Goal: Task Accomplishment & Management: Use online tool/utility

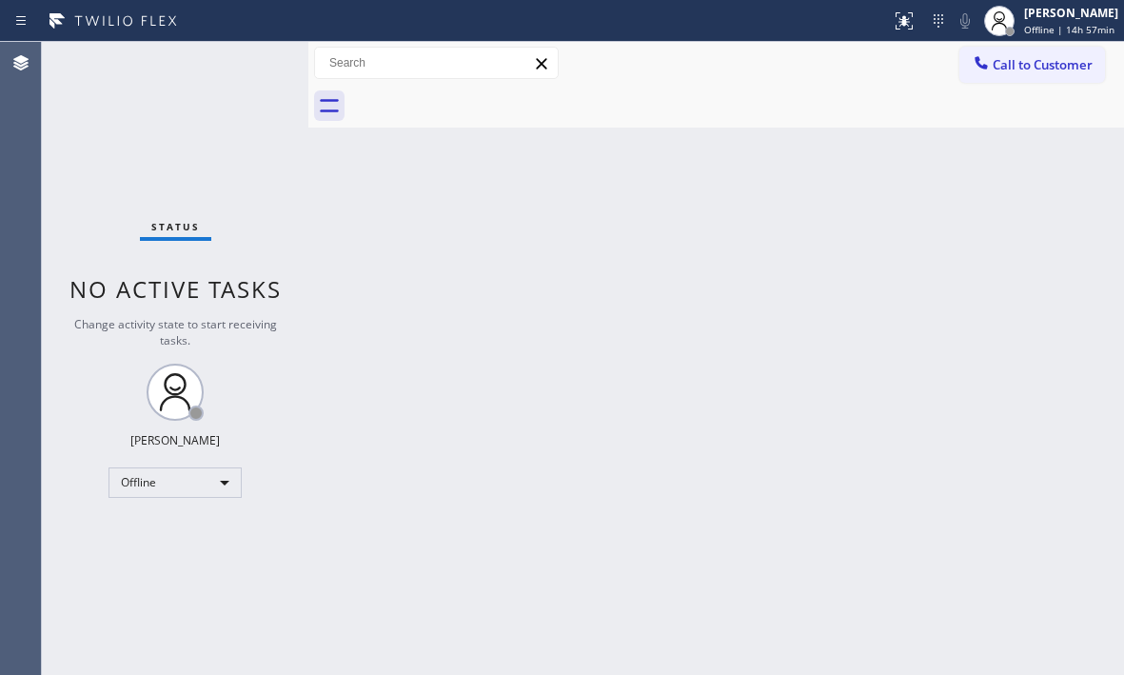
click at [458, 268] on div "Back to Dashboard Change Sender ID Customers Technicians Select a contact Outbo…" at bounding box center [716, 358] width 816 height 633
click at [933, 265] on div "Back to Dashboard Change Sender ID Customers Technicians Select a contact Outbo…" at bounding box center [716, 358] width 816 height 633
click at [223, 484] on div "Offline" at bounding box center [174, 482] width 133 height 30
click at [200, 523] on li "Available" at bounding box center [173, 533] width 129 height 23
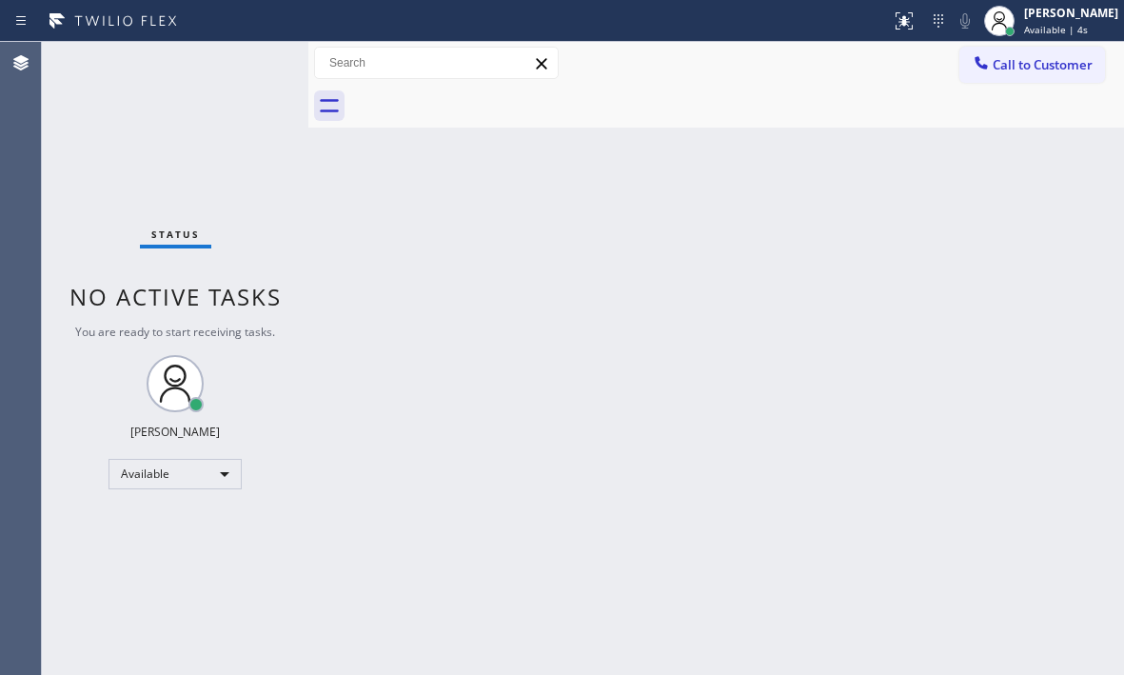
click at [242, 63] on div "Status No active tasks You are ready to start receiving tasks. [PERSON_NAME] Av…" at bounding box center [175, 358] width 266 height 633
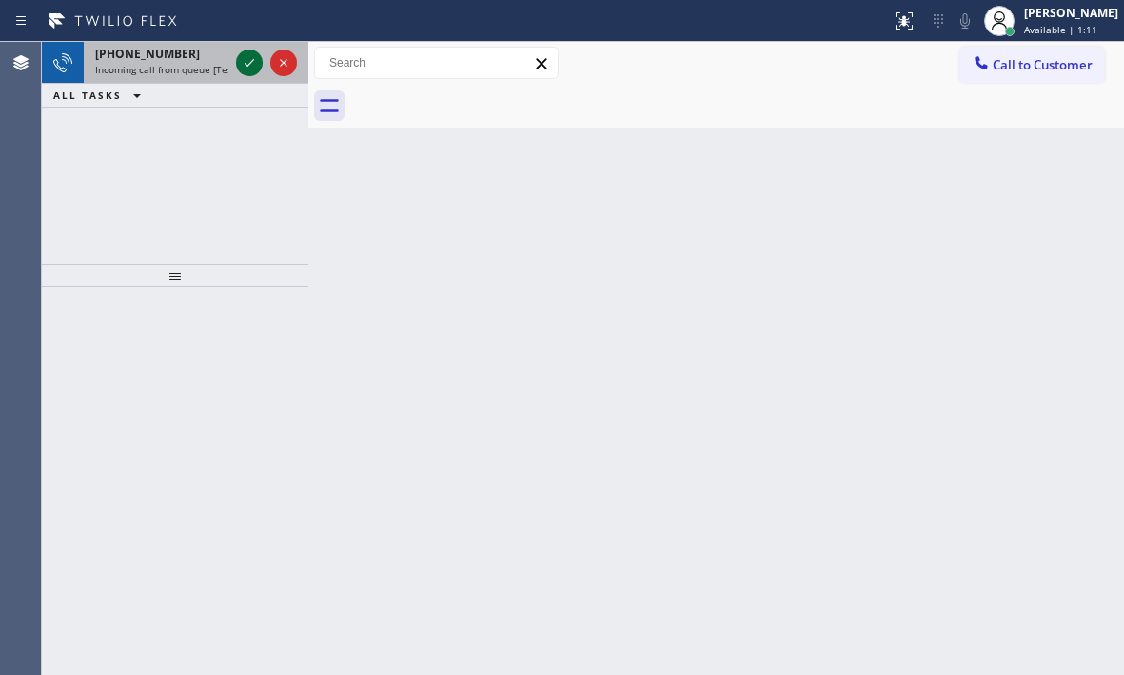
click at [250, 68] on icon at bounding box center [249, 62] width 23 height 23
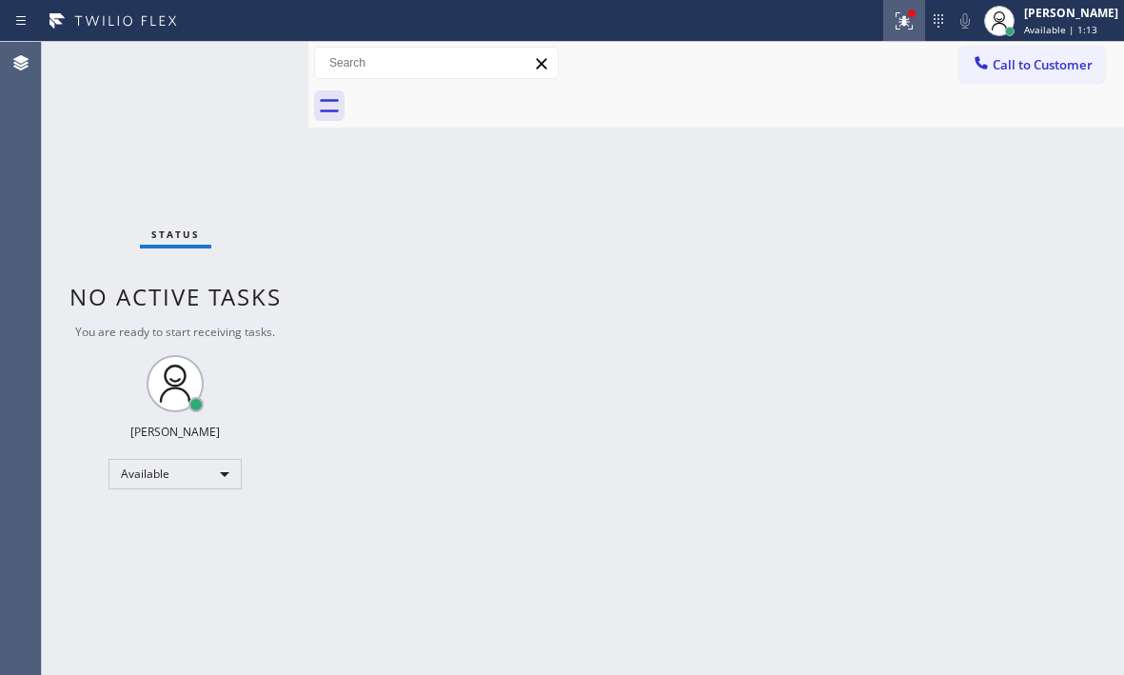
click at [898, 28] on icon at bounding box center [904, 21] width 23 height 23
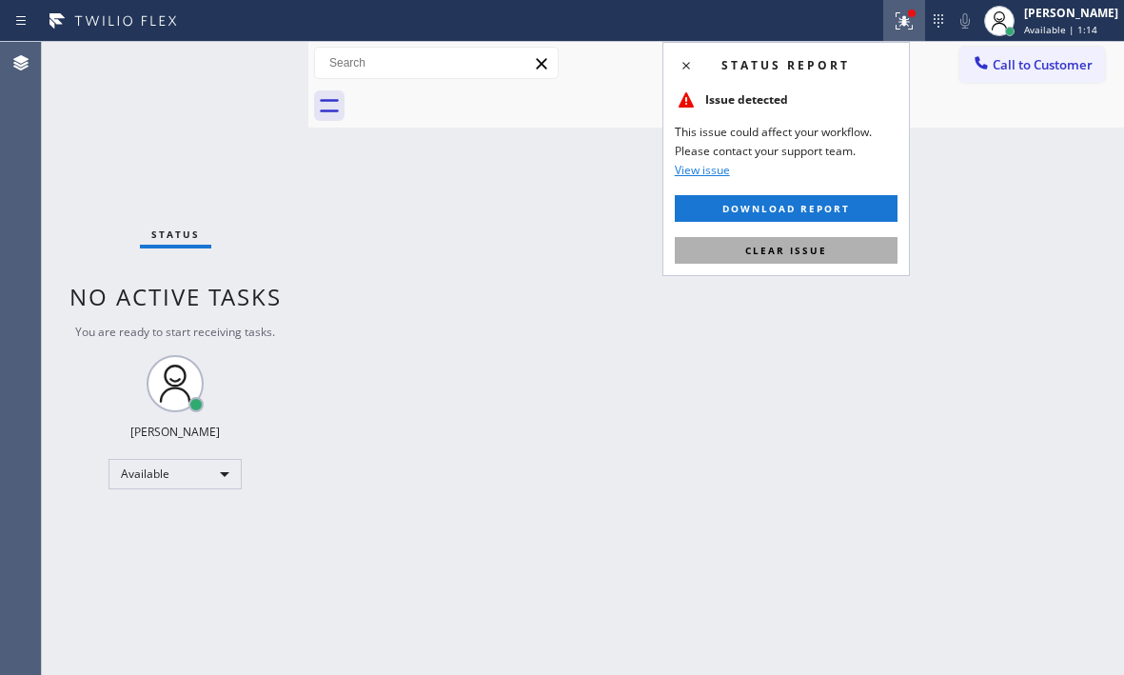
click at [819, 246] on span "Clear issue" at bounding box center [786, 250] width 82 height 13
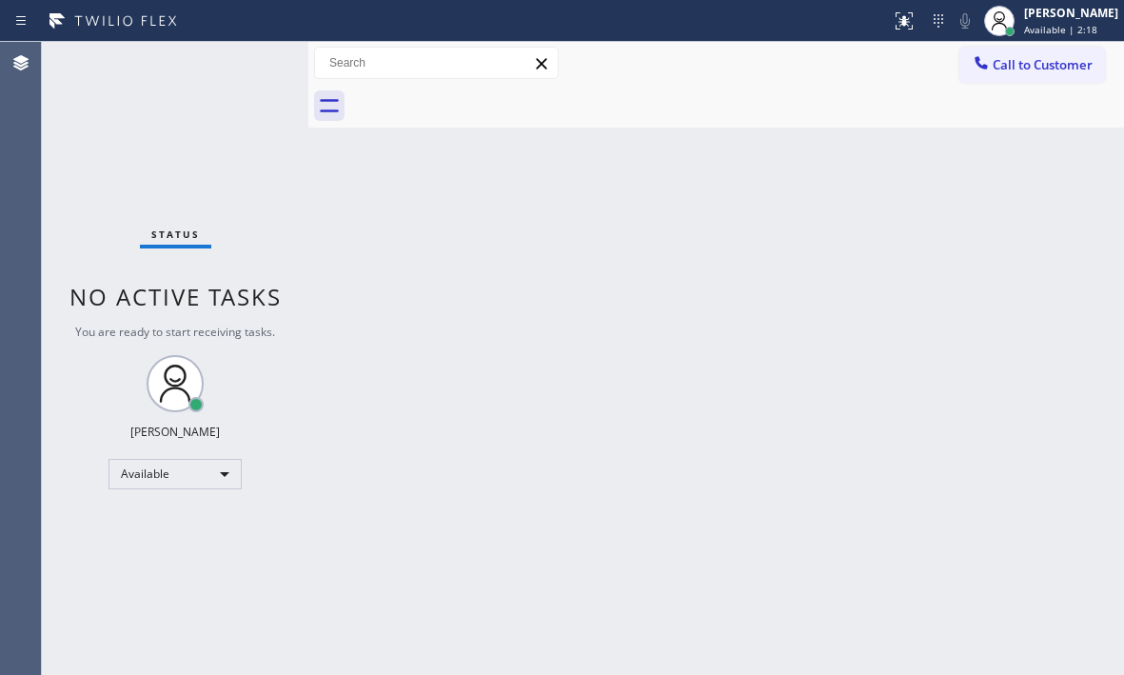
click at [239, 62] on div "Status No active tasks You are ready to start receiving tasks. [PERSON_NAME] Av…" at bounding box center [175, 358] width 266 height 633
click at [240, 61] on div "Status No active tasks You are ready to start receiving tasks. [PERSON_NAME] Av…" at bounding box center [175, 358] width 266 height 633
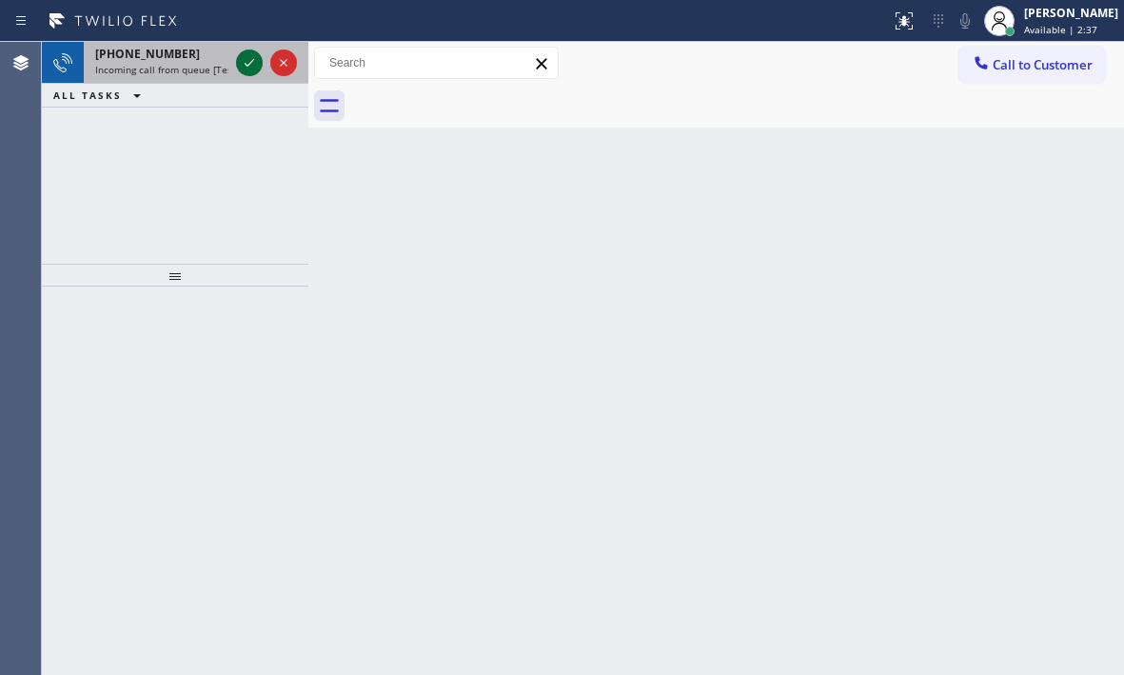
click at [250, 70] on icon at bounding box center [249, 62] width 23 height 23
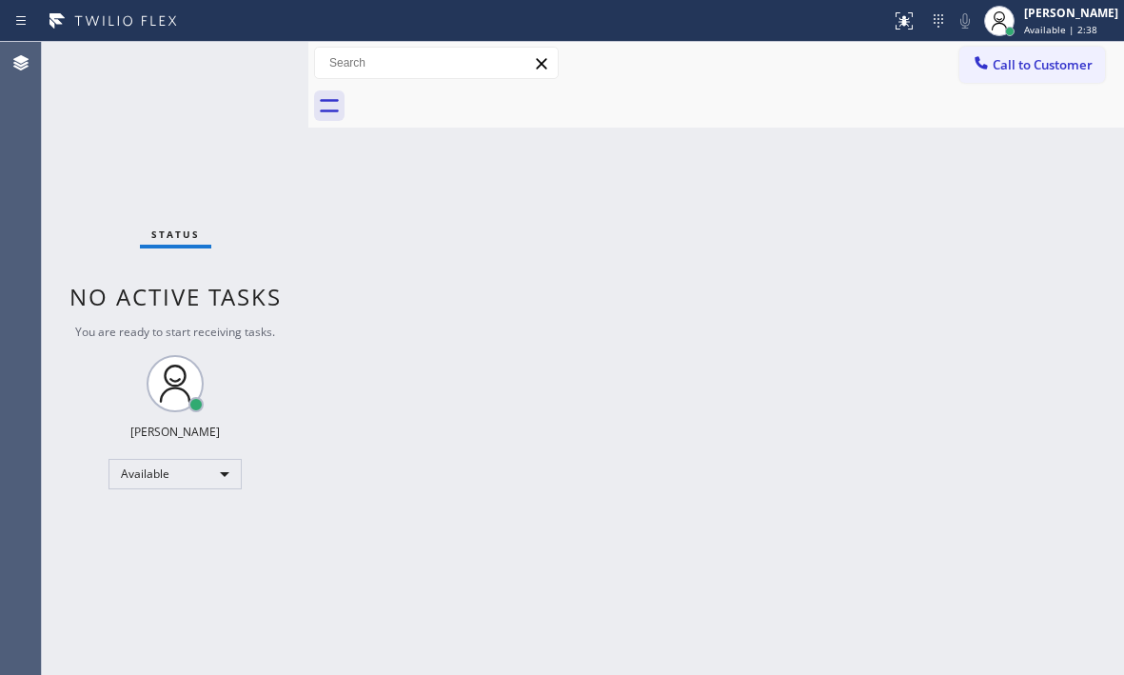
click at [250, 70] on div "Status No active tasks You are ready to start receiving tasks. [PERSON_NAME] Av…" at bounding box center [175, 358] width 266 height 633
click at [893, 26] on icon at bounding box center [904, 21] width 23 height 23
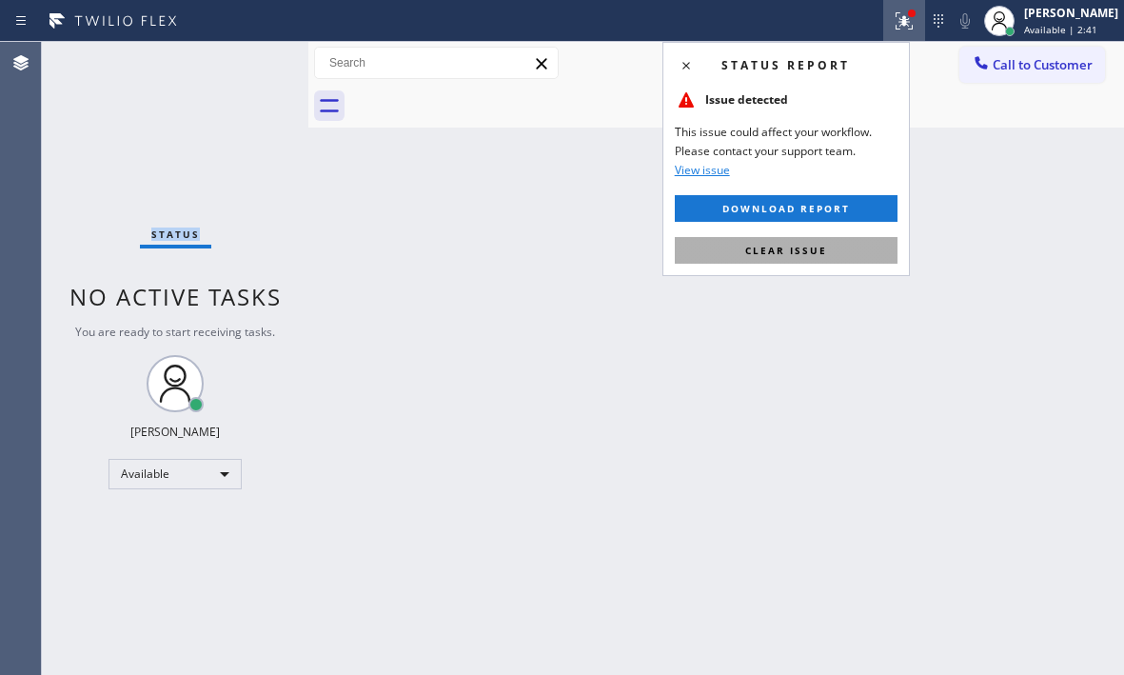
click at [842, 246] on button "Clear issue" at bounding box center [786, 250] width 223 height 27
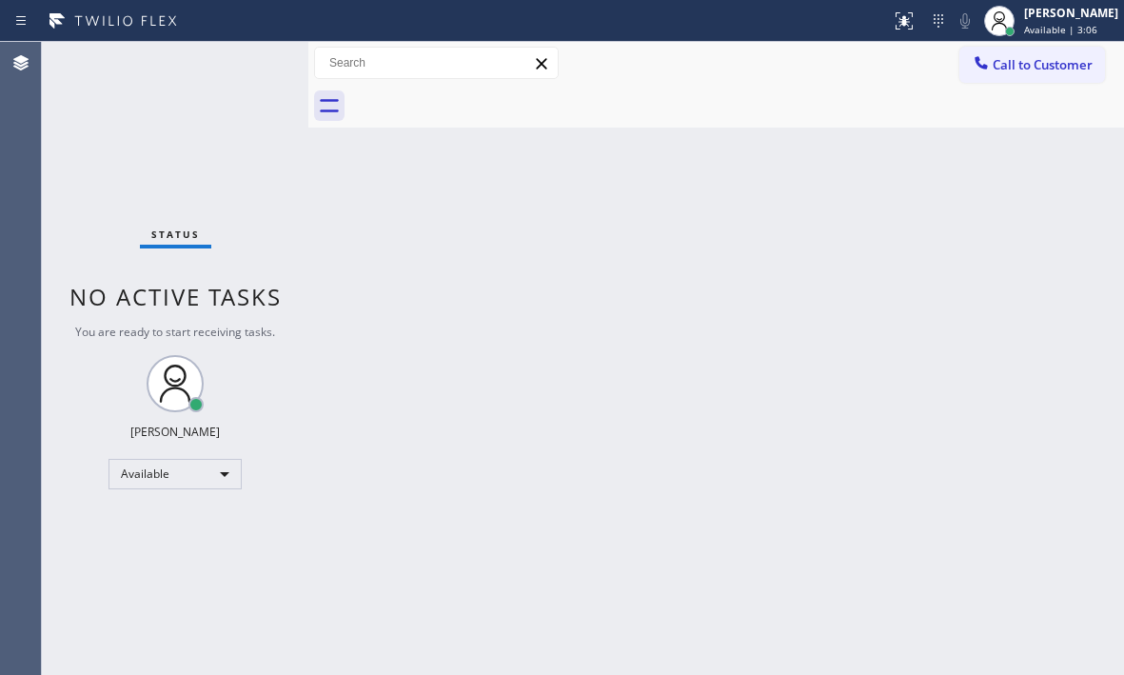
drag, startPoint x: 994, startPoint y: 0, endPoint x: 633, endPoint y: 494, distance: 611.6
click at [633, 494] on div "Back to Dashboard Change Sender ID Customers Technicians Select a contact Outbo…" at bounding box center [716, 358] width 816 height 633
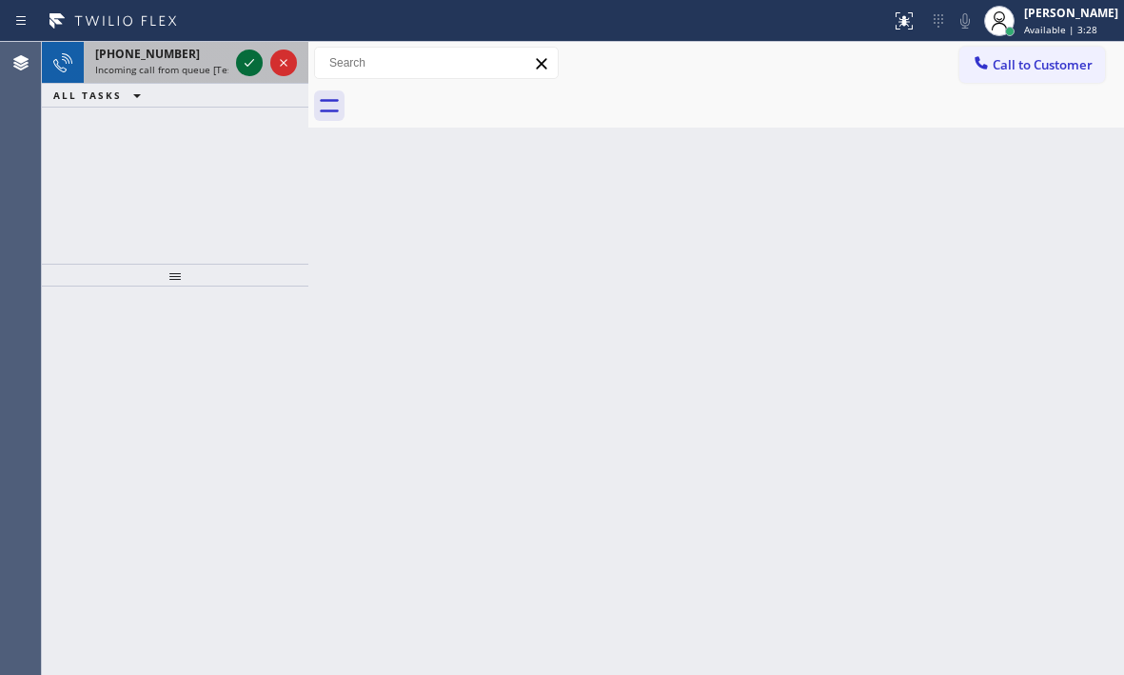
click at [253, 68] on icon at bounding box center [249, 62] width 23 height 23
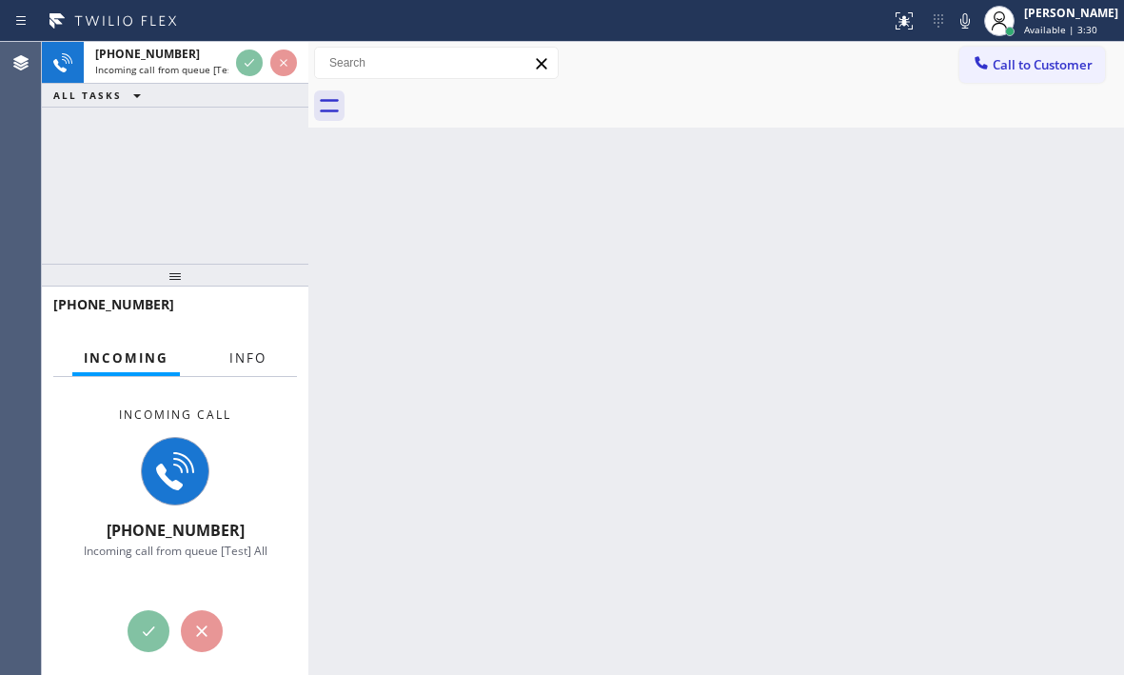
click at [242, 351] on span "Info" at bounding box center [247, 357] width 37 height 17
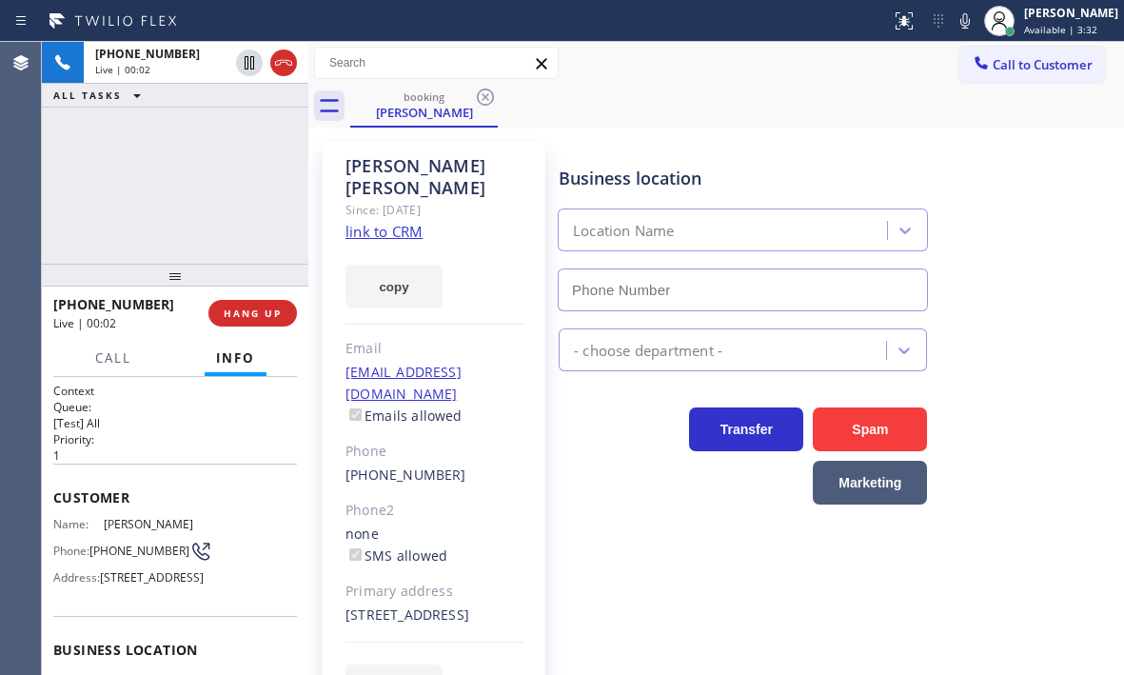
type input "[PHONE_NUMBER]"
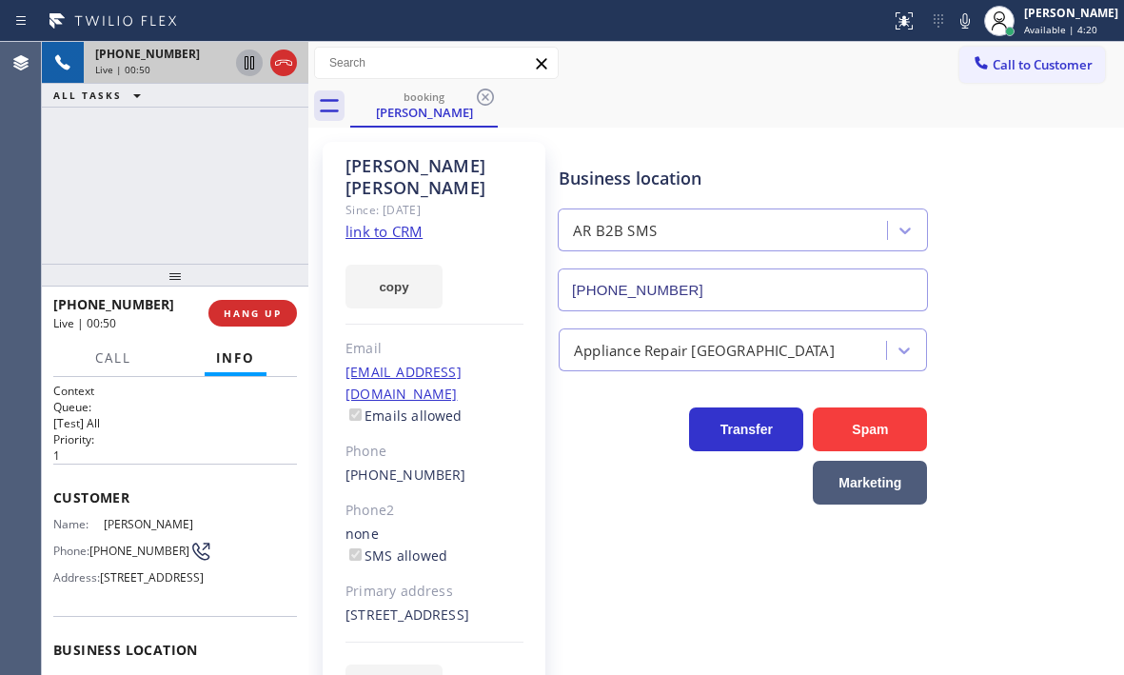
click at [248, 64] on icon at bounding box center [250, 62] width 10 height 13
click at [248, 69] on icon at bounding box center [249, 62] width 13 height 13
click at [284, 67] on icon at bounding box center [283, 62] width 23 height 23
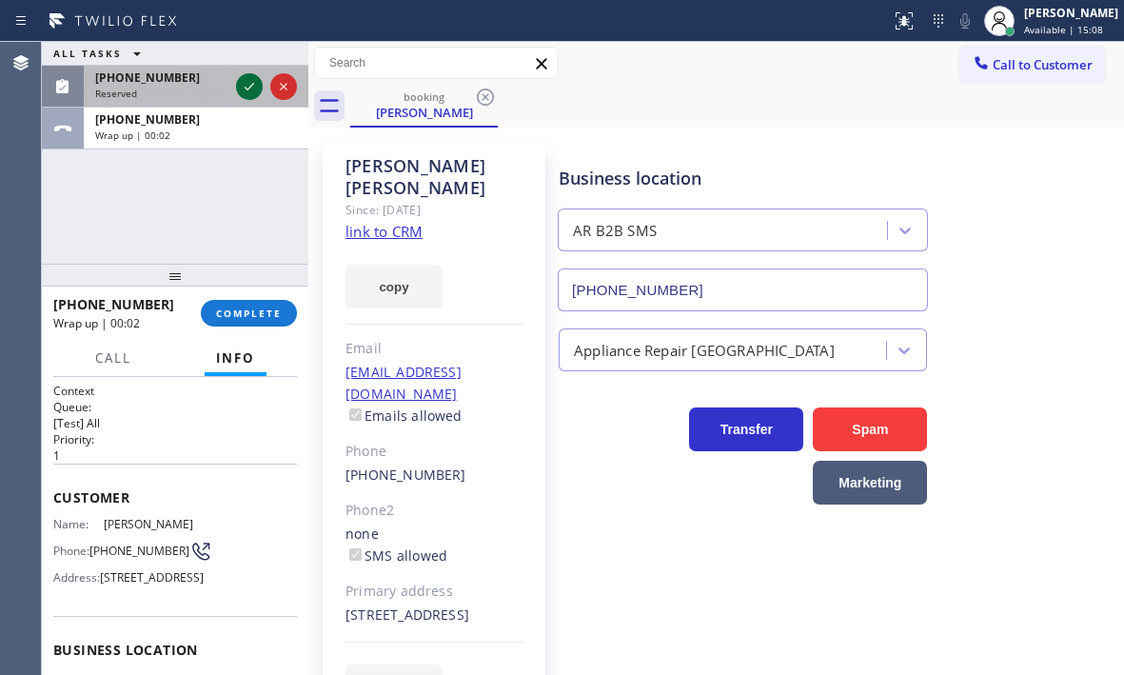
click at [254, 82] on icon at bounding box center [249, 86] width 23 height 23
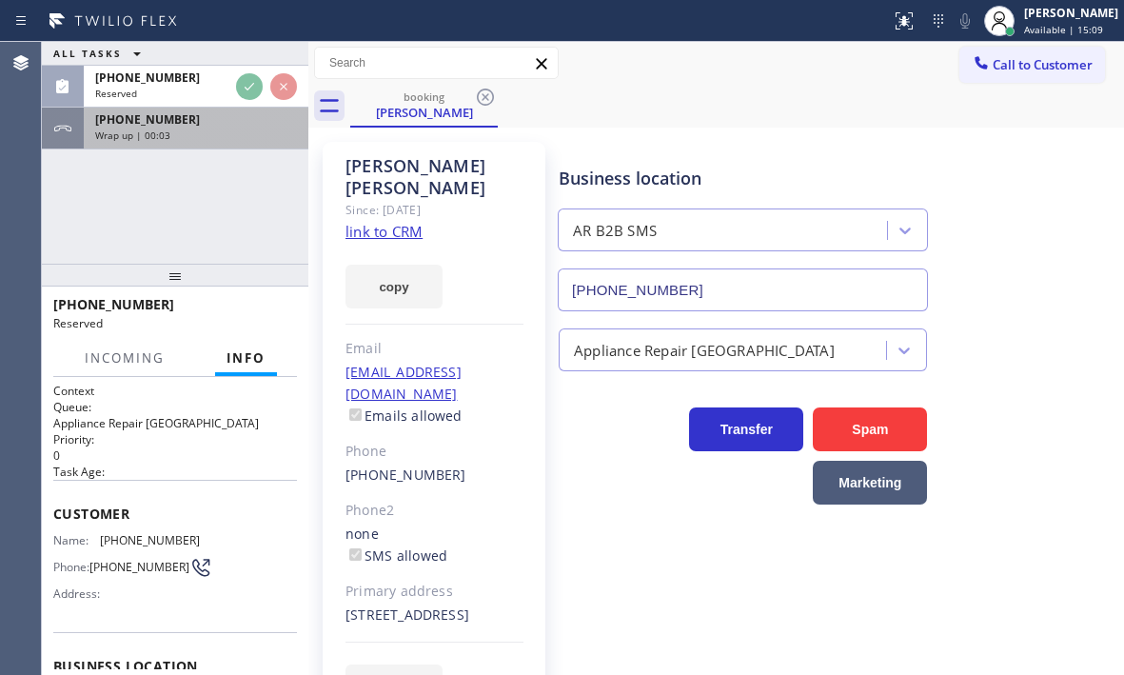
click at [216, 137] on div "Wrap up | 00:03" at bounding box center [196, 134] width 202 height 13
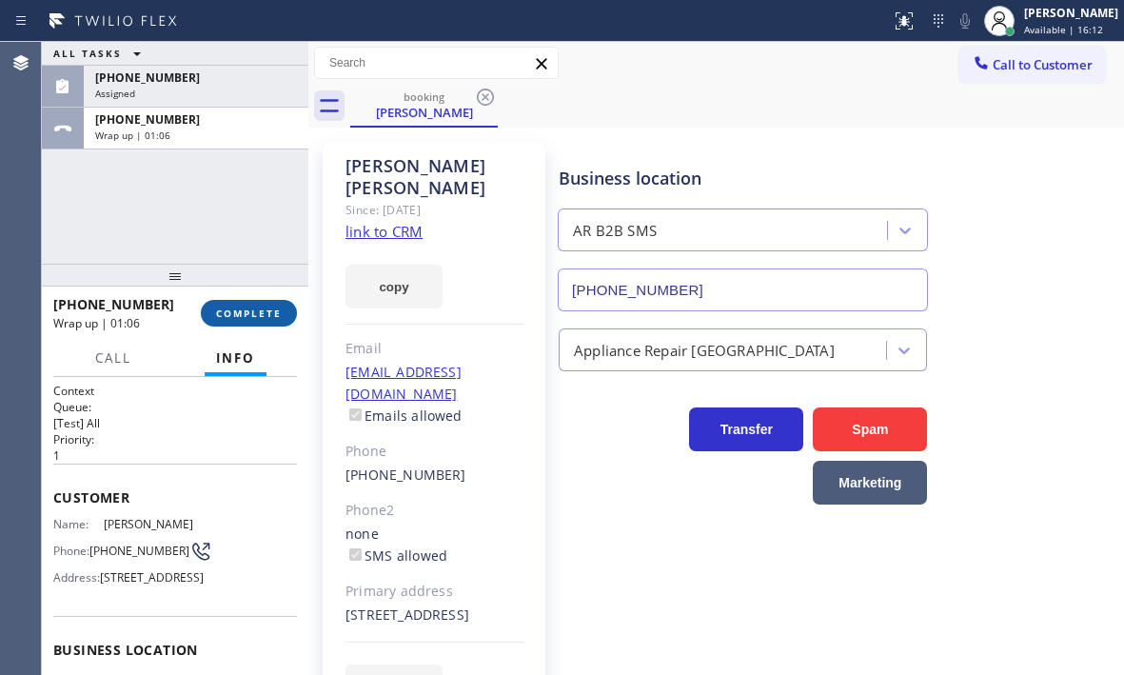
click at [274, 315] on span "COMPLETE" at bounding box center [249, 312] width 66 height 13
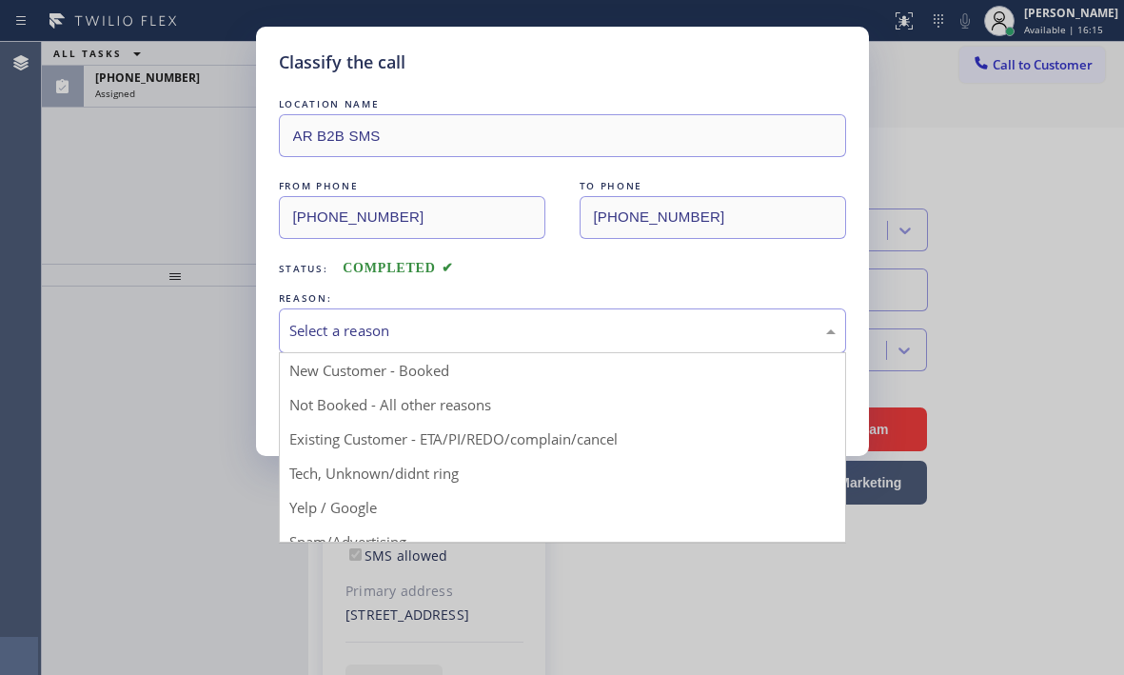
click at [599, 339] on div "Select a reason" at bounding box center [562, 331] width 546 height 22
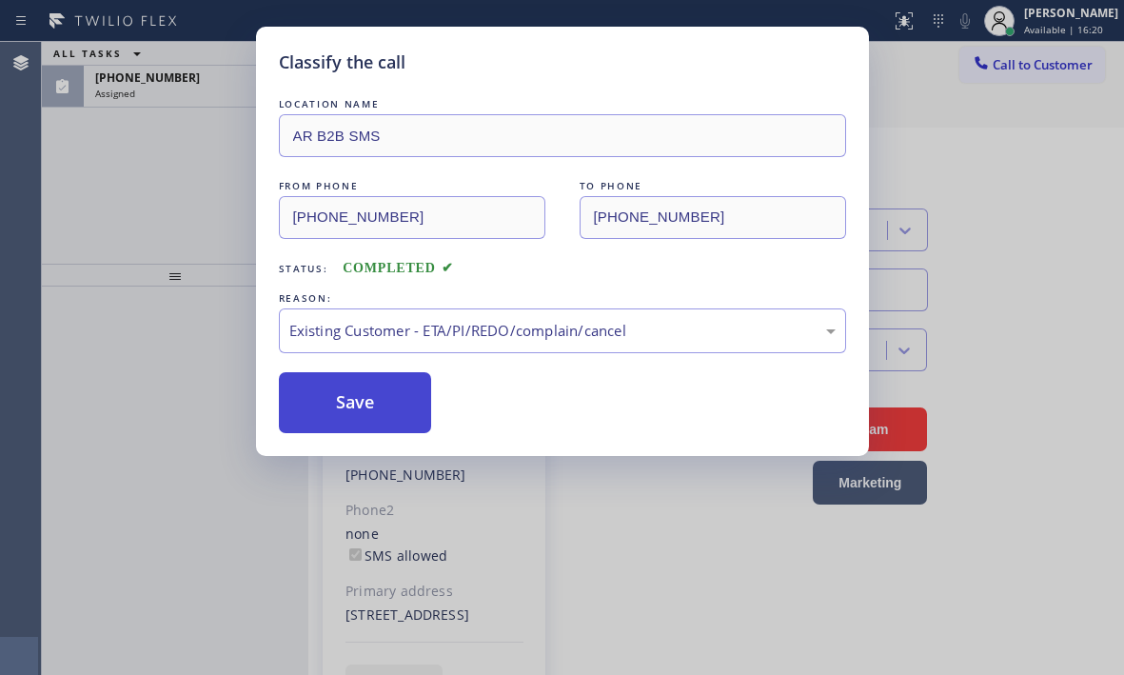
click at [368, 402] on button "Save" at bounding box center [355, 402] width 153 height 61
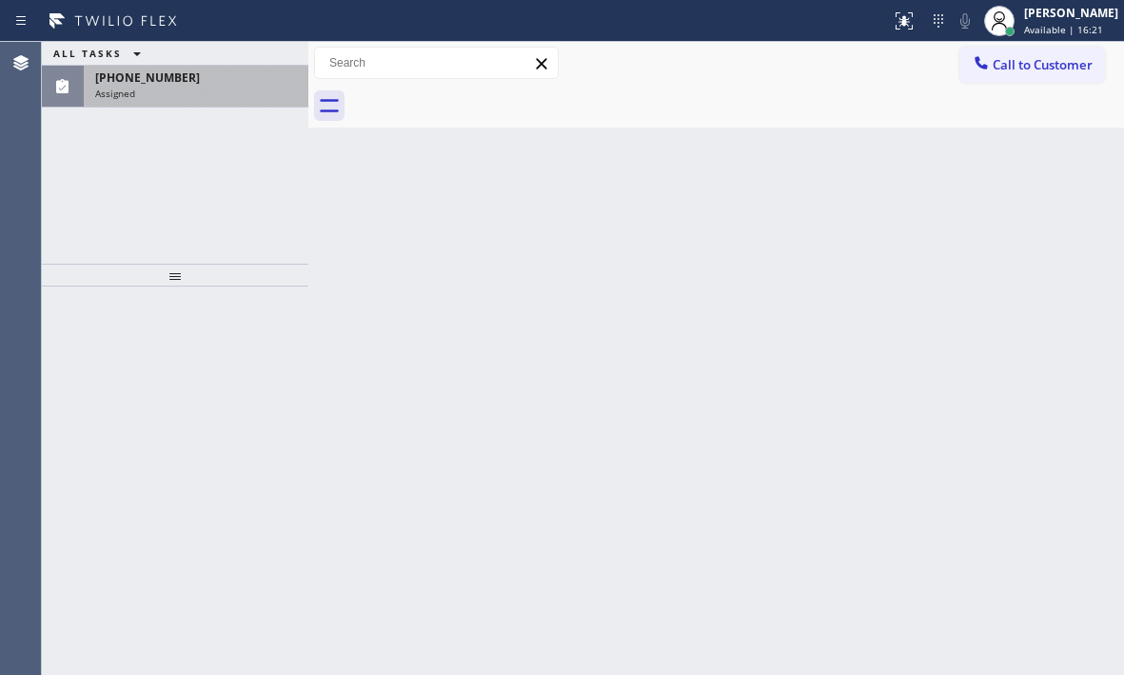
click at [207, 92] on div "Assigned" at bounding box center [196, 93] width 202 height 13
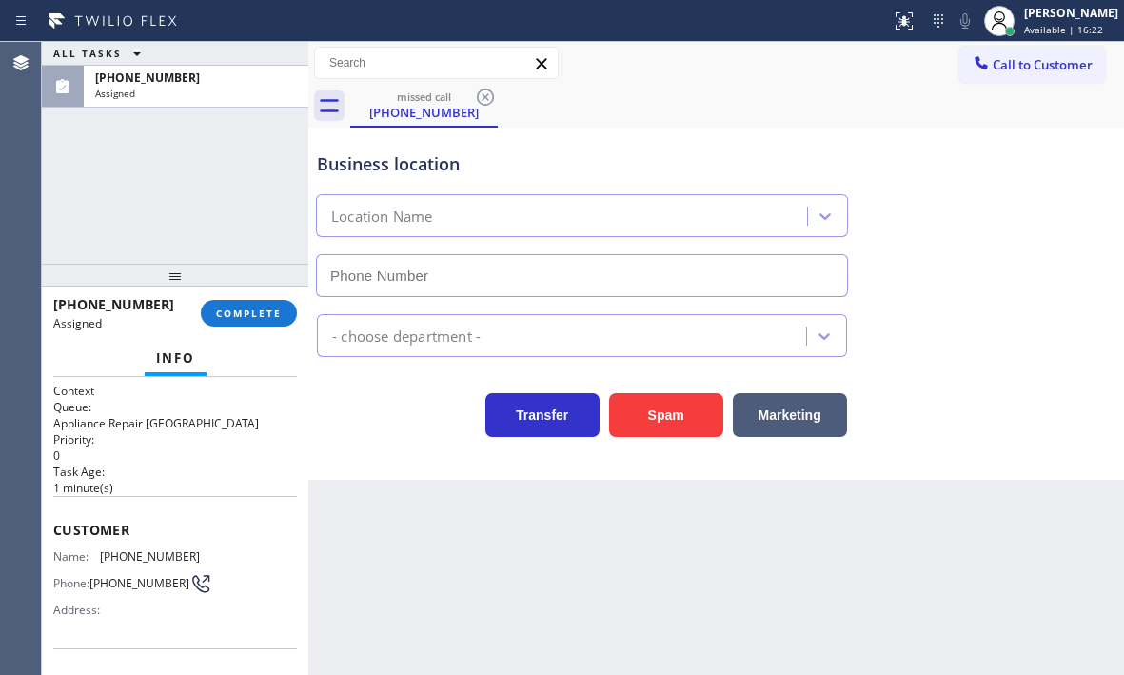
type input "[PHONE_NUMBER]"
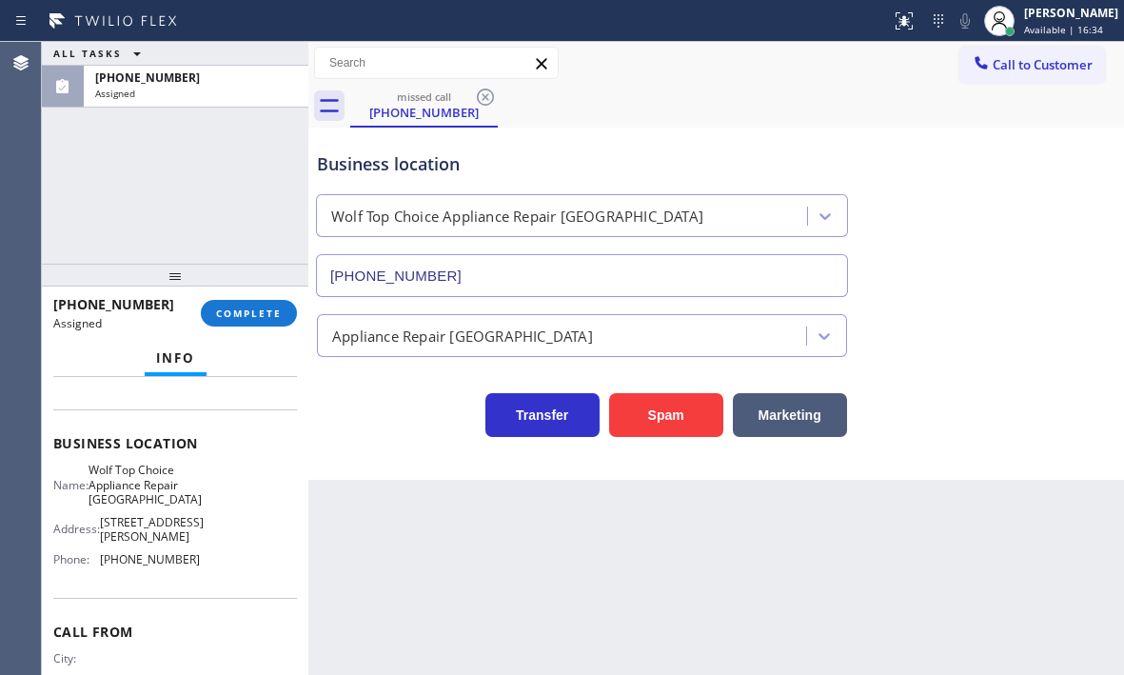
scroll to position [238, 0]
drag, startPoint x: 187, startPoint y: 583, endPoint x: 97, endPoint y: 579, distance: 90.5
click at [97, 567] on div "Phone: [PHONE_NUMBER]" at bounding box center [126, 560] width 147 height 14
copy div "[PHONE_NUMBER]"
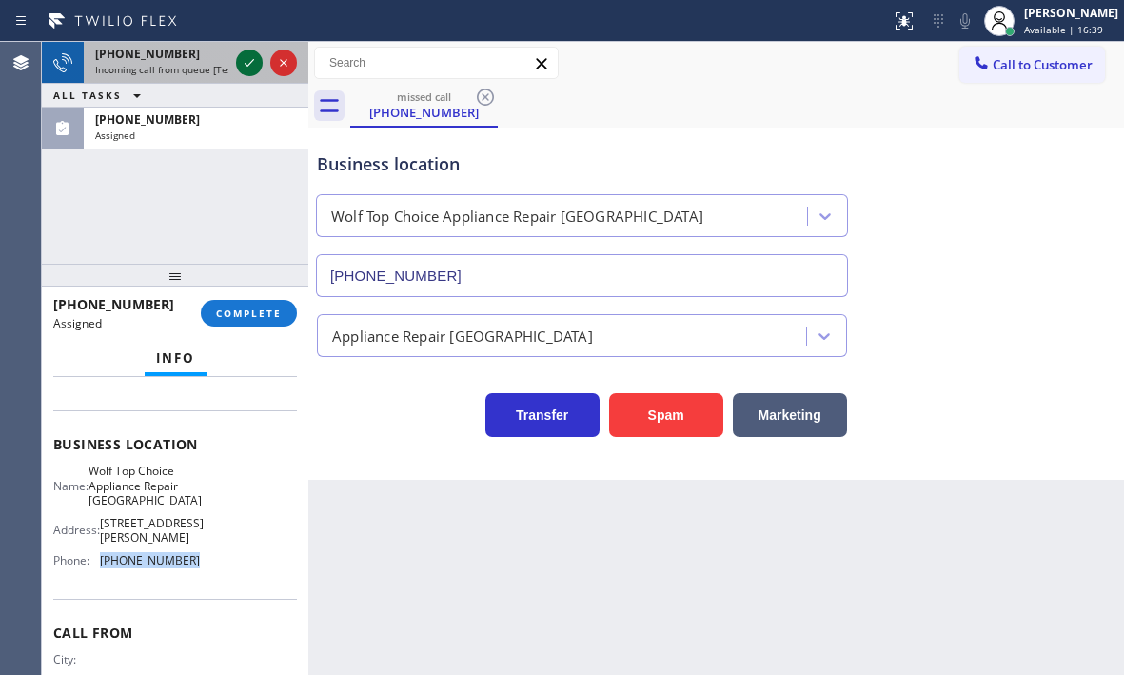
click at [243, 64] on icon at bounding box center [249, 62] width 23 height 23
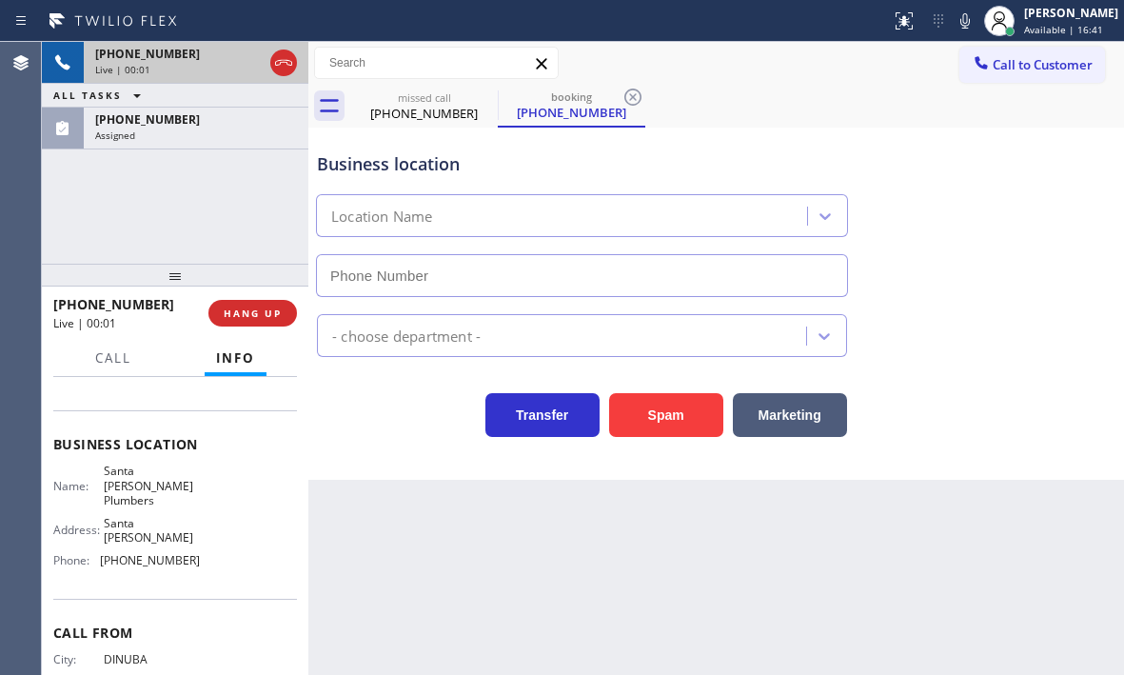
type input "[PHONE_NUMBER]"
click at [184, 67] on div "Live | 00:07" at bounding box center [161, 69] width 133 height 13
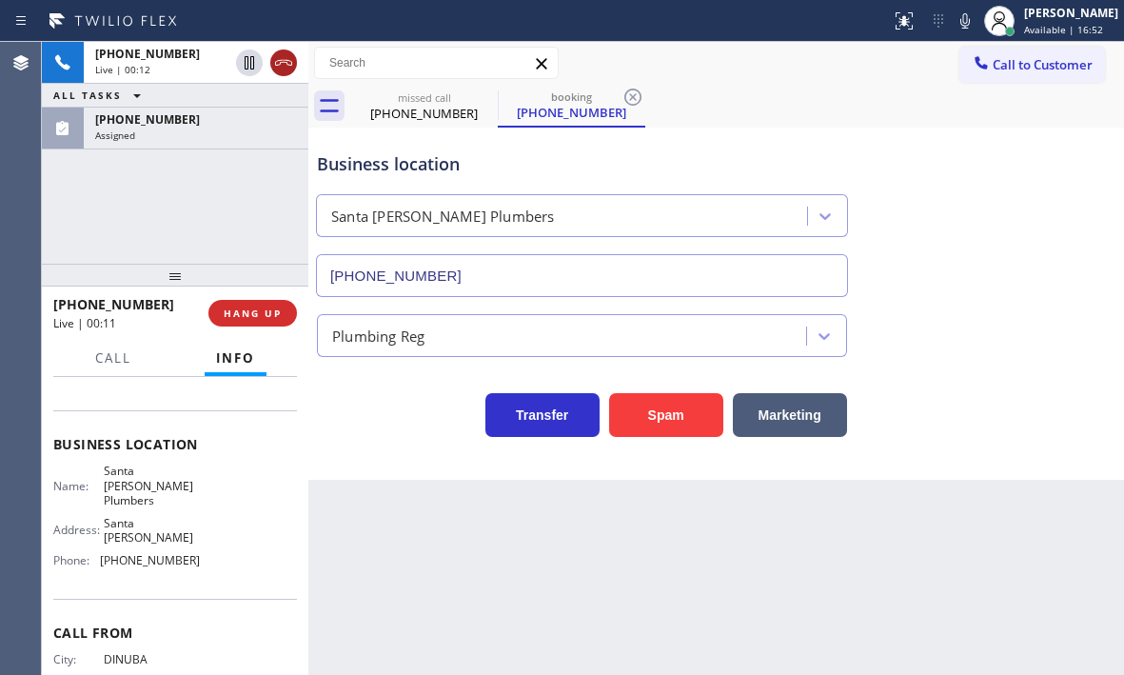
click at [286, 62] on icon at bounding box center [283, 63] width 17 height 6
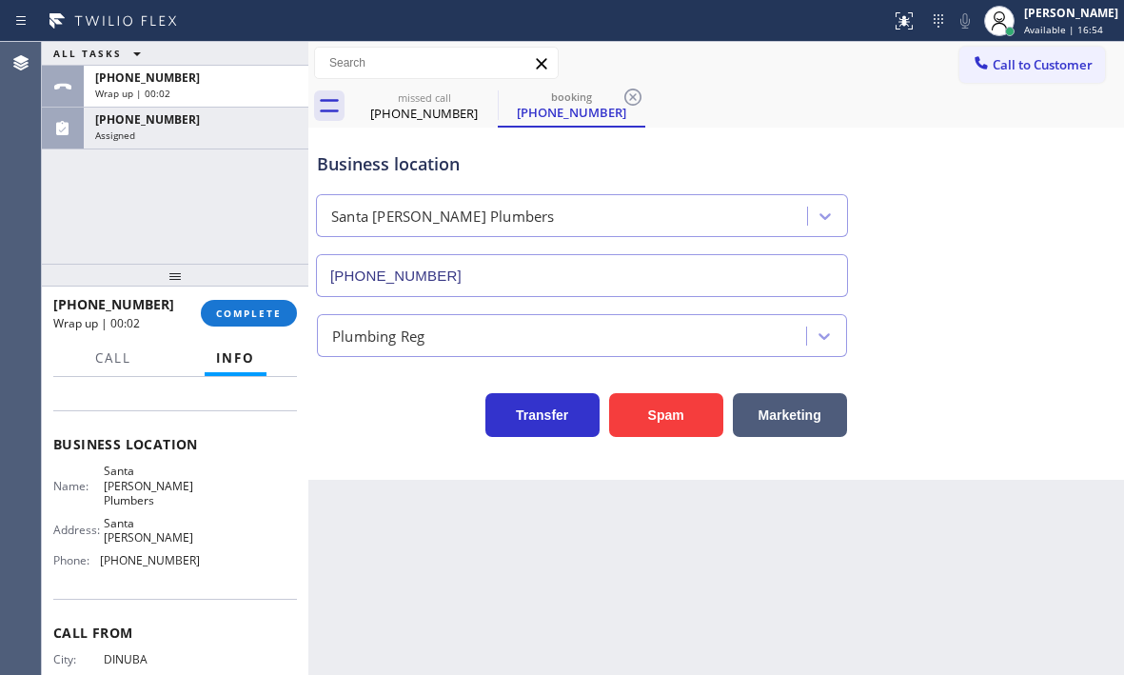
click at [237, 87] on div "Wrap up | 00:02" at bounding box center [196, 93] width 202 height 13
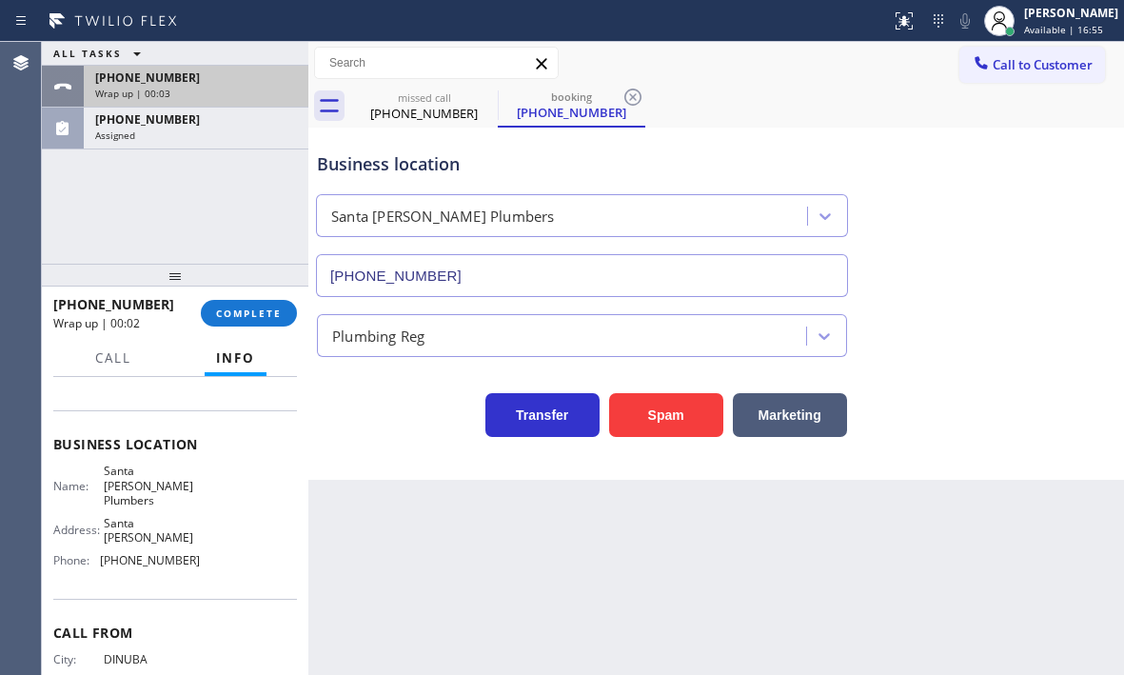
click at [225, 87] on div "Wrap up | 00:03" at bounding box center [196, 93] width 202 height 13
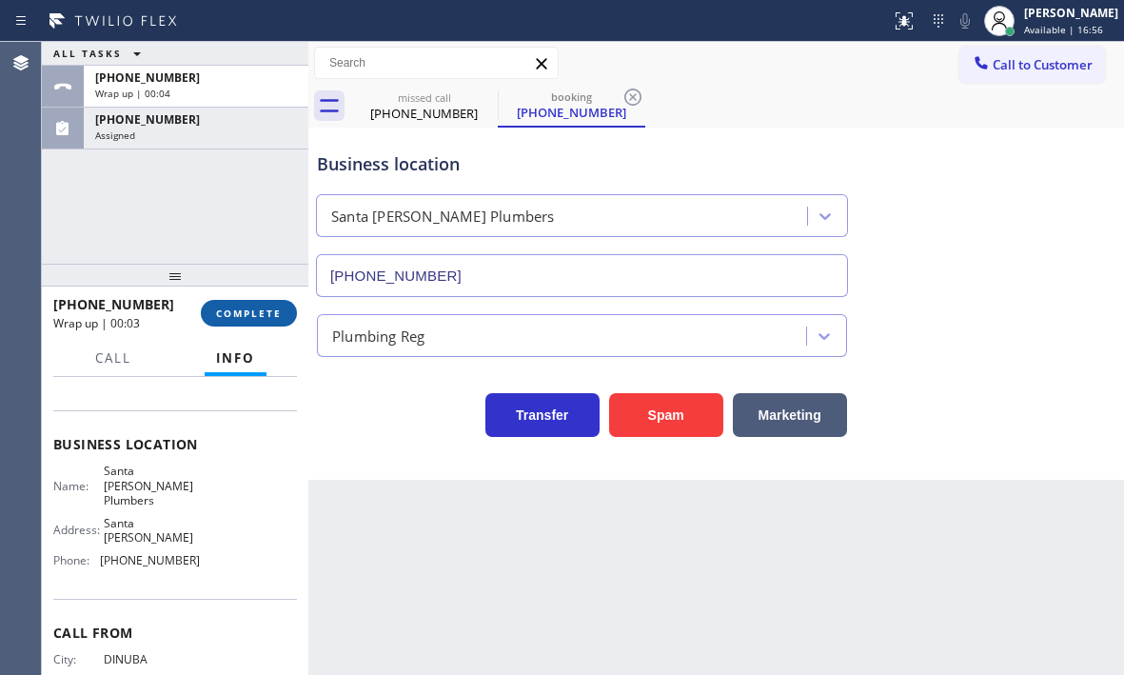
click at [253, 313] on span "COMPLETE" at bounding box center [249, 312] width 66 height 13
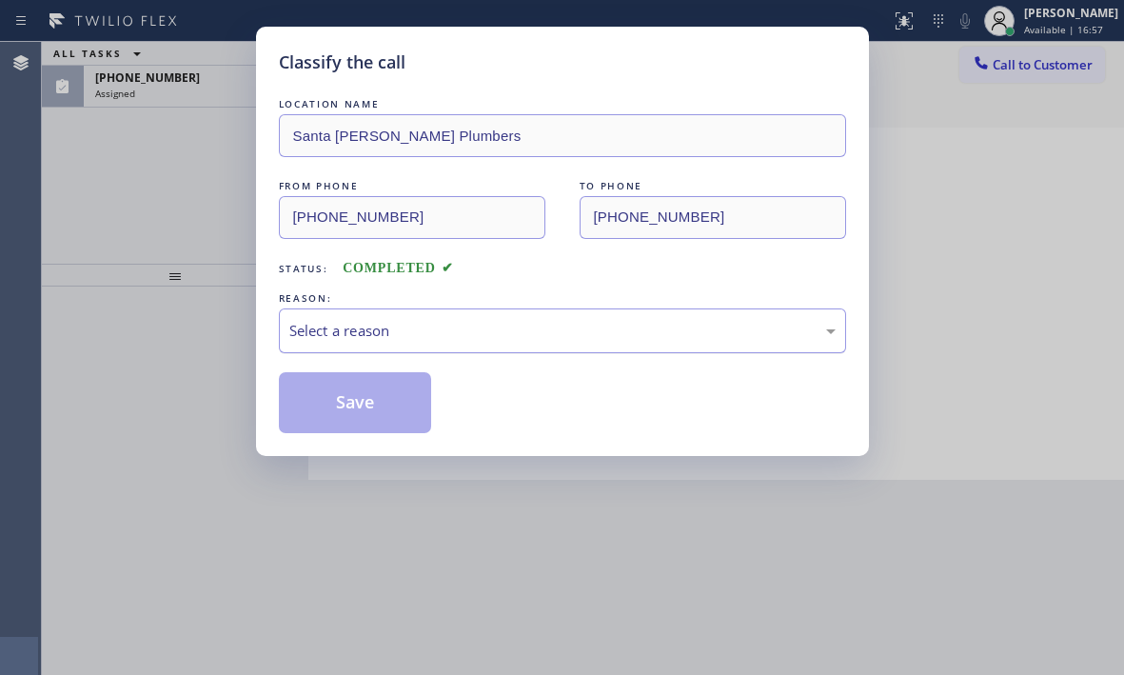
click at [463, 313] on div "Select a reason" at bounding box center [562, 330] width 567 height 45
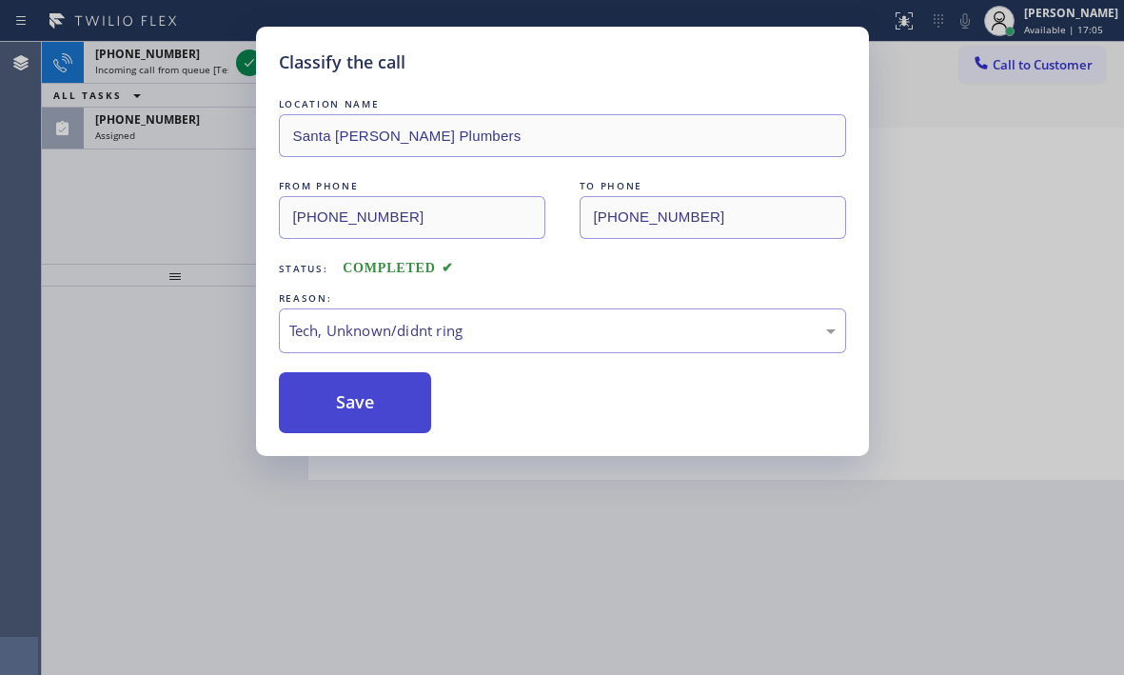
click at [352, 404] on button "Save" at bounding box center [355, 402] width 153 height 61
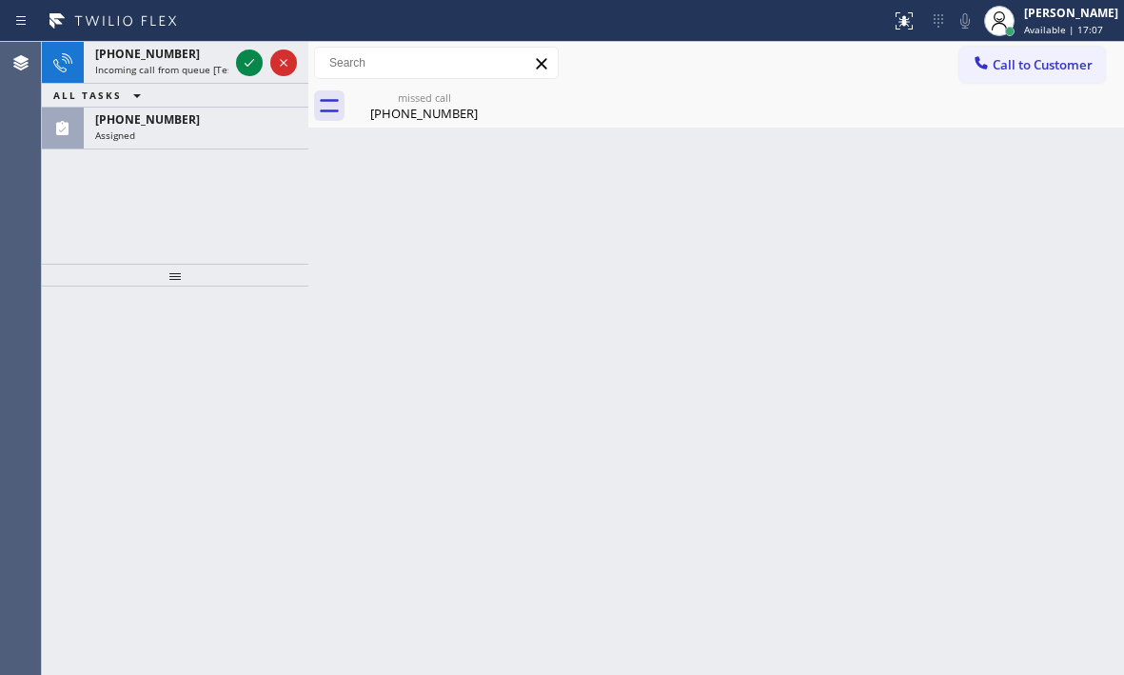
click at [245, 62] on icon at bounding box center [249, 62] width 23 height 23
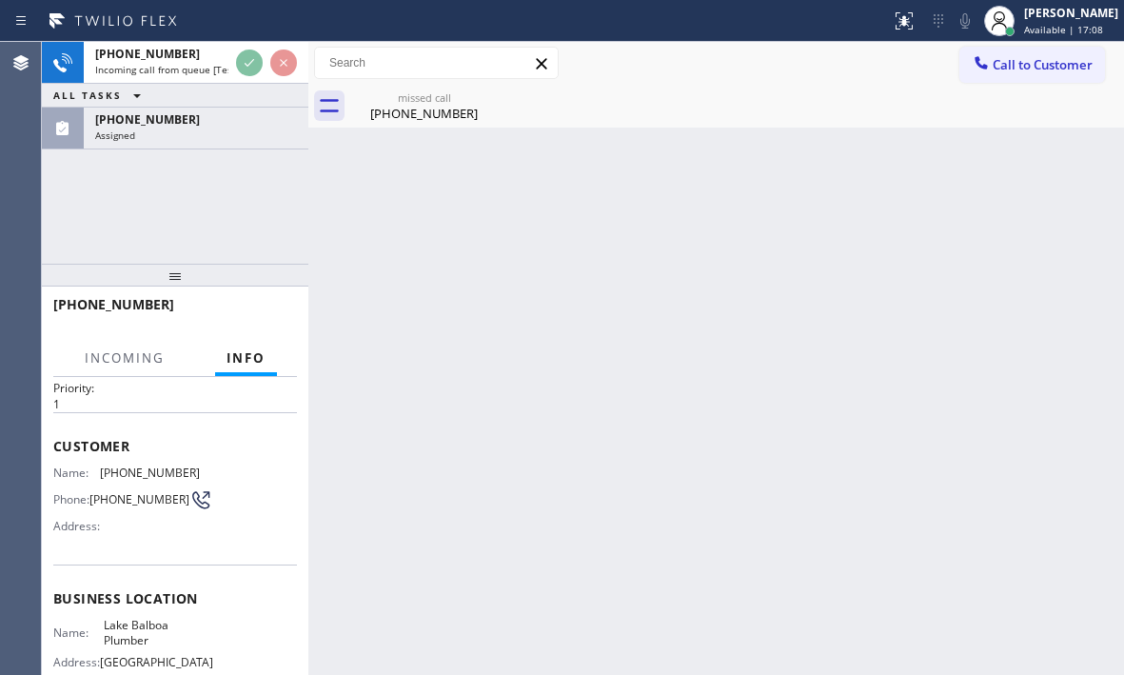
scroll to position [95, 0]
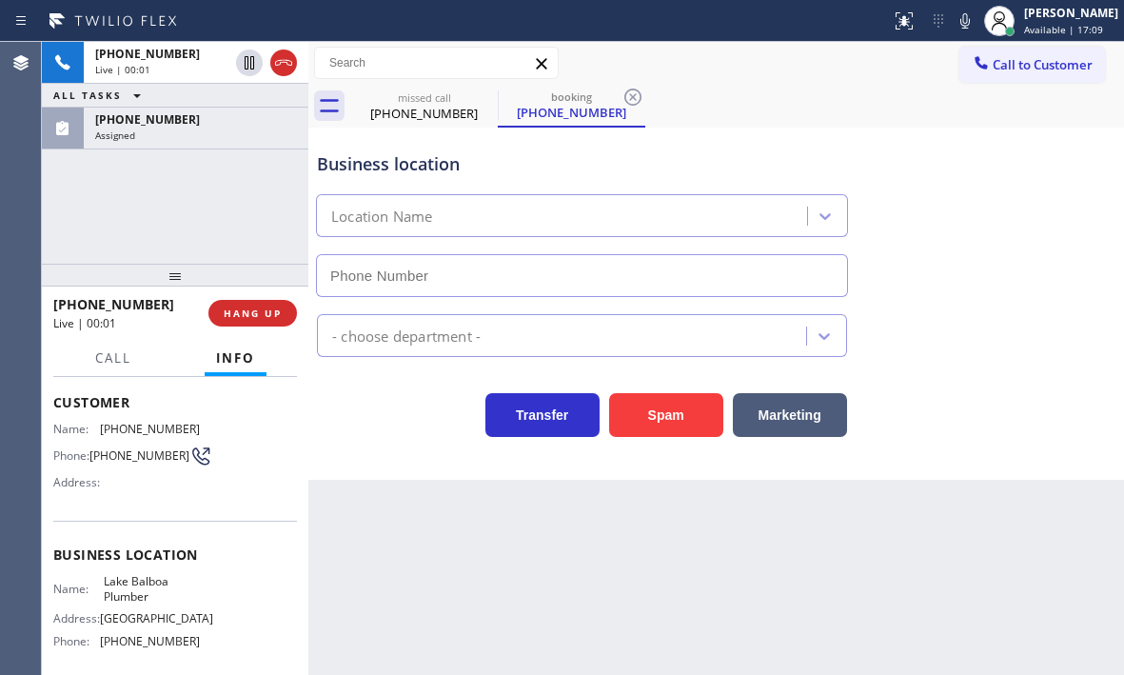
type input "[PHONE_NUMBER]"
click at [254, 321] on button "HANG UP" at bounding box center [252, 313] width 89 height 27
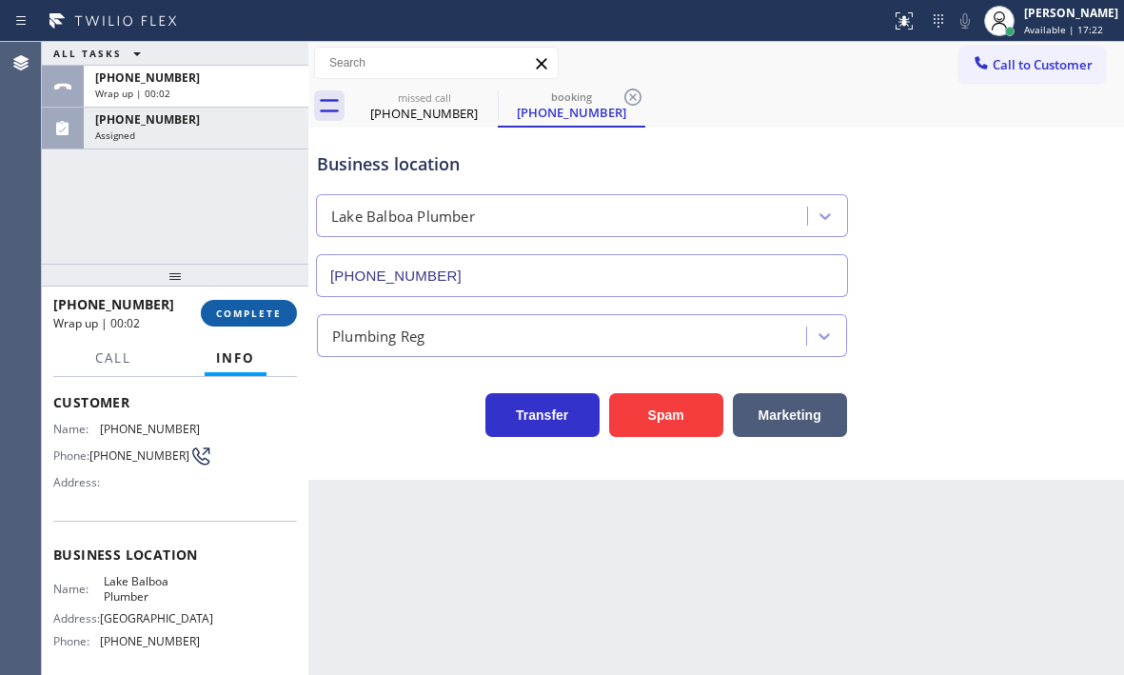
click at [247, 312] on span "COMPLETE" at bounding box center [249, 312] width 66 height 13
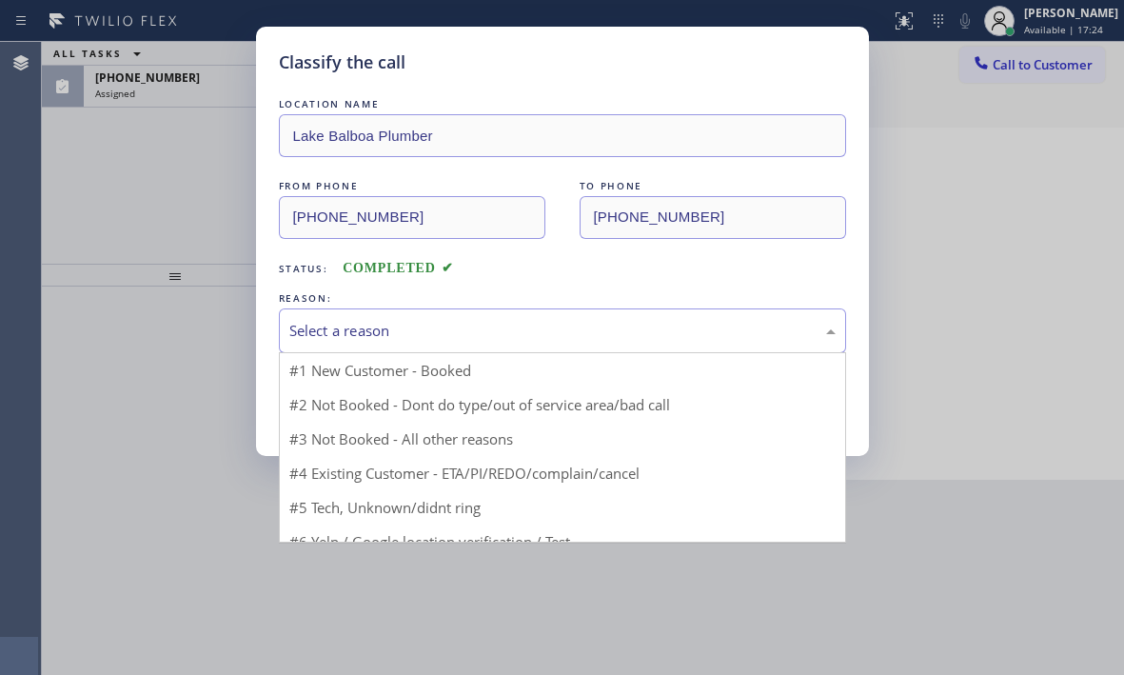
click at [403, 339] on div "Select a reason" at bounding box center [562, 331] width 546 height 22
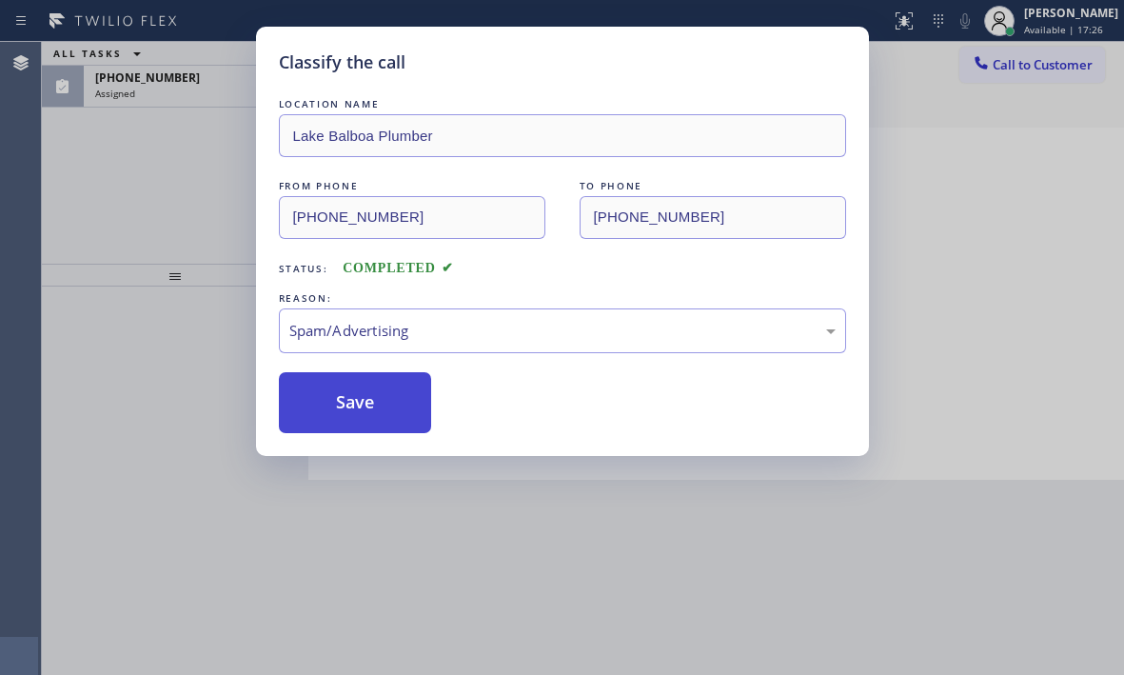
click at [359, 402] on button "Save" at bounding box center [355, 402] width 153 height 61
click at [197, 89] on div "Classify the call LOCATION NAME [GEOGRAPHIC_DATA] Plumber FROM PHONE [PHONE_NUM…" at bounding box center [562, 337] width 1124 height 675
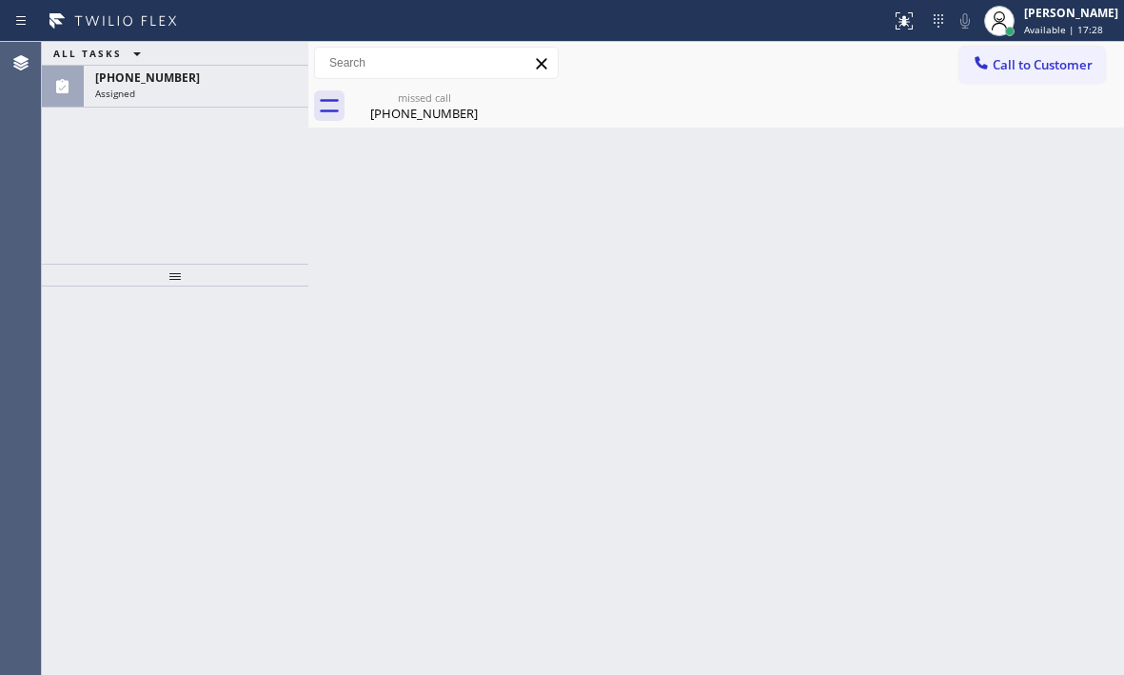
click at [197, 89] on div "Assigned" at bounding box center [196, 93] width 202 height 13
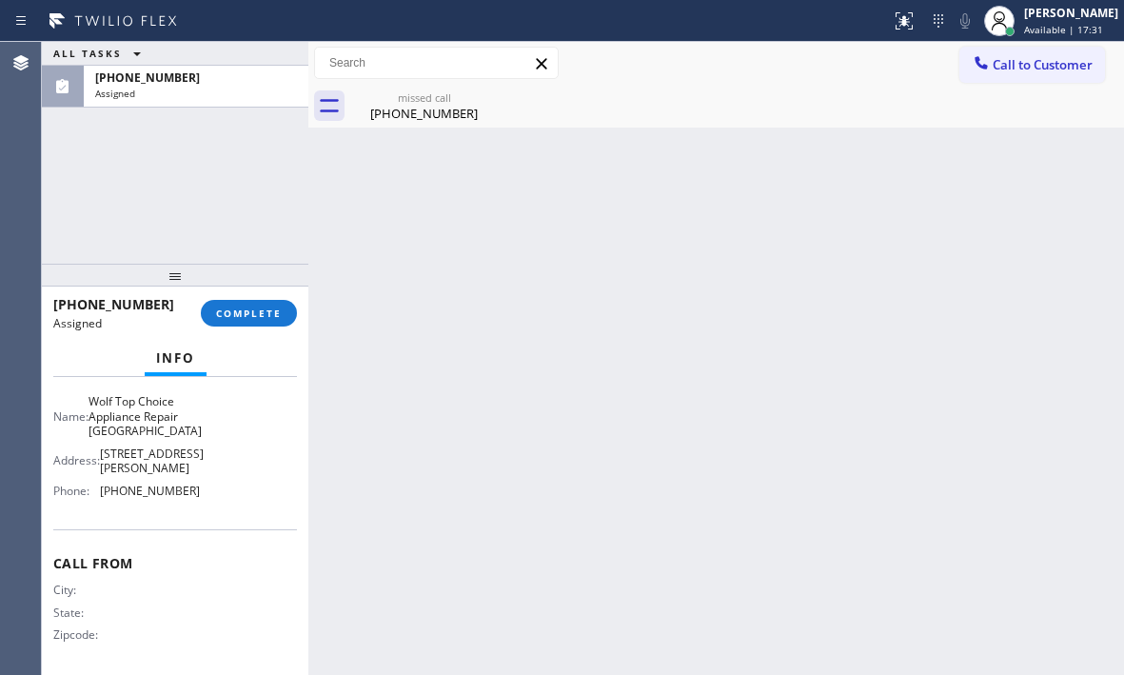
scroll to position [333, 0]
drag, startPoint x: 191, startPoint y: 492, endPoint x: 99, endPoint y: 481, distance: 93.0
click at [99, 481] on div "Name: Wolf Top Choice Appliance Repair [GEOGRAPHIC_DATA] Address: [STREET_ADDRE…" at bounding box center [175, 445] width 244 height 111
copy div "[PHONE_NUMBER]"
click at [1012, 67] on span "Call to Customer" at bounding box center [1043, 64] width 100 height 17
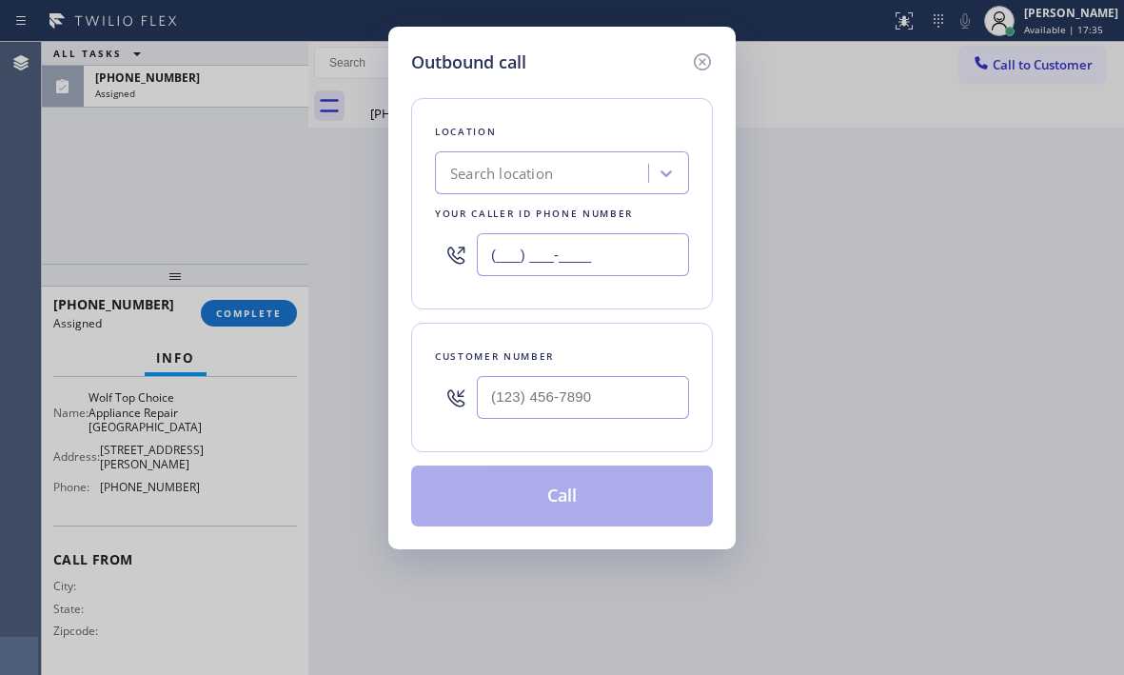
click at [605, 260] on input "(___) ___-____" at bounding box center [583, 254] width 212 height 43
click at [606, 260] on input "(___) ___-____" at bounding box center [583, 254] width 212 height 43
click at [607, 258] on input "(___) ___-____" at bounding box center [583, 254] width 212 height 43
paste input "714) 583-6969"
type input "[PHONE_NUMBER]"
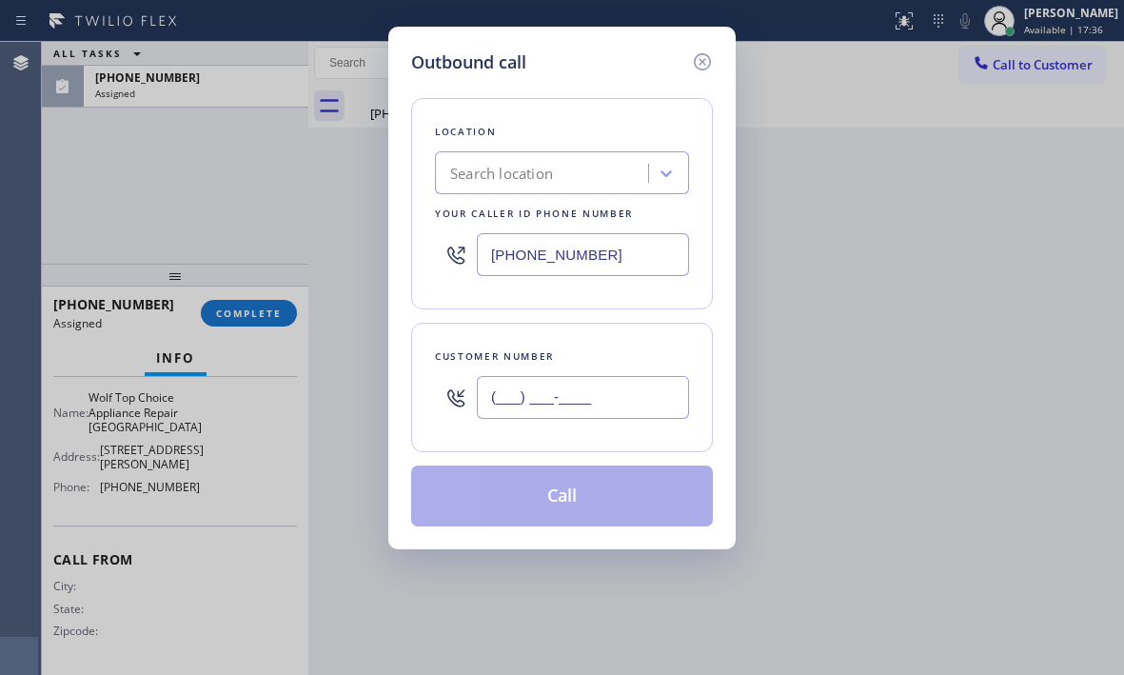
click at [583, 386] on input "(___) ___-____" at bounding box center [583, 397] width 212 height 43
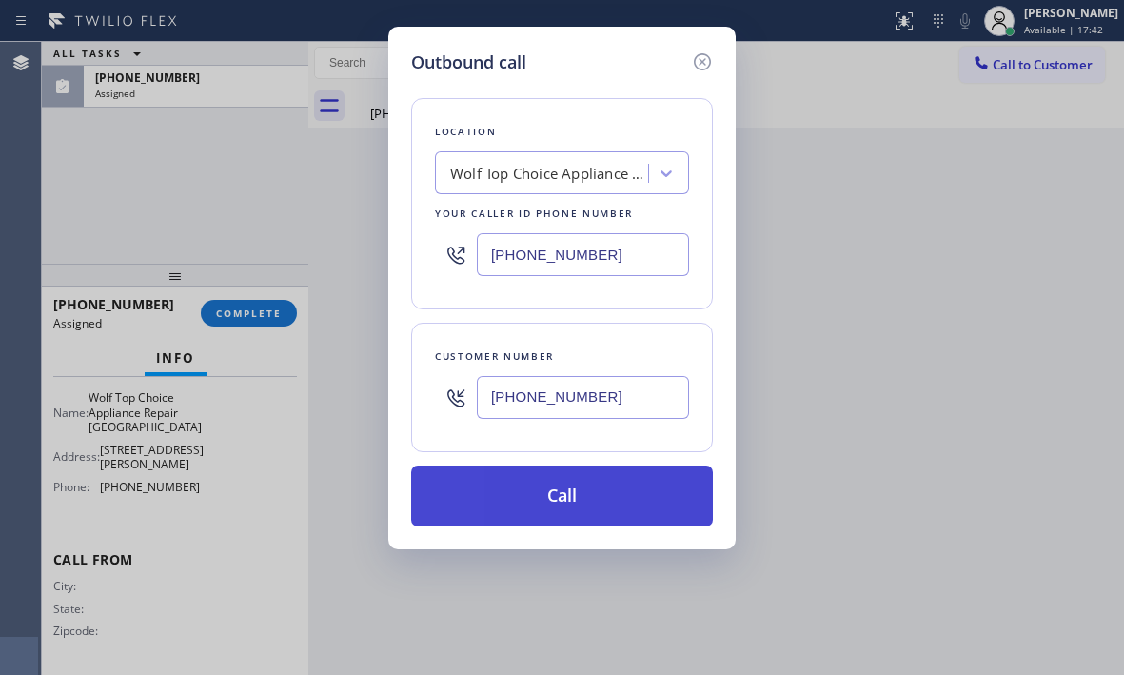
type input "[PHONE_NUMBER]"
click at [566, 492] on button "Call" at bounding box center [562, 495] width 302 height 61
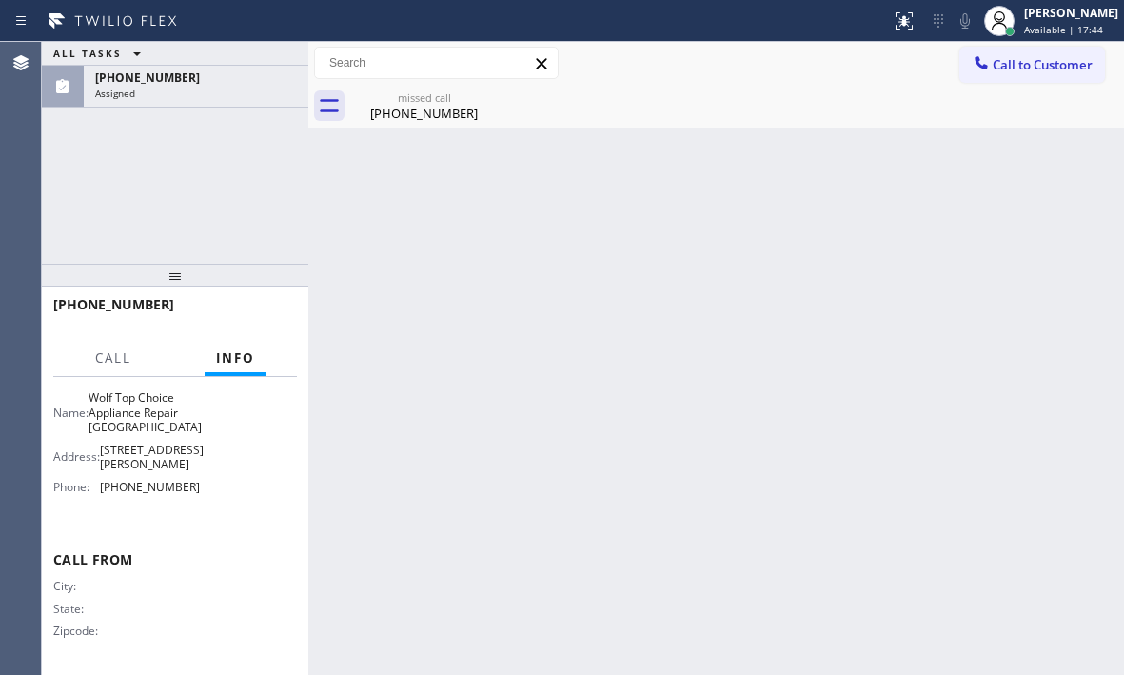
scroll to position [301, 0]
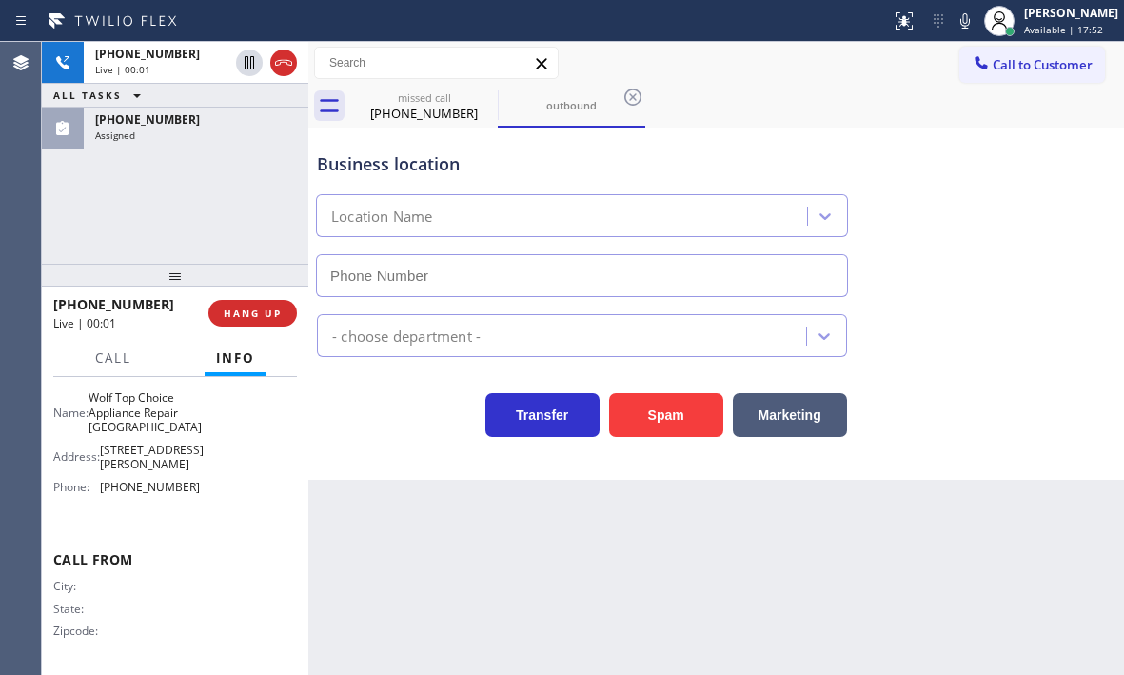
type input "[PHONE_NUMBER]"
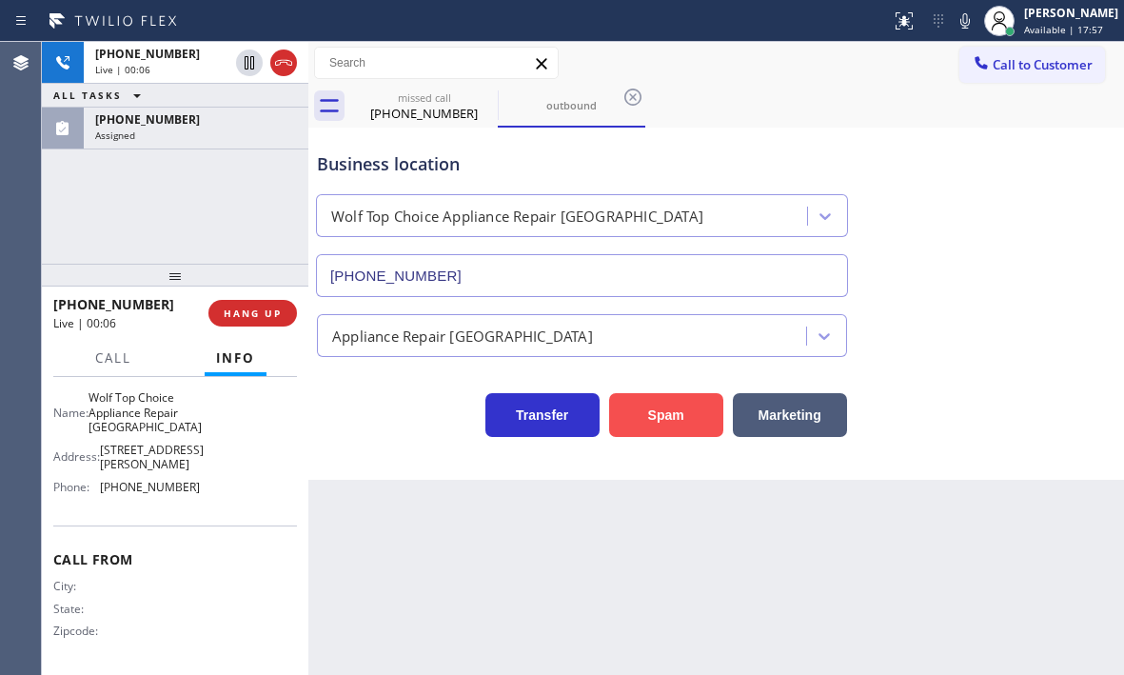
click at [670, 419] on button "Spam" at bounding box center [666, 415] width 114 height 44
click at [246, 312] on span "HANG UP" at bounding box center [253, 312] width 58 height 13
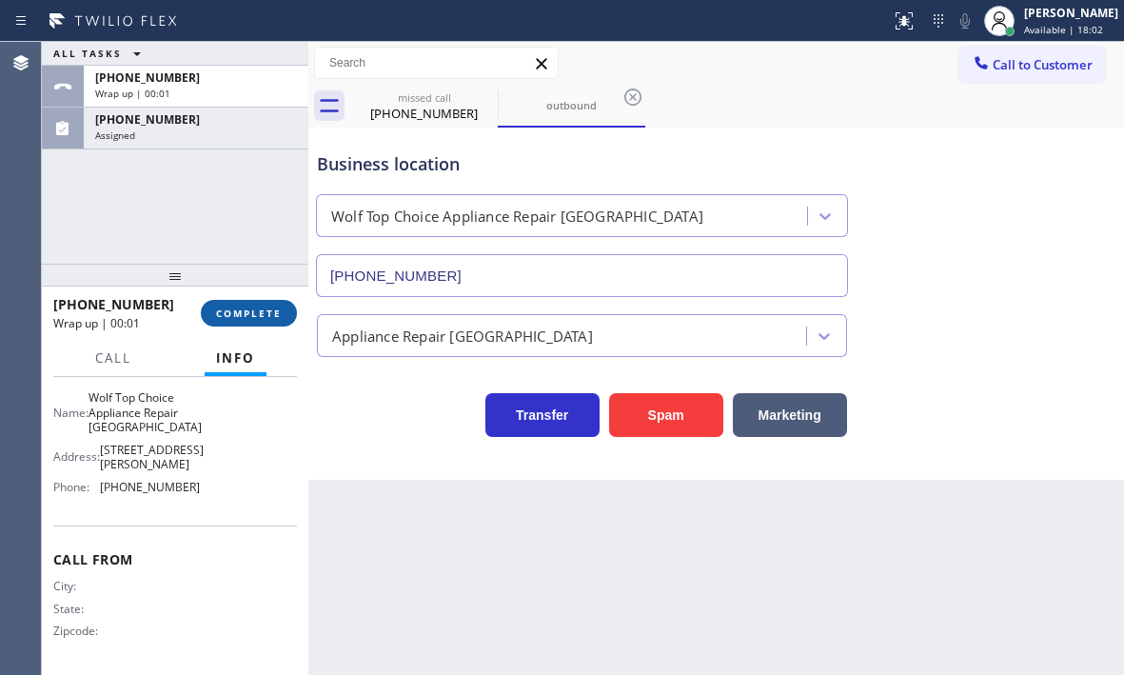
click at [231, 316] on span "COMPLETE" at bounding box center [249, 312] width 66 height 13
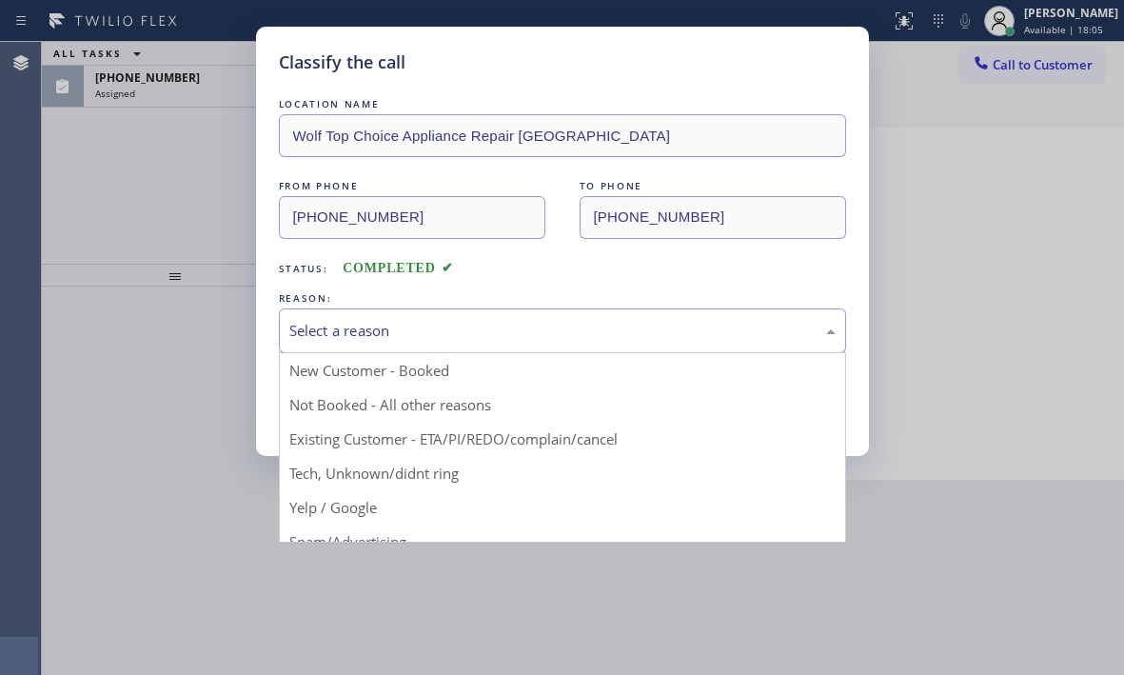
click at [487, 330] on div "Select a reason" at bounding box center [562, 331] width 546 height 22
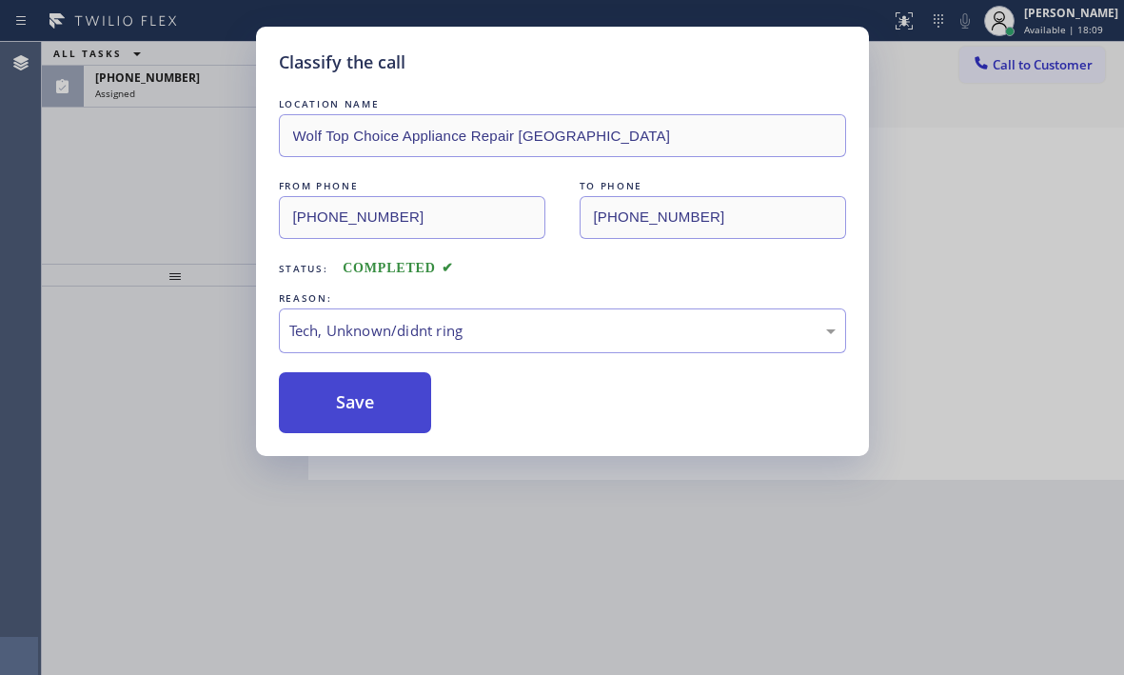
click at [380, 399] on button "Save" at bounding box center [355, 402] width 153 height 61
click at [203, 93] on div "Classify the call LOCATION NAME Wolf Top Choice Appliance Repair [GEOGRAPHIC_DA…" at bounding box center [562, 337] width 1124 height 675
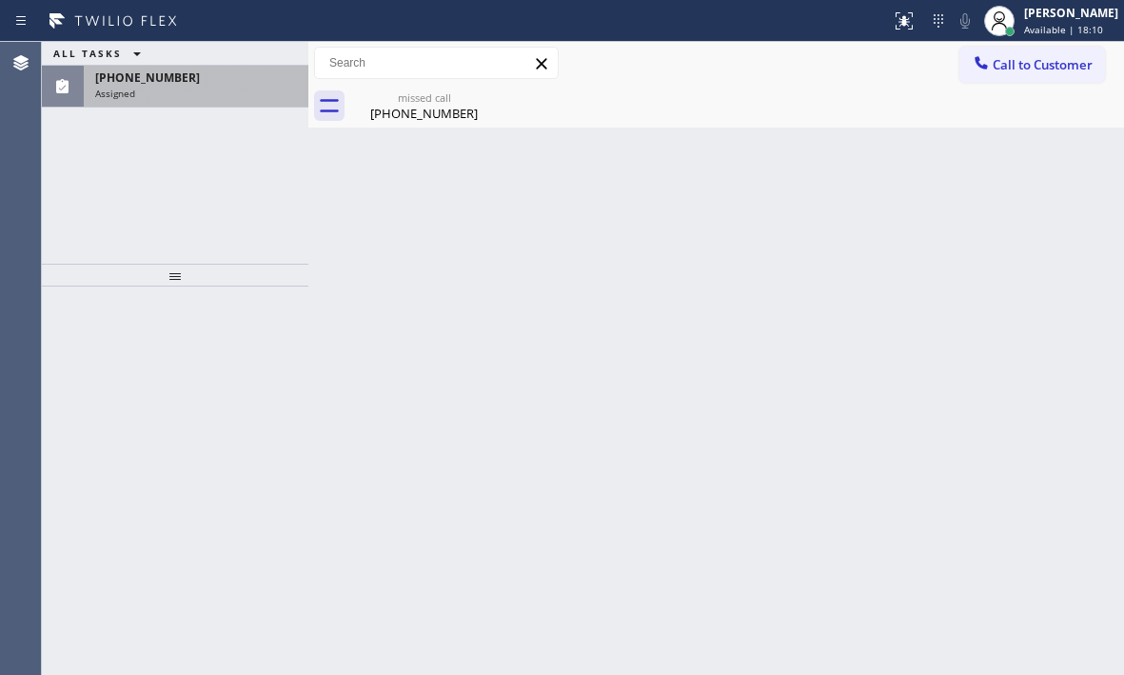
click at [209, 88] on div "Assigned" at bounding box center [196, 93] width 202 height 13
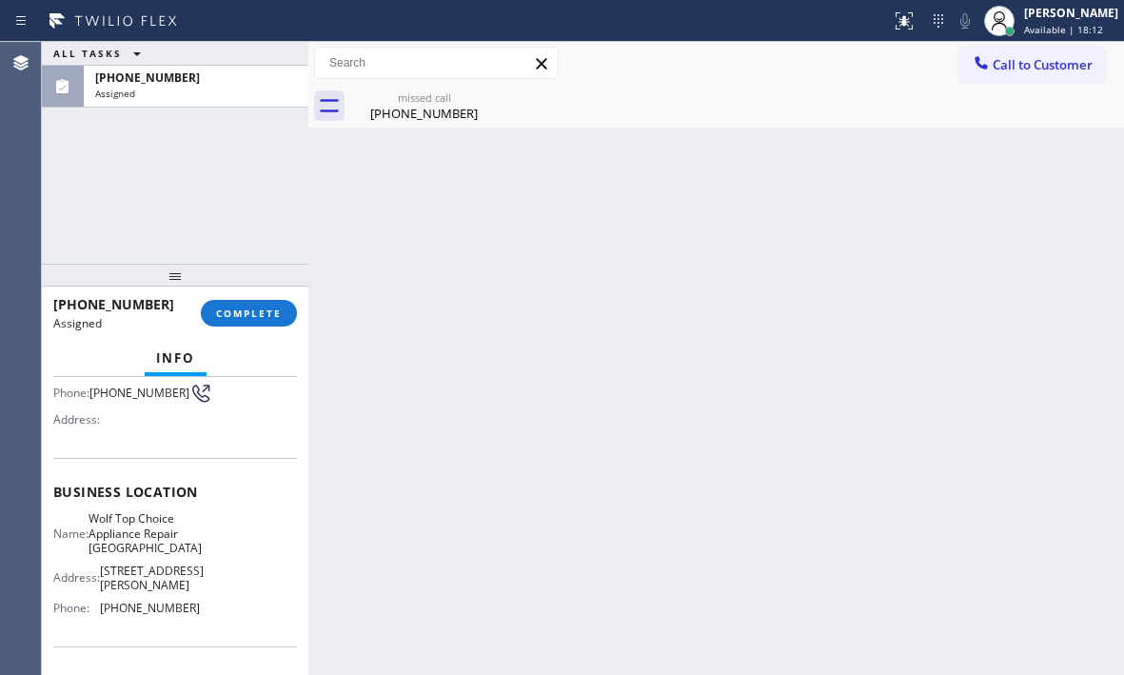
scroll to position [286, 0]
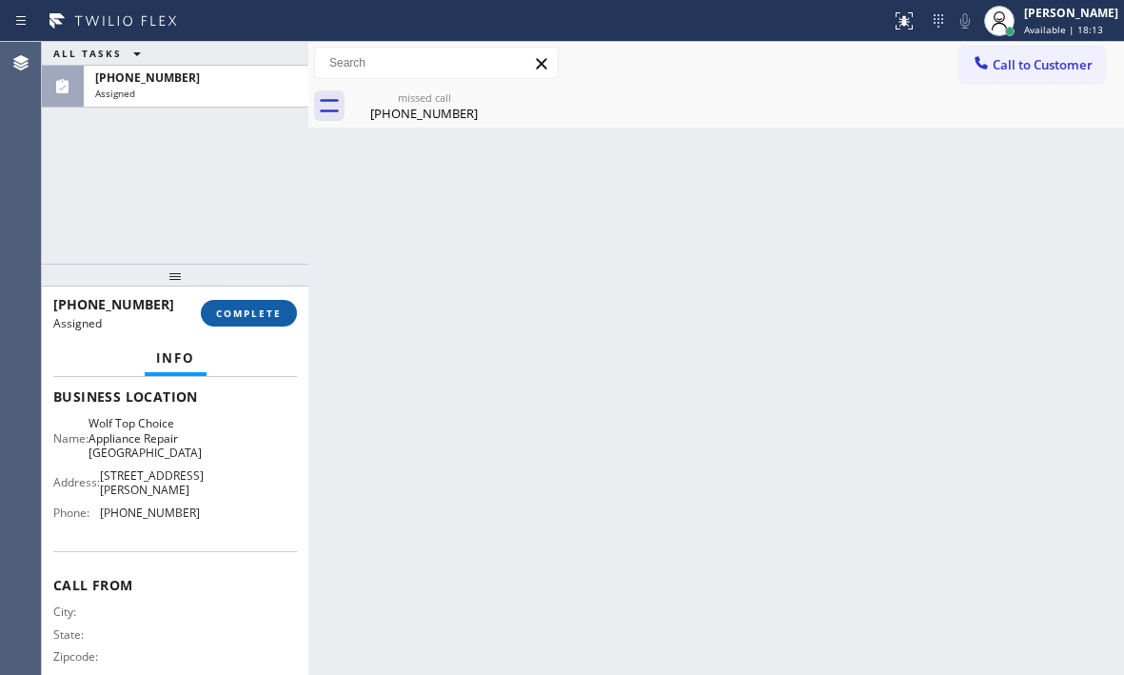
click at [267, 308] on span "COMPLETE" at bounding box center [249, 312] width 66 height 13
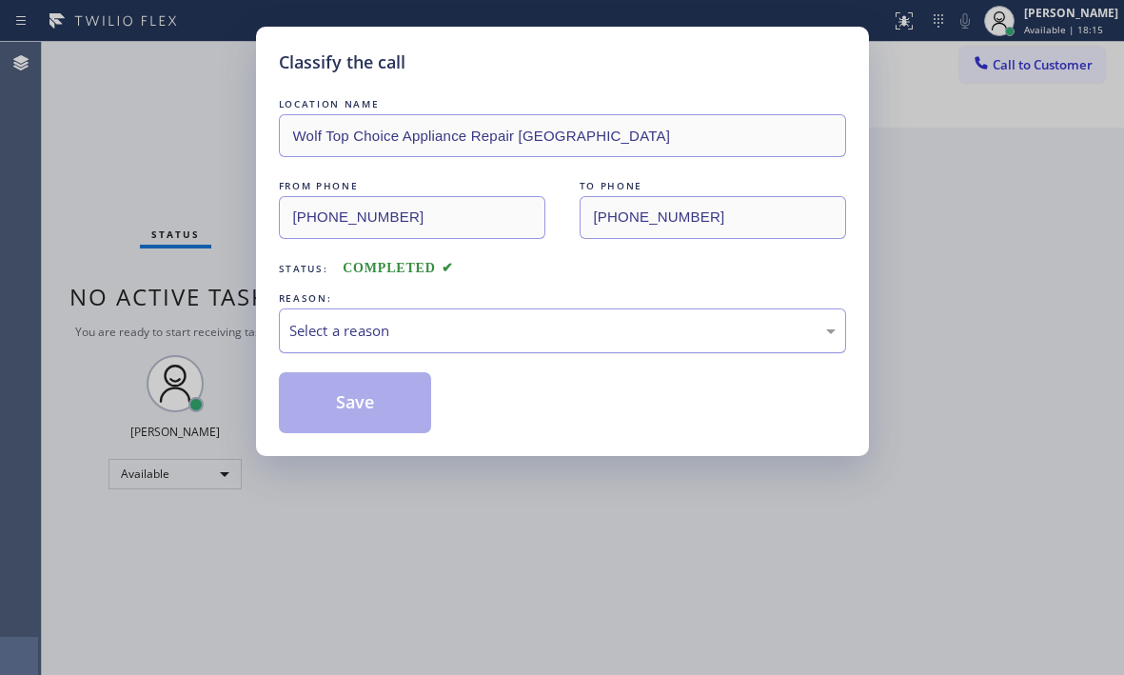
click at [463, 332] on div "Select a reason" at bounding box center [562, 331] width 546 height 22
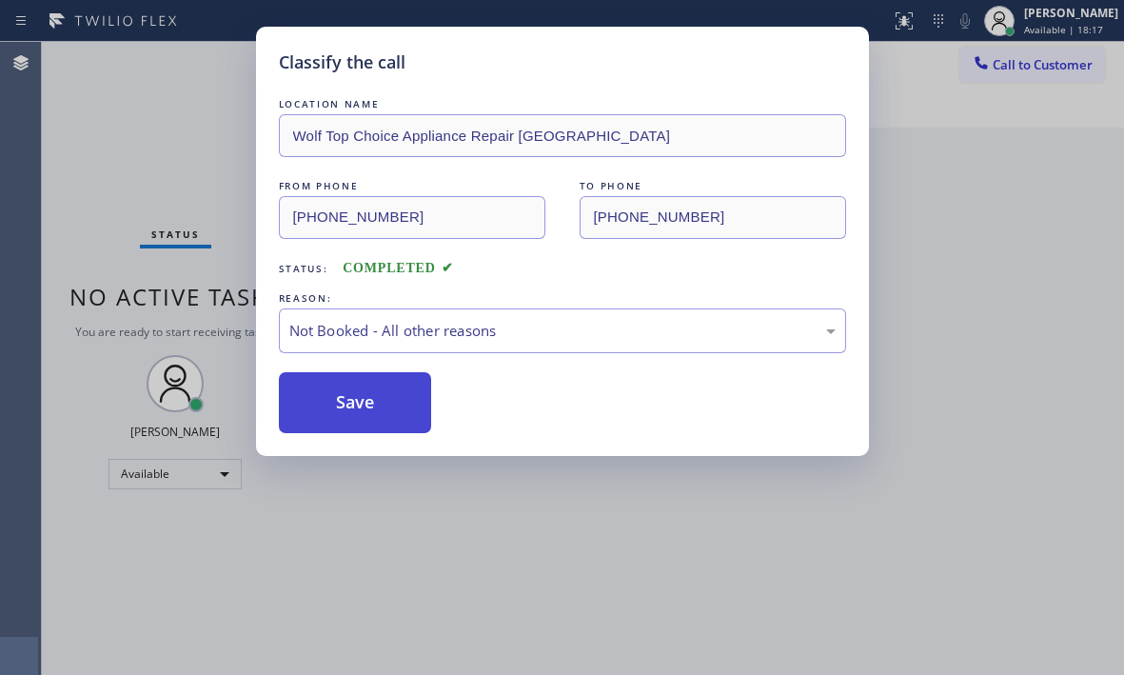
click at [362, 397] on button "Save" at bounding box center [355, 402] width 153 height 61
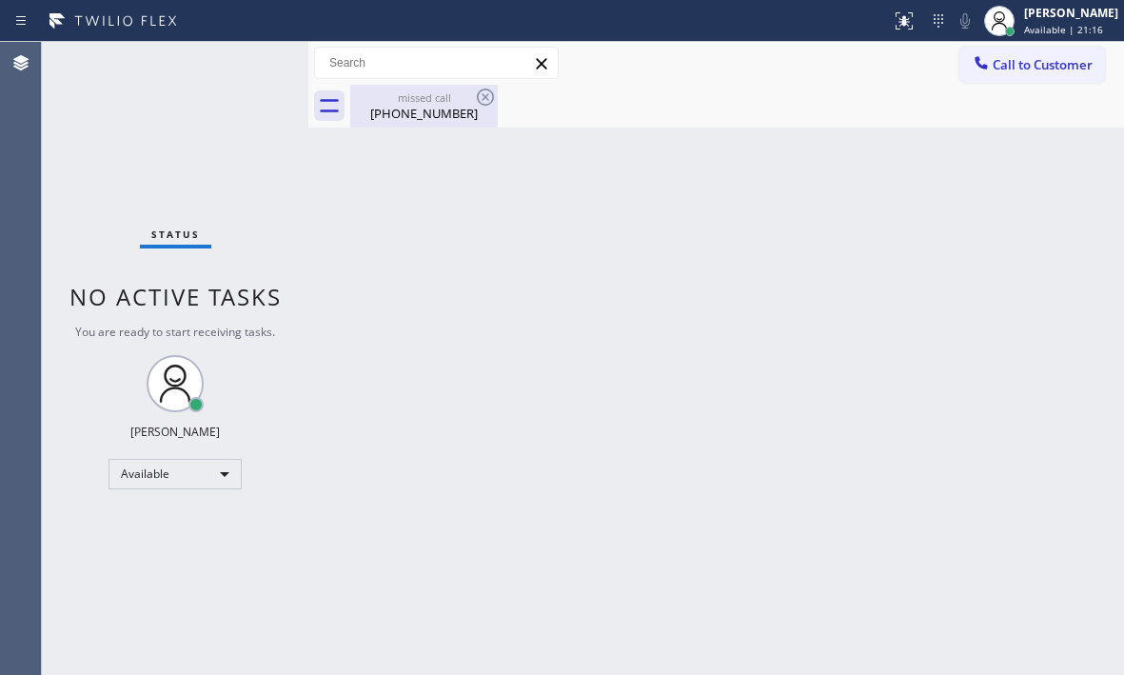
click at [453, 108] on div "[PHONE_NUMBER]" at bounding box center [424, 113] width 144 height 17
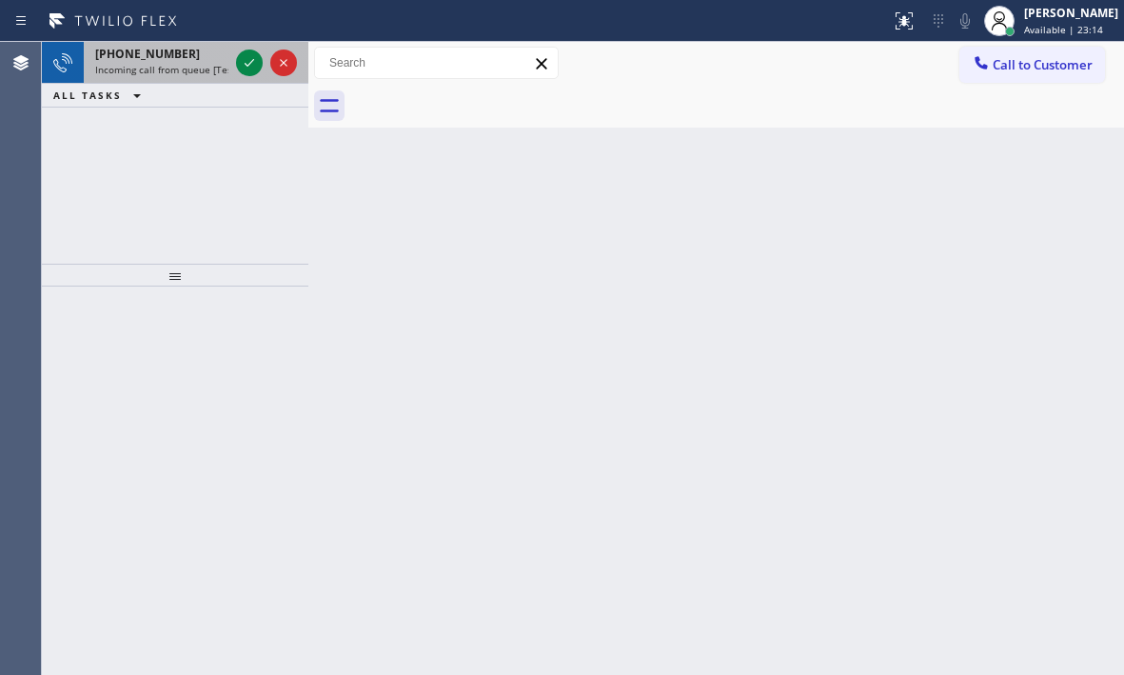
click at [233, 59] on div at bounding box center [266, 63] width 69 height 42
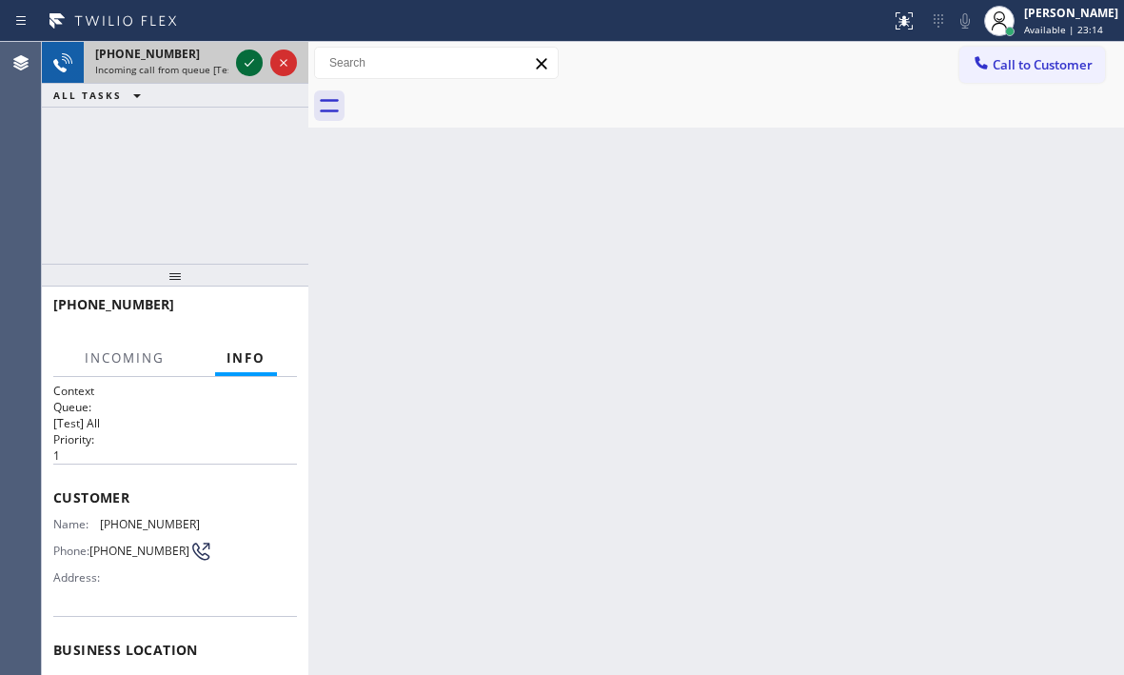
click at [244, 60] on icon at bounding box center [249, 62] width 23 height 23
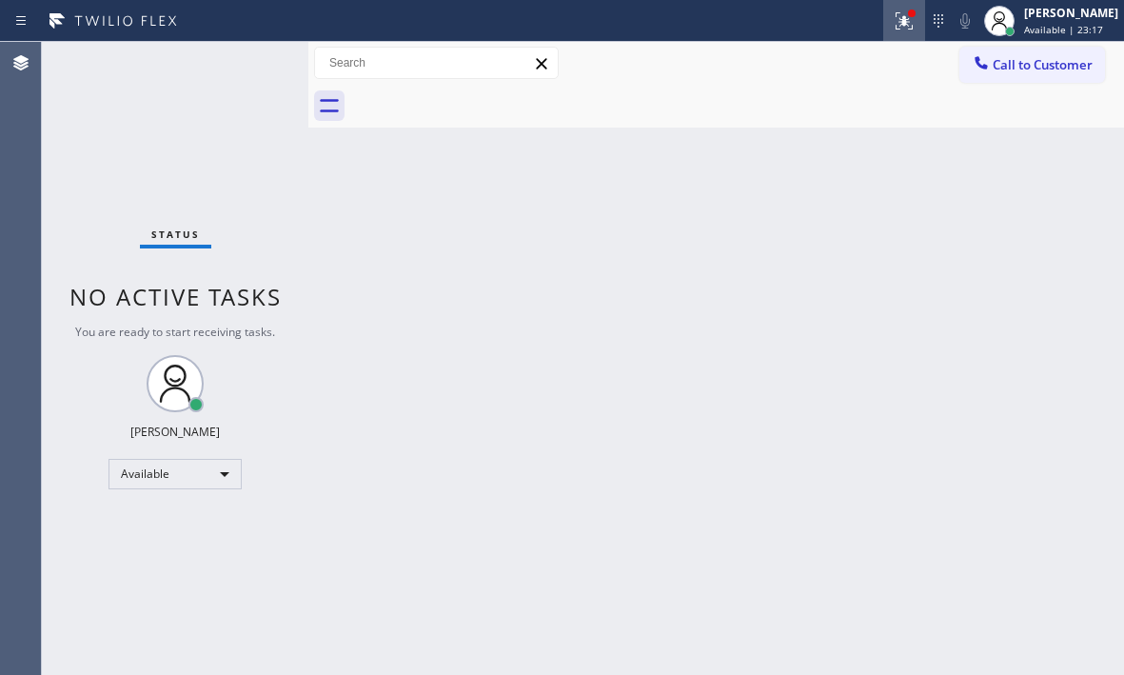
click at [893, 31] on icon at bounding box center [904, 21] width 23 height 23
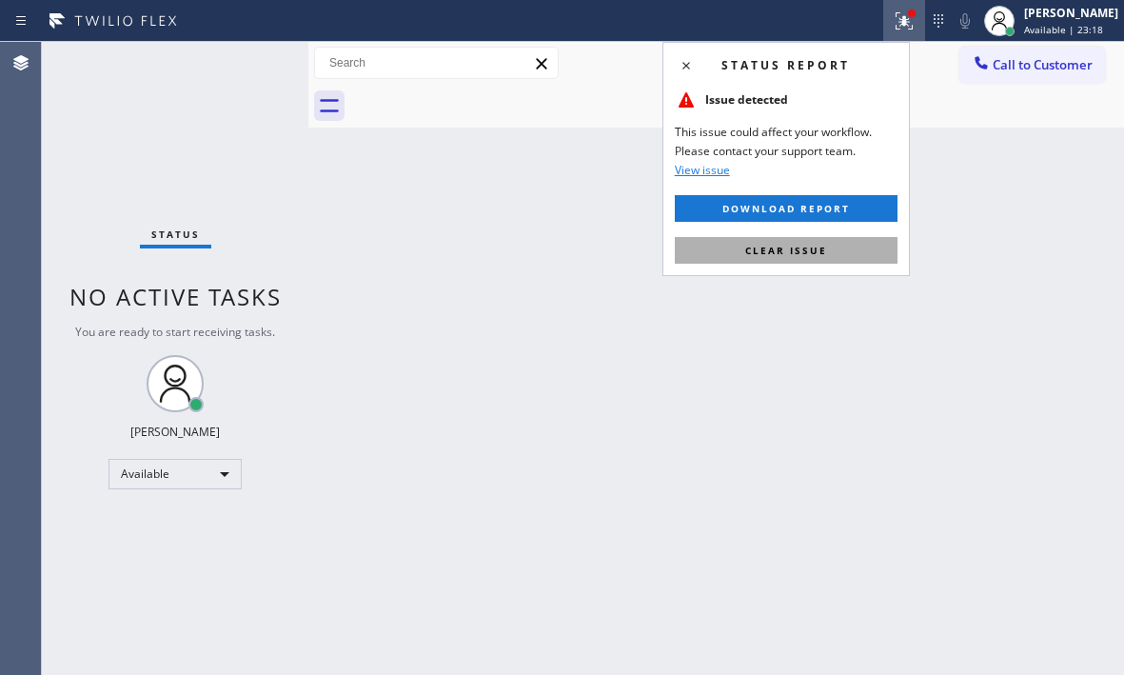
click at [798, 247] on span "Clear issue" at bounding box center [786, 250] width 82 height 13
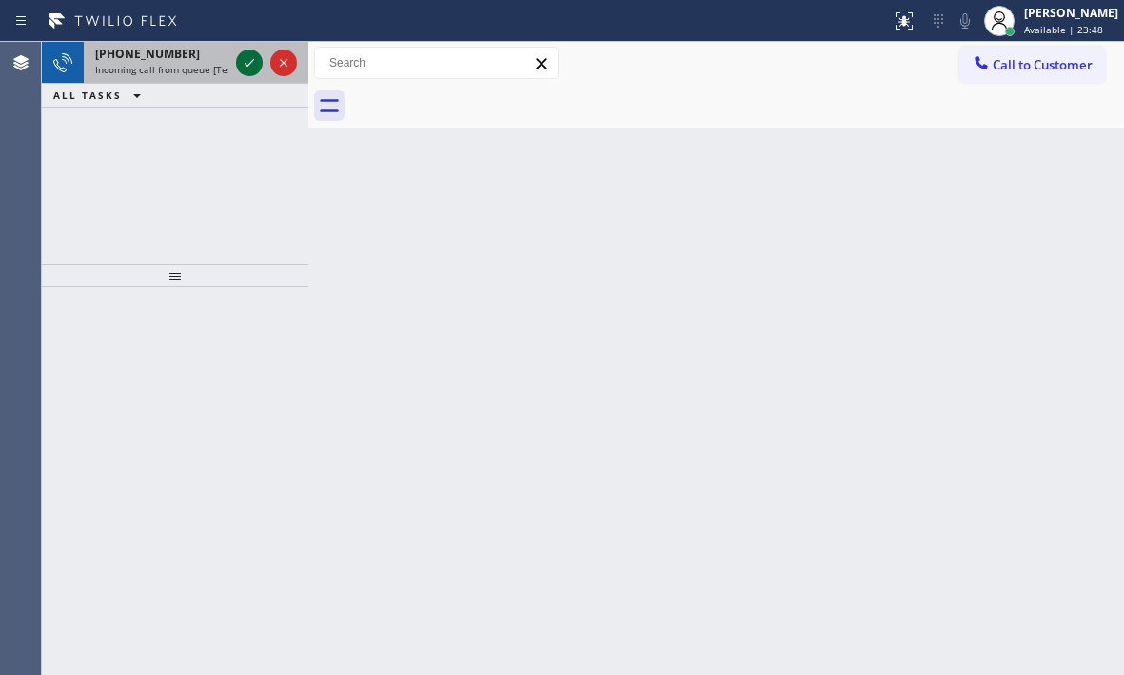
click at [246, 57] on icon at bounding box center [249, 62] width 23 height 23
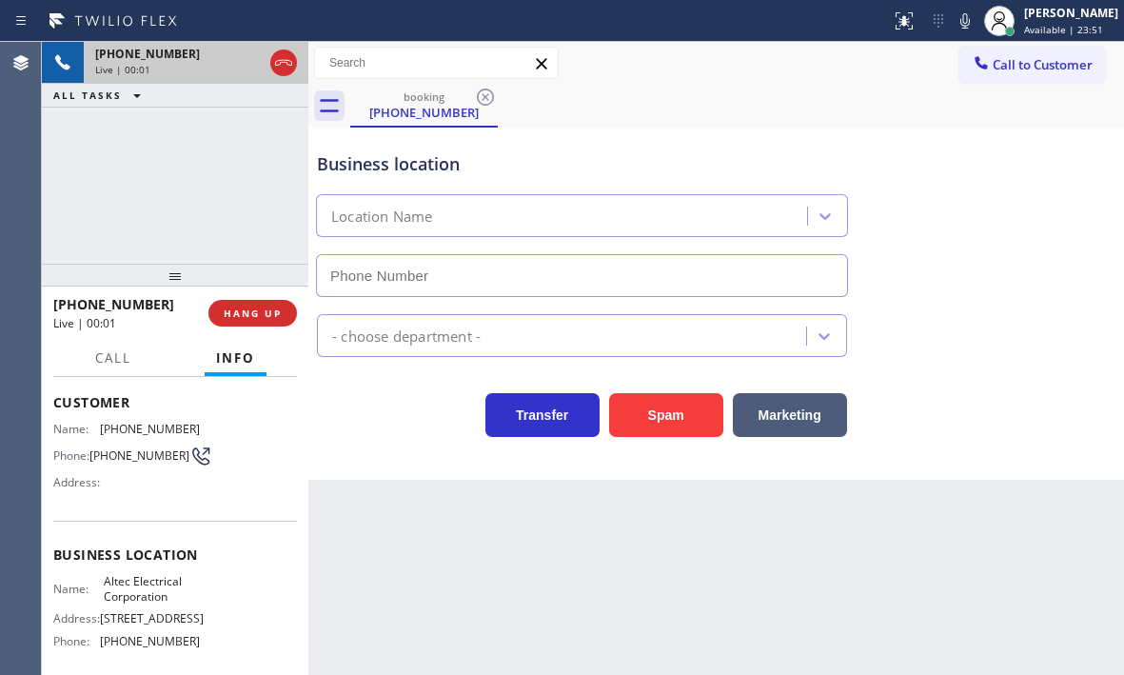
type input "[PHONE_NUMBER]"
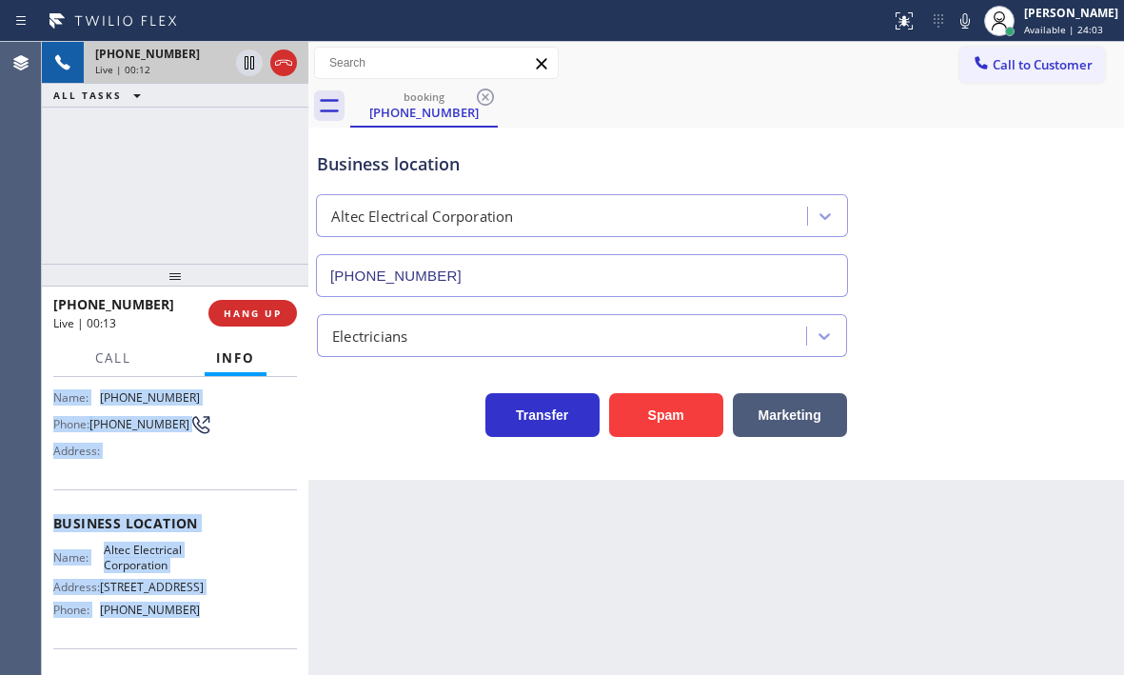
scroll to position [190, 0]
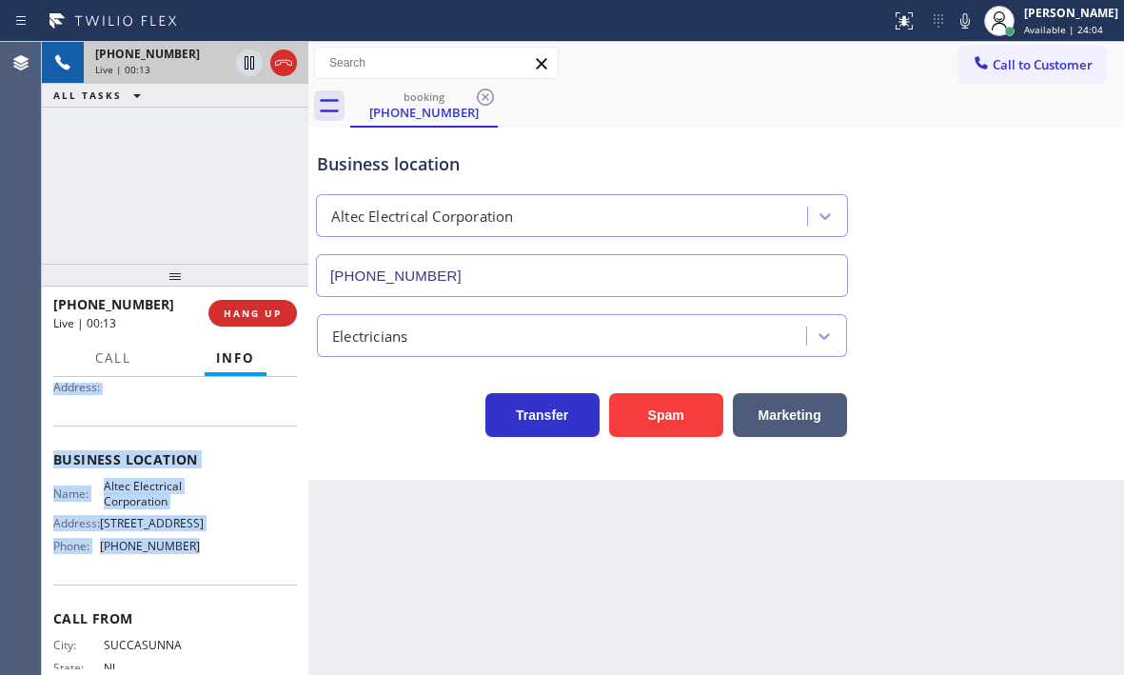
drag, startPoint x: 70, startPoint y: 502, endPoint x: 213, endPoint y: 598, distance: 171.6
click at [213, 598] on div "Context Queue: [Test] All Priority: 1 Customer Name: [PHONE_NUMBER] Phone: [PHO…" at bounding box center [175, 460] width 244 height 536
click at [247, 67] on icon at bounding box center [250, 62] width 10 height 13
click at [246, 71] on icon at bounding box center [249, 62] width 23 height 23
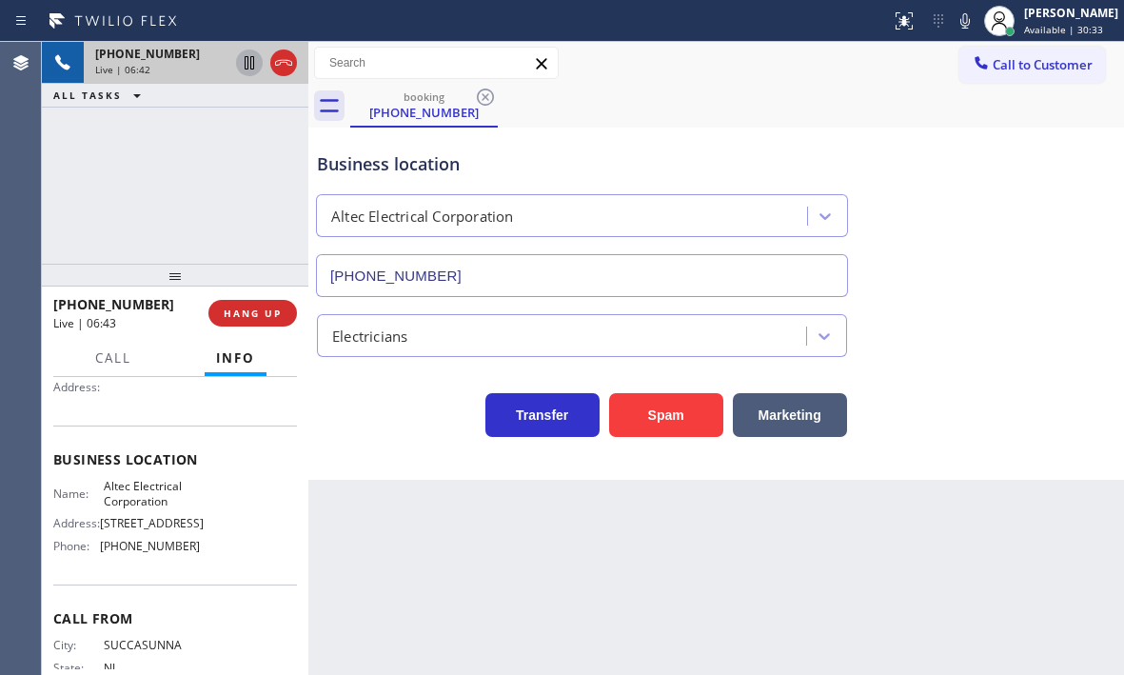
click at [227, 128] on div "[PHONE_NUMBER] Live | 06:42 ALL TASKS ALL TASKS ACTIVE TASKS TASKS IN WRAP UP" at bounding box center [175, 153] width 266 height 222
click at [282, 63] on icon at bounding box center [283, 62] width 23 height 23
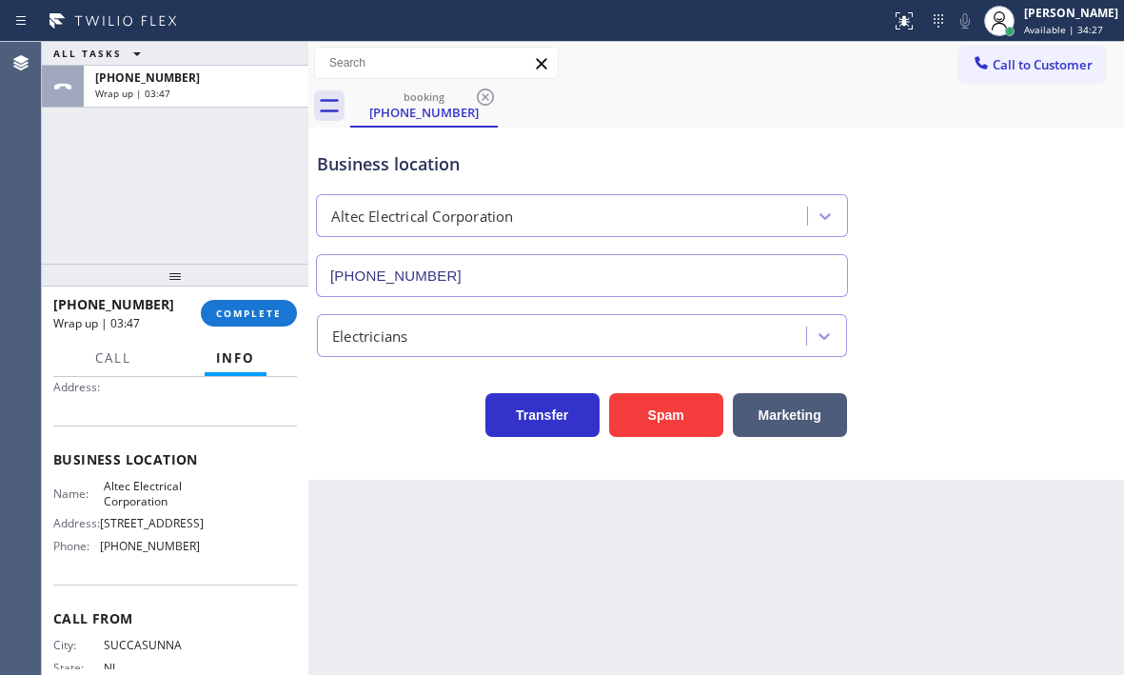
click at [1007, 219] on div "Business location Altec Electrical Corporation [PHONE_NUMBER]" at bounding box center [716, 211] width 806 height 172
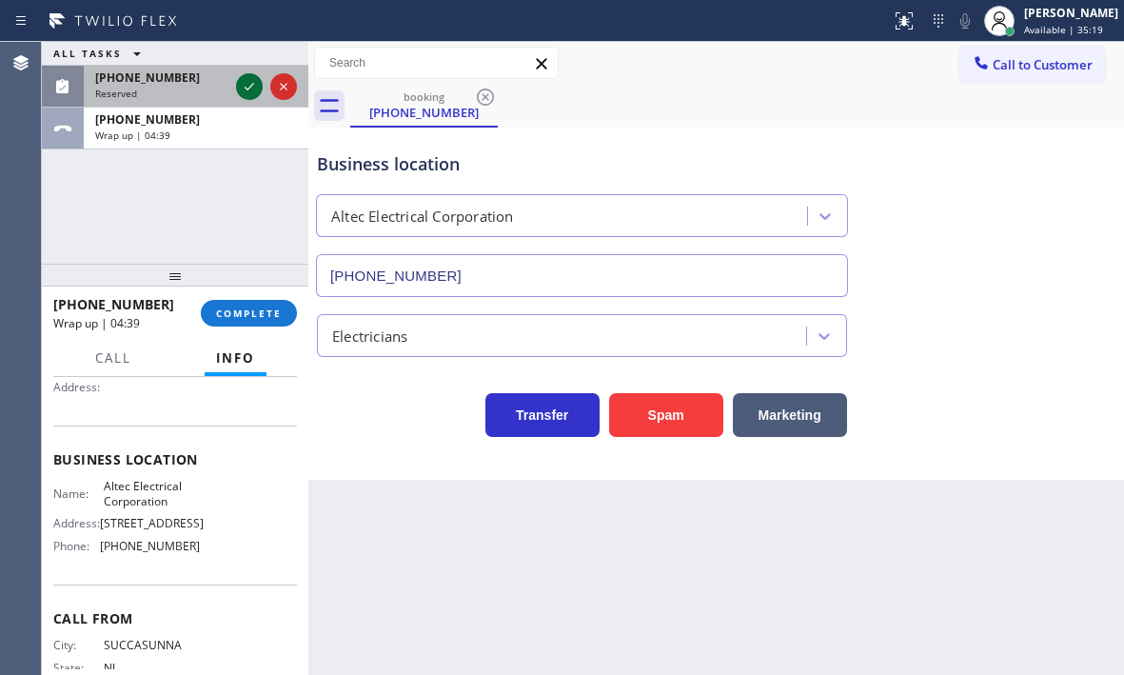
click at [244, 86] on icon at bounding box center [249, 86] width 23 height 23
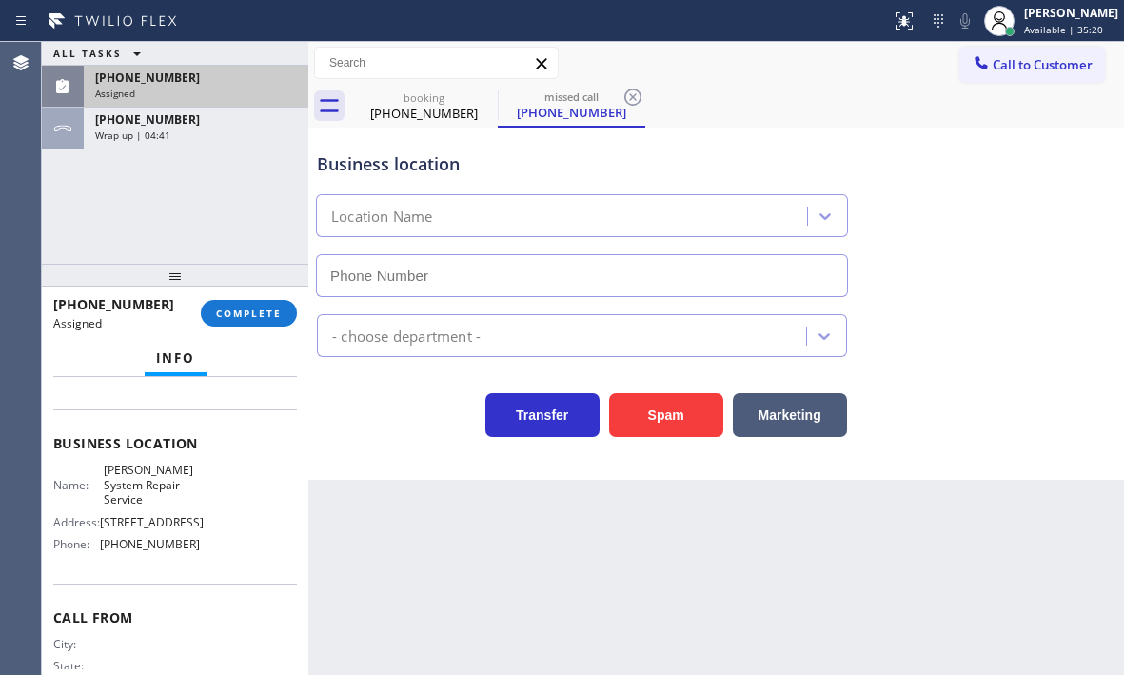
scroll to position [207, 0]
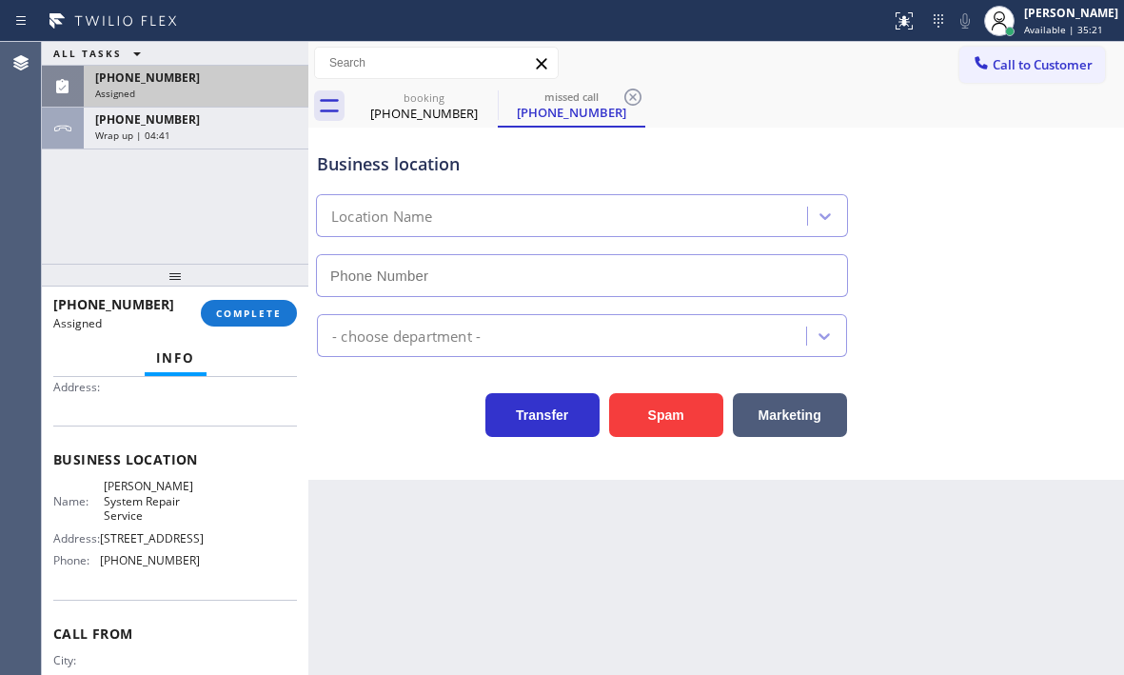
type input "[PHONE_NUMBER]"
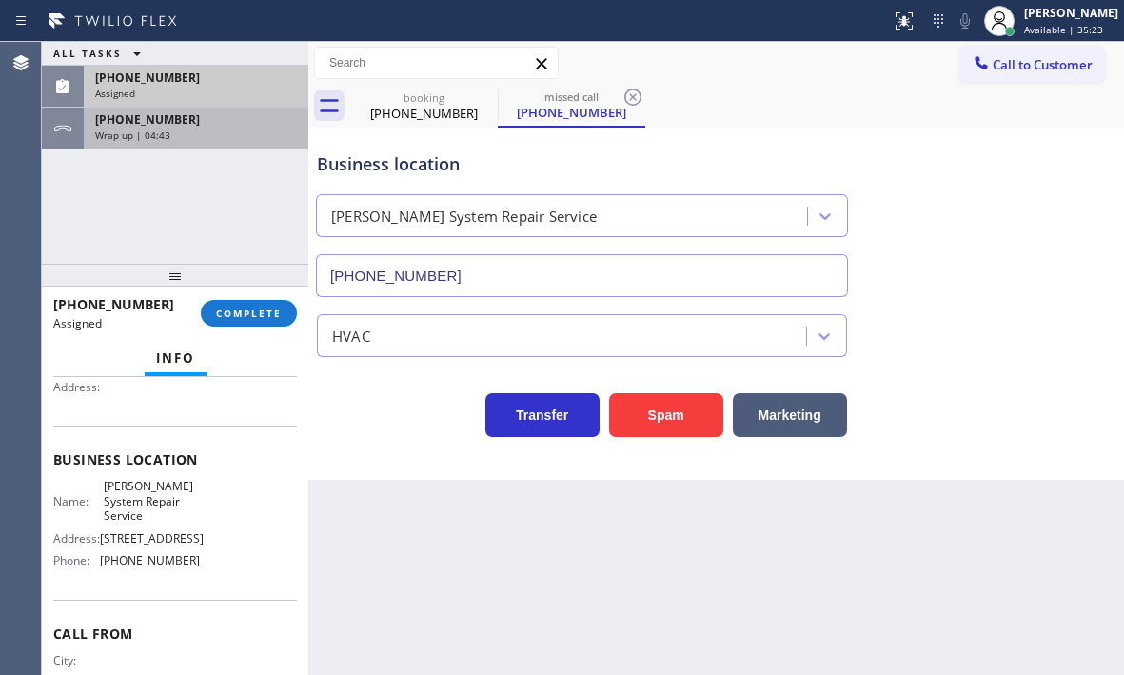
click at [233, 125] on div "[PHONE_NUMBER]" at bounding box center [196, 119] width 202 height 16
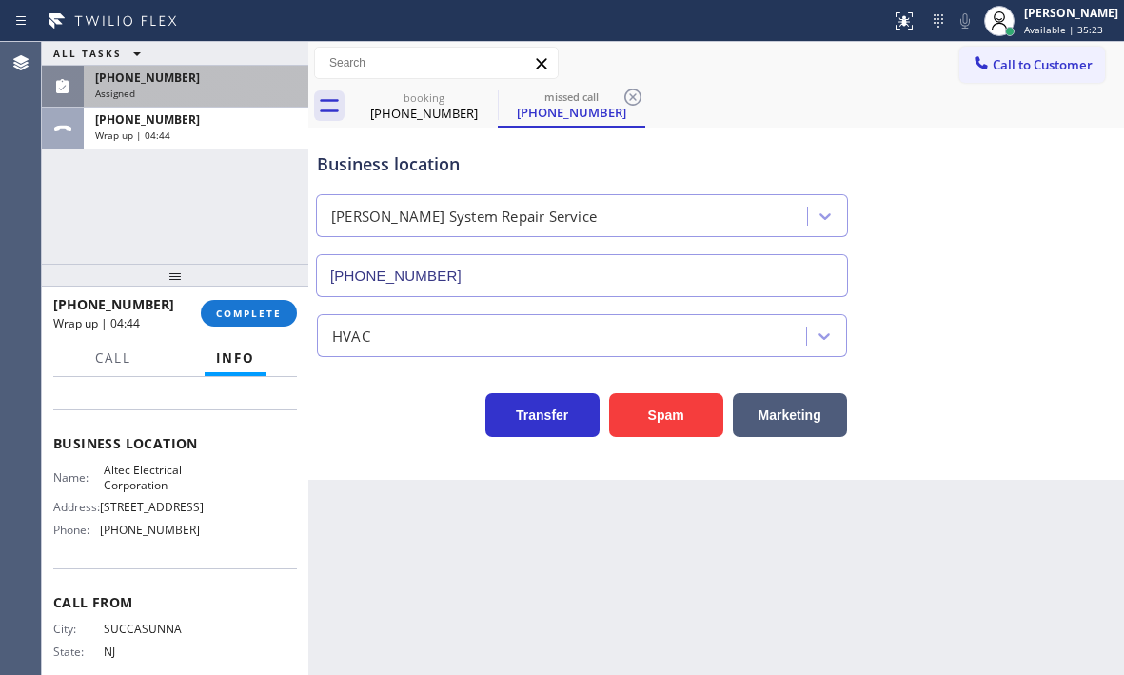
scroll to position [190, 0]
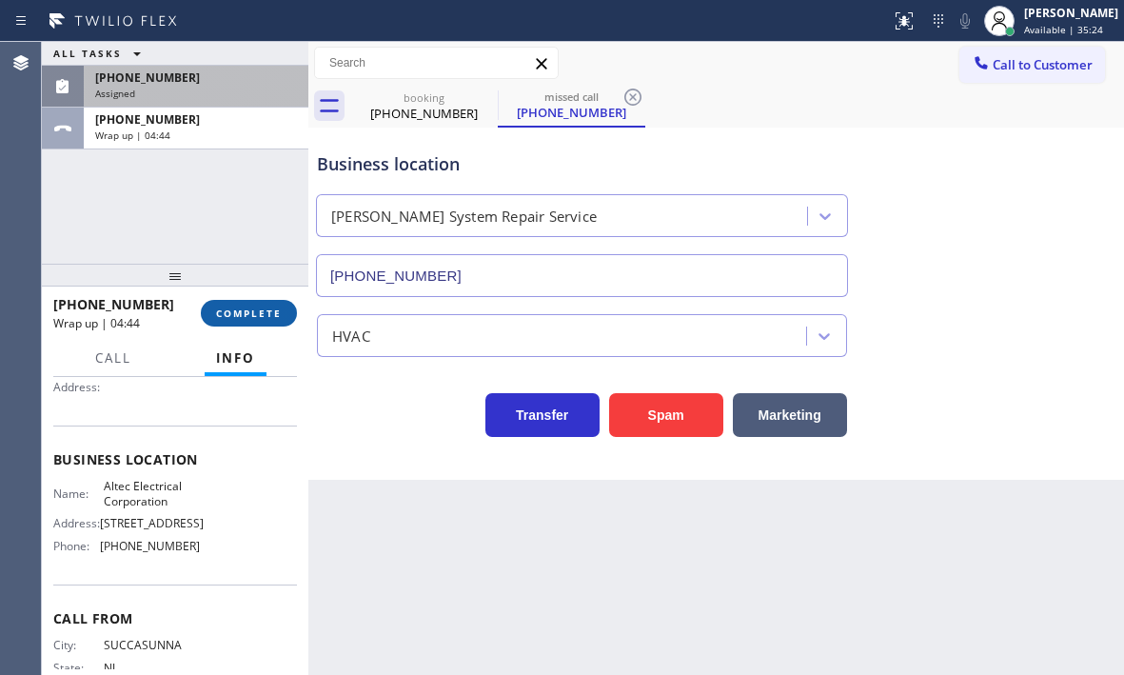
click at [269, 310] on span "COMPLETE" at bounding box center [249, 312] width 66 height 13
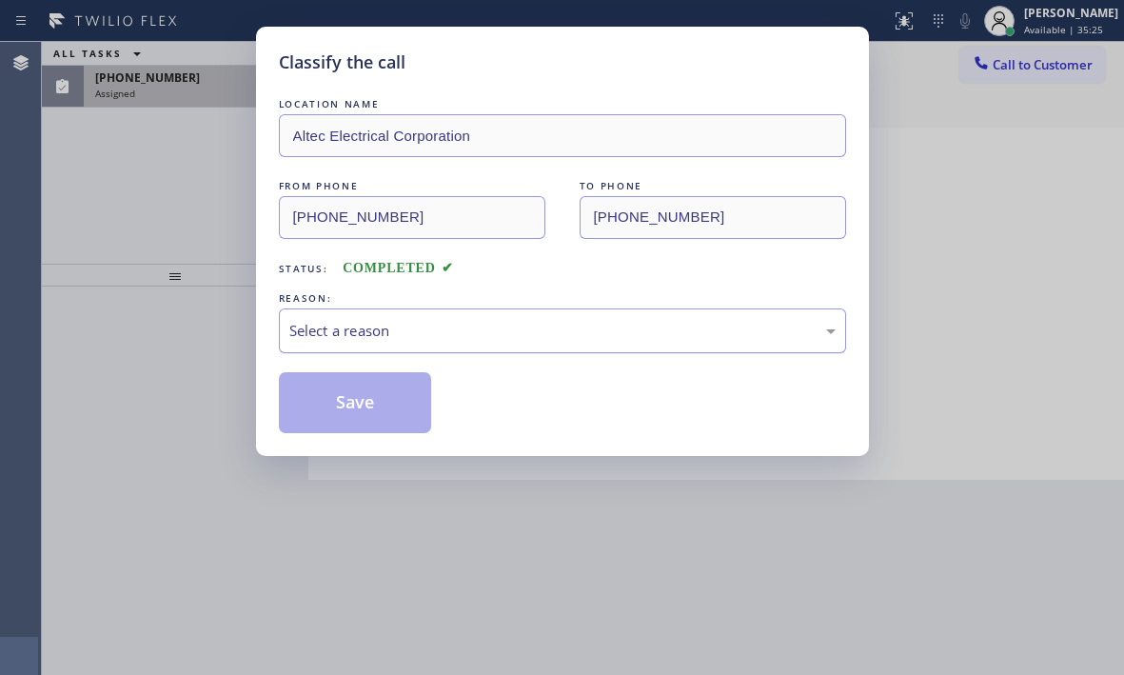
click at [463, 329] on div "Select a reason" at bounding box center [562, 331] width 546 height 22
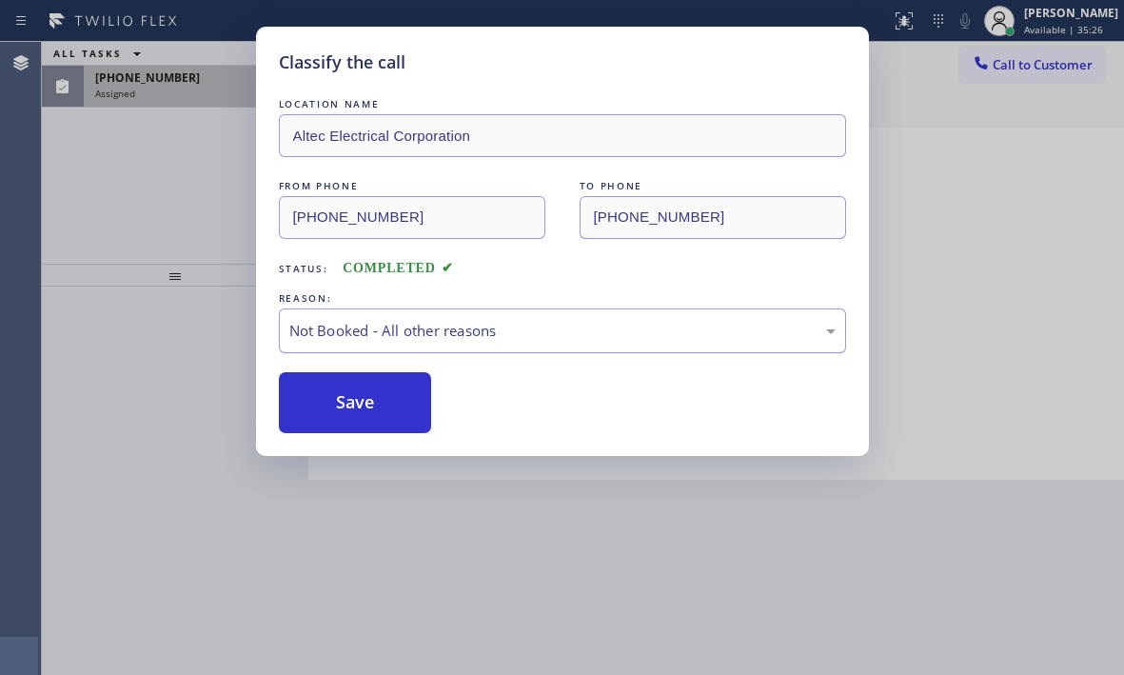
drag, startPoint x: 339, startPoint y: 402, endPoint x: 286, endPoint y: 349, distance: 74.7
click at [338, 402] on button "Save" at bounding box center [355, 402] width 153 height 61
click at [194, 88] on div "Classify the call LOCATION NAME Altec Electrical Corporation FROM PHONE [PHONE_…" at bounding box center [562, 337] width 1124 height 675
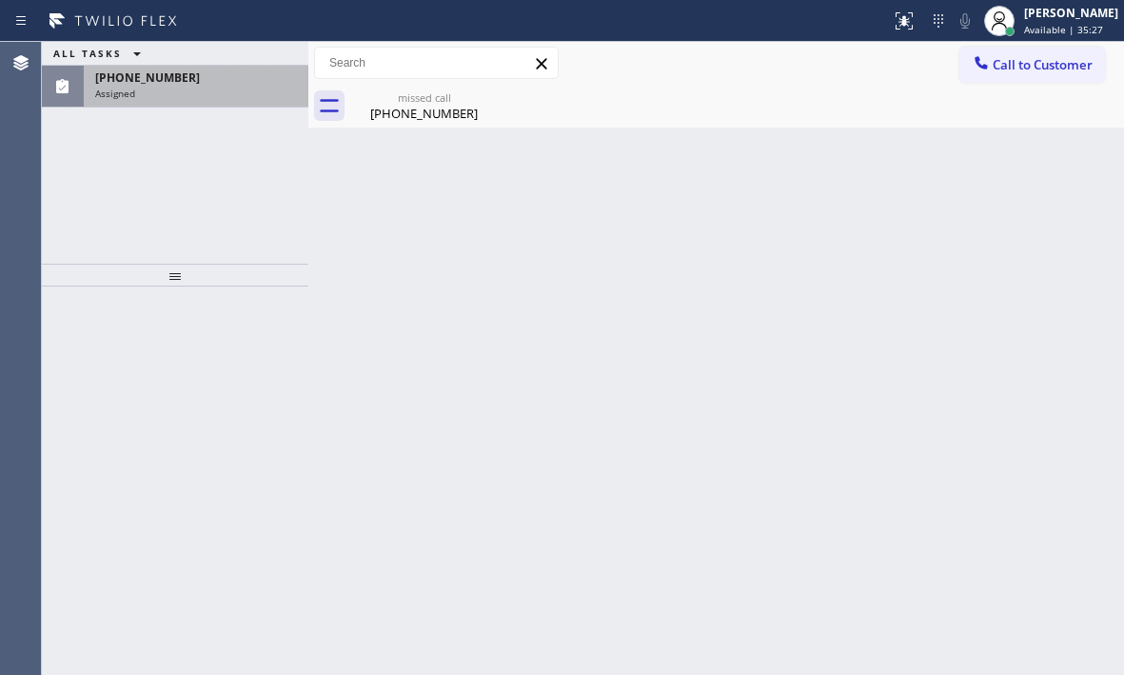
click at [194, 88] on div "Assigned" at bounding box center [196, 93] width 202 height 13
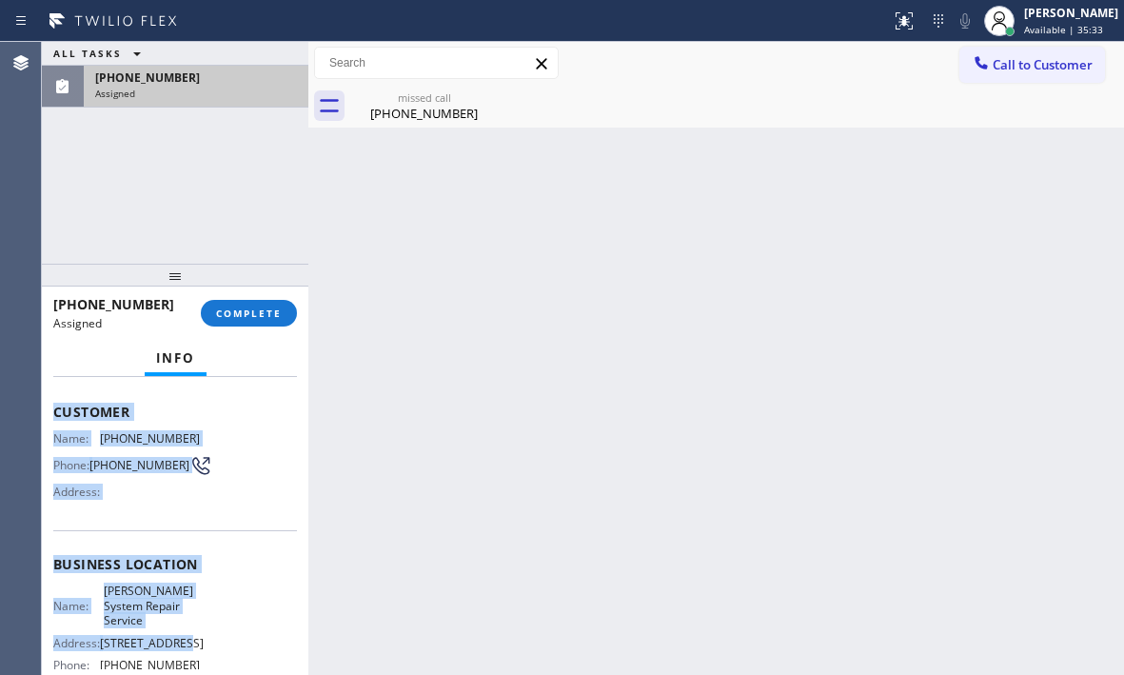
scroll to position [174, 0]
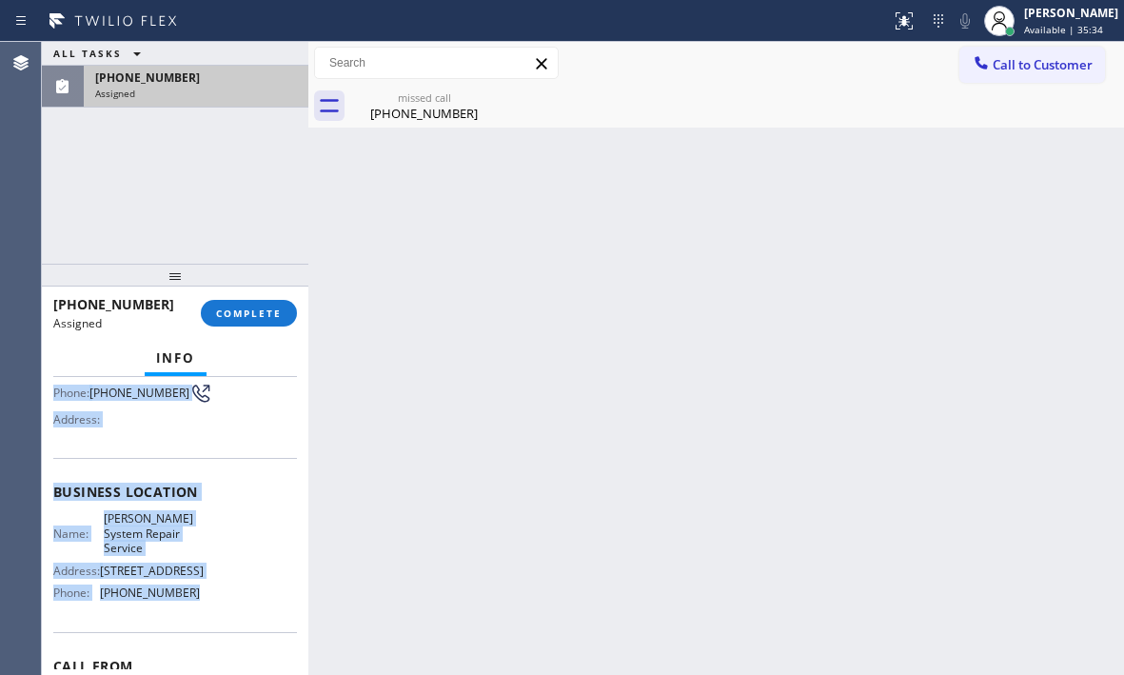
drag, startPoint x: 53, startPoint y: 434, endPoint x: 224, endPoint y: 606, distance: 242.3
click at [224, 606] on div "Context Queue: HVAC Priority: 0 Task Age: Customer Name: [PHONE_NUMBER] Phone: …" at bounding box center [175, 491] width 244 height 567
copy div "Customer Name: [PHONE_NUMBER] Phone: [PHONE_NUMBER] Address: Business location …"
click at [275, 309] on span "COMPLETE" at bounding box center [249, 312] width 66 height 13
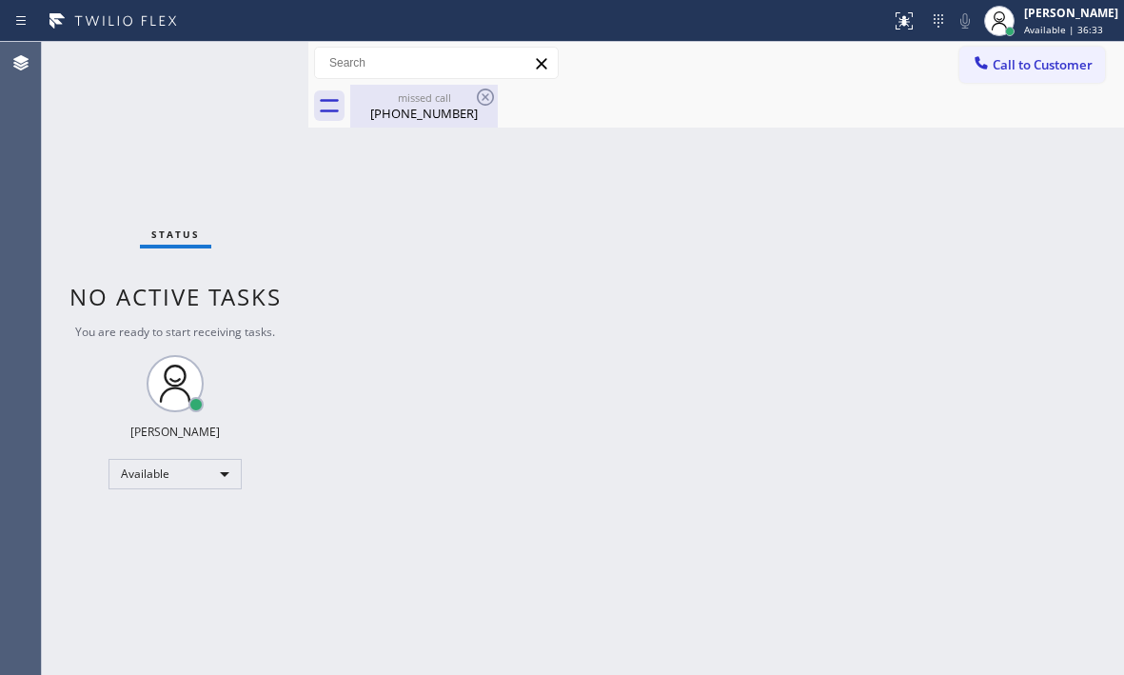
click at [408, 115] on div "[PHONE_NUMBER]" at bounding box center [424, 113] width 144 height 17
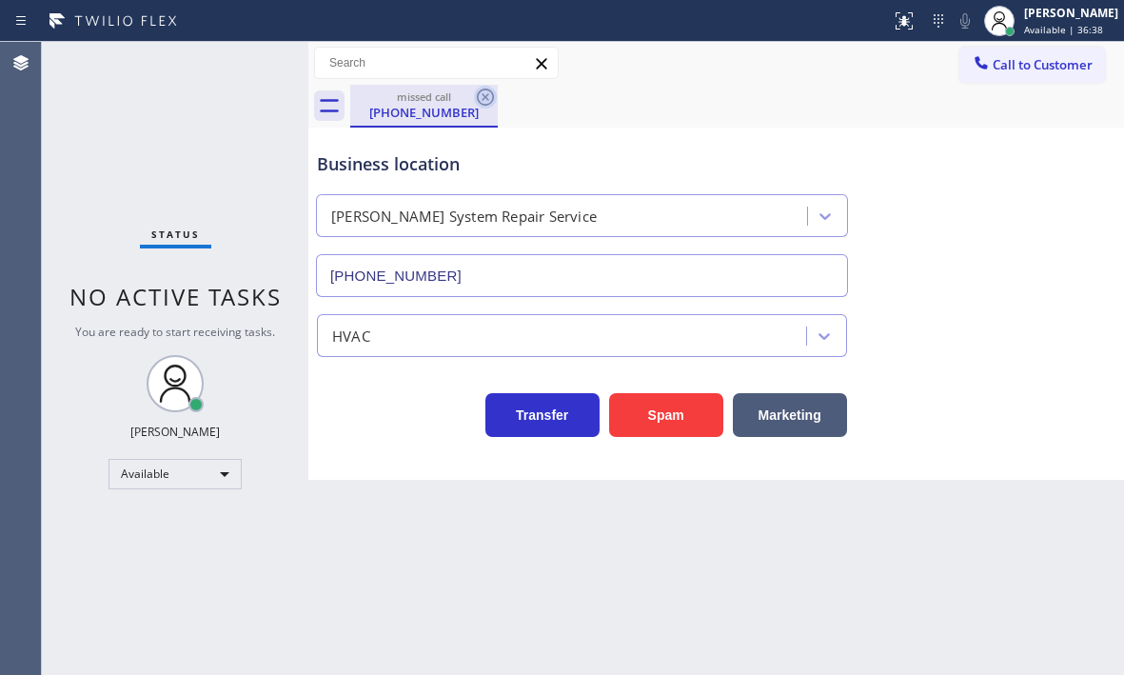
click at [487, 101] on icon at bounding box center [485, 97] width 23 height 23
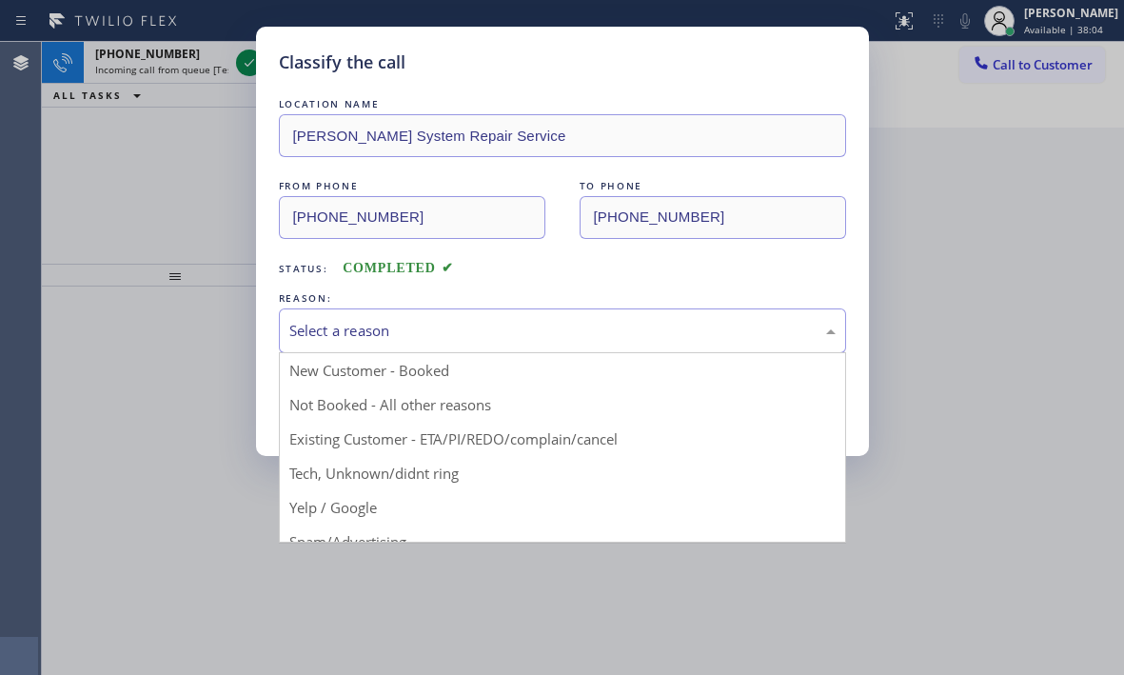
click at [495, 342] on div "Select a reason" at bounding box center [562, 330] width 567 height 45
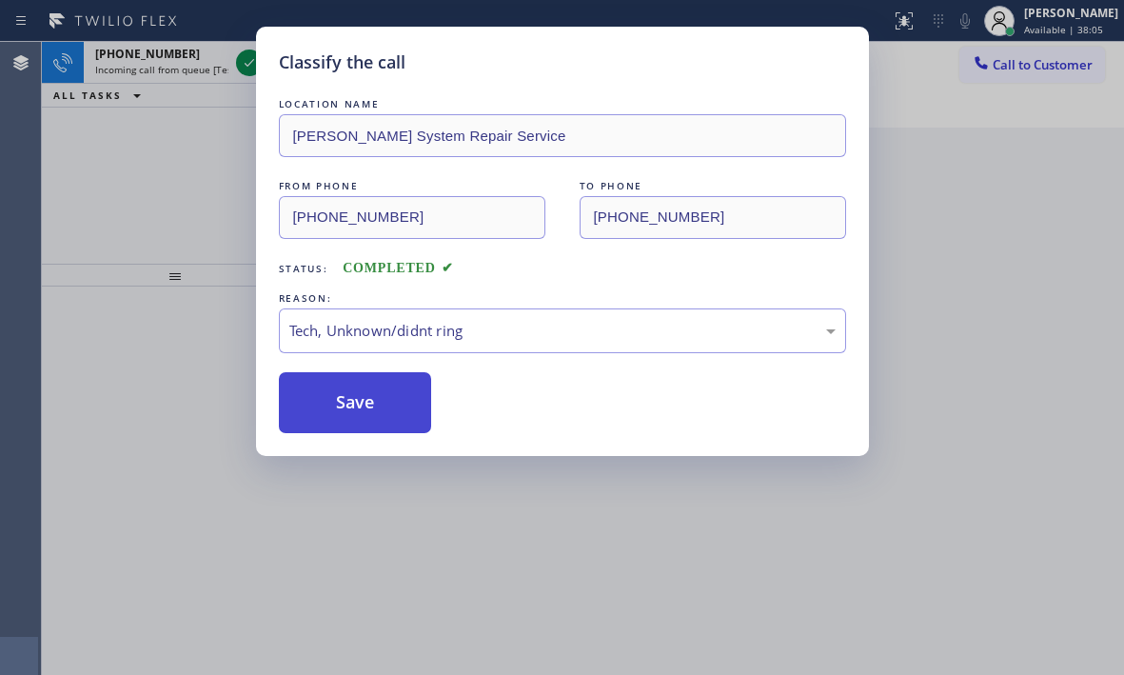
drag, startPoint x: 364, startPoint y: 423, endPoint x: 353, endPoint y: 411, distance: 16.2
click at [364, 421] on button "Save" at bounding box center [355, 402] width 153 height 61
click at [318, 384] on button "Save" at bounding box center [355, 402] width 153 height 61
click at [319, 385] on button "Save" at bounding box center [355, 402] width 153 height 61
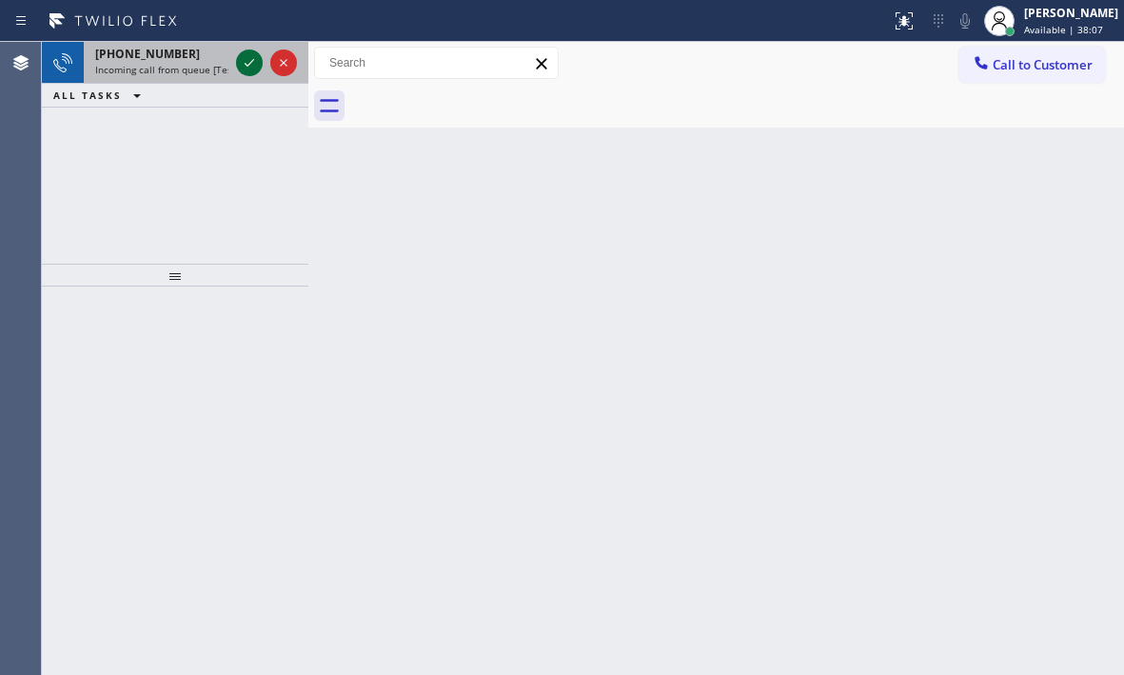
click at [241, 68] on icon at bounding box center [249, 62] width 23 height 23
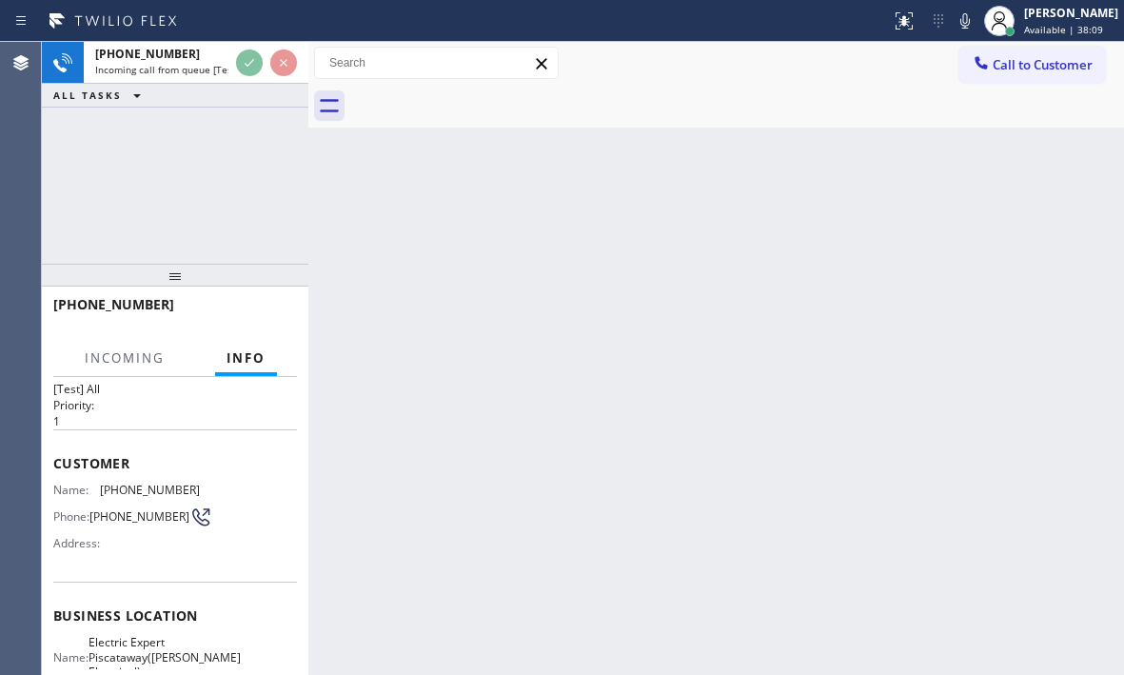
scroll to position [95, 0]
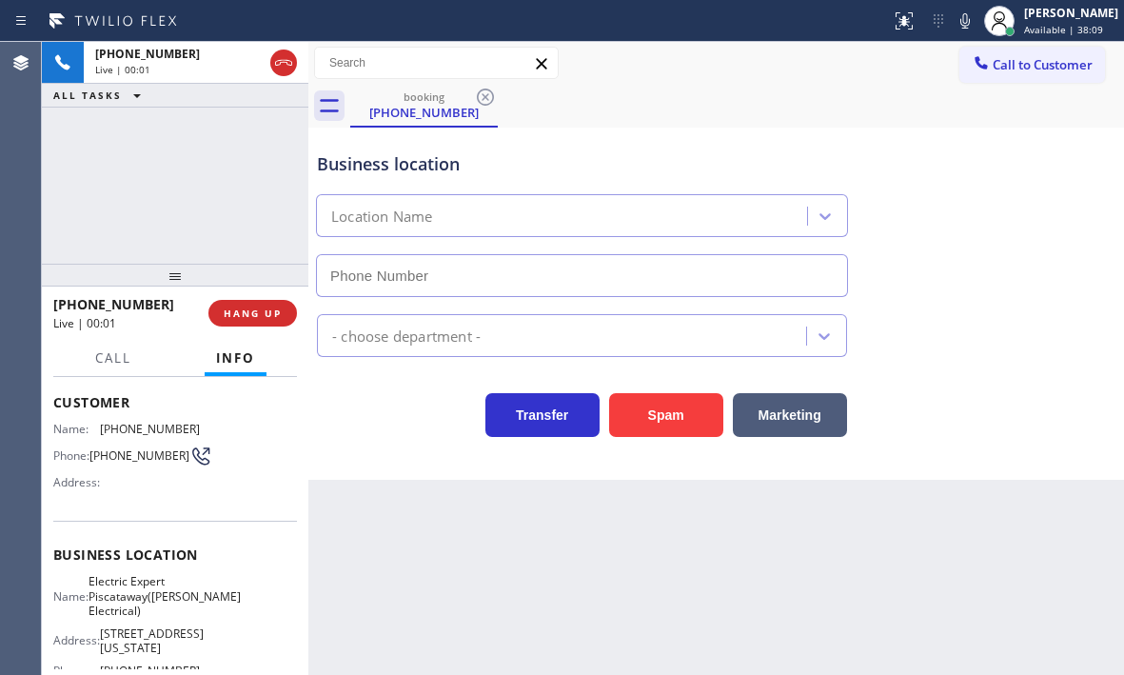
type input "[PHONE_NUMBER]"
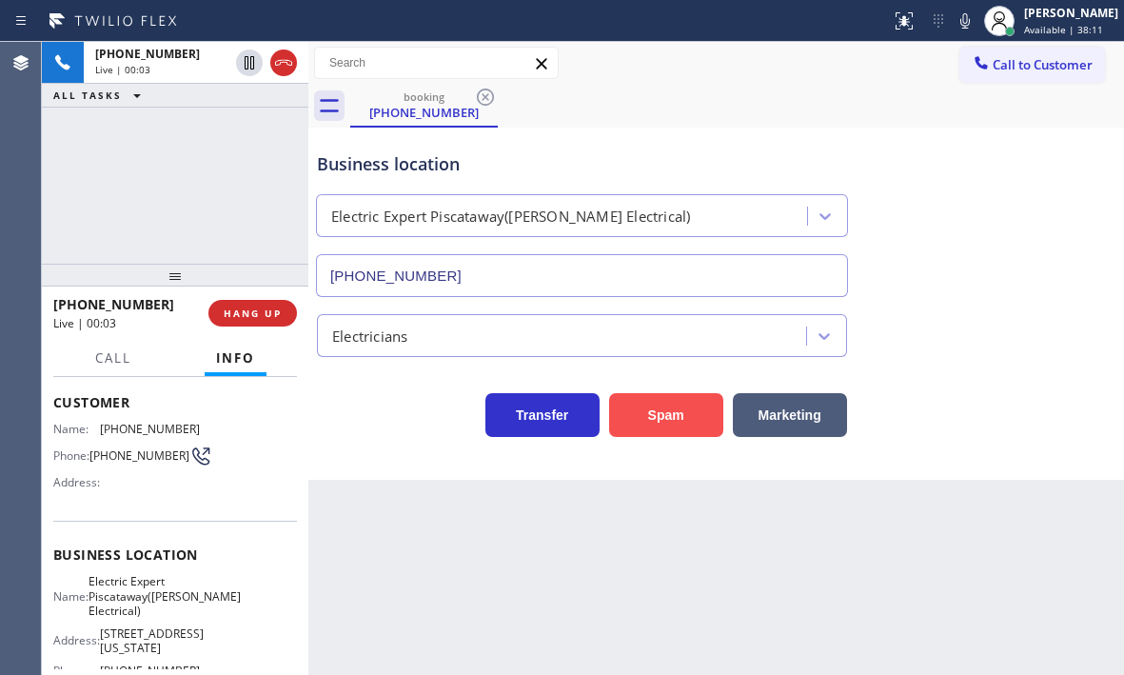
click at [660, 416] on button "Spam" at bounding box center [666, 415] width 114 height 44
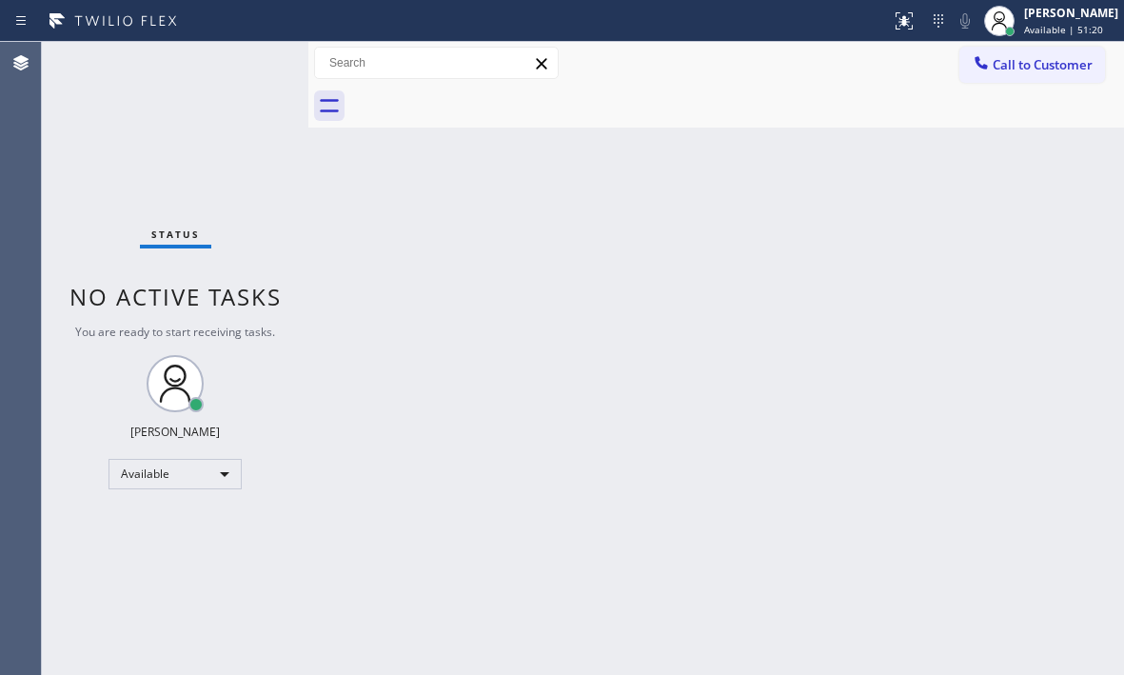
click at [181, 63] on div "Status No active tasks You are ready to start receiving tasks. [PERSON_NAME] Av…" at bounding box center [175, 358] width 266 height 633
click at [238, 69] on div "Status No active tasks You are ready to start receiving tasks. [PERSON_NAME] Av…" at bounding box center [175, 358] width 266 height 633
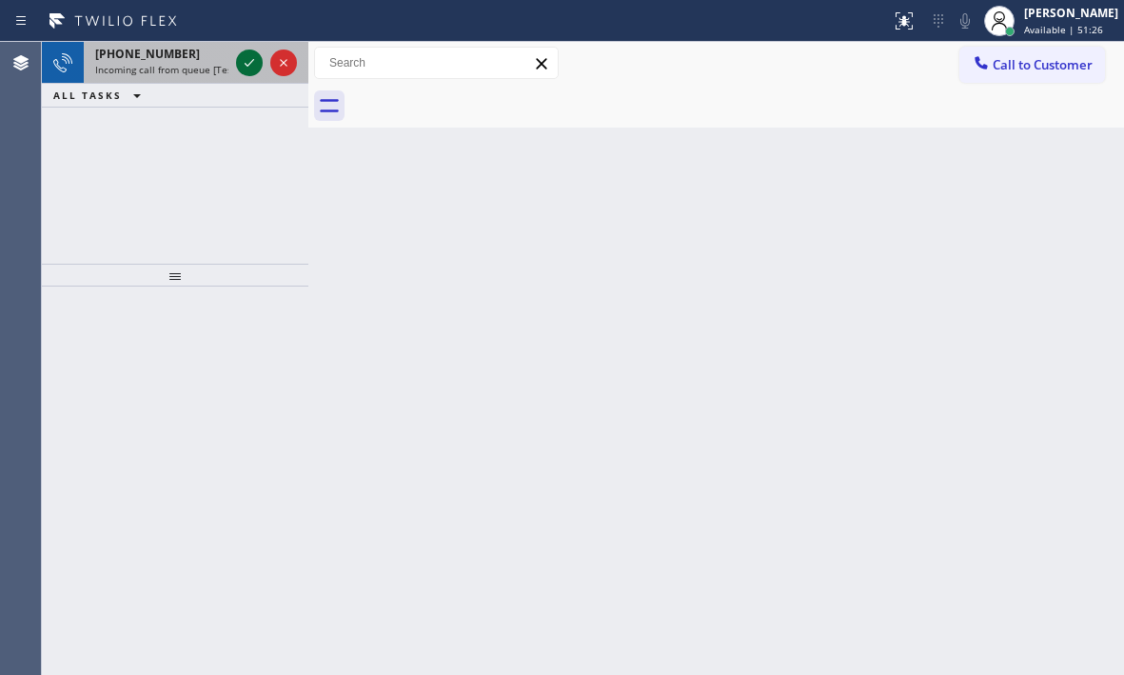
click at [252, 62] on icon at bounding box center [250, 63] width 10 height 8
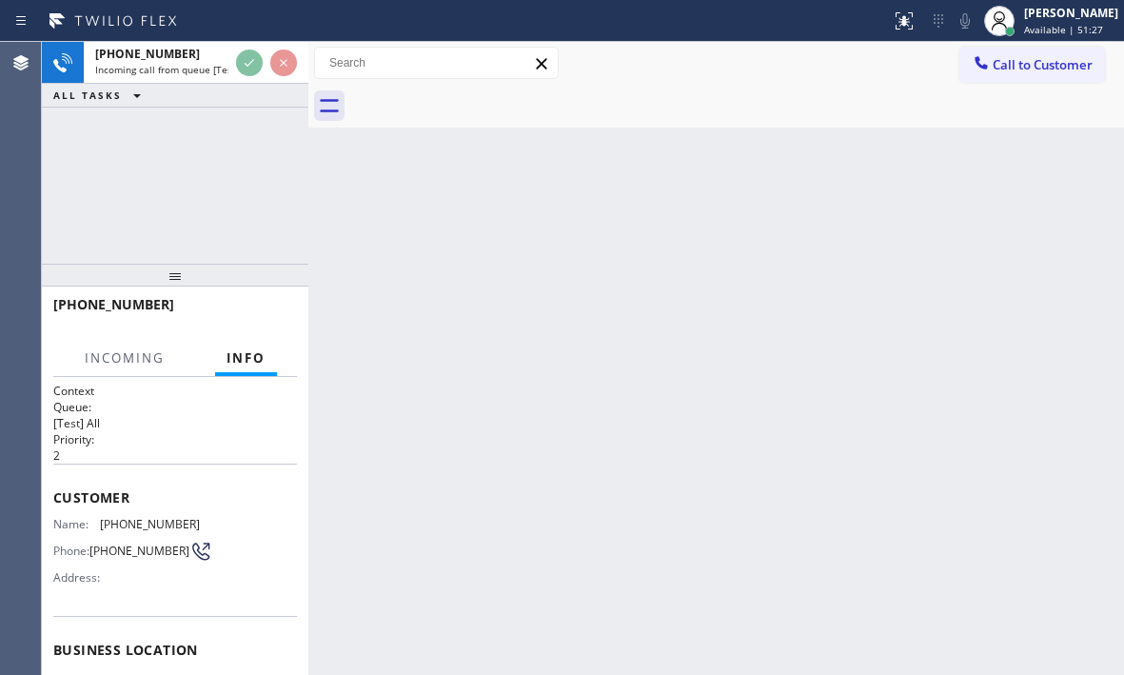
scroll to position [95, 0]
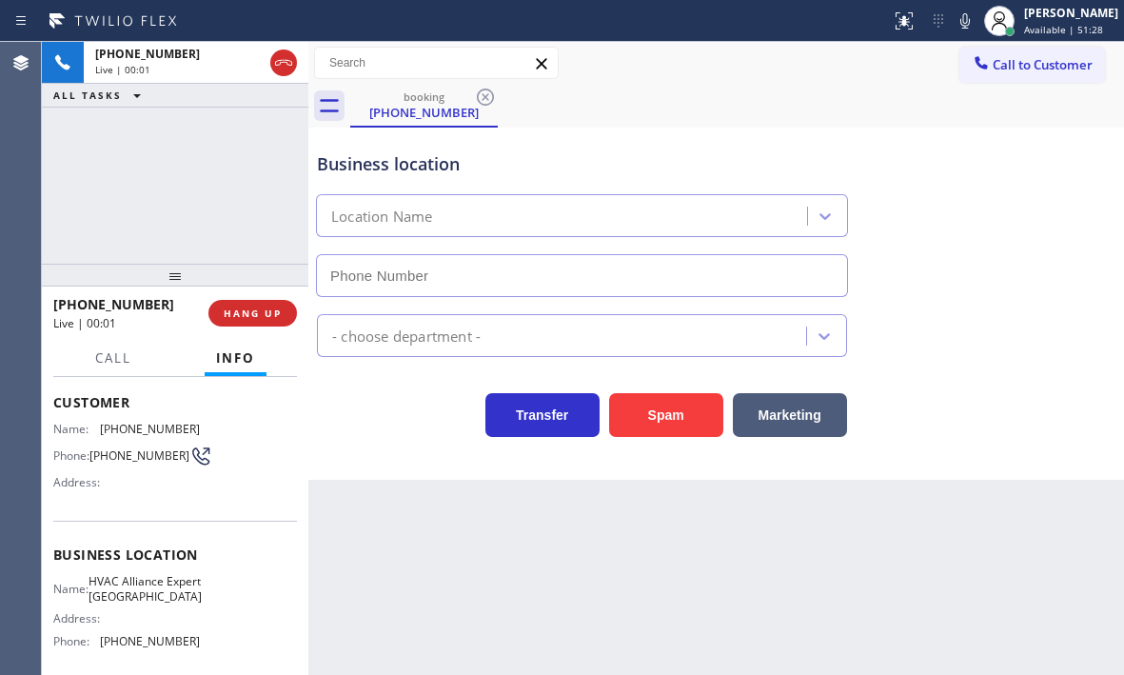
type input "[PHONE_NUMBER]"
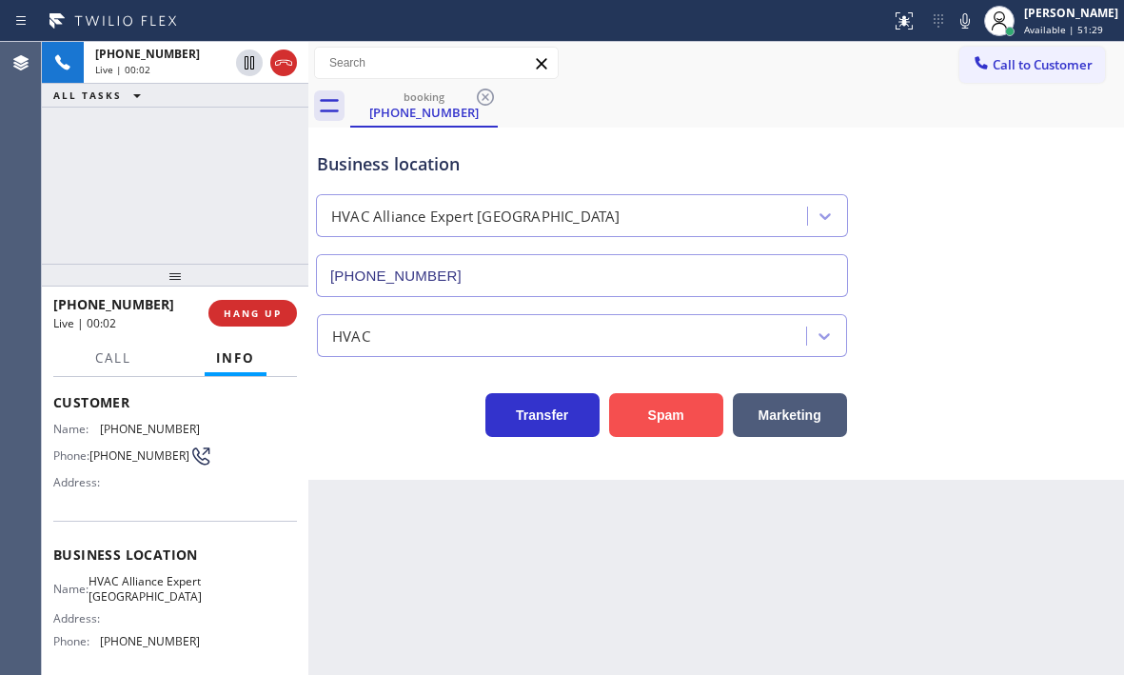
click at [662, 422] on button "Spam" at bounding box center [666, 415] width 114 height 44
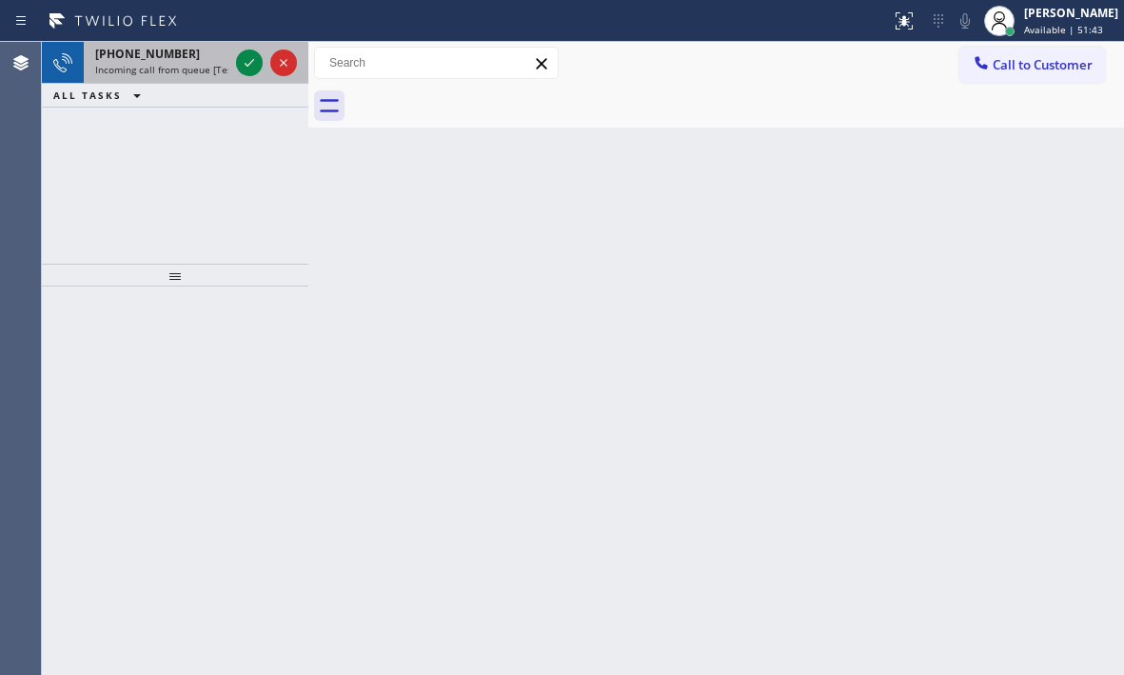
click at [177, 63] on span "Incoming call from queue [Test] All" at bounding box center [174, 69] width 158 height 13
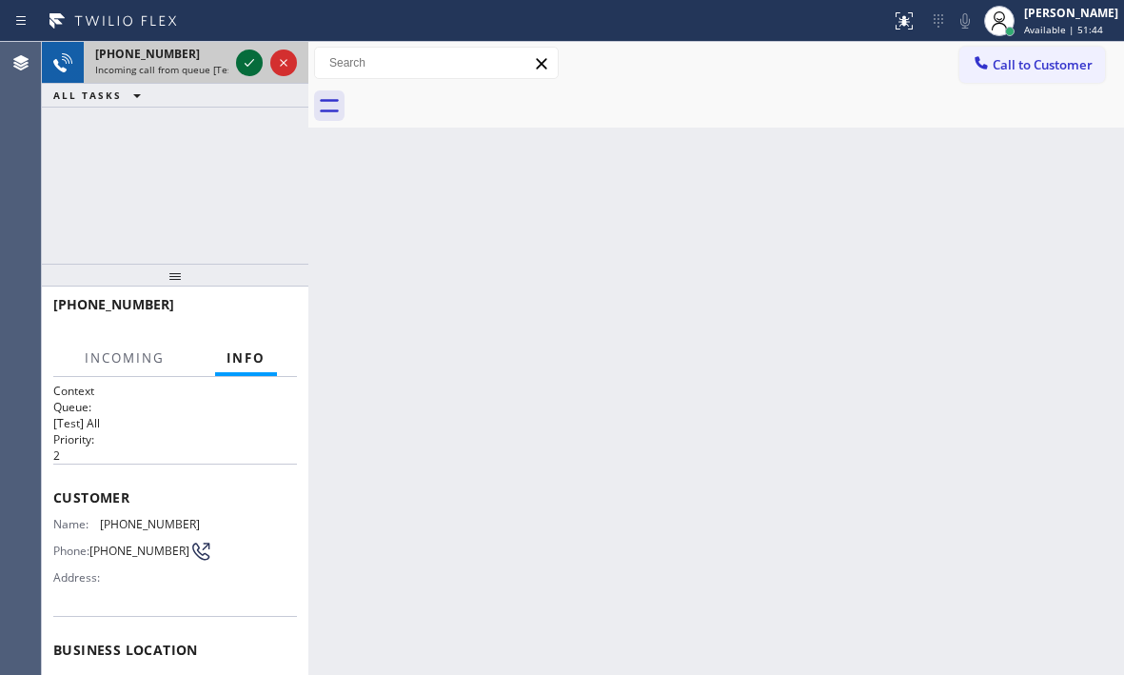
click at [246, 58] on icon at bounding box center [249, 62] width 23 height 23
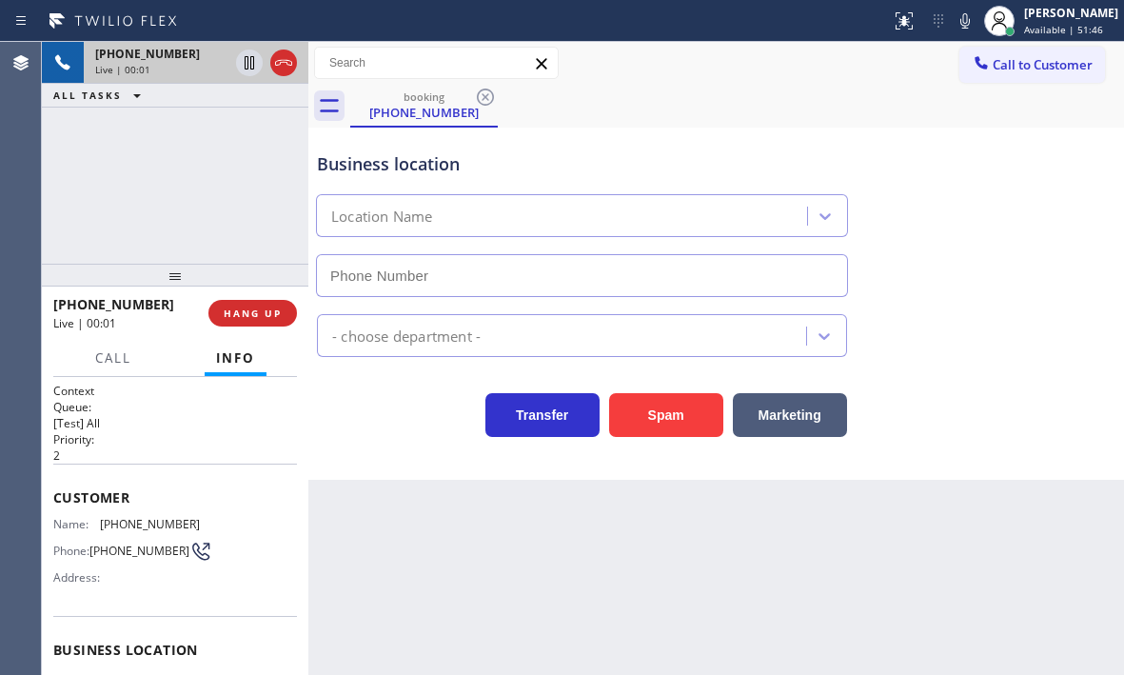
type input "[PHONE_NUMBER]"
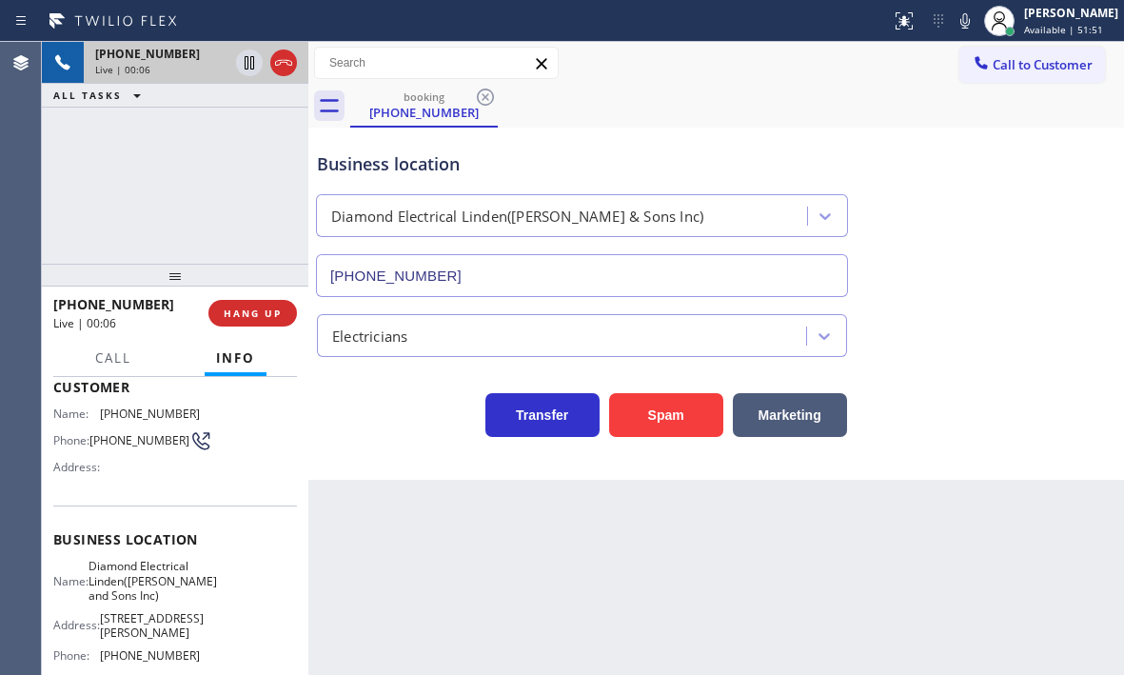
scroll to position [286, 0]
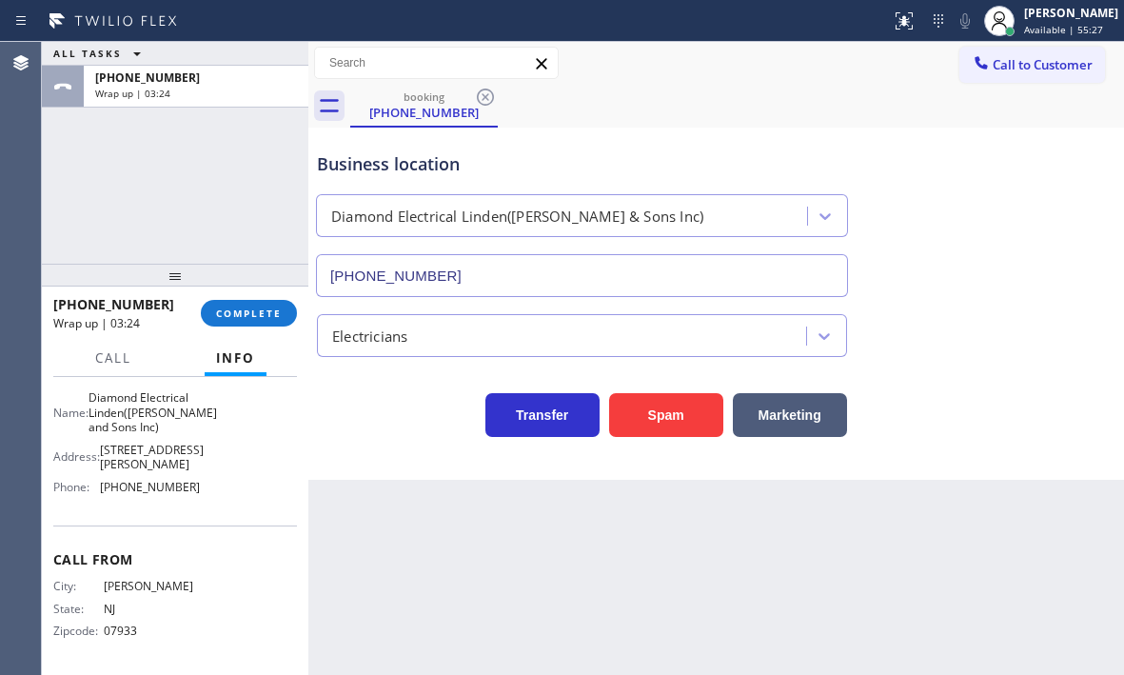
click at [122, 198] on div "ALL TASKS ALL TASKS ACTIVE TASKS TASKS IN WRAP UP [PHONE_NUMBER] Wrap up | 03:24" at bounding box center [175, 153] width 266 height 222
click at [243, 320] on button "COMPLETE" at bounding box center [249, 313] width 96 height 27
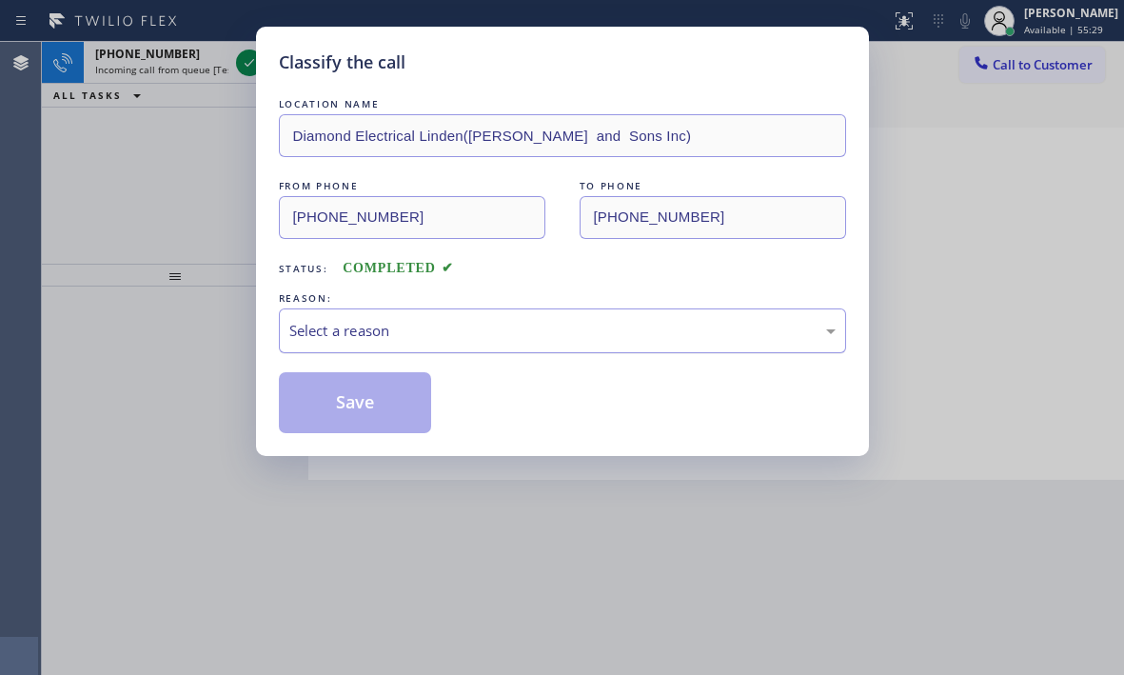
click at [424, 334] on div "Select a reason" at bounding box center [562, 331] width 546 height 22
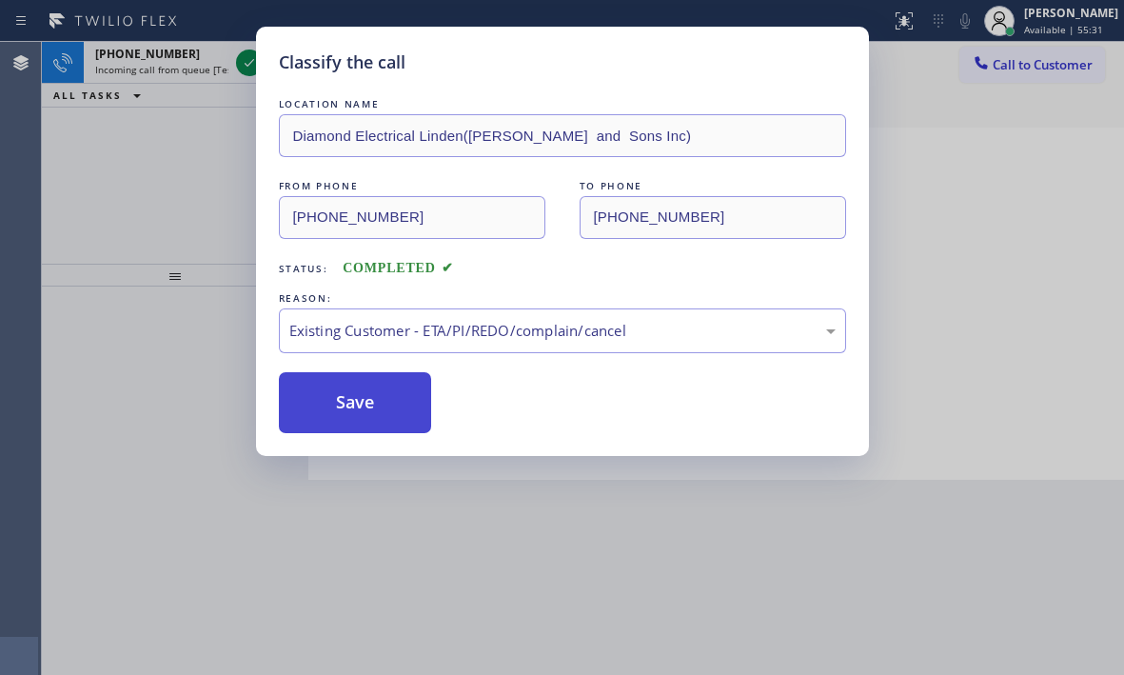
click at [346, 409] on button "Save" at bounding box center [355, 402] width 153 height 61
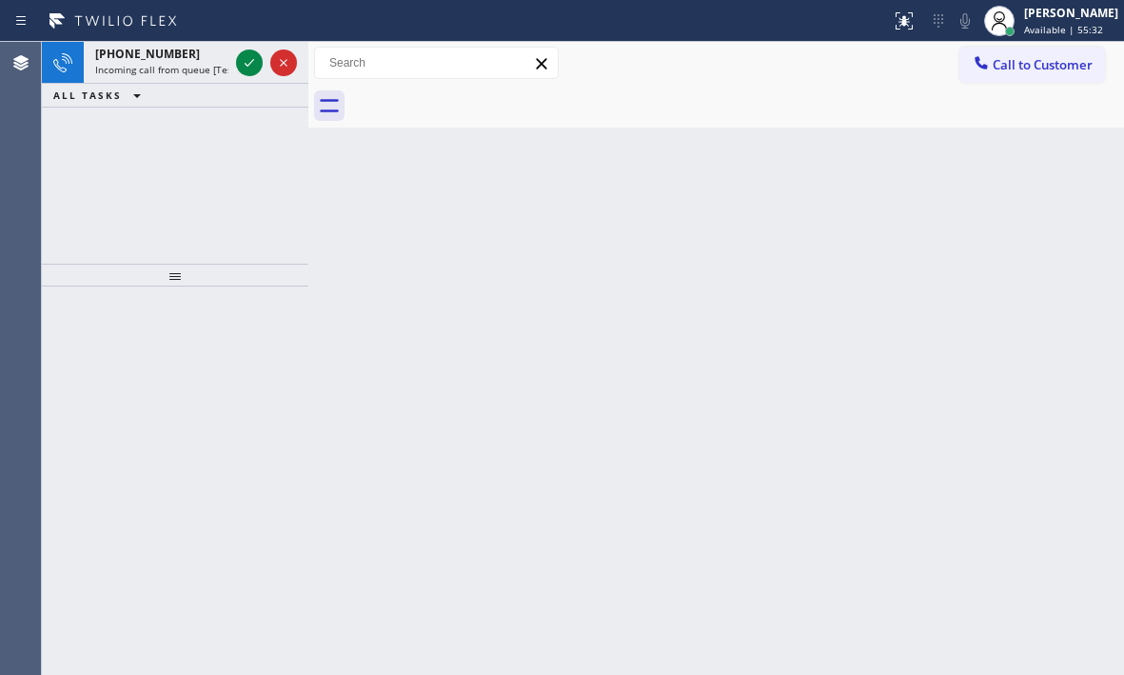
click at [246, 62] on icon at bounding box center [249, 62] width 23 height 23
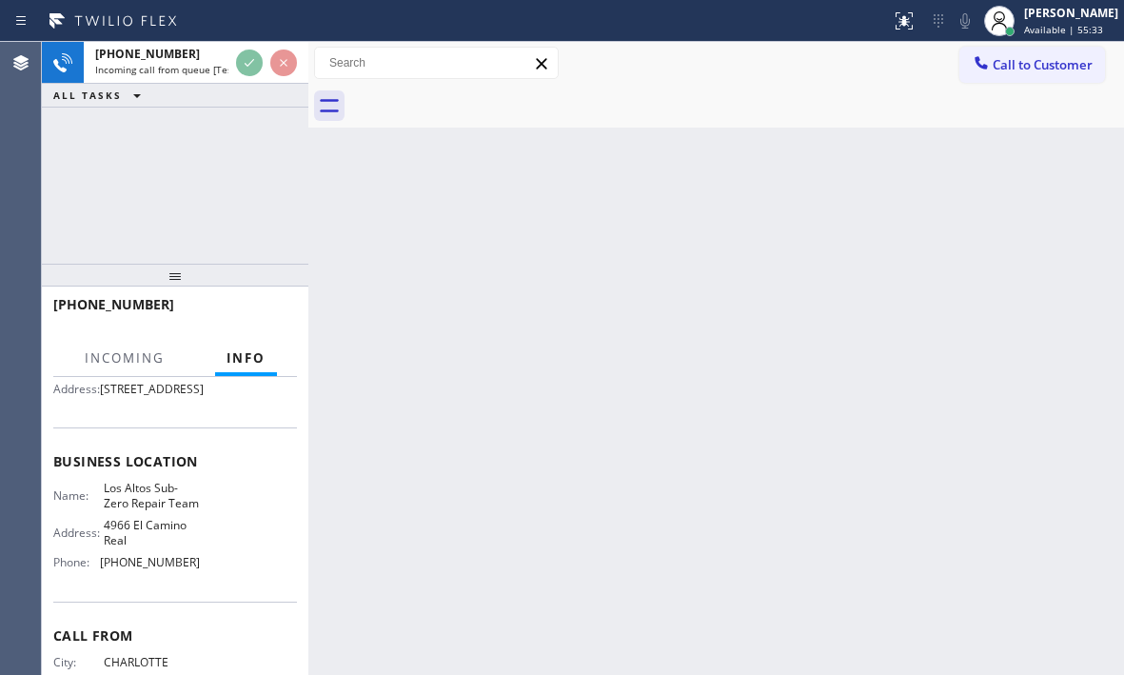
scroll to position [190, 0]
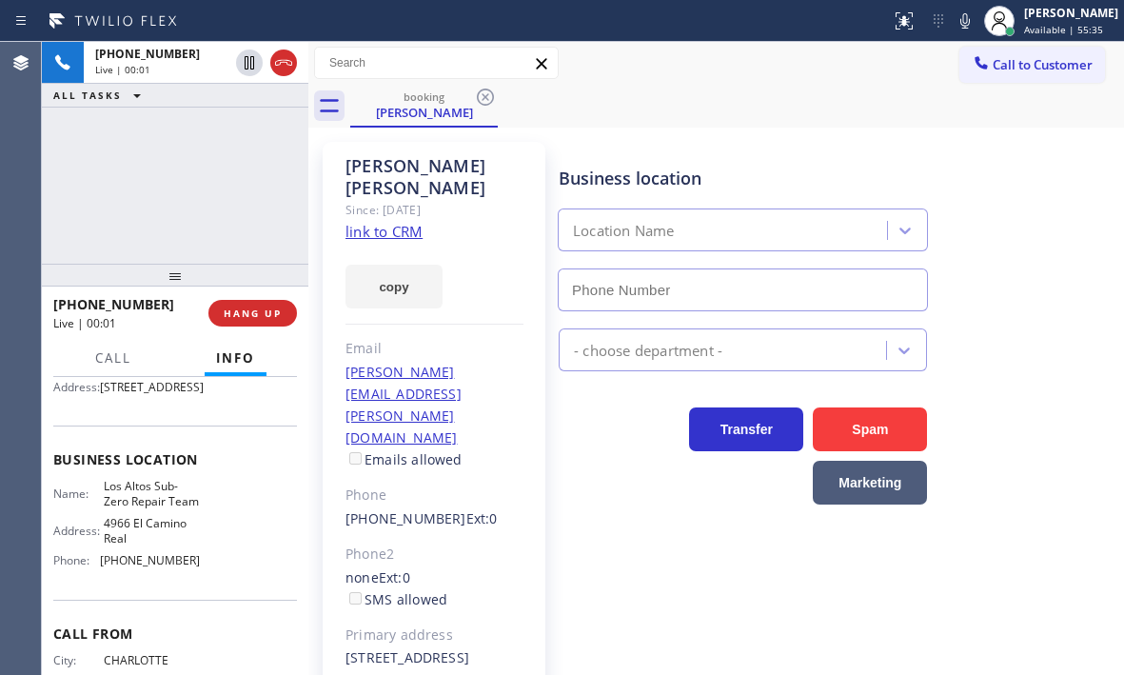
type input "[PHONE_NUMBER]"
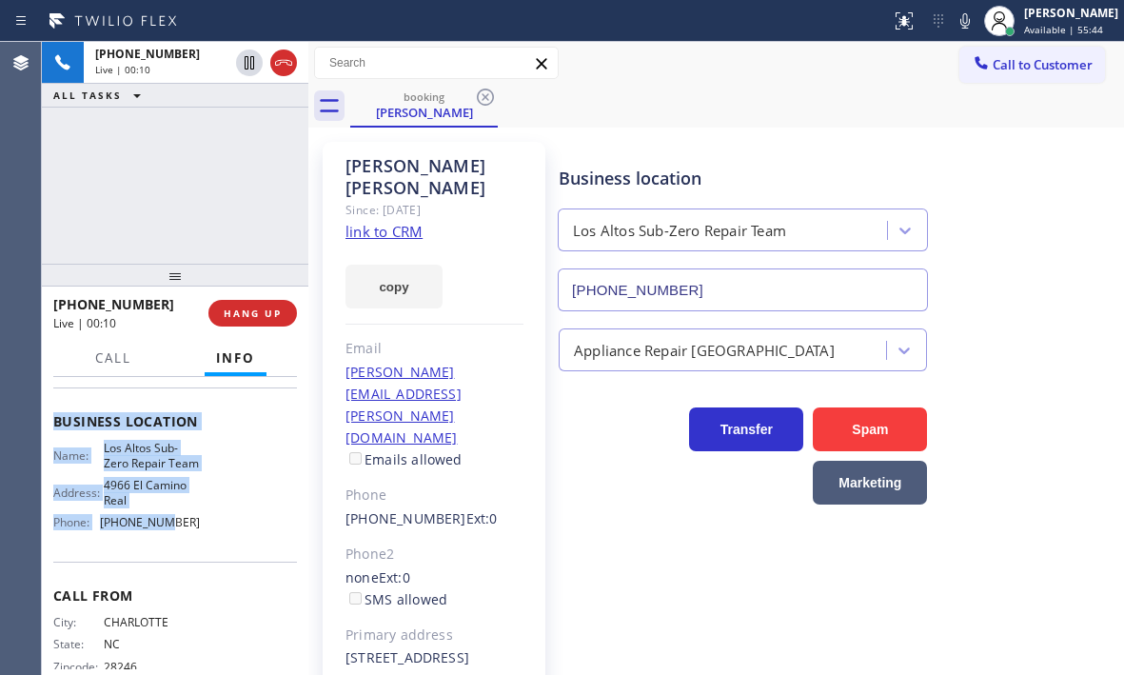
scroll to position [286, 0]
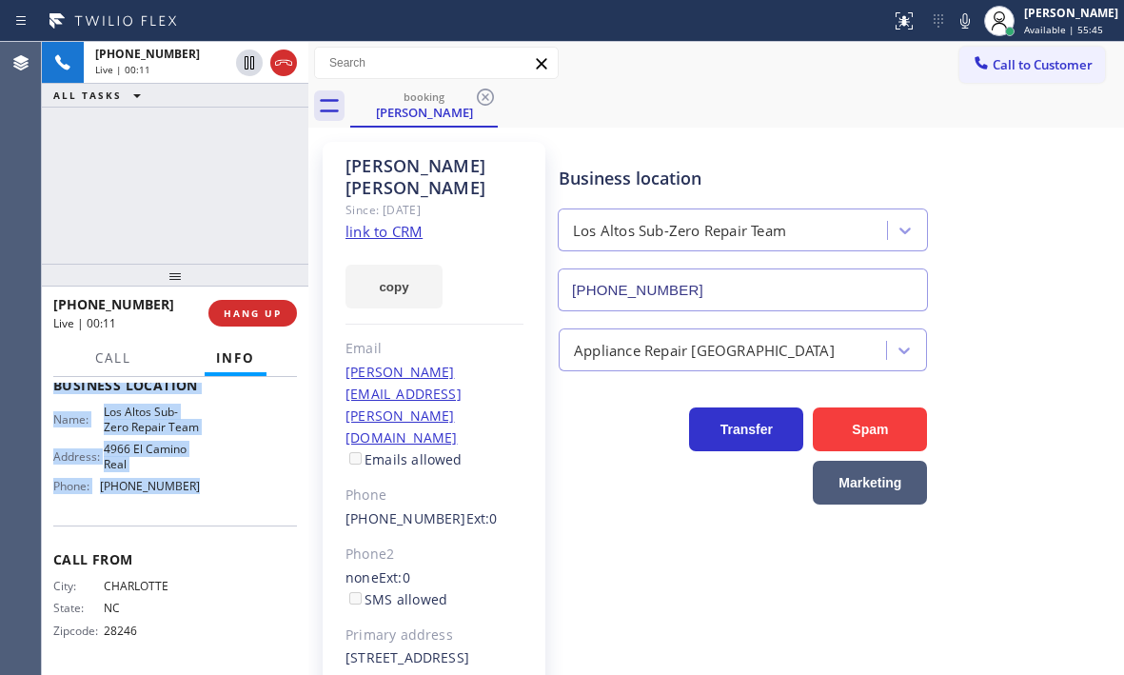
drag, startPoint x: 55, startPoint y: 494, endPoint x: 218, endPoint y: 527, distance: 166.1
click at [218, 527] on div "Context Queue: [Test] All Priority: 1 Customer Name: [PERSON_NAME] Phone: [PHON…" at bounding box center [175, 393] width 244 height 551
copy div "Customer Name: [PERSON_NAME] Phone: [PHONE_NUMBER] Address: [STREET_ADDRESS] Bu…"
click at [399, 222] on link "link to CRM" at bounding box center [383, 231] width 77 height 19
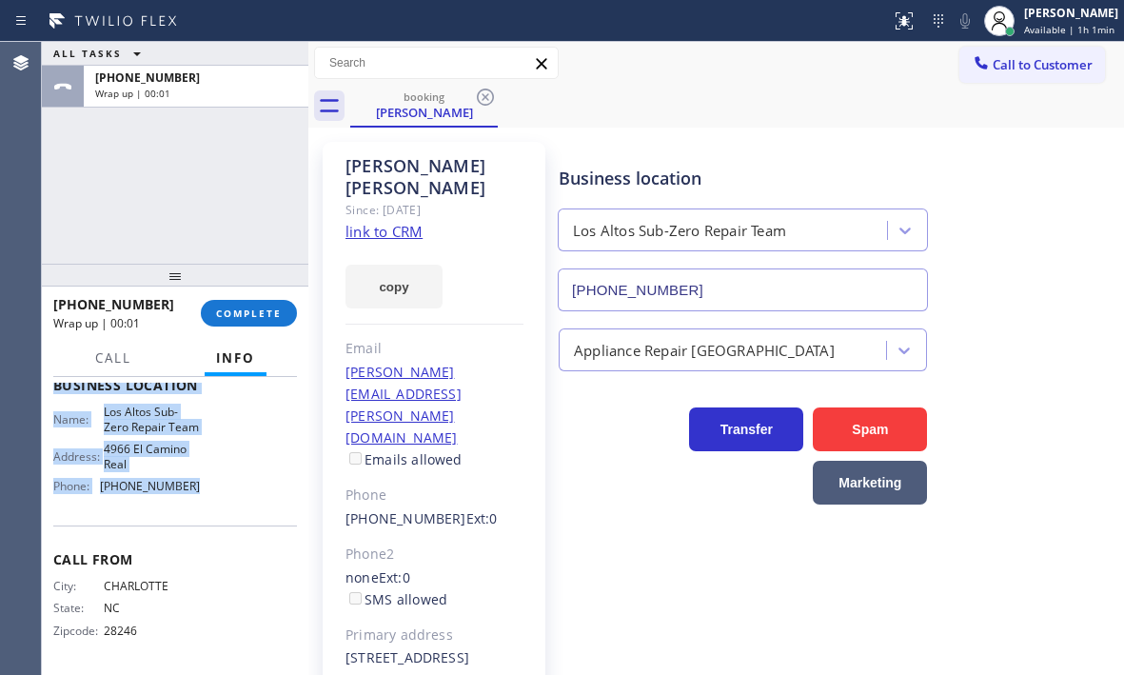
drag, startPoint x: 293, startPoint y: 63, endPoint x: 996, endPoint y: 170, distance: 711.5
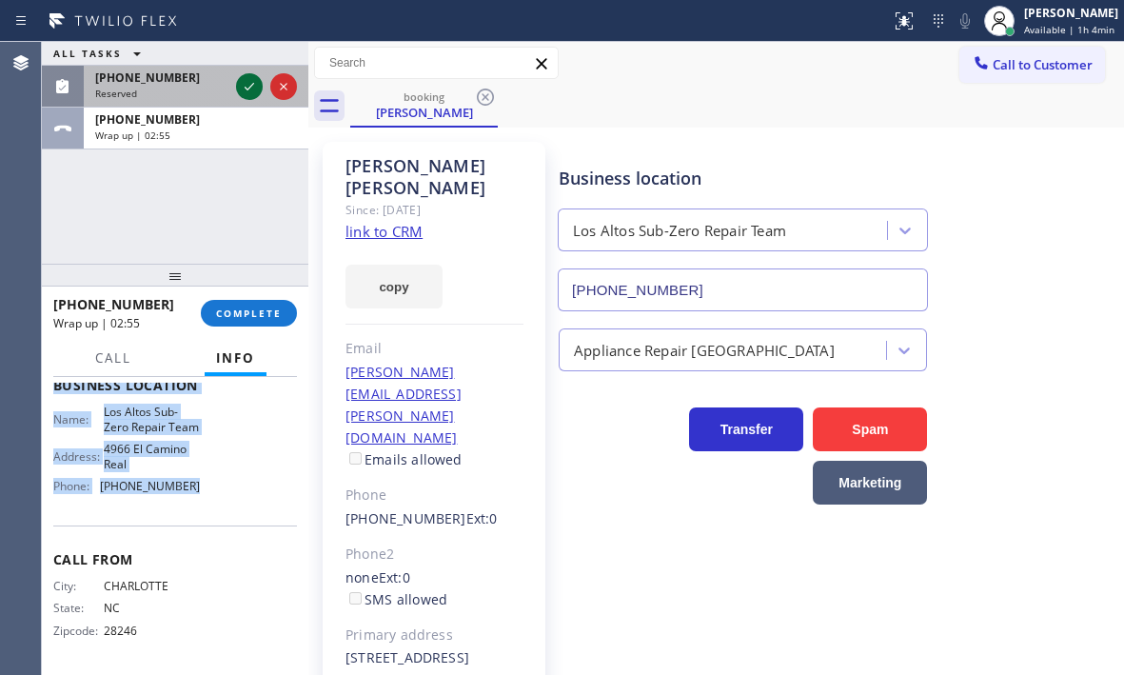
click at [255, 92] on icon at bounding box center [249, 86] width 23 height 23
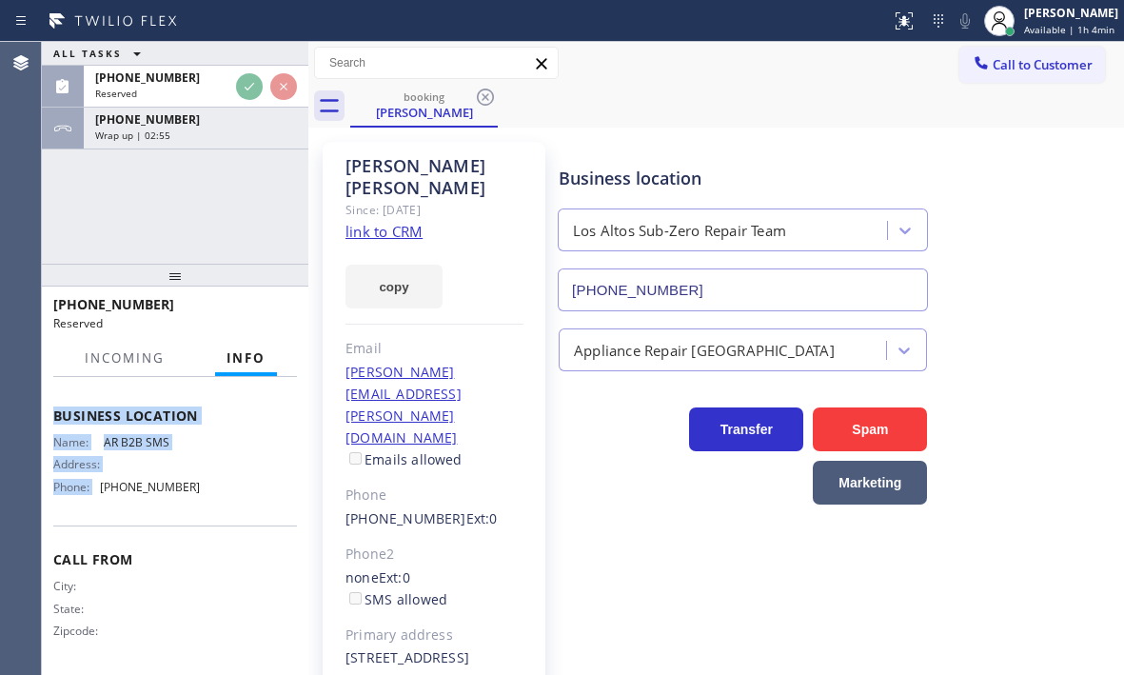
scroll to position [318, 0]
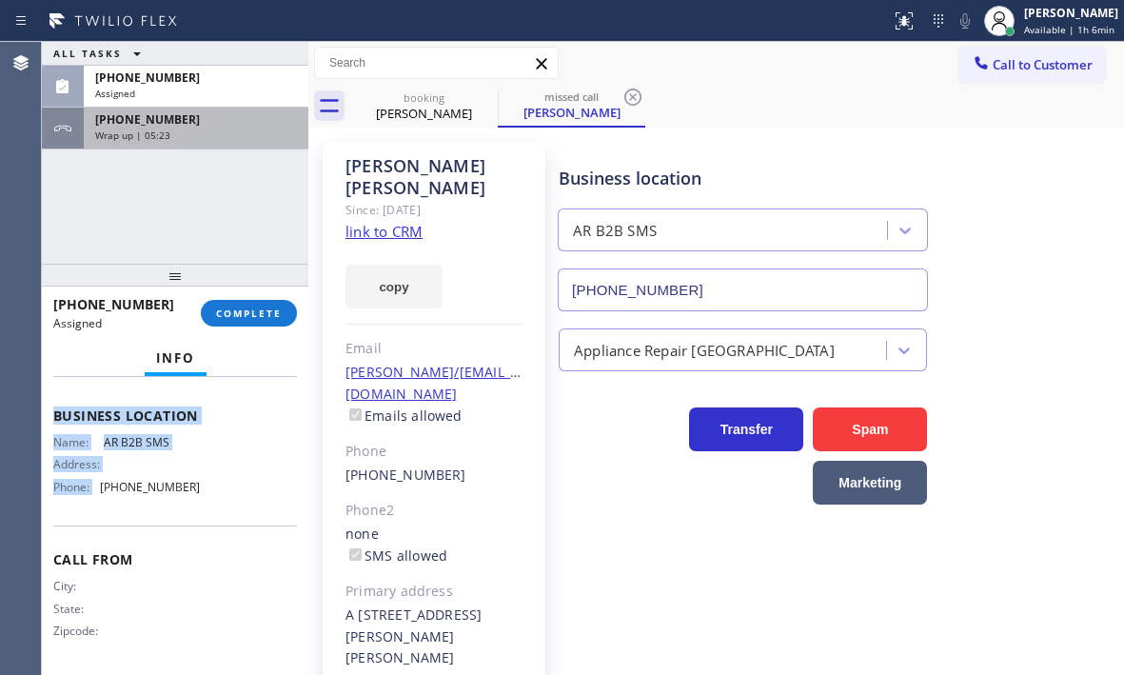
click at [227, 130] on div "Wrap up | 05:23" at bounding box center [196, 134] width 202 height 13
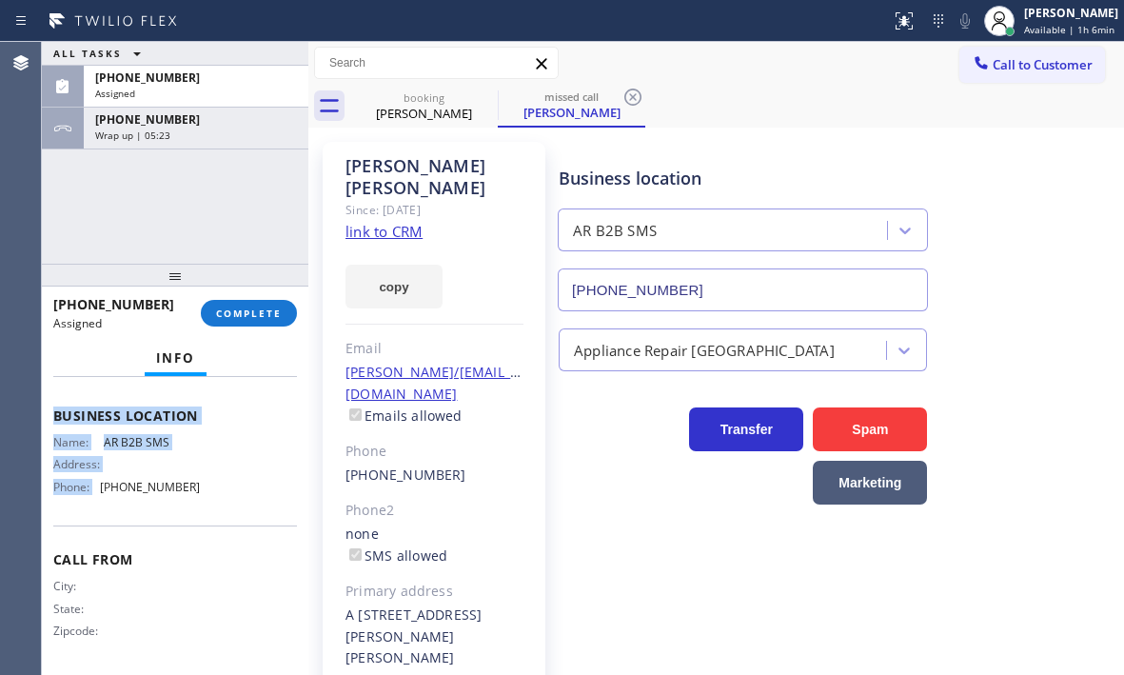
scroll to position [286, 0]
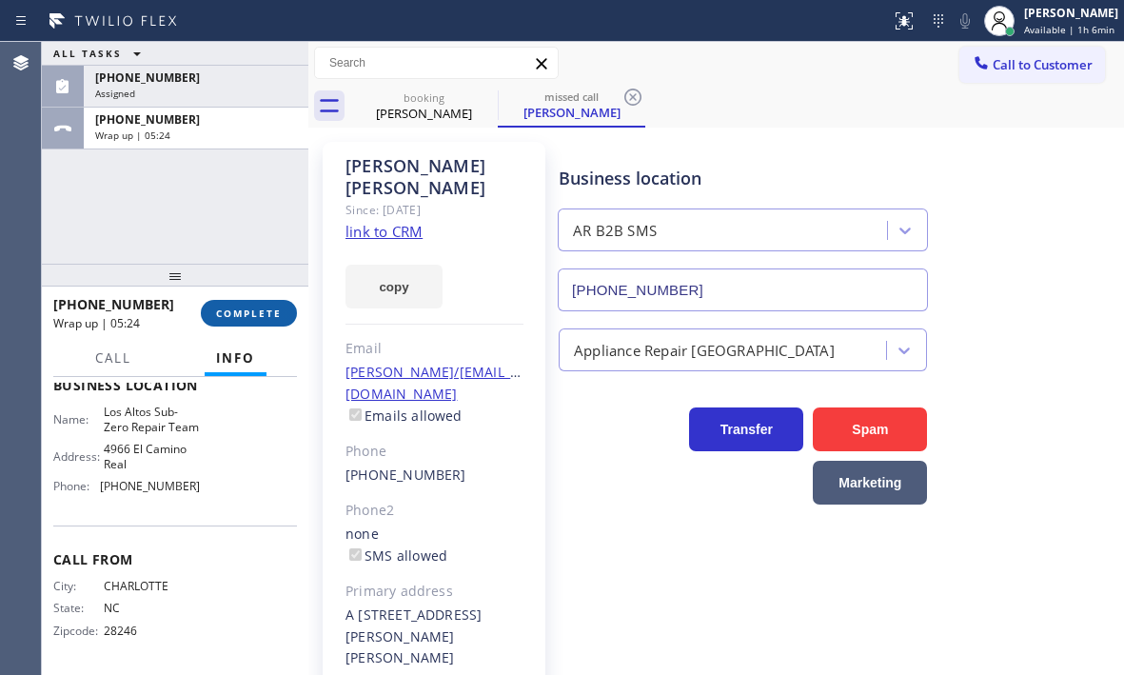
click at [280, 325] on div "[PHONE_NUMBER] Wrap up | 05:24 COMPLETE" at bounding box center [175, 312] width 244 height 49
click at [278, 321] on button "COMPLETE" at bounding box center [249, 313] width 96 height 27
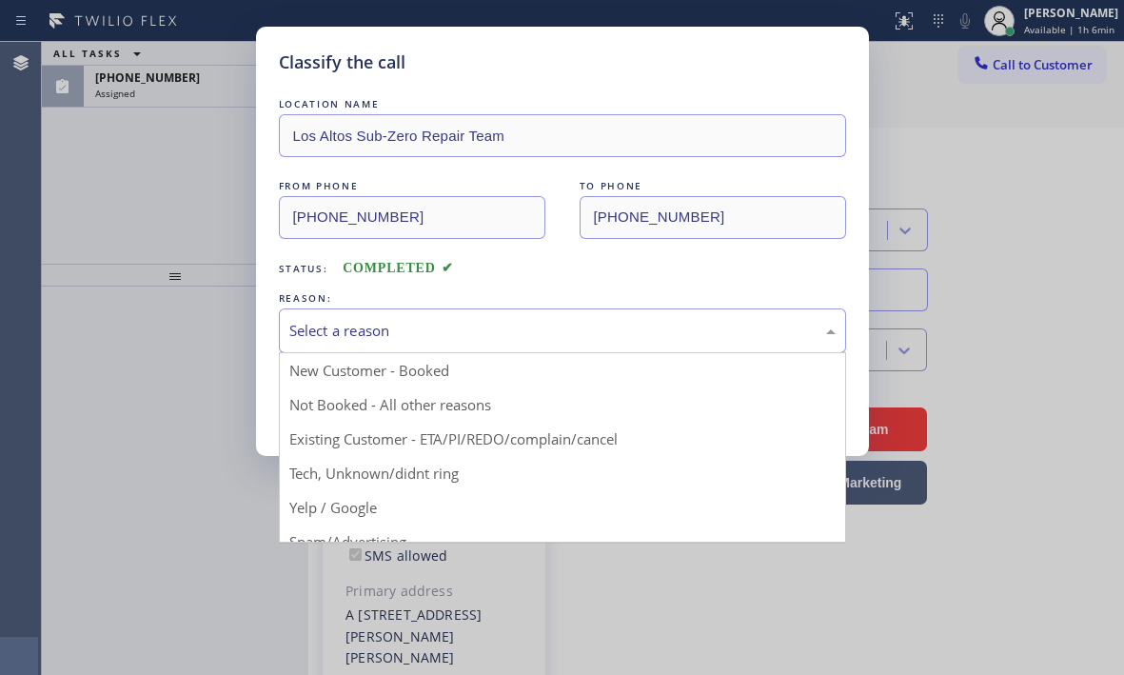
click at [522, 338] on div "Select a reason" at bounding box center [562, 331] width 546 height 22
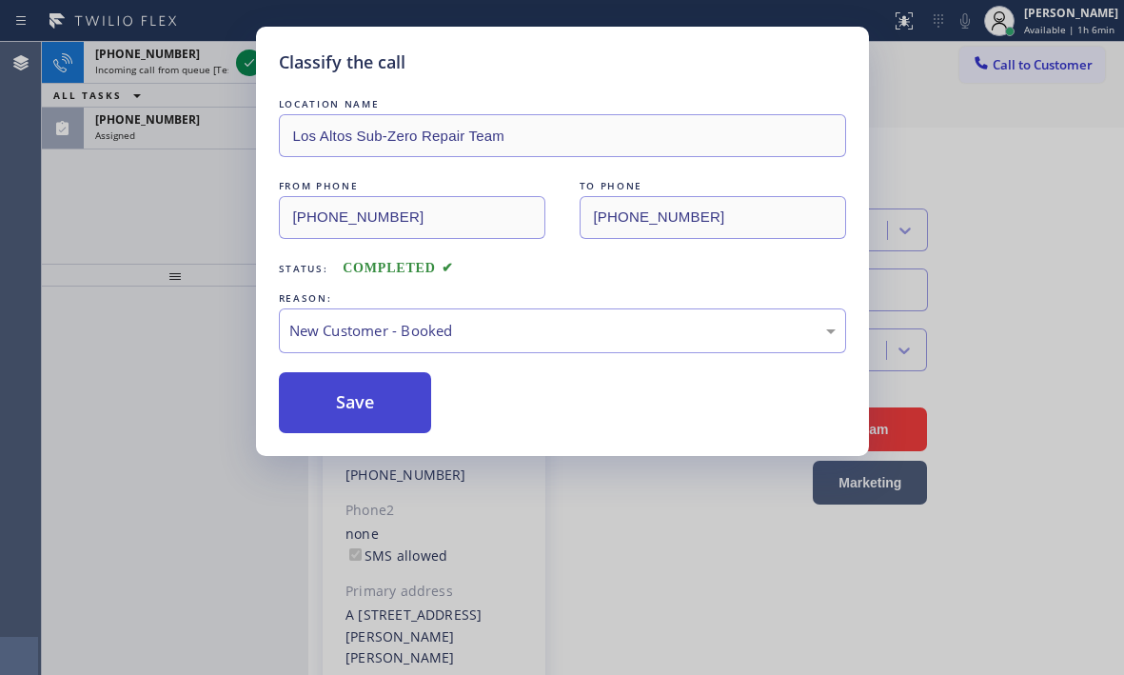
click at [349, 402] on button "Save" at bounding box center [355, 402] width 153 height 61
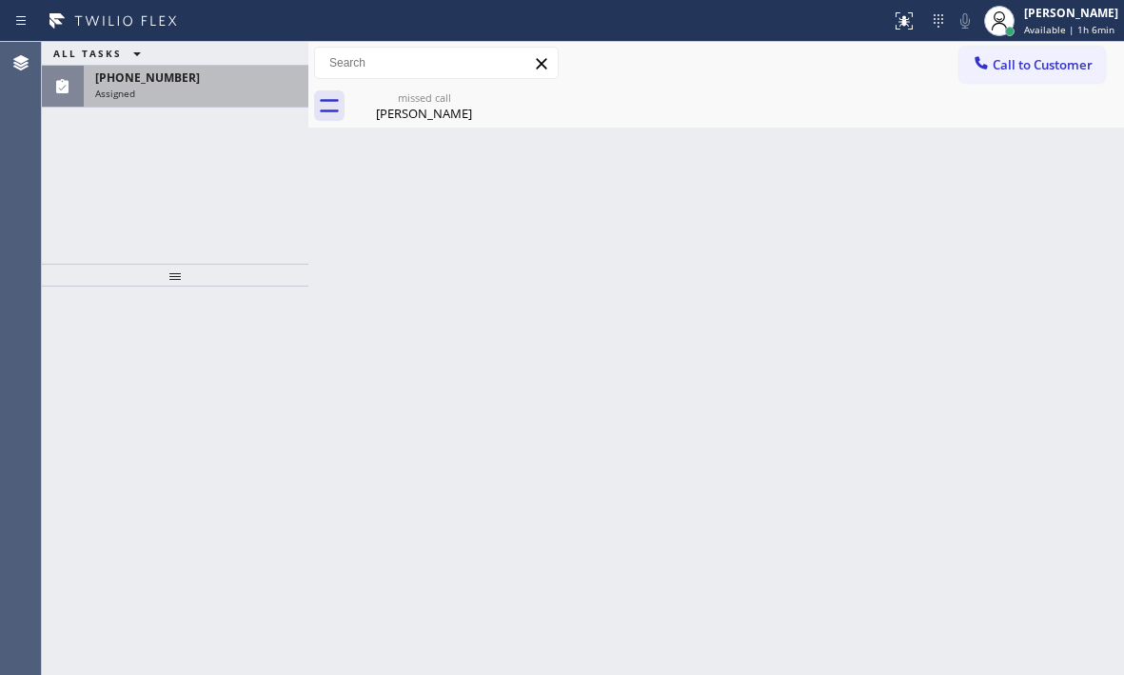
click at [225, 91] on div "Assigned" at bounding box center [196, 93] width 202 height 13
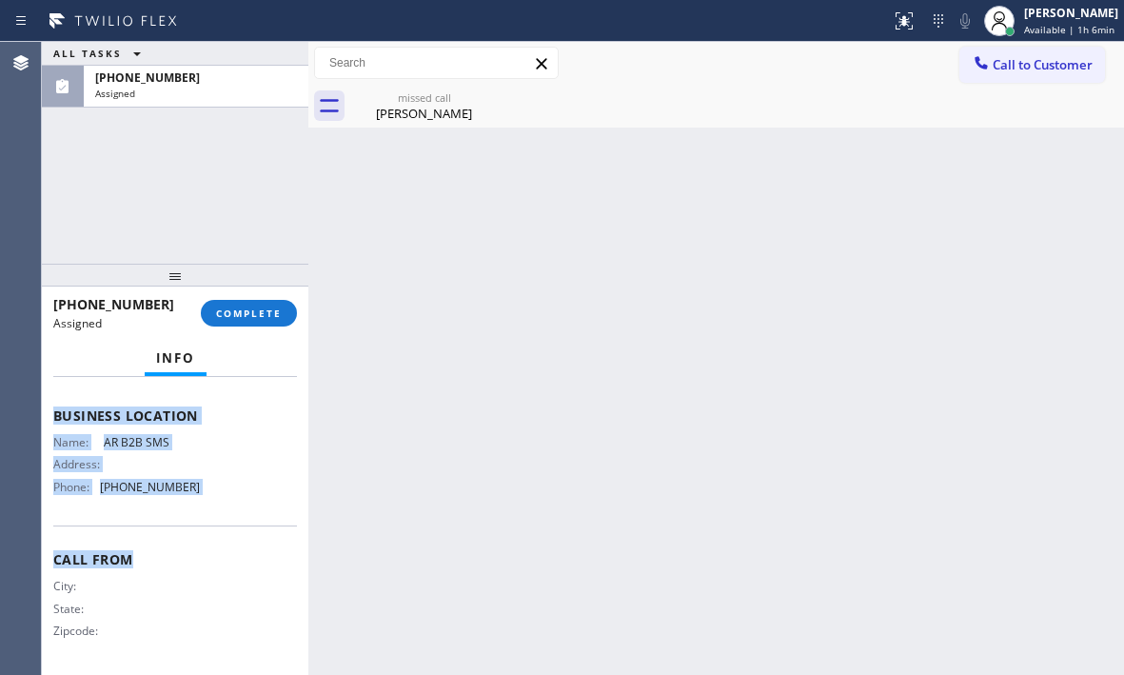
scroll to position [318, 0]
drag, startPoint x: 53, startPoint y: 527, endPoint x: 203, endPoint y: 518, distance: 149.7
click at [203, 518] on div "Context Queue: Appliance Repair High End Priority: 0 Task Age: [DEMOGRAPHIC_DAT…" at bounding box center [175, 385] width 244 height 568
copy div "Customer Name: [PERSON_NAME] Phone: [PHONE_NUMBER] Address: [STREET_ADDRESS][PE…"
click at [238, 319] on span "COMPLETE" at bounding box center [249, 312] width 66 height 13
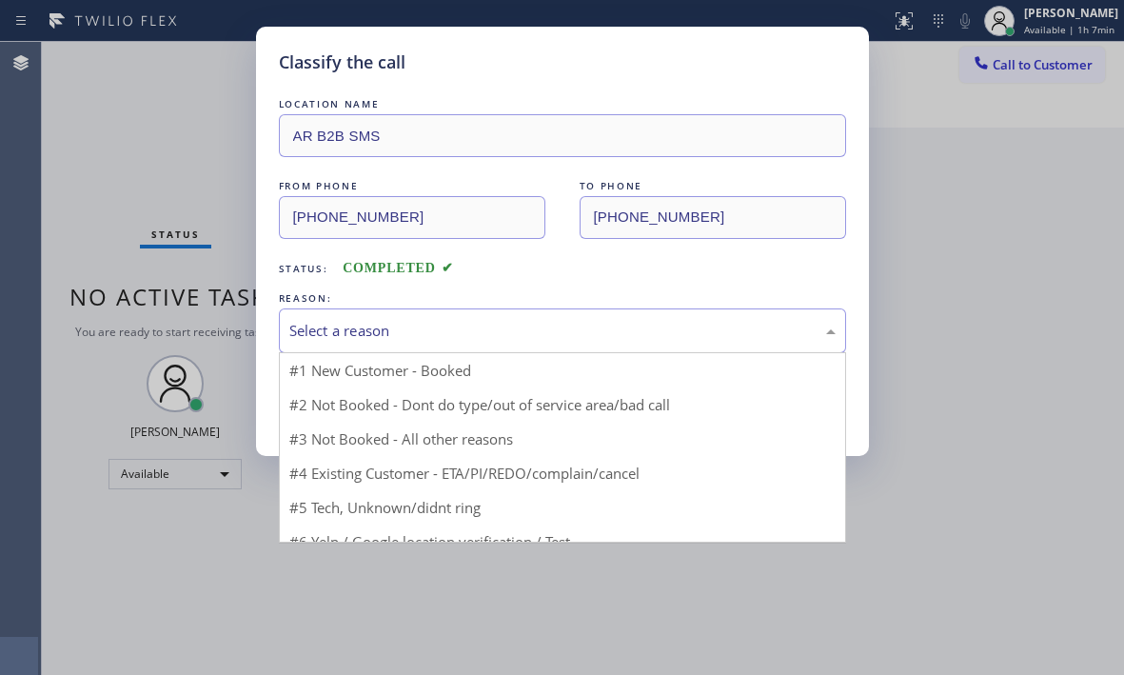
click at [502, 344] on div "Select a reason" at bounding box center [562, 330] width 567 height 45
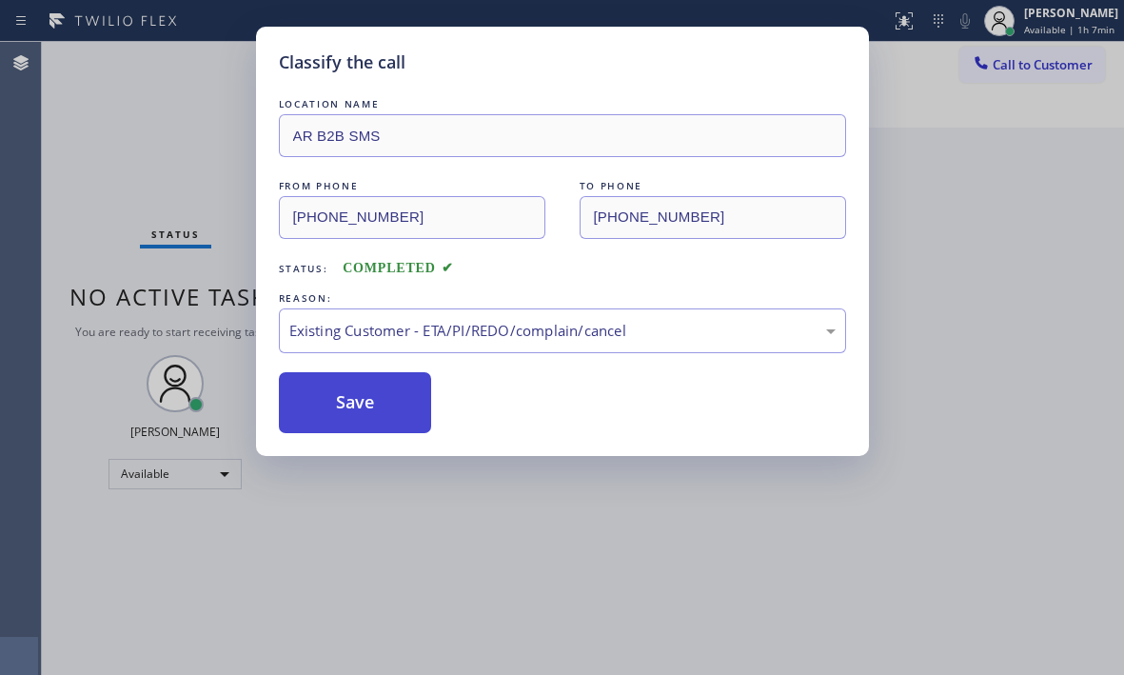
click at [349, 418] on button "Save" at bounding box center [355, 402] width 153 height 61
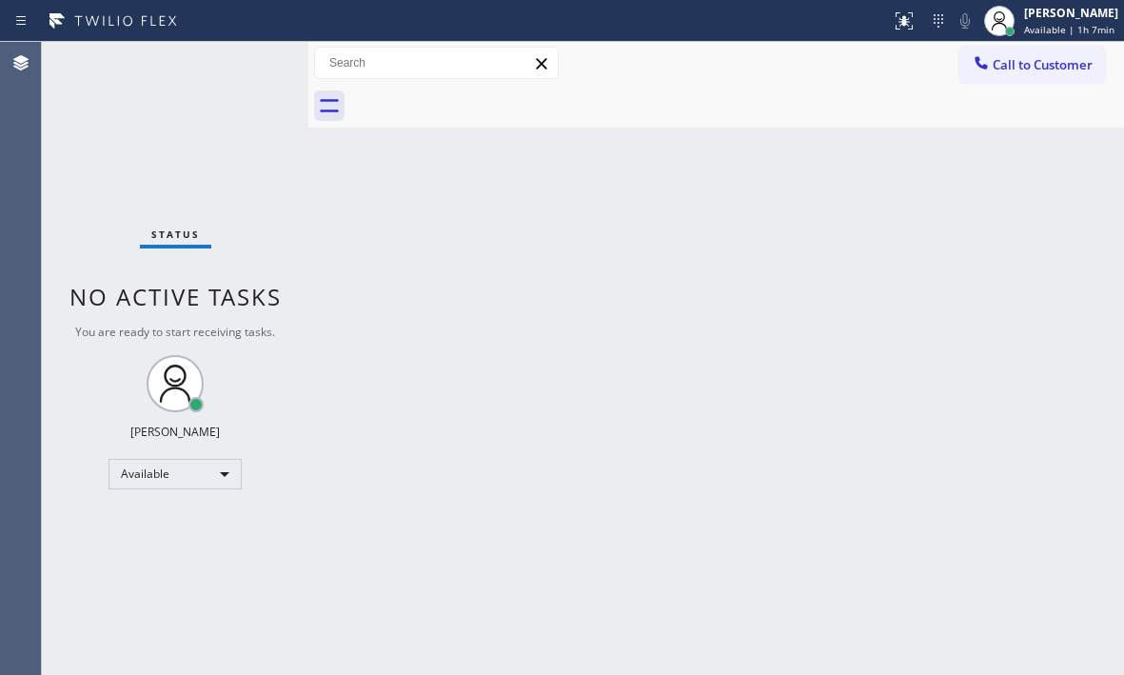
click at [241, 64] on div "Status No active tasks You are ready to start receiving tasks. [PERSON_NAME] Av…" at bounding box center [175, 358] width 266 height 633
click at [692, 261] on div "Back to Dashboard Change Sender ID Customers Technicians Select a contact Outbo…" at bounding box center [716, 358] width 816 height 633
click at [172, 144] on div "Status No active tasks You are ready to start receiving tasks. [PERSON_NAME] Av…" at bounding box center [175, 358] width 266 height 633
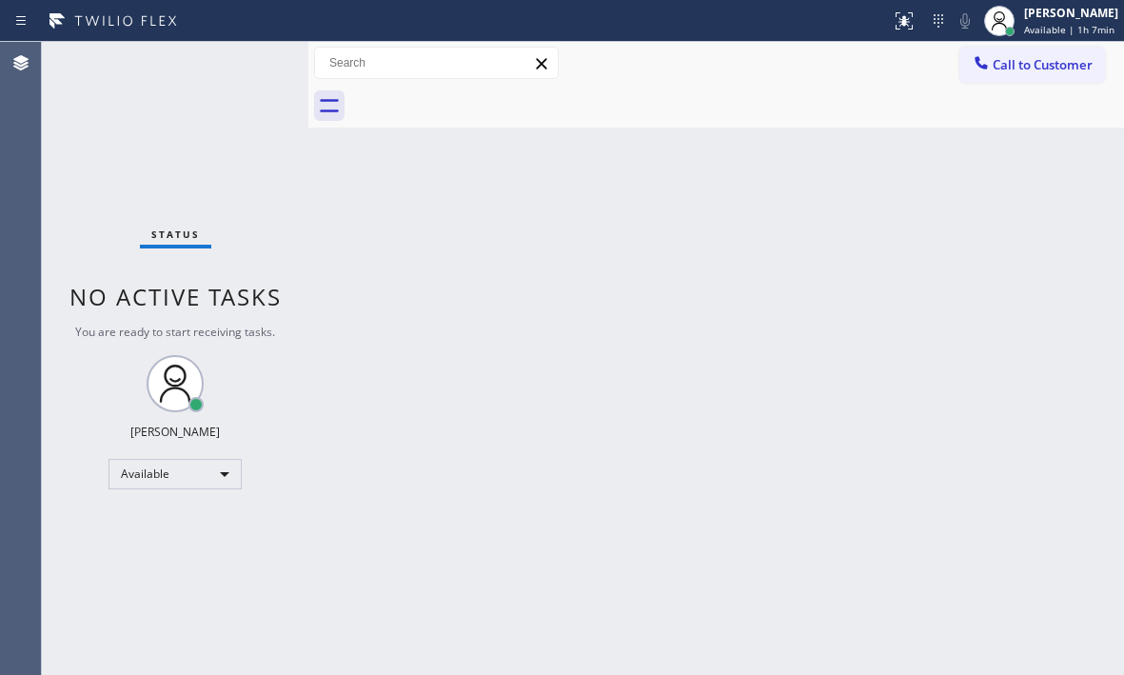
click at [542, 194] on div "Back to Dashboard Change Sender ID Customers Technicians Select a contact Outbo…" at bounding box center [716, 358] width 816 height 633
click at [732, 132] on div "Back to Dashboard Change Sender ID Customers Technicians Select a contact Outbo…" at bounding box center [716, 358] width 816 height 633
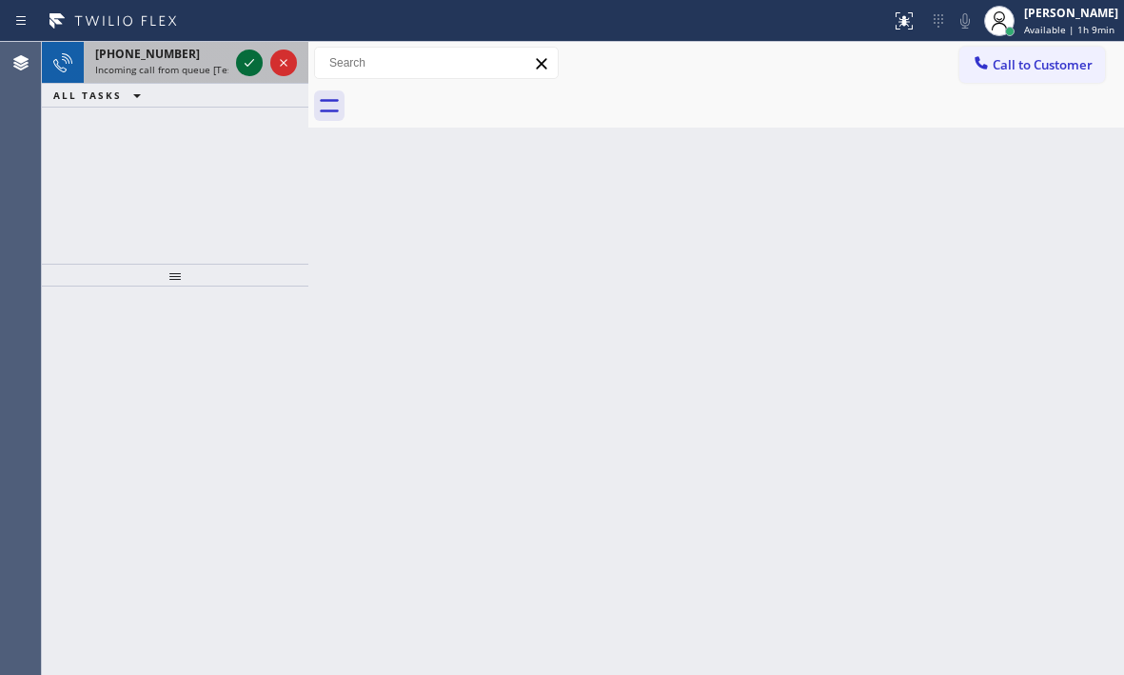
click at [252, 64] on icon at bounding box center [249, 62] width 23 height 23
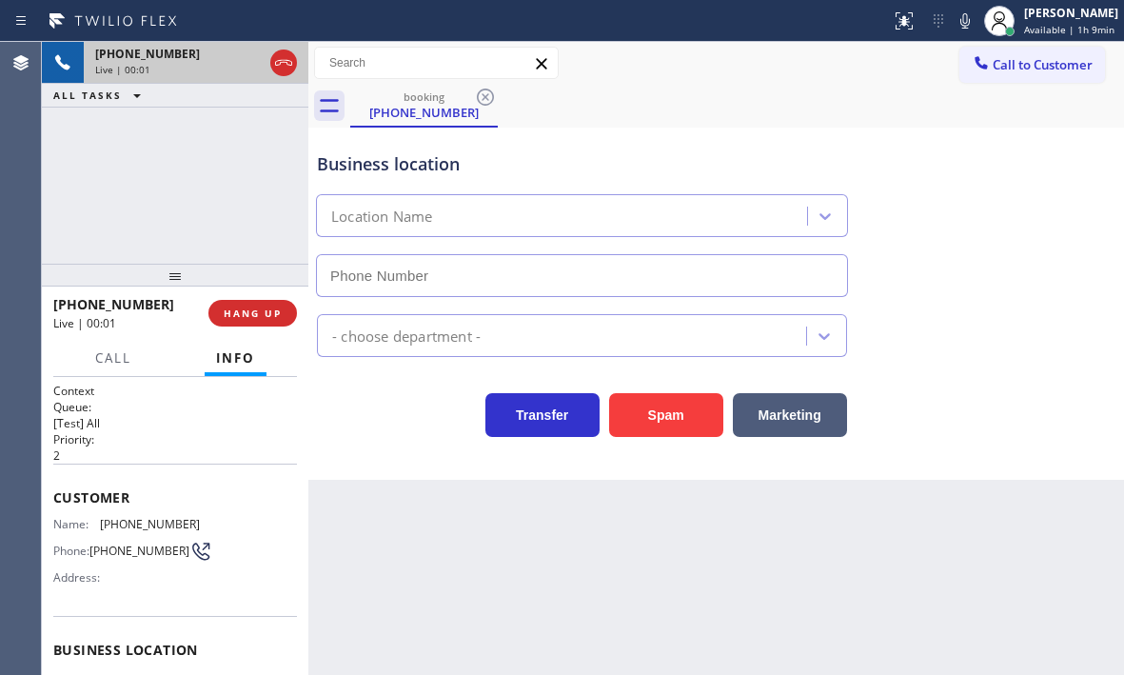
type input "[PHONE_NUMBER]"
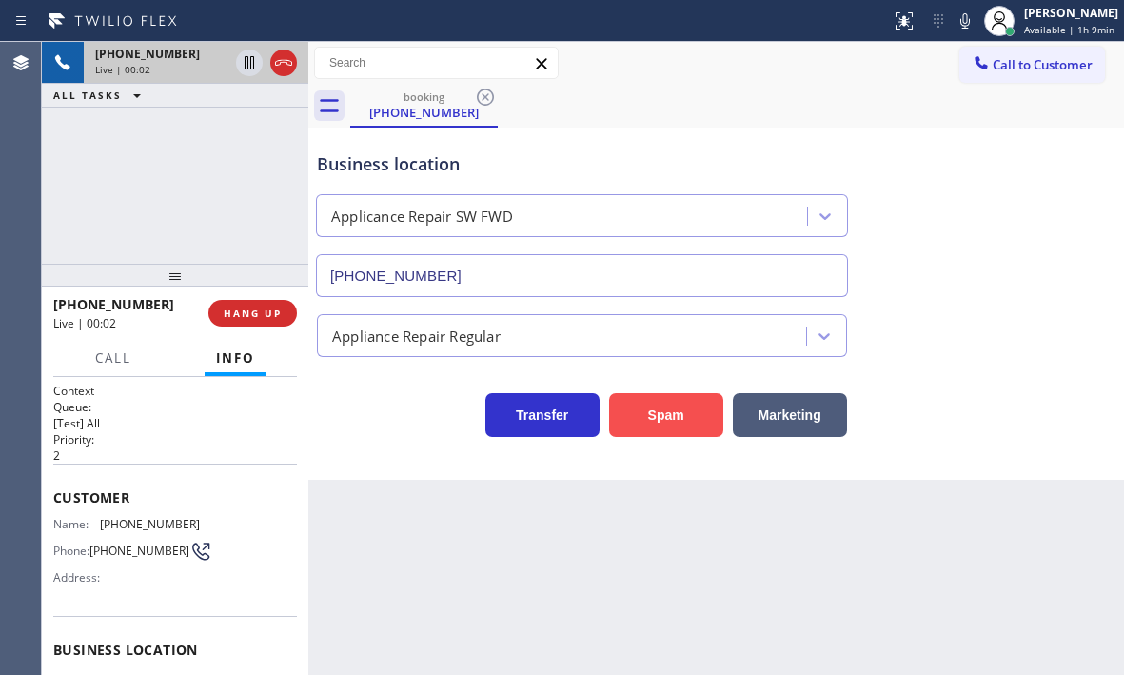
click at [676, 410] on button "Spam" at bounding box center [666, 415] width 114 height 44
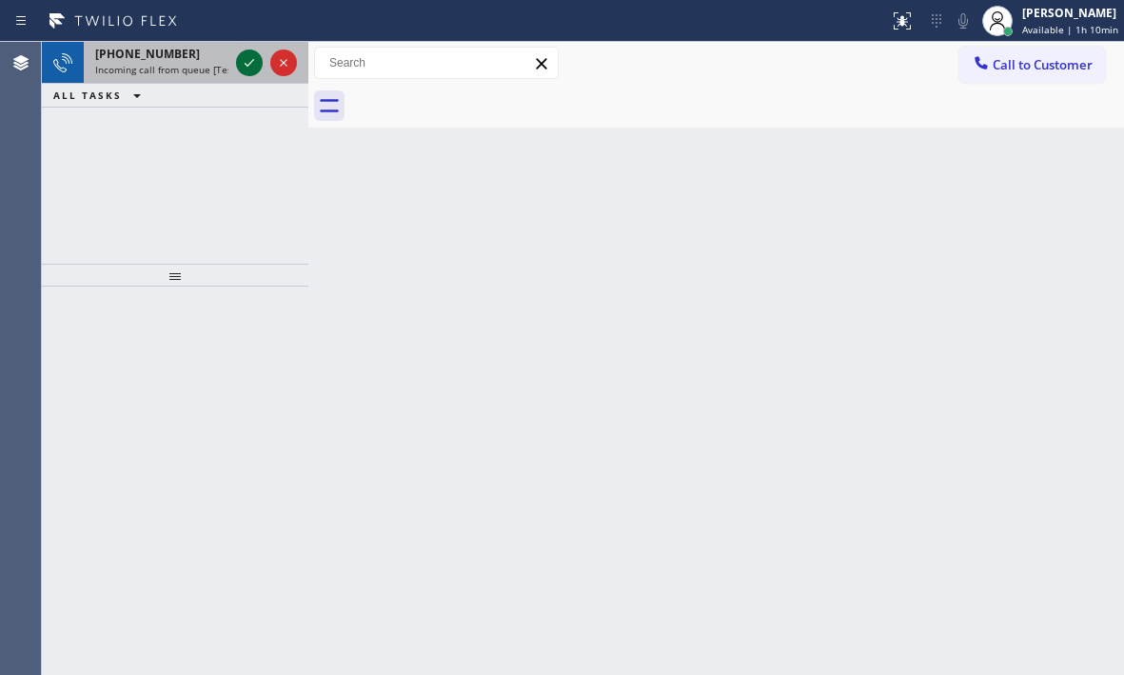
click at [246, 65] on icon at bounding box center [250, 63] width 10 height 8
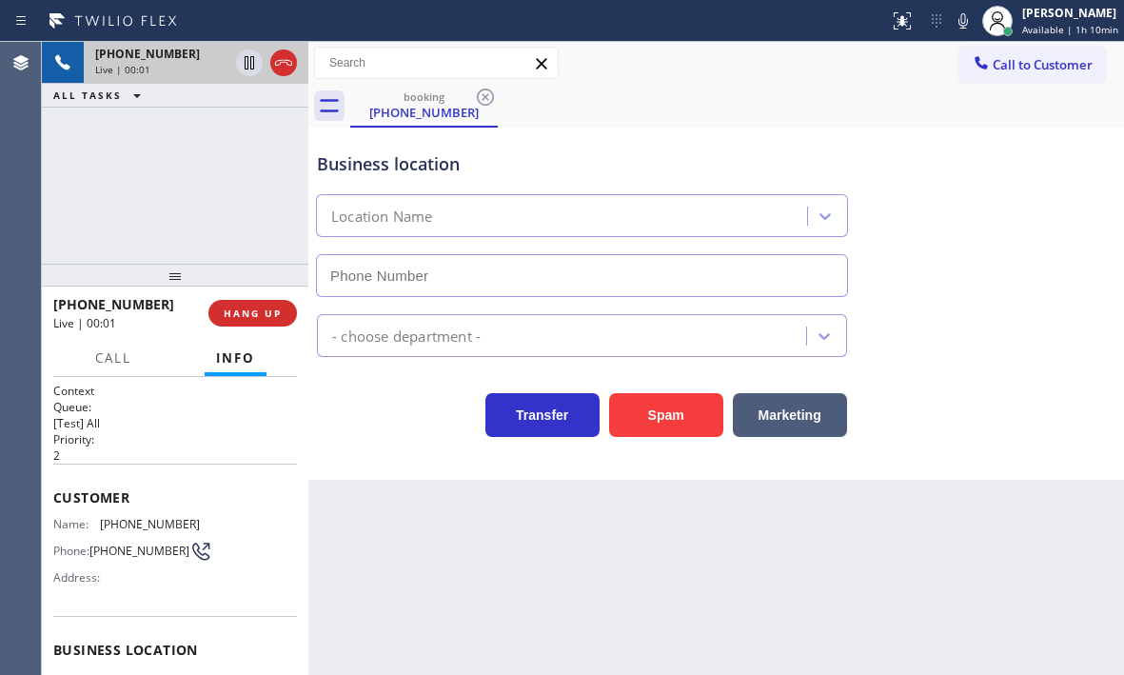
type input "[PHONE_NUMBER]"
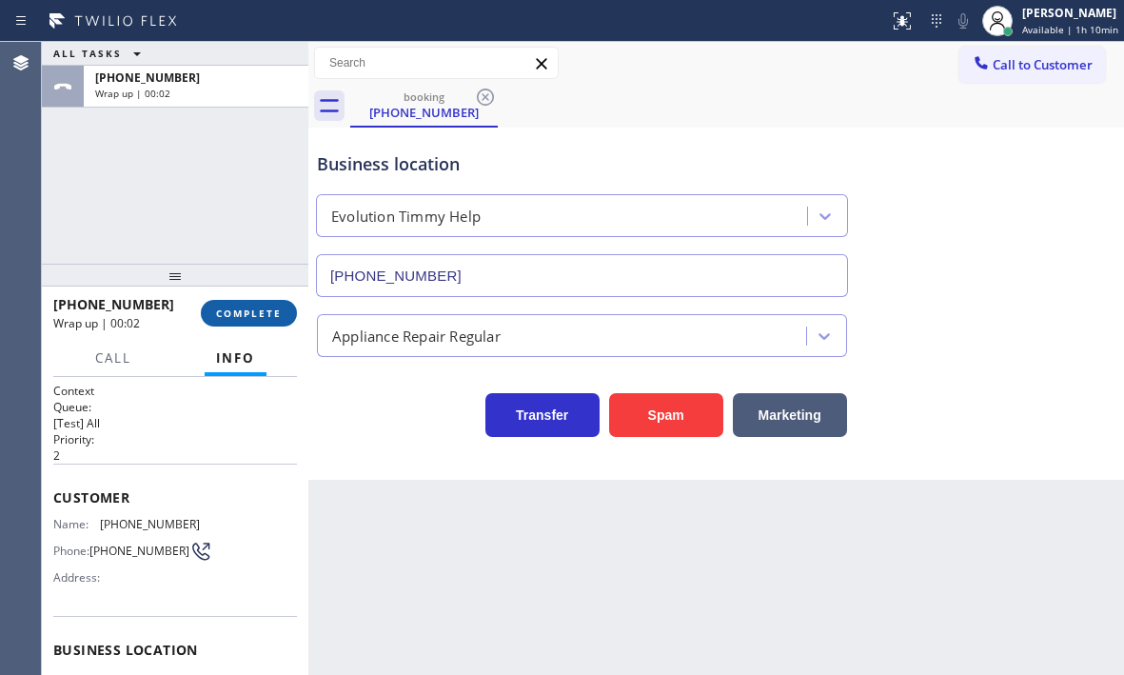
click at [249, 320] on button "COMPLETE" at bounding box center [249, 313] width 96 height 27
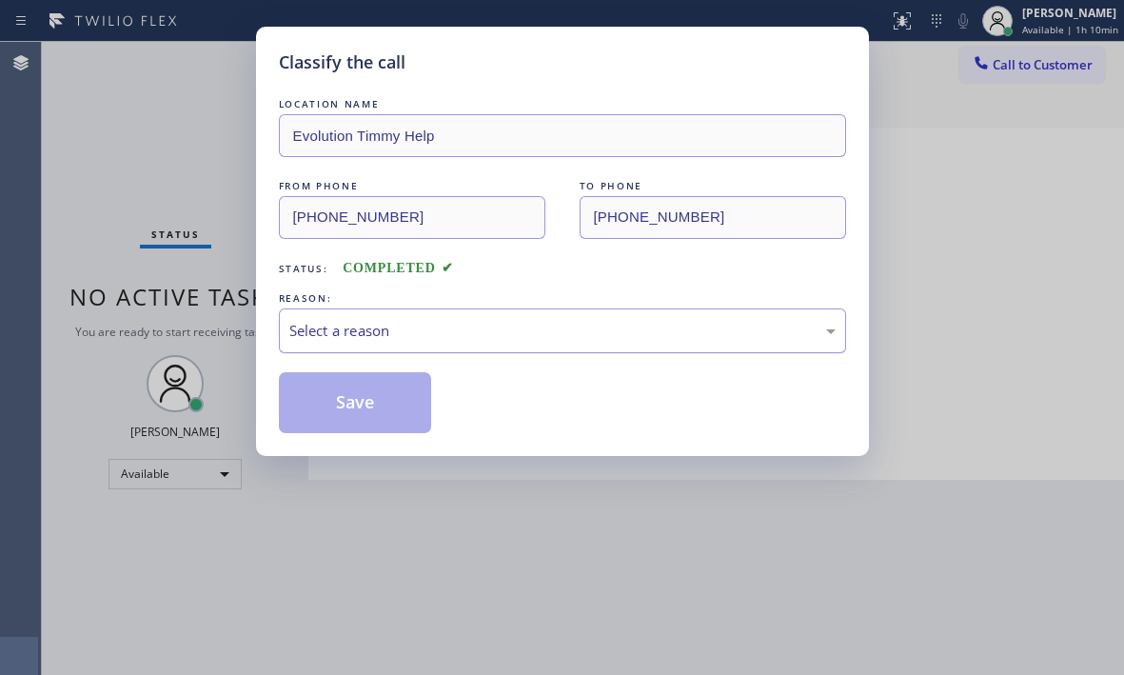
click at [568, 330] on div "Select a reason" at bounding box center [562, 331] width 546 height 22
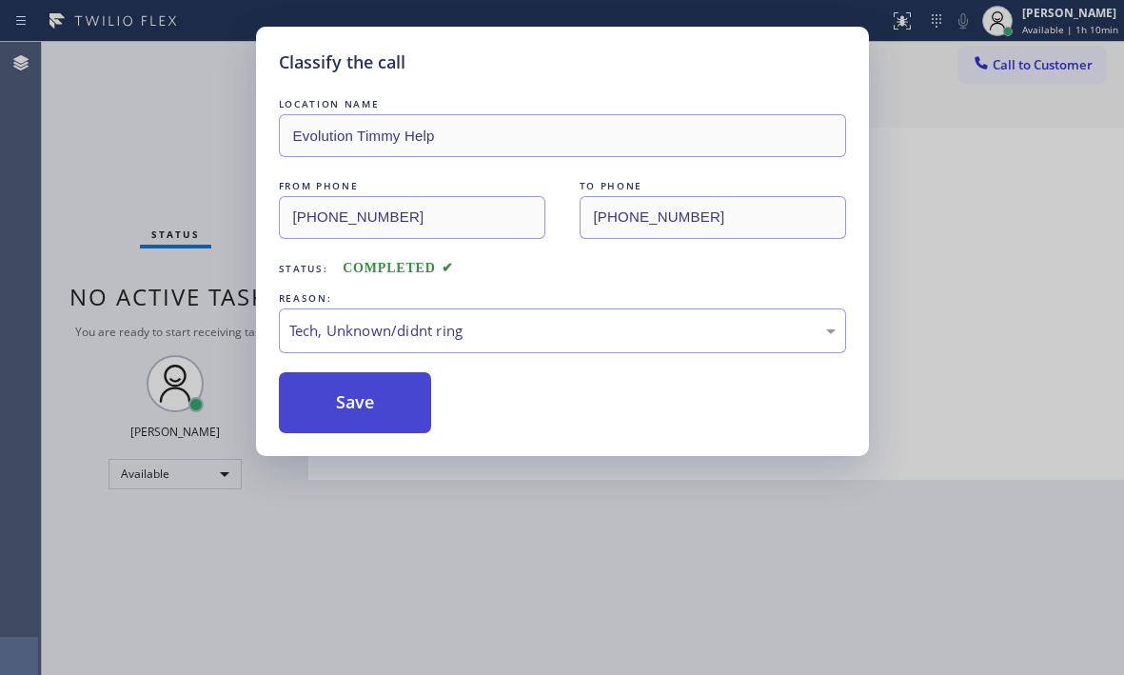
click at [403, 395] on button "Save" at bounding box center [355, 402] width 153 height 61
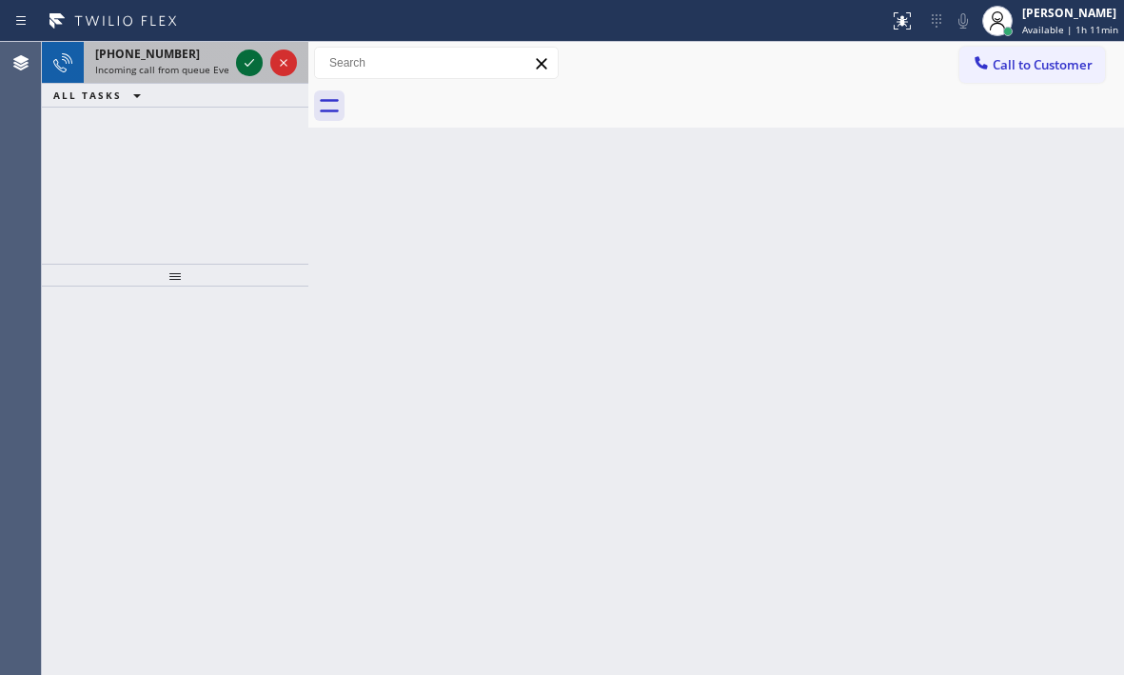
click at [254, 69] on icon at bounding box center [249, 62] width 23 height 23
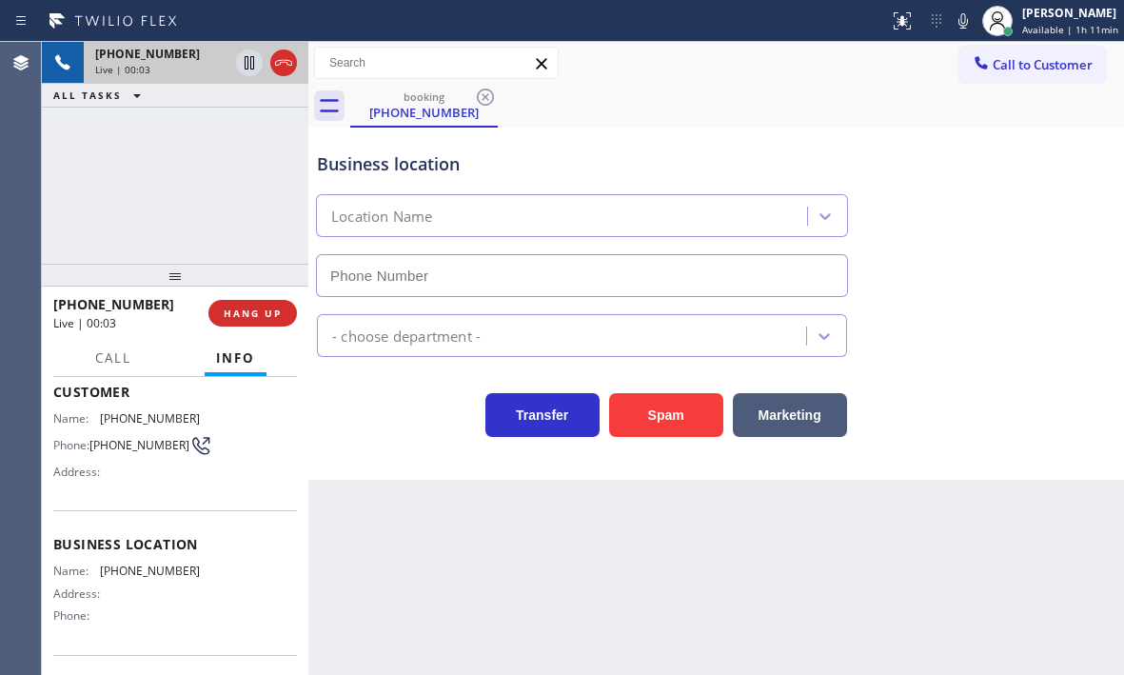
scroll to position [242, 0]
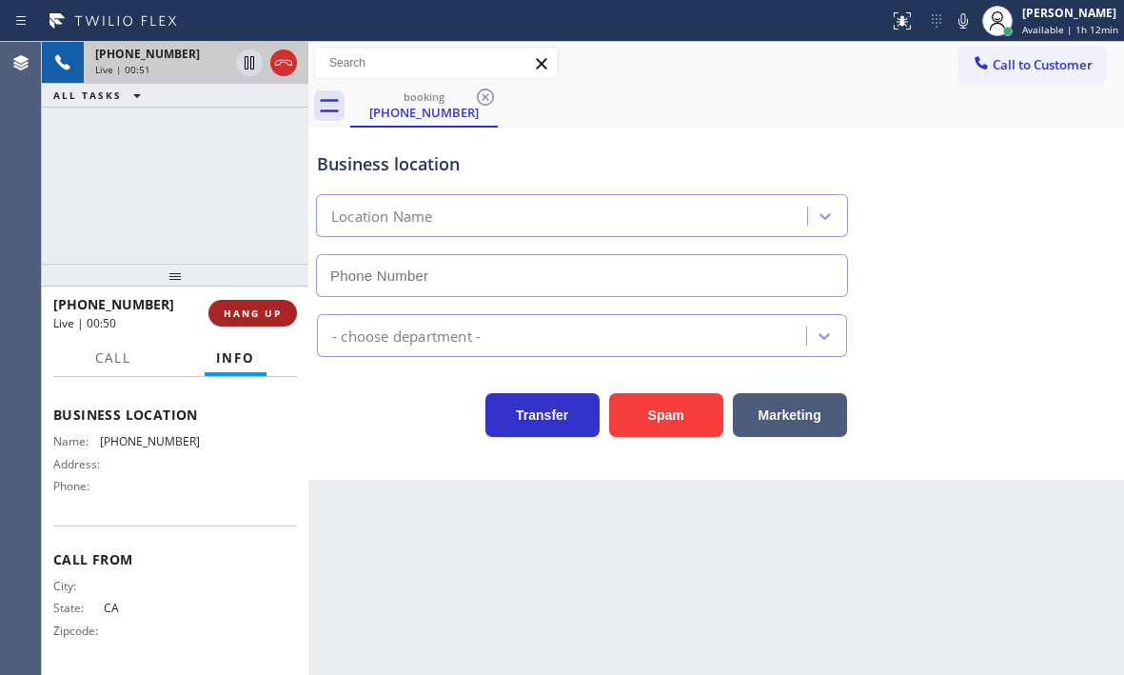
click at [278, 312] on span "HANG UP" at bounding box center [253, 312] width 58 height 13
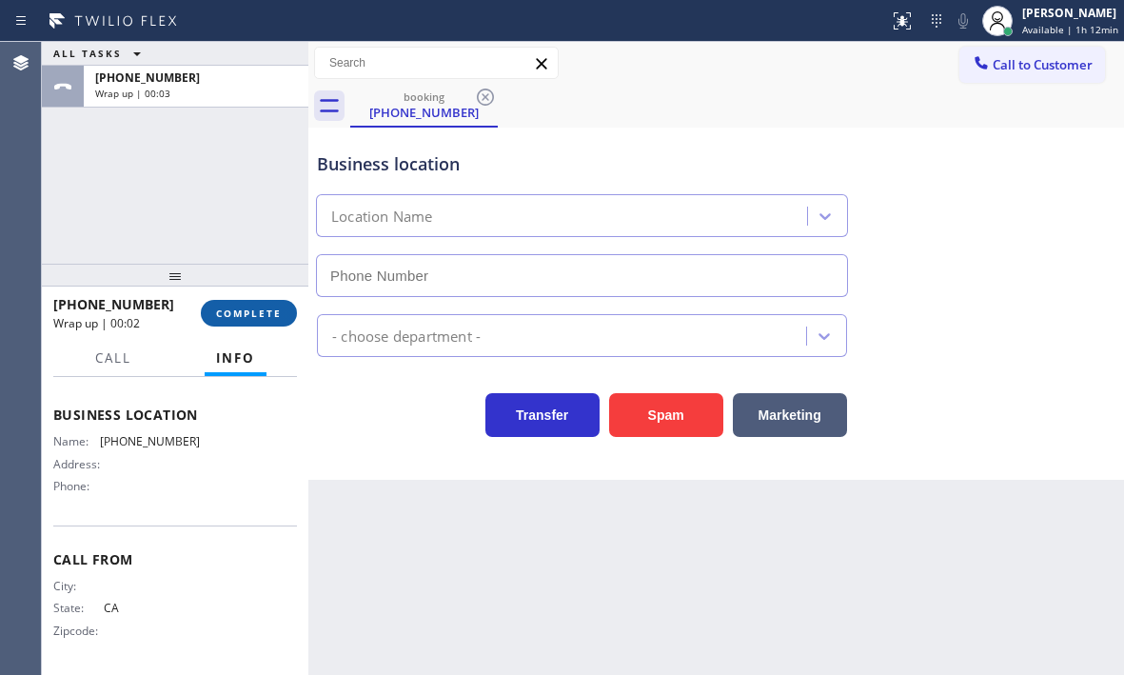
click at [253, 312] on span "COMPLETE" at bounding box center [249, 312] width 66 height 13
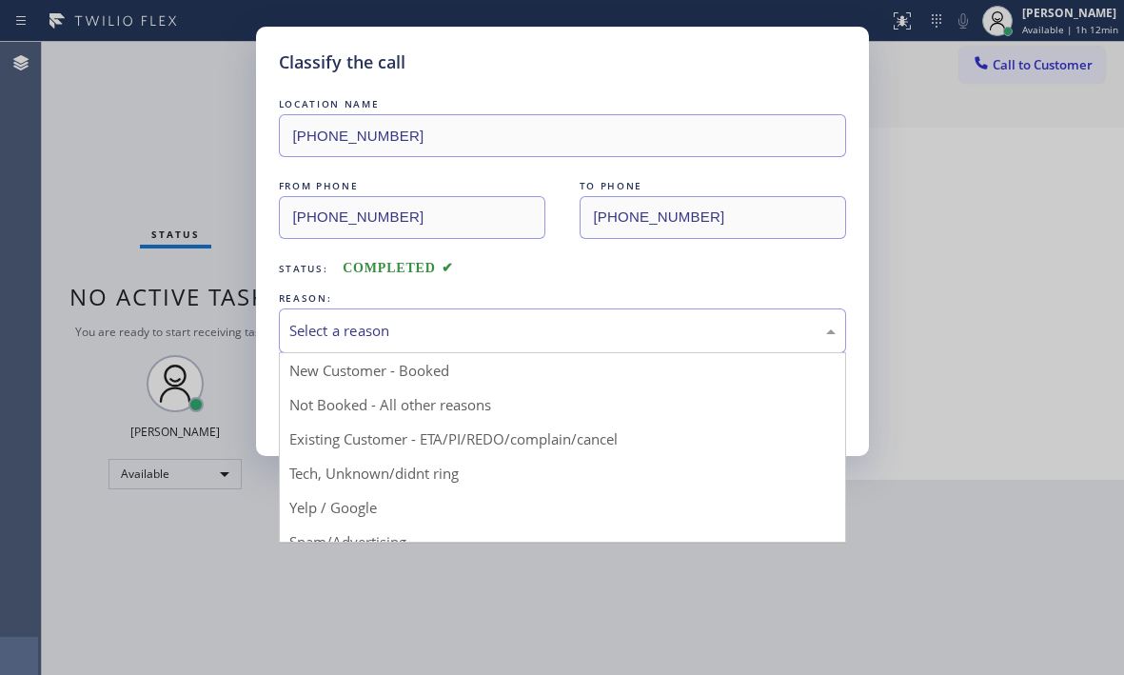
click at [561, 324] on div "Select a reason" at bounding box center [562, 331] width 546 height 22
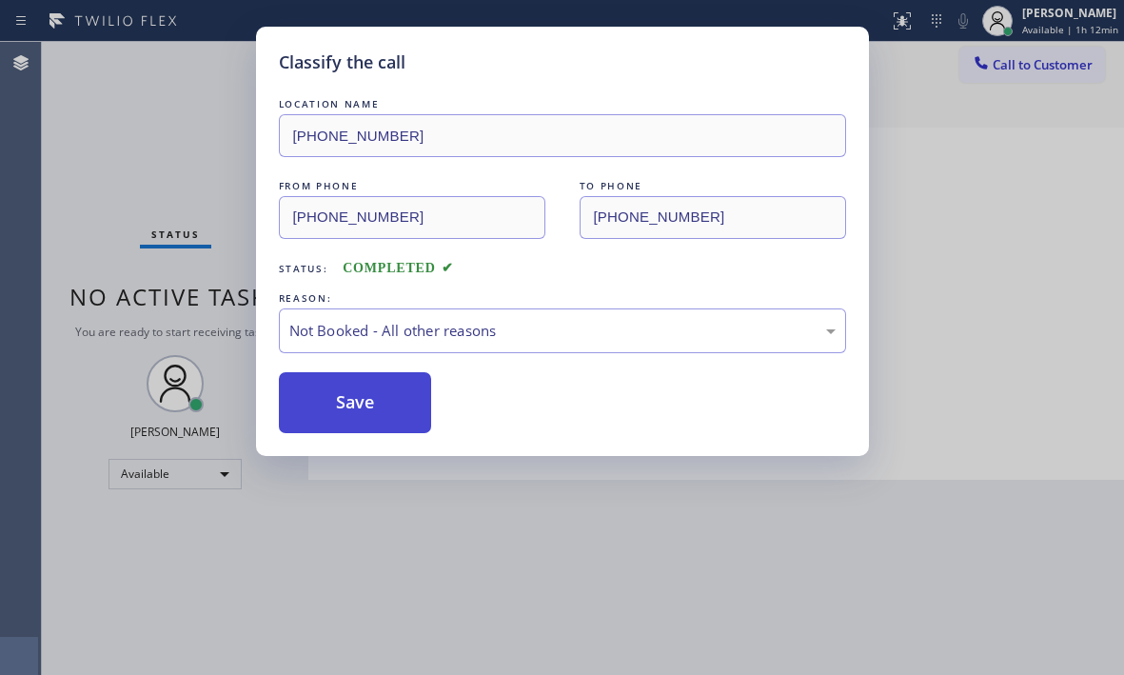
click at [364, 401] on button "Save" at bounding box center [355, 402] width 153 height 61
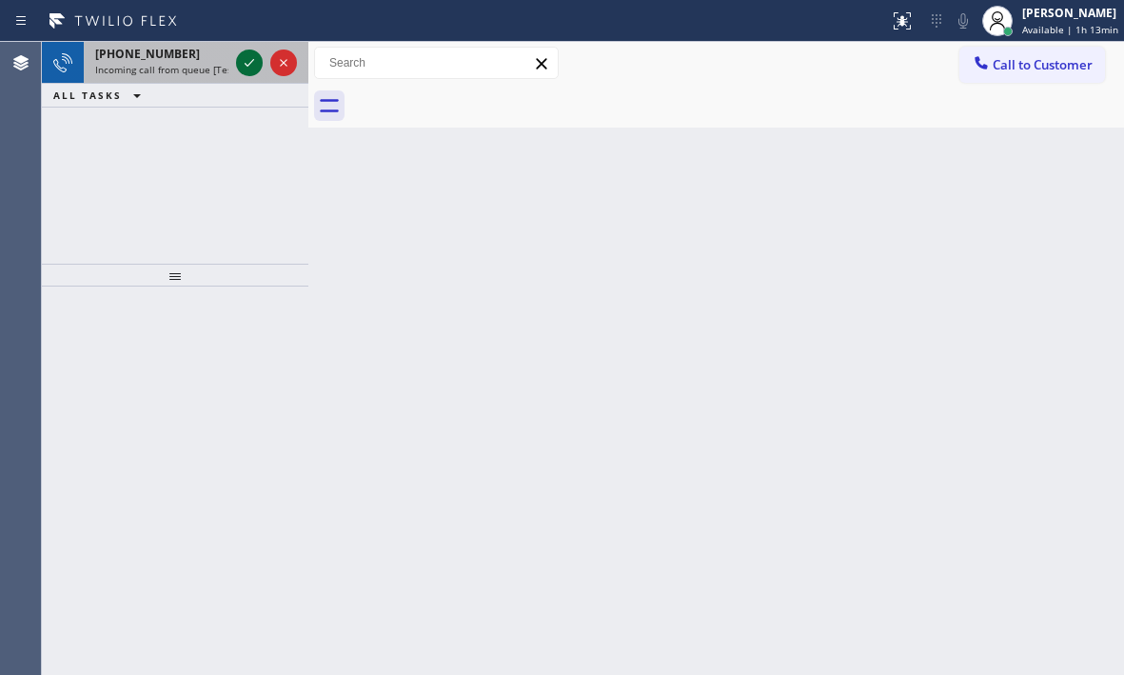
click at [254, 68] on icon at bounding box center [249, 62] width 23 height 23
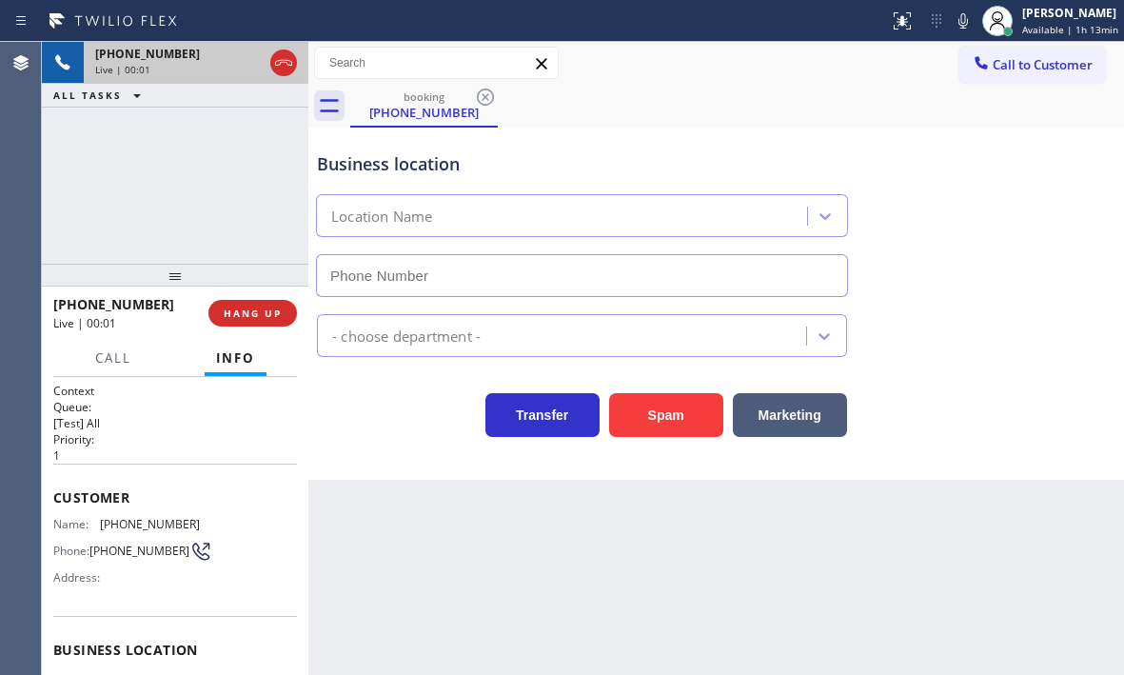
type input "[PHONE_NUMBER]"
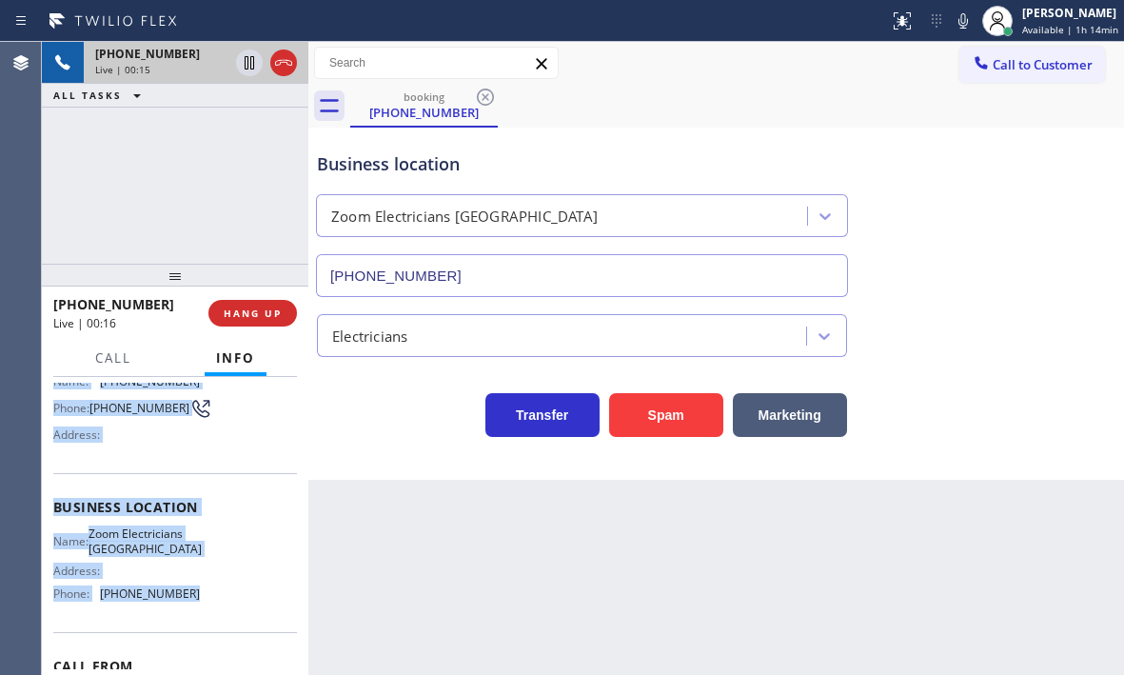
scroll to position [190, 0]
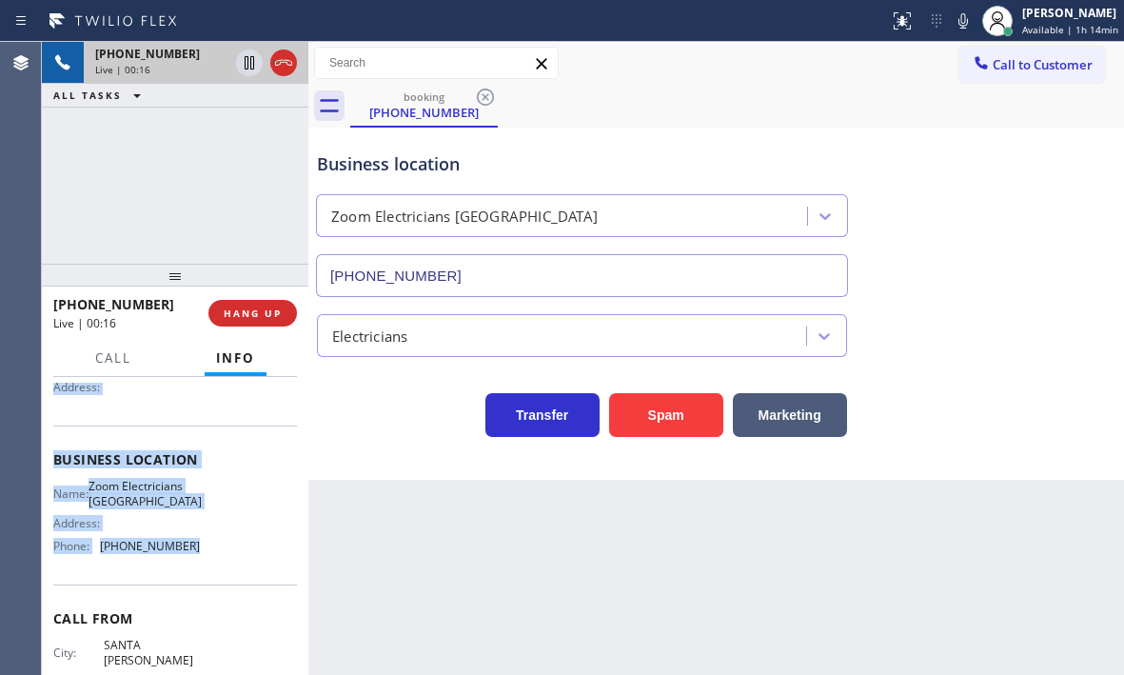
drag, startPoint x: 50, startPoint y: 491, endPoint x: 203, endPoint y: 568, distance: 170.7
click at [203, 568] on div "Context Queue: [Test] All Priority: 1 Customer Name: [PHONE_NUMBER] Phone: [PHO…" at bounding box center [175, 526] width 266 height 298
copy div "Customer Name: [PHONE_NUMBER] Phone: [PHONE_NUMBER] Address: Business location …"
click at [256, 68] on icon at bounding box center [249, 62] width 23 height 23
click at [242, 61] on icon at bounding box center [249, 62] width 23 height 23
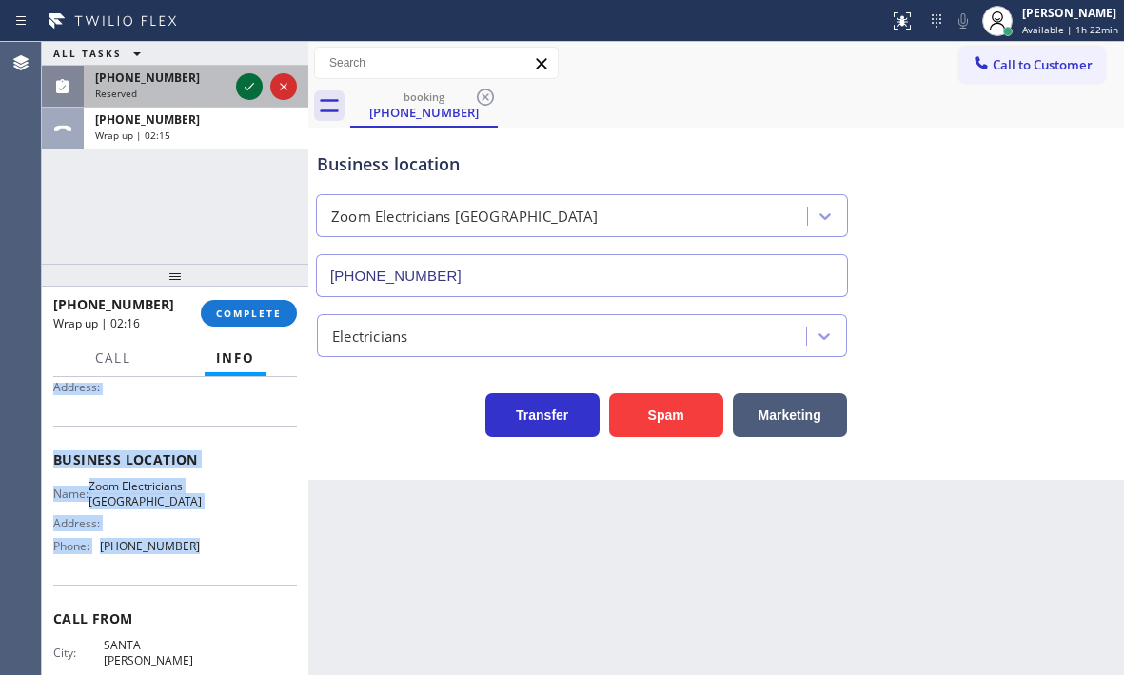
click at [245, 83] on icon at bounding box center [249, 86] width 23 height 23
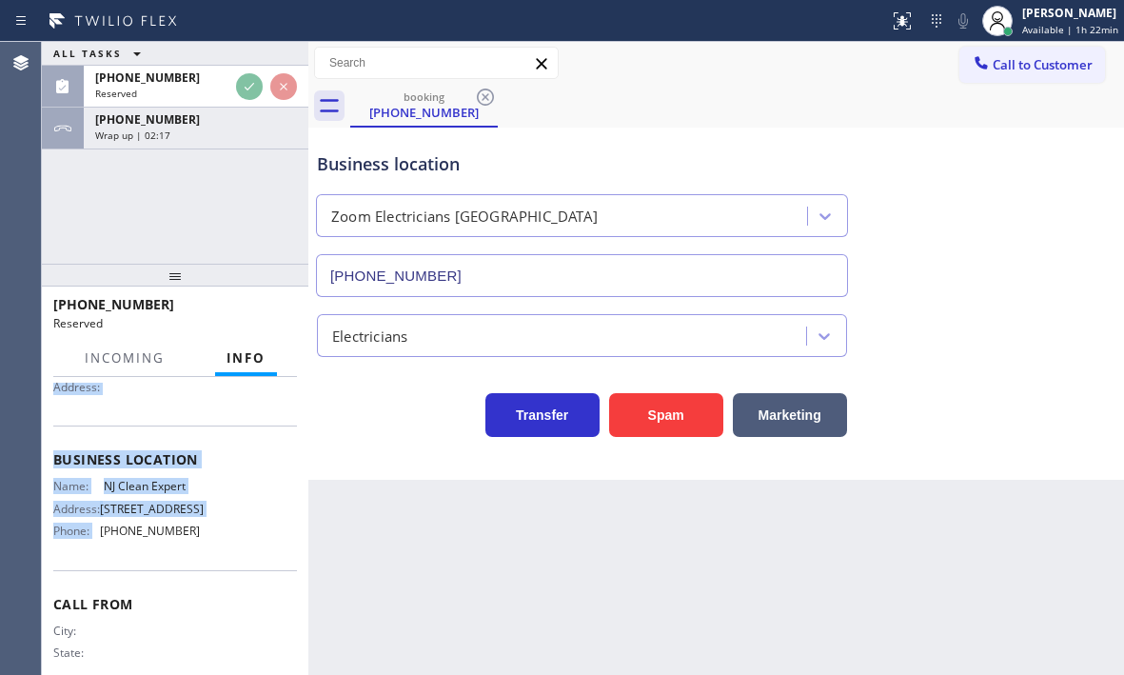
scroll to position [207, 0]
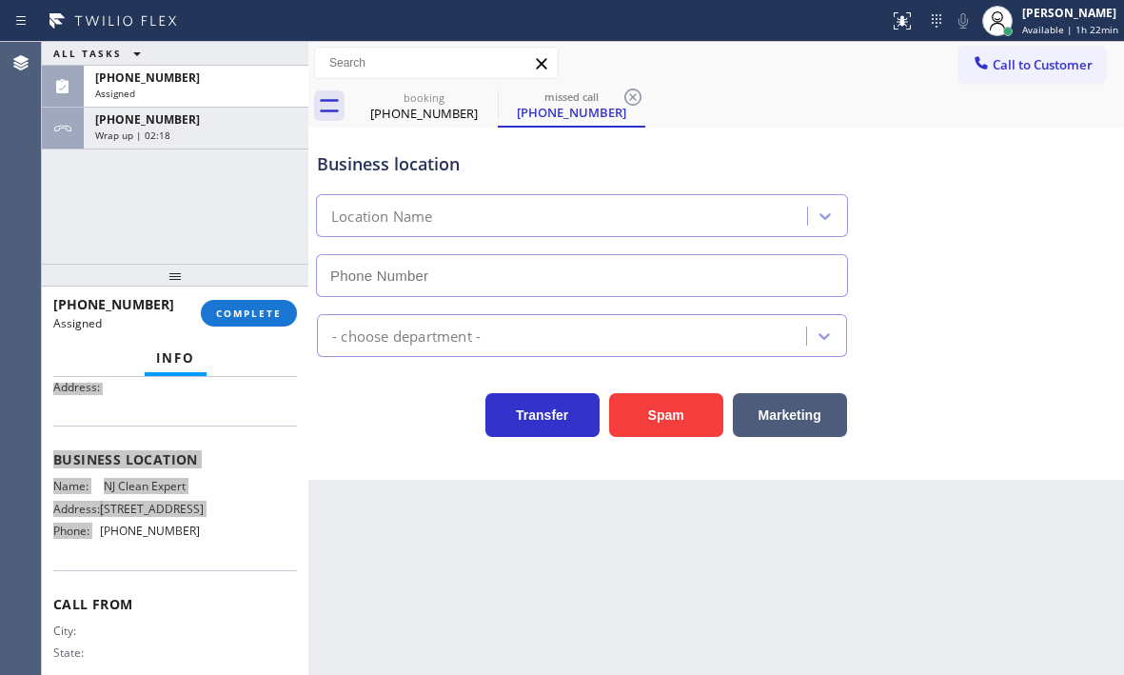
type input "[PHONE_NUMBER]"
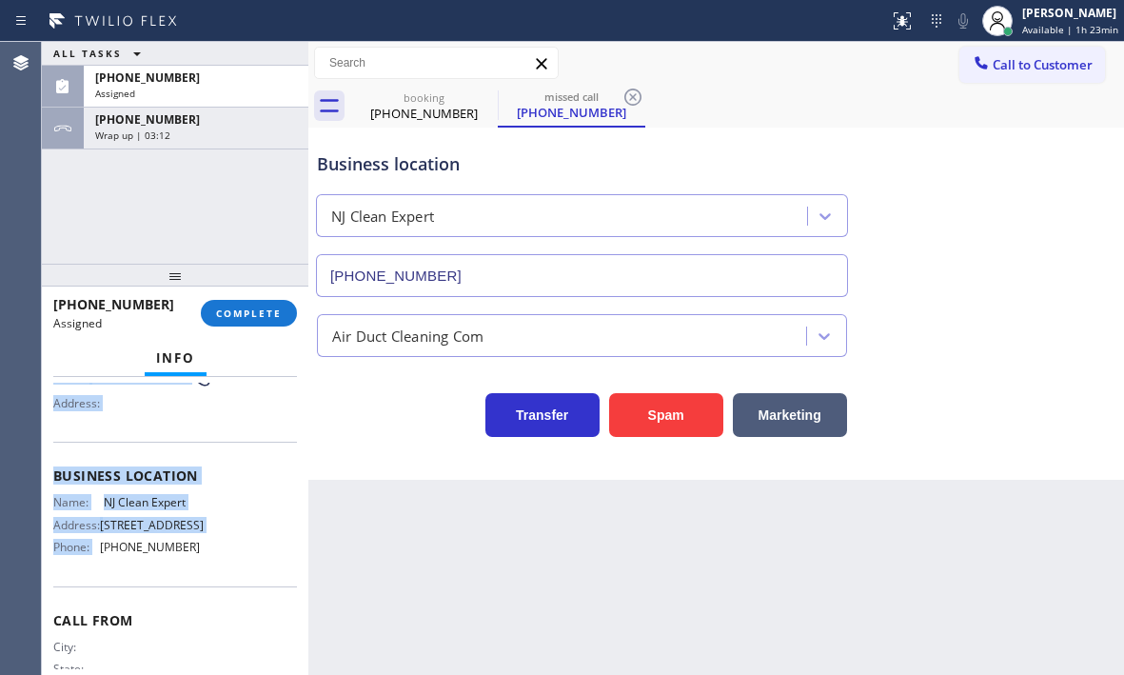
scroll to position [223, 0]
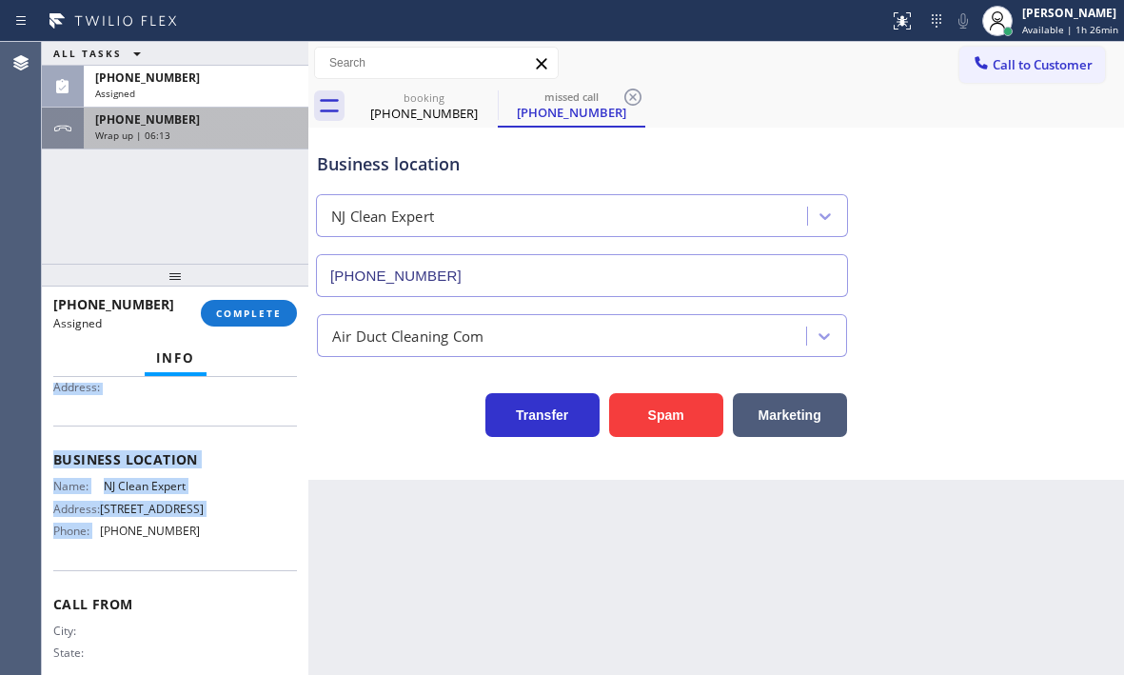
click at [179, 135] on div "Wrap up | 06:13" at bounding box center [196, 134] width 202 height 13
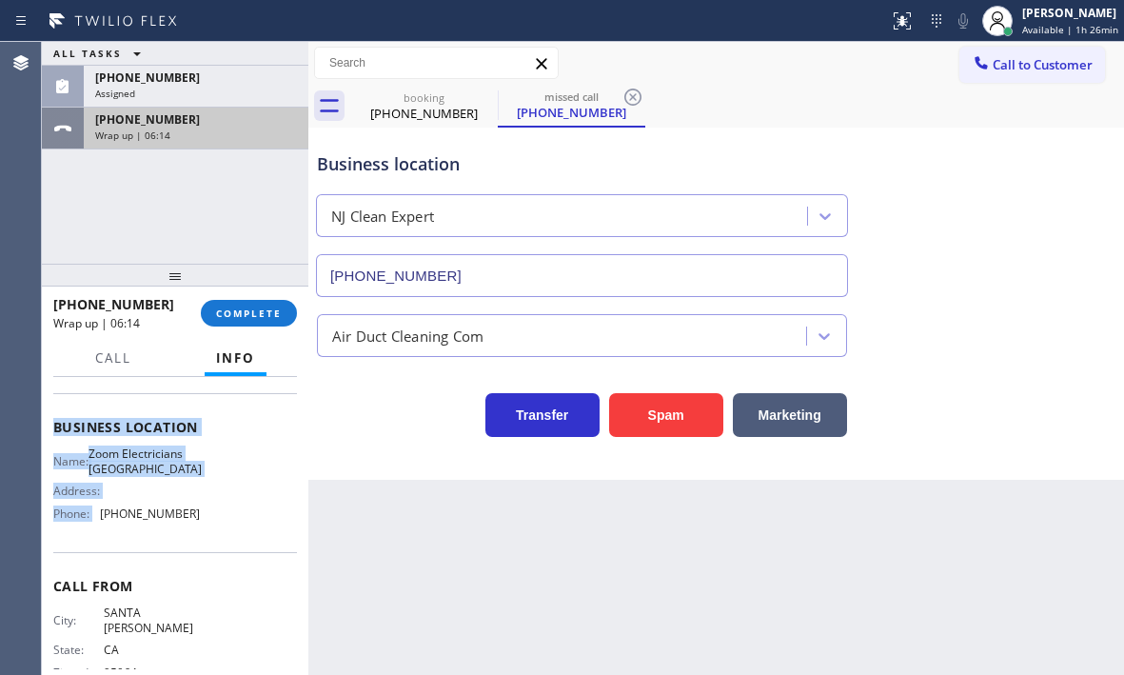
scroll to position [190, 0]
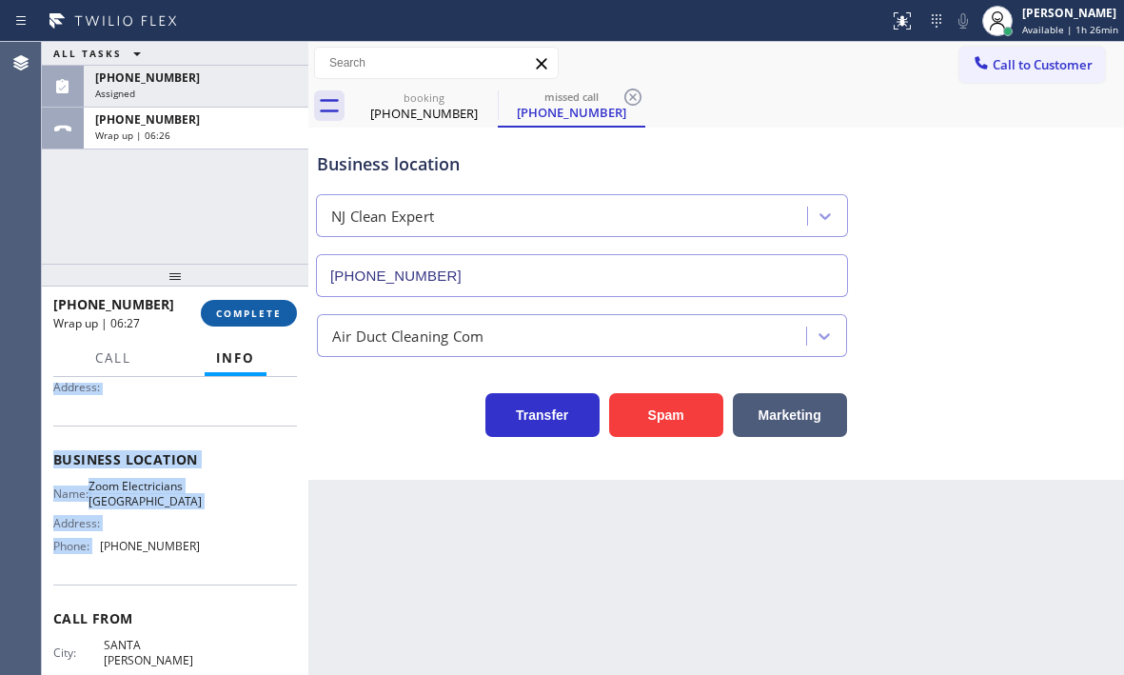
click at [261, 306] on span "COMPLETE" at bounding box center [249, 312] width 66 height 13
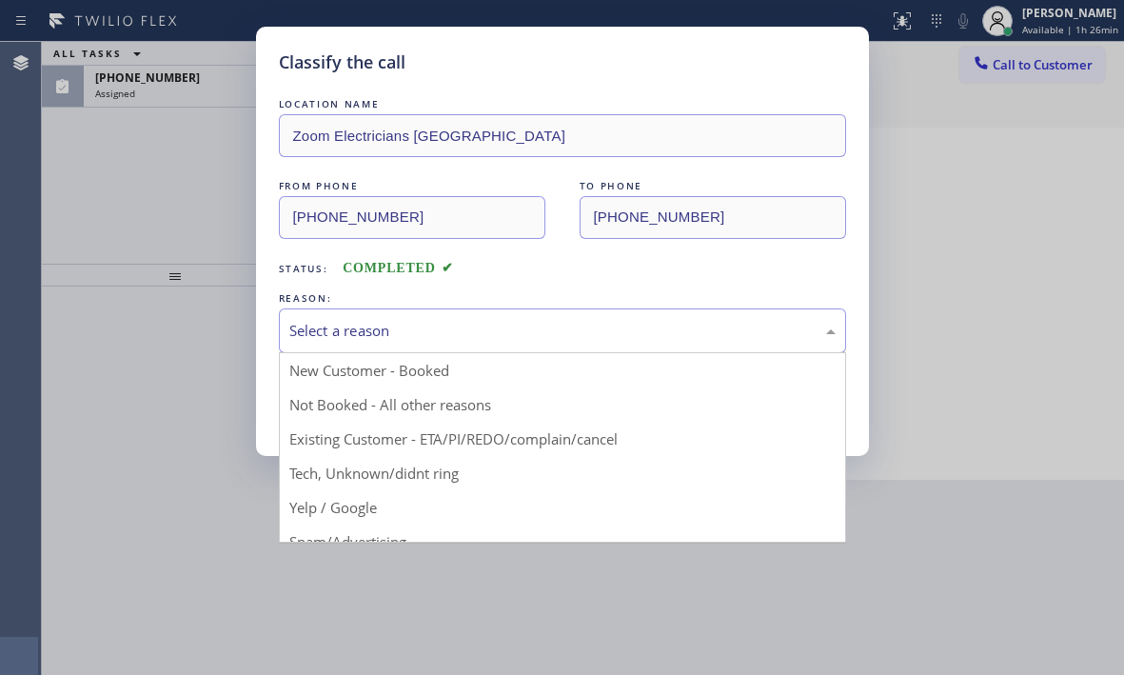
click at [487, 329] on div "Select a reason" at bounding box center [562, 331] width 546 height 22
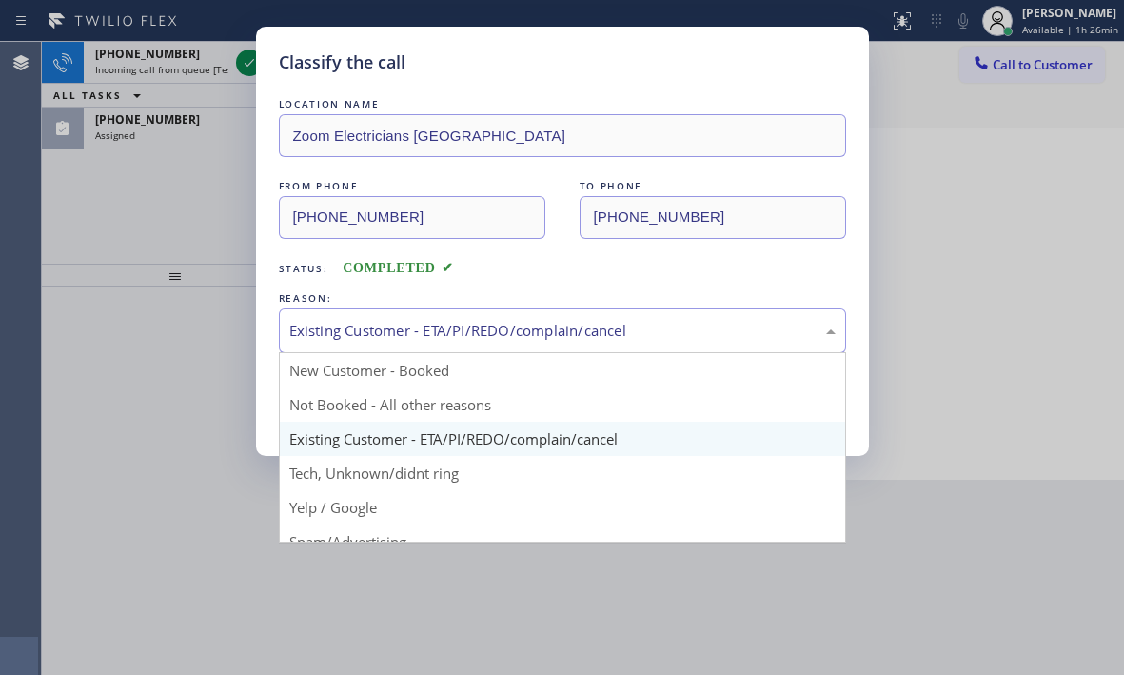
click at [464, 335] on div "Existing Customer - ETA/PI/REDO/complain/cancel" at bounding box center [562, 331] width 546 height 22
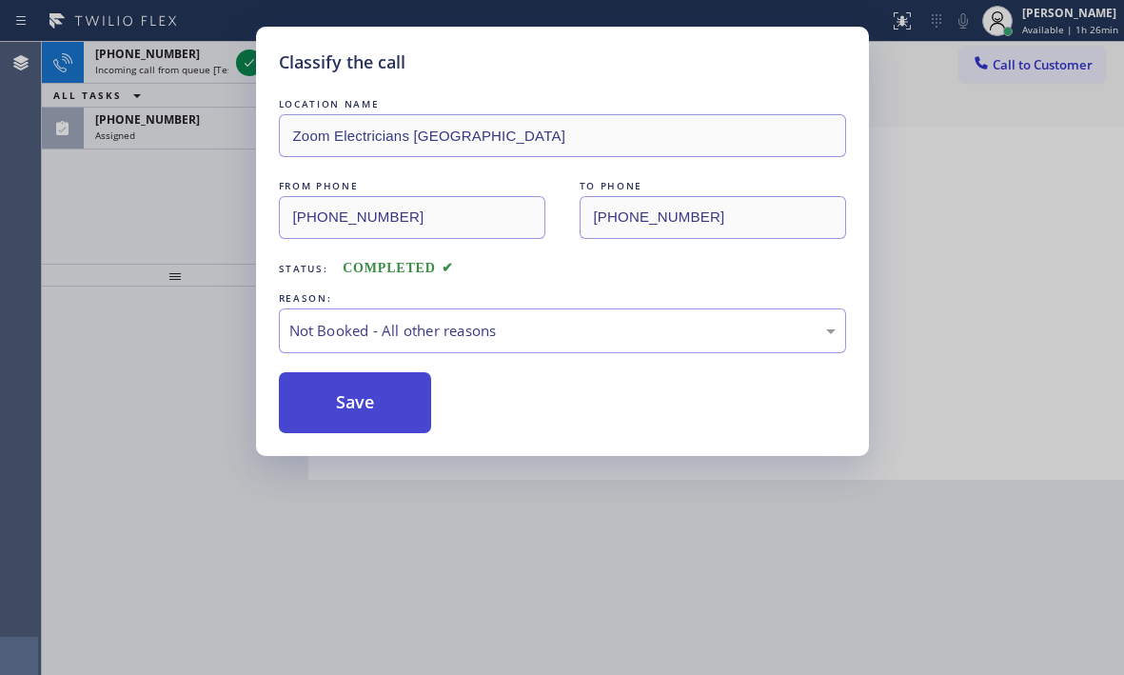
click at [346, 413] on button "Save" at bounding box center [355, 402] width 153 height 61
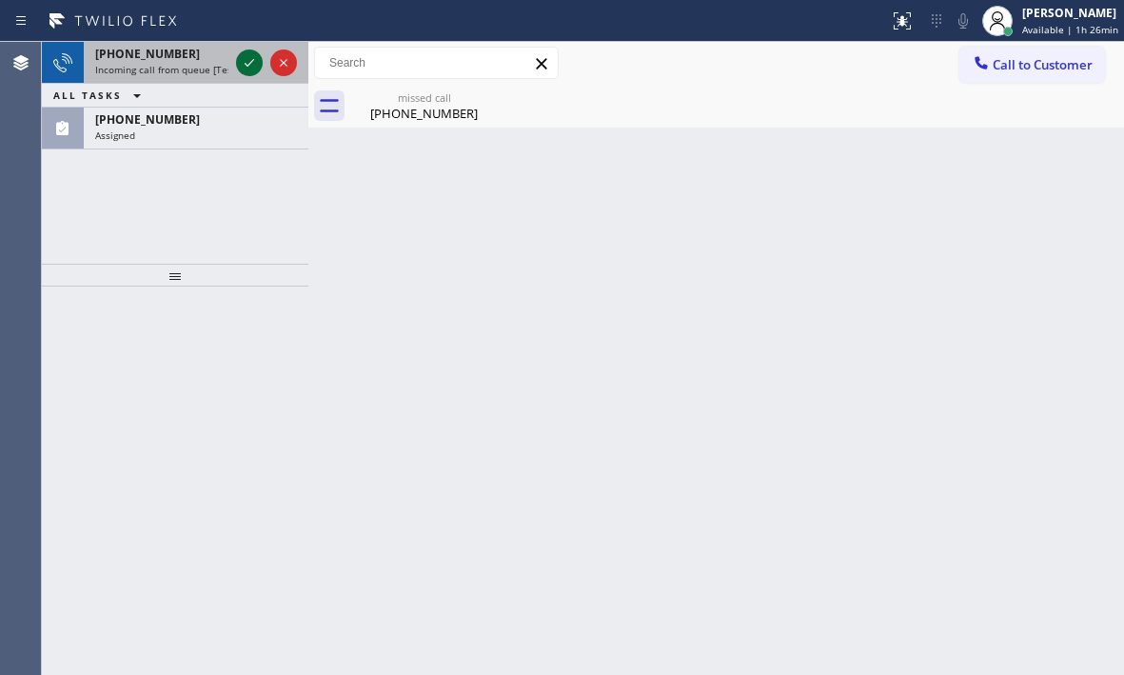
click at [241, 63] on icon at bounding box center [249, 62] width 23 height 23
click at [259, 60] on icon at bounding box center [249, 62] width 23 height 23
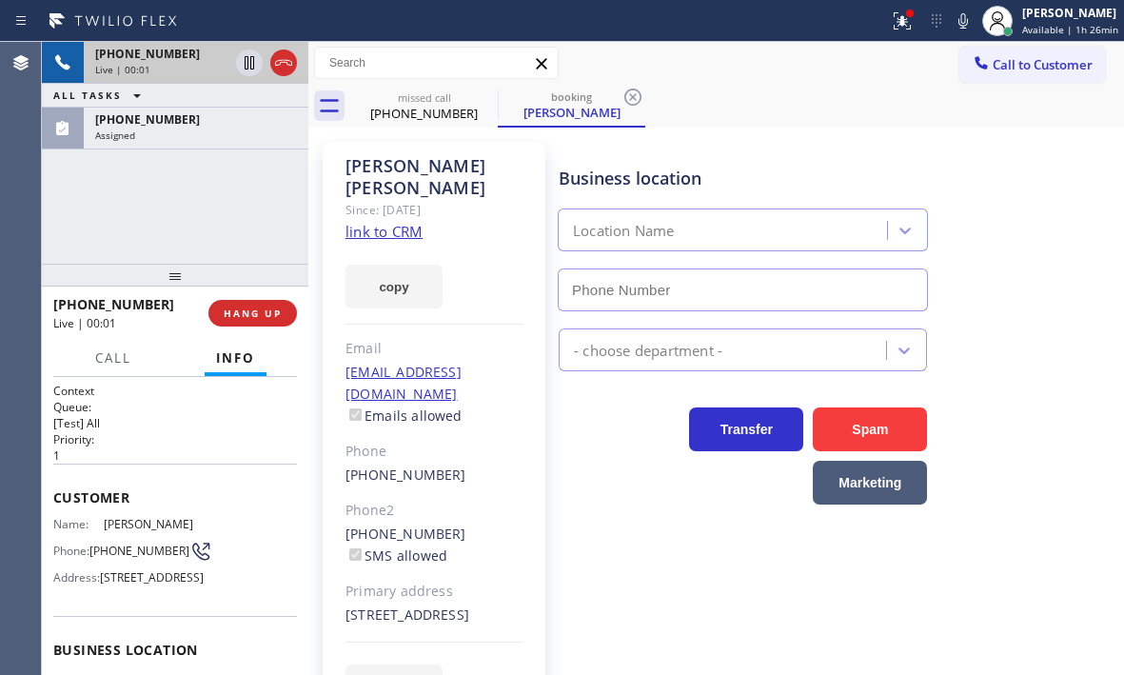
type input "[PHONE_NUMBER]"
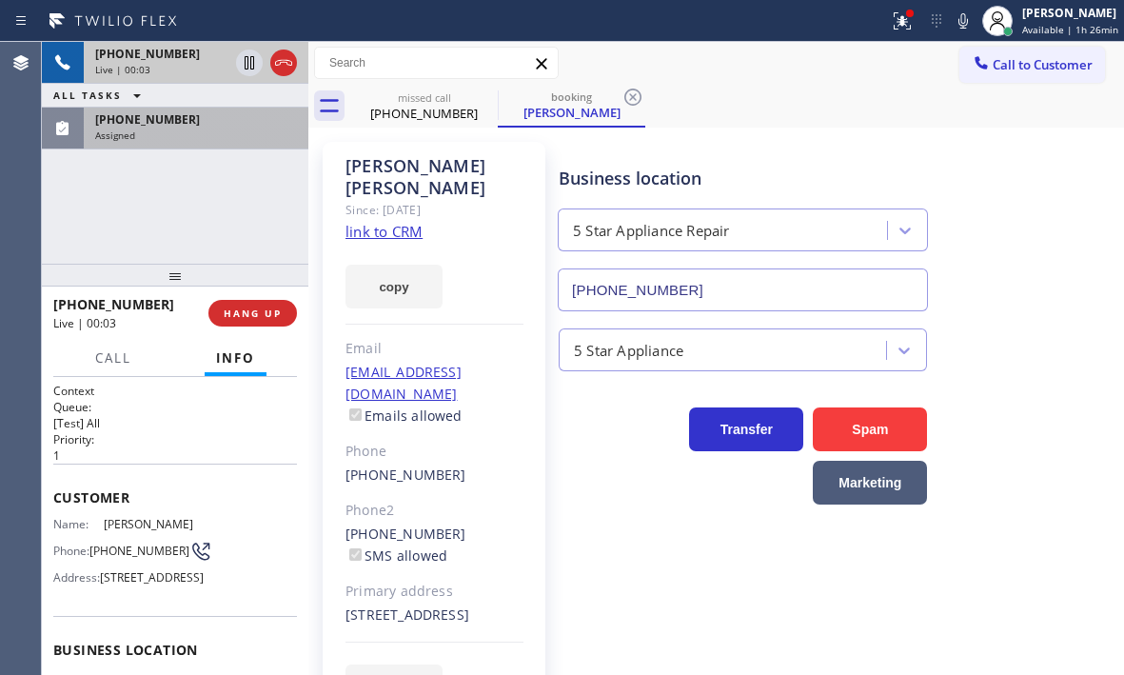
click at [230, 137] on div "Assigned" at bounding box center [196, 134] width 202 height 13
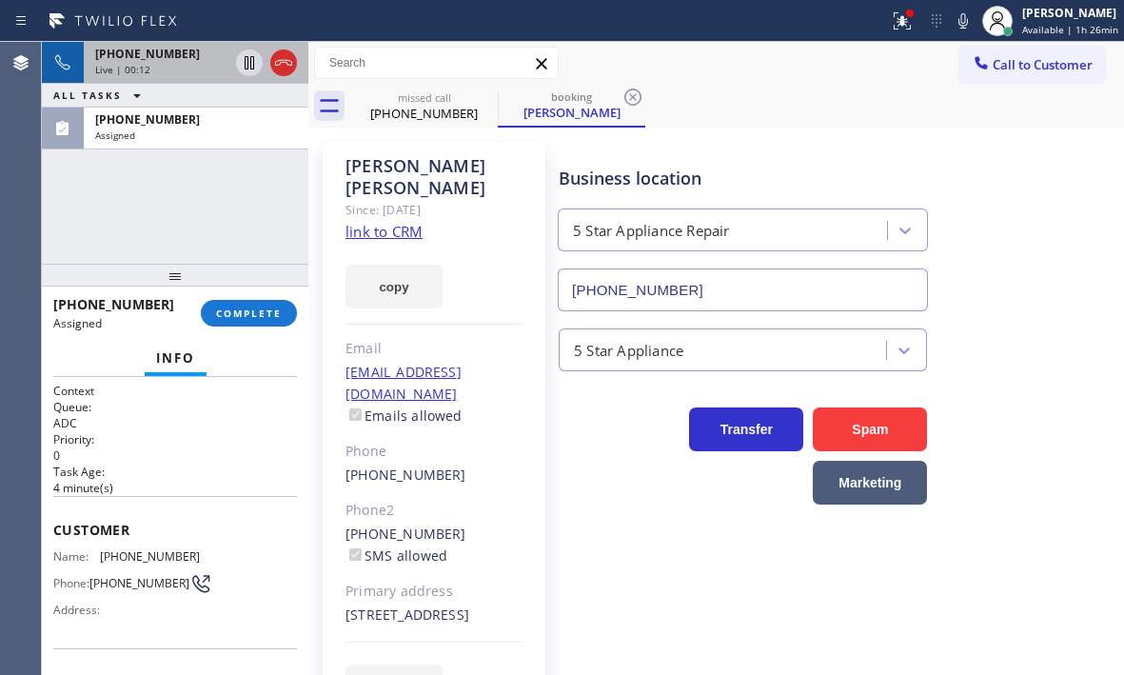
click at [404, 222] on link "link to CRM" at bounding box center [383, 231] width 77 height 19
click at [249, 64] on icon at bounding box center [249, 62] width 23 height 23
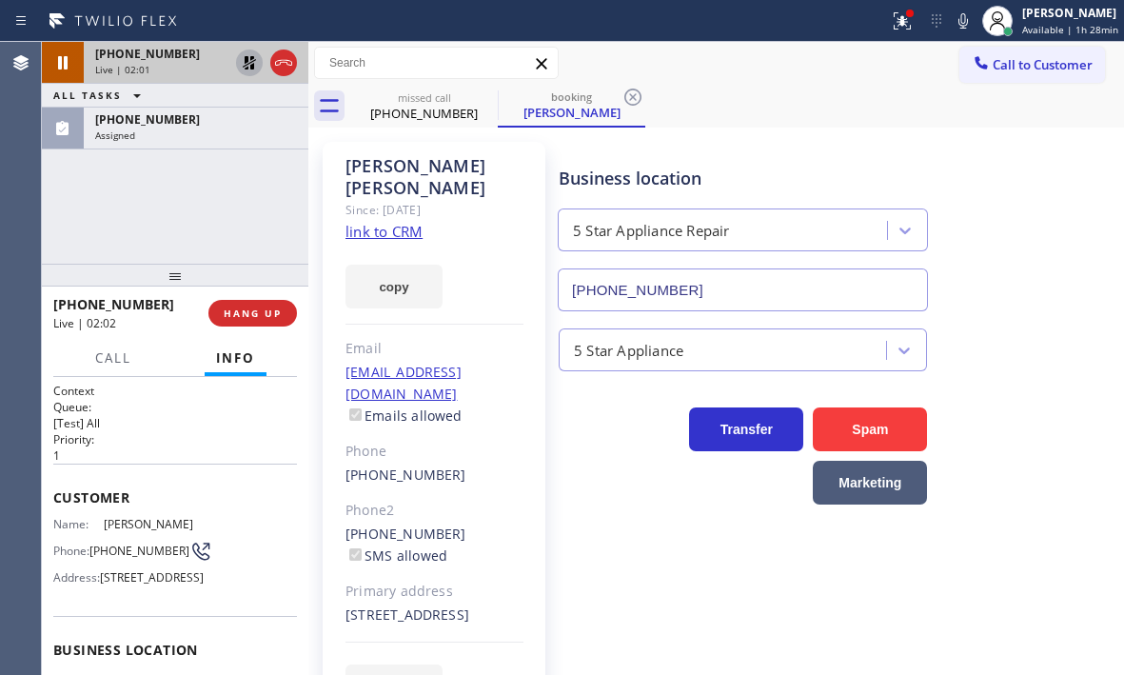
click at [250, 62] on icon at bounding box center [249, 62] width 23 height 23
click at [283, 75] on button at bounding box center [283, 62] width 27 height 27
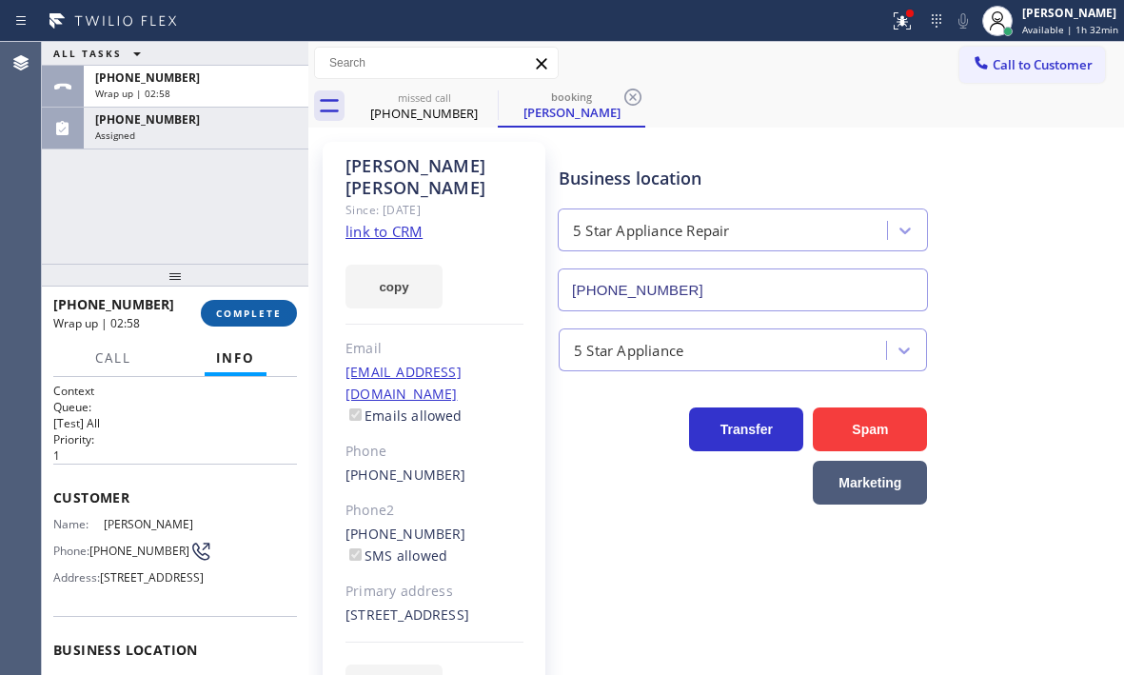
click at [272, 308] on span "COMPLETE" at bounding box center [249, 312] width 66 height 13
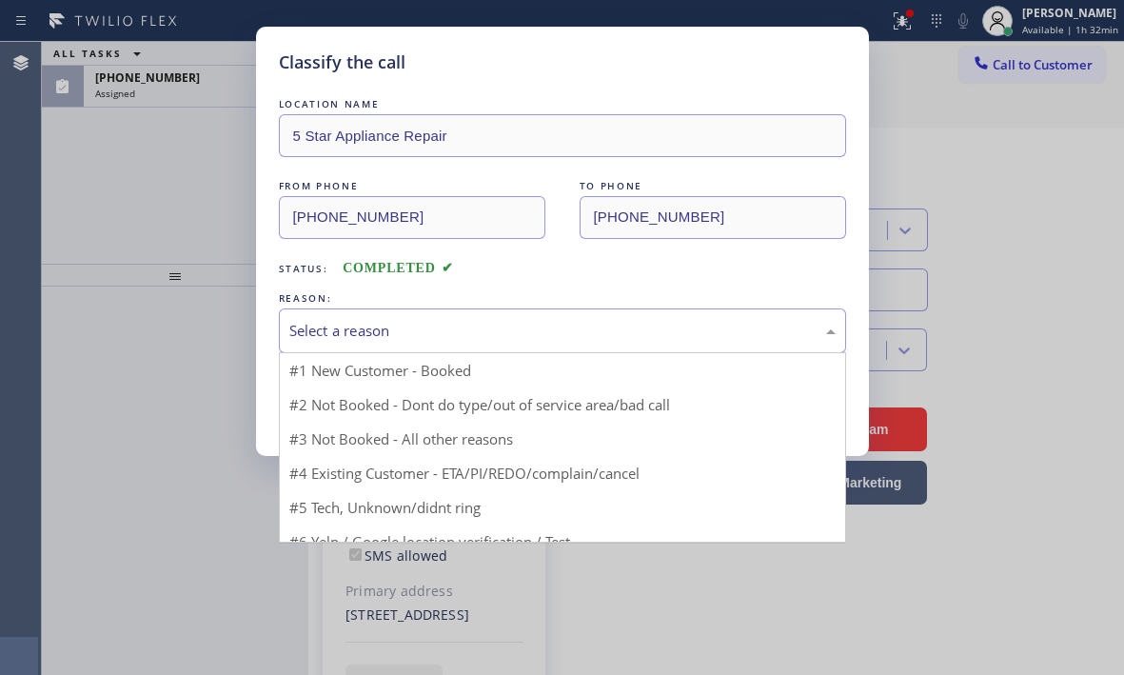
click at [457, 329] on div "Select a reason" at bounding box center [562, 331] width 546 height 22
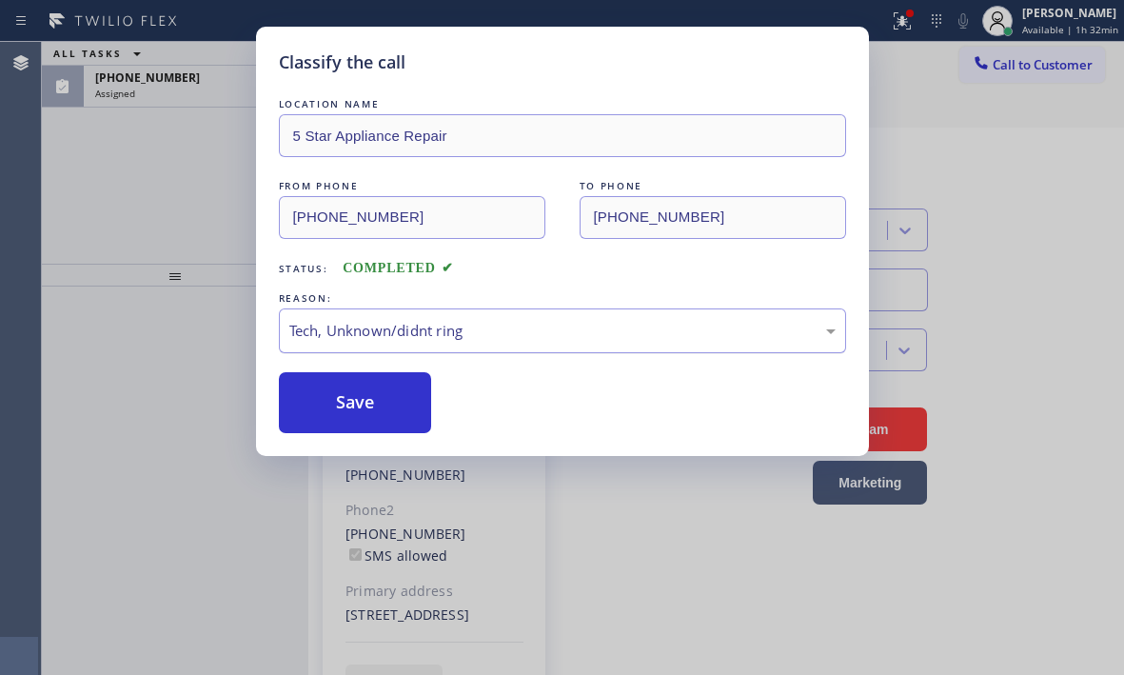
click at [487, 336] on div "Tech, Unknown/didnt ring" at bounding box center [562, 331] width 546 height 22
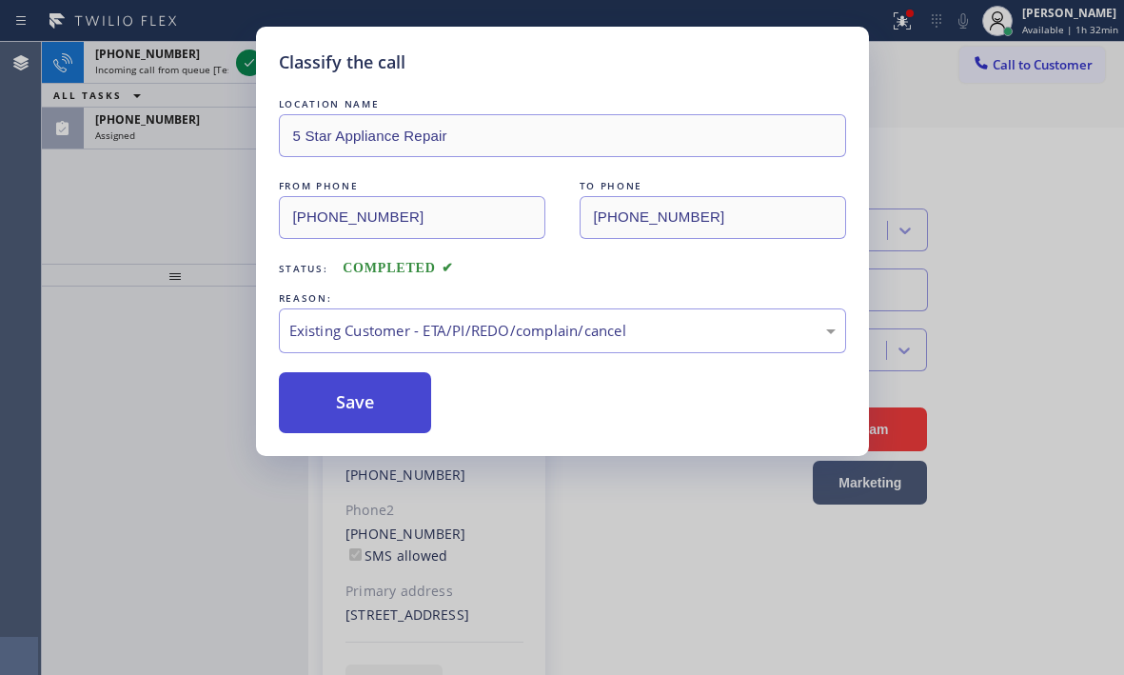
click at [361, 405] on button "Save" at bounding box center [355, 402] width 153 height 61
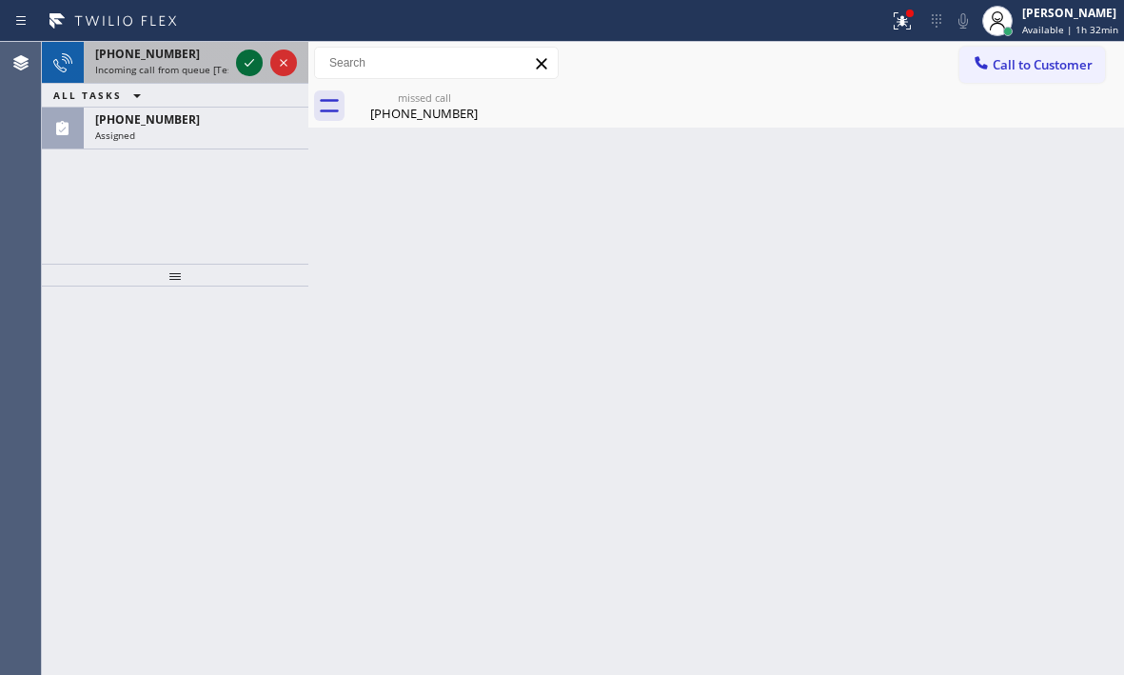
click at [245, 62] on icon at bounding box center [249, 62] width 23 height 23
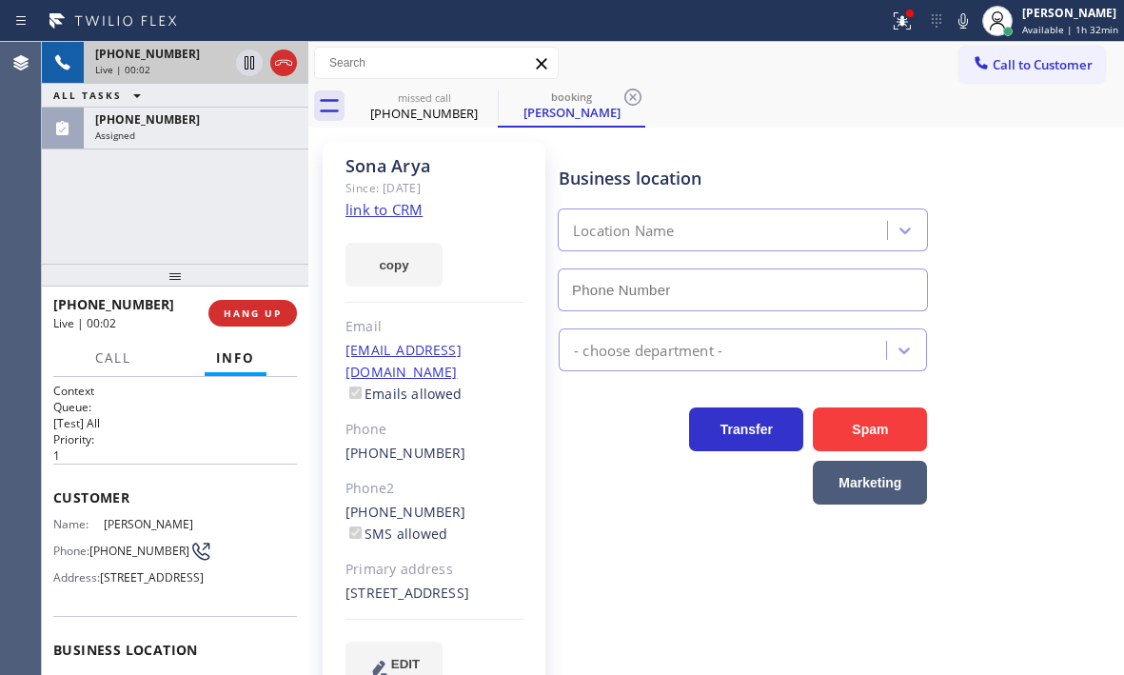
type input "[PHONE_NUMBER]"
click at [384, 208] on link "link to CRM" at bounding box center [383, 209] width 77 height 19
click at [247, 64] on icon at bounding box center [250, 62] width 10 height 13
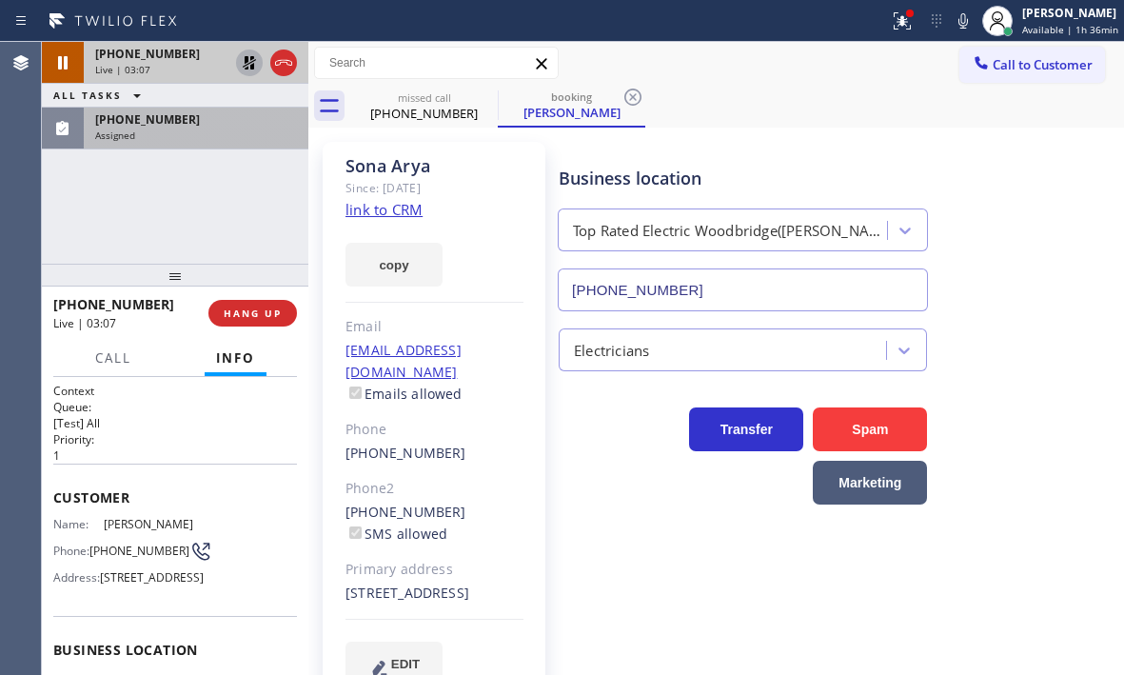
click at [190, 128] on div "Assigned" at bounding box center [196, 134] width 202 height 13
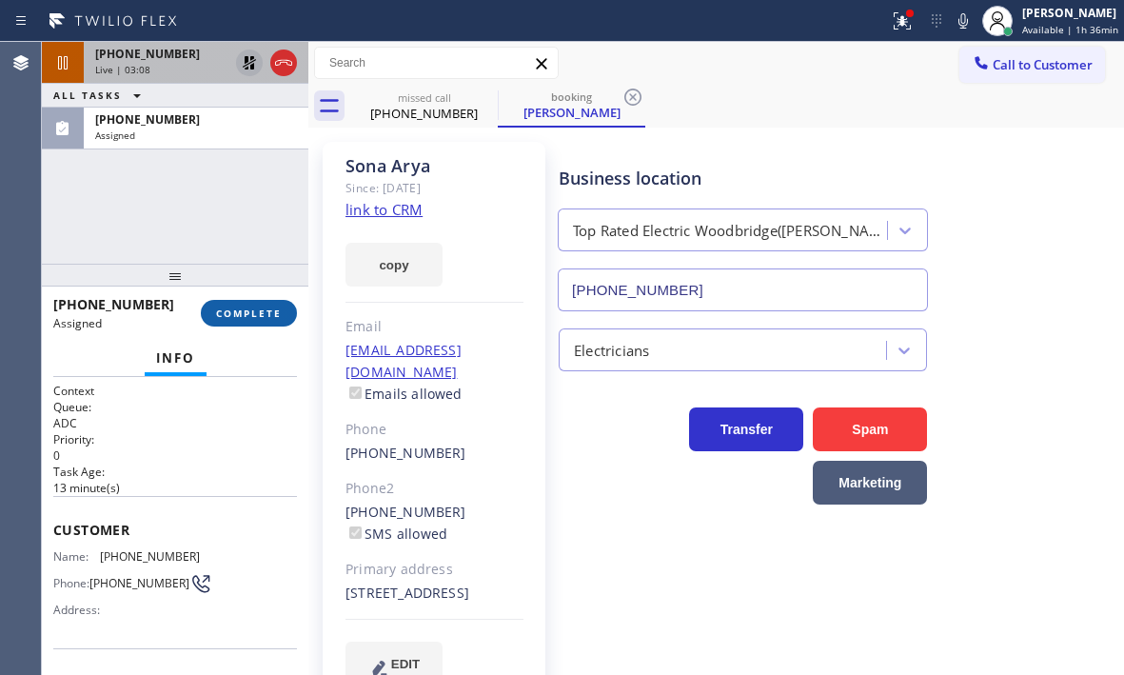
click at [252, 320] on button "COMPLETE" at bounding box center [249, 313] width 96 height 27
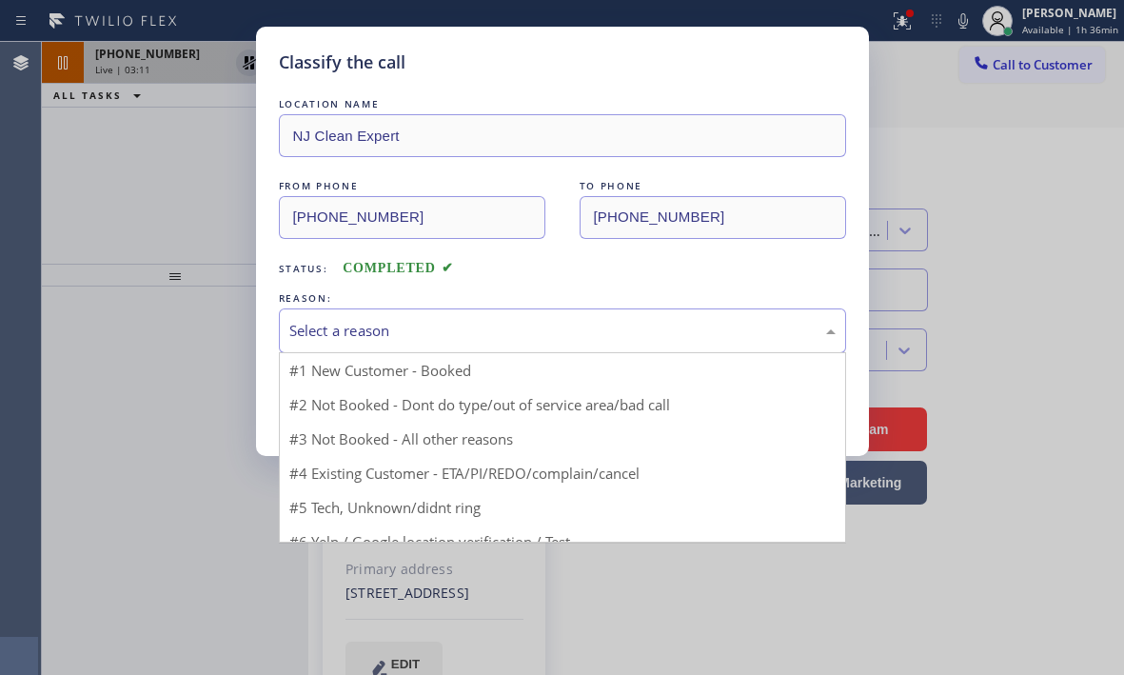
click at [427, 331] on div "Select a reason" at bounding box center [562, 331] width 546 height 22
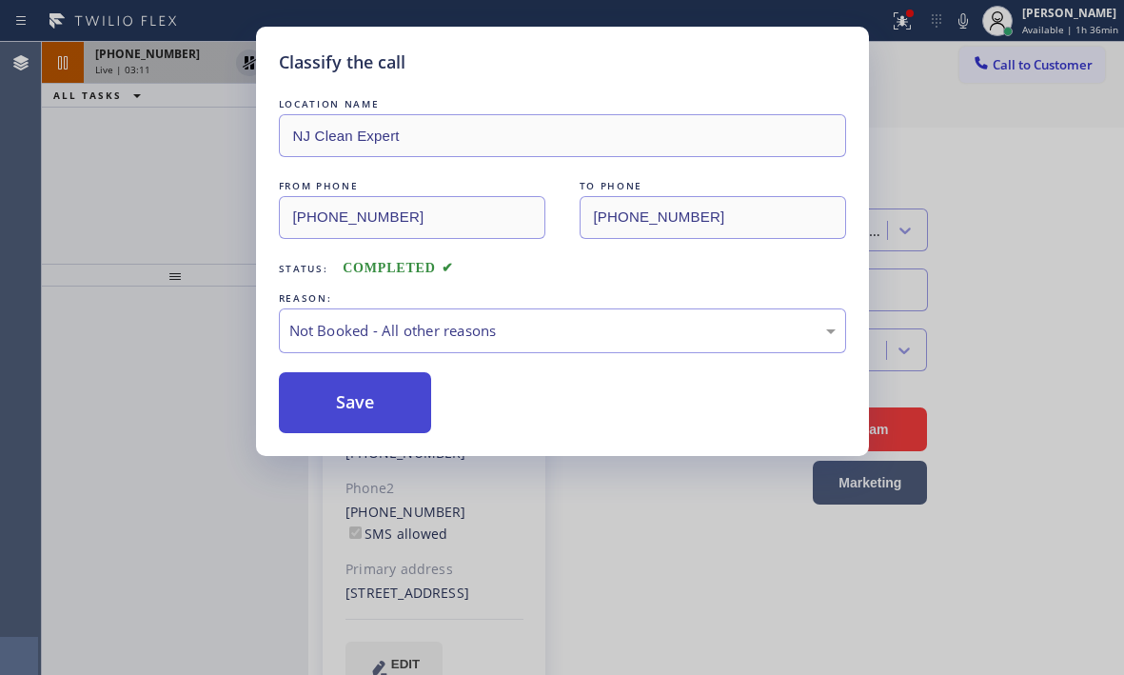
click at [357, 399] on button "Save" at bounding box center [355, 402] width 153 height 61
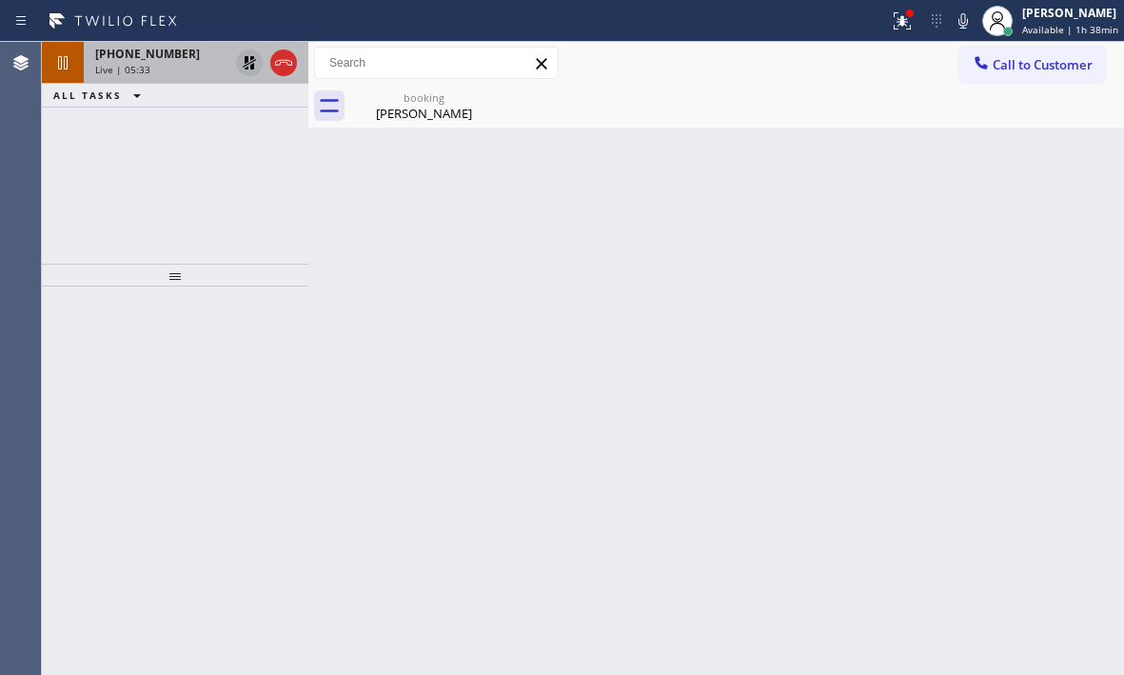
click at [243, 60] on icon at bounding box center [249, 62] width 23 height 23
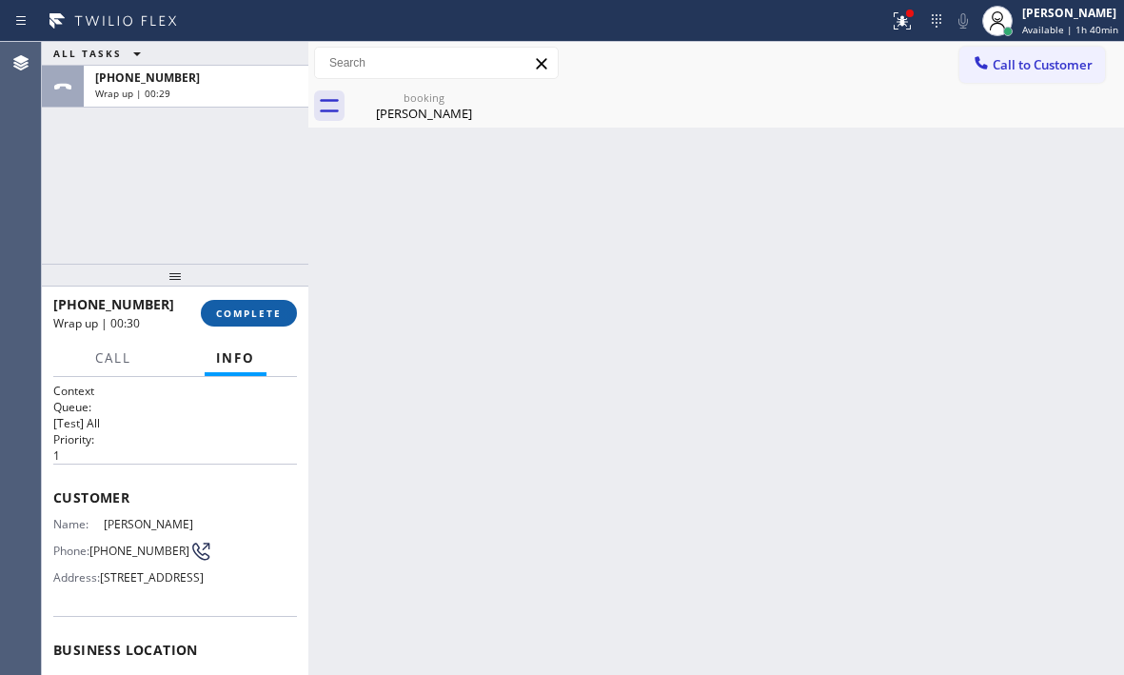
click at [246, 309] on span "COMPLETE" at bounding box center [249, 312] width 66 height 13
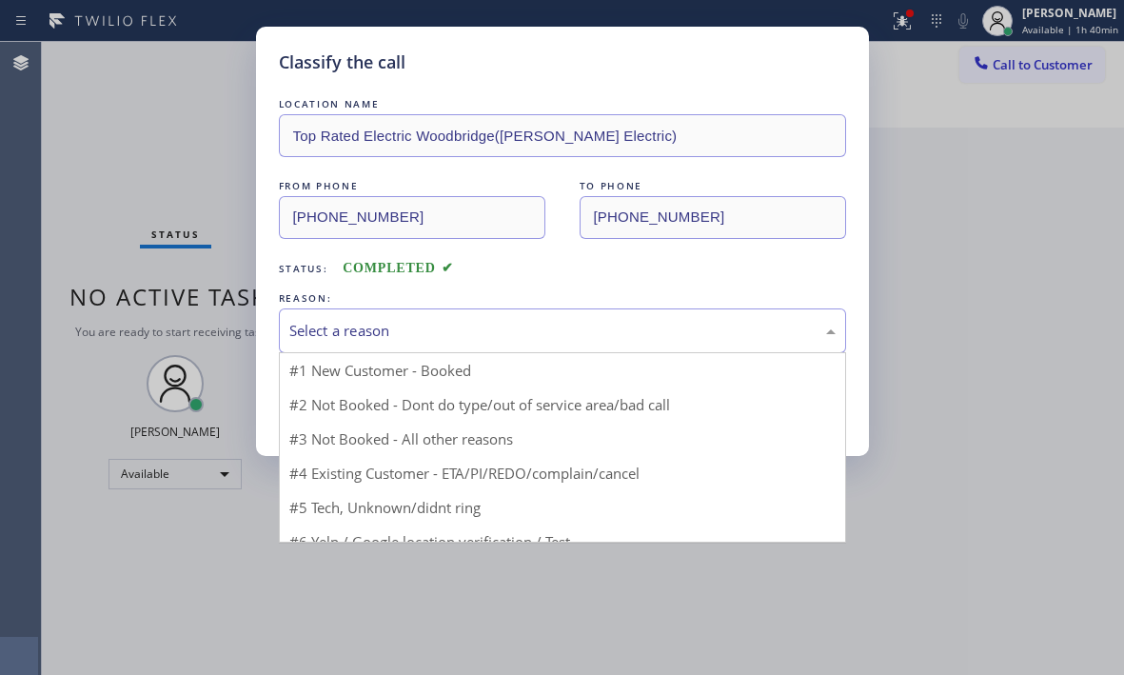
click at [512, 328] on div "Select a reason" at bounding box center [562, 331] width 546 height 22
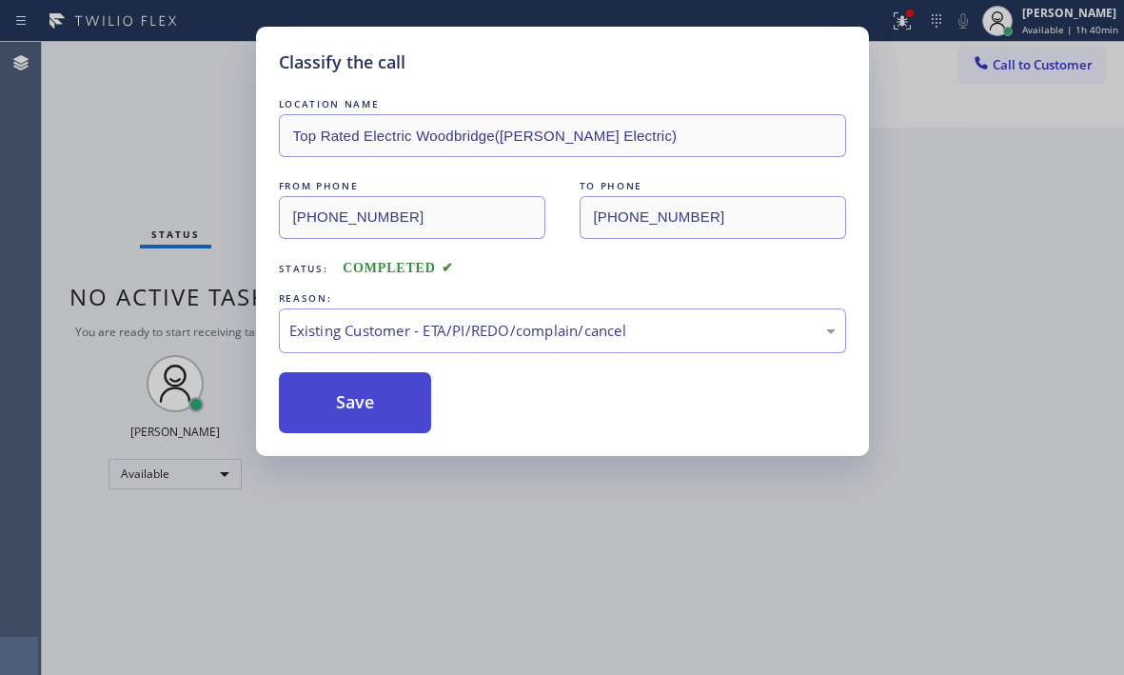
click at [373, 413] on button "Save" at bounding box center [355, 402] width 153 height 61
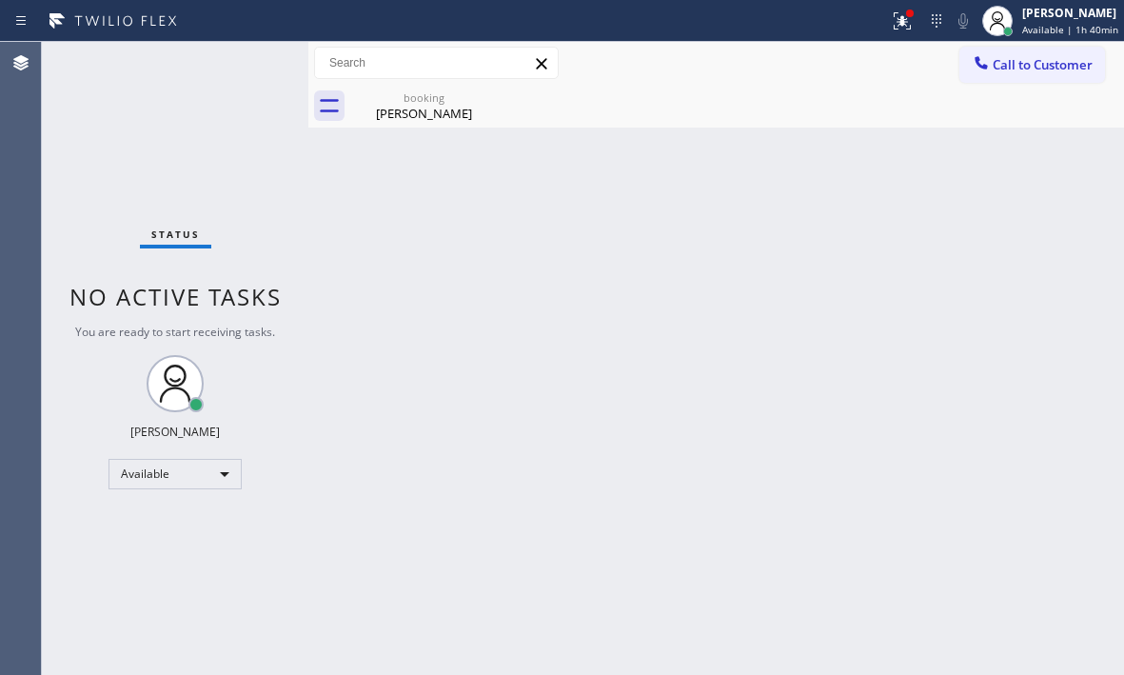
click at [894, 25] on icon at bounding box center [899, 18] width 11 height 13
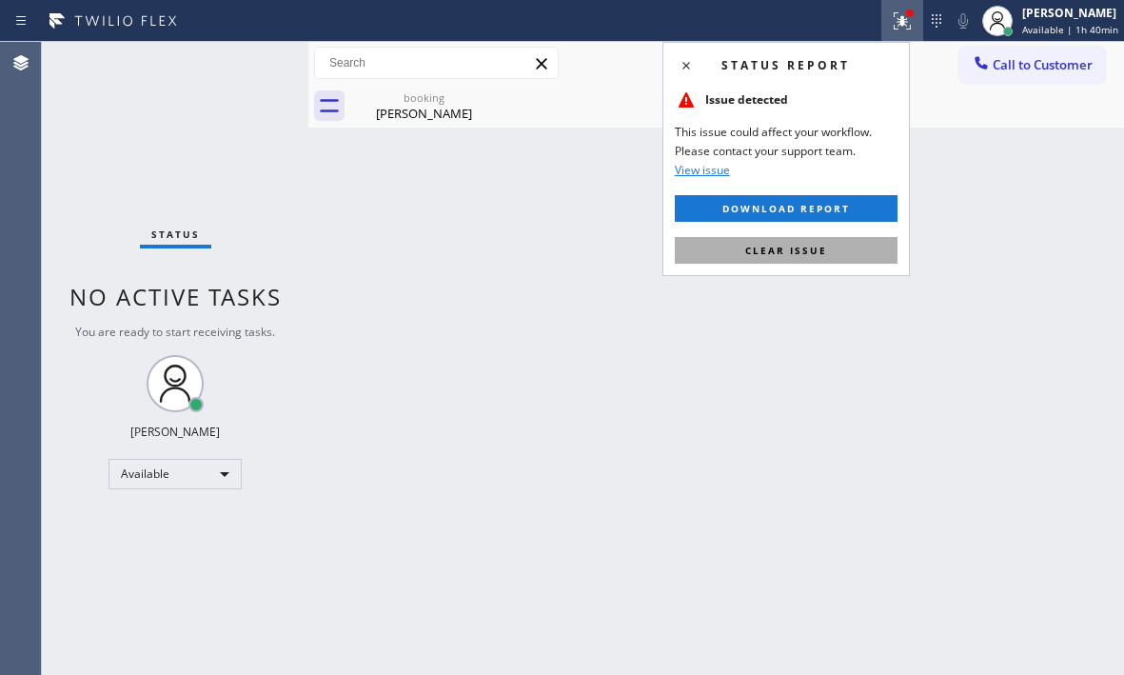
click at [797, 251] on span "Clear issue" at bounding box center [786, 250] width 82 height 13
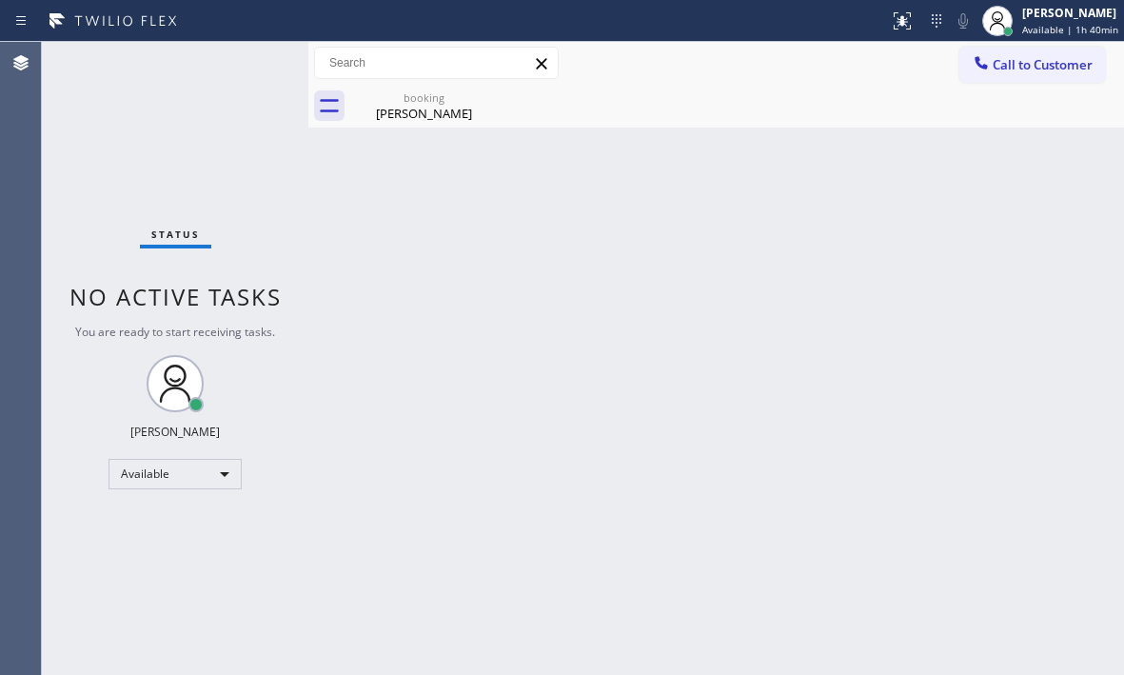
click at [456, 118] on div "[PERSON_NAME]" at bounding box center [424, 113] width 144 height 17
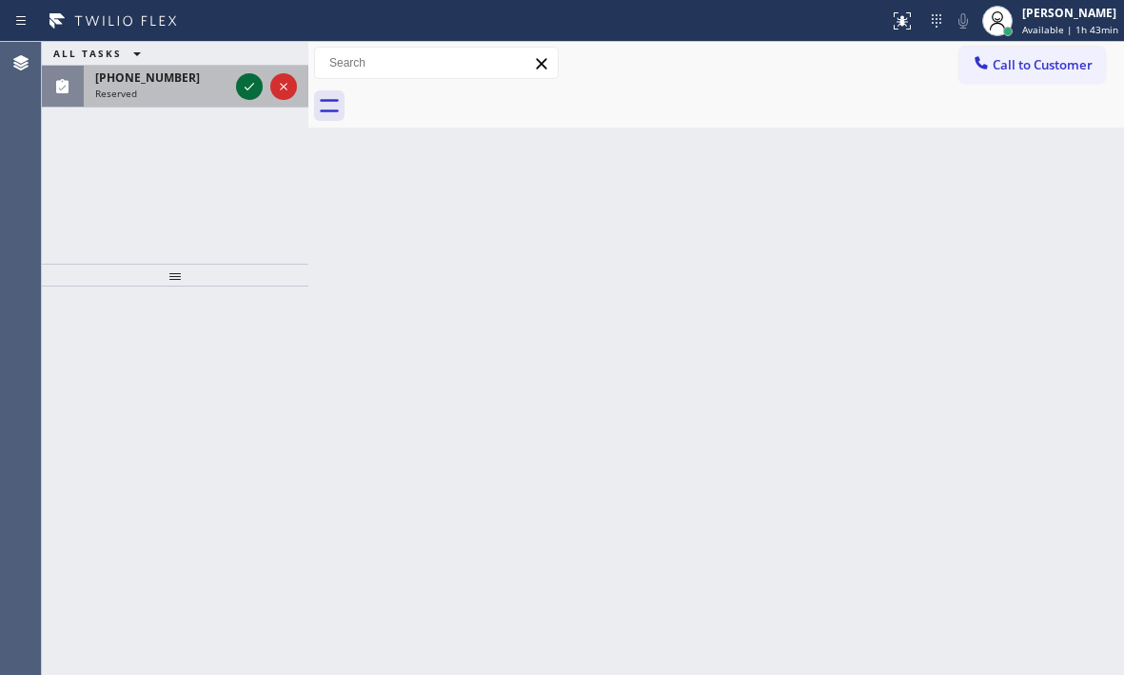
click at [248, 95] on icon at bounding box center [249, 86] width 23 height 23
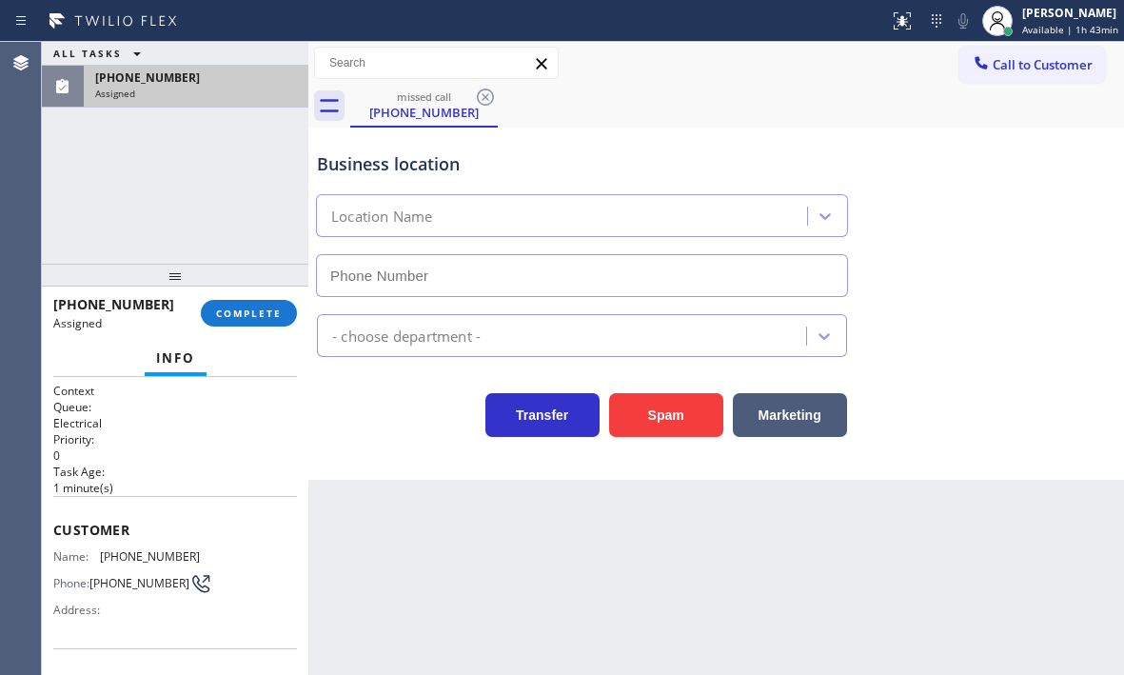
type input "[PHONE_NUMBER]"
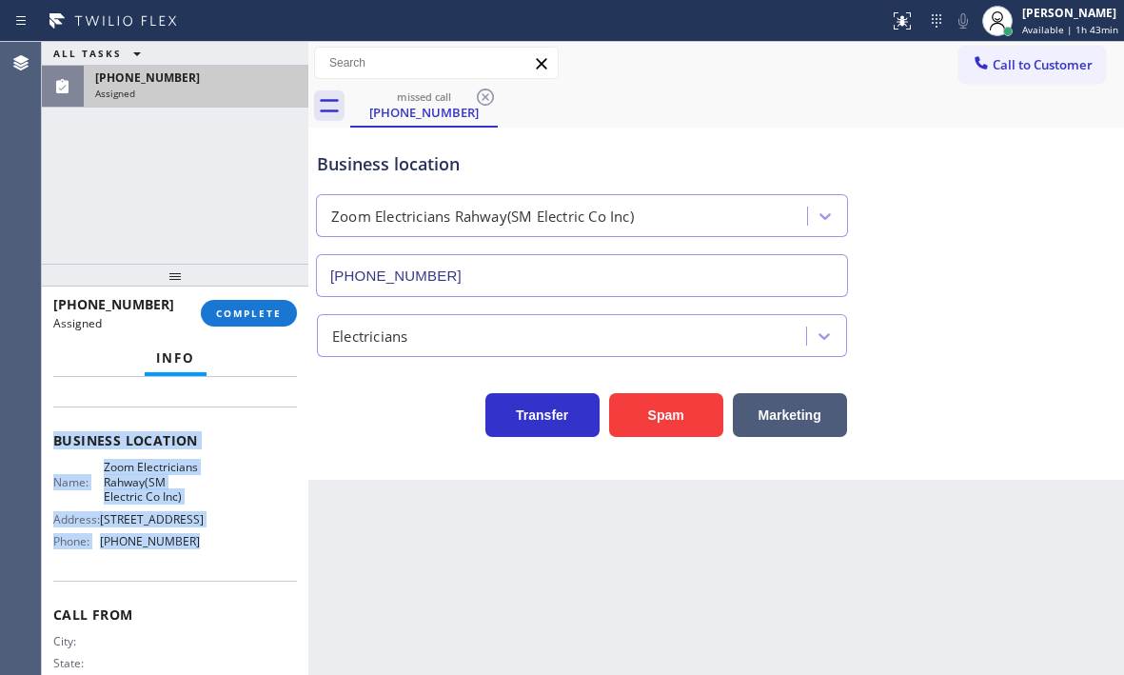
scroll to position [286, 0]
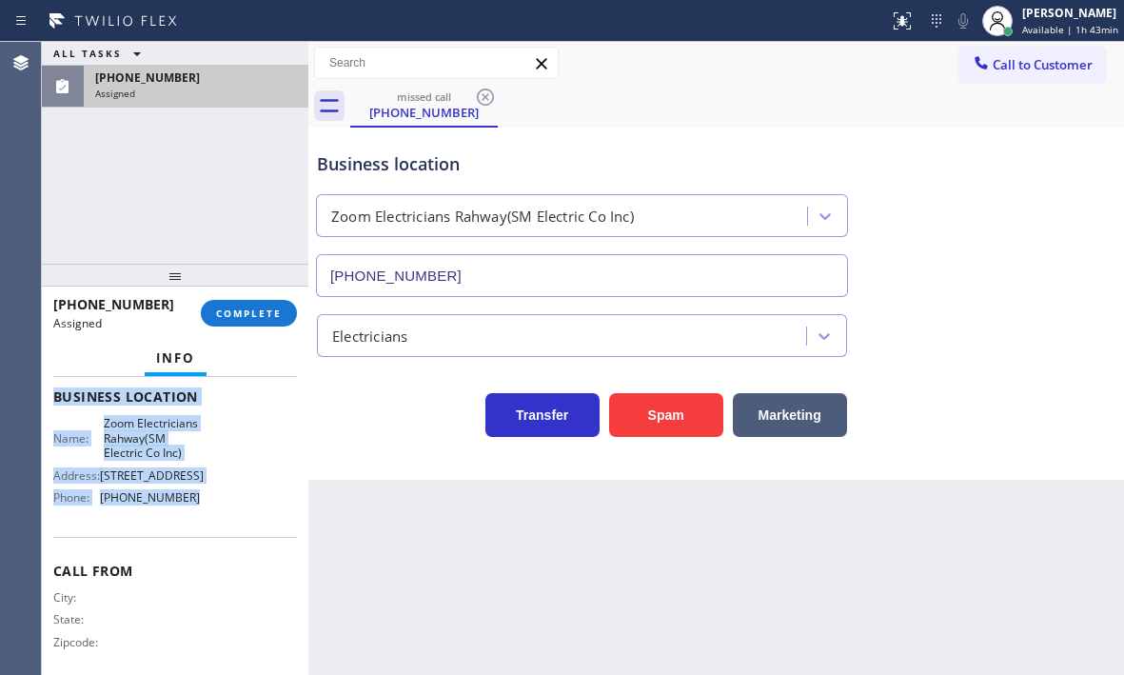
drag, startPoint x: 54, startPoint y: 525, endPoint x: 197, endPoint y: 586, distance: 155.2
click at [197, 586] on div "Context Queue: Electrical Priority: 0 Task Age: [DEMOGRAPHIC_DATA] minute(s) Cu…" at bounding box center [175, 388] width 244 height 583
copy div "Customer Name: [PHONE_NUMBER] Phone: [PHONE_NUMBER] Address: Business location …"
click at [251, 312] on span "COMPLETE" at bounding box center [249, 312] width 66 height 13
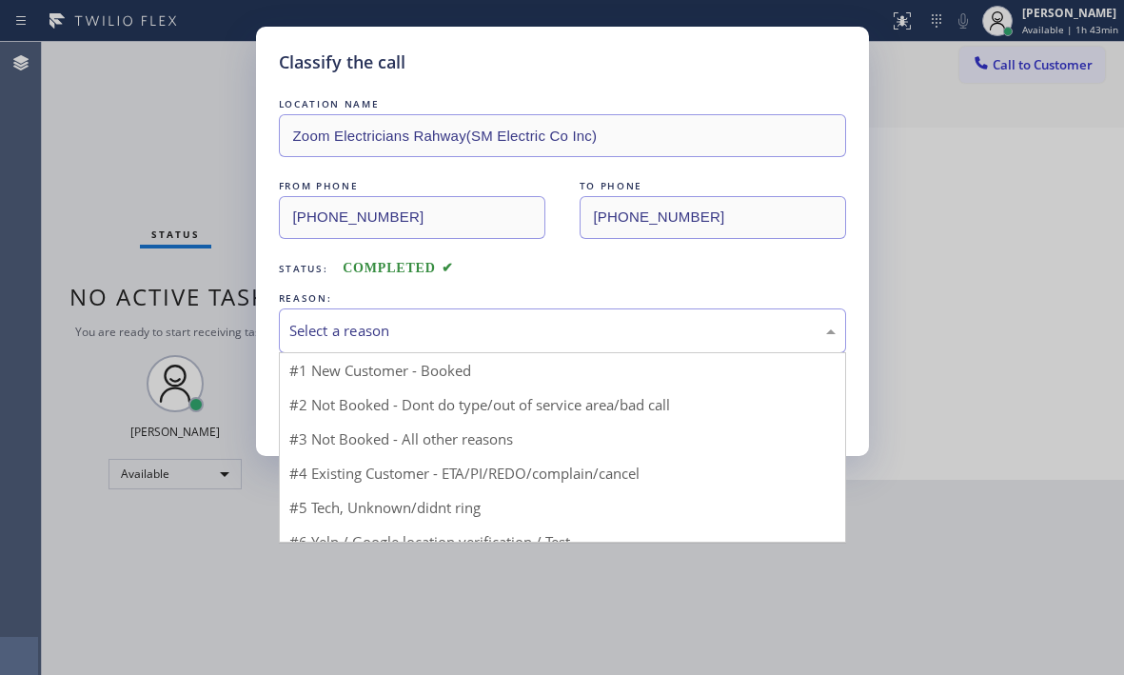
click at [392, 331] on div "Select a reason" at bounding box center [562, 331] width 546 height 22
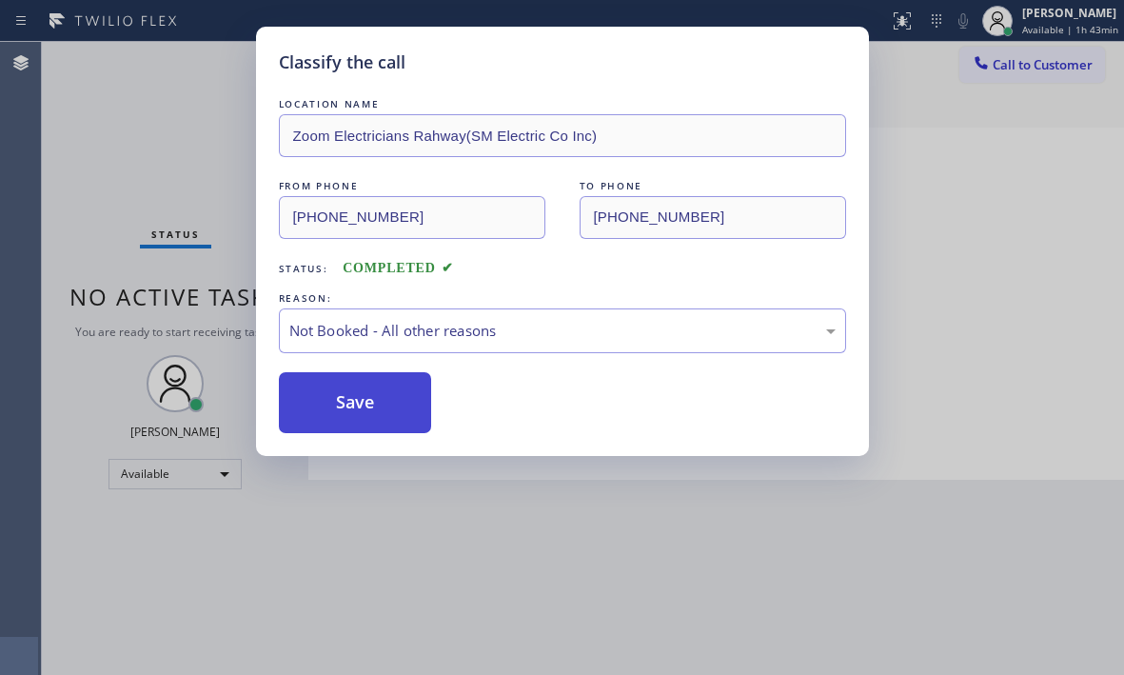
click at [338, 409] on button "Save" at bounding box center [355, 402] width 153 height 61
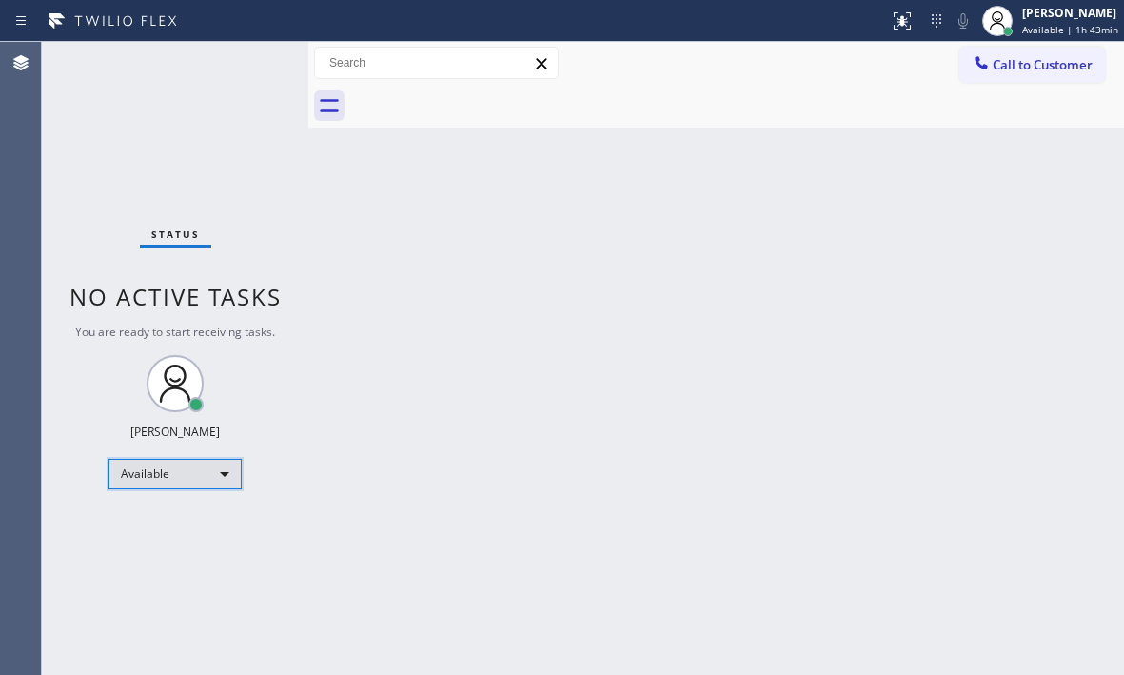
click at [209, 482] on div "Available" at bounding box center [174, 474] width 133 height 30
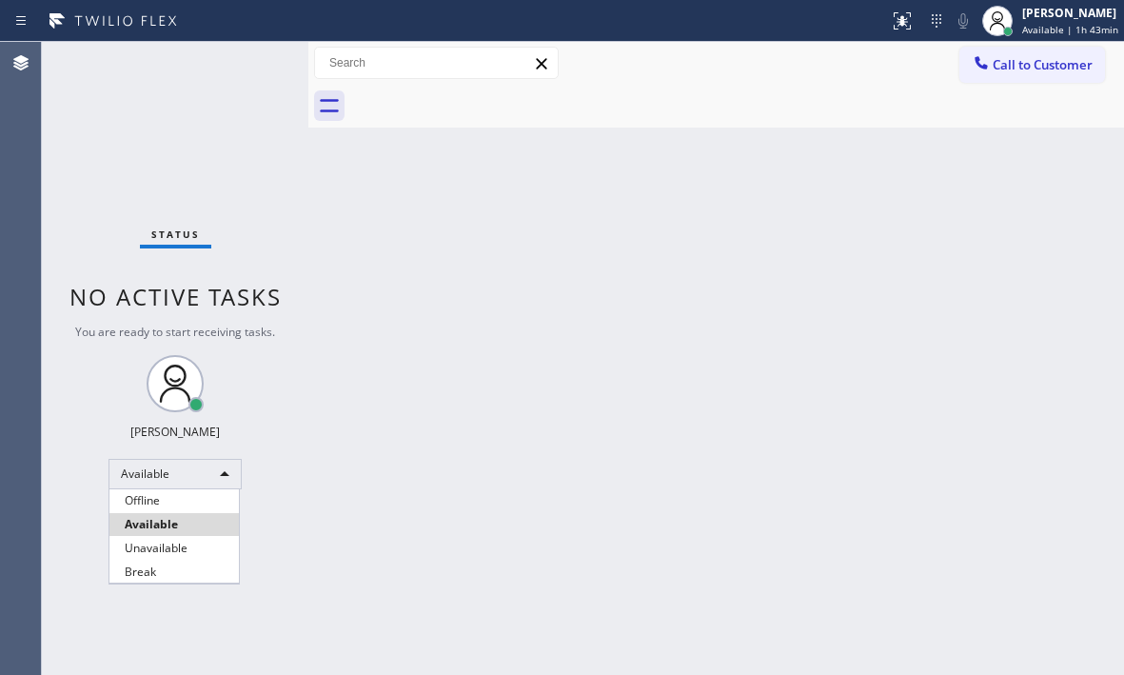
click at [158, 574] on li "Break" at bounding box center [173, 572] width 129 height 23
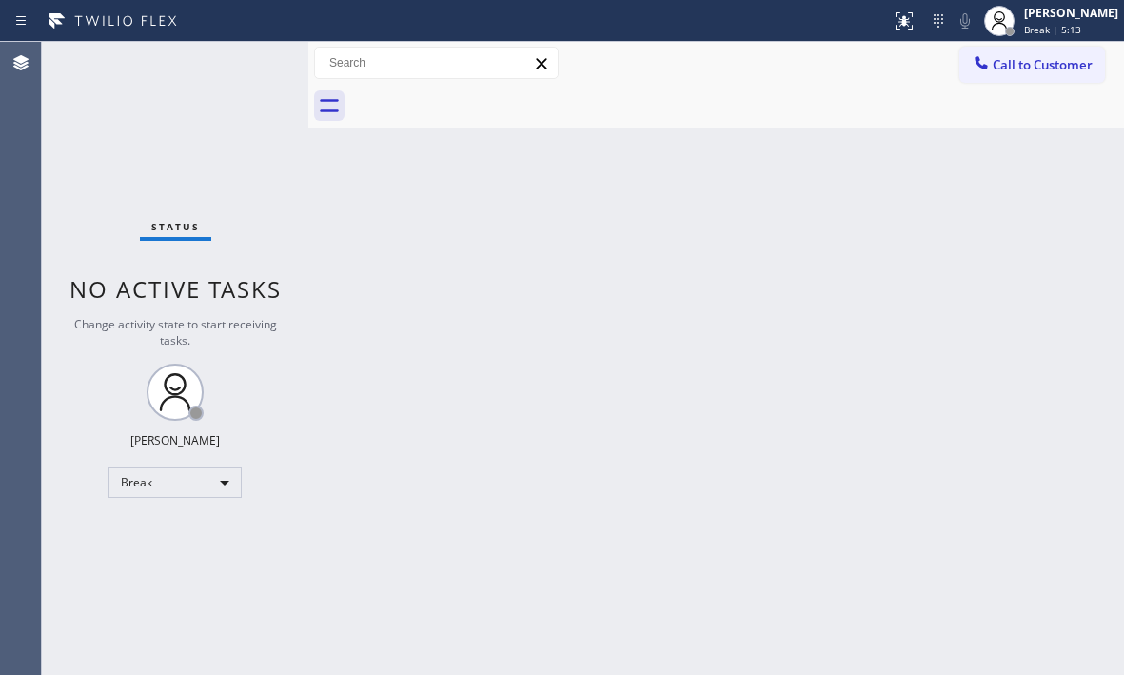
click at [1036, 254] on div "Back to Dashboard Change Sender ID Customers Technicians Select a contact Outbo…" at bounding box center [716, 358] width 816 height 633
click at [207, 483] on div "Break" at bounding box center [174, 482] width 133 height 30
click at [195, 534] on li "Available" at bounding box center [173, 533] width 129 height 23
click at [554, 380] on div "Back to Dashboard Change Sender ID Customers Technicians Select a contact Outbo…" at bounding box center [716, 358] width 816 height 633
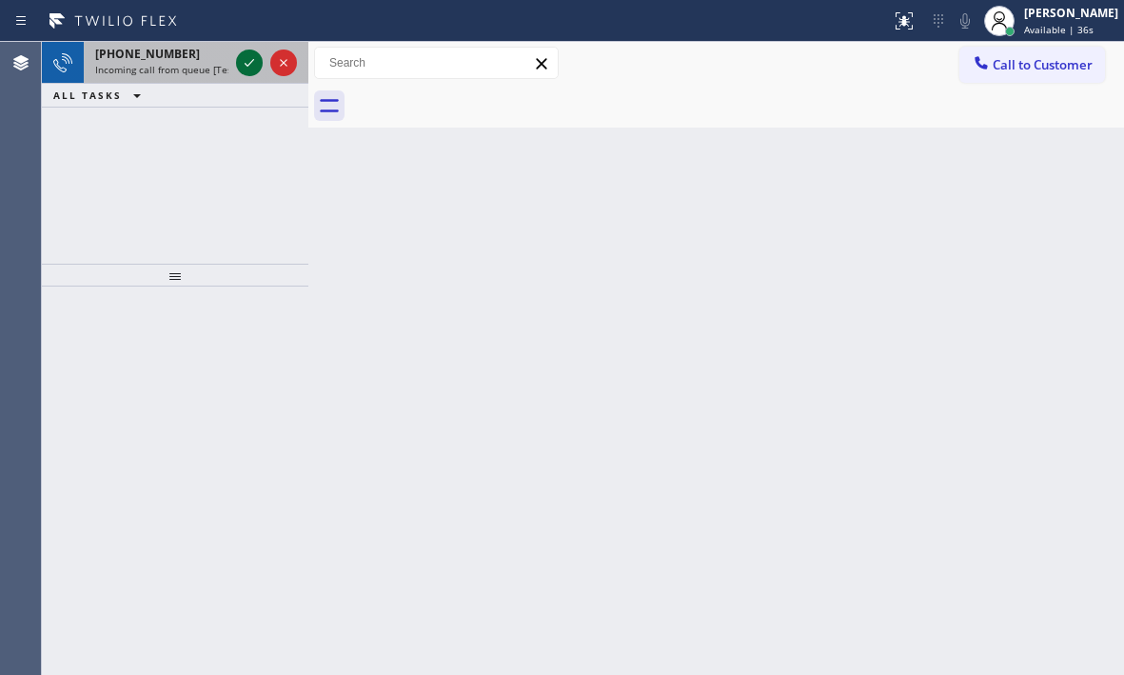
click at [252, 64] on icon at bounding box center [249, 62] width 23 height 23
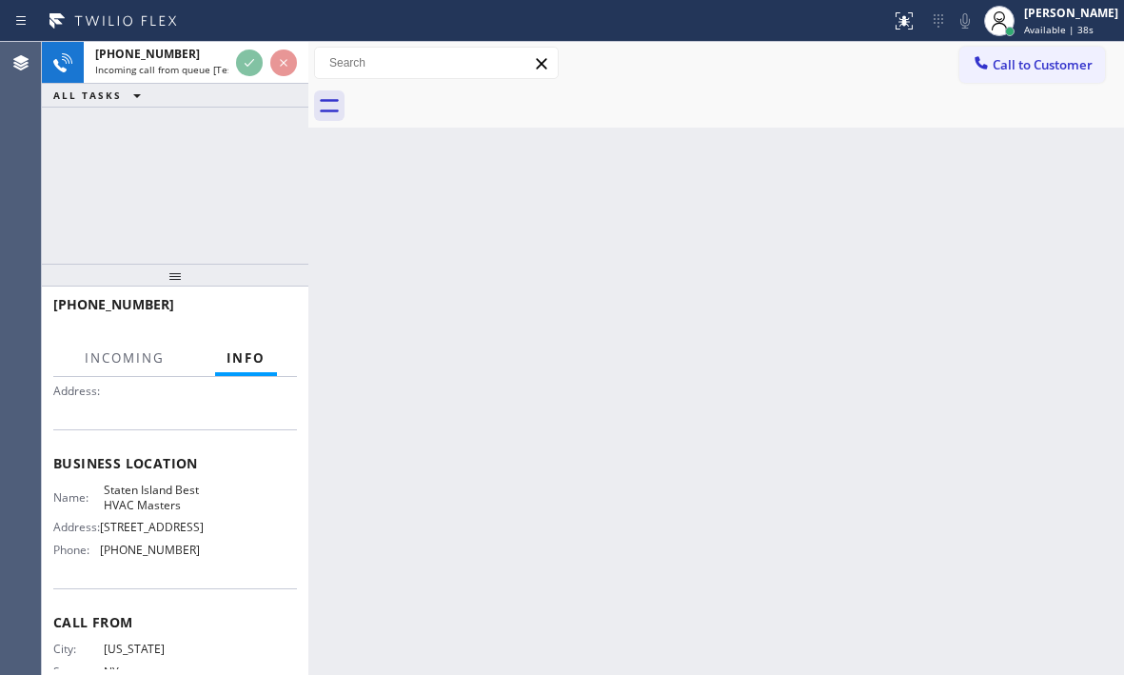
scroll to position [190, 0]
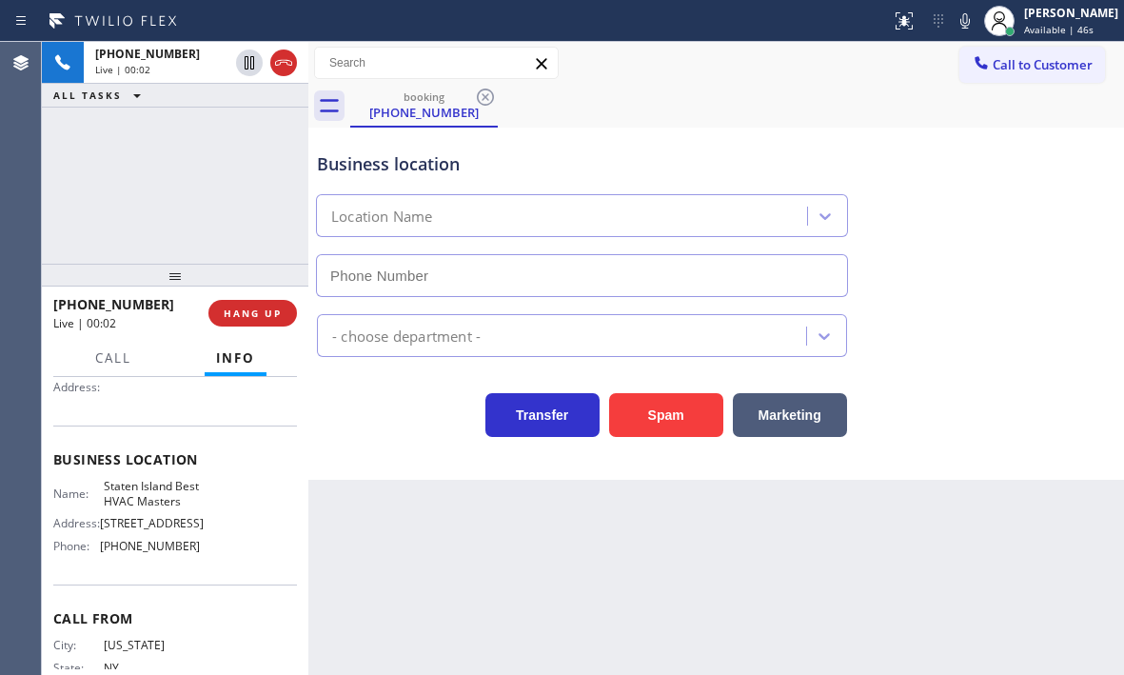
type input "[PHONE_NUMBER]"
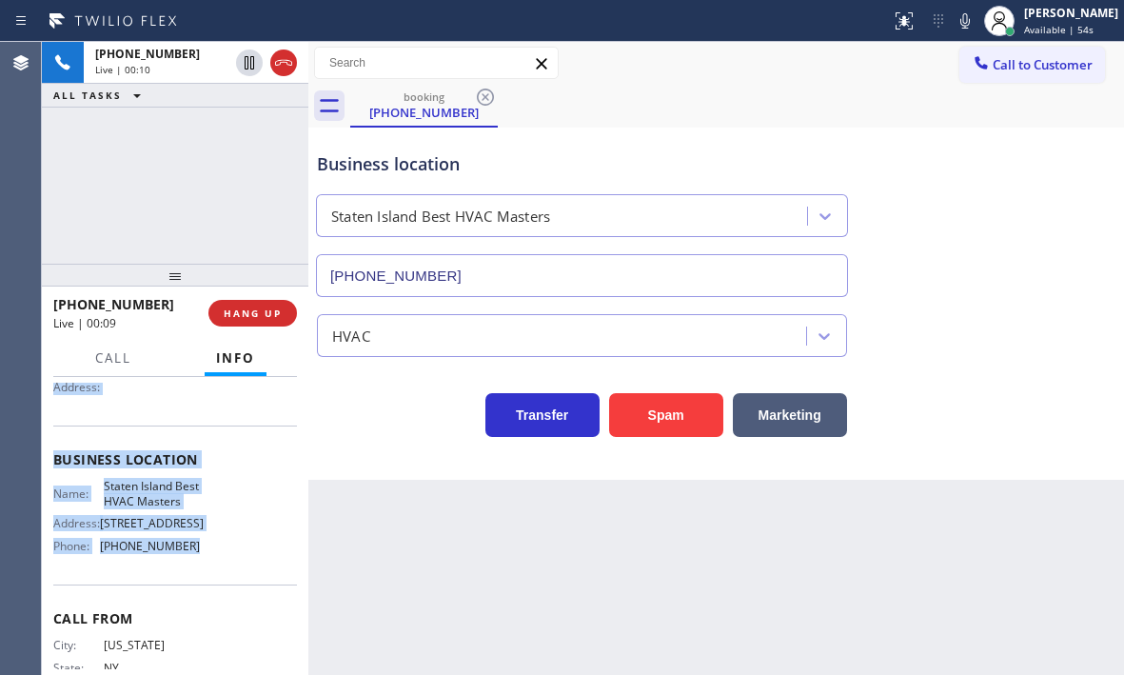
drag, startPoint x: 53, startPoint y: 399, endPoint x: 219, endPoint y: 589, distance: 252.3
click at [219, 589] on div "Context Queue: [Test] All Priority: 1 Customer Name: [PHONE_NUMBER] Phone: [PHO…" at bounding box center [175, 460] width 244 height 536
copy div "Customer Name: [PHONE_NUMBER] Phone: [PHONE_NUMBER] Address: Business location …"
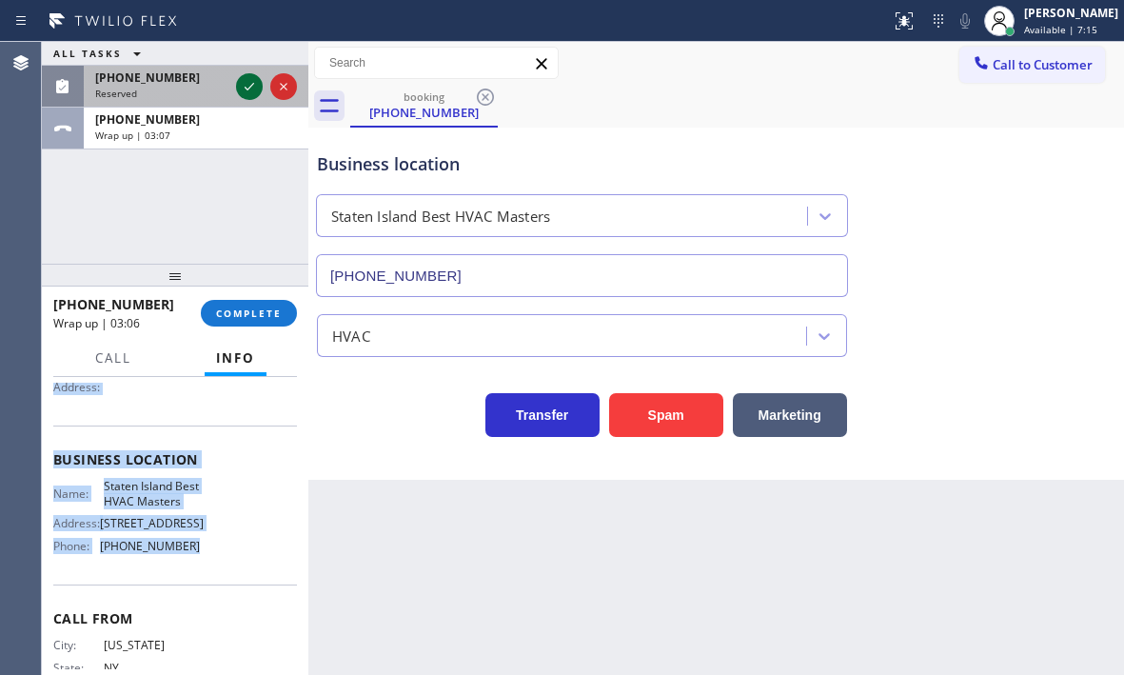
click at [246, 91] on icon at bounding box center [249, 86] width 23 height 23
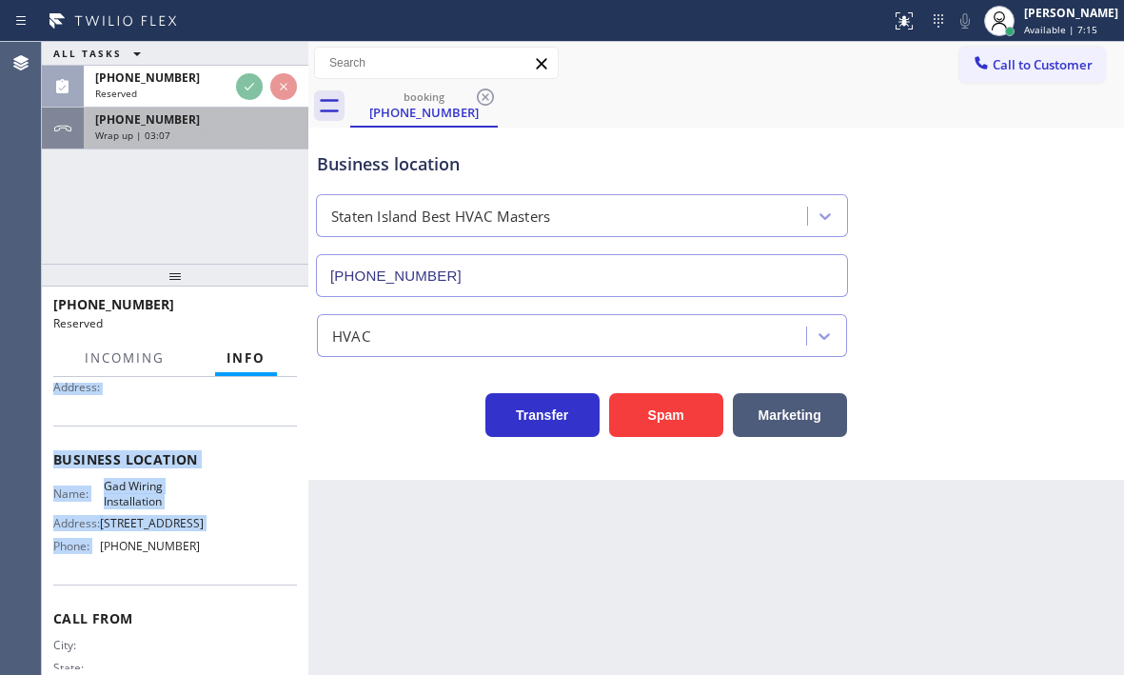
click at [236, 130] on div "Wrap up | 03:07" at bounding box center [196, 134] width 202 height 13
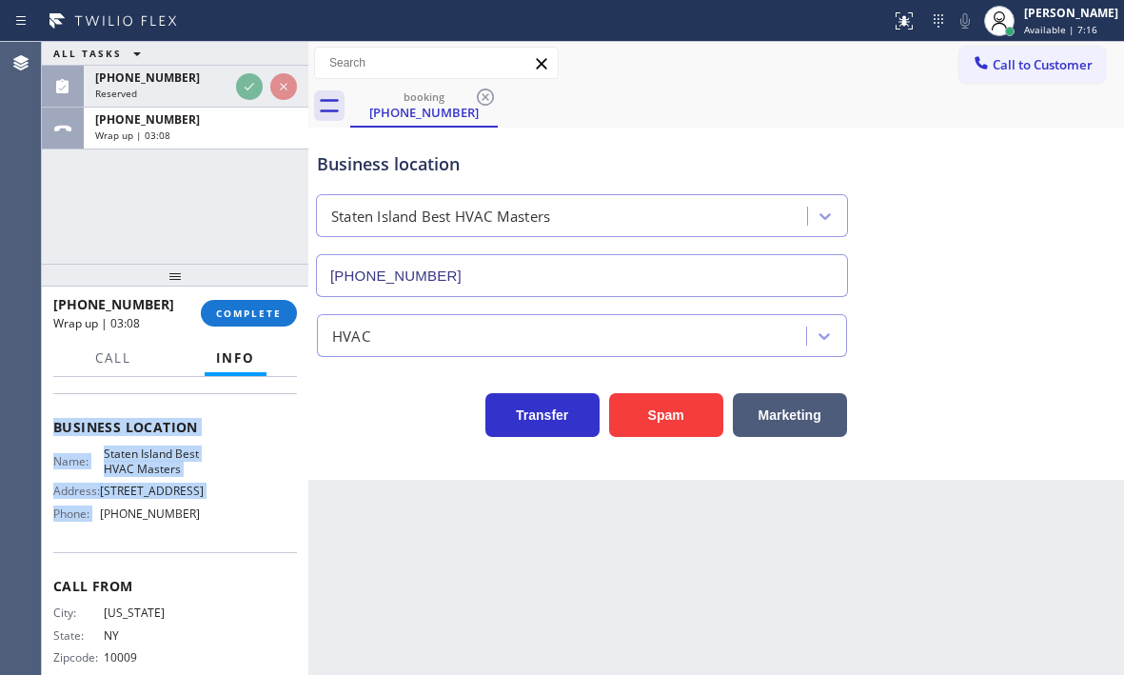
scroll to position [190, 0]
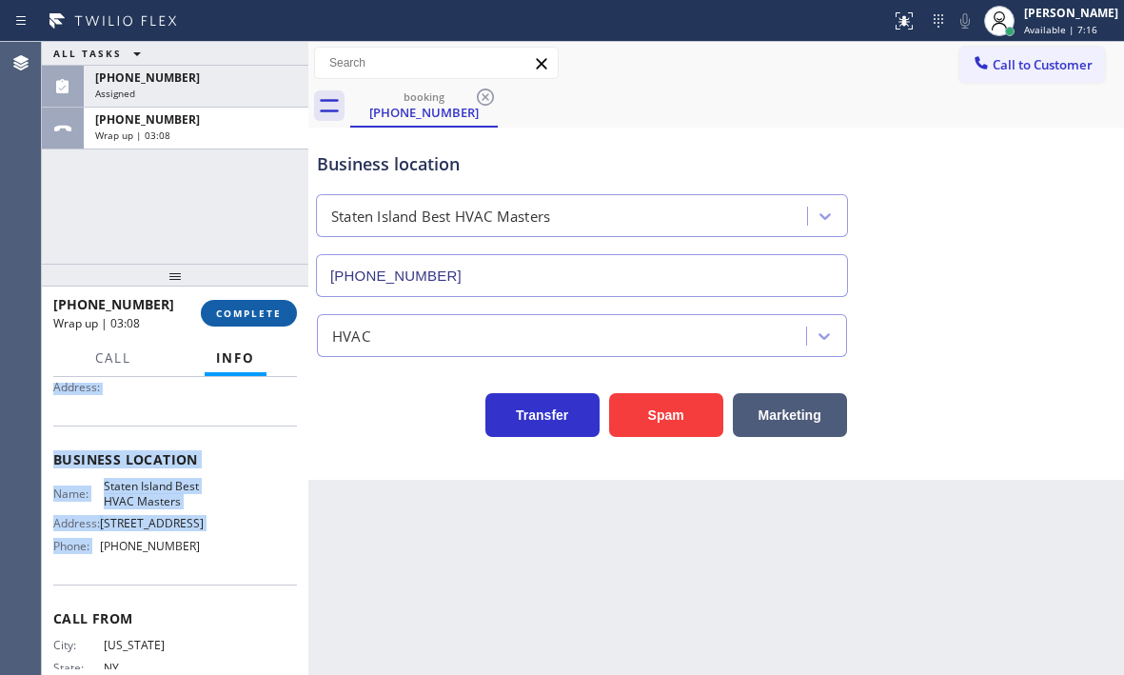
click at [243, 312] on span "COMPLETE" at bounding box center [249, 312] width 66 height 13
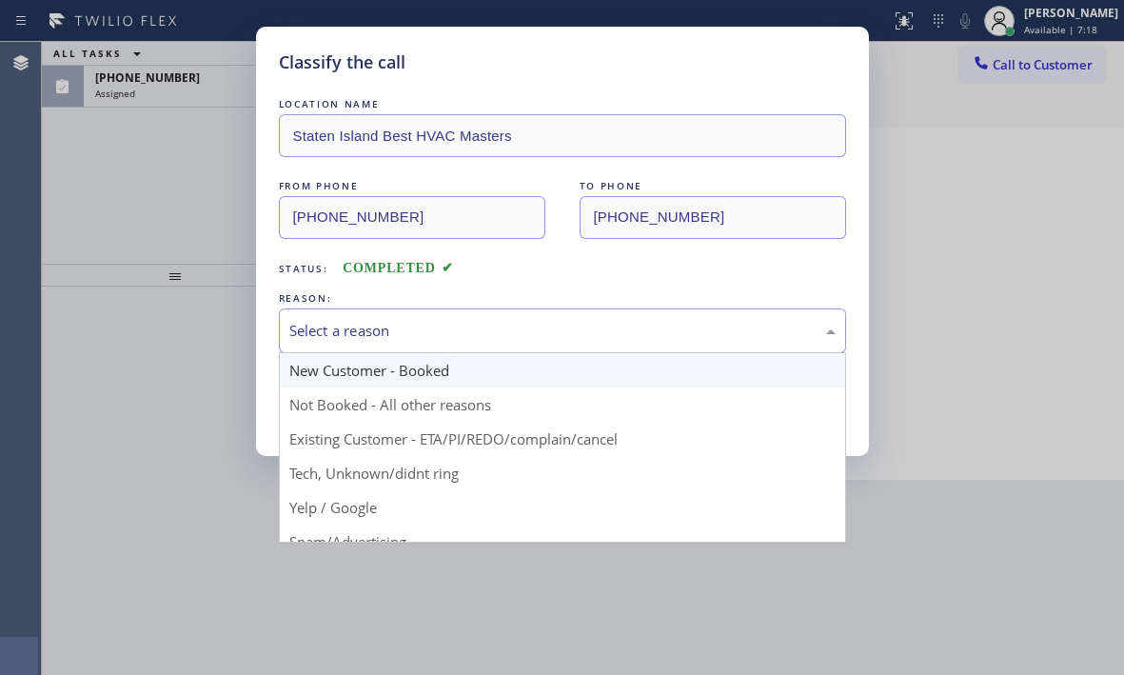
drag, startPoint x: 446, startPoint y: 333, endPoint x: 430, endPoint y: 365, distance: 36.2
click at [448, 334] on div "Select a reason" at bounding box center [562, 331] width 546 height 22
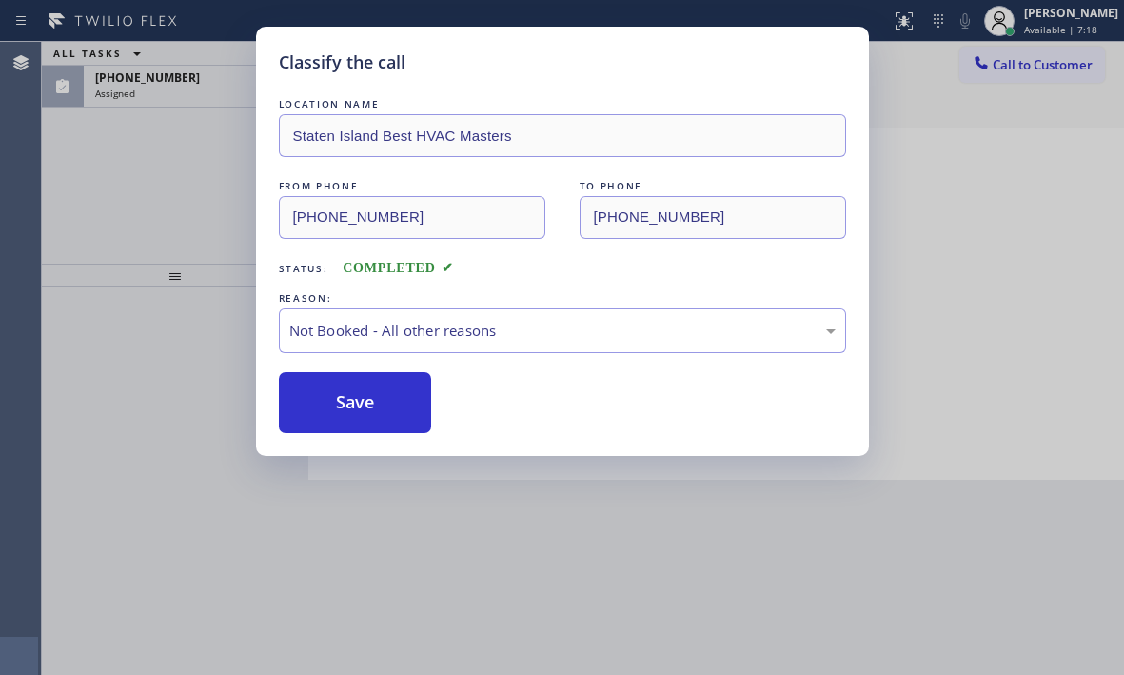
click at [351, 409] on button "Save" at bounding box center [355, 402] width 153 height 61
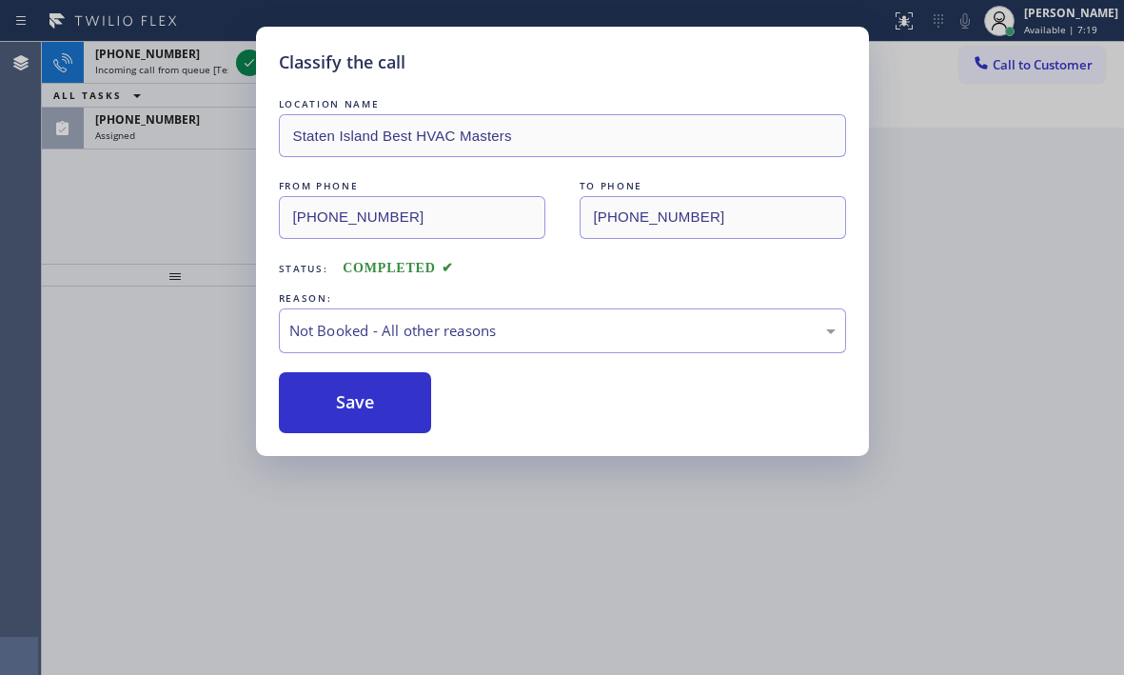
click at [212, 92] on div "Classify the call LOCATION NAME [GEOGRAPHIC_DATA] Best HVAC Masters FROM PHONE …" at bounding box center [562, 337] width 1124 height 675
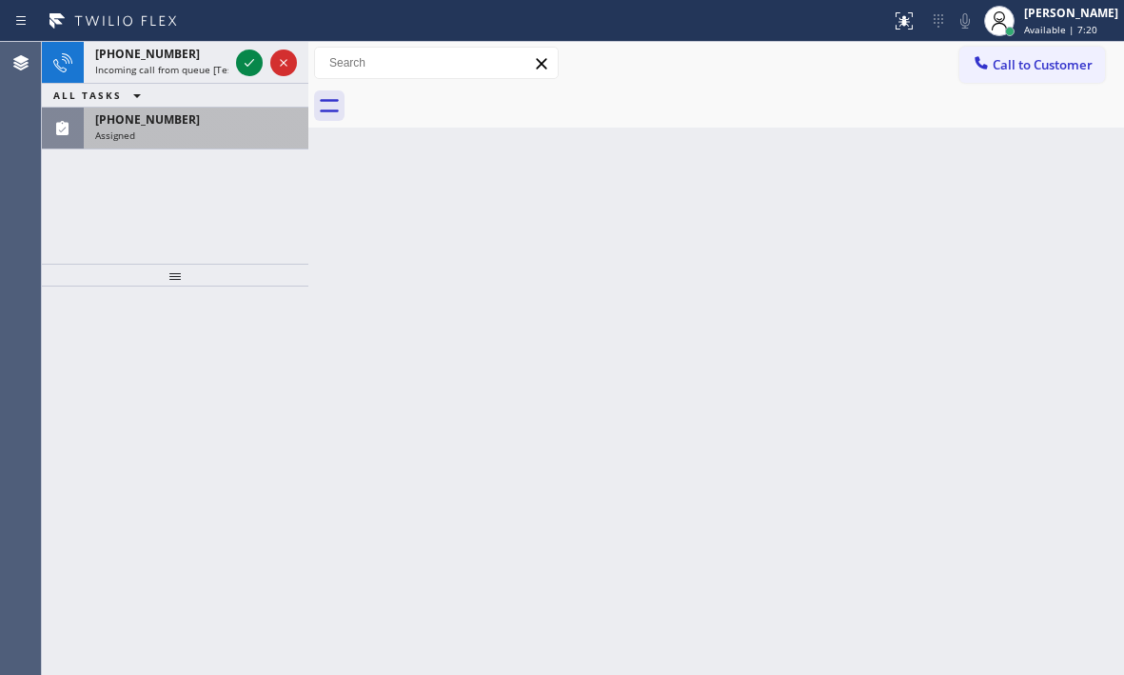
click at [207, 114] on div "[PHONE_NUMBER]" at bounding box center [196, 119] width 202 height 16
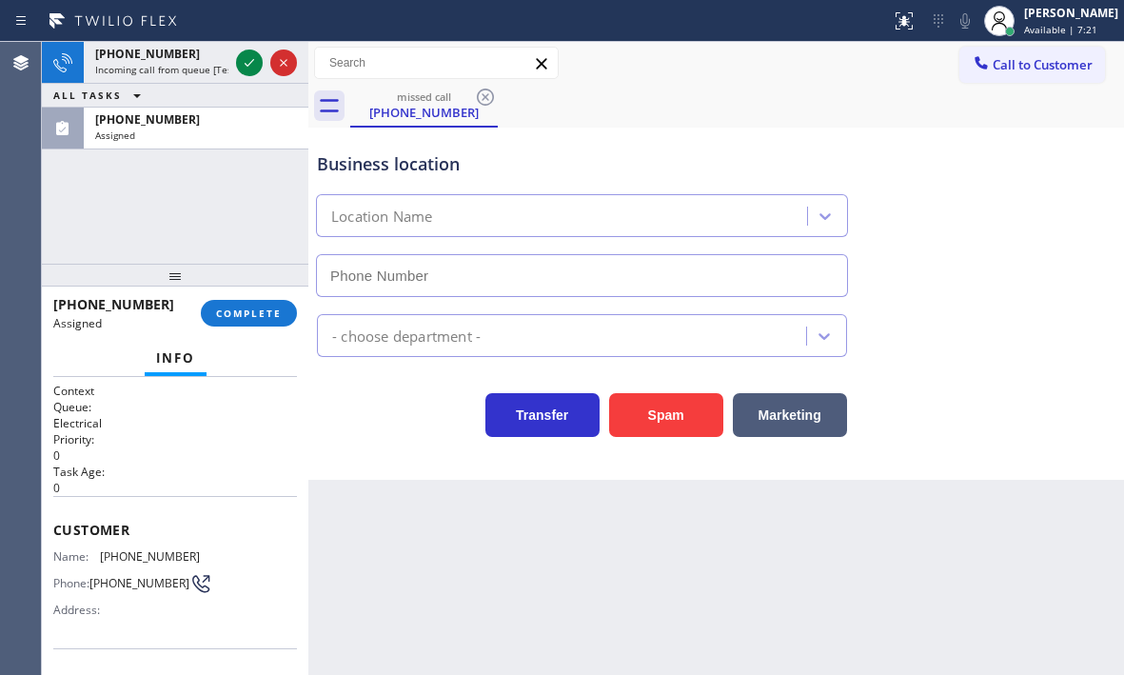
type input "[PHONE_NUMBER]"
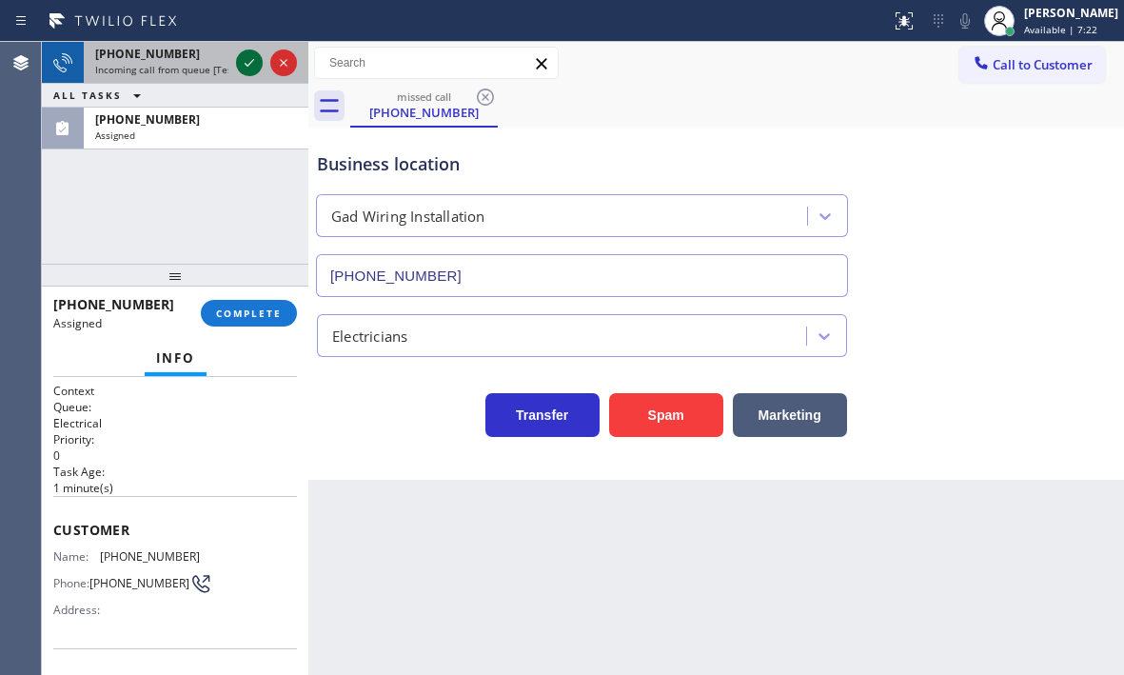
click at [248, 63] on icon at bounding box center [249, 62] width 23 height 23
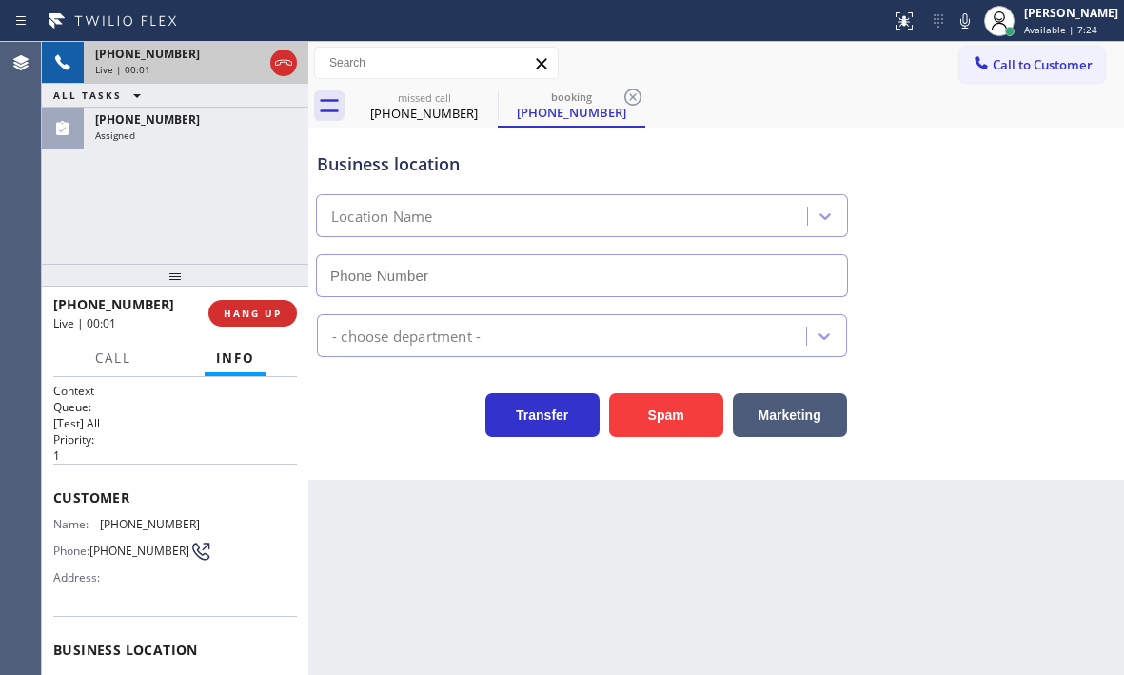
type input "[PHONE_NUMBER]"
click at [282, 68] on icon at bounding box center [283, 62] width 23 height 23
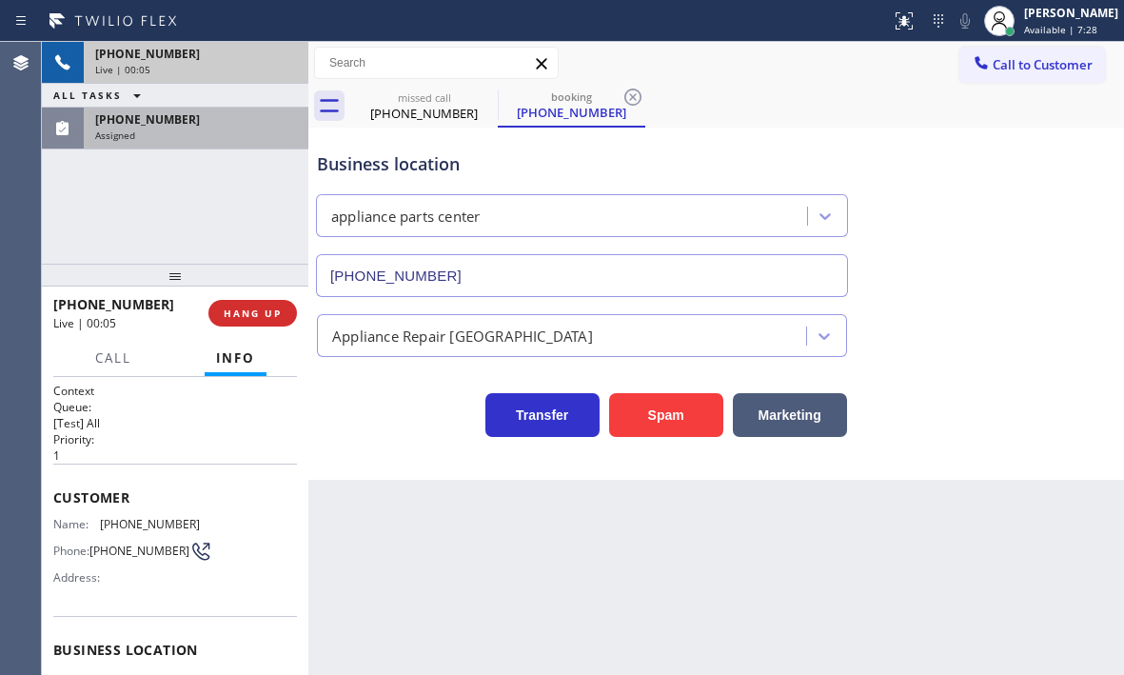
click at [187, 126] on div "[PHONE_NUMBER]" at bounding box center [196, 119] width 202 height 16
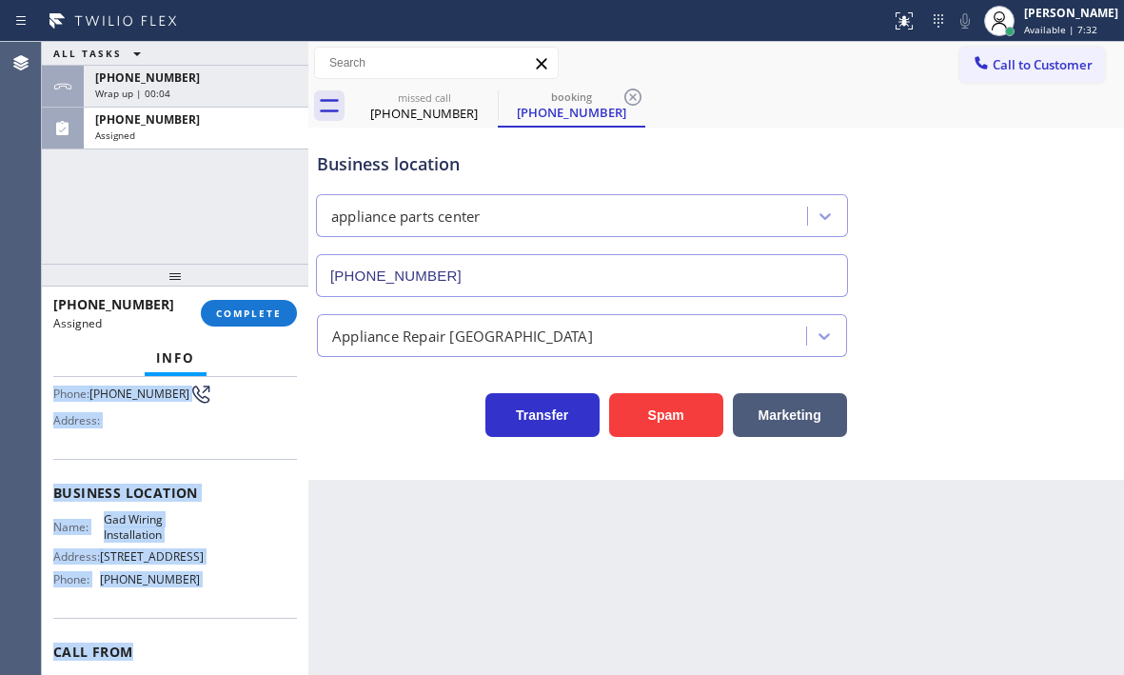
scroll to position [190, 0]
drag, startPoint x: 67, startPoint y: 524, endPoint x: 179, endPoint y: 623, distance: 149.7
click at [179, 623] on div "Context Queue: Electrical Priority: 0 Task Age: [DEMOGRAPHIC_DATA] minute(s) Cu…" at bounding box center [175, 476] width 244 height 568
click at [230, 591] on div "Name: Gad Wiring Installation Address: [STREET_ADDRESS] Phone: [PHONE_NUMBER]" at bounding box center [175, 552] width 244 height 82
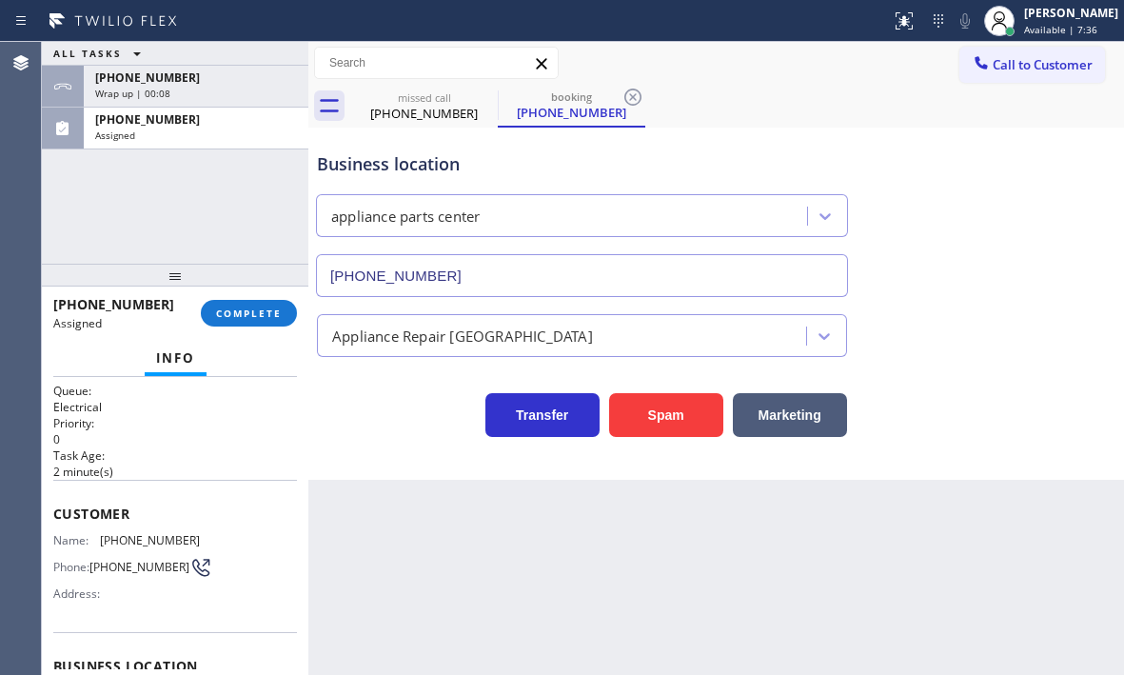
scroll to position [0, 0]
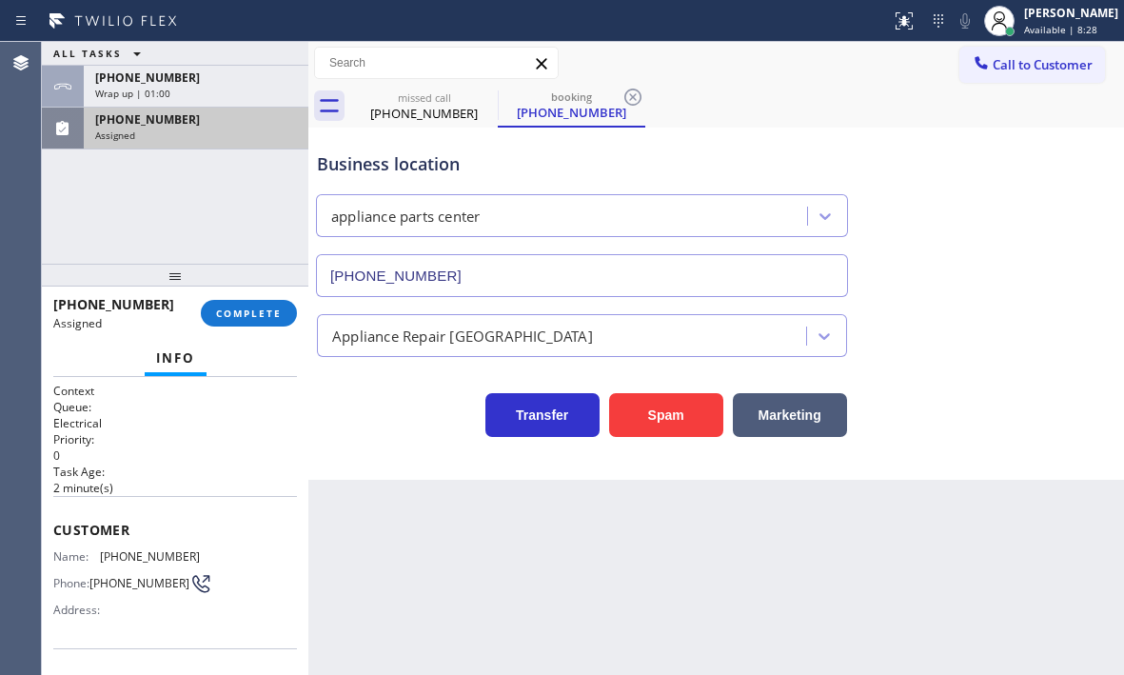
click at [212, 126] on div "[PHONE_NUMBER]" at bounding box center [196, 119] width 202 height 16
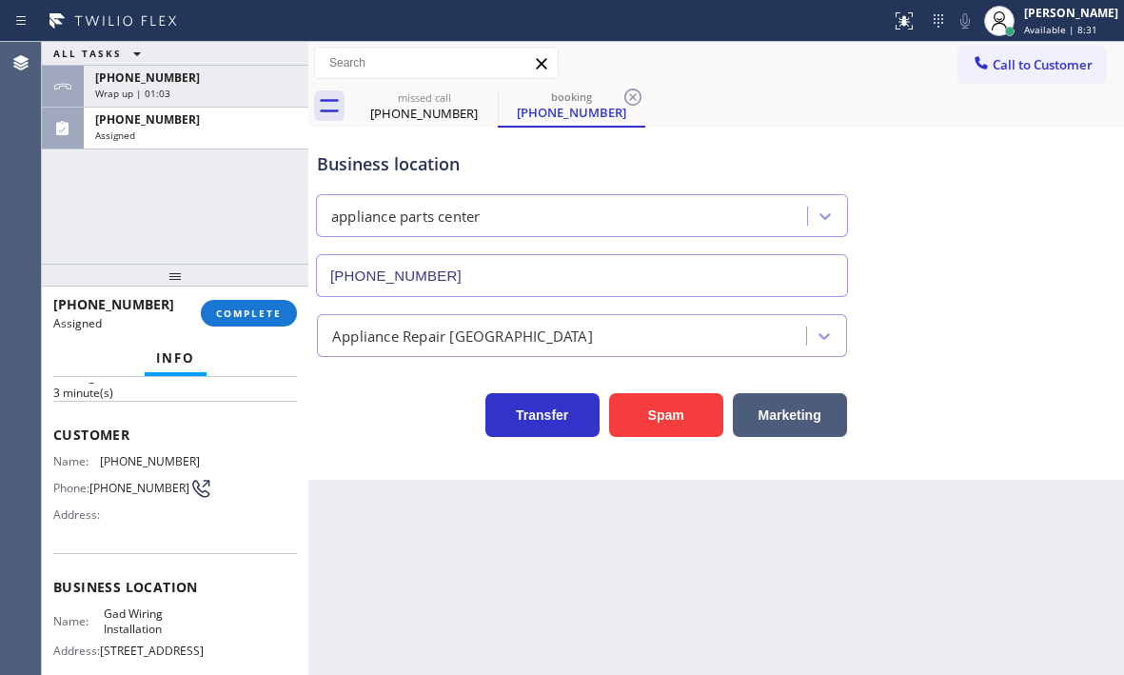
scroll to position [286, 0]
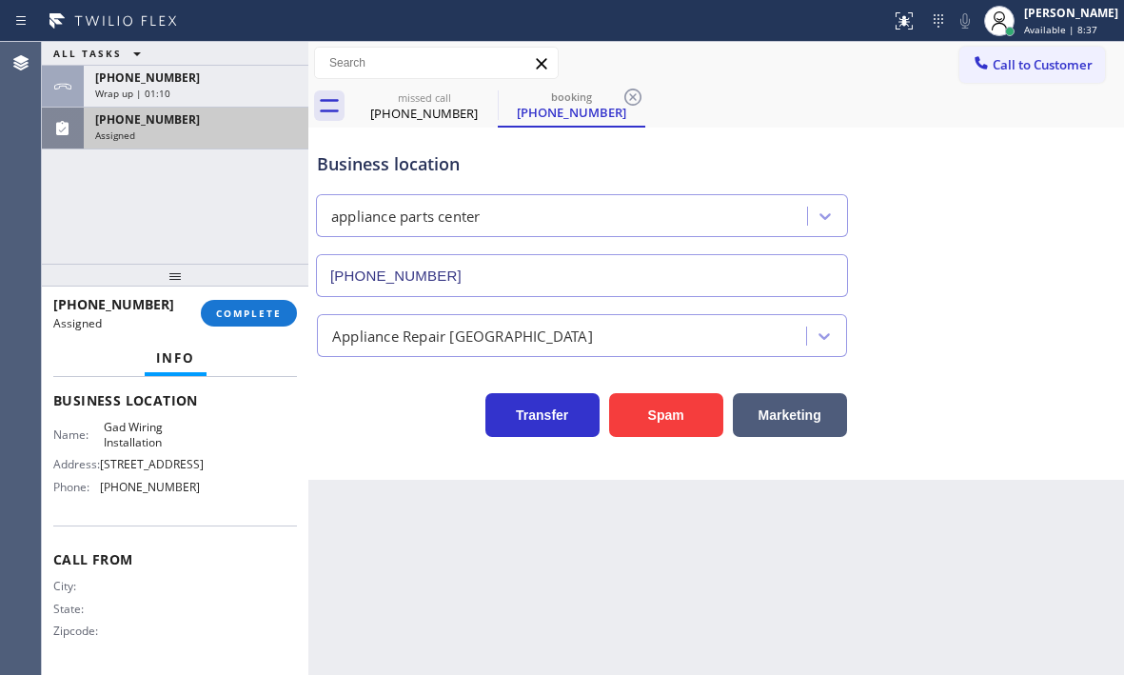
click at [204, 137] on div "Assigned" at bounding box center [196, 134] width 202 height 13
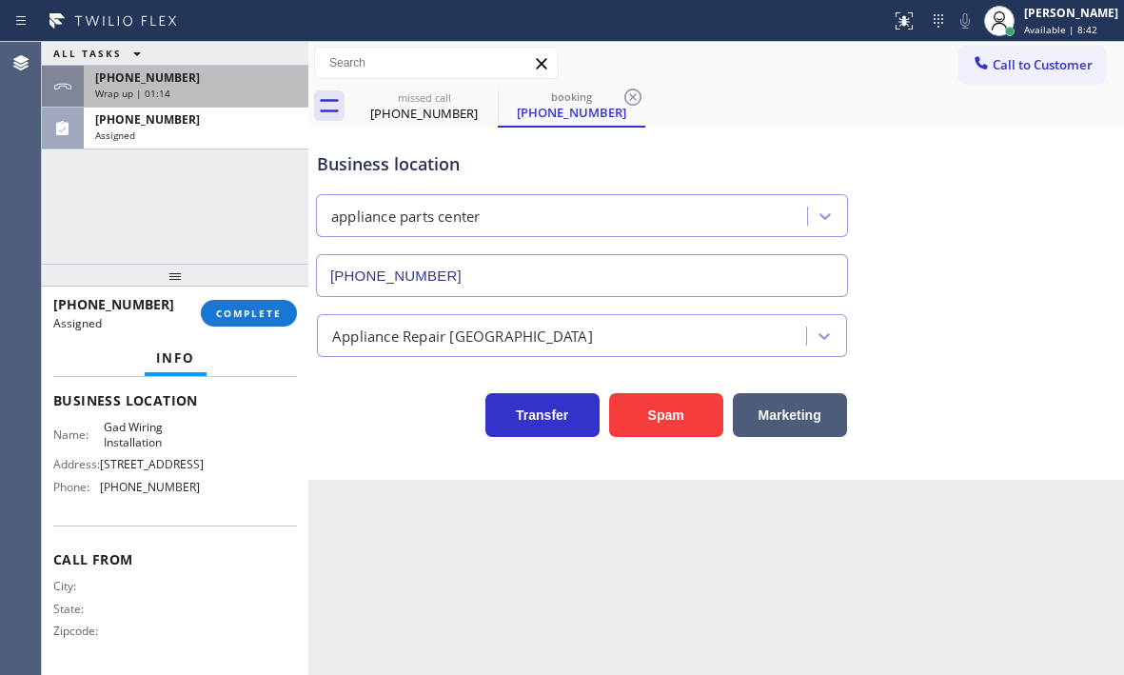
click at [260, 95] on div "Wrap up | 01:14" at bounding box center [196, 93] width 202 height 13
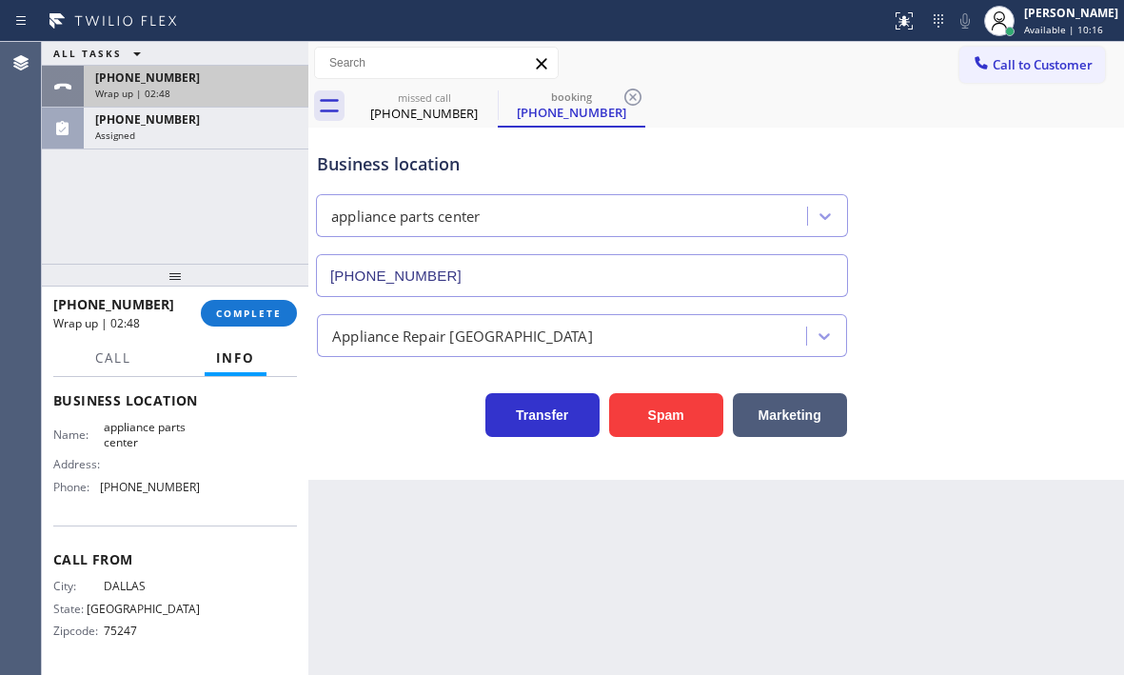
click at [255, 83] on div "[PHONE_NUMBER]" at bounding box center [196, 77] width 202 height 16
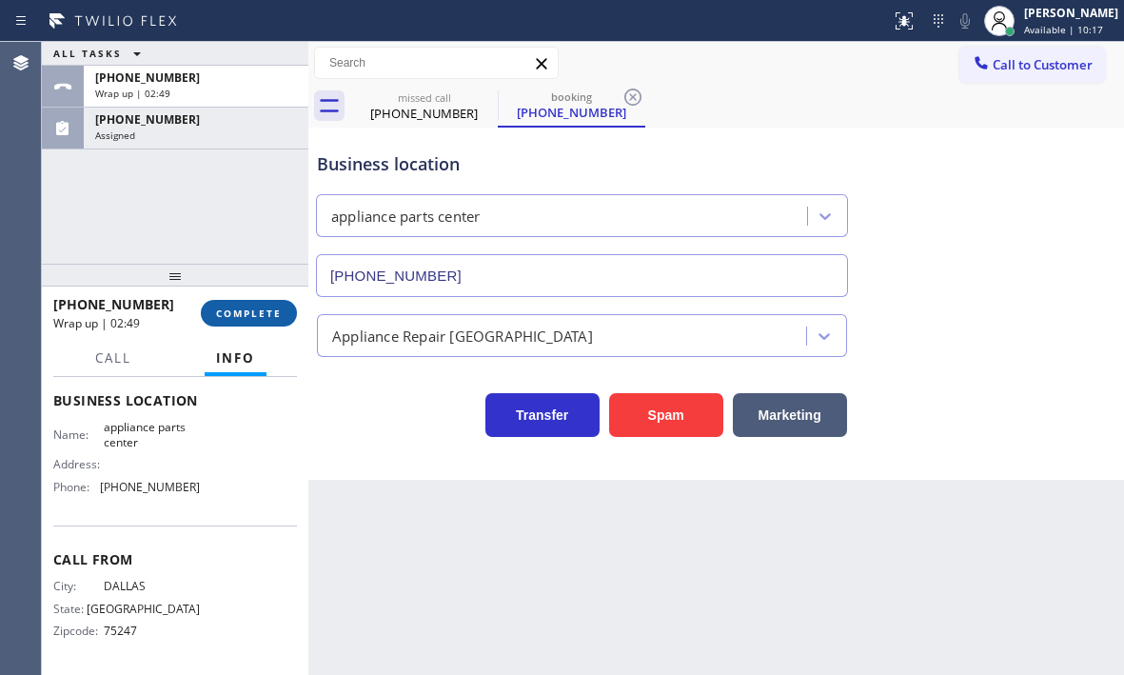
click at [254, 302] on button "COMPLETE" at bounding box center [249, 313] width 96 height 27
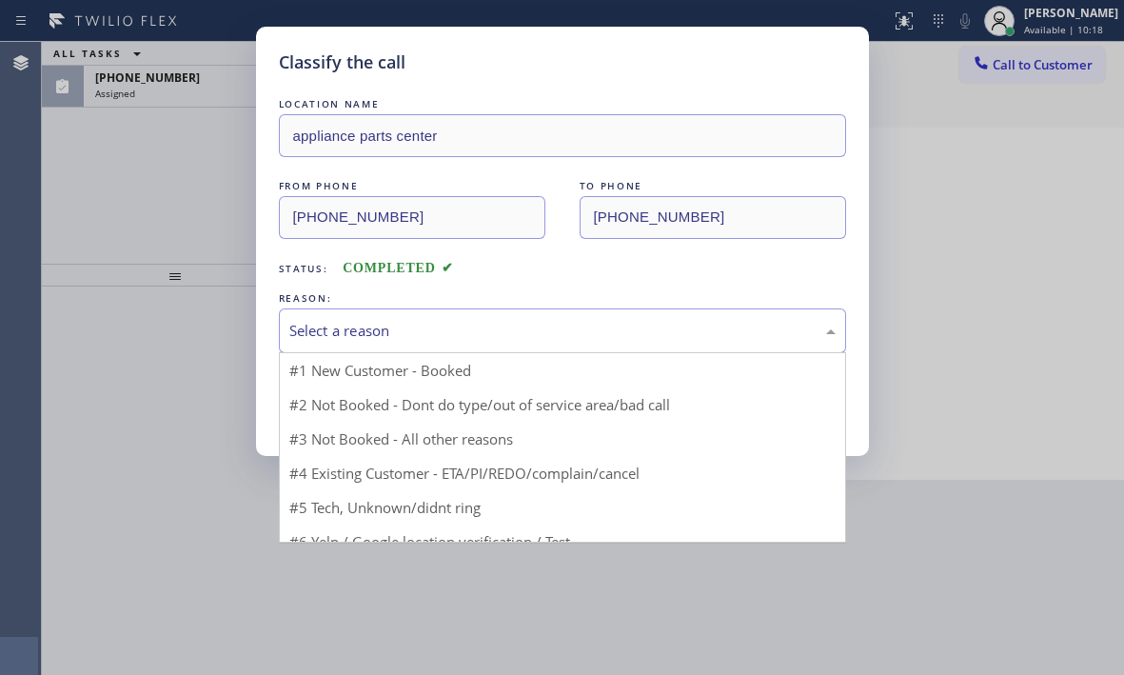
click at [541, 332] on div "Select a reason" at bounding box center [562, 331] width 546 height 22
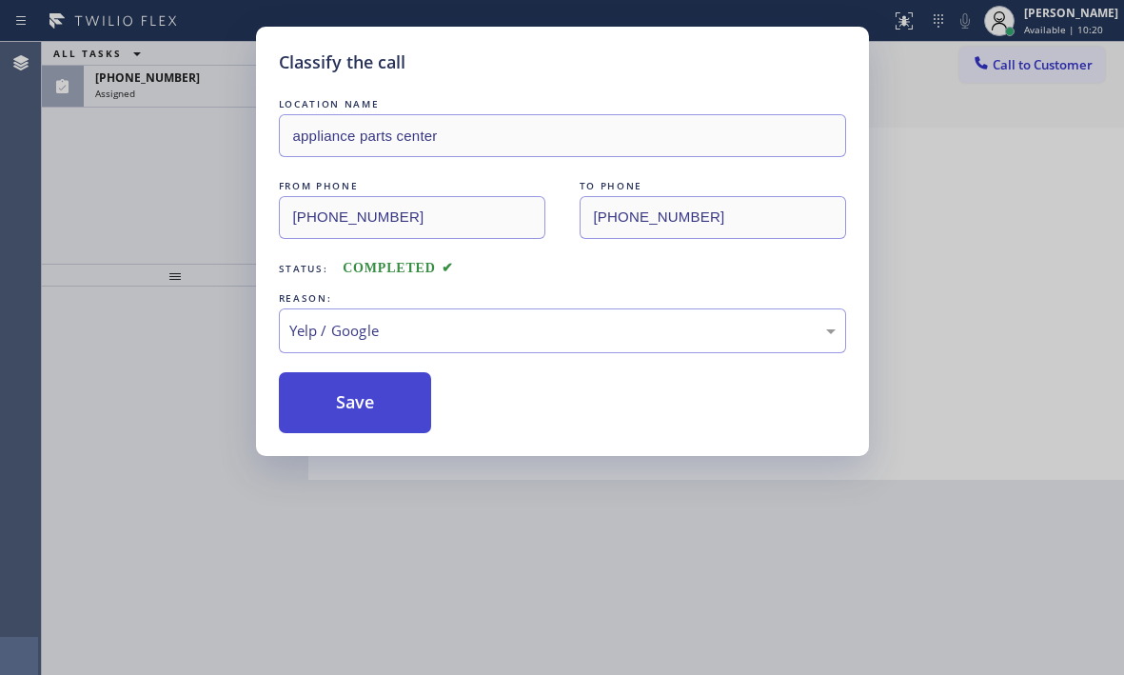
click at [350, 410] on button "Save" at bounding box center [355, 402] width 153 height 61
click at [198, 91] on div "Classify the call LOCATION NAME appliance parts center FROM PHONE [PHONE_NUMBER…" at bounding box center [562, 337] width 1124 height 675
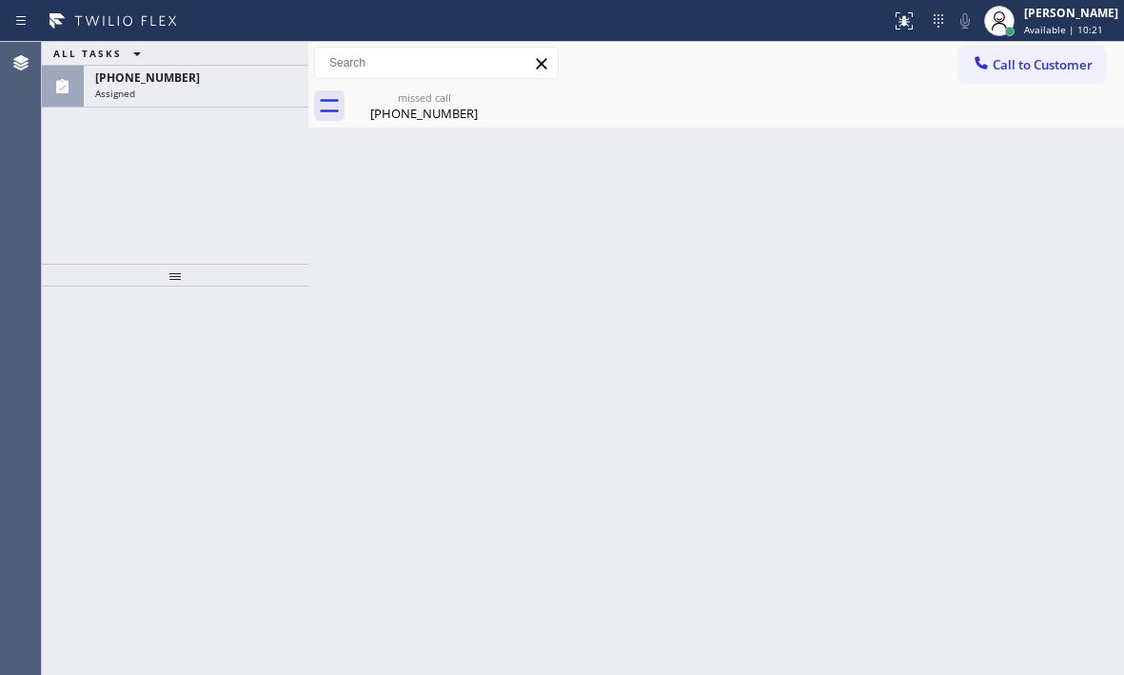
click at [198, 91] on div "Assigned" at bounding box center [196, 93] width 202 height 13
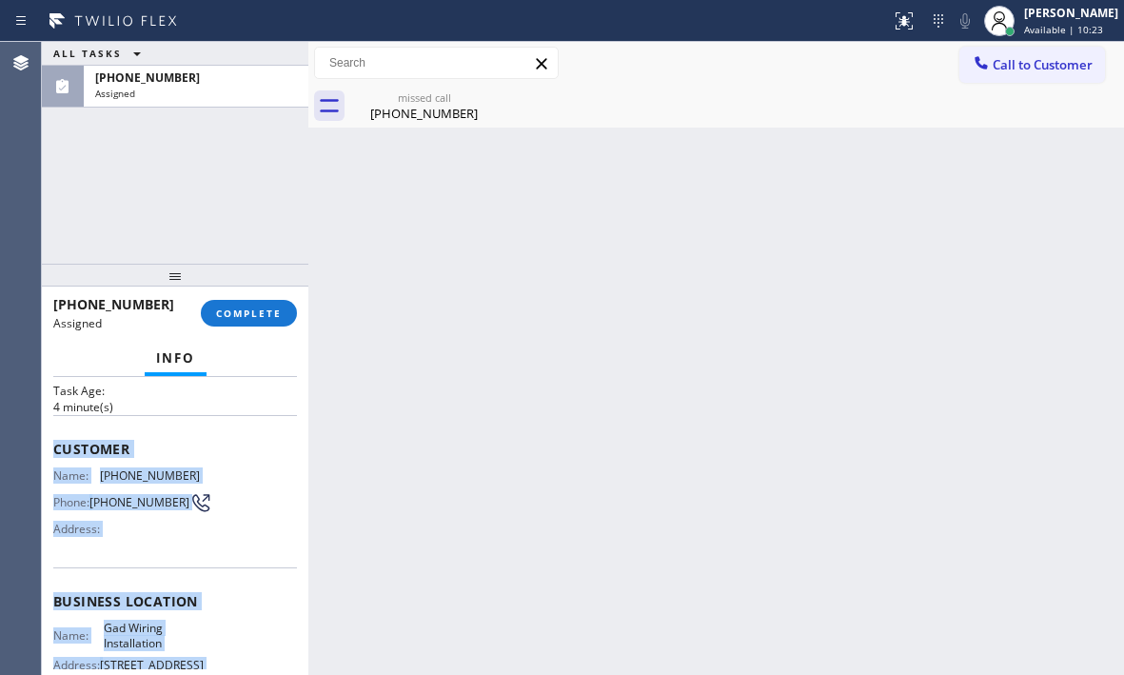
scroll to position [190, 0]
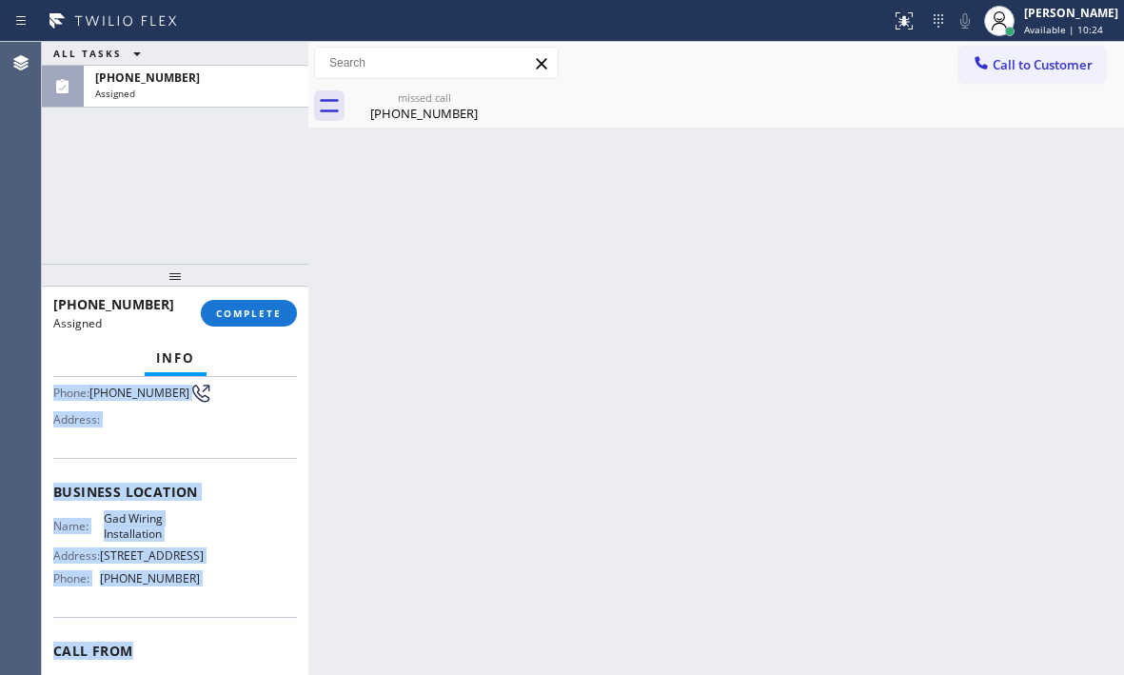
drag, startPoint x: 51, startPoint y: 527, endPoint x: 211, endPoint y: 634, distance: 192.2
click at [211, 634] on div "Context Queue: Electrical Priority: 0 Task Age: [DEMOGRAPHIC_DATA] minute(s) Cu…" at bounding box center [175, 526] width 266 height 298
copy div "Customer Name: [PHONE_NUMBER] Phone: [PHONE_NUMBER] Address: Business location …"
click at [249, 315] on span "COMPLETE" at bounding box center [249, 312] width 66 height 13
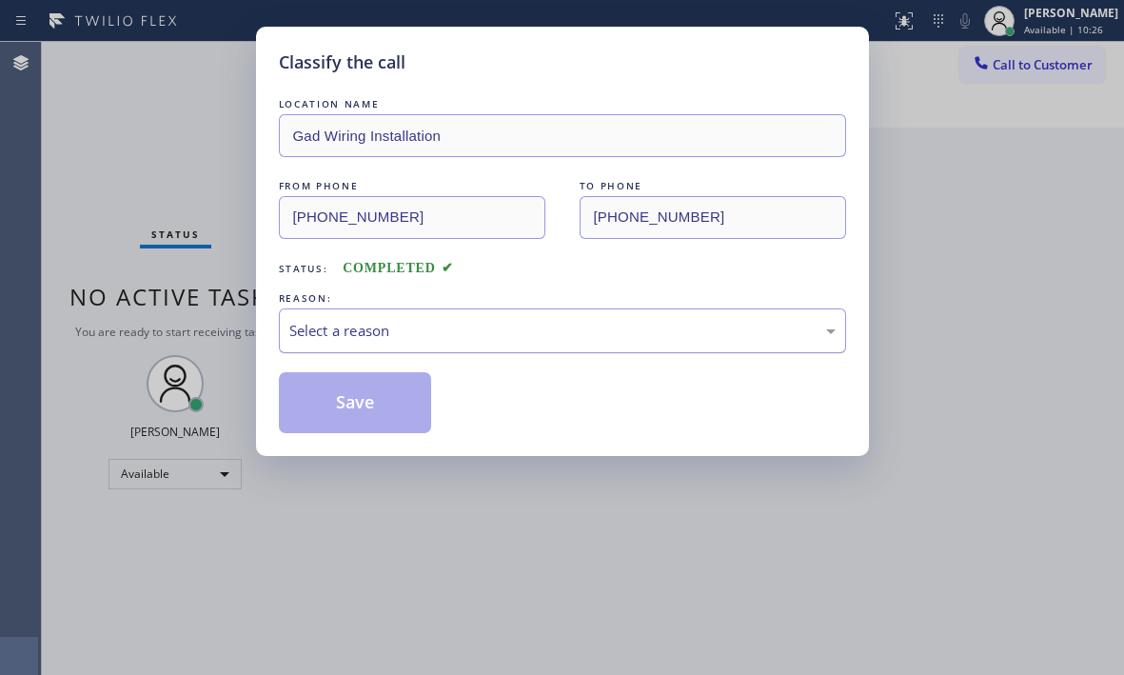
click at [457, 315] on div "Select a reason" at bounding box center [562, 330] width 567 height 45
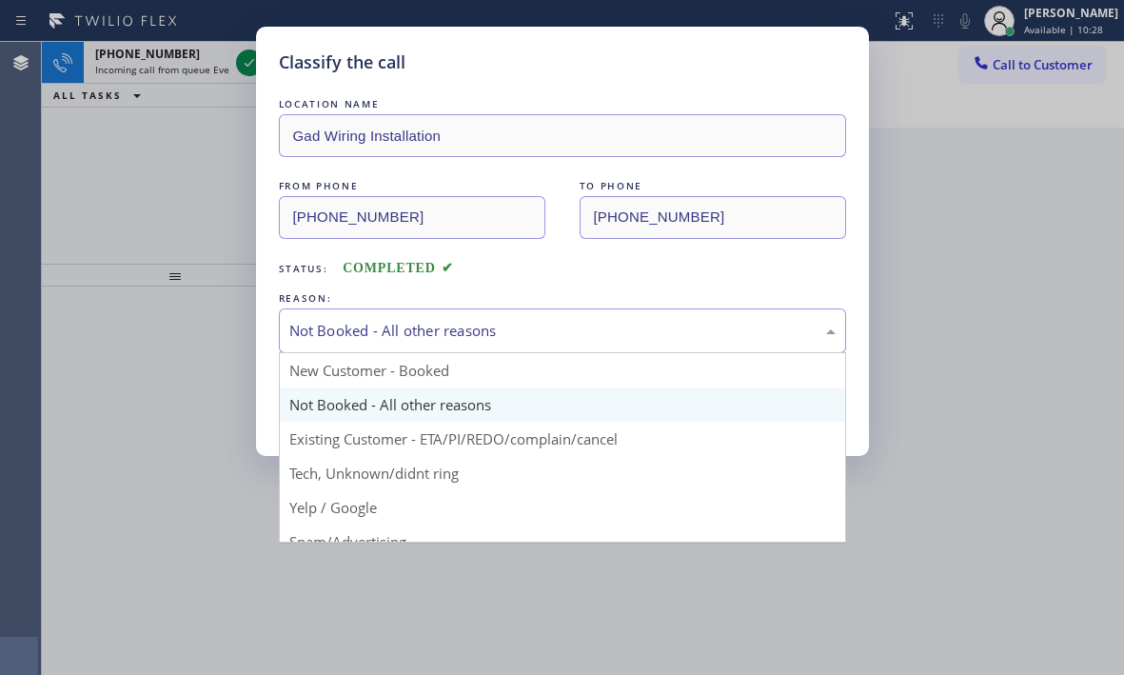
click at [449, 342] on div "Not Booked - All other reasons" at bounding box center [562, 330] width 567 height 45
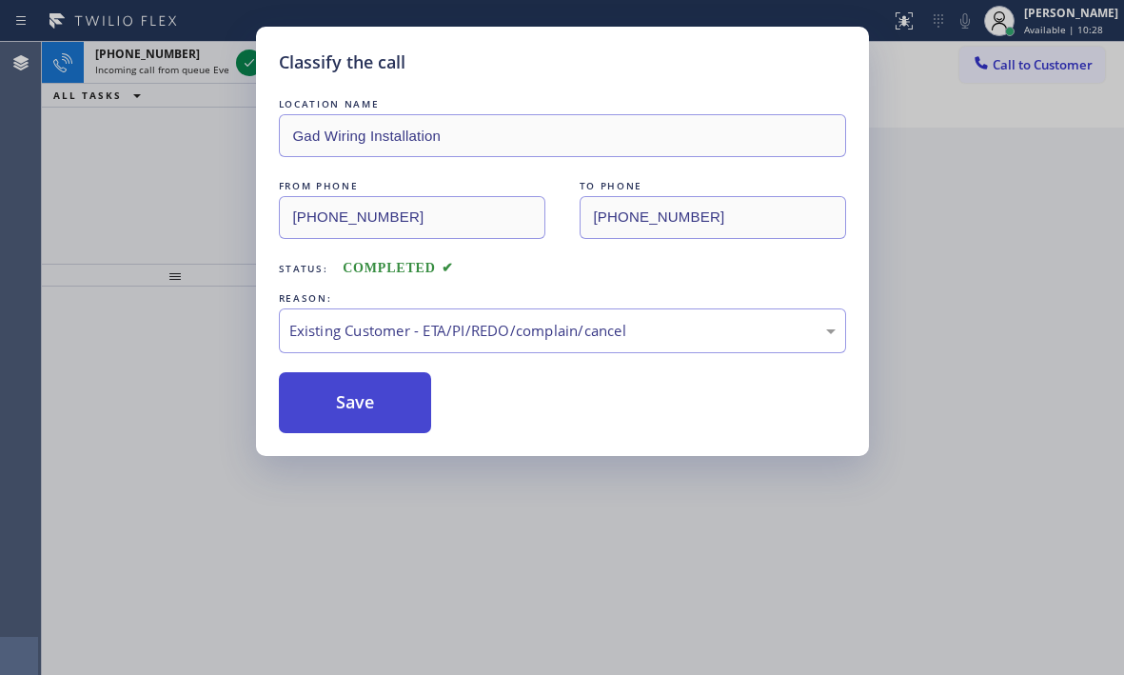
drag, startPoint x: 369, startPoint y: 448, endPoint x: 362, endPoint y: 419, distance: 30.5
drag, startPoint x: 356, startPoint y: 403, endPoint x: 278, endPoint y: 261, distance: 161.9
click at [356, 402] on button "Save" at bounding box center [355, 402] width 153 height 61
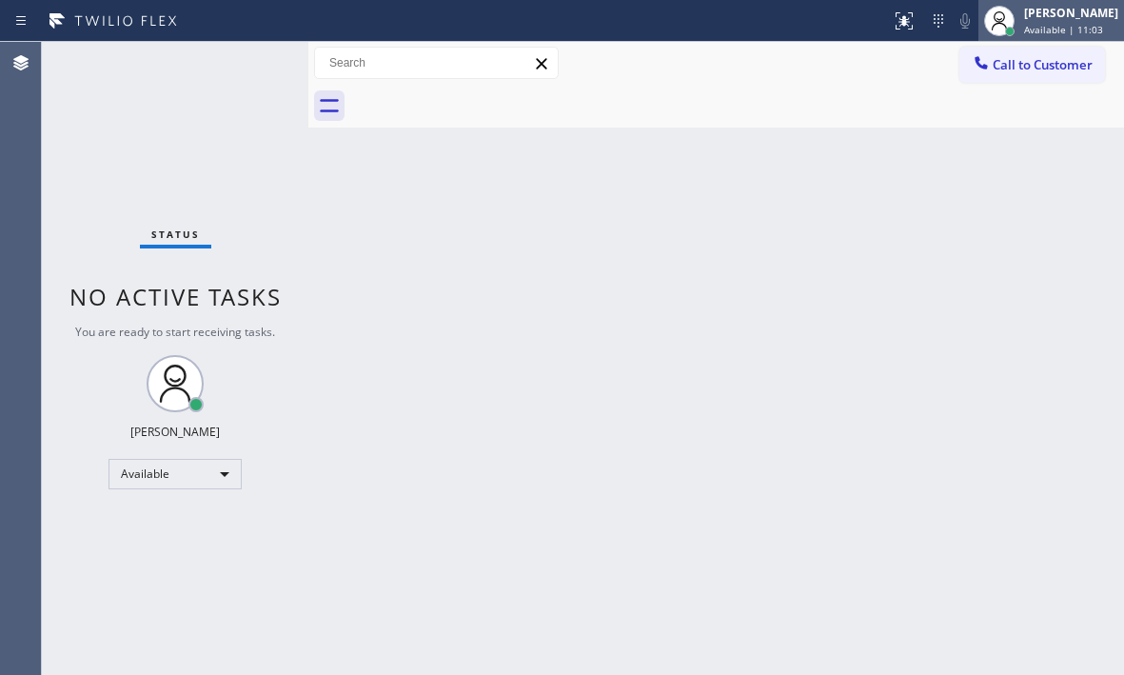
click at [1024, 8] on div "[PERSON_NAME]" at bounding box center [1071, 13] width 94 height 16
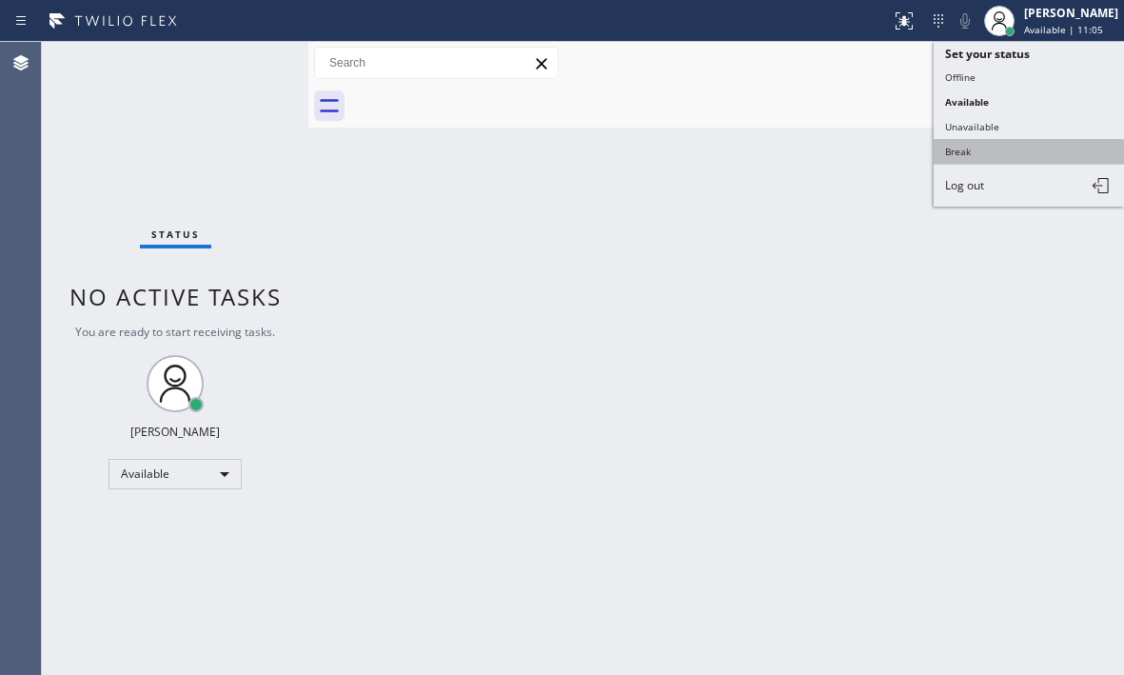
click at [964, 146] on button "Break" at bounding box center [1029, 151] width 190 height 25
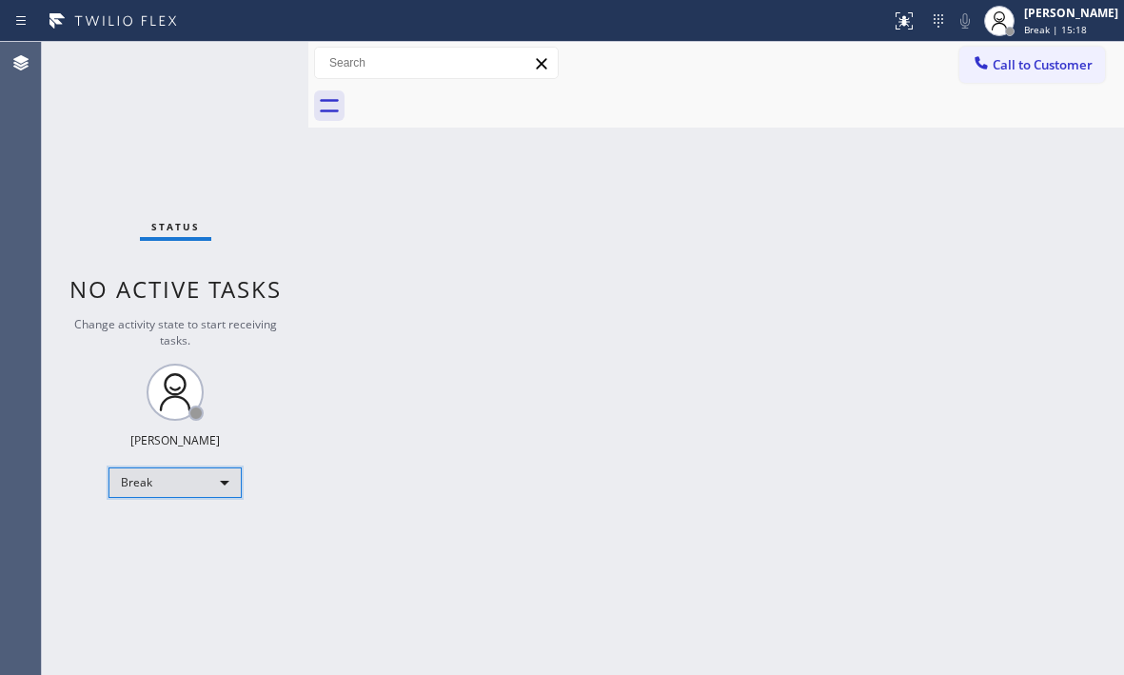
click at [226, 486] on div "Break" at bounding box center [174, 482] width 133 height 30
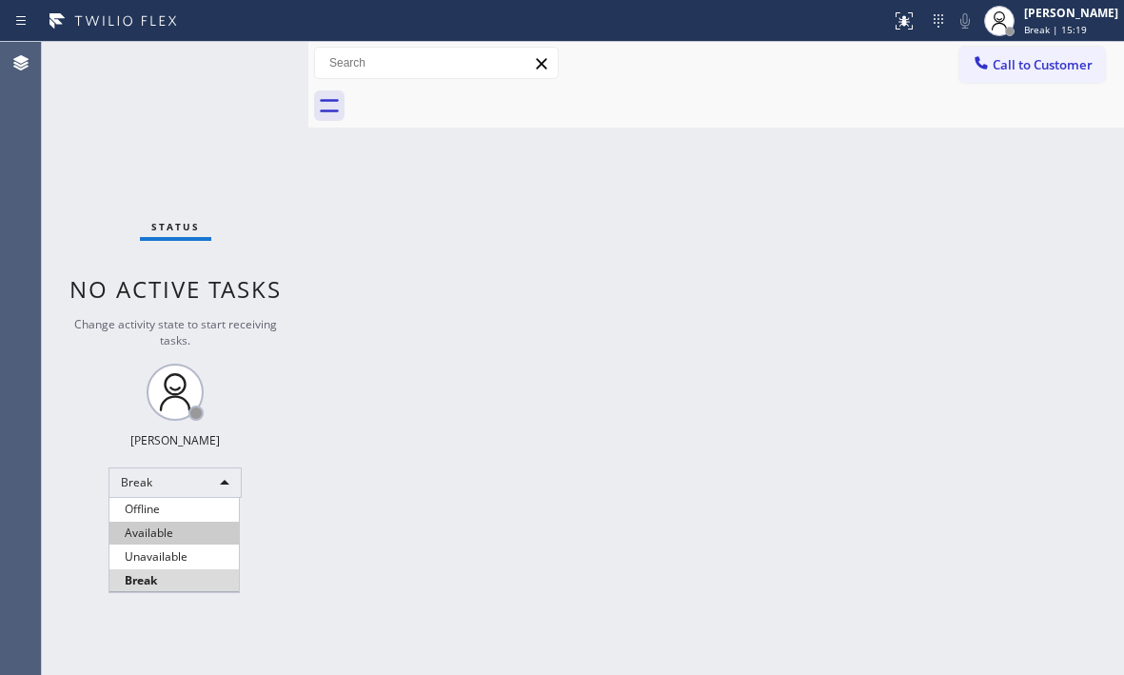
click at [190, 526] on li "Available" at bounding box center [173, 533] width 129 height 23
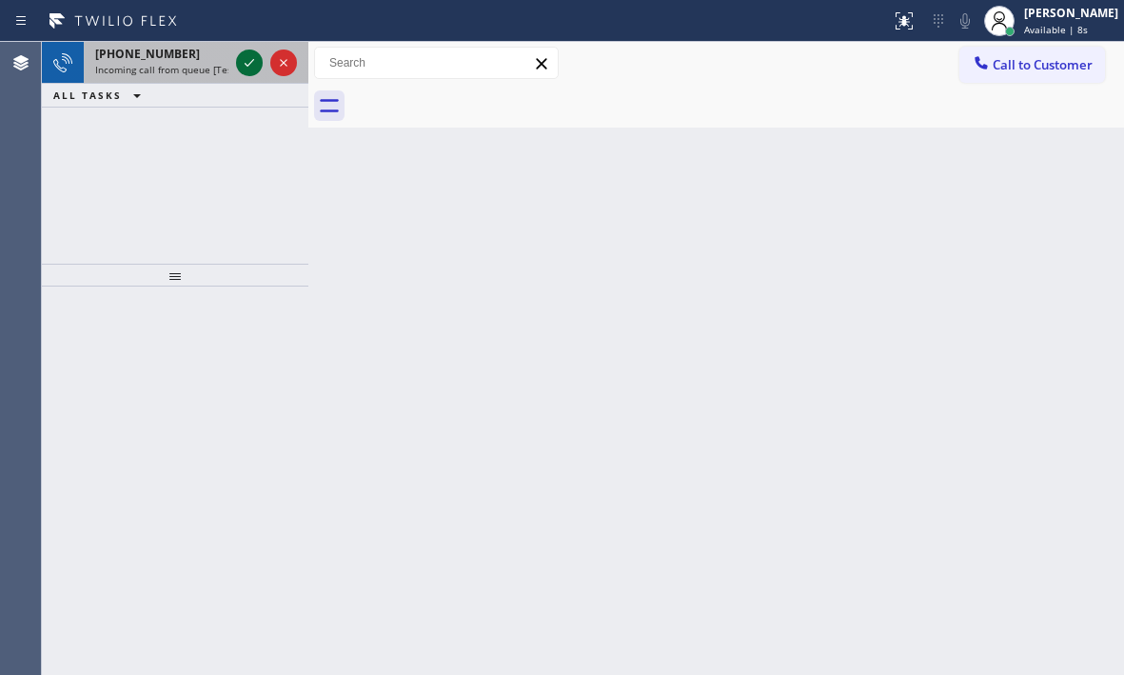
click at [248, 53] on icon at bounding box center [249, 62] width 23 height 23
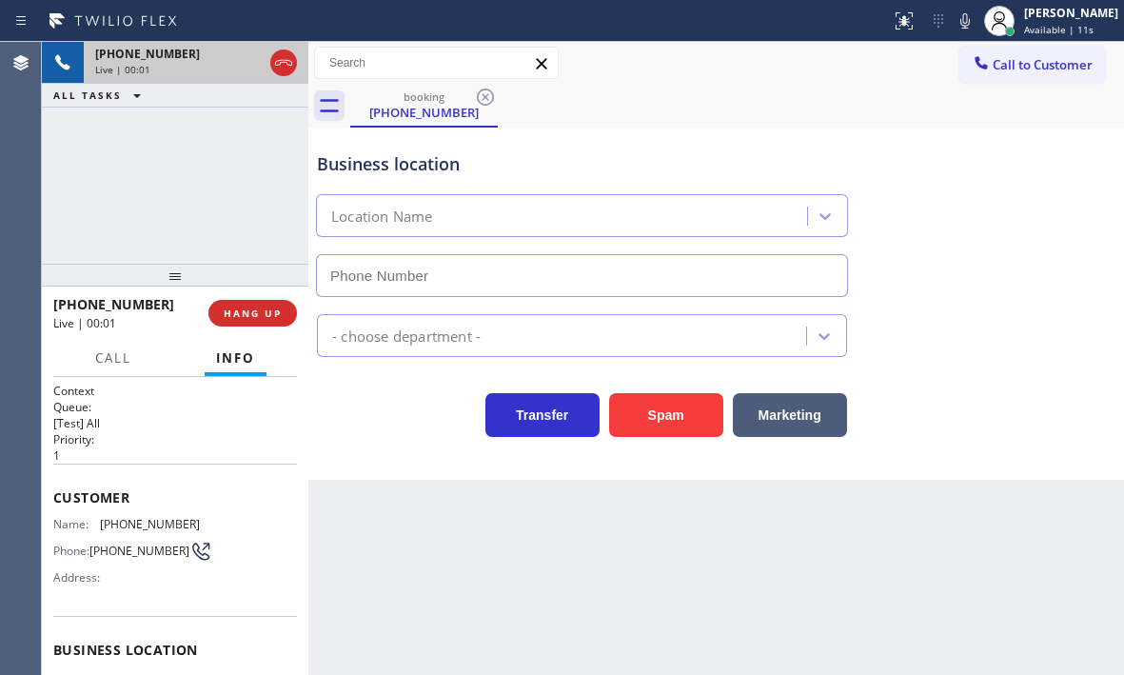
type input "[PHONE_NUMBER]"
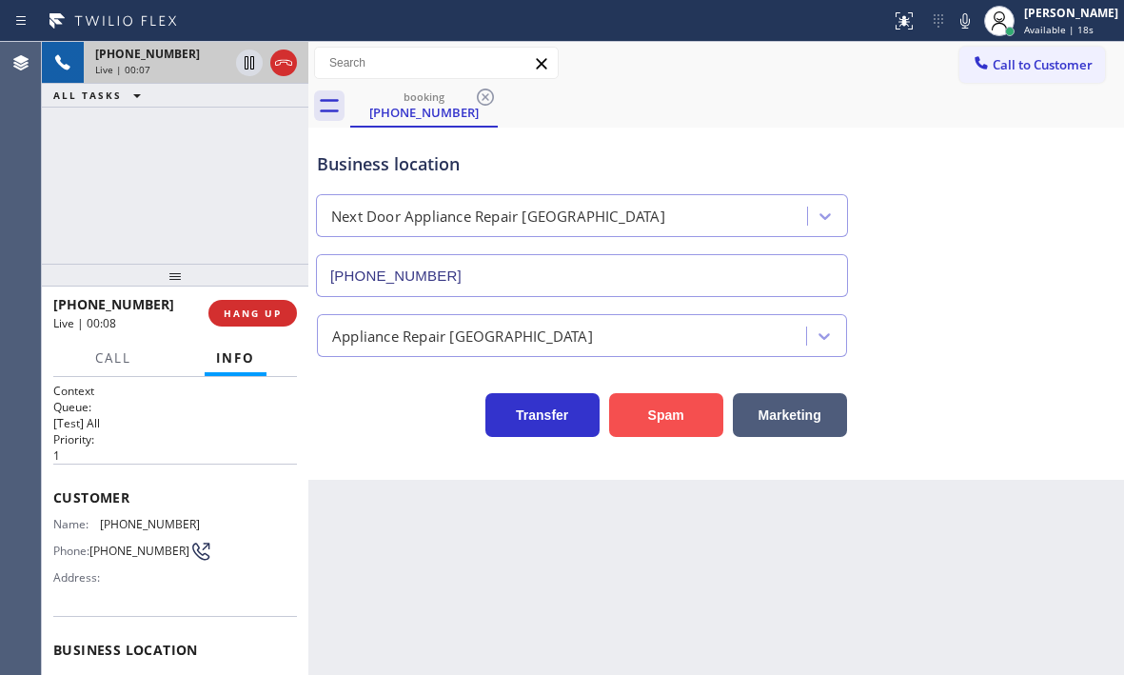
click at [691, 417] on button "Spam" at bounding box center [666, 415] width 114 height 44
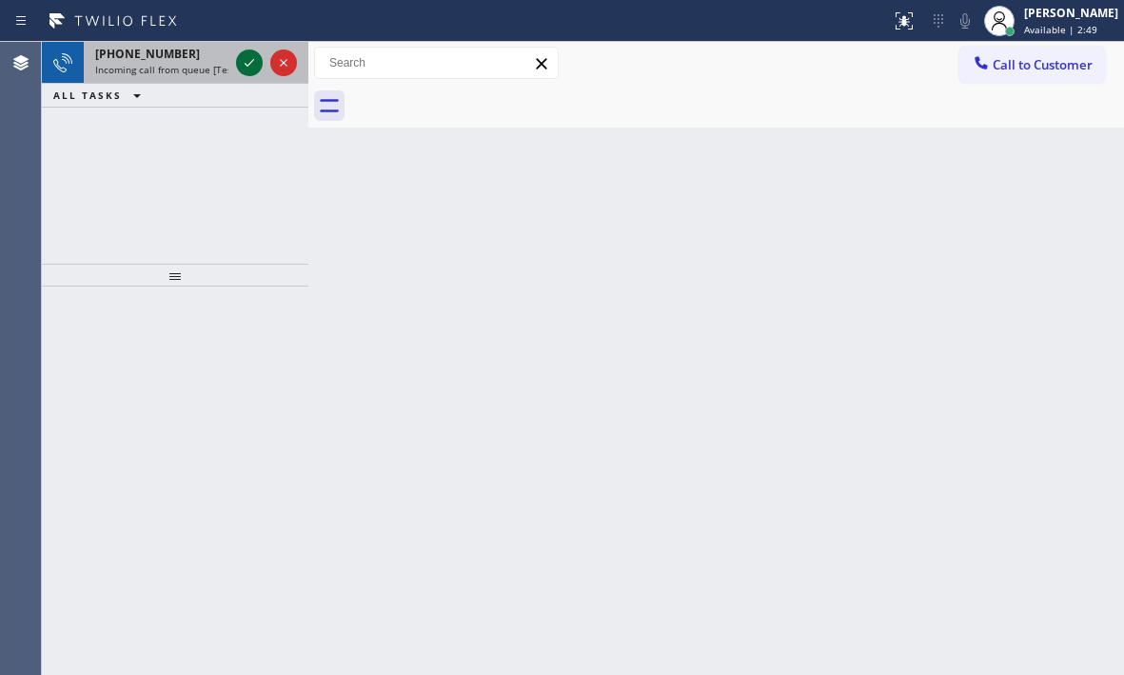
click at [251, 65] on icon at bounding box center [249, 62] width 23 height 23
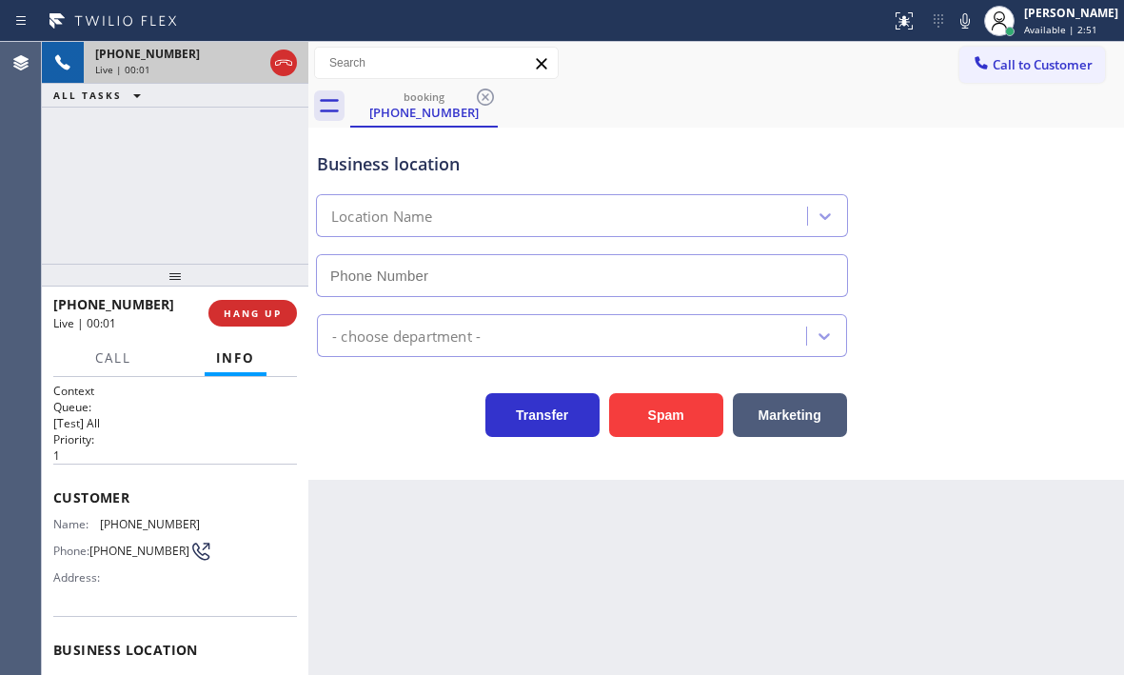
type input "[PHONE_NUMBER]"
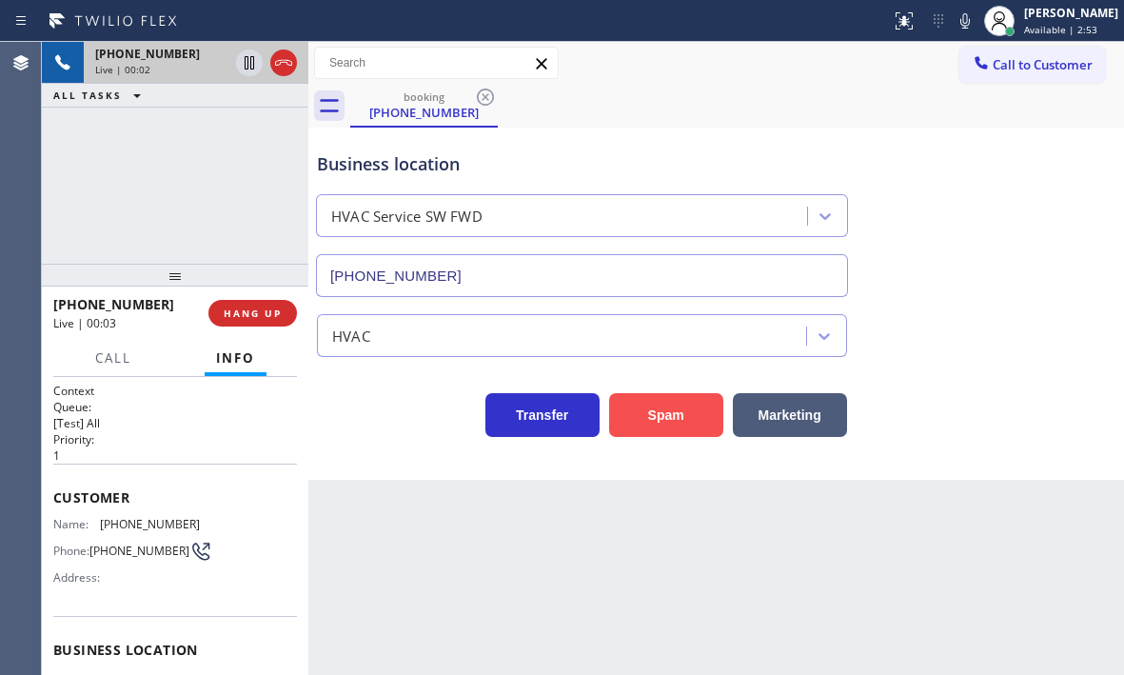
click at [687, 424] on button "Spam" at bounding box center [666, 415] width 114 height 44
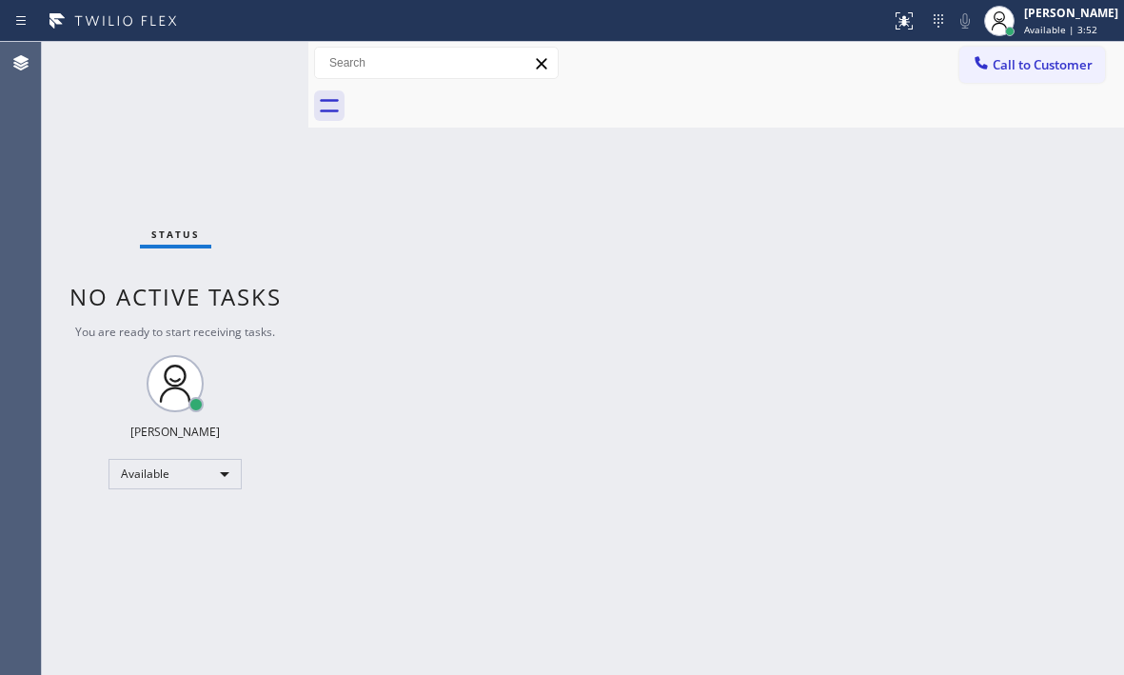
click at [247, 70] on div "Status No active tasks You are ready to start receiving tasks. [PERSON_NAME] Av…" at bounding box center [175, 358] width 266 height 633
click at [231, 74] on div "Status No active tasks You are ready to start receiving tasks. [PERSON_NAME] Av…" at bounding box center [175, 358] width 266 height 633
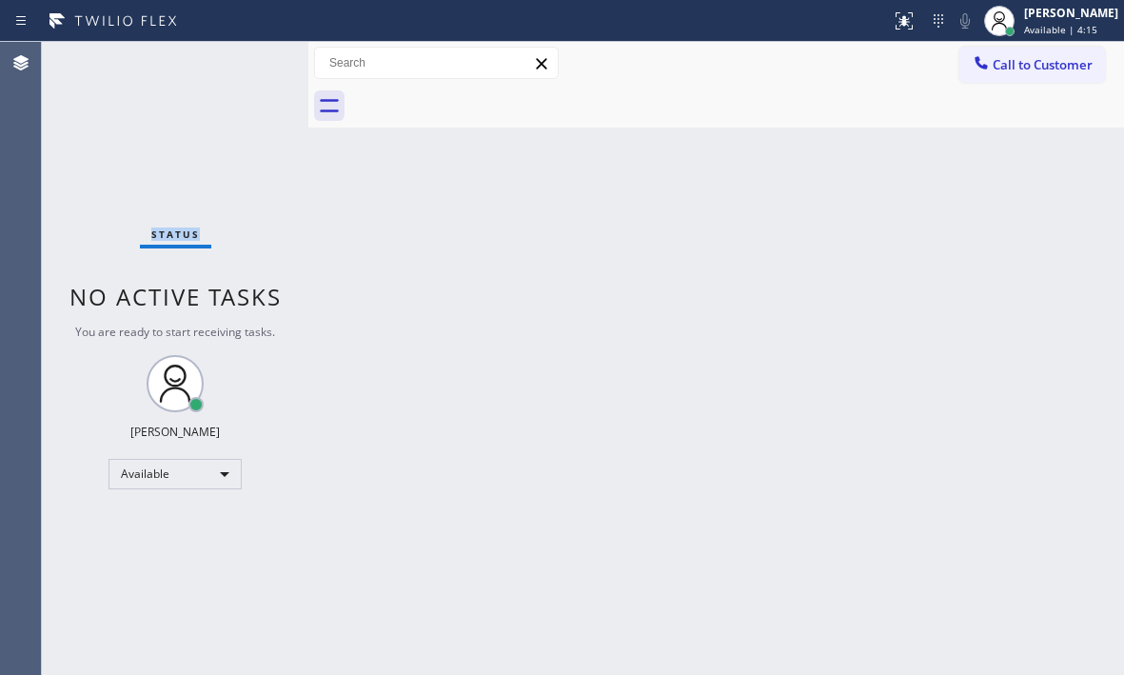
click at [231, 74] on div "Status No active tasks You are ready to start receiving tasks. [PERSON_NAME] Av…" at bounding box center [175, 358] width 266 height 633
click at [247, 66] on div "Status No active tasks You are ready to start receiving tasks. [PERSON_NAME] Av…" at bounding box center [175, 358] width 266 height 633
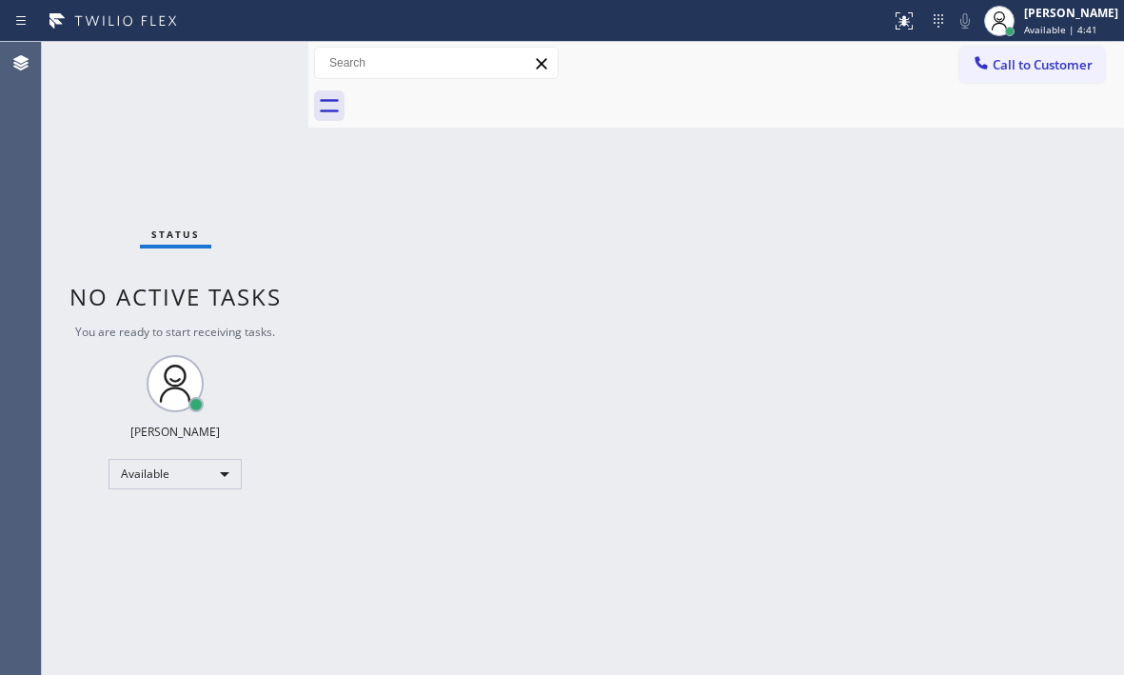
click at [233, 59] on div "Status No active tasks You are ready to start receiving tasks. [PERSON_NAME] Av…" at bounding box center [175, 358] width 266 height 633
click at [238, 59] on div "Status No active tasks You are ready to start receiving tasks. [PERSON_NAME] Av…" at bounding box center [175, 358] width 266 height 633
click at [241, 58] on div "Status No active tasks You are ready to start receiving tasks. [PERSON_NAME] Av…" at bounding box center [175, 358] width 266 height 633
click at [241, 69] on div "Status No active tasks You are ready to start receiving tasks. [PERSON_NAME] Av…" at bounding box center [175, 358] width 266 height 633
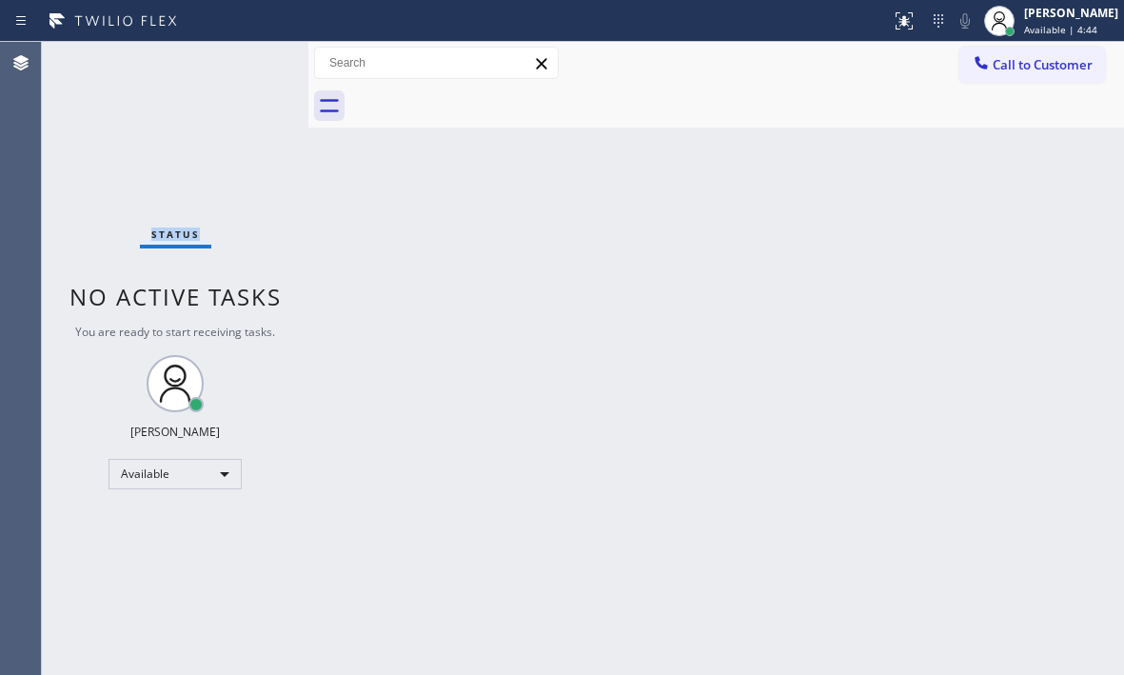
click at [241, 68] on div "Status No active tasks You are ready to start receiving tasks. [PERSON_NAME] Av…" at bounding box center [175, 358] width 266 height 633
click at [238, 62] on div "Status No active tasks You are ready to start receiving tasks. [PERSON_NAME] Av…" at bounding box center [175, 358] width 266 height 633
click at [237, 60] on div "Status No active tasks You are ready to start receiving tasks. [PERSON_NAME] Av…" at bounding box center [175, 358] width 266 height 633
click at [233, 57] on div "Status No active tasks You are ready to start receiving tasks. [PERSON_NAME] Av…" at bounding box center [175, 358] width 266 height 633
click at [490, 443] on div "Back to Dashboard Change Sender ID Customers Technicians Select a contact Outbo…" at bounding box center [716, 358] width 816 height 633
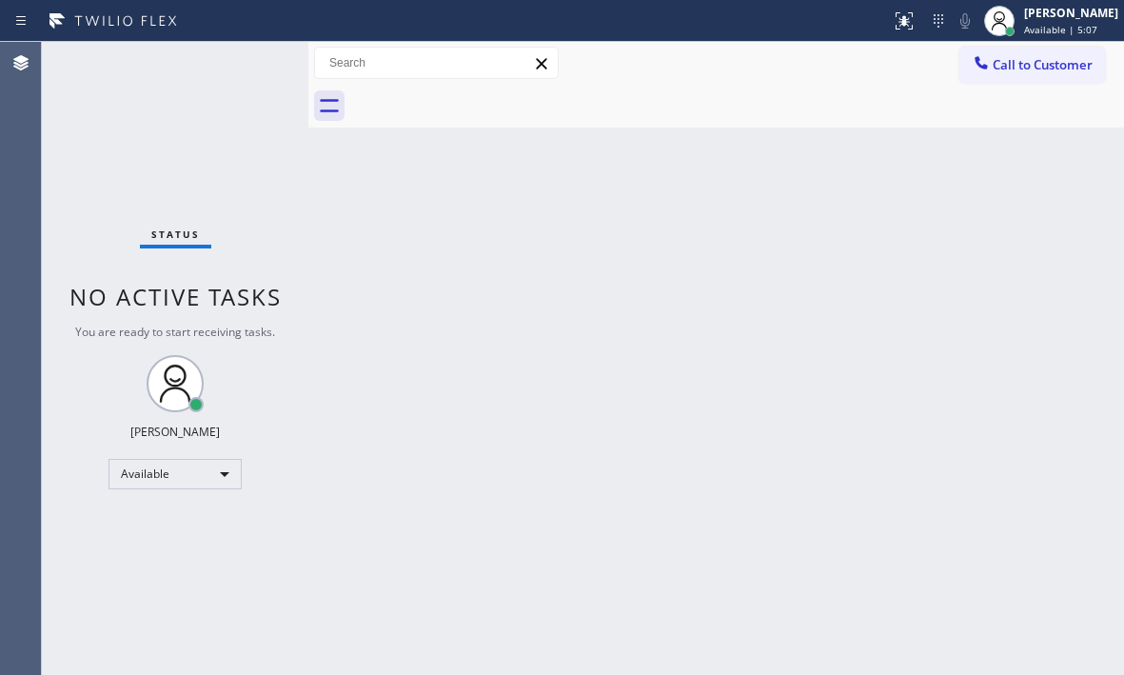
click at [225, 69] on div "Status No active tasks You are ready to start receiving tasks. [PERSON_NAME] Av…" at bounding box center [175, 358] width 266 height 633
click at [239, 73] on div "Status No active tasks You are ready to start receiving tasks. [PERSON_NAME] Av…" at bounding box center [175, 358] width 266 height 633
click at [235, 68] on div "Status No active tasks You are ready to start receiving tasks. [PERSON_NAME] Av…" at bounding box center [175, 358] width 266 height 633
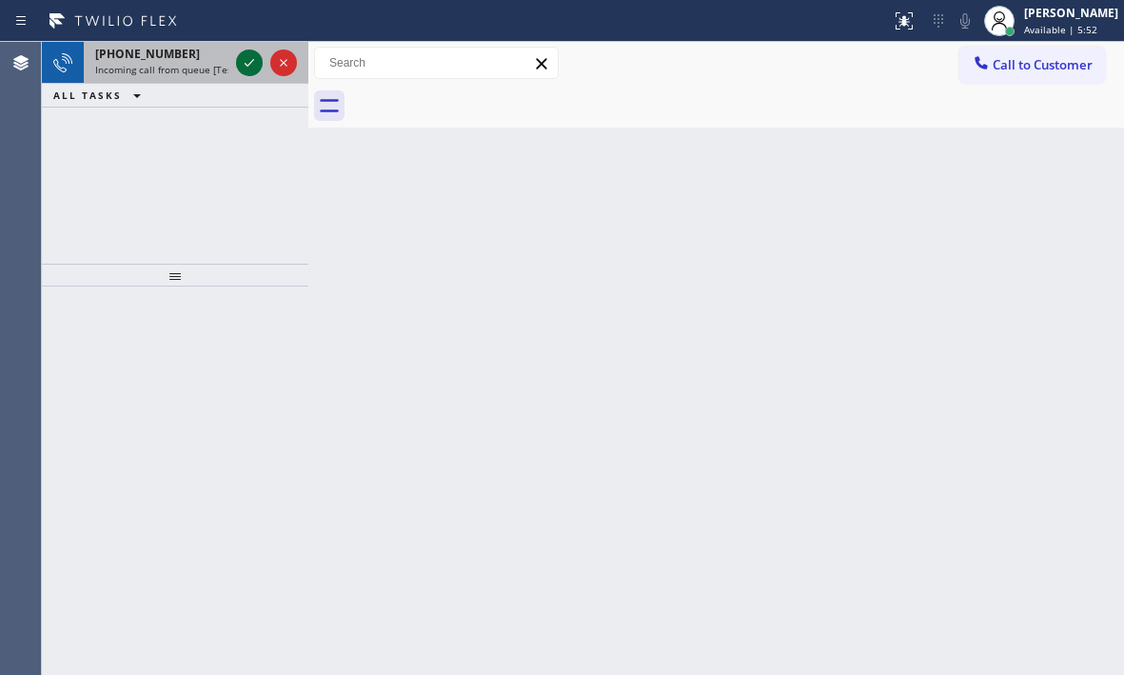
click at [253, 57] on icon at bounding box center [249, 62] width 23 height 23
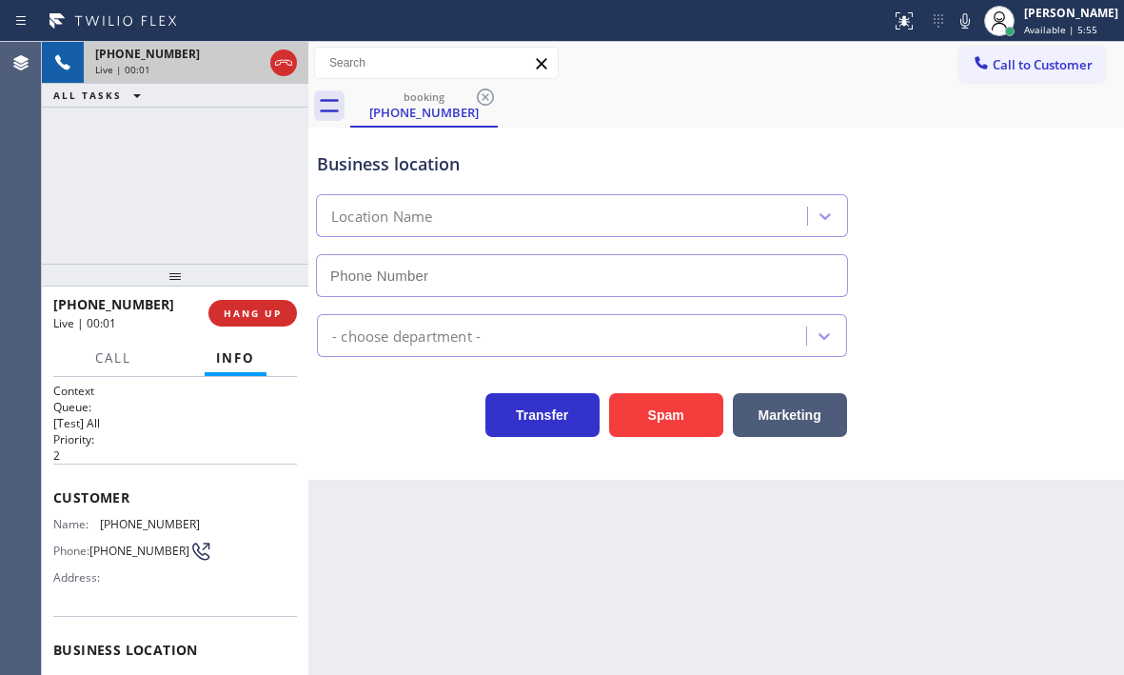
type input "[PHONE_NUMBER]"
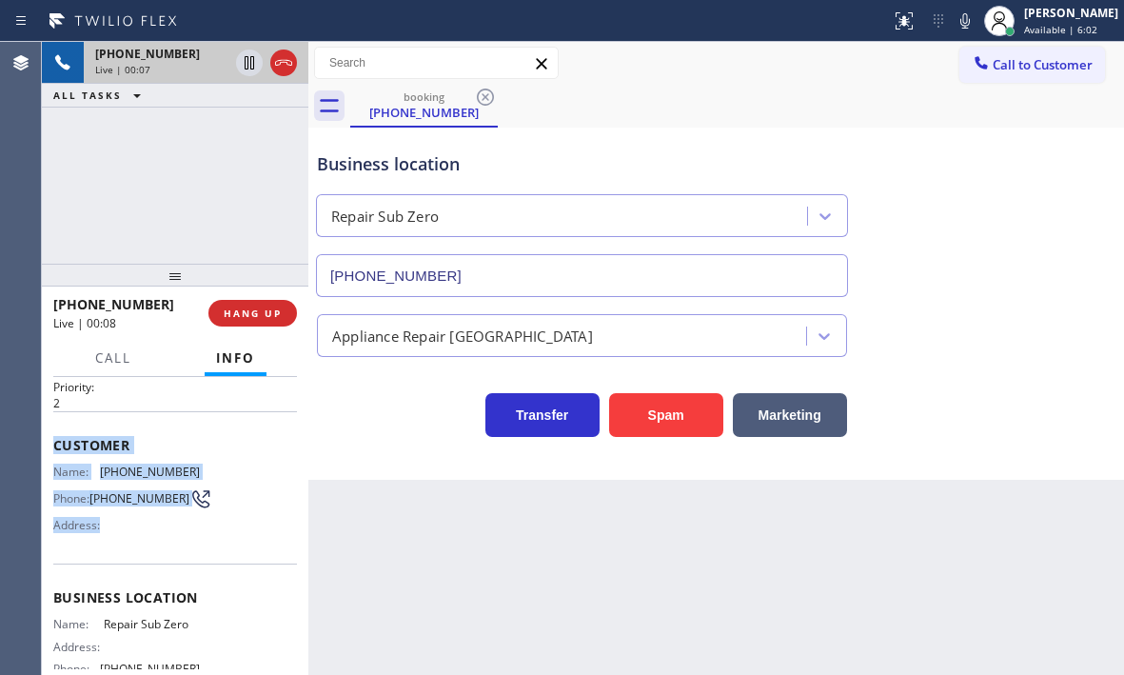
scroll to position [95, 0]
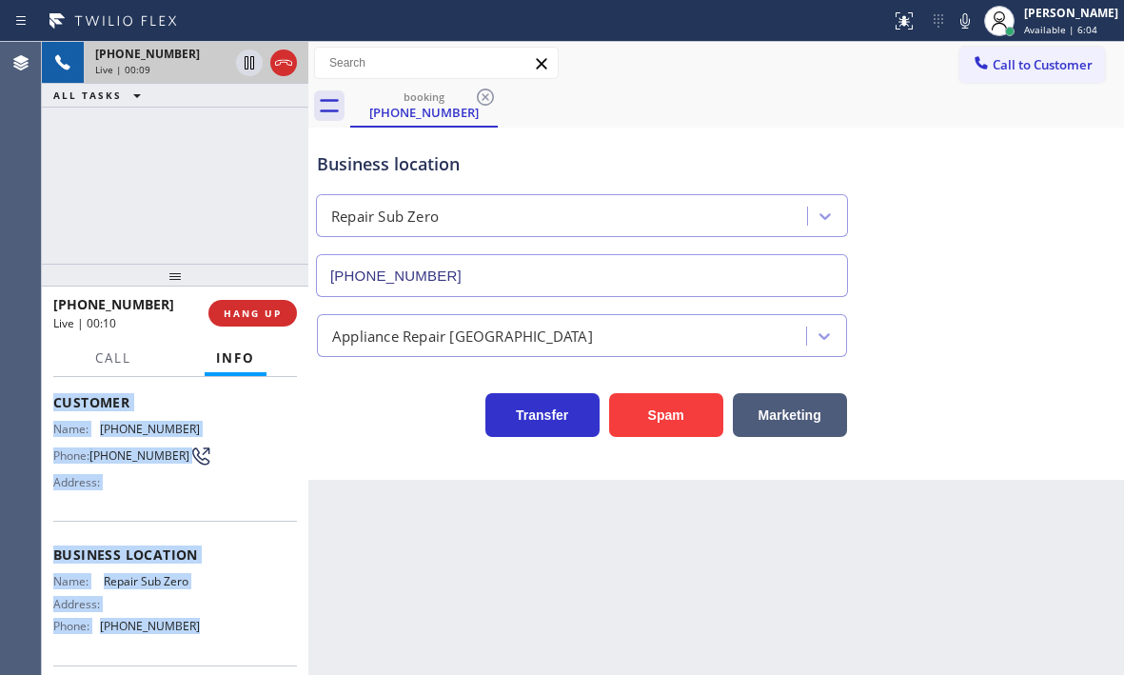
drag, startPoint x: 56, startPoint y: 490, endPoint x: 213, endPoint y: 630, distance: 210.3
click at [213, 630] on div "Context Queue: [Test] All Priority: 2 Customer Name: [PHONE_NUMBER] Phone: [PHO…" at bounding box center [175, 548] width 244 height 522
click at [774, 411] on button "Marketing" at bounding box center [790, 415] width 114 height 44
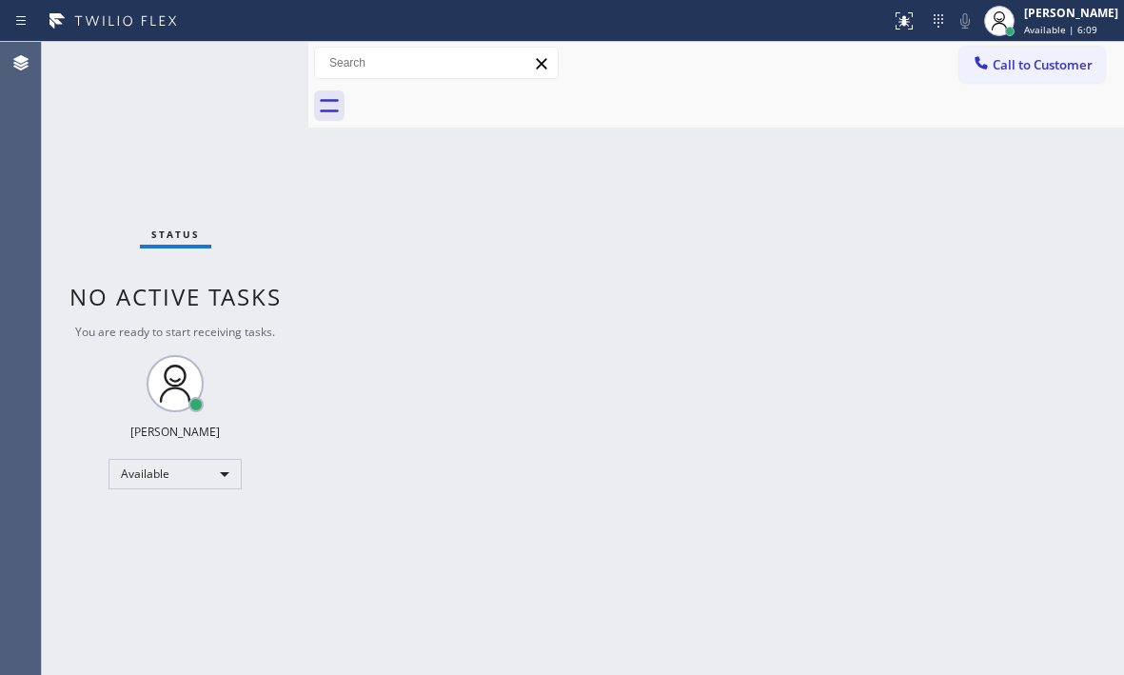
click at [217, 99] on div "Status No active tasks You are ready to start receiving tasks. [PERSON_NAME] Av…" at bounding box center [175, 358] width 266 height 633
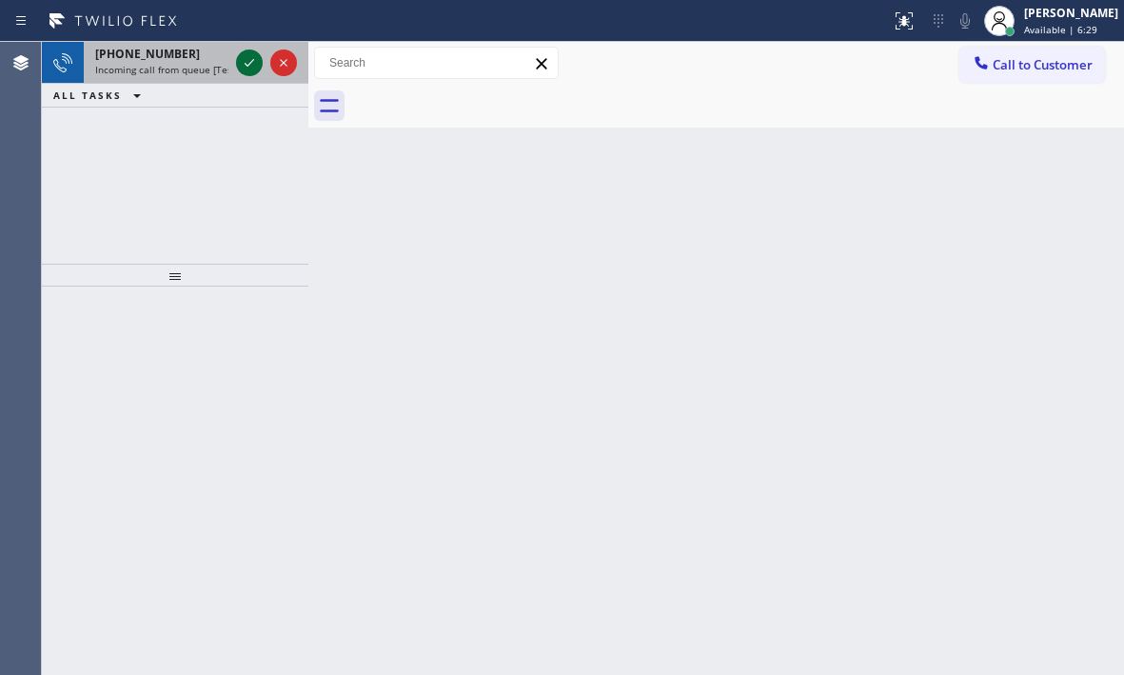
click at [246, 68] on icon at bounding box center [249, 62] width 23 height 23
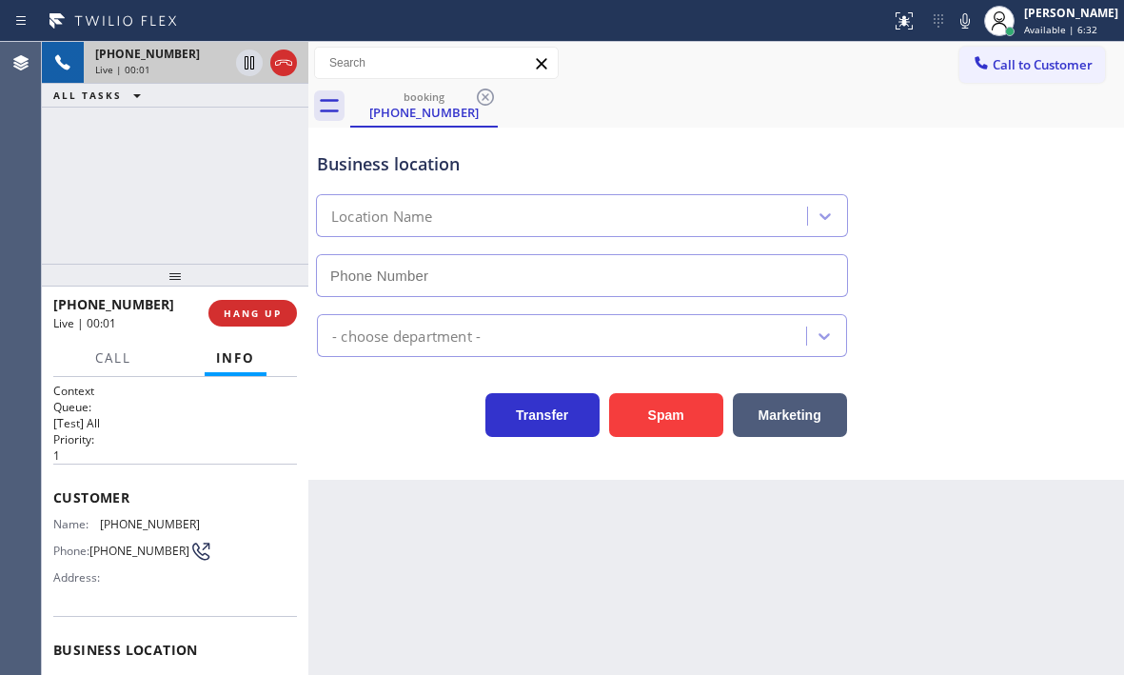
type input "[PHONE_NUMBER]"
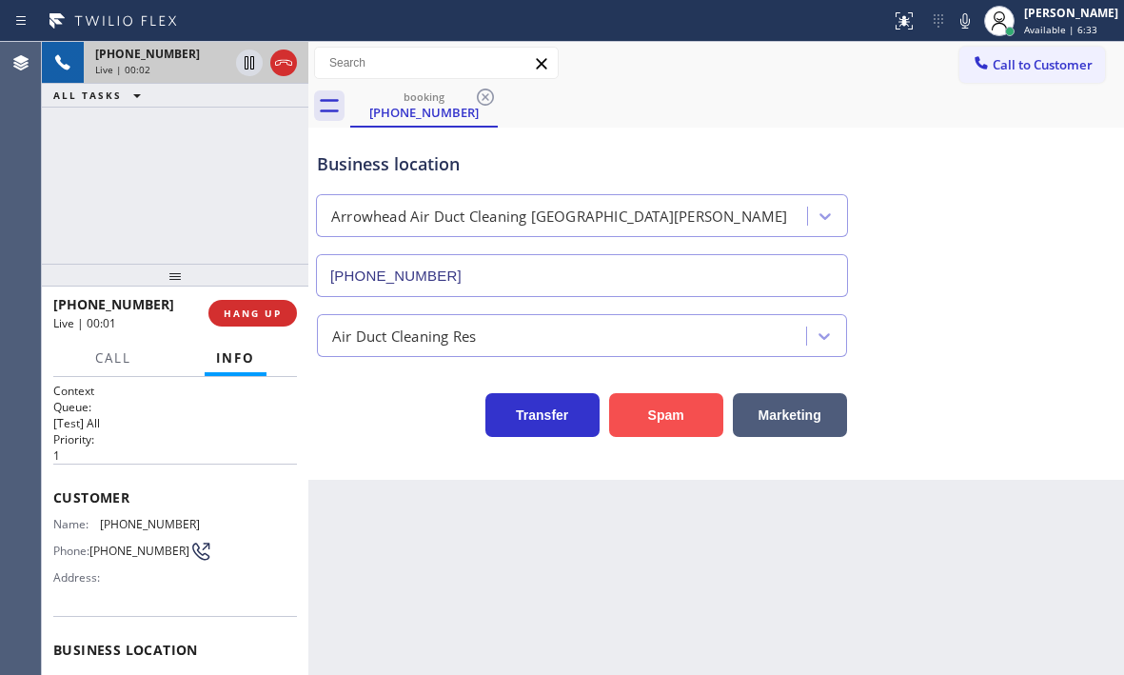
click at [662, 403] on button "Spam" at bounding box center [666, 415] width 114 height 44
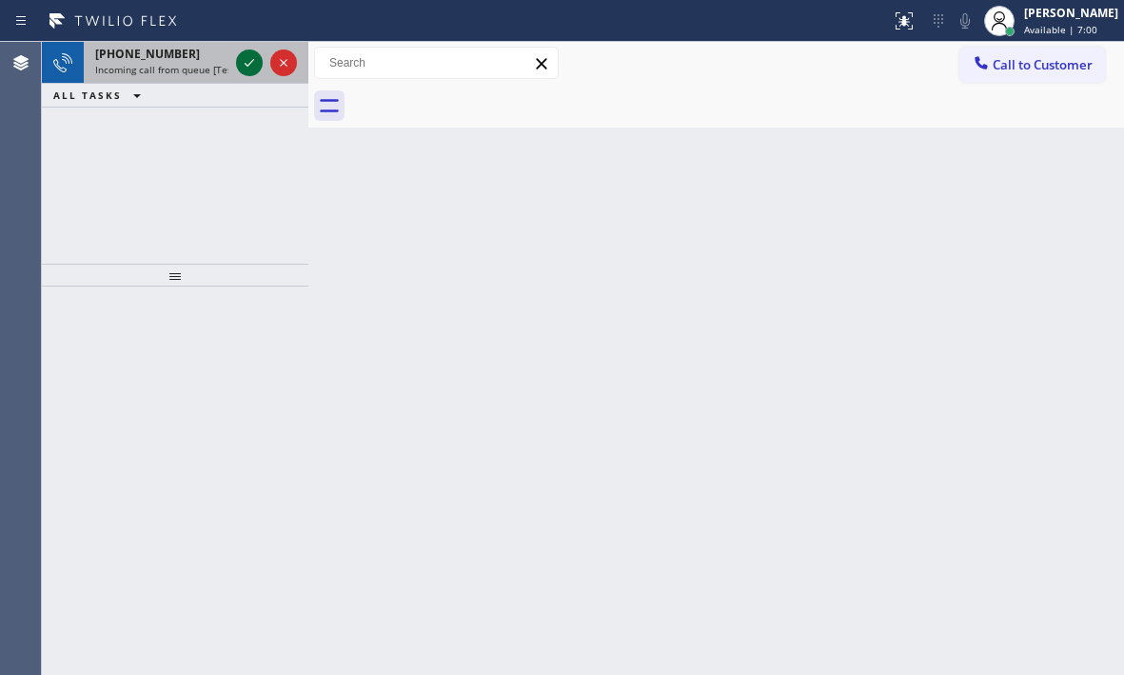
click at [242, 61] on icon at bounding box center [249, 62] width 23 height 23
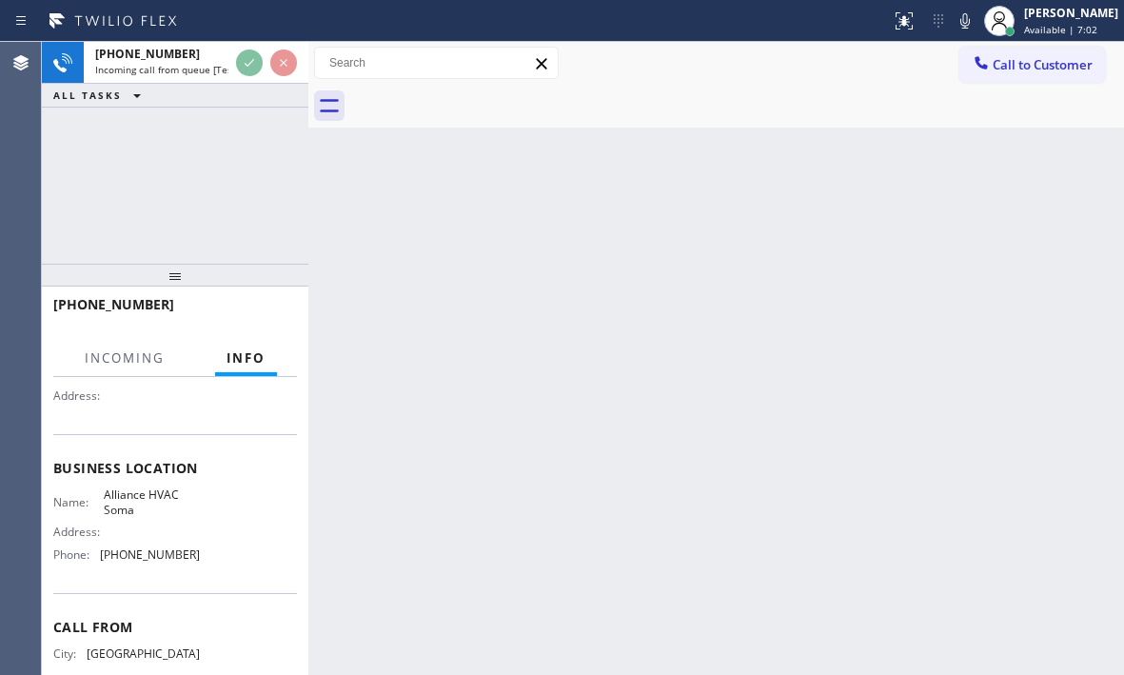
scroll to position [256, 0]
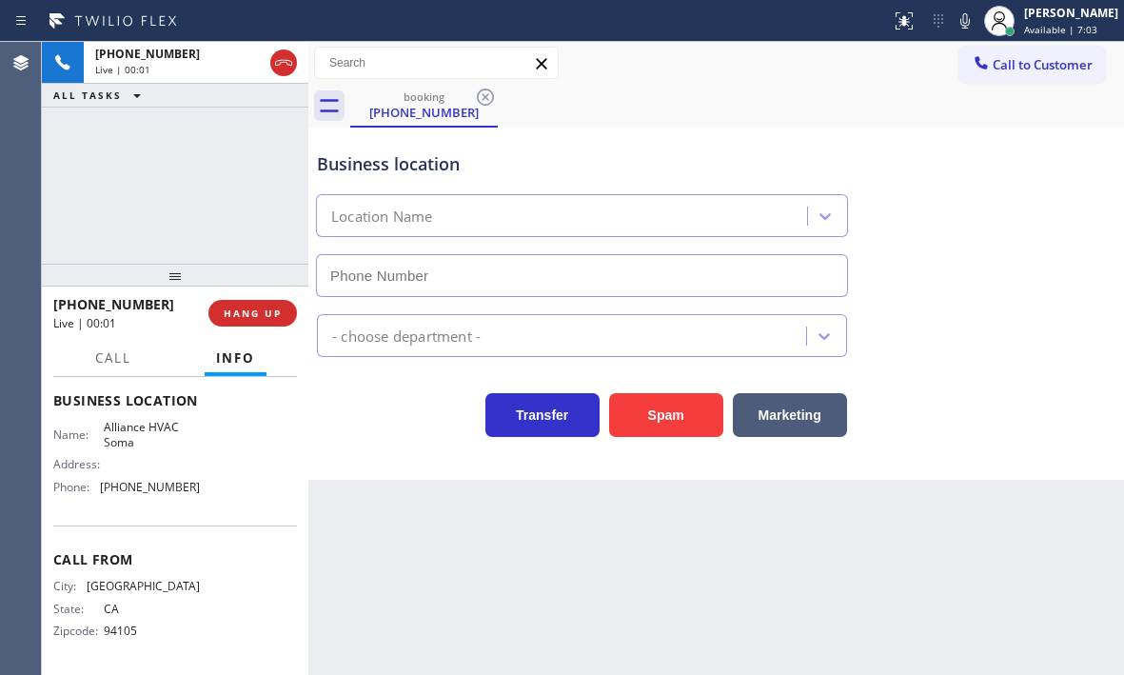
type input "[PHONE_NUMBER]"
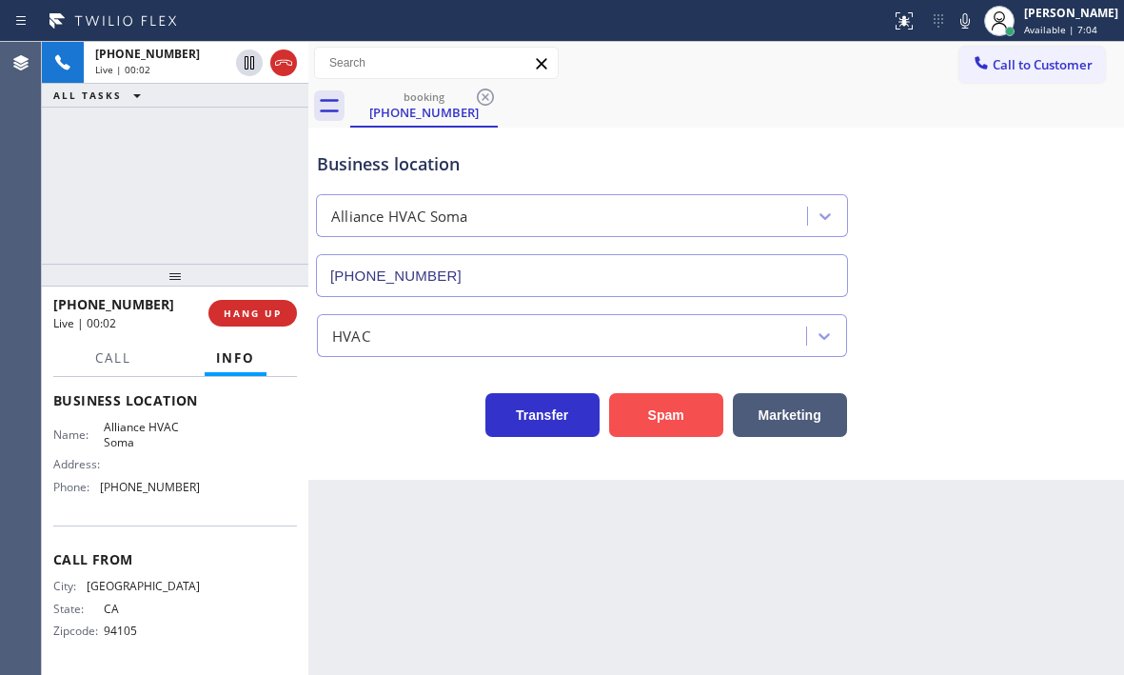
click at [678, 411] on button "Spam" at bounding box center [666, 415] width 114 height 44
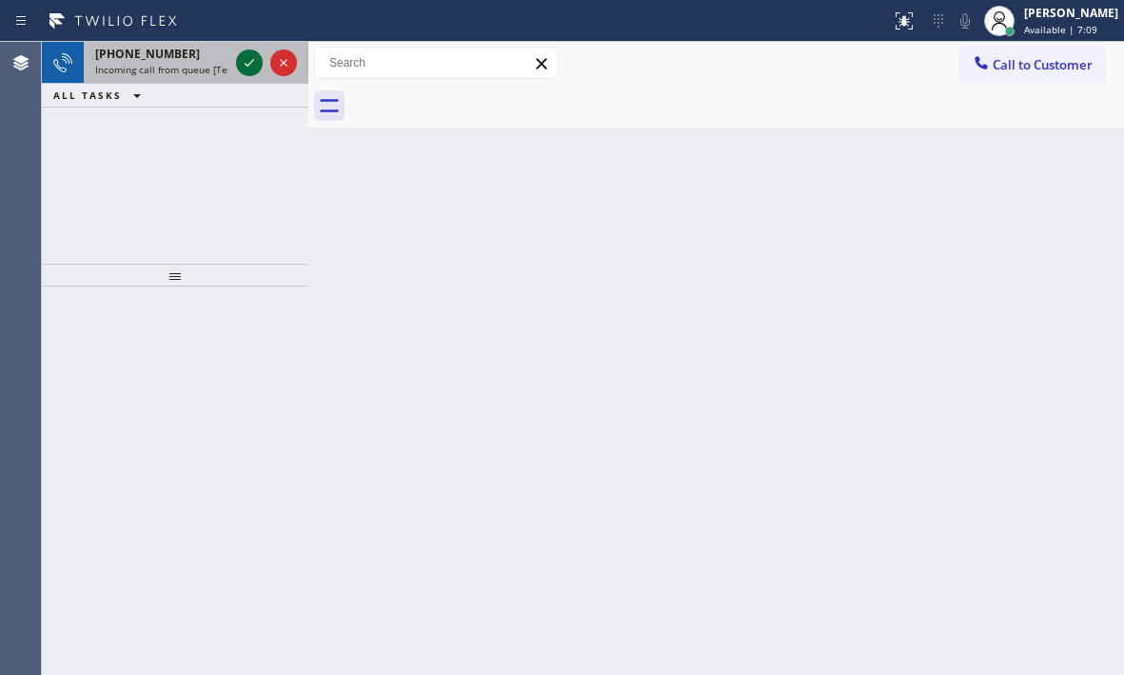
click at [246, 71] on icon at bounding box center [249, 62] width 23 height 23
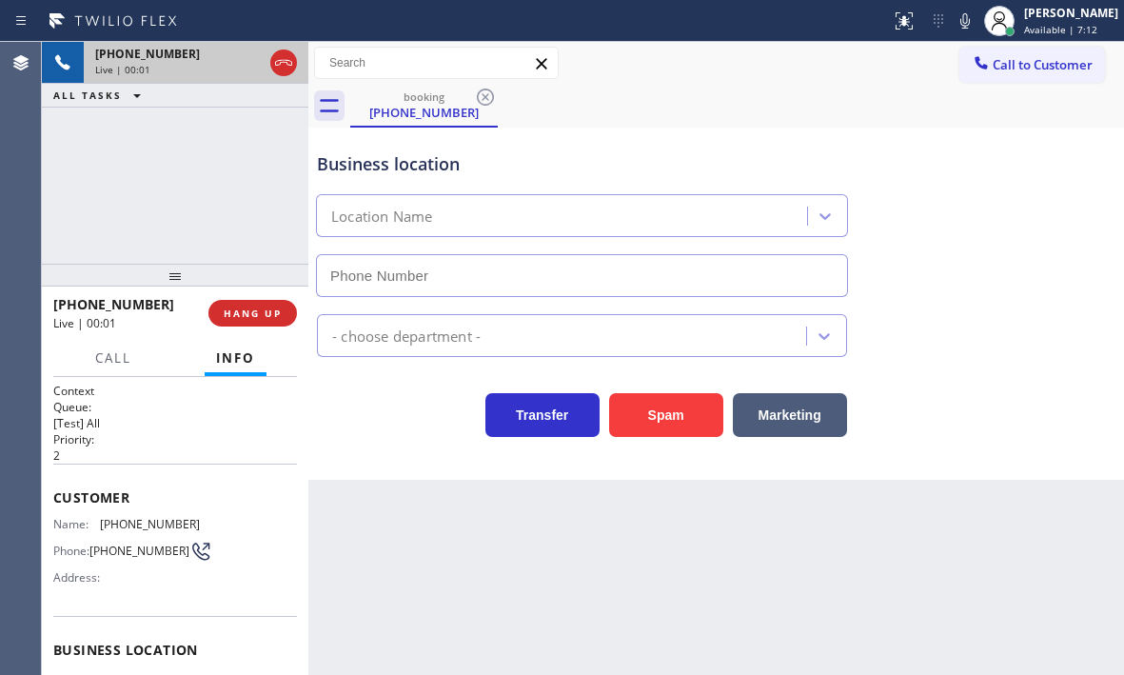
type input "[PHONE_NUMBER]"
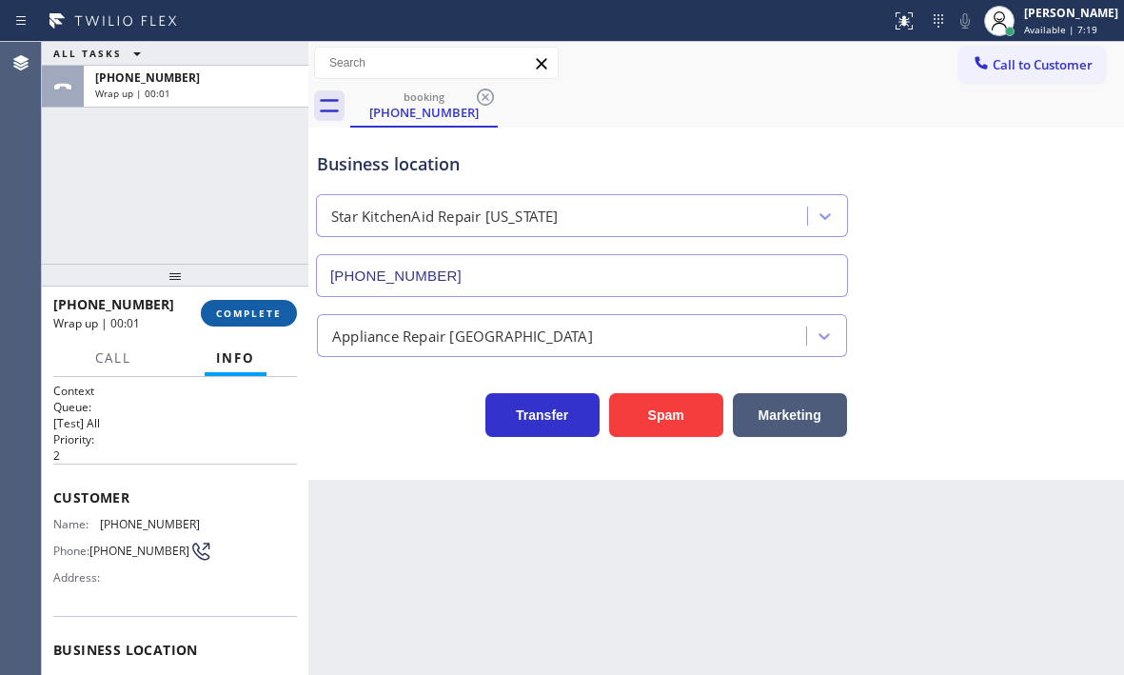
click at [260, 317] on span "COMPLETE" at bounding box center [249, 312] width 66 height 13
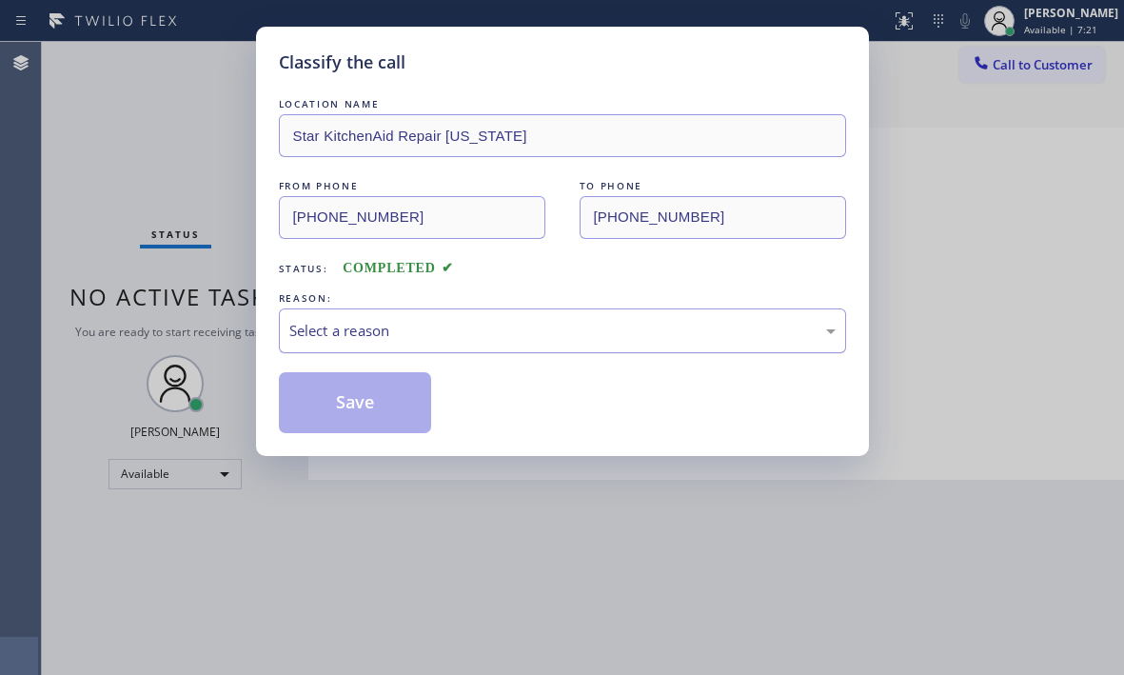
click at [432, 330] on div "Select a reason" at bounding box center [562, 331] width 546 height 22
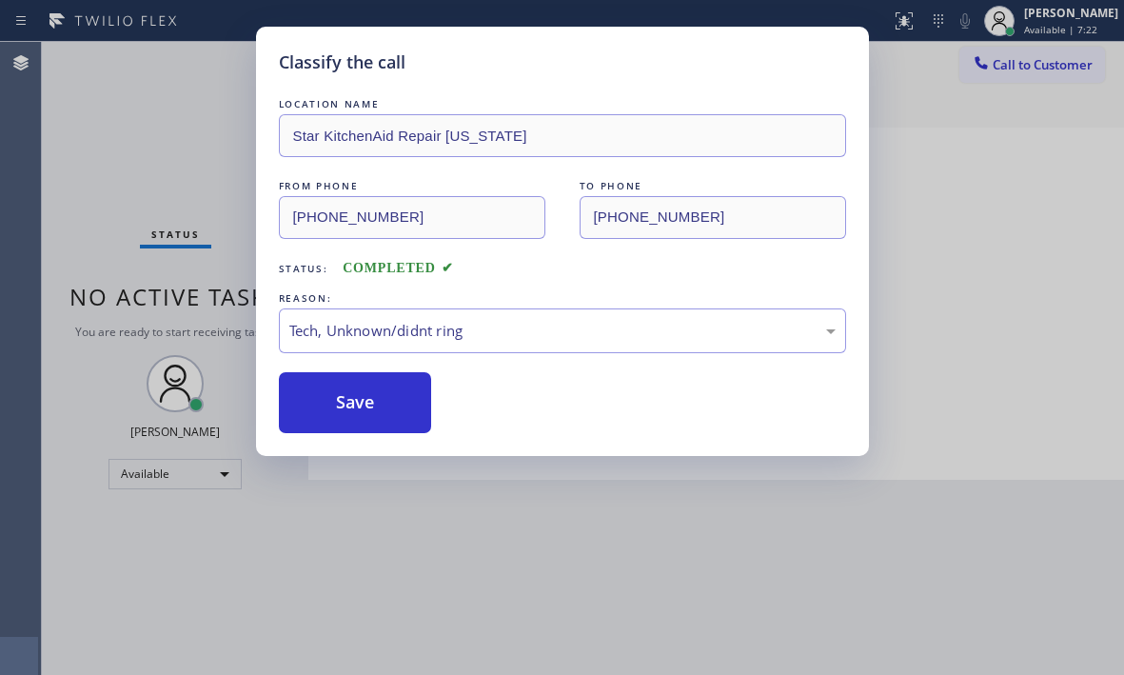
drag, startPoint x: 371, startPoint y: 414, endPoint x: 746, endPoint y: 472, distance: 379.4
click at [375, 413] on button "Save" at bounding box center [355, 402] width 153 height 61
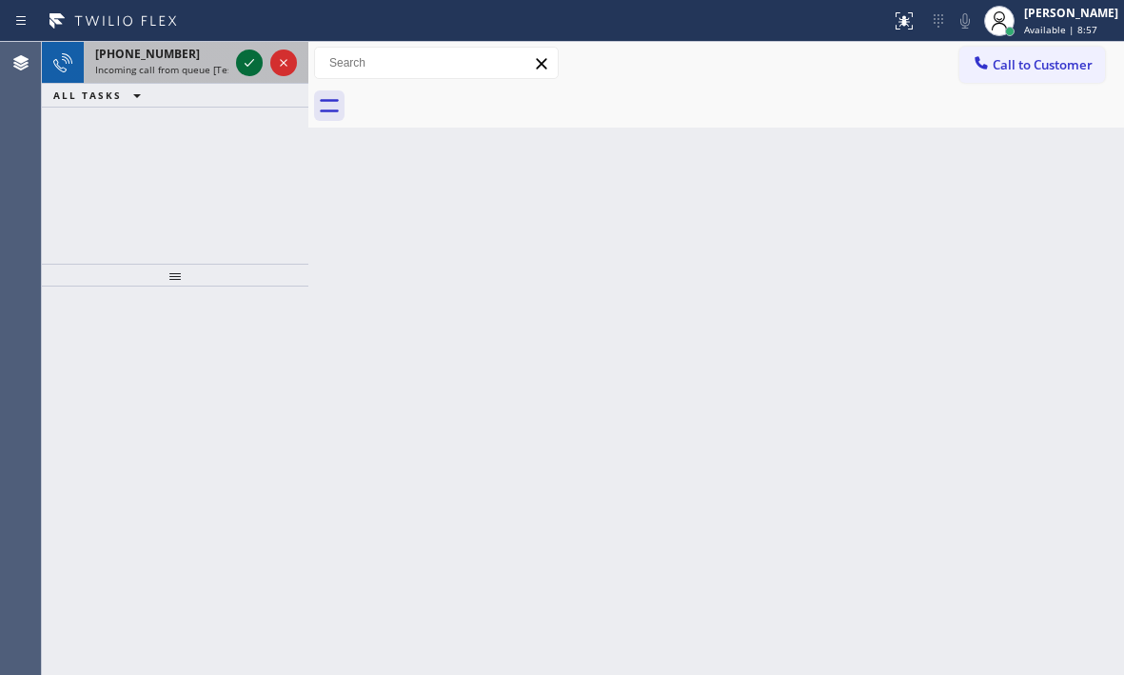
click at [254, 68] on icon at bounding box center [249, 62] width 23 height 23
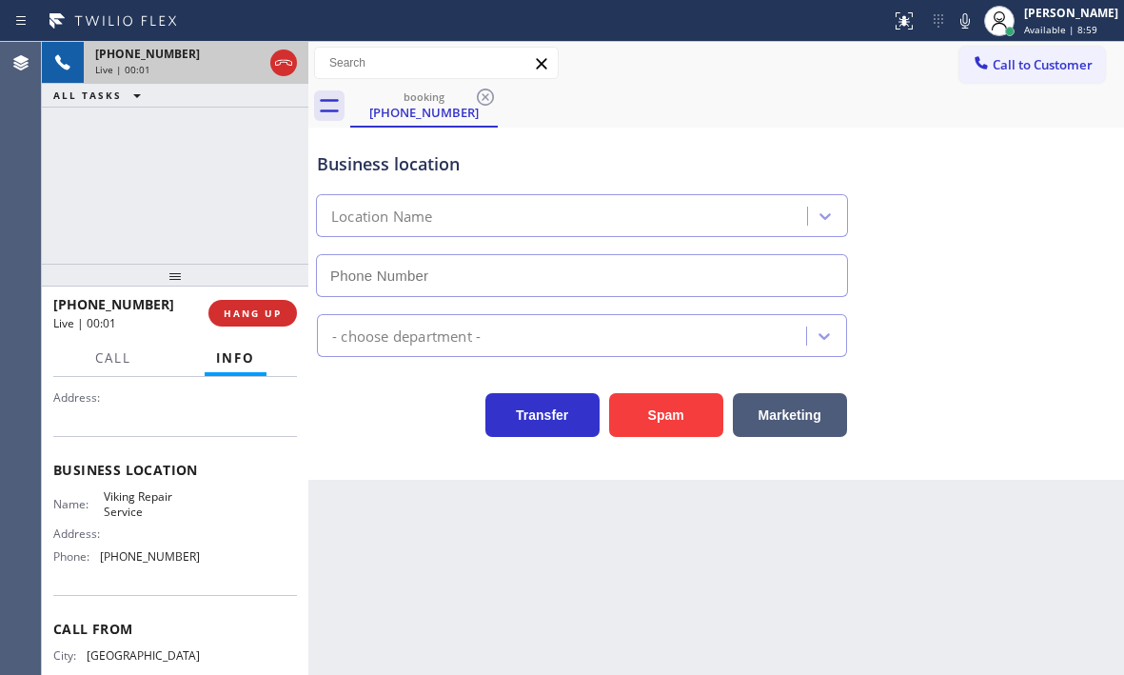
scroll to position [256, 0]
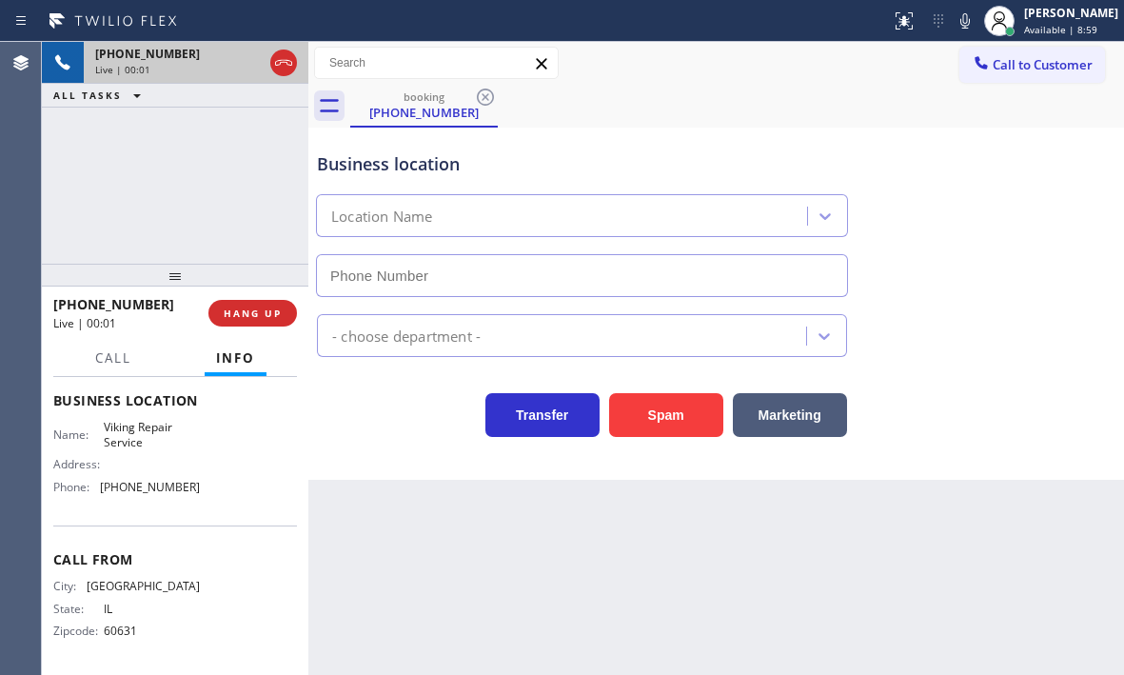
type input "[PHONE_NUMBER]"
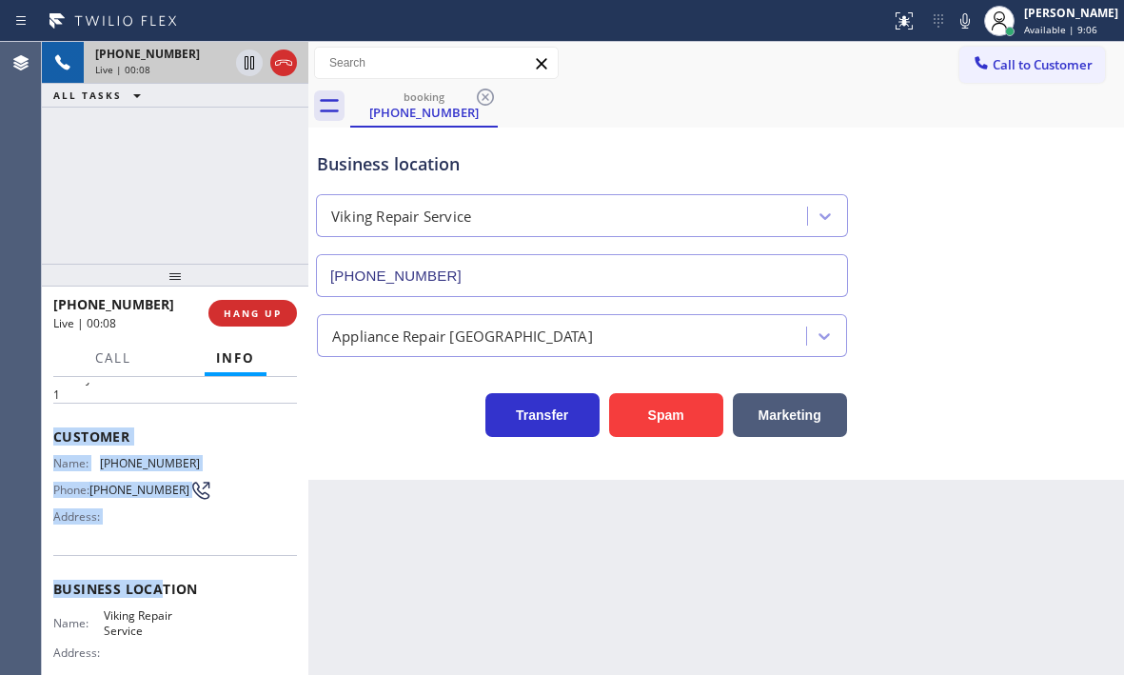
scroll to position [95, 0]
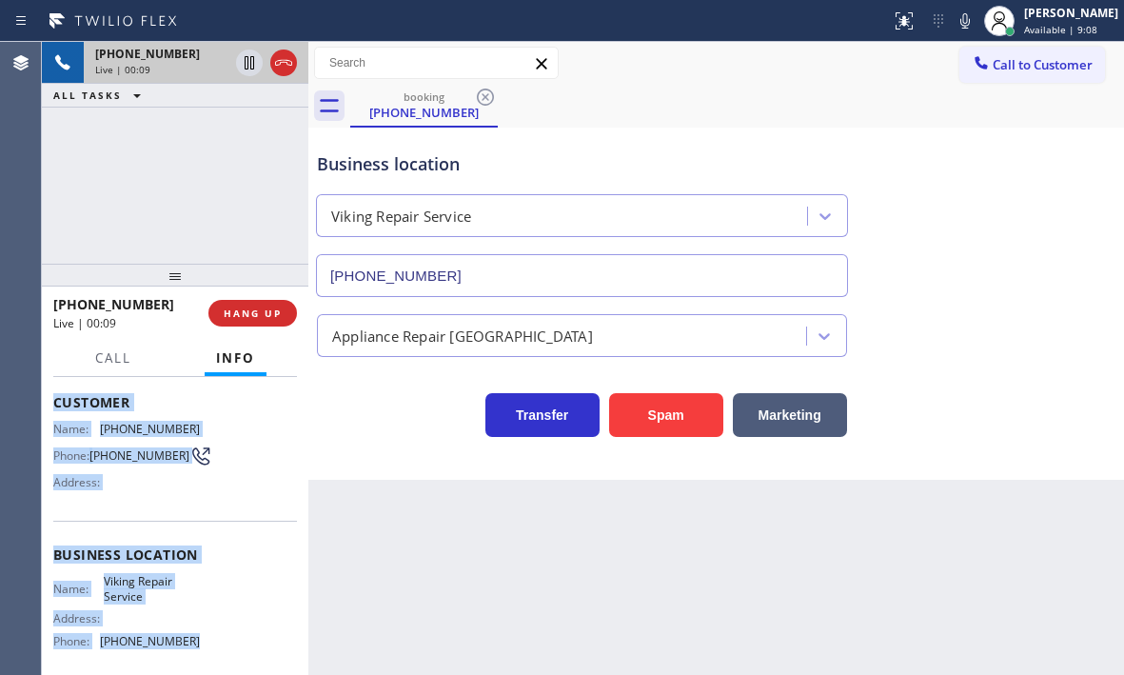
drag, startPoint x: 49, startPoint y: 490, endPoint x: 205, endPoint y: 642, distance: 218.1
click at [205, 642] on div "Context Queue: [Test] All Priority: 1 Customer Name: [PHONE_NUMBER] Phone: [PHO…" at bounding box center [175, 526] width 266 height 298
copy div "Customer Name: [PHONE_NUMBER] Phone: [PHONE_NUMBER] Address: Business location …"
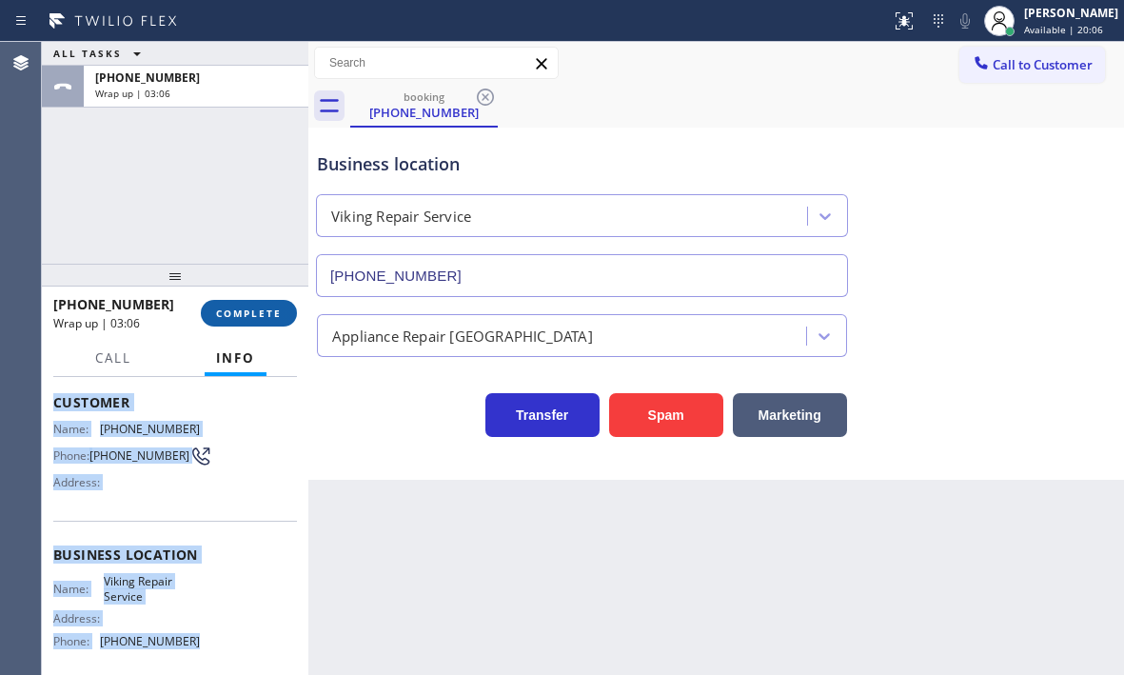
click at [261, 306] on span "COMPLETE" at bounding box center [249, 312] width 66 height 13
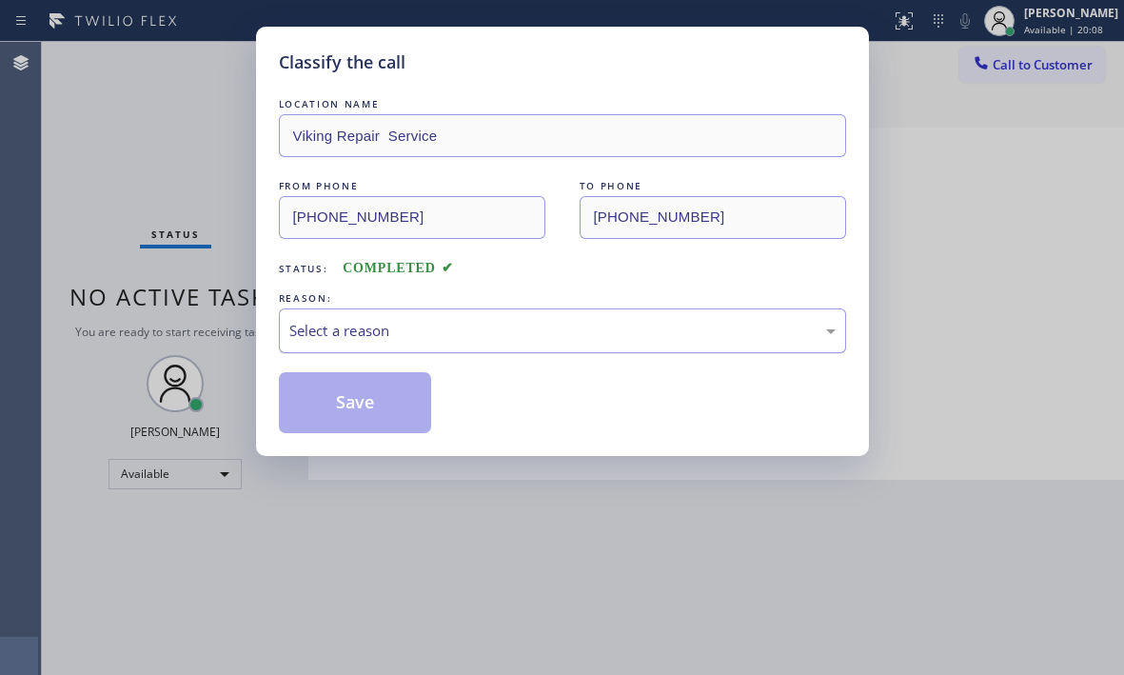
click at [428, 332] on div "Select a reason" at bounding box center [562, 331] width 546 height 22
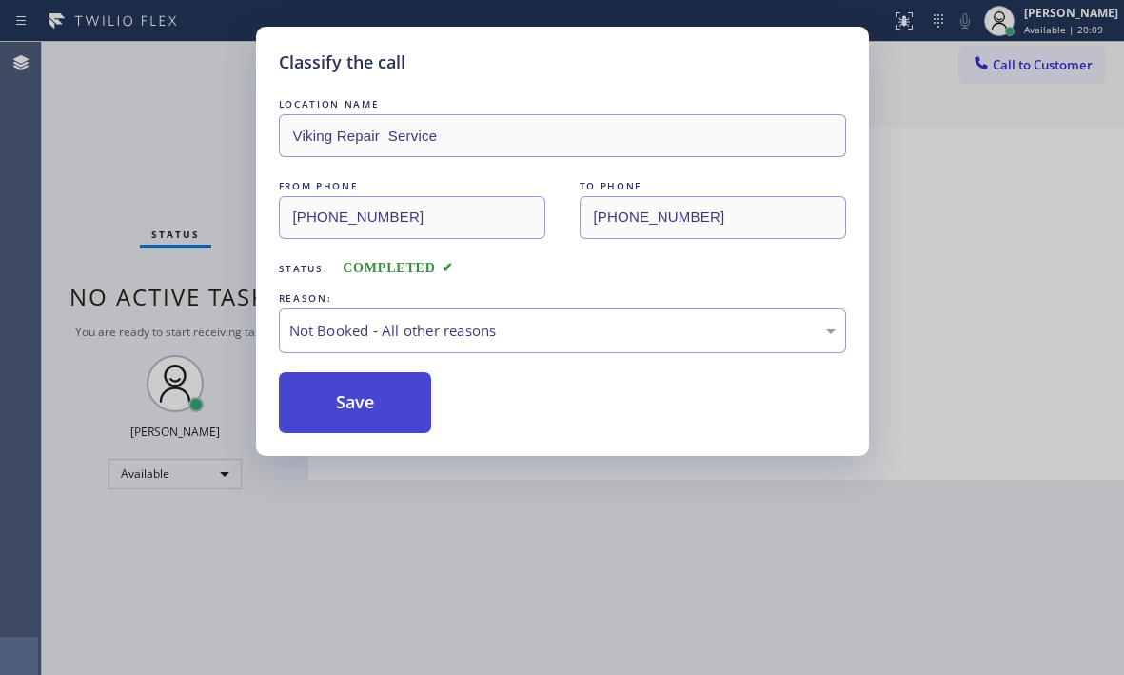
click at [323, 404] on button "Save" at bounding box center [355, 402] width 153 height 61
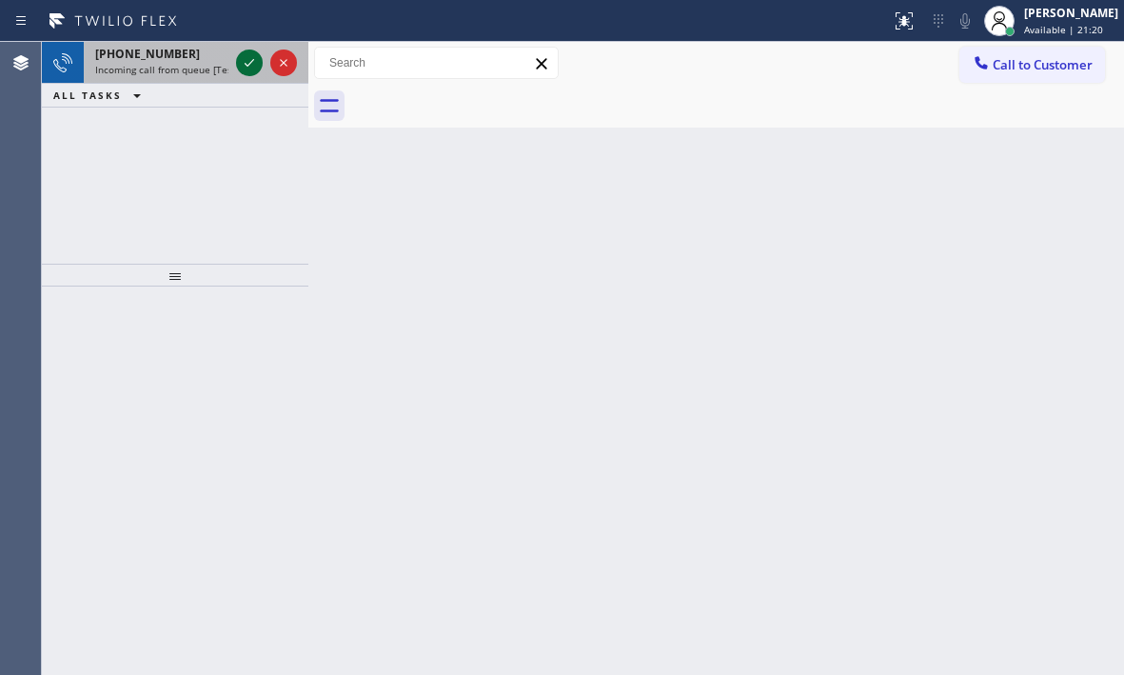
click at [240, 58] on icon at bounding box center [249, 62] width 23 height 23
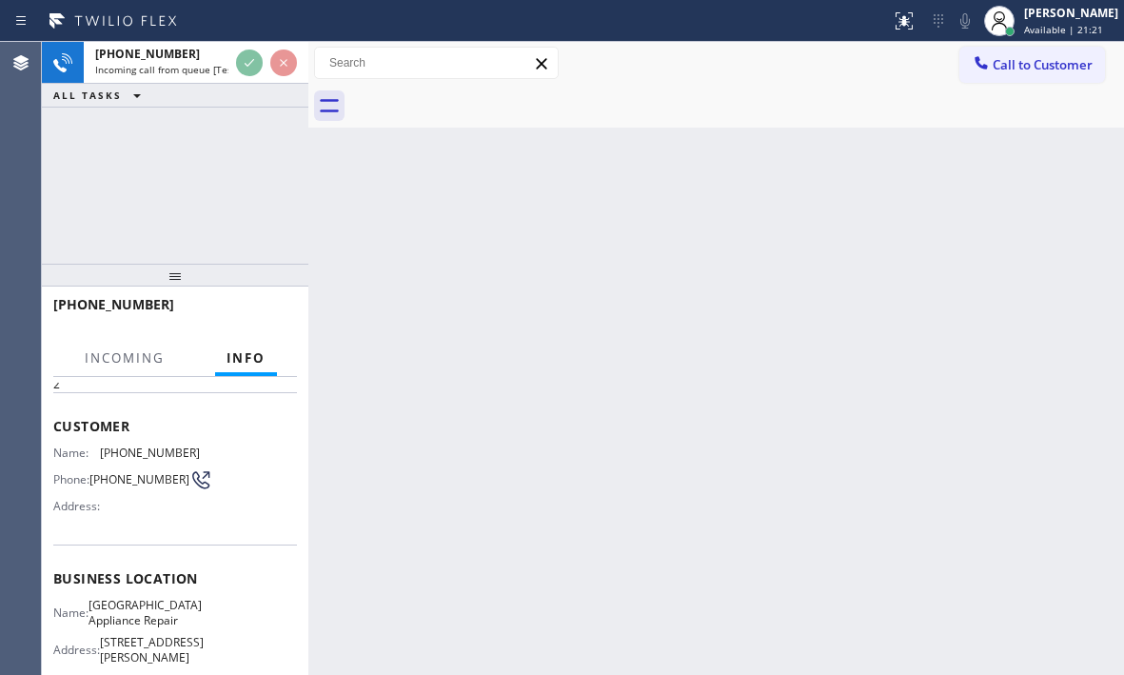
scroll to position [190, 0]
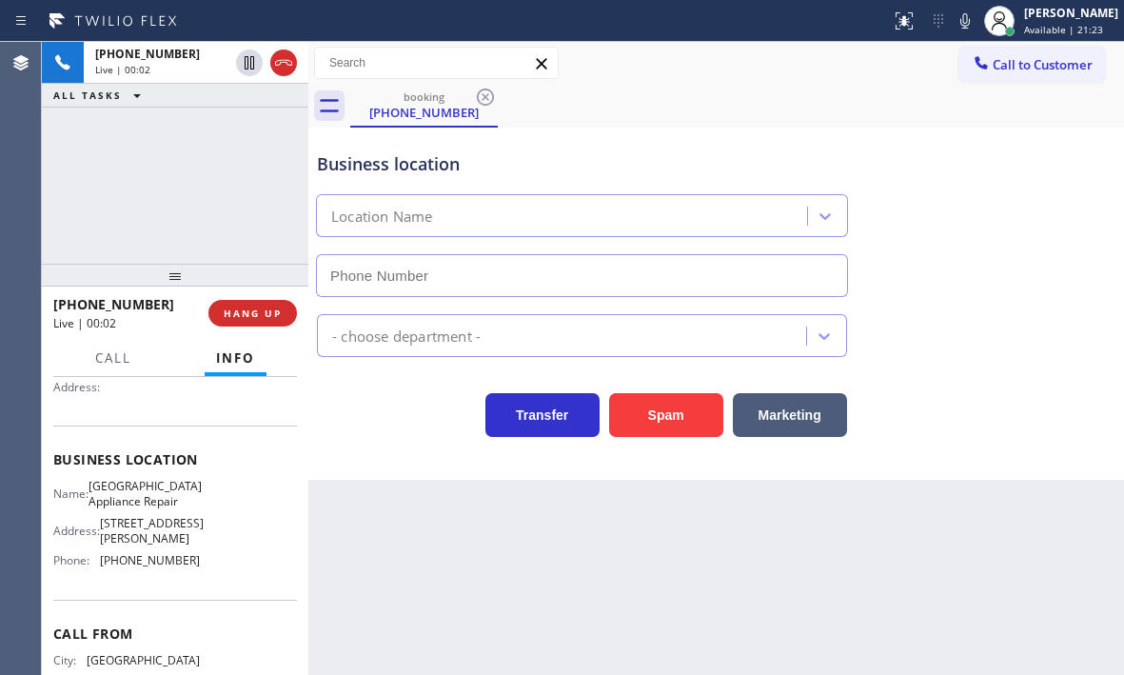
type input "[PHONE_NUMBER]"
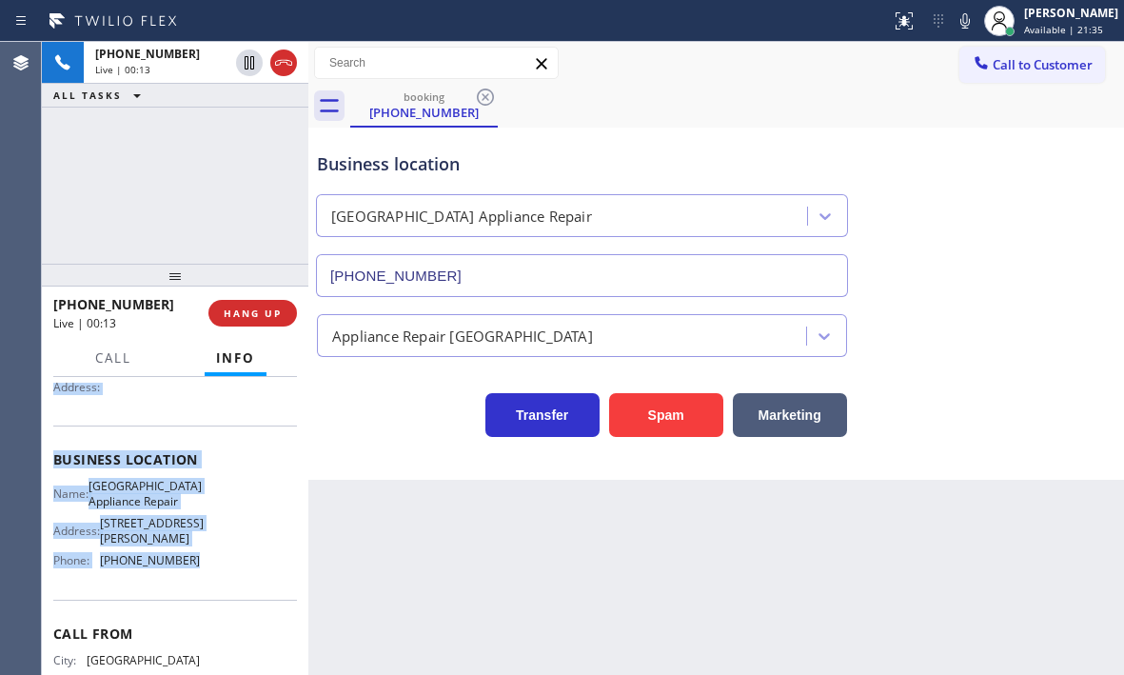
drag, startPoint x: 44, startPoint y: 489, endPoint x: 192, endPoint y: 563, distance: 166.0
click at [192, 563] on div "Context Queue: [Test] All Priority: 2 Customer Name: [PHONE_NUMBER] Phone: [PHO…" at bounding box center [175, 526] width 266 height 298
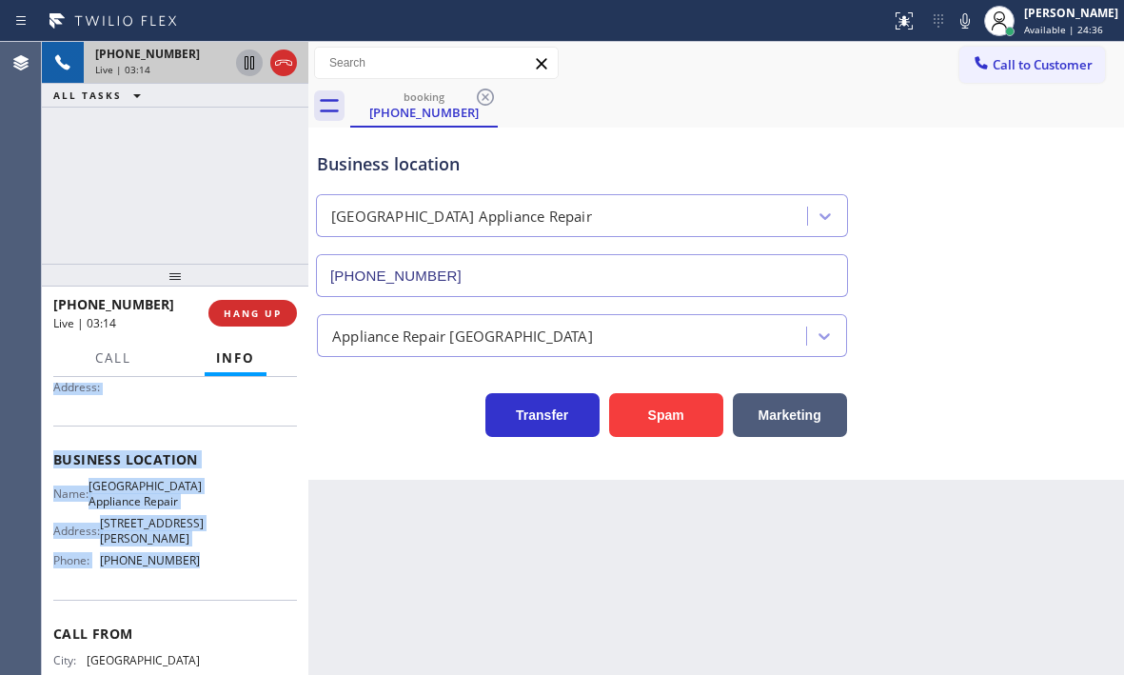
click at [249, 65] on icon at bounding box center [249, 62] width 23 height 23
click at [246, 64] on icon at bounding box center [249, 62] width 23 height 23
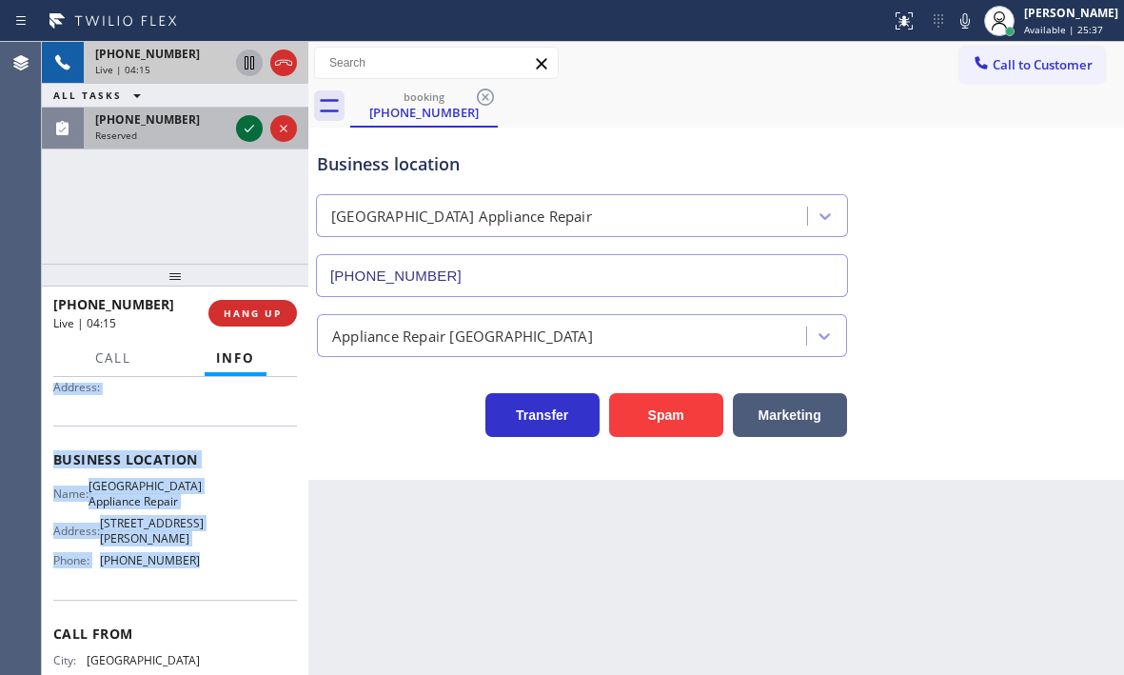
click at [245, 128] on icon at bounding box center [249, 128] width 23 height 23
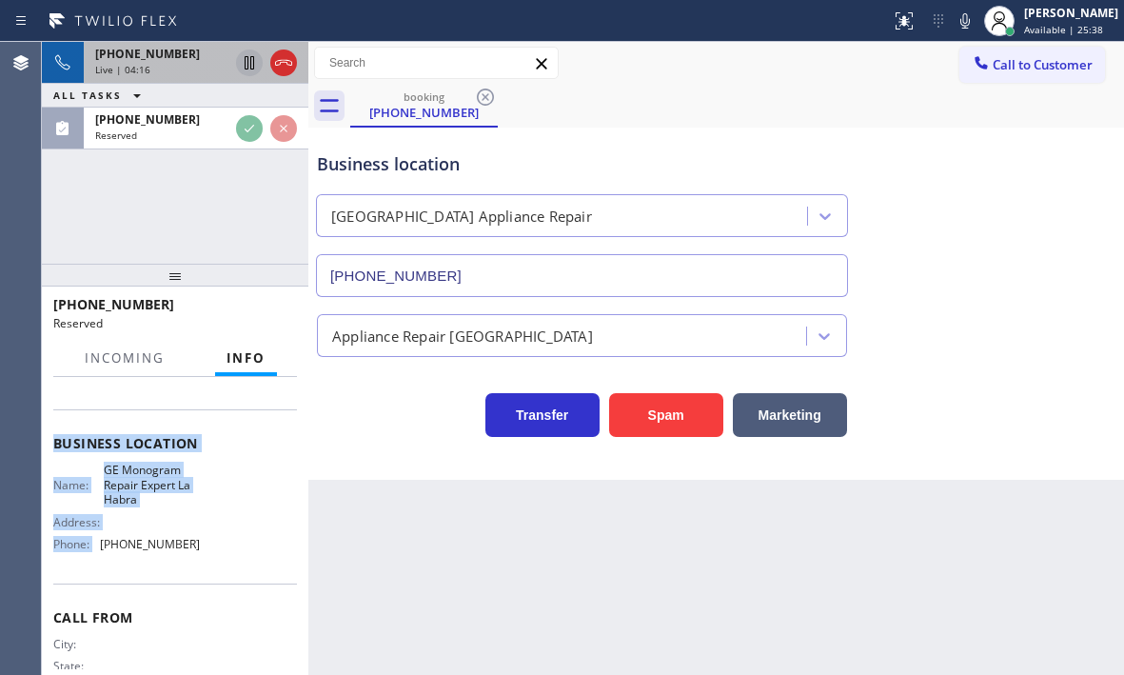
scroll to position [207, 0]
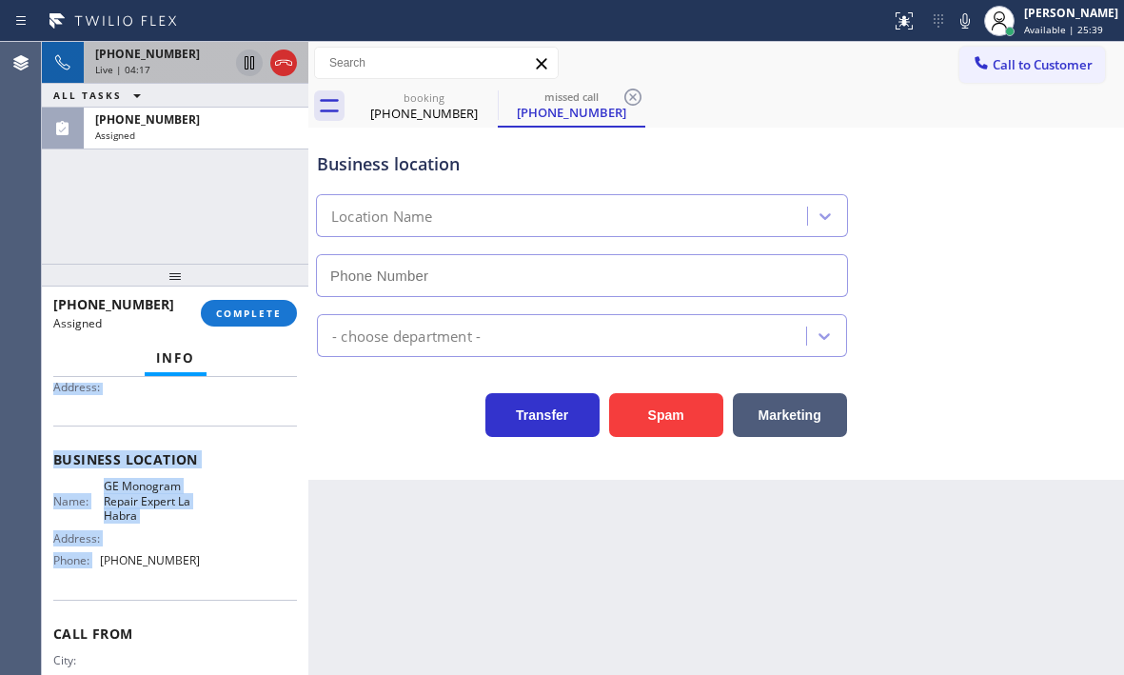
type input "[PHONE_NUMBER]"
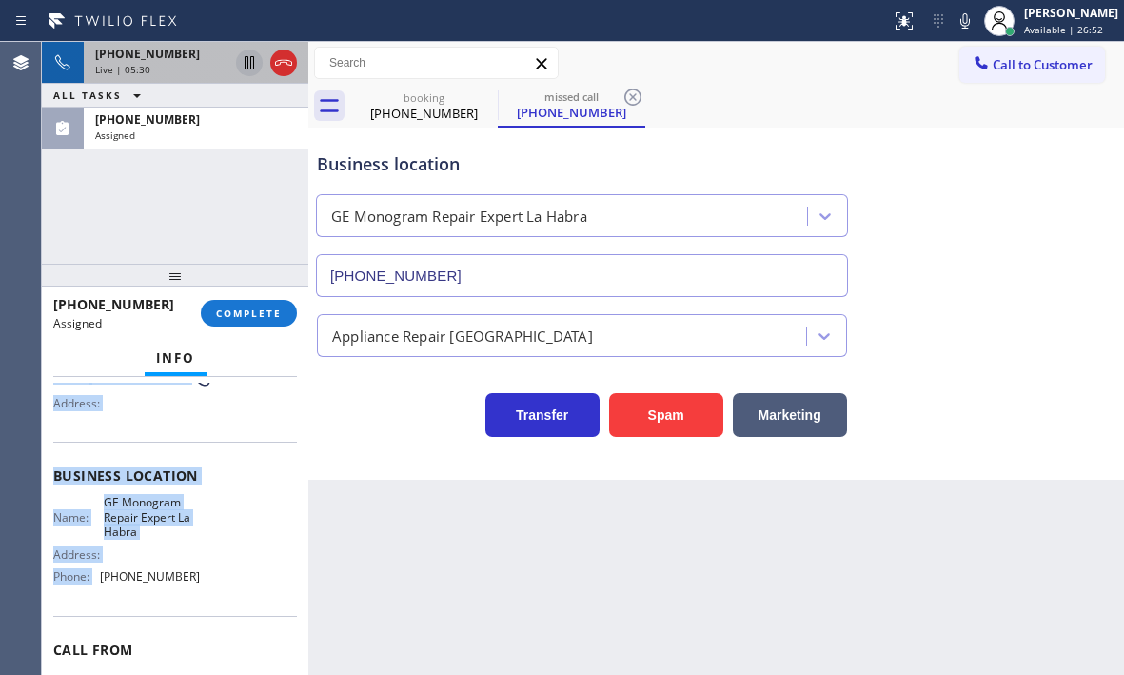
scroll to position [223, 0]
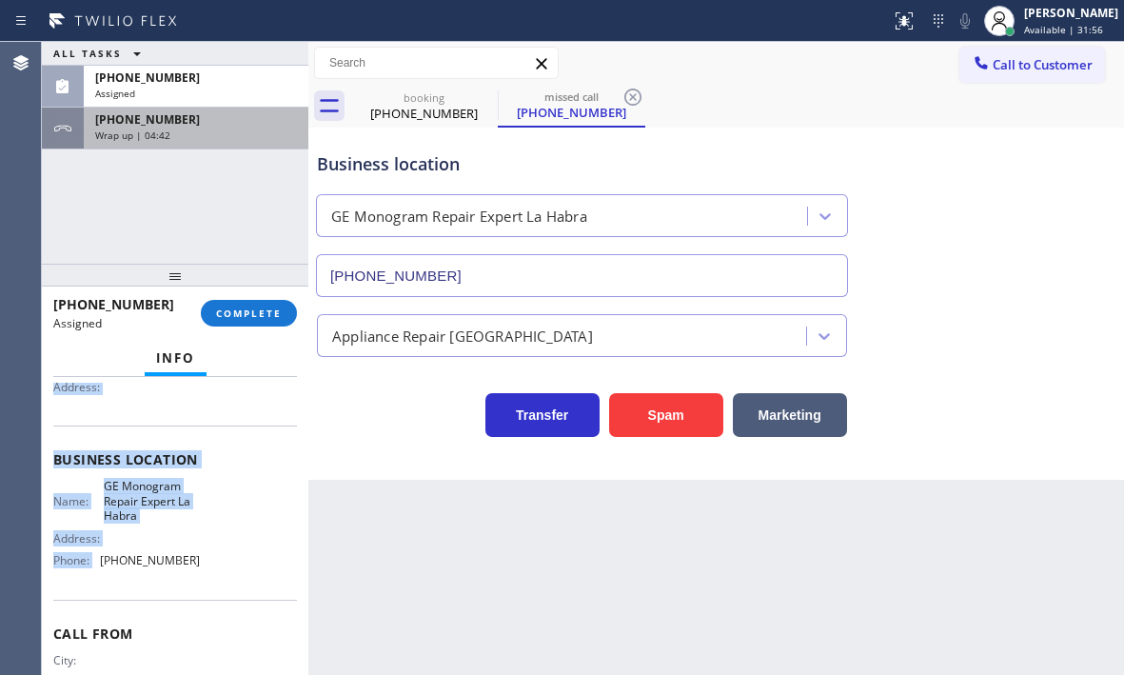
click at [226, 121] on div "[PHONE_NUMBER]" at bounding box center [196, 119] width 202 height 16
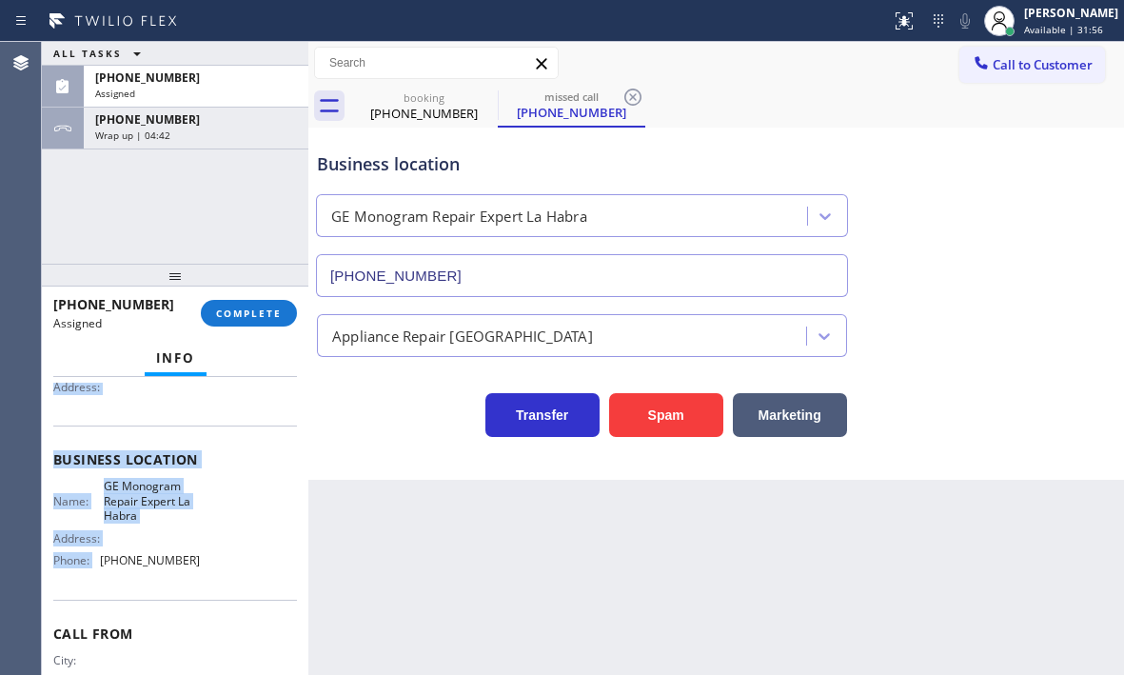
scroll to position [190, 0]
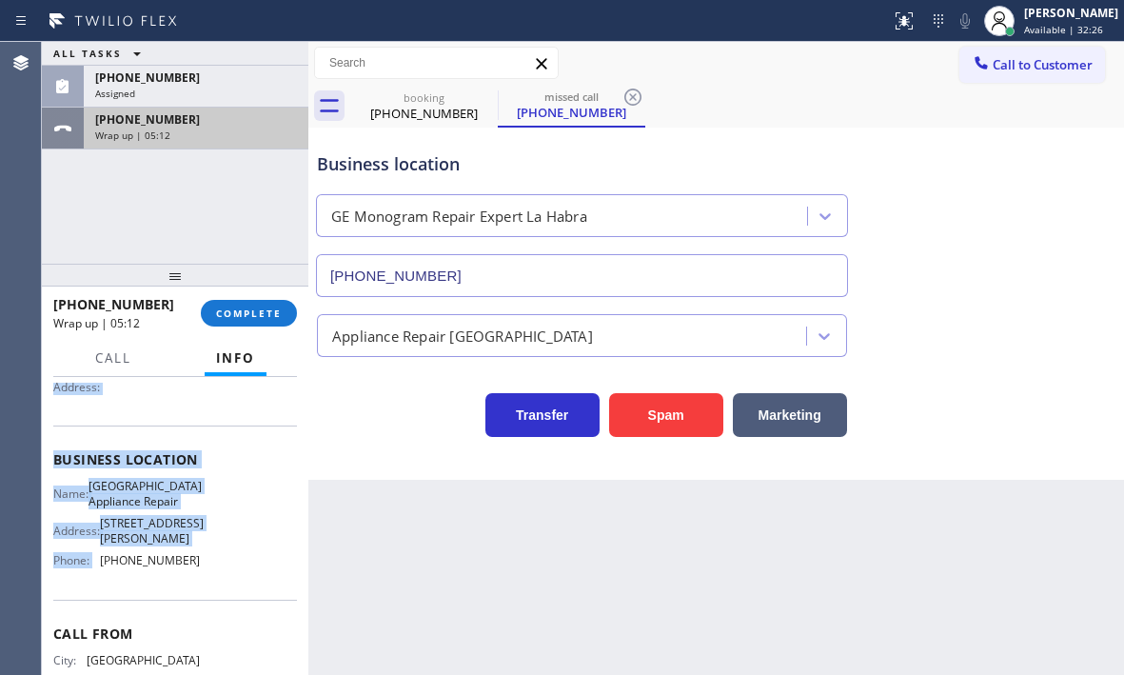
click at [214, 147] on div "[PHONE_NUMBER] Wrap up | 05:12" at bounding box center [192, 129] width 217 height 42
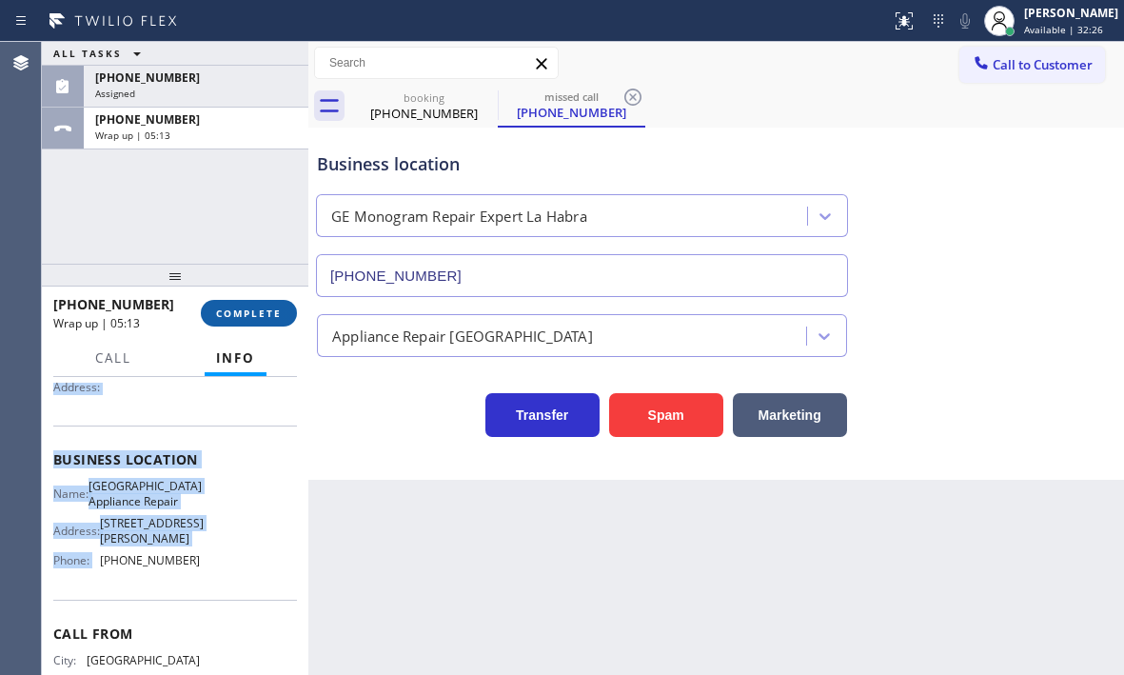
click at [247, 318] on span "COMPLETE" at bounding box center [249, 312] width 66 height 13
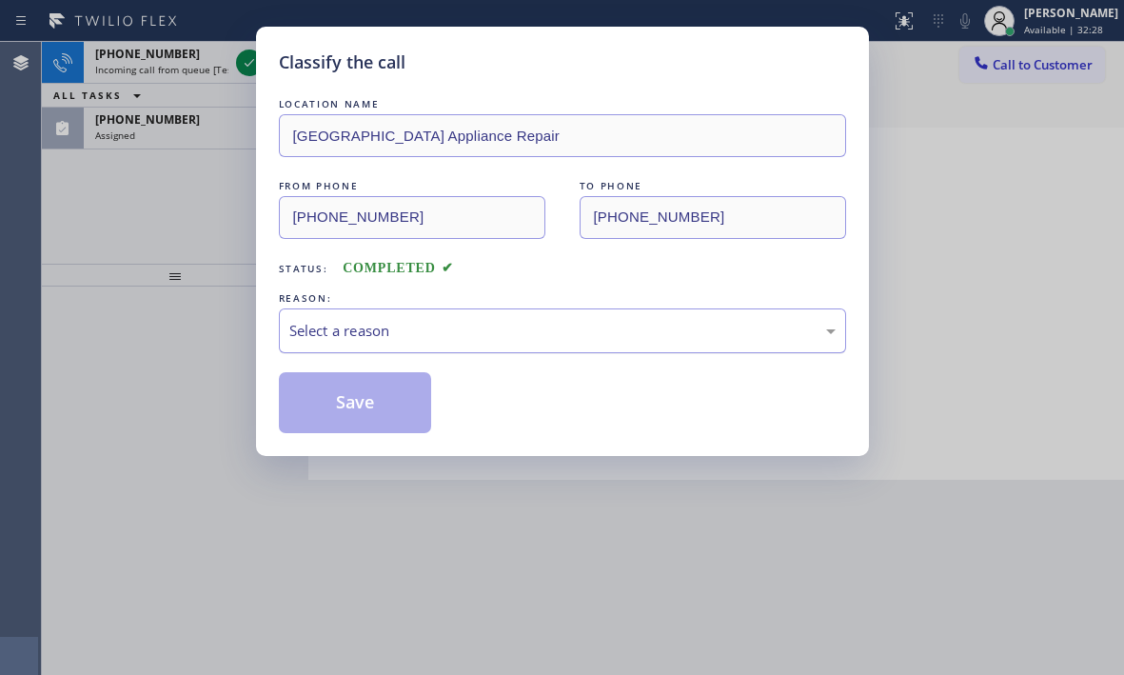
click at [358, 325] on div "Select a reason" at bounding box center [562, 331] width 546 height 22
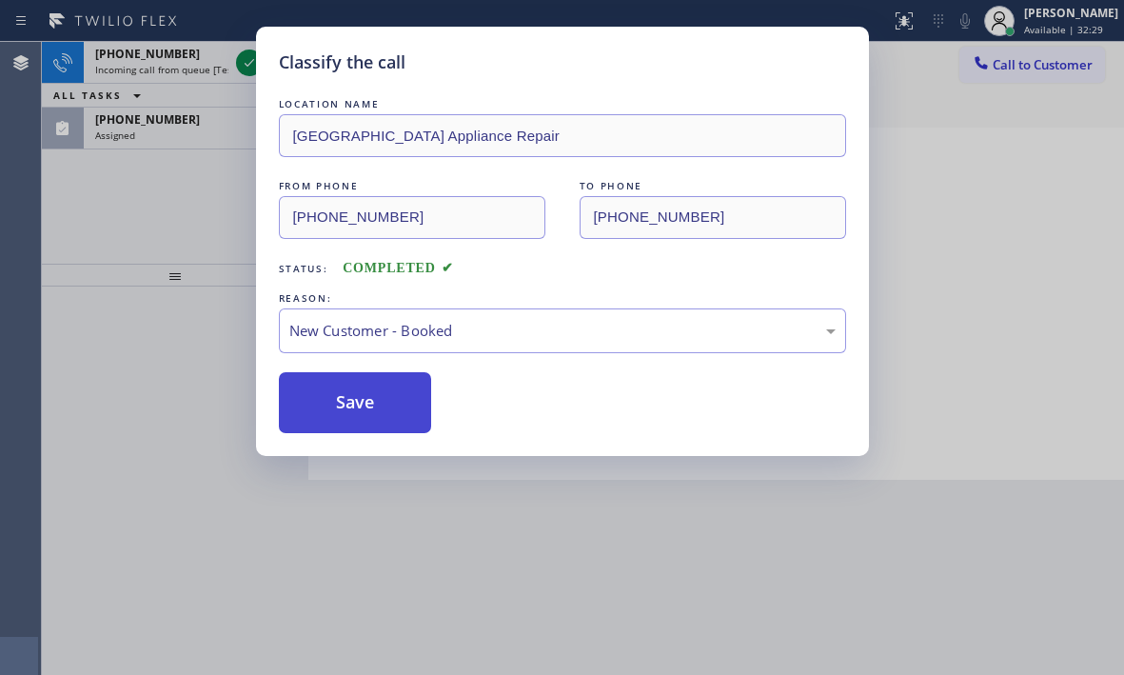
click at [327, 384] on button "Save" at bounding box center [355, 402] width 153 height 61
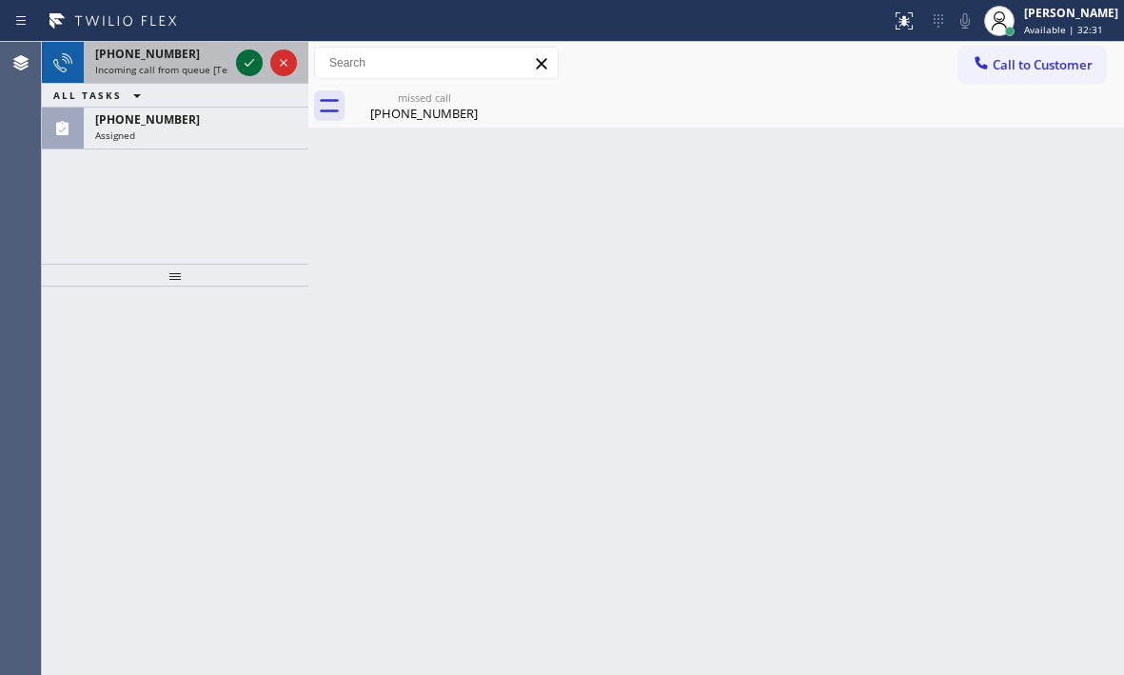
click at [243, 55] on icon at bounding box center [249, 62] width 23 height 23
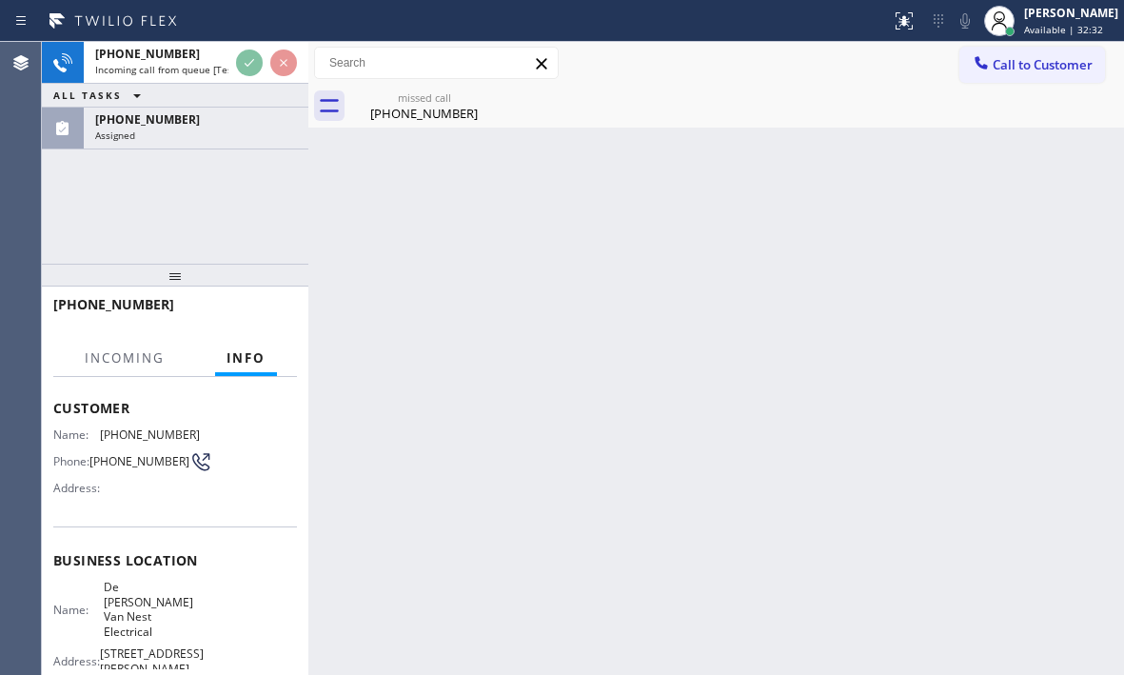
scroll to position [190, 0]
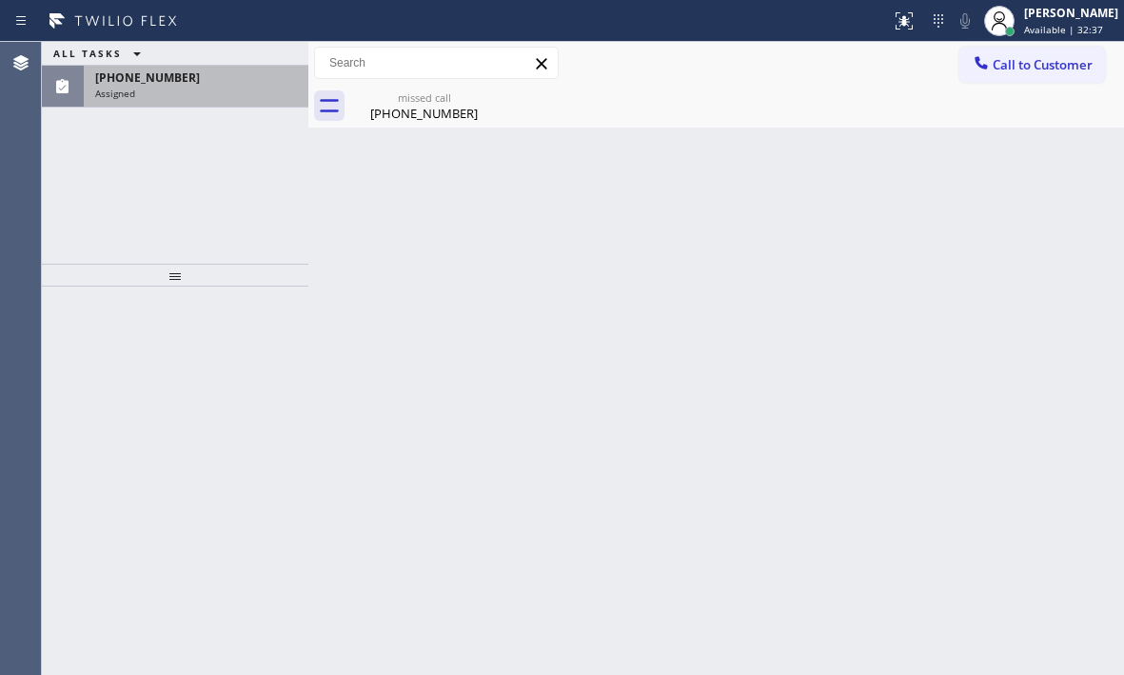
click at [176, 92] on div "Assigned" at bounding box center [196, 93] width 202 height 13
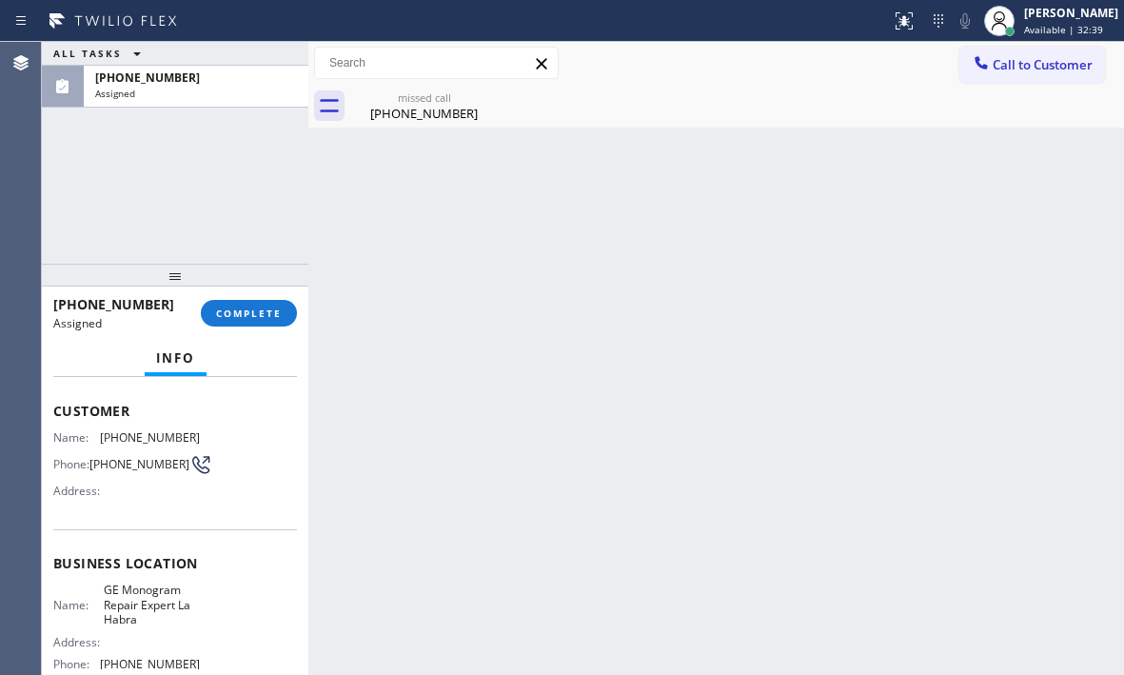
scroll to position [95, 0]
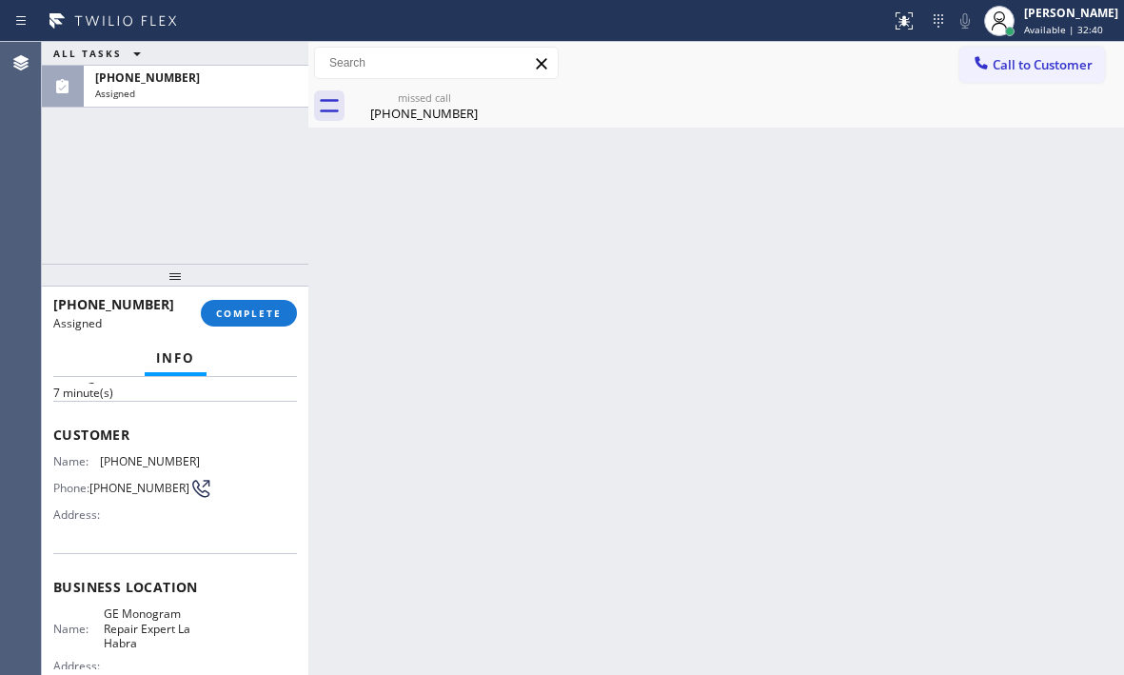
click at [49, 426] on div "Context Queue: Appliance Repair High End Priority: 0 Task Age: [DEMOGRAPHIC_DAT…" at bounding box center [175, 526] width 266 height 298
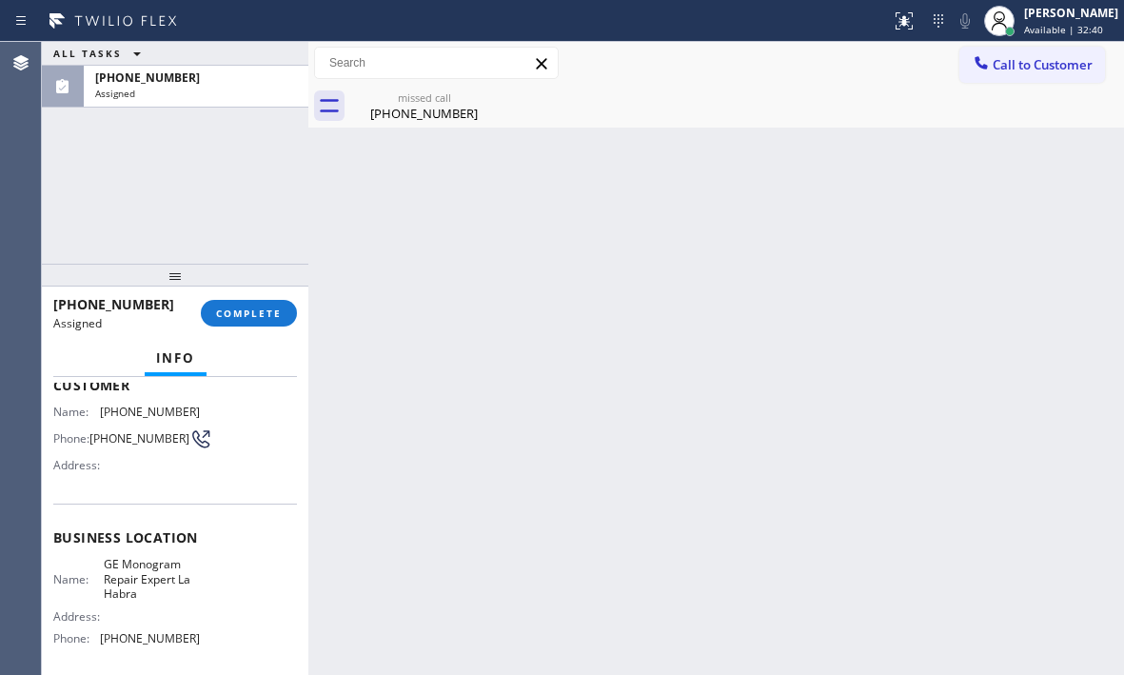
scroll to position [190, 0]
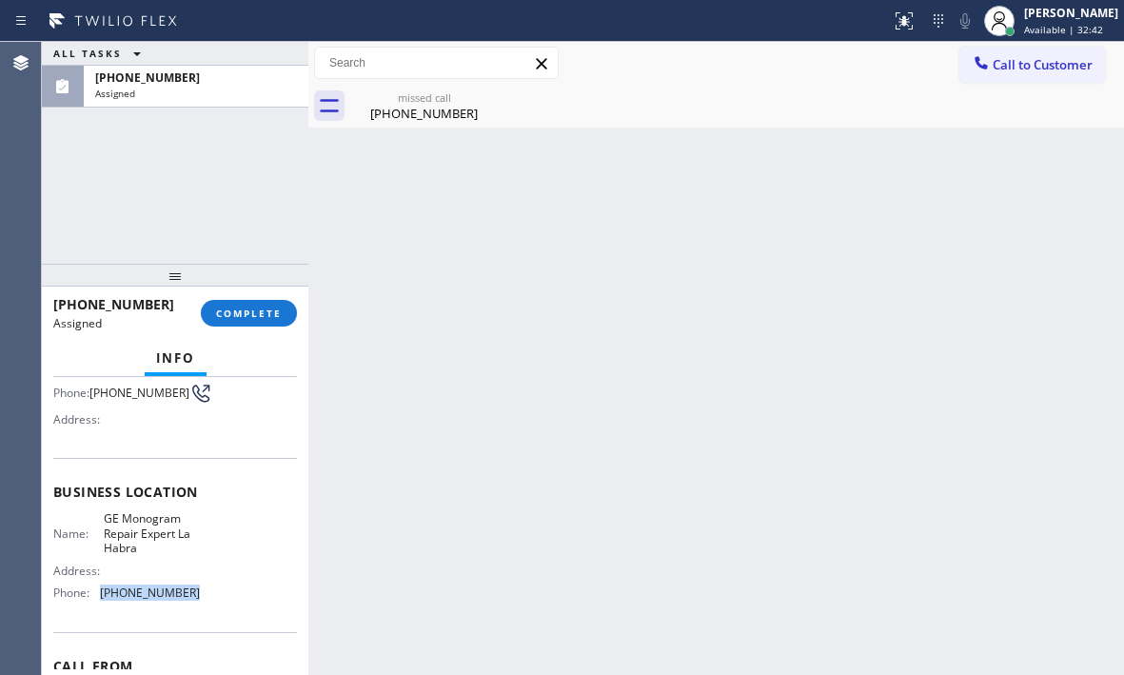
drag, startPoint x: 194, startPoint y: 596, endPoint x: 100, endPoint y: 601, distance: 94.3
click at [100, 601] on div "Name: GE Monogram Repair Expert La Habra Address: Phone: [PHONE_NUMBER]" at bounding box center [175, 559] width 244 height 96
click at [995, 72] on span "Call to Customer" at bounding box center [1043, 64] width 100 height 17
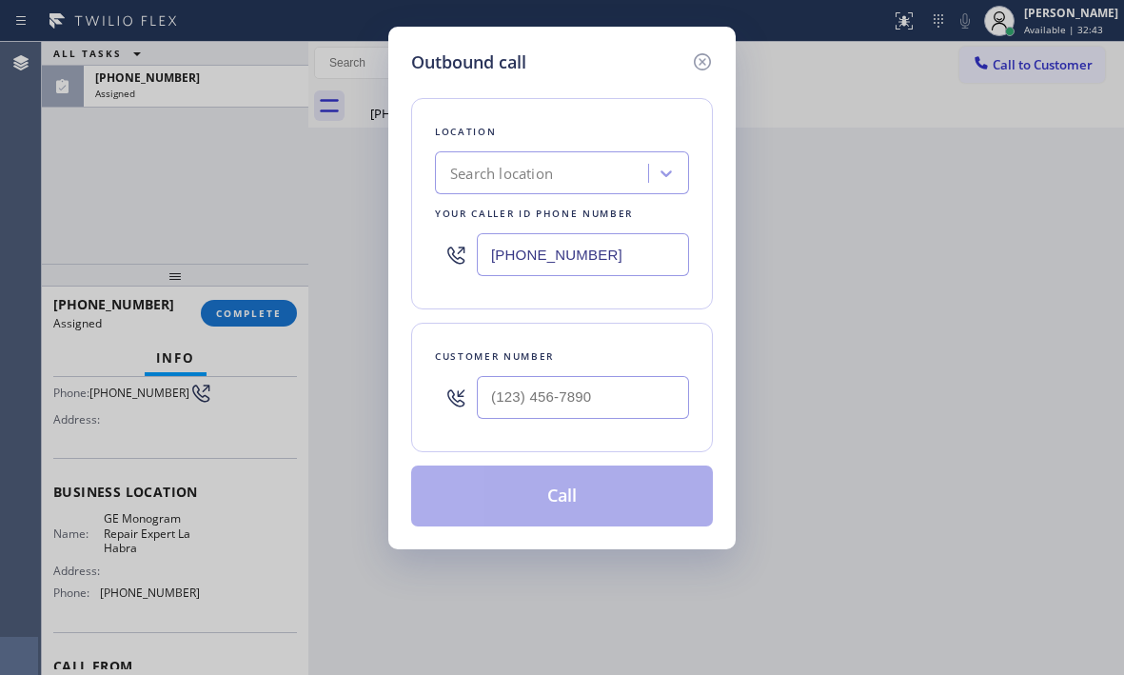
click at [646, 247] on input "[PHONE_NUMBER]" at bounding box center [583, 254] width 212 height 43
paste input "562) 378-3598"
type input "[PHONE_NUMBER]"
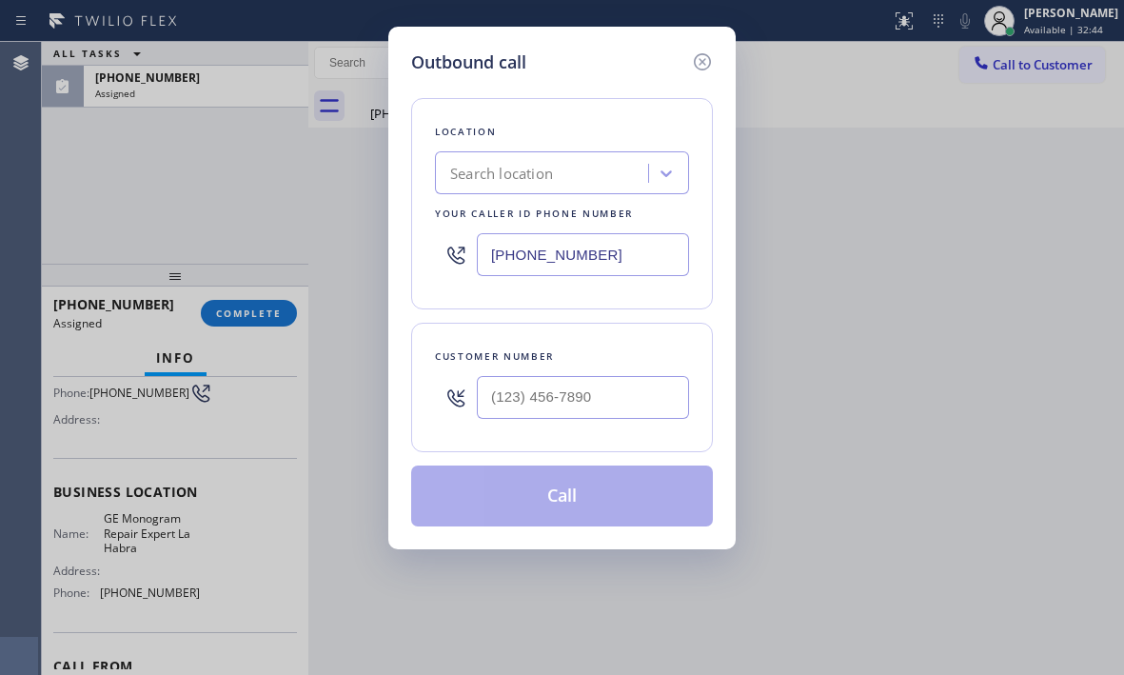
click at [572, 367] on div at bounding box center [583, 397] width 212 height 62
click at [564, 389] on input "(___) ___-____" at bounding box center [583, 397] width 212 height 43
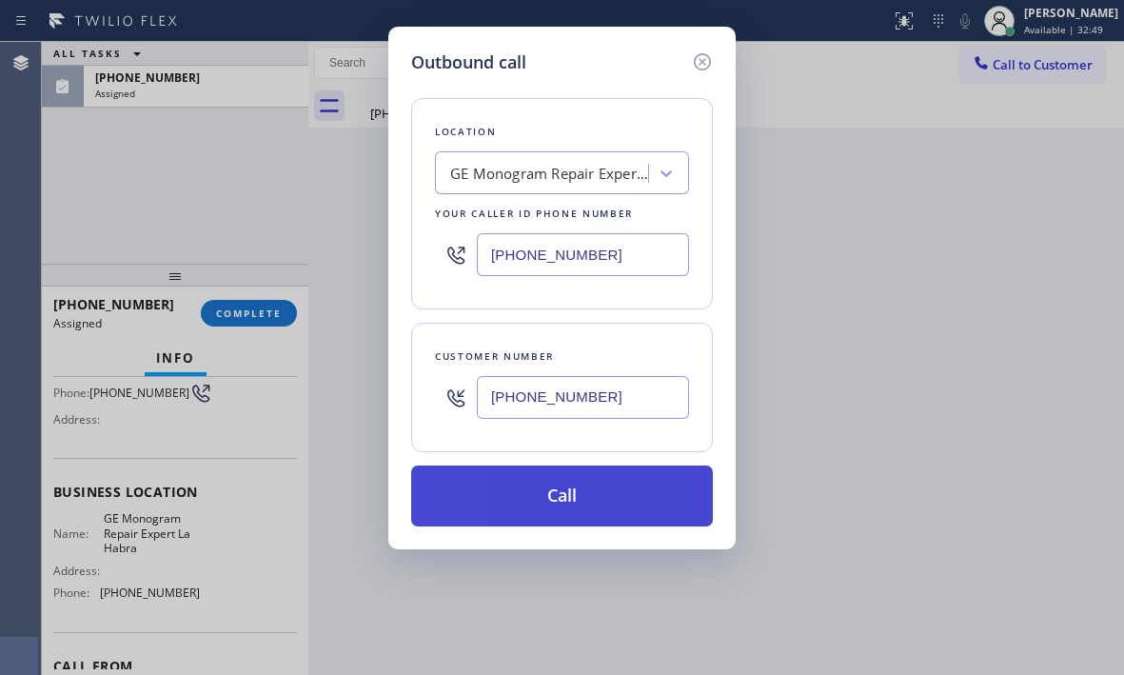
type input "[PHONE_NUMBER]"
click at [538, 477] on button "Call" at bounding box center [562, 495] width 302 height 61
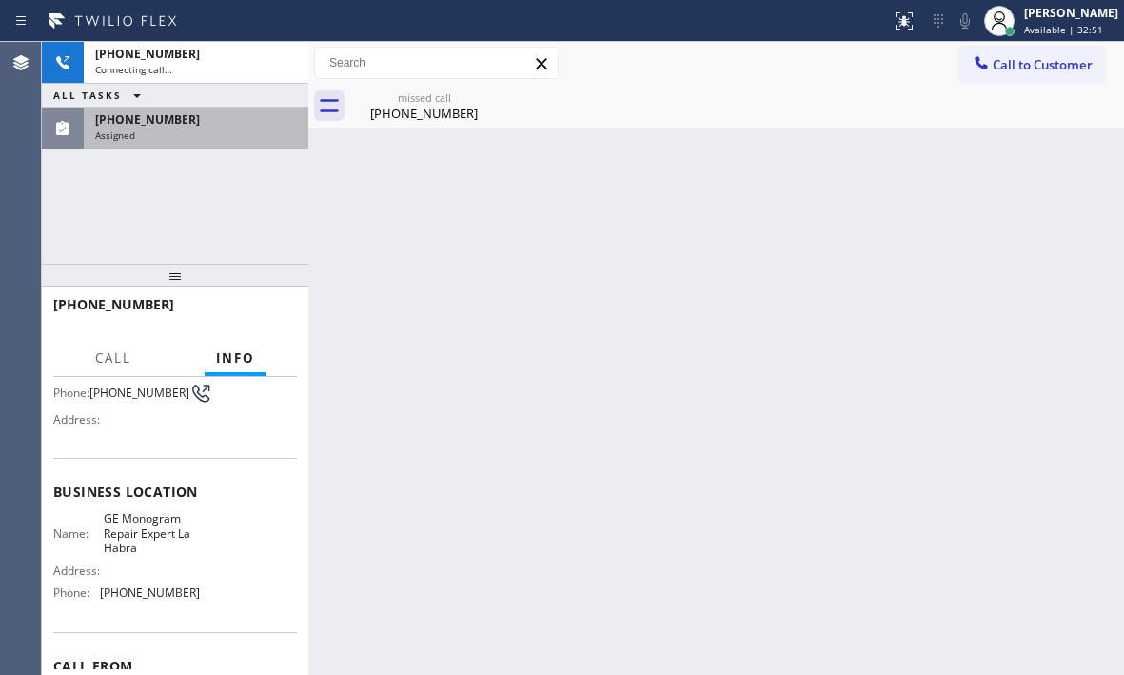
click at [209, 89] on div "ALL TASKS ALL TASKS ACTIVE TASKS TASKS IN WRAP UP" at bounding box center [175, 96] width 266 height 24
click at [203, 120] on div "[PHONE_NUMBER]" at bounding box center [196, 119] width 202 height 16
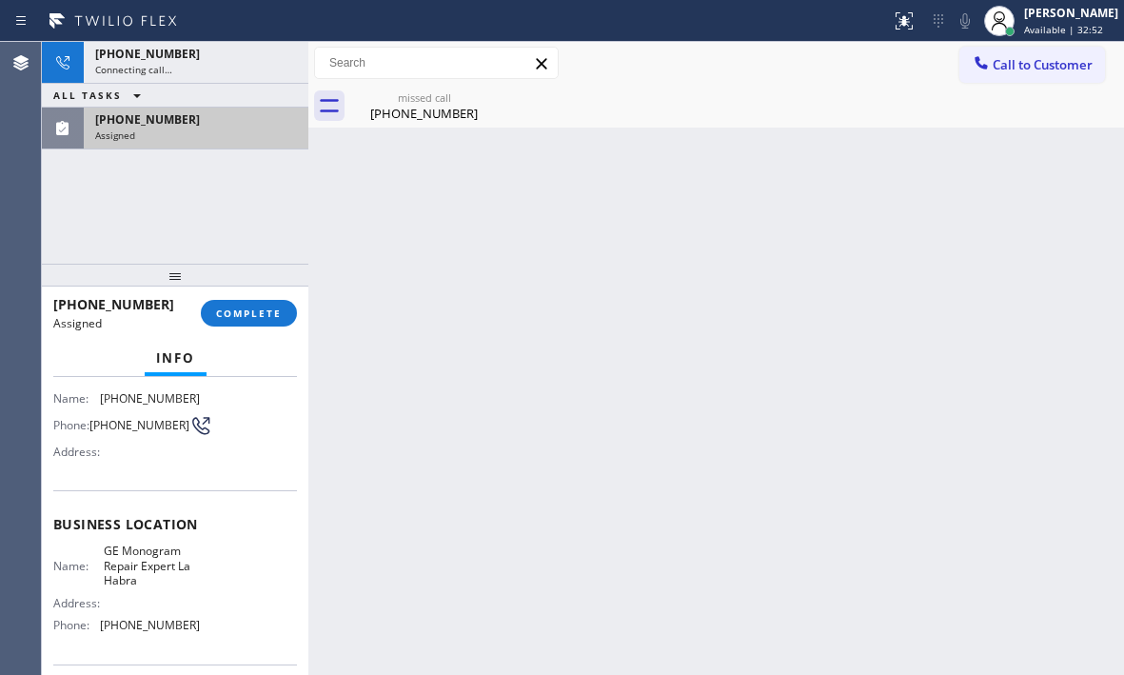
scroll to position [190, 0]
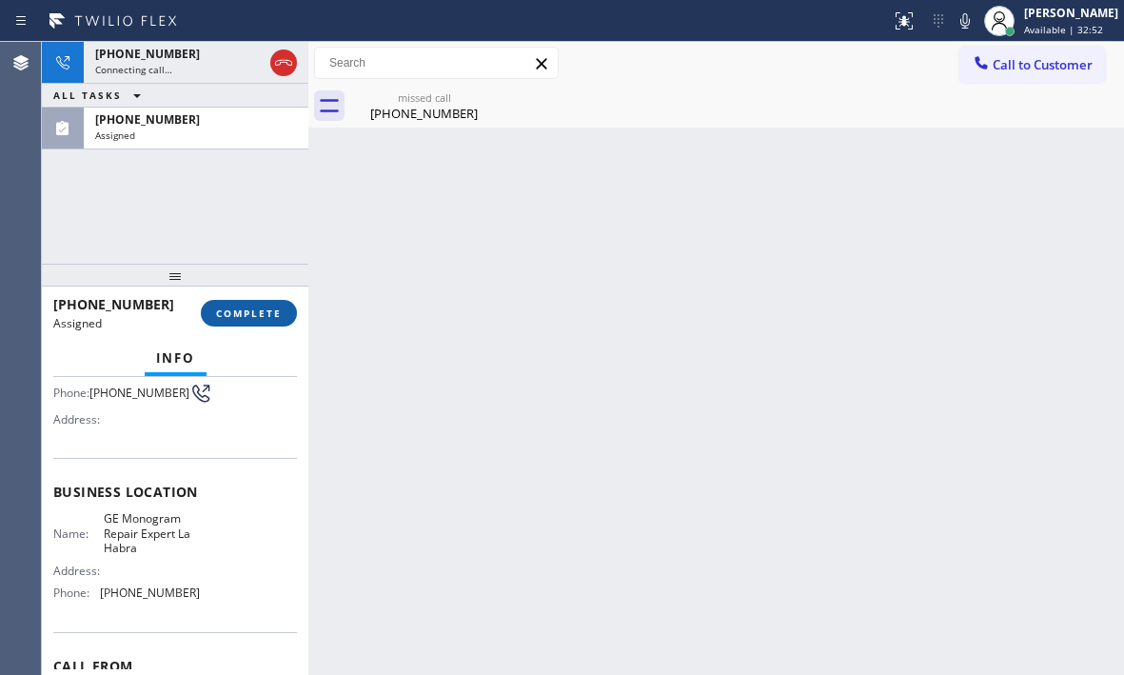
click at [243, 323] on button "COMPLETE" at bounding box center [249, 313] width 96 height 27
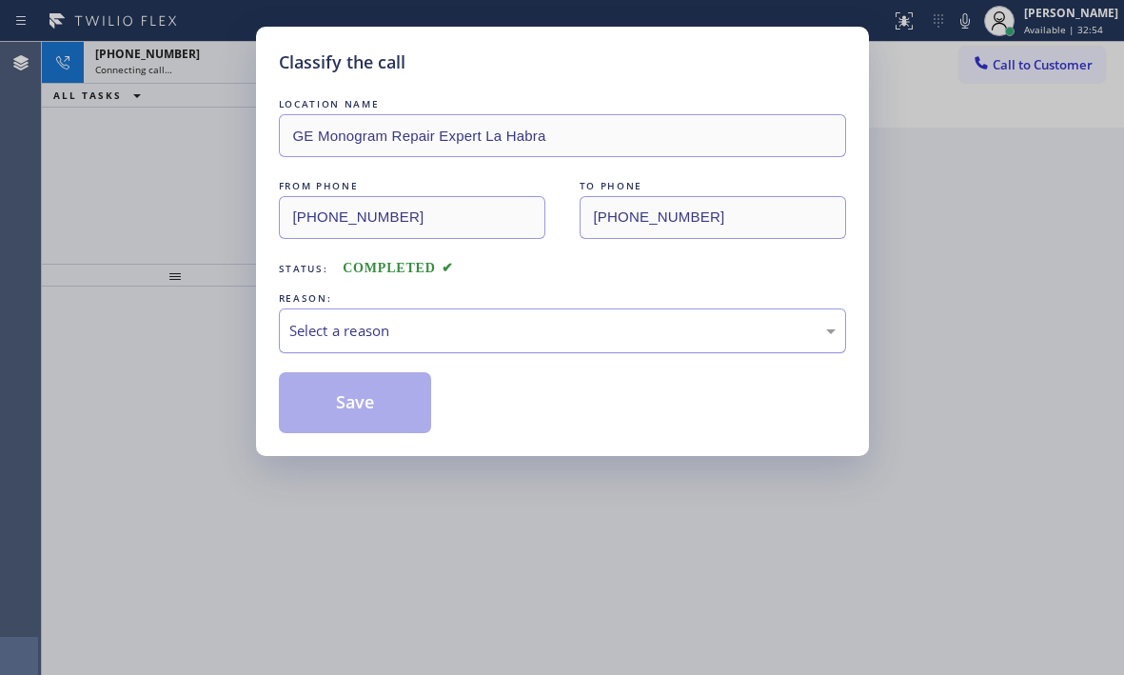
click at [592, 333] on div "Select a reason" at bounding box center [562, 331] width 546 height 22
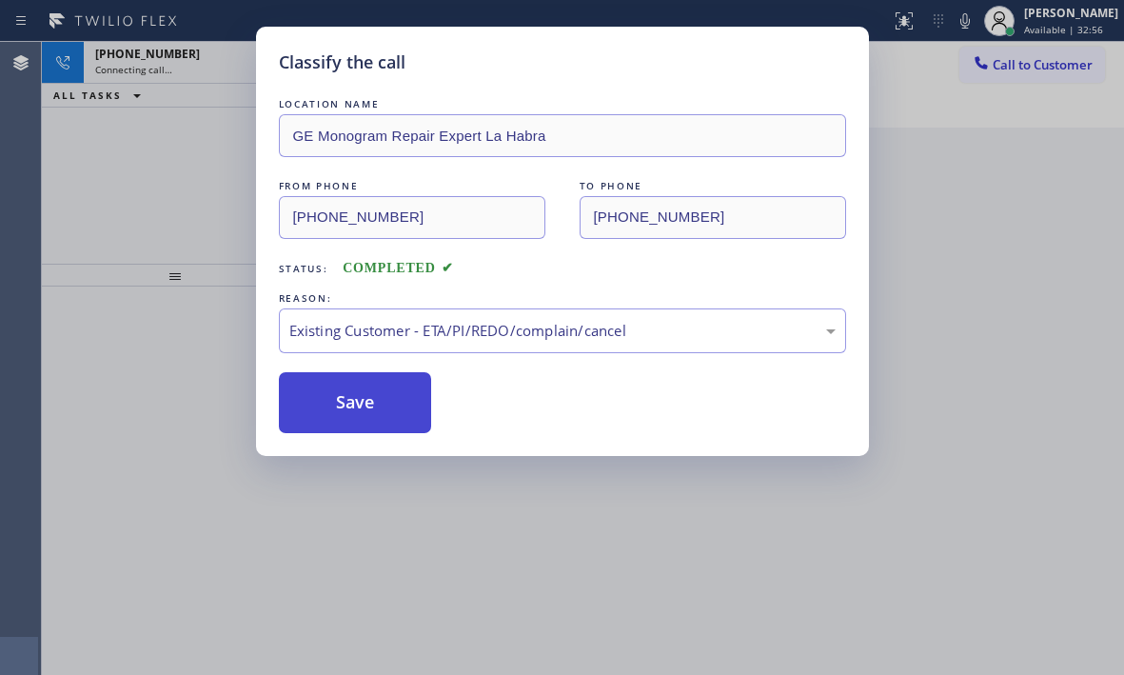
click at [336, 406] on button "Save" at bounding box center [355, 402] width 153 height 61
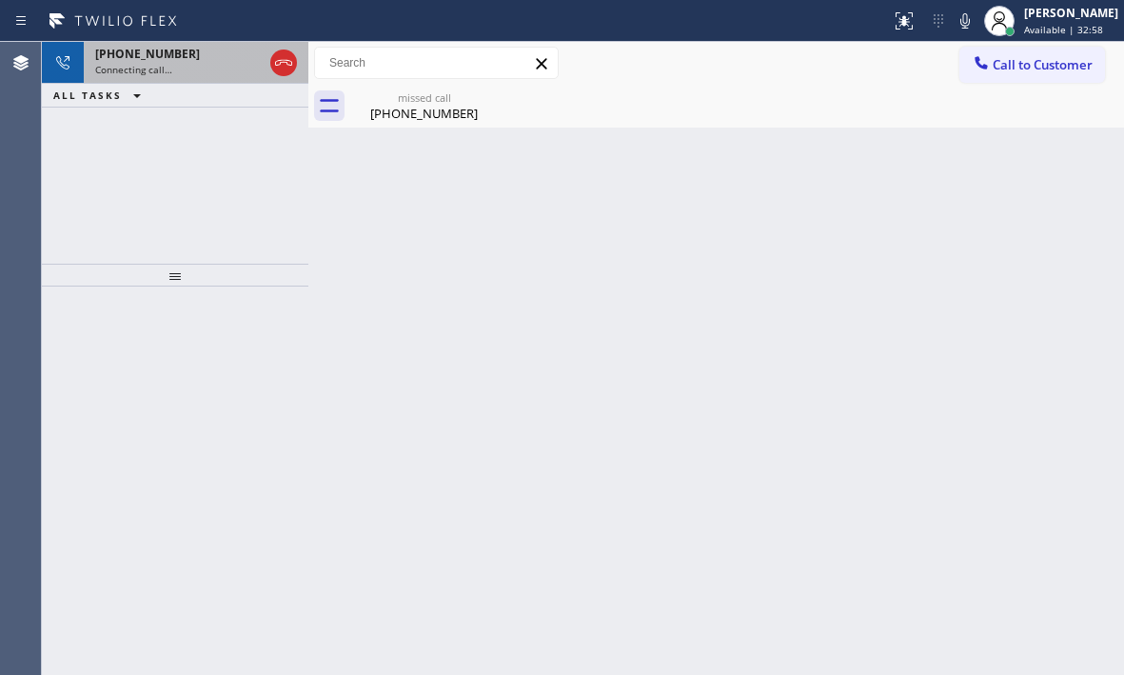
click at [227, 68] on div "Connecting call…" at bounding box center [178, 69] width 167 height 13
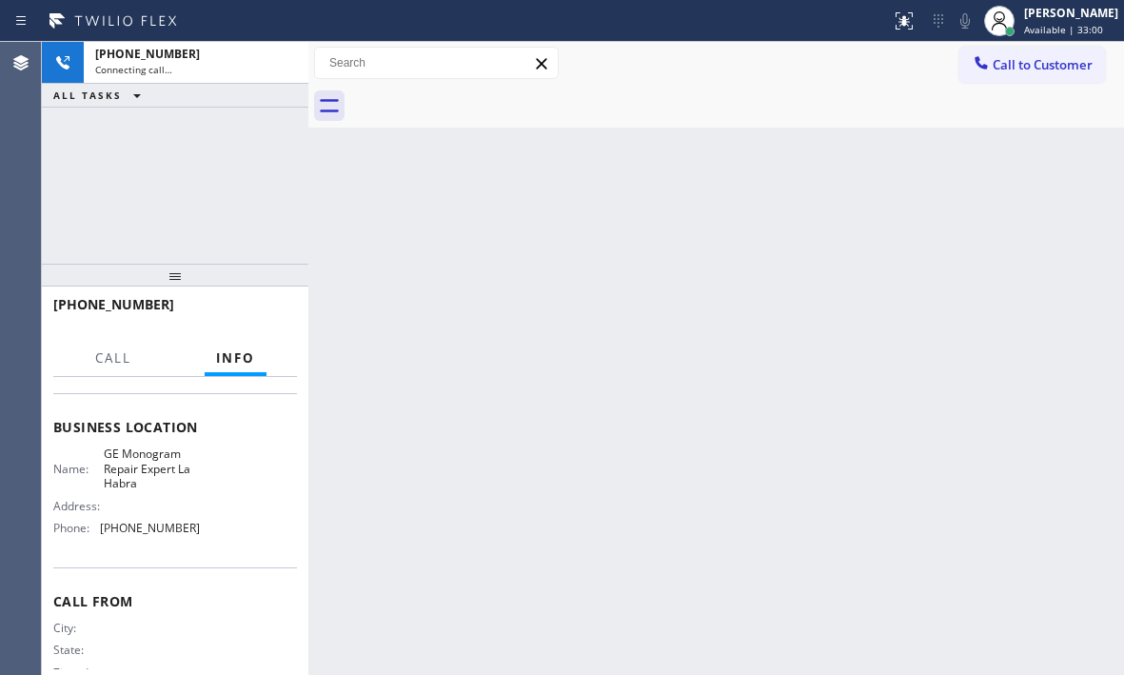
scroll to position [271, 0]
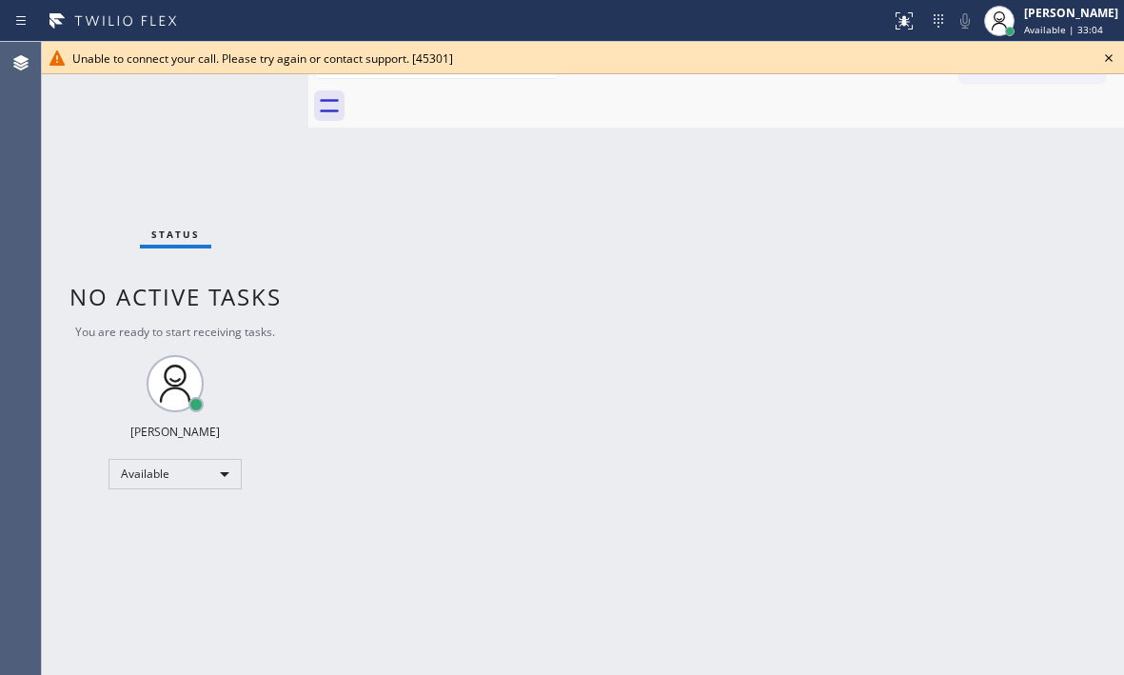
click at [1110, 56] on icon at bounding box center [1108, 58] width 23 height 23
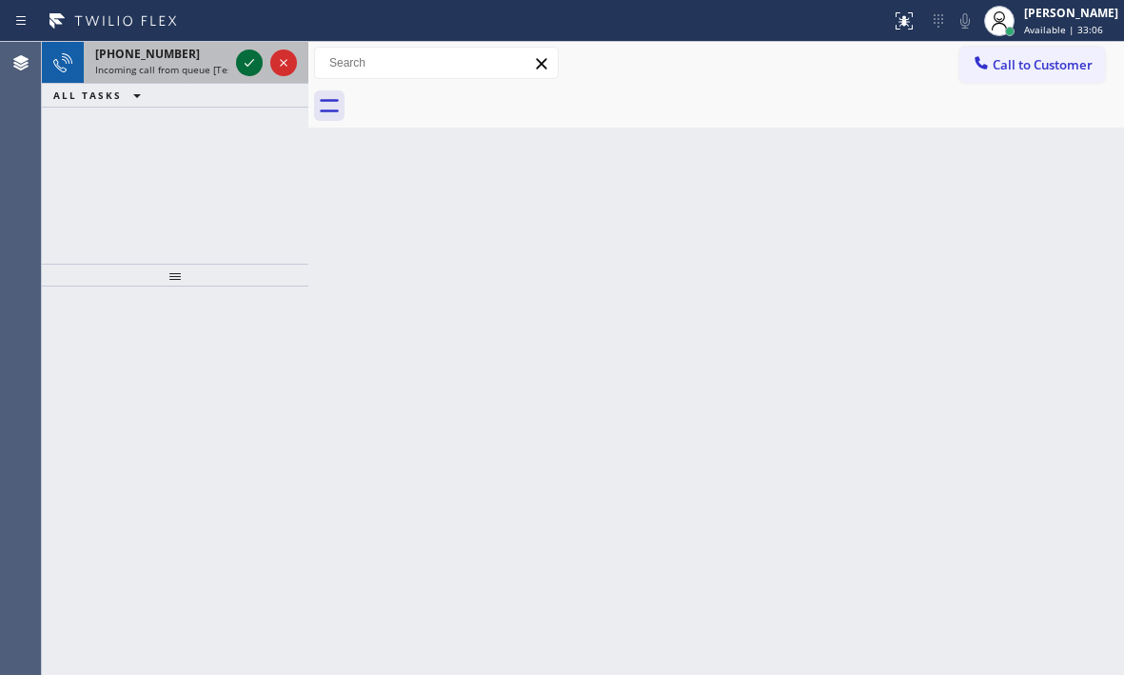
click at [250, 65] on icon at bounding box center [249, 62] width 23 height 23
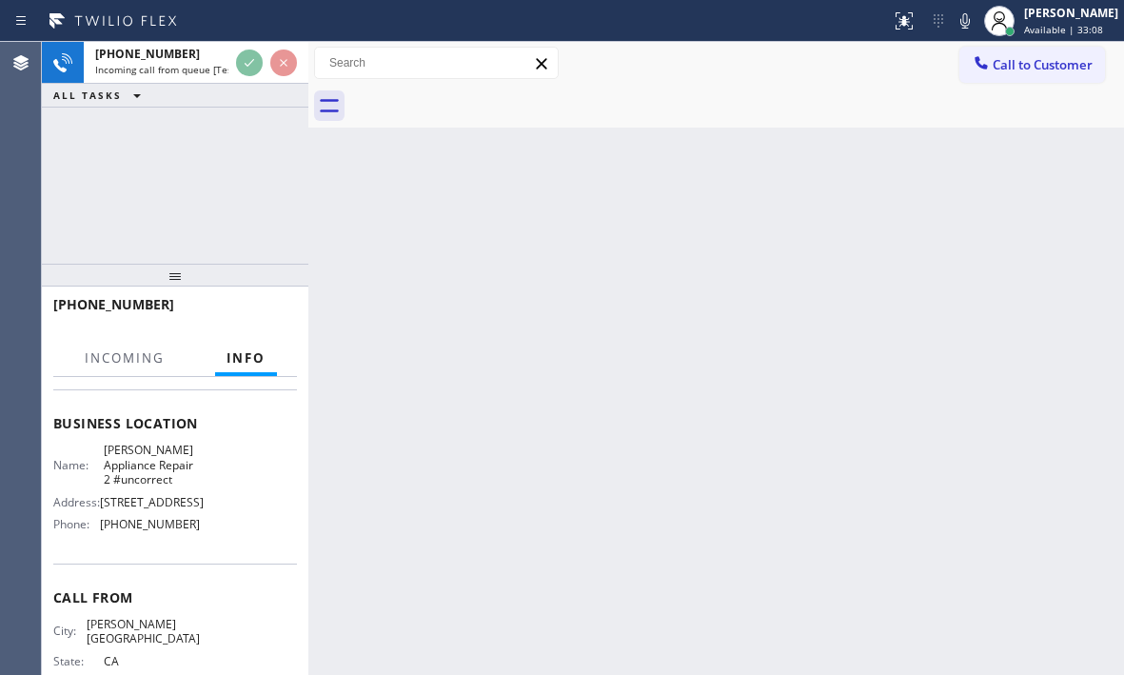
scroll to position [286, 0]
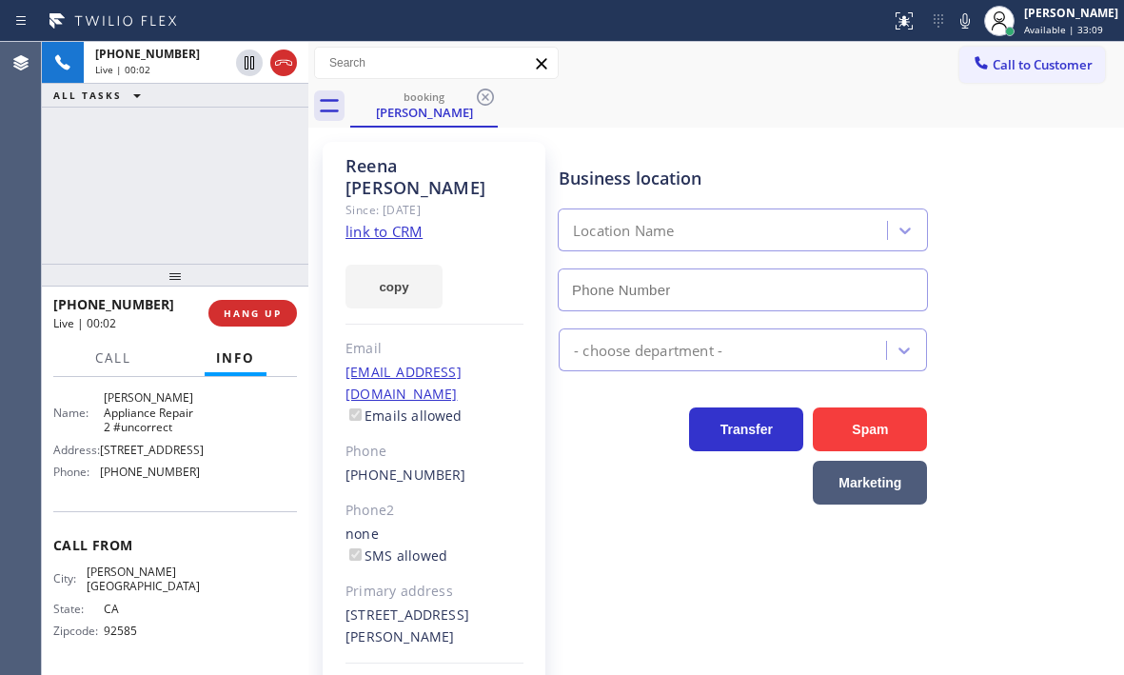
type input "[PHONE_NUMBER]"
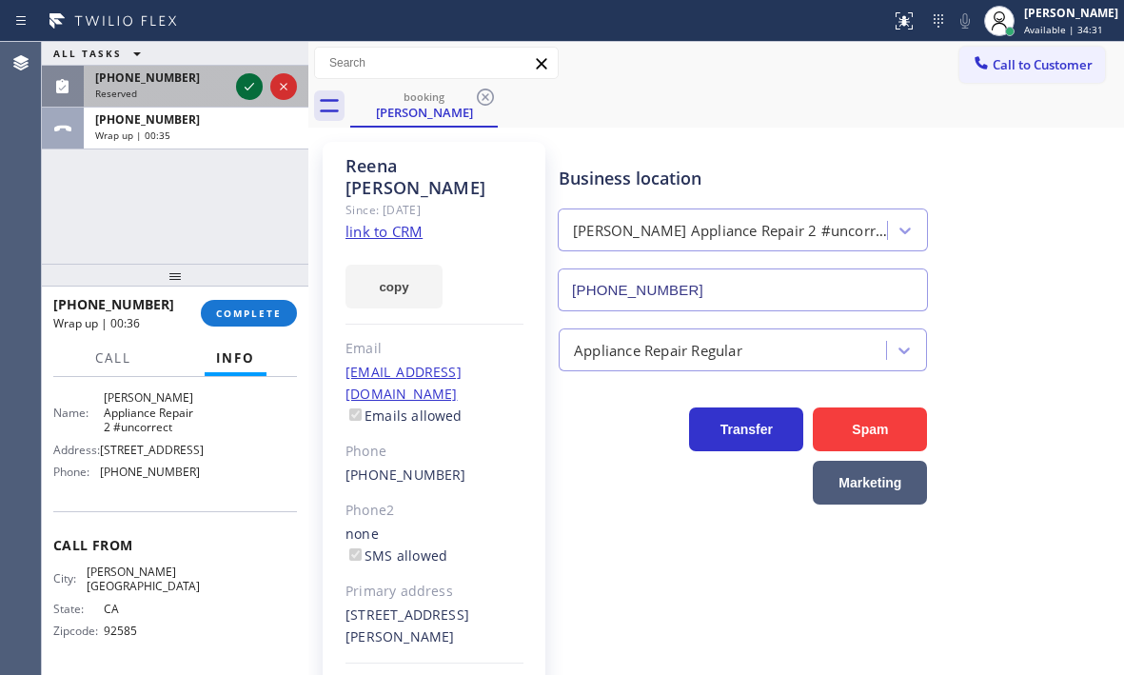
click at [254, 86] on icon at bounding box center [249, 86] width 23 height 23
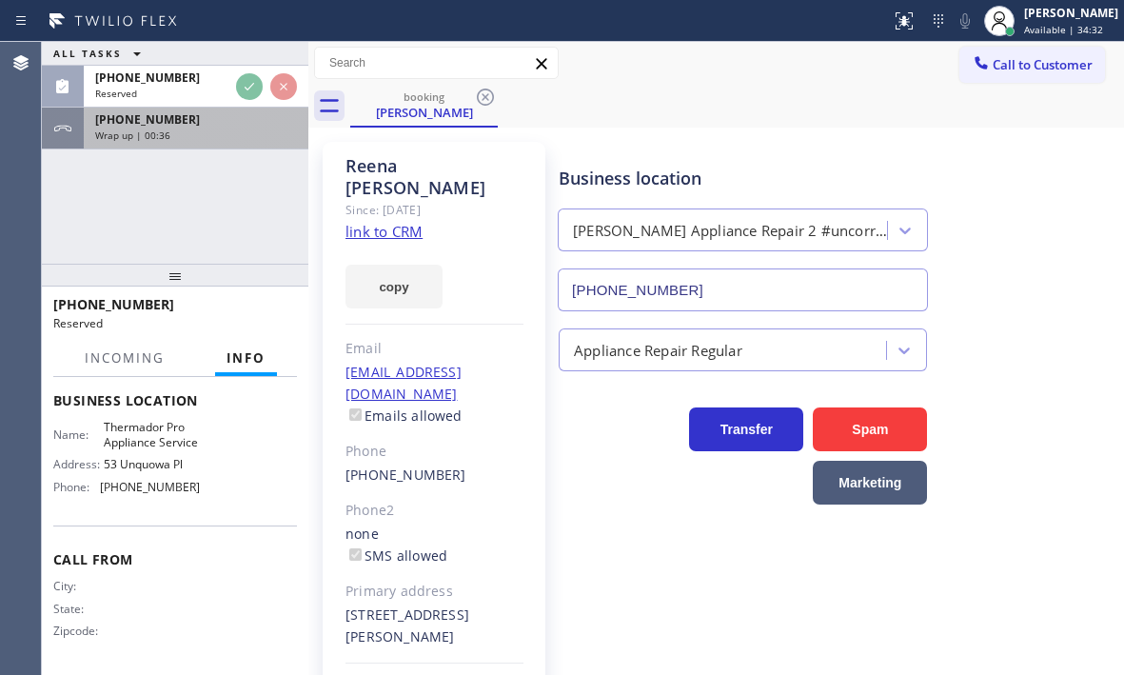
click at [244, 135] on div "Wrap up | 00:36" at bounding box center [196, 134] width 202 height 13
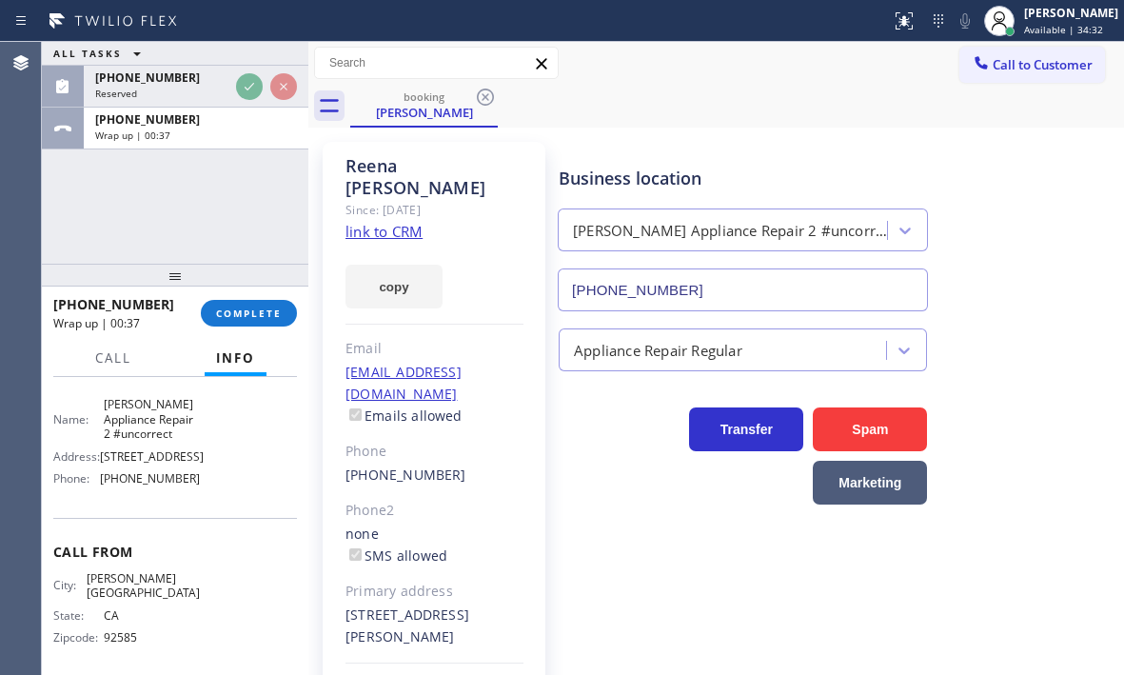
scroll to position [286, 0]
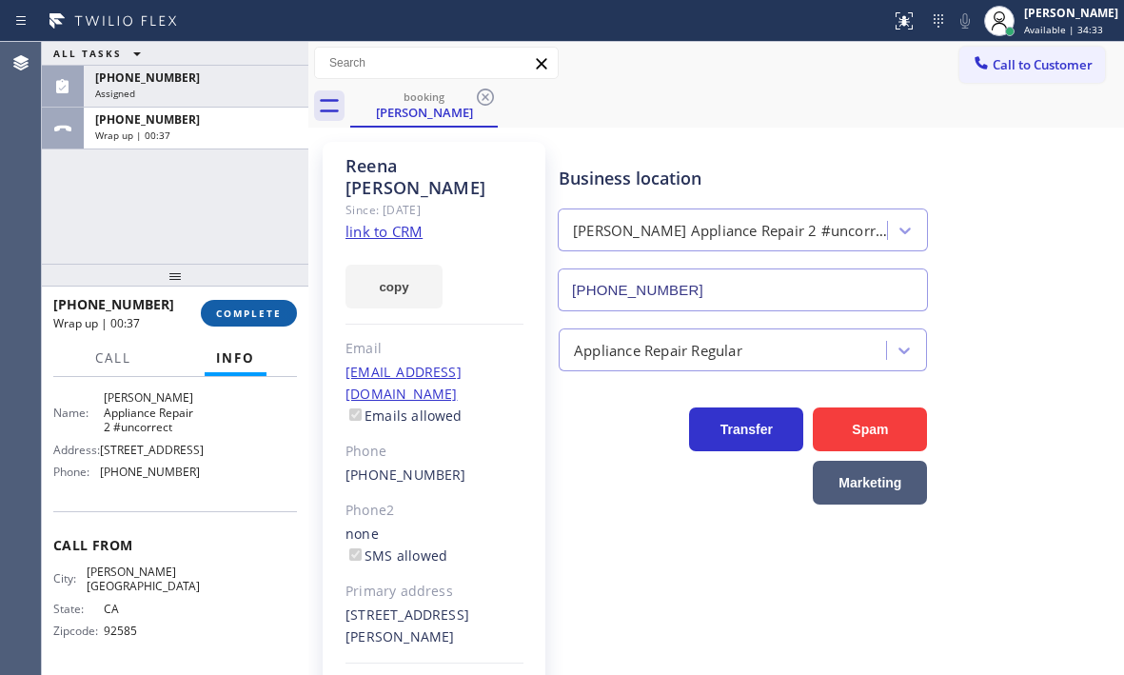
click at [252, 311] on span "COMPLETE" at bounding box center [249, 312] width 66 height 13
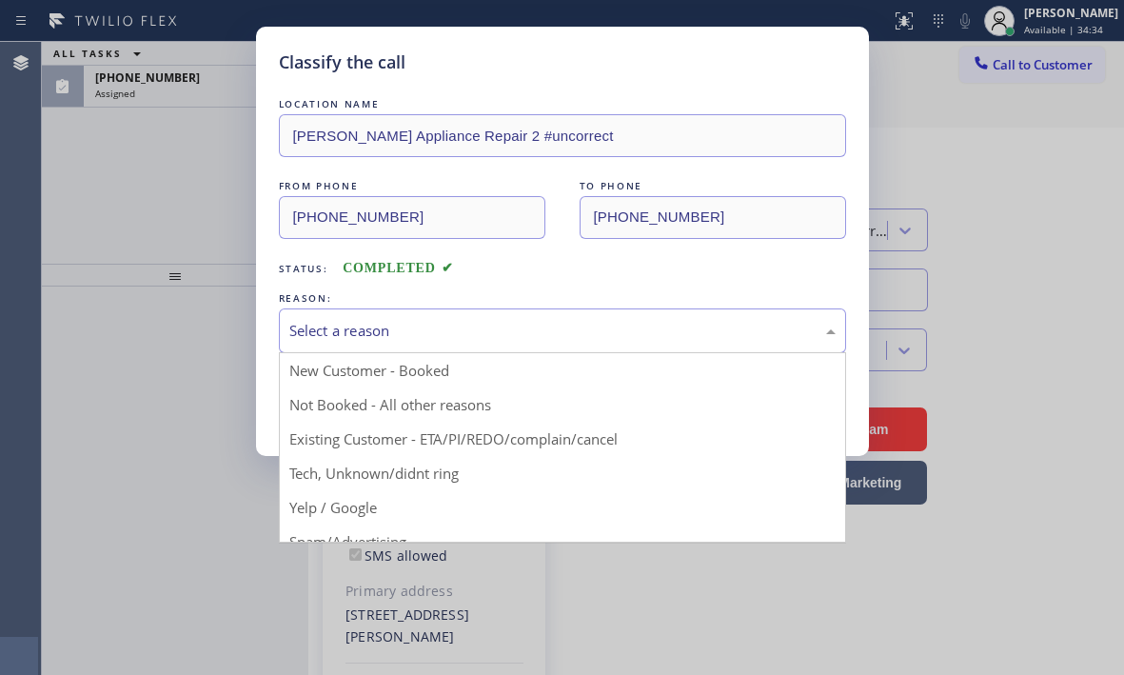
click at [516, 333] on div "Select a reason" at bounding box center [562, 331] width 546 height 22
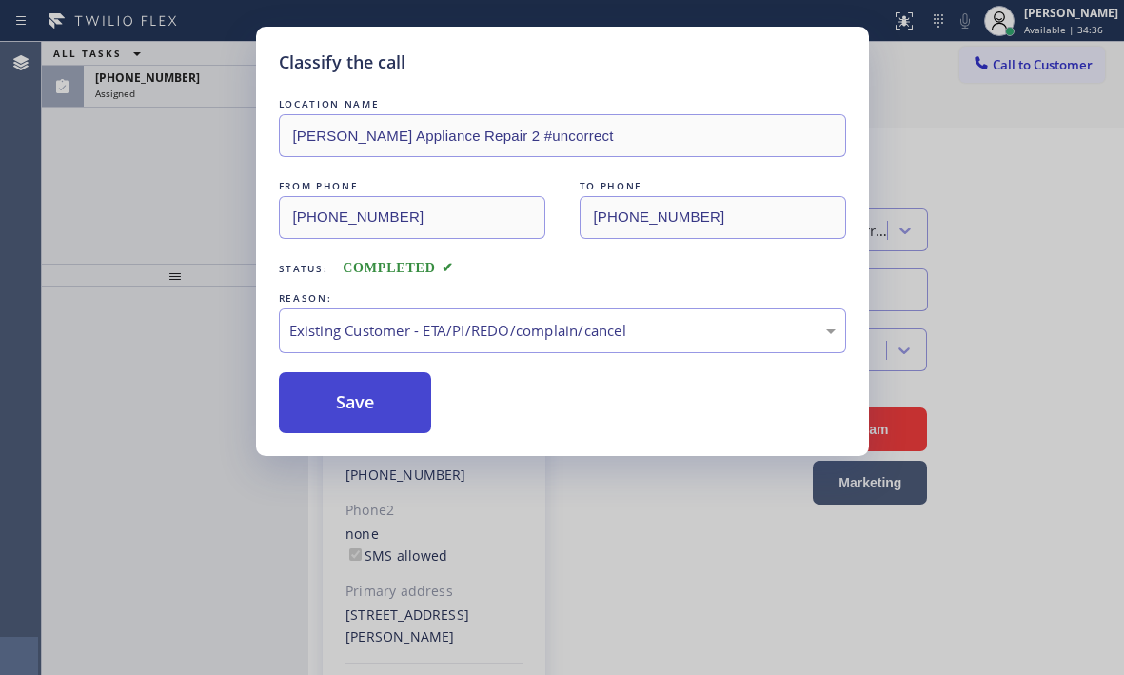
click at [365, 404] on button "Save" at bounding box center [355, 402] width 153 height 61
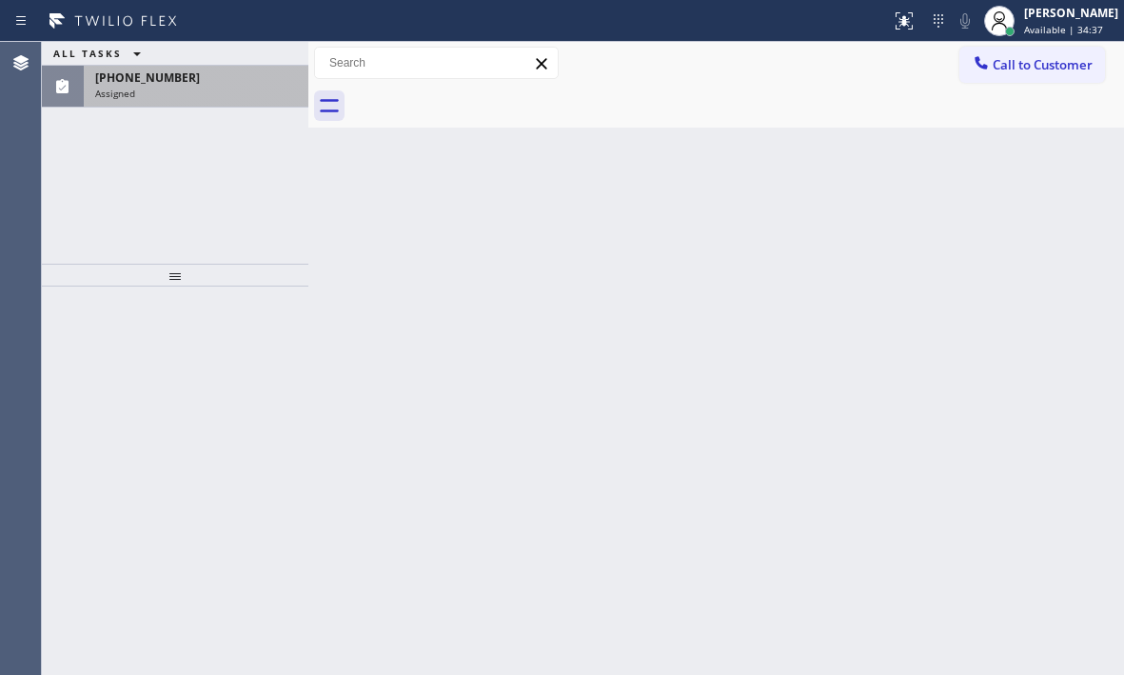
click at [207, 84] on div "[PHONE_NUMBER]" at bounding box center [196, 77] width 202 height 16
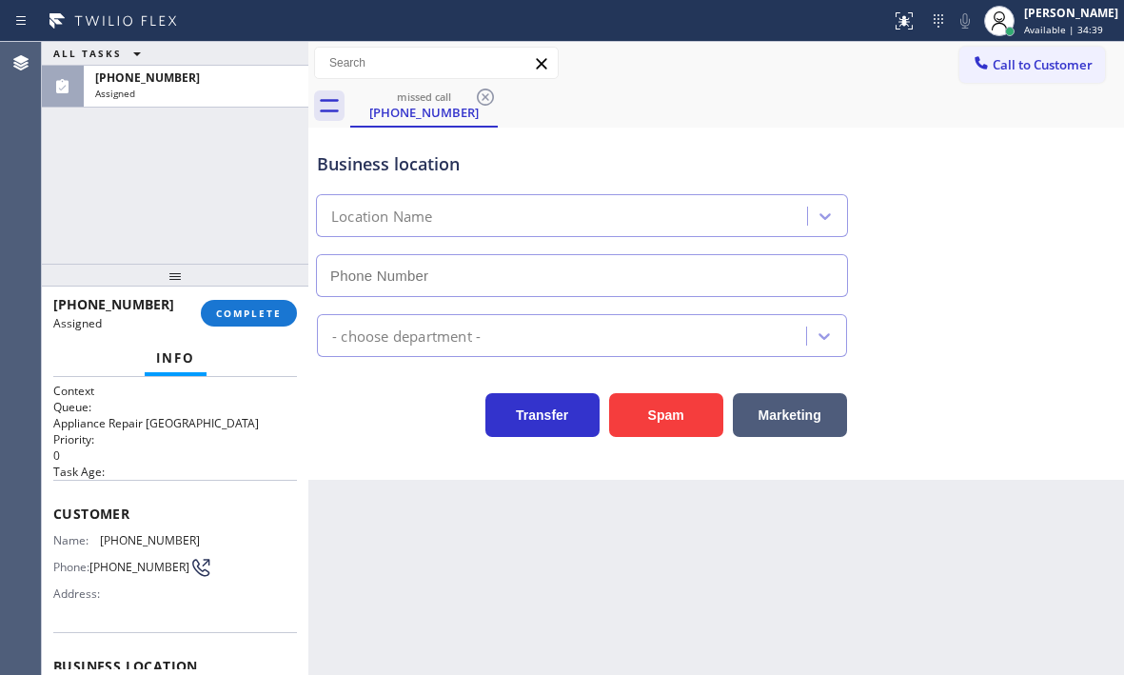
type input "[PHONE_NUMBER]"
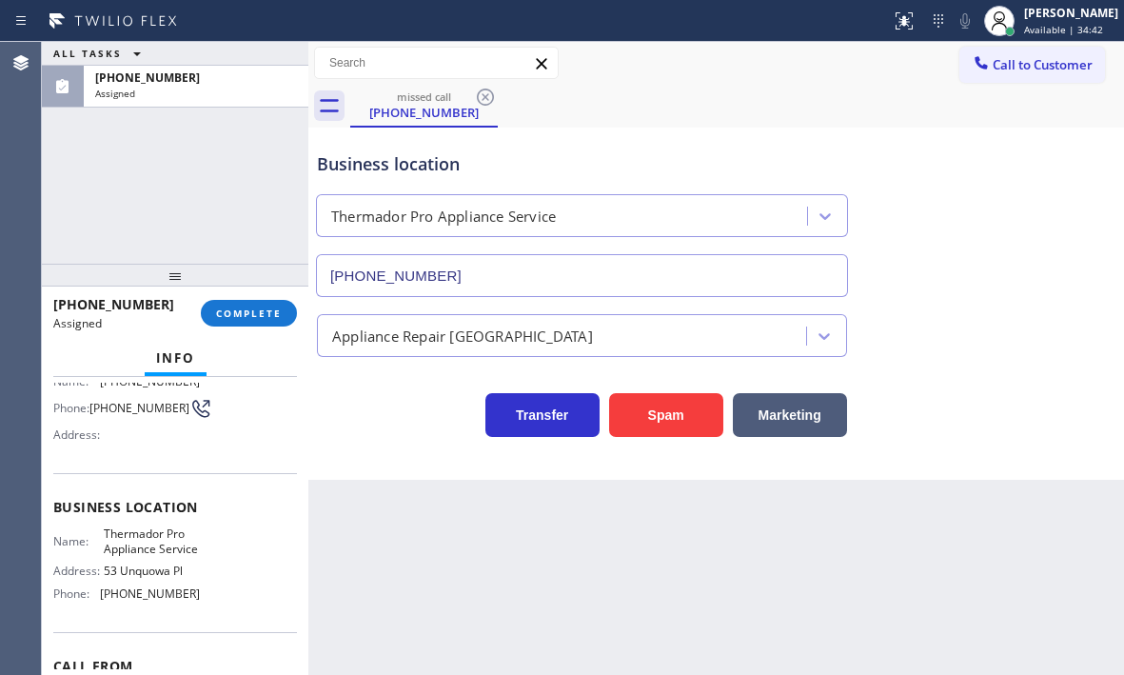
scroll to position [192, 0]
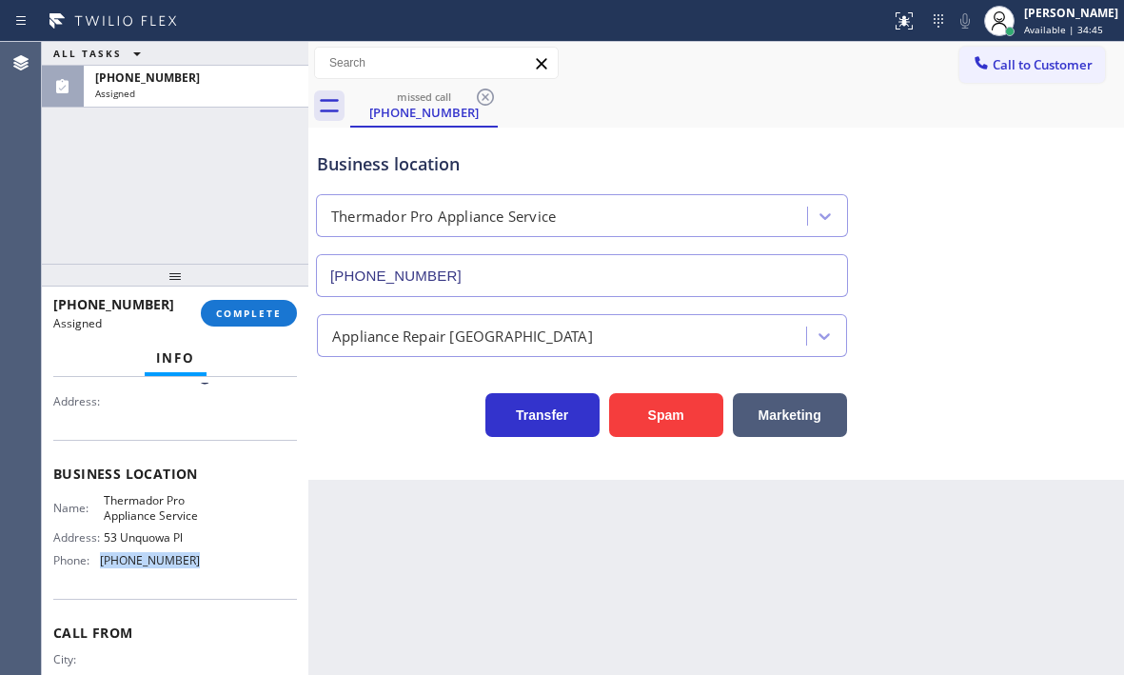
drag, startPoint x: 187, startPoint y: 577, endPoint x: 94, endPoint y: 575, distance: 92.3
click at [94, 567] on div "Phone: [PHONE_NUMBER]" at bounding box center [126, 560] width 147 height 14
click at [1069, 77] on button "Call to Customer" at bounding box center [1032, 65] width 146 height 36
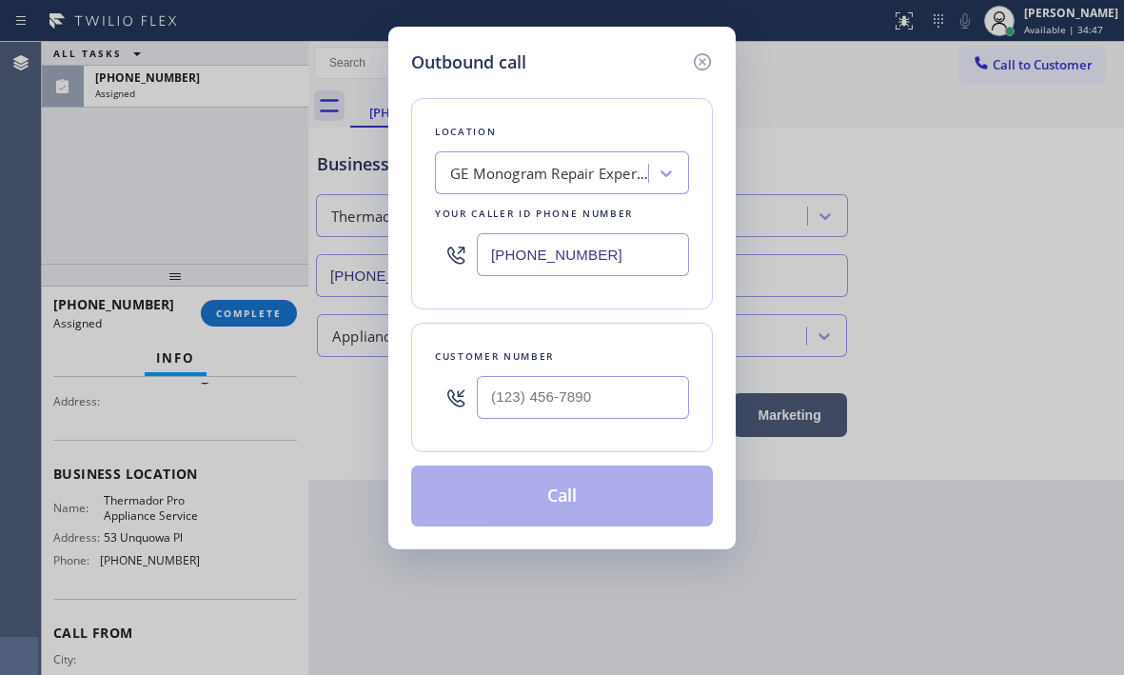
click at [641, 239] on input "[PHONE_NUMBER]" at bounding box center [583, 254] width 212 height 43
paste input "203) 424-2237"
type input "[PHONE_NUMBER]"
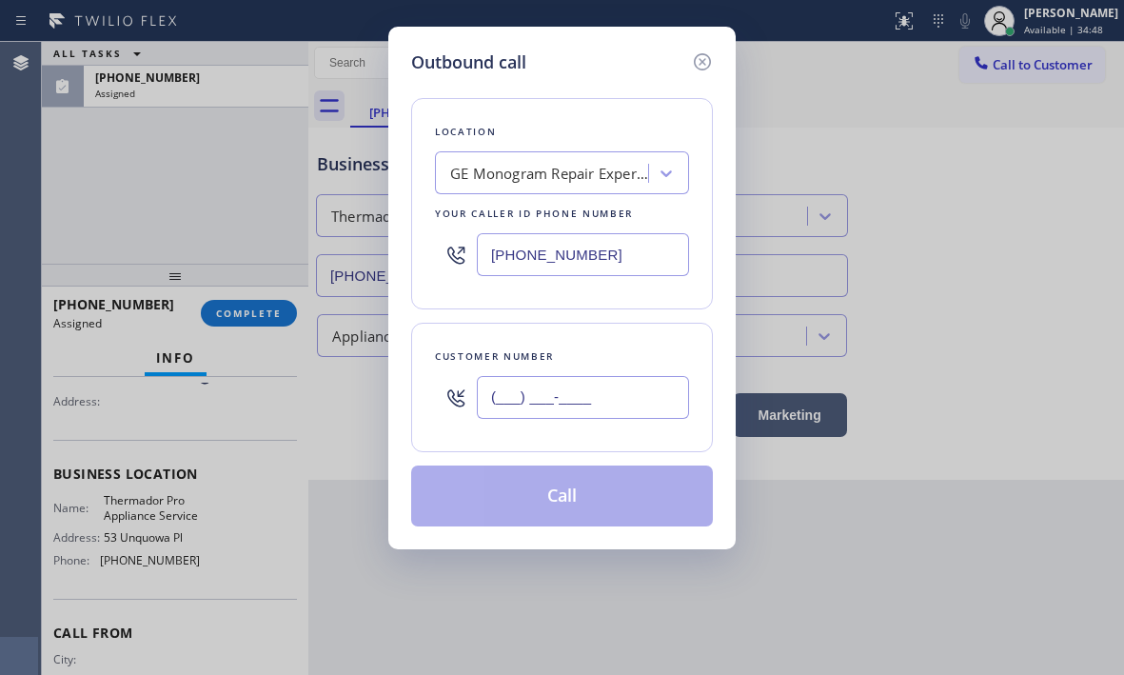
click at [548, 389] on input "(___) ___-____" at bounding box center [583, 397] width 212 height 43
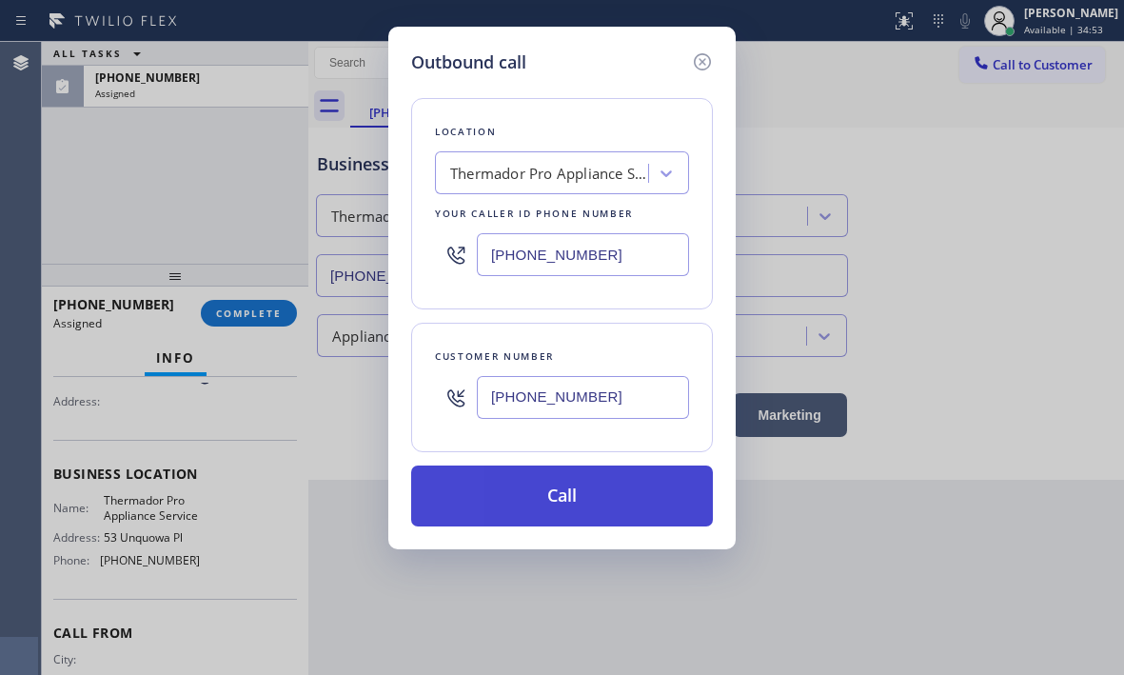
type input "[PHONE_NUMBER]"
click at [482, 465] on button "Call" at bounding box center [562, 495] width 302 height 61
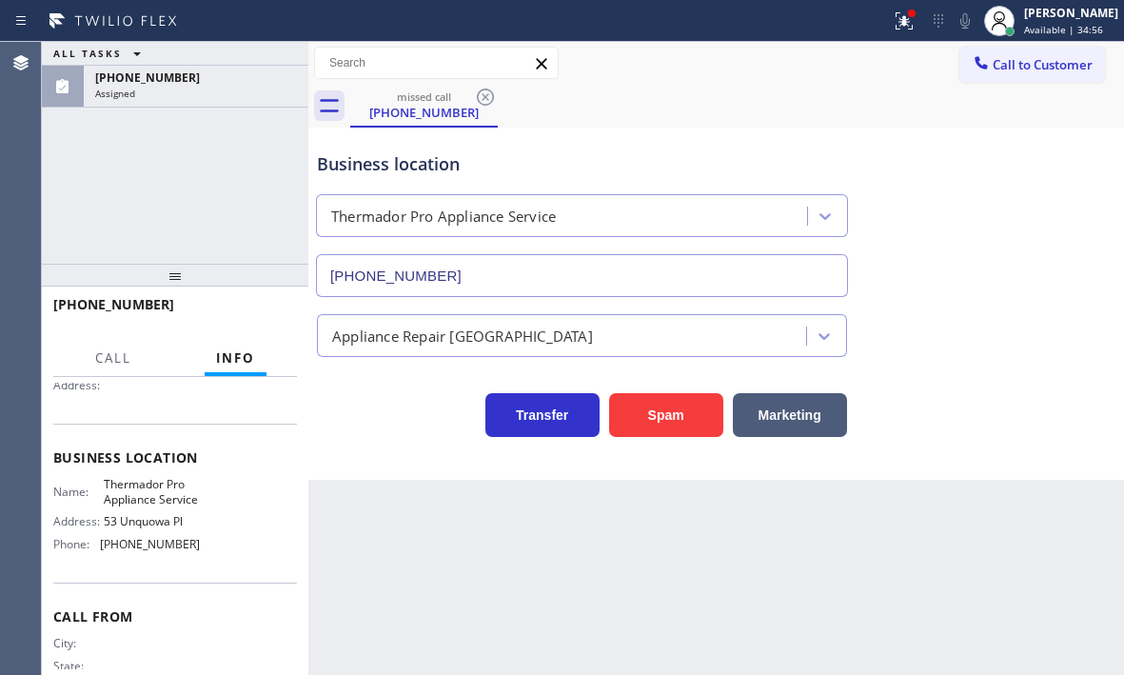
scroll to position [176, 0]
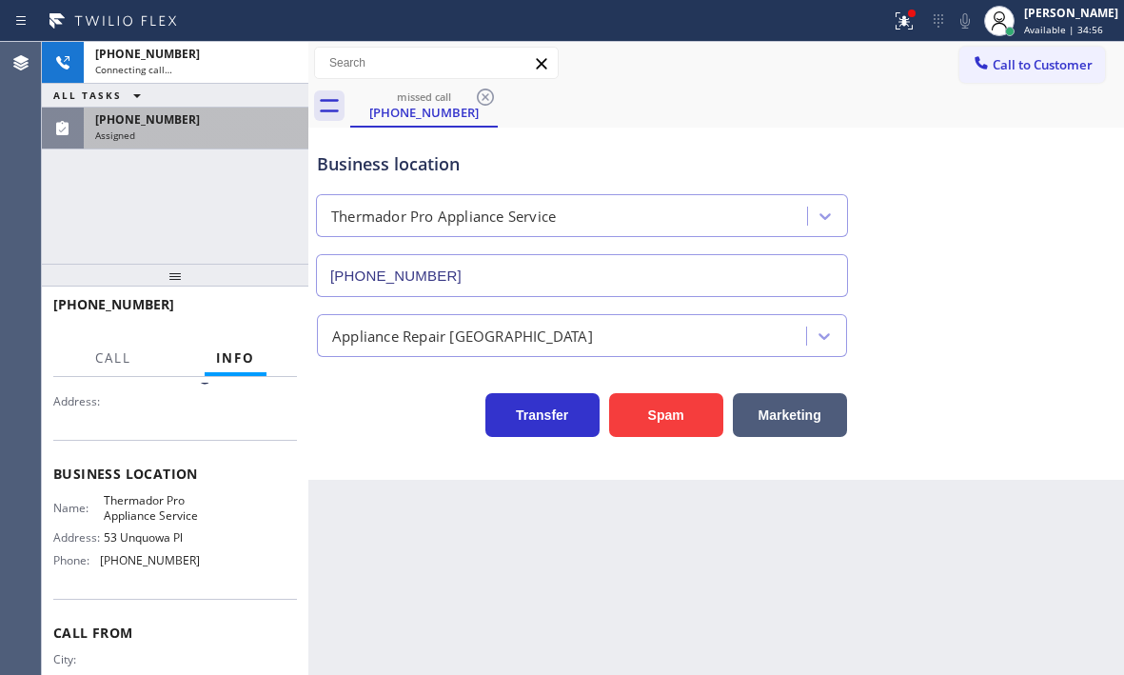
click at [174, 128] on div "Assigned" at bounding box center [196, 134] width 202 height 13
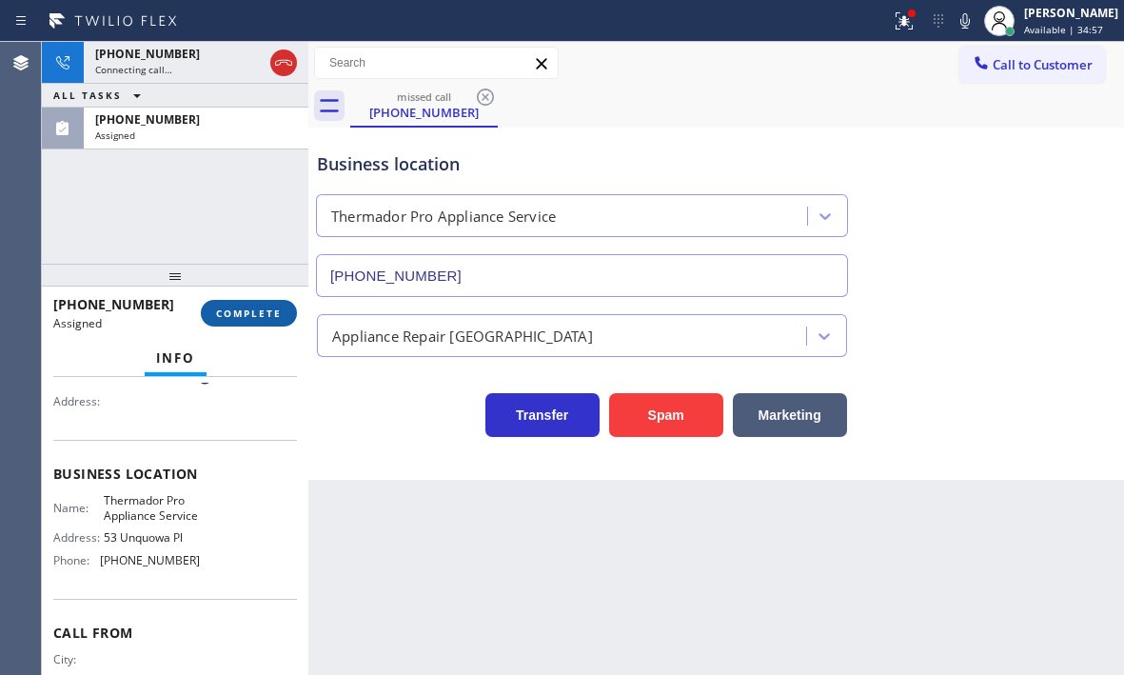
click at [253, 306] on span "COMPLETE" at bounding box center [249, 312] width 66 height 13
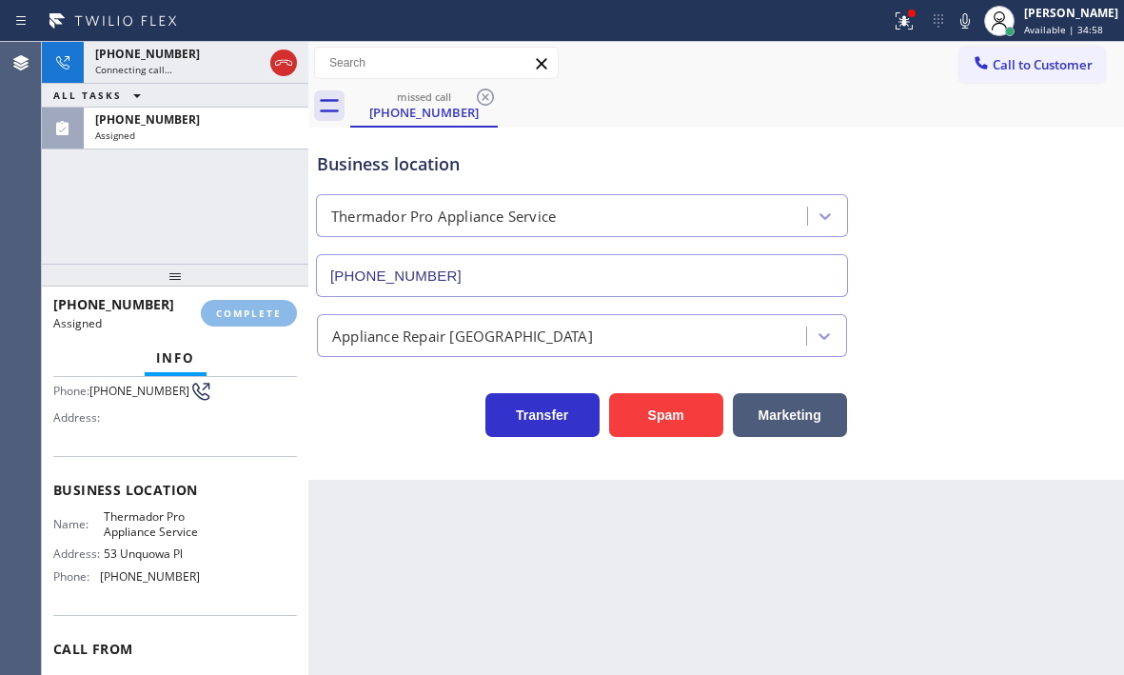
scroll to position [208, 0]
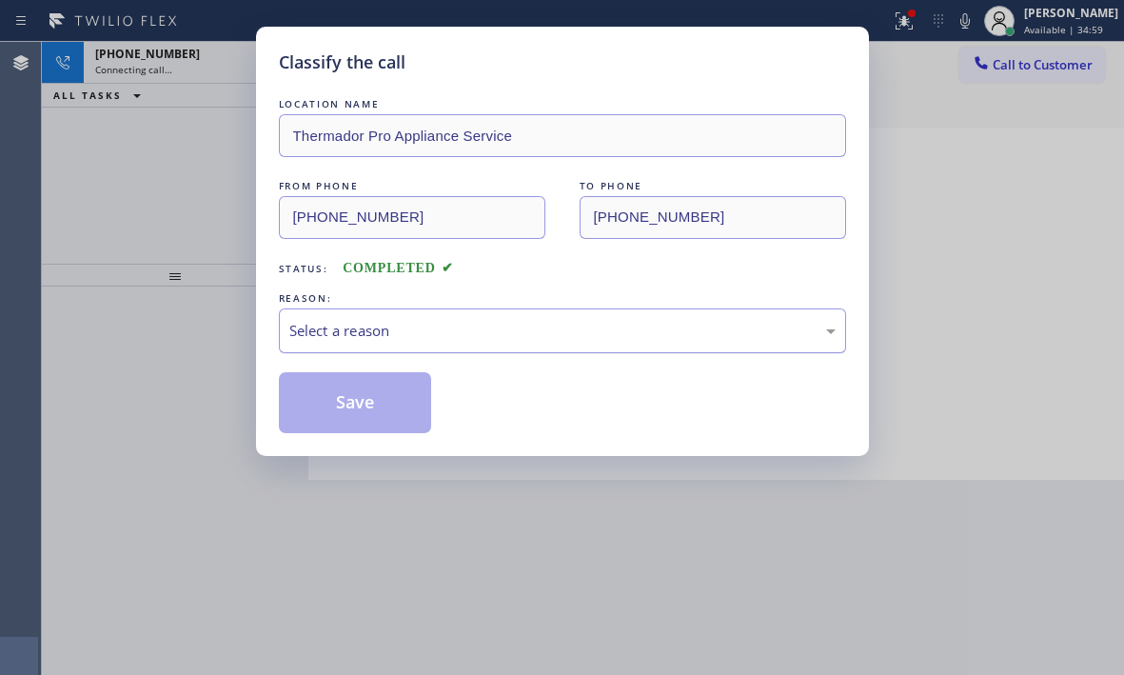
drag, startPoint x: 542, startPoint y: 332, endPoint x: 535, endPoint y: 343, distance: 12.4
click at [542, 332] on div "Select a reason" at bounding box center [562, 331] width 546 height 22
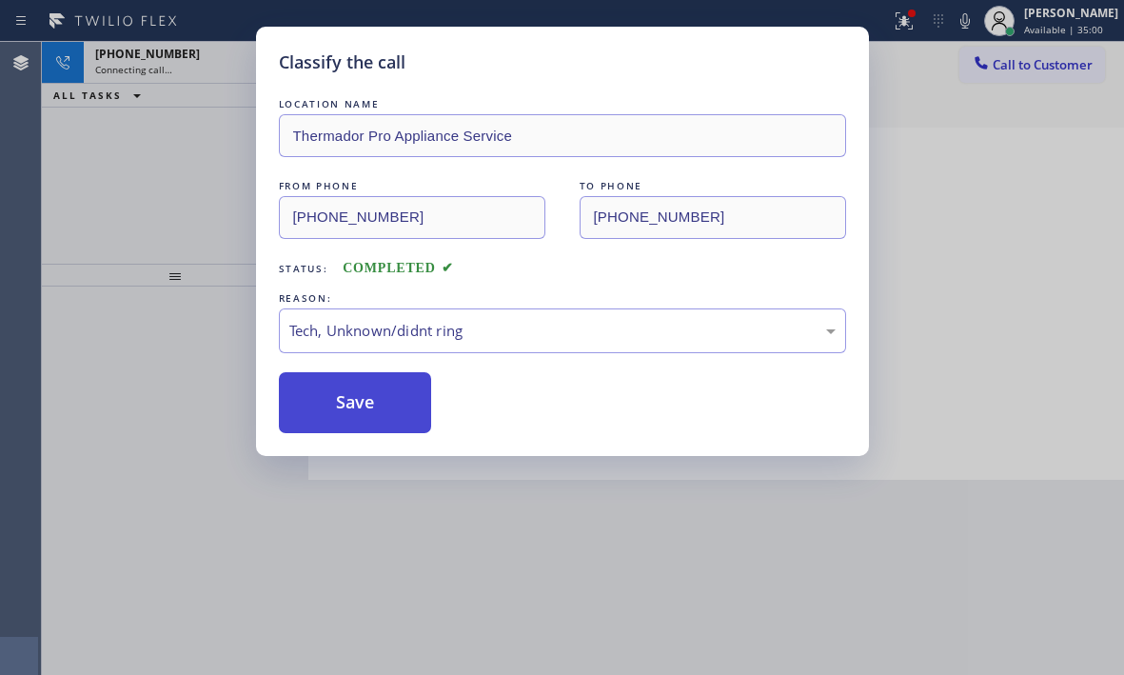
click at [364, 405] on button "Save" at bounding box center [355, 402] width 153 height 61
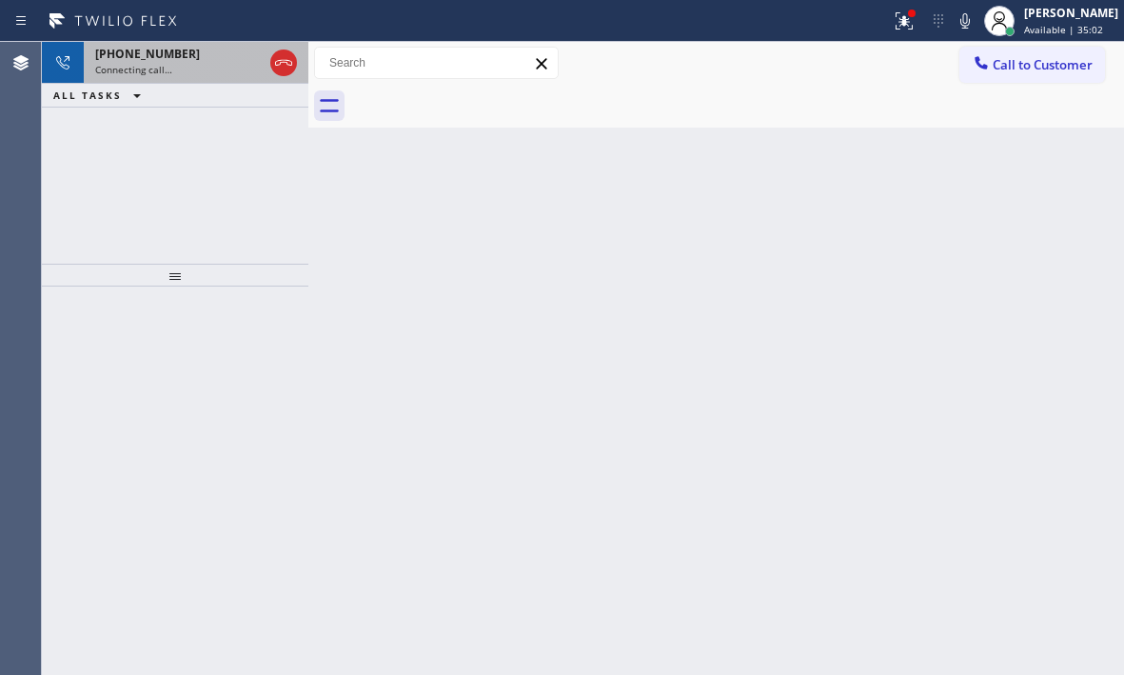
click at [227, 70] on div "Connecting call…" at bounding box center [178, 69] width 167 height 13
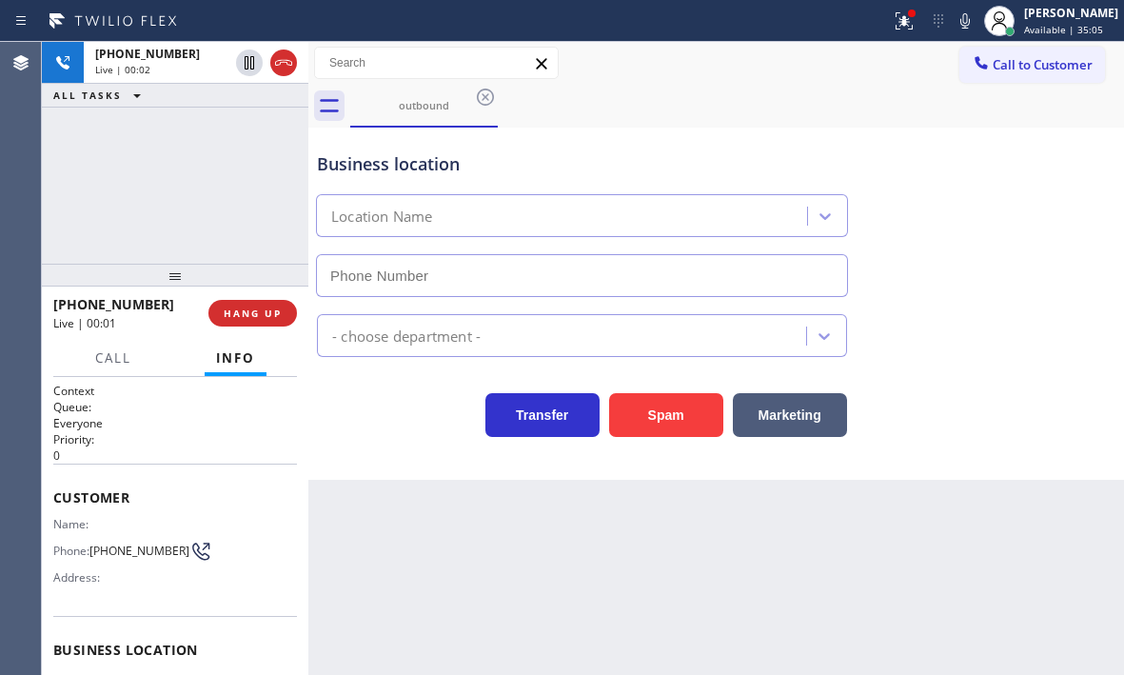
type input "[PHONE_NUMBER]"
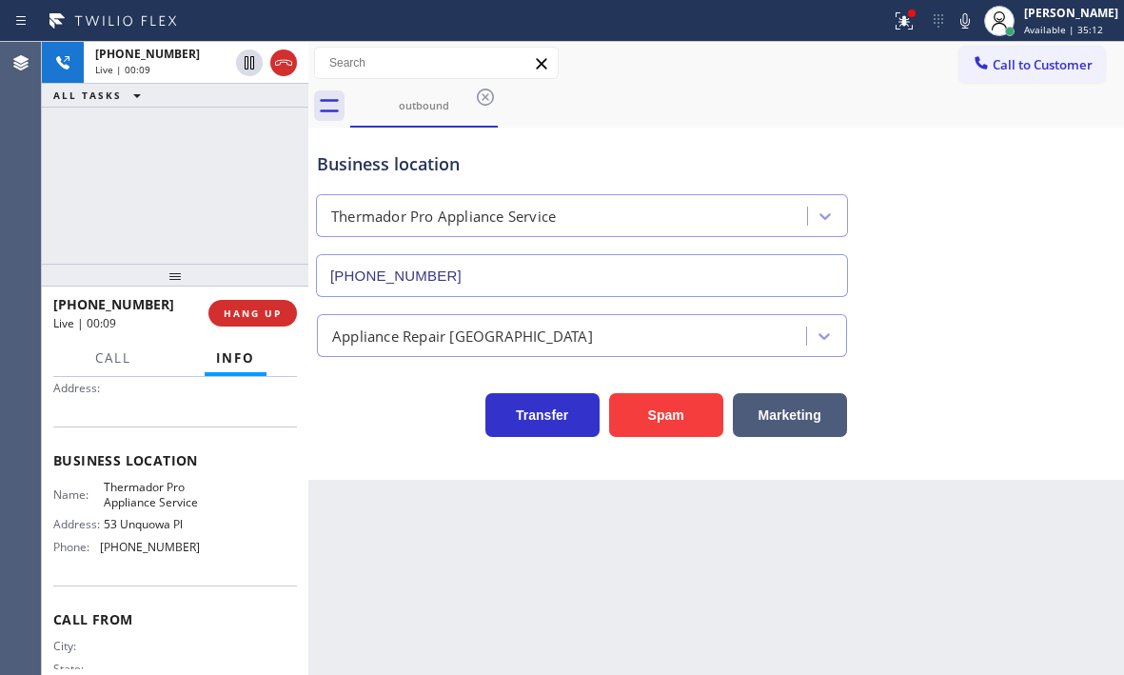
scroll to position [190, 0]
click at [245, 320] on button "HANG UP" at bounding box center [252, 313] width 89 height 27
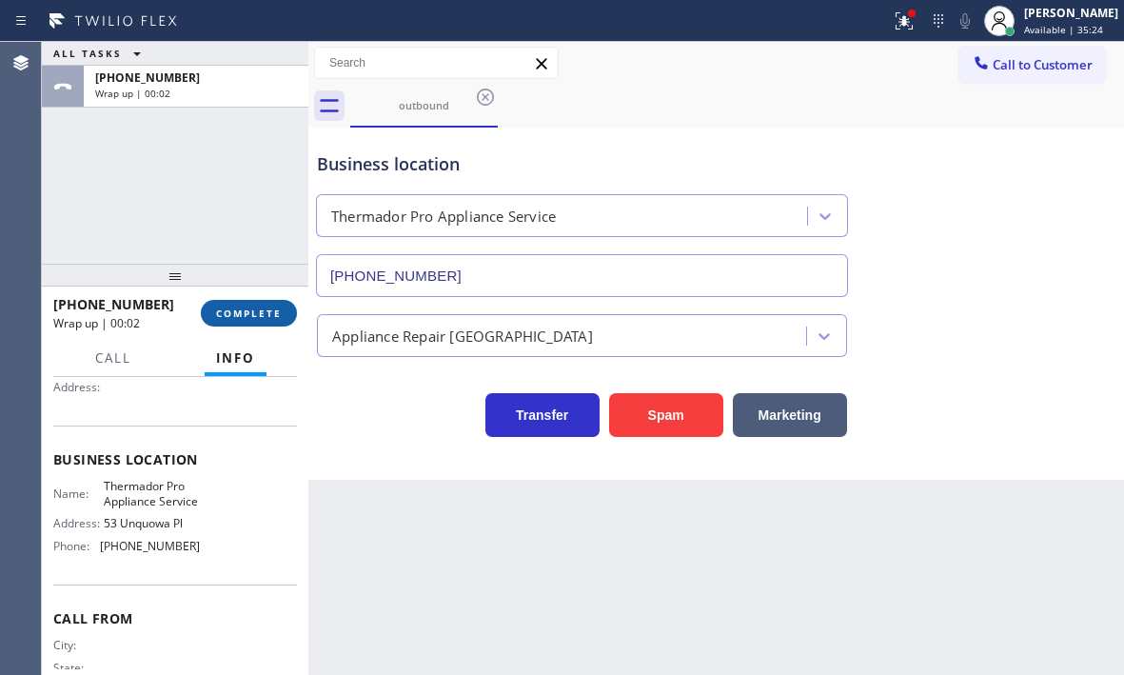
click at [246, 320] on button "COMPLETE" at bounding box center [249, 313] width 96 height 27
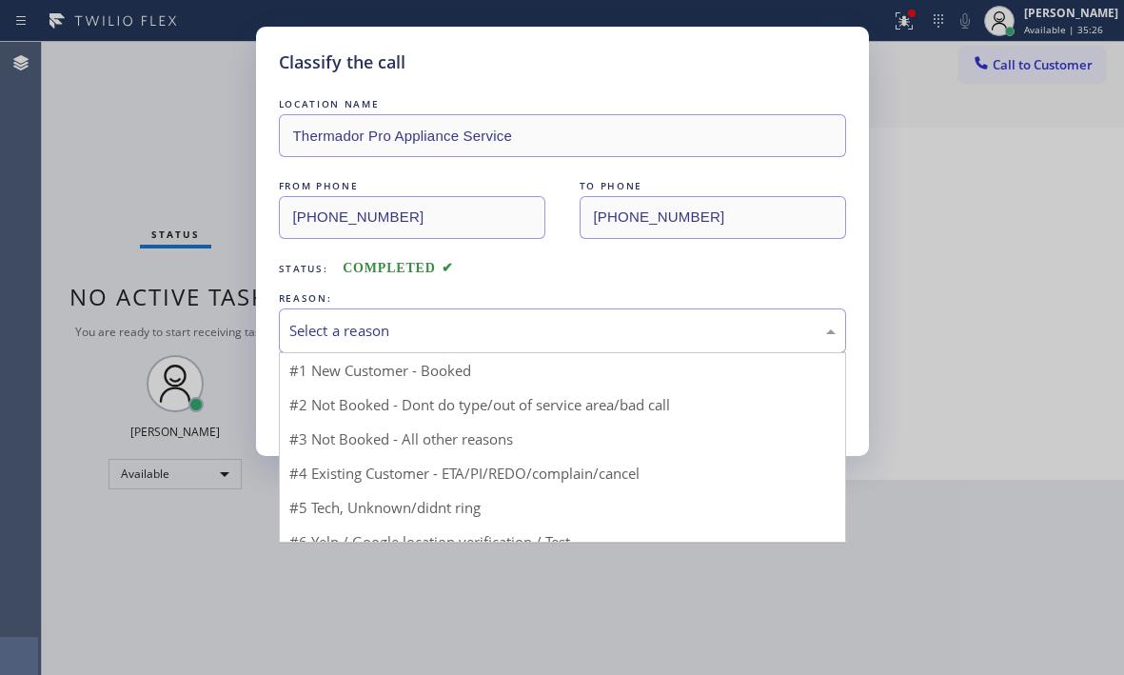
click at [407, 325] on div "Select a reason" at bounding box center [562, 331] width 546 height 22
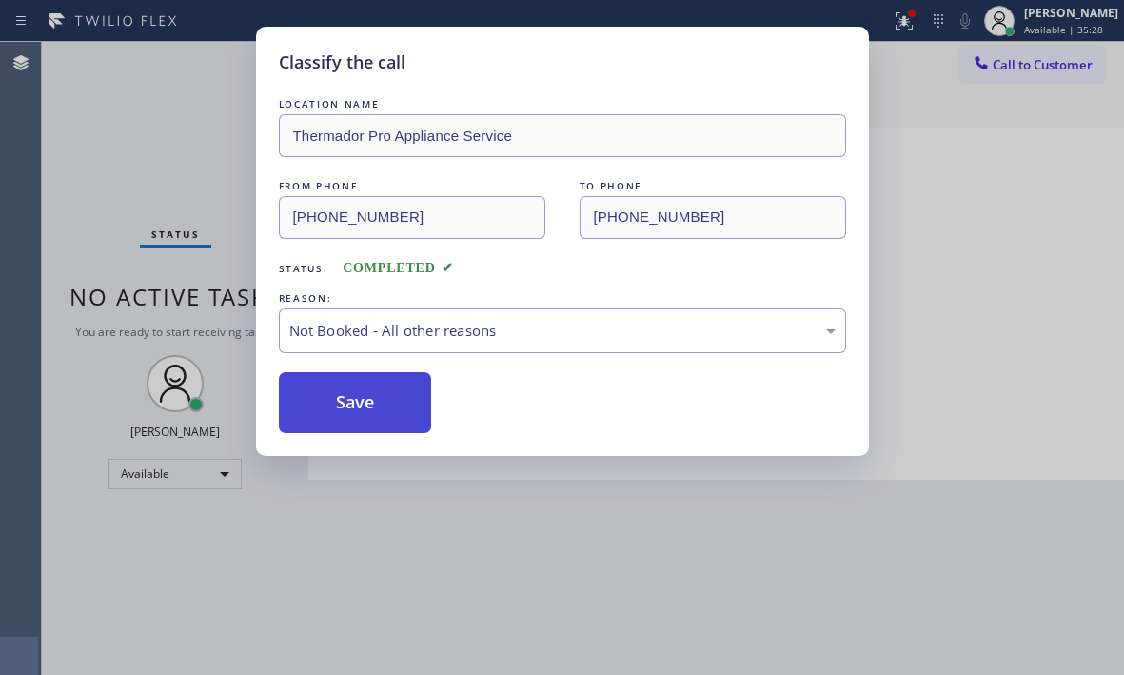
click at [378, 413] on button "Save" at bounding box center [355, 402] width 153 height 61
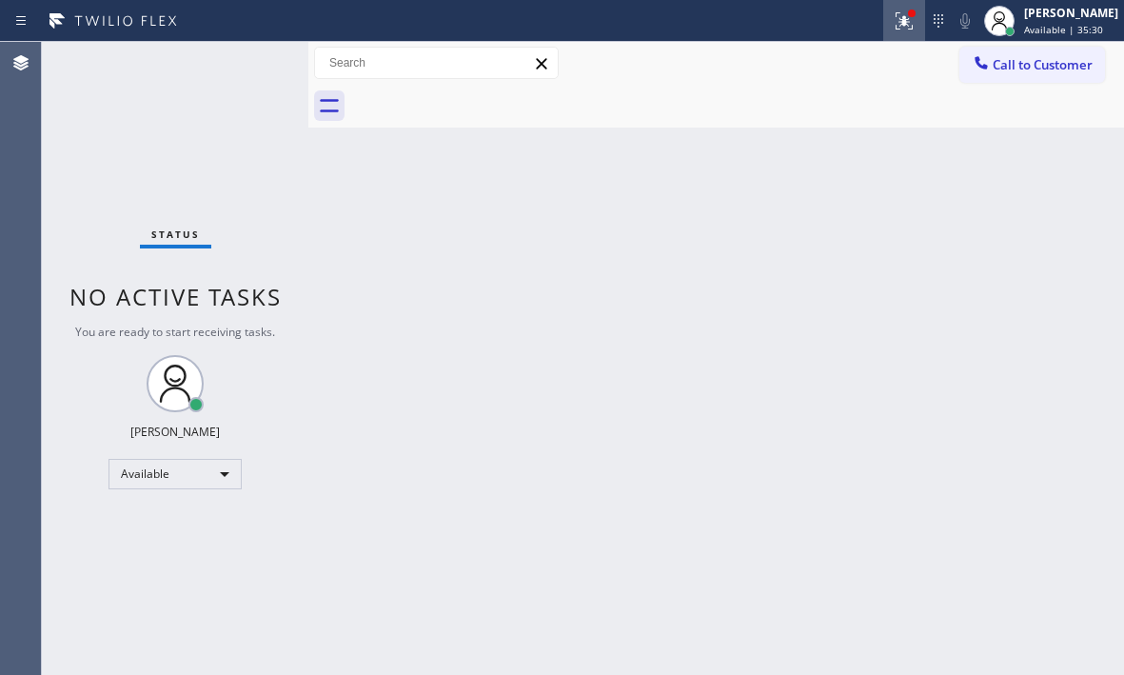
click at [893, 24] on icon at bounding box center [904, 21] width 23 height 23
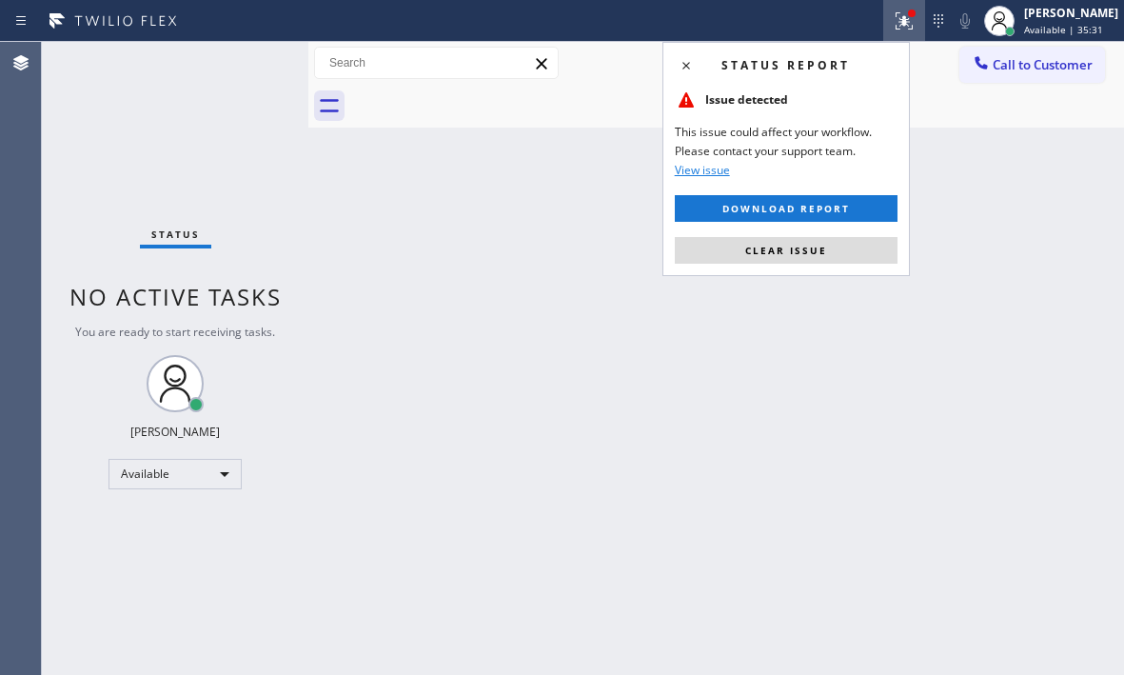
click at [802, 246] on span "Clear issue" at bounding box center [786, 250] width 82 height 13
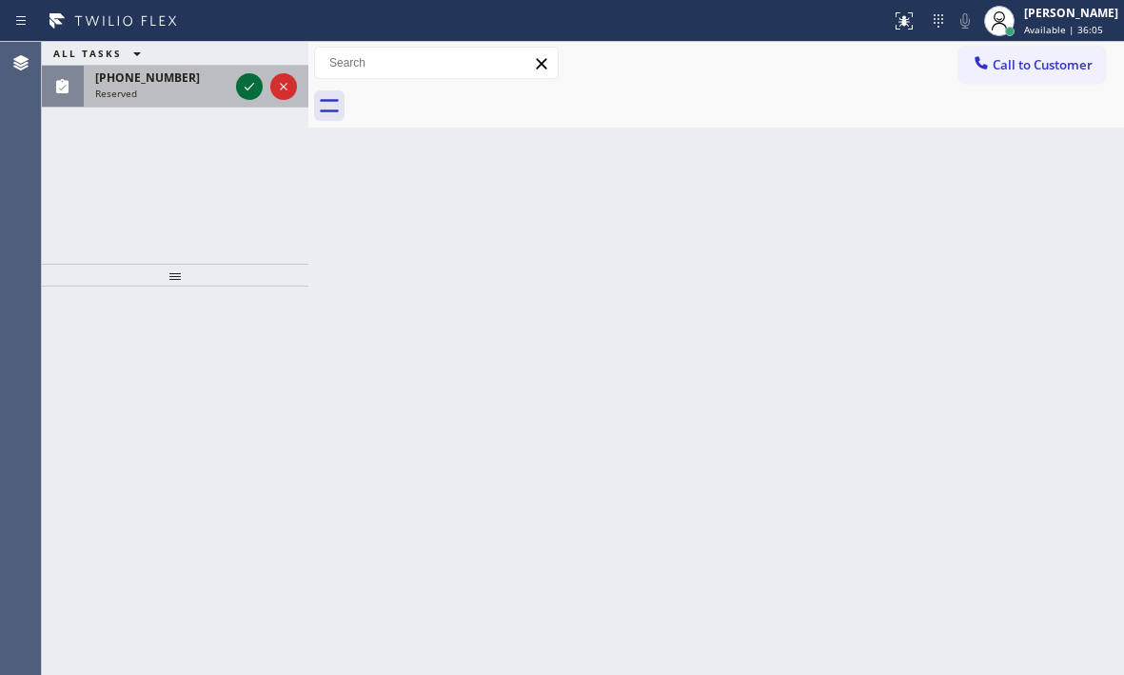
click at [248, 89] on icon at bounding box center [250, 87] width 10 height 8
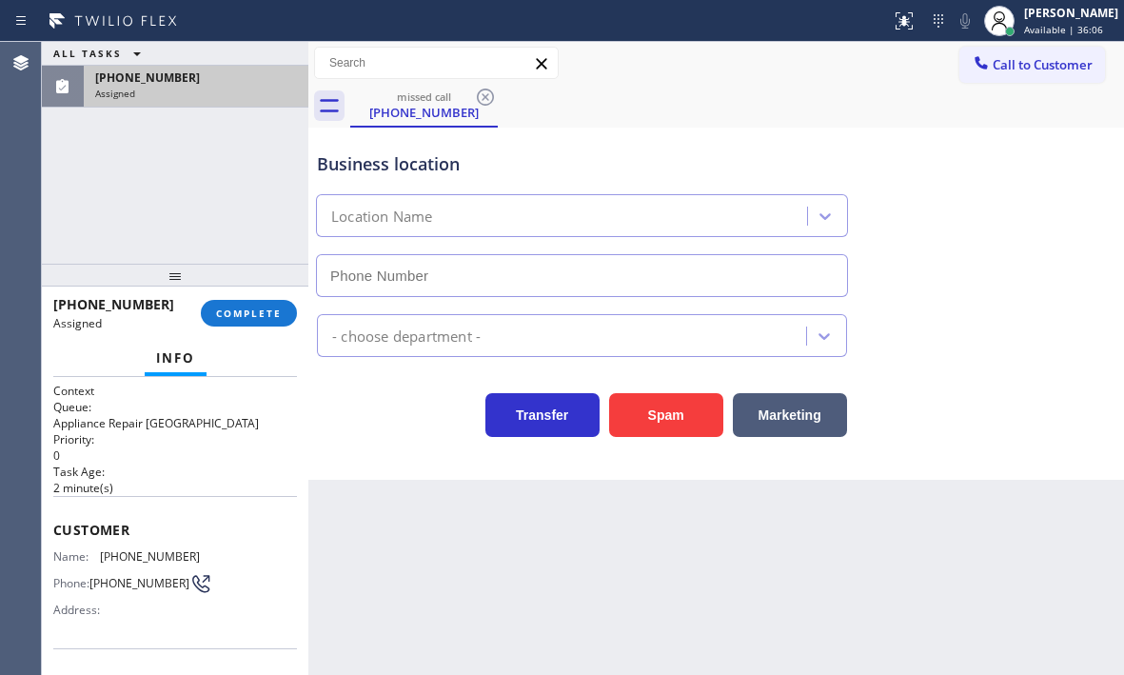
type input "[PHONE_NUMBER]"
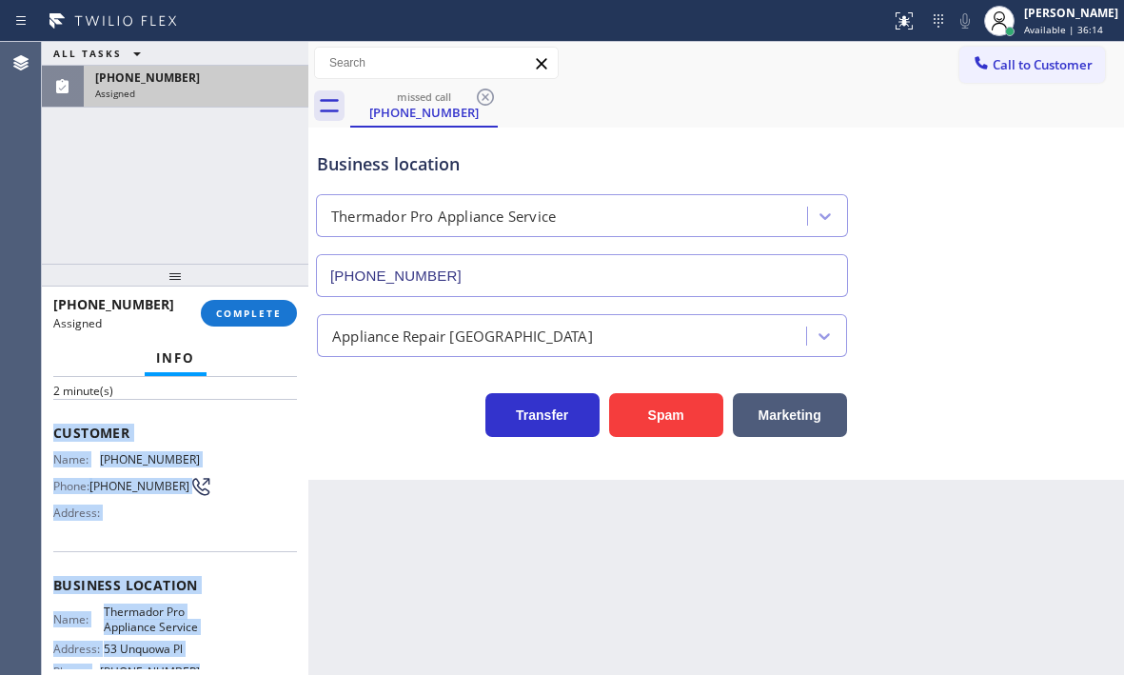
scroll to position [190, 0]
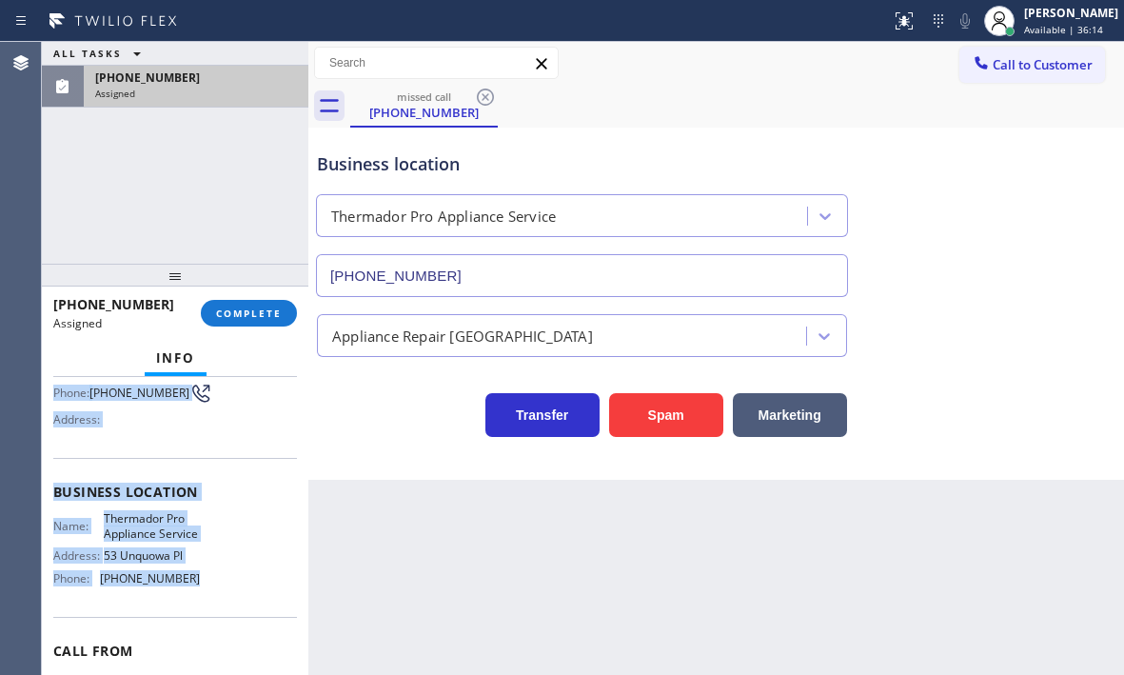
drag, startPoint x: 59, startPoint y: 534, endPoint x: 238, endPoint y: 629, distance: 202.7
click at [238, 629] on div "Context Queue: Appliance Repair High End Priority: 0 Task Age: [DEMOGRAPHIC_DAT…" at bounding box center [175, 526] width 266 height 298
click at [248, 315] on span "COMPLETE" at bounding box center [249, 312] width 66 height 13
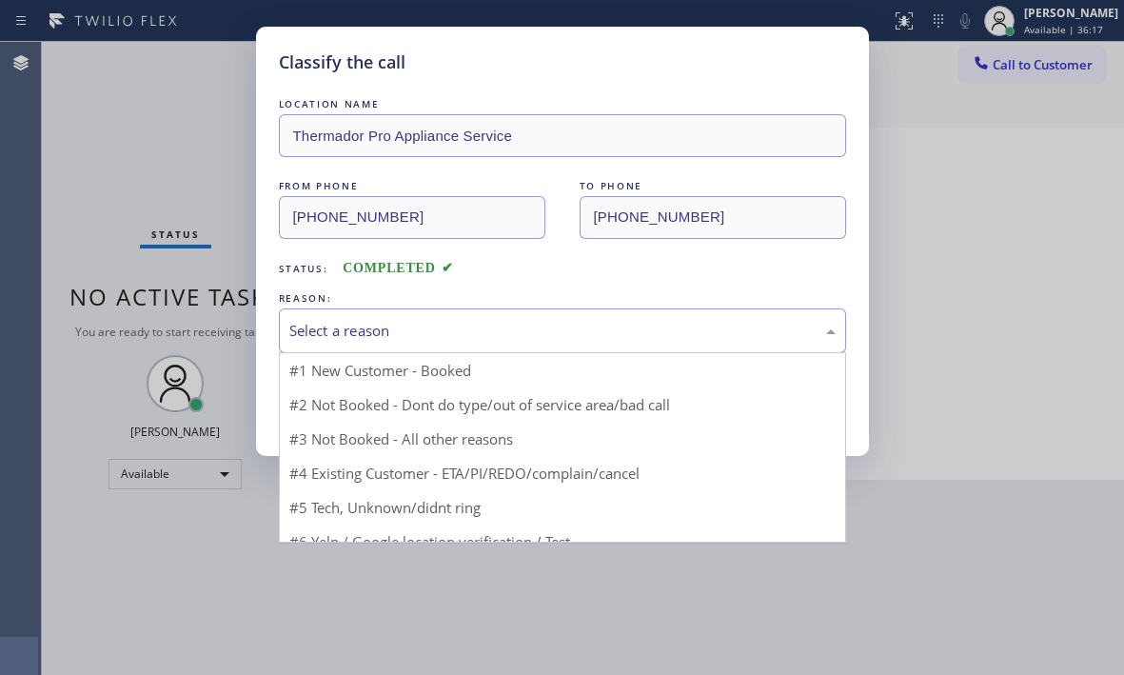
click at [511, 327] on div "Select a reason" at bounding box center [562, 331] width 546 height 22
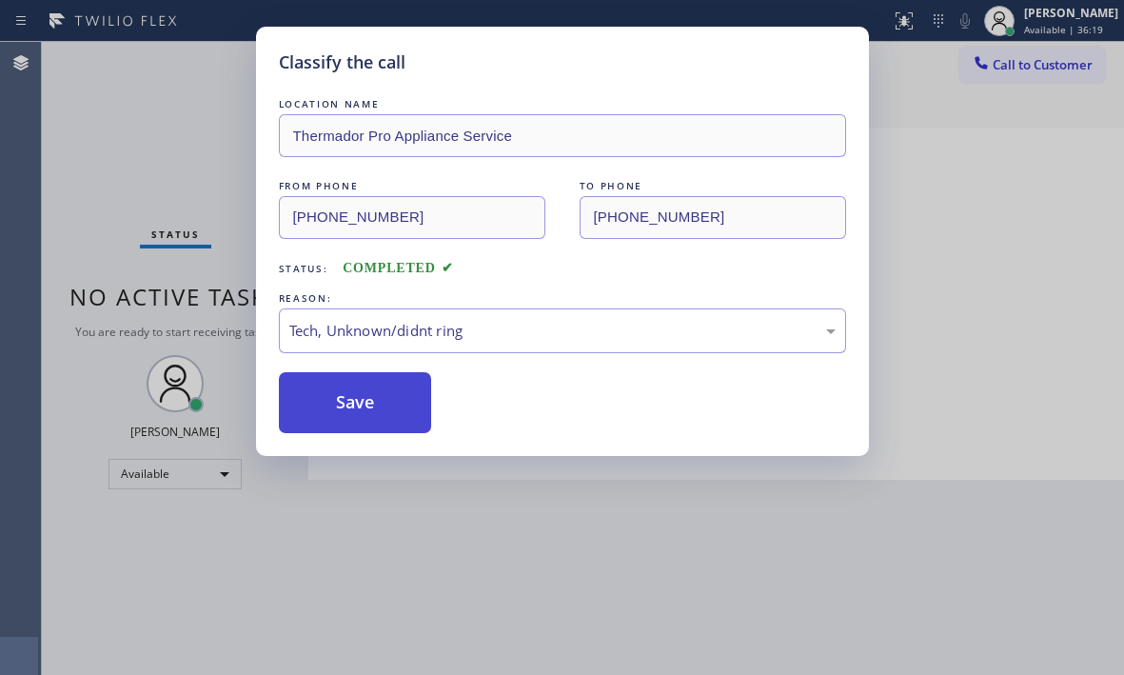
click at [390, 411] on button "Save" at bounding box center [355, 402] width 153 height 61
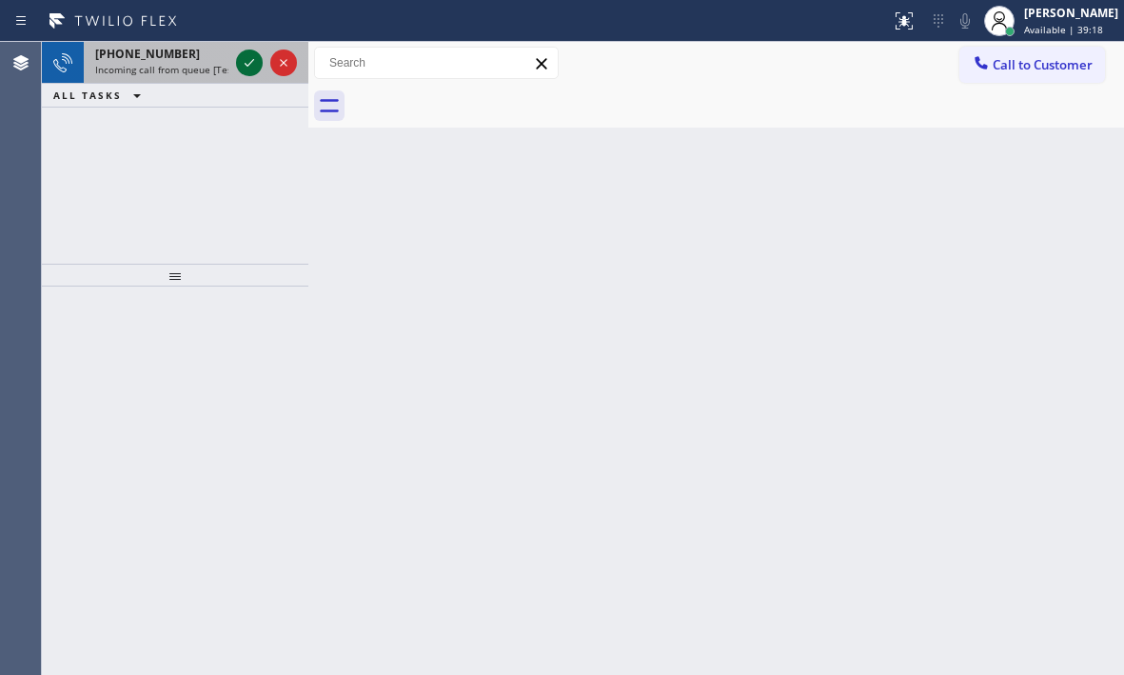
click at [244, 66] on icon at bounding box center [249, 62] width 23 height 23
click at [257, 70] on icon at bounding box center [249, 62] width 23 height 23
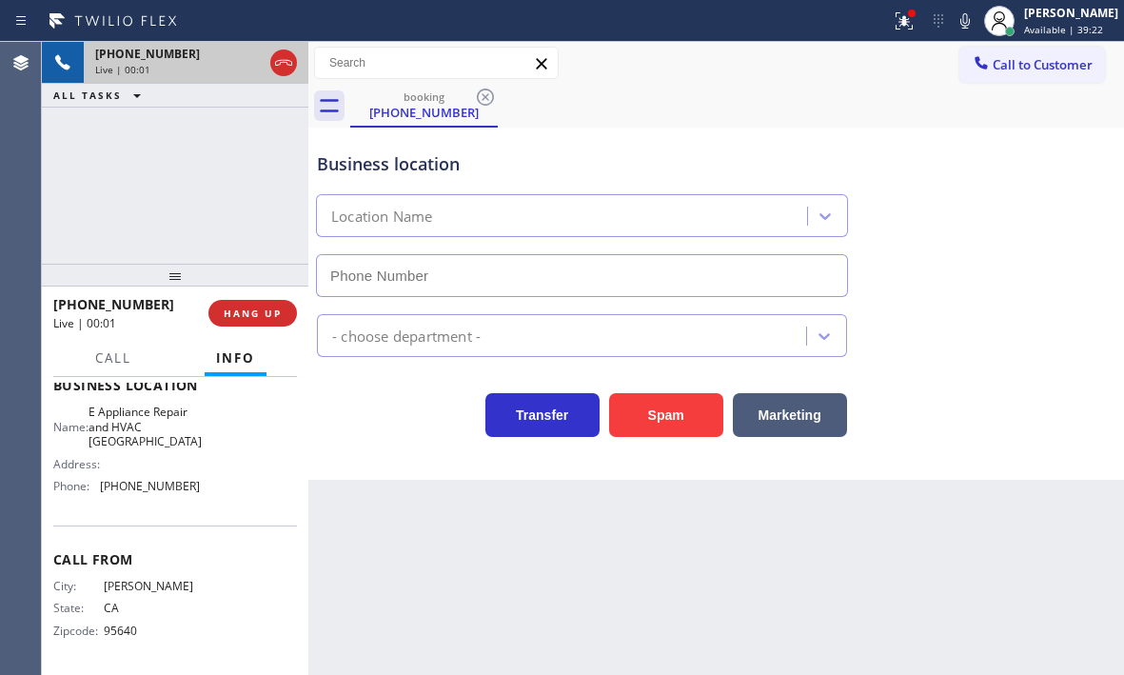
type input "[PHONE_NUMBER]"
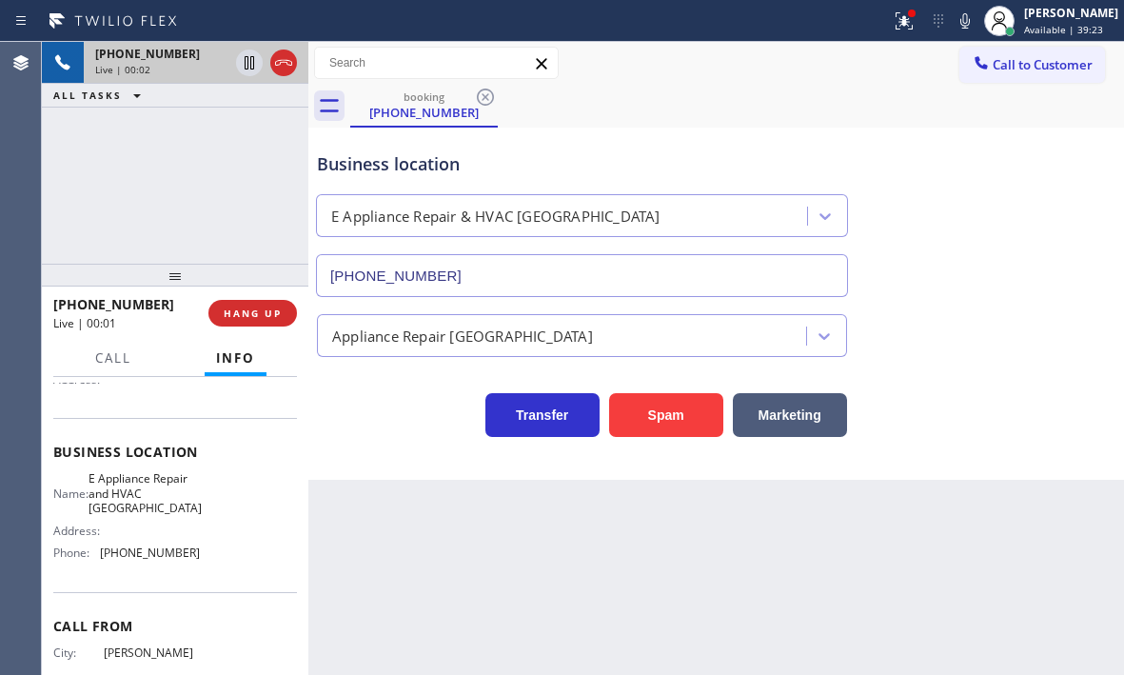
scroll to position [81, 0]
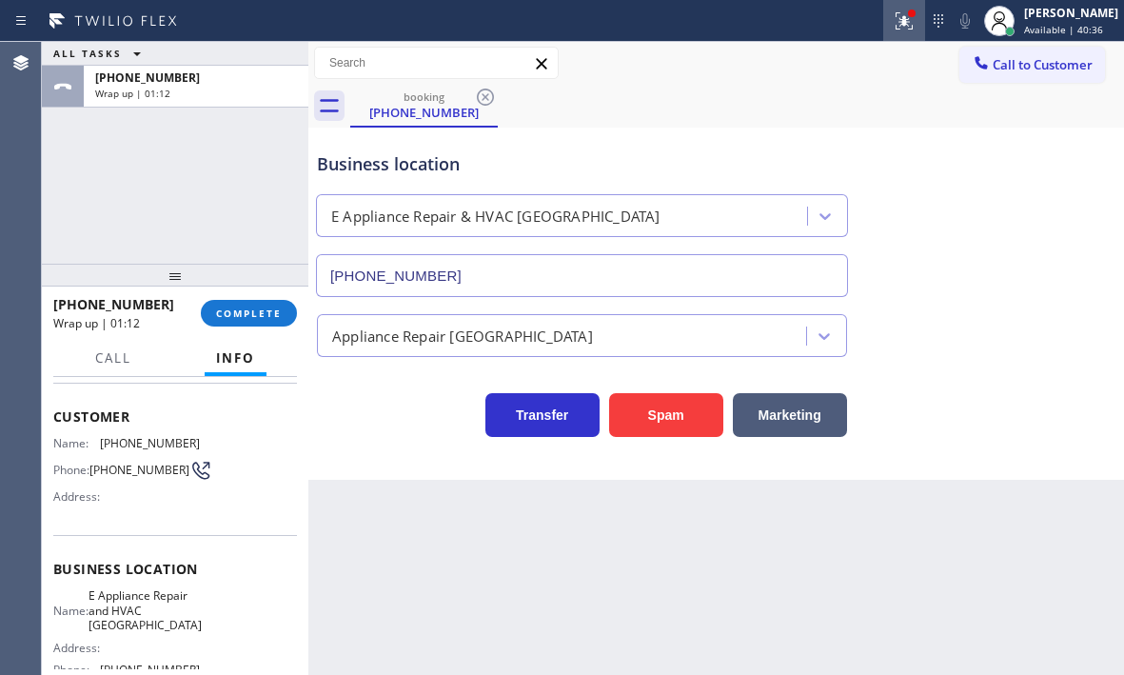
click at [893, 23] on icon at bounding box center [904, 21] width 23 height 23
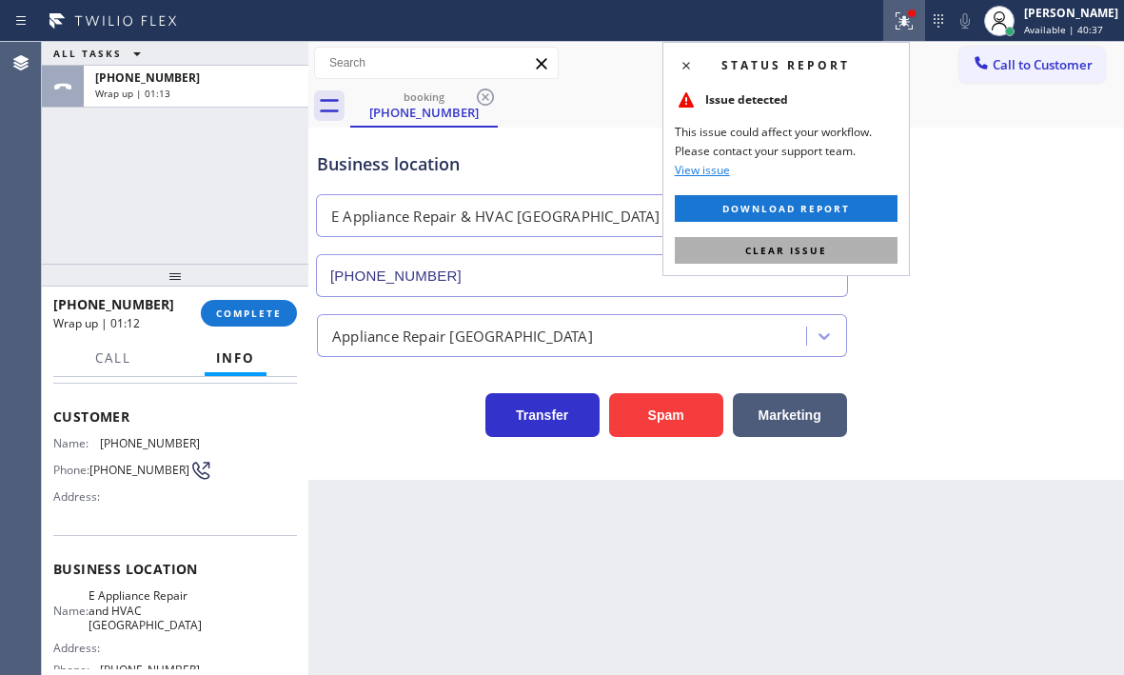
click at [849, 242] on button "Clear issue" at bounding box center [786, 250] width 223 height 27
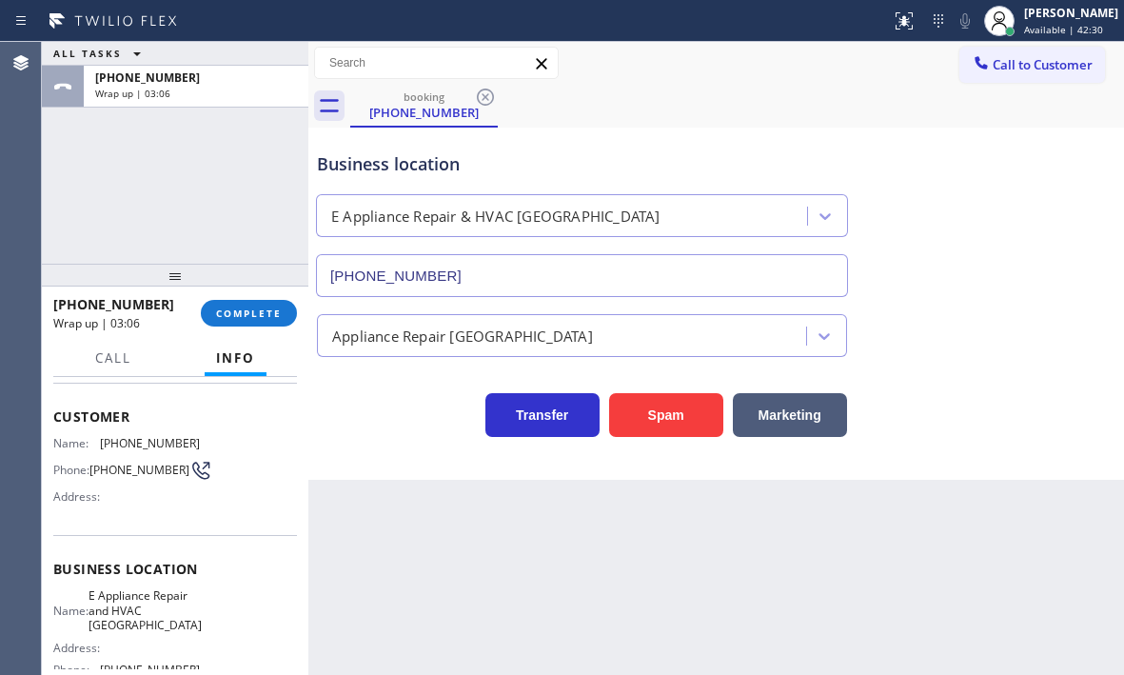
drag, startPoint x: 202, startPoint y: 96, endPoint x: 202, endPoint y: 157, distance: 60.9
click at [202, 96] on div "Wrap up | 03:06" at bounding box center [196, 93] width 202 height 13
click at [255, 325] on button "COMPLETE" at bounding box center [249, 313] width 96 height 27
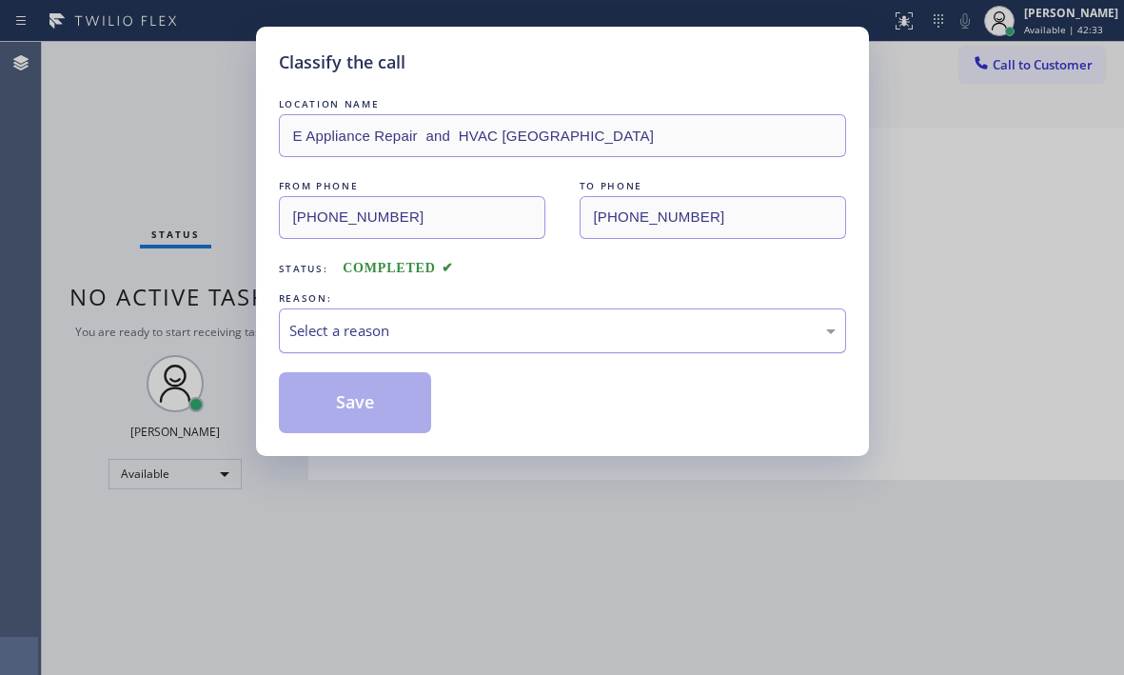
click at [424, 331] on div "Select a reason" at bounding box center [562, 331] width 546 height 22
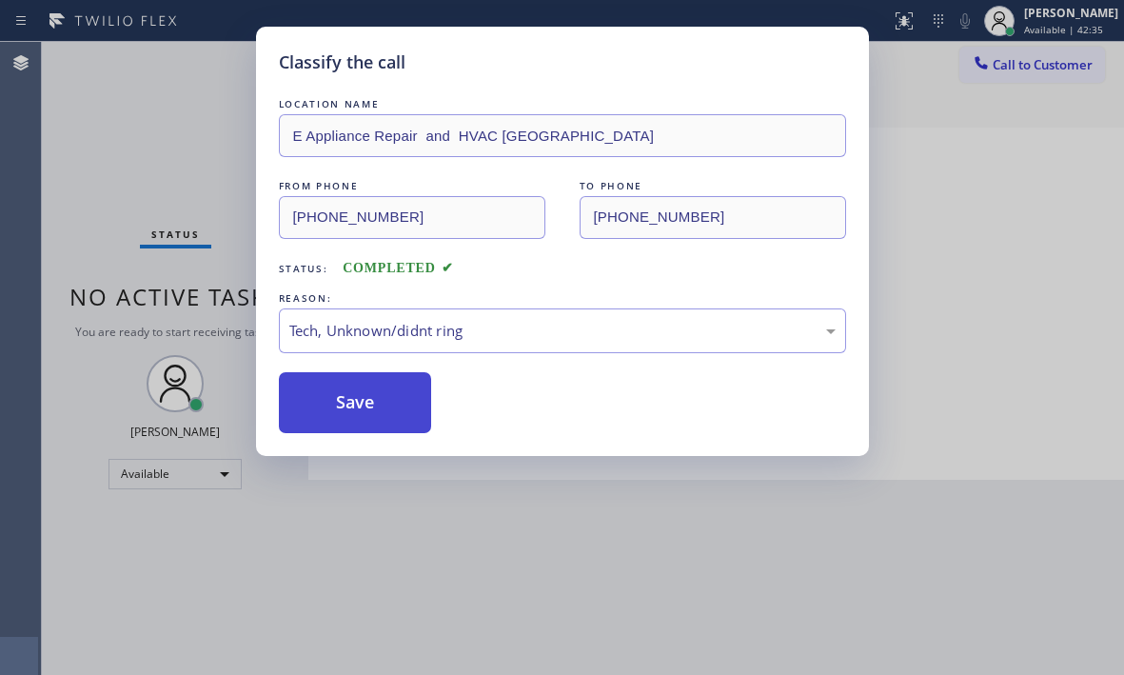
click at [366, 398] on button "Save" at bounding box center [355, 402] width 153 height 61
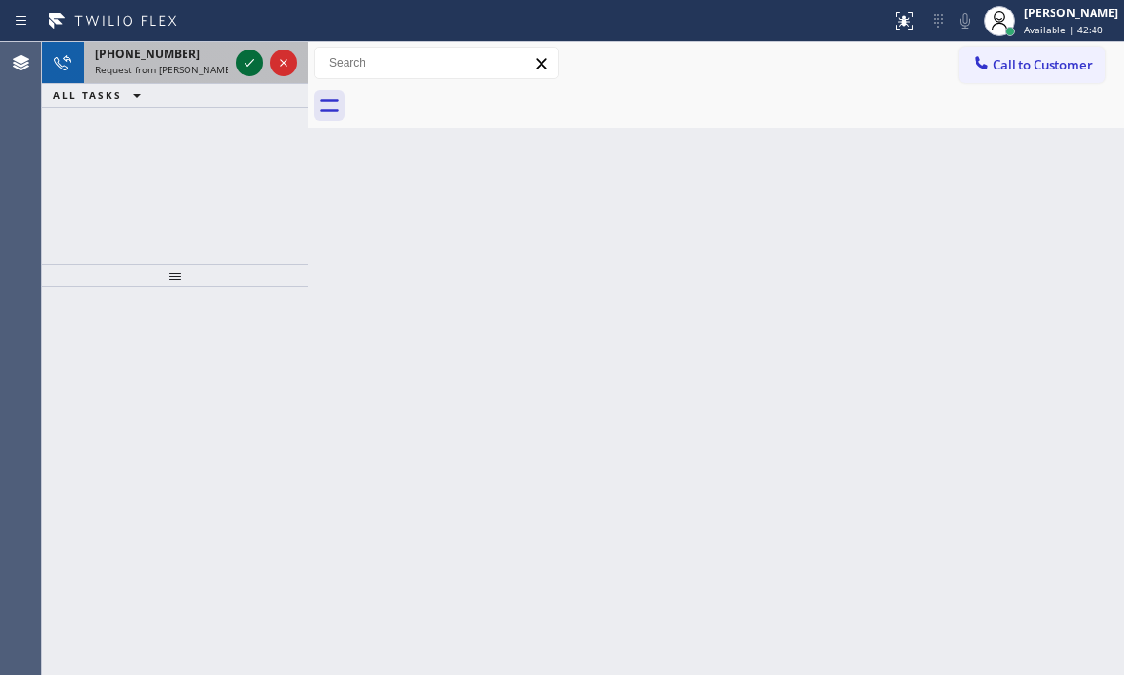
click at [246, 64] on icon at bounding box center [249, 62] width 23 height 23
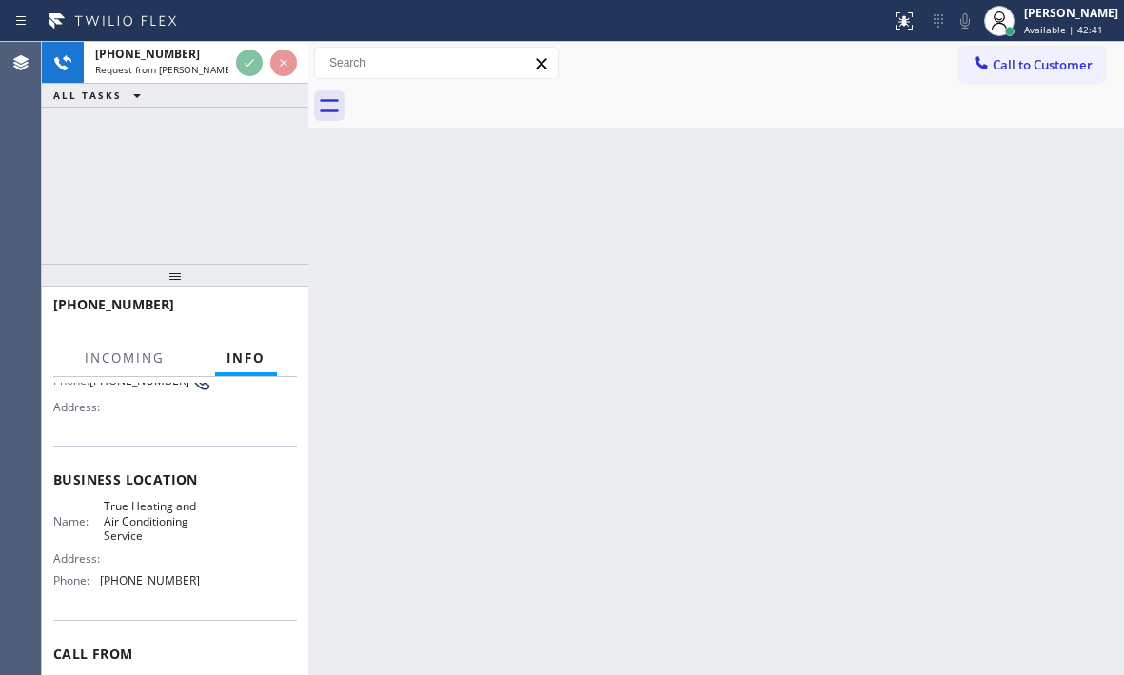
scroll to position [190, 0]
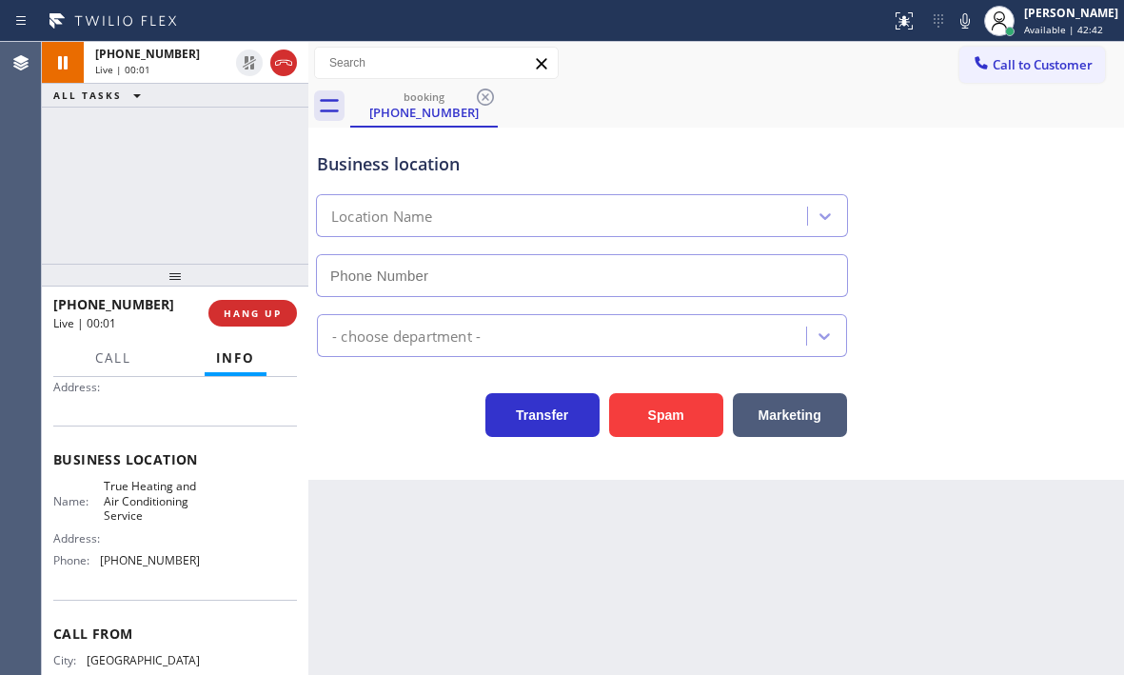
type input "[PHONE_NUMBER]"
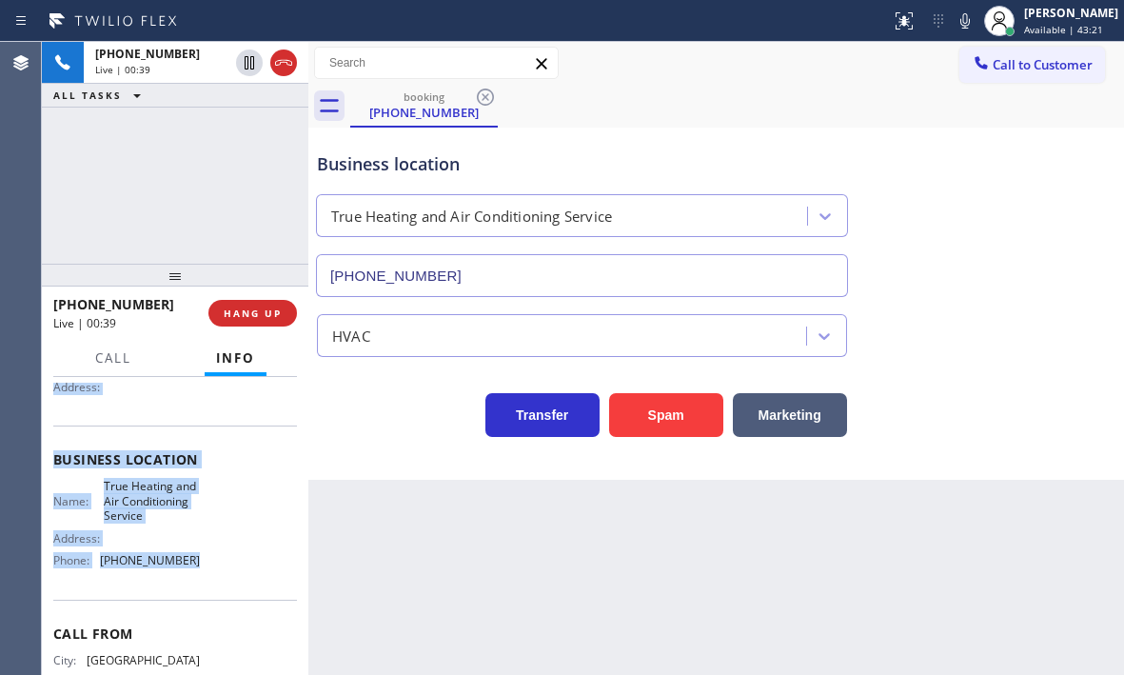
drag, startPoint x: 50, startPoint y: 495, endPoint x: 205, endPoint y: 583, distance: 177.8
click at [205, 583] on div "Context Queue: [Test] All Priority: 1 Customer Name: [PHONE_NUMBER] Phone: [PHO…" at bounding box center [175, 526] width 266 height 298
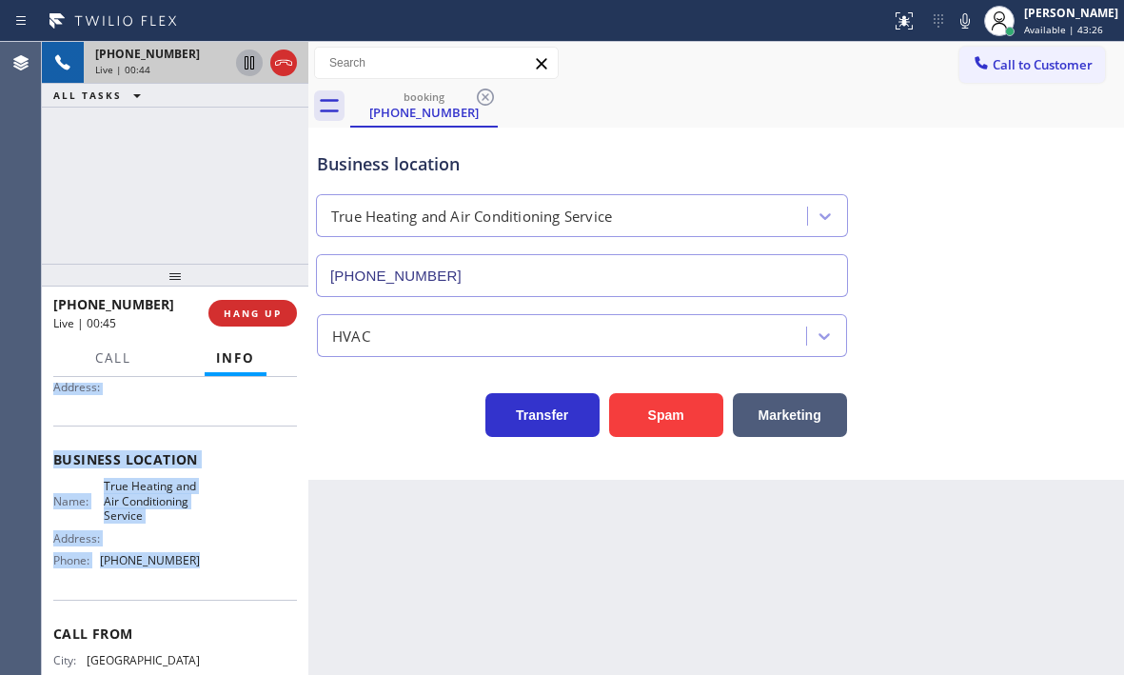
click at [252, 68] on icon at bounding box center [249, 62] width 23 height 23
click at [246, 60] on icon at bounding box center [249, 62] width 13 height 13
click at [291, 63] on icon at bounding box center [283, 62] width 23 height 23
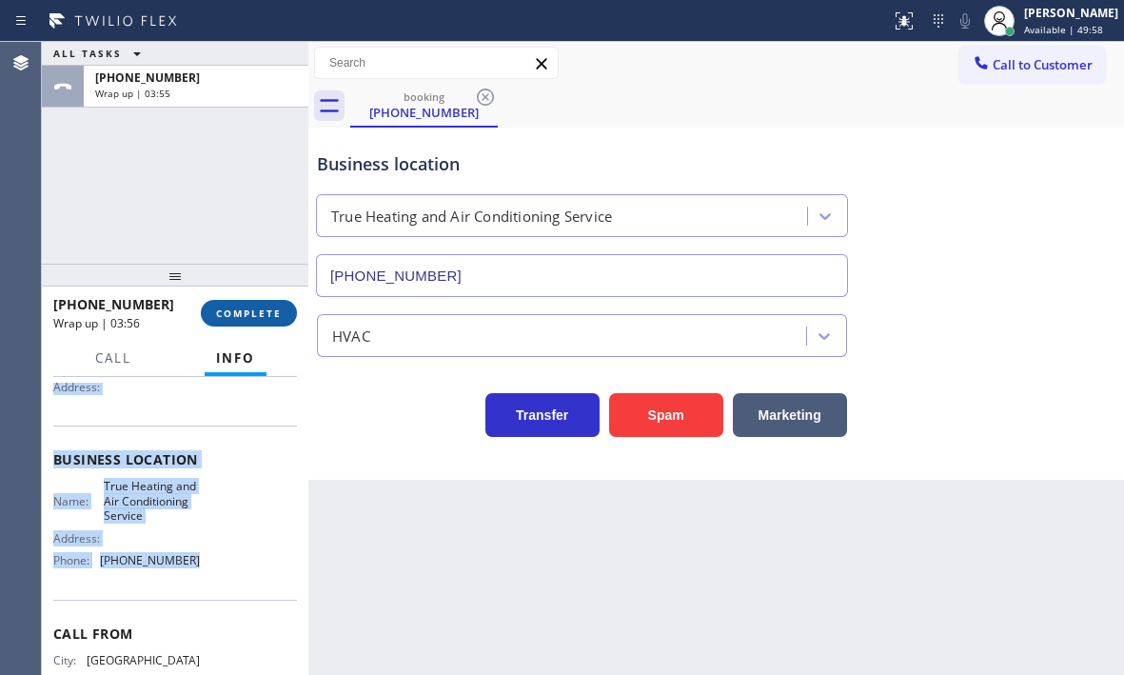
click at [261, 314] on span "COMPLETE" at bounding box center [249, 312] width 66 height 13
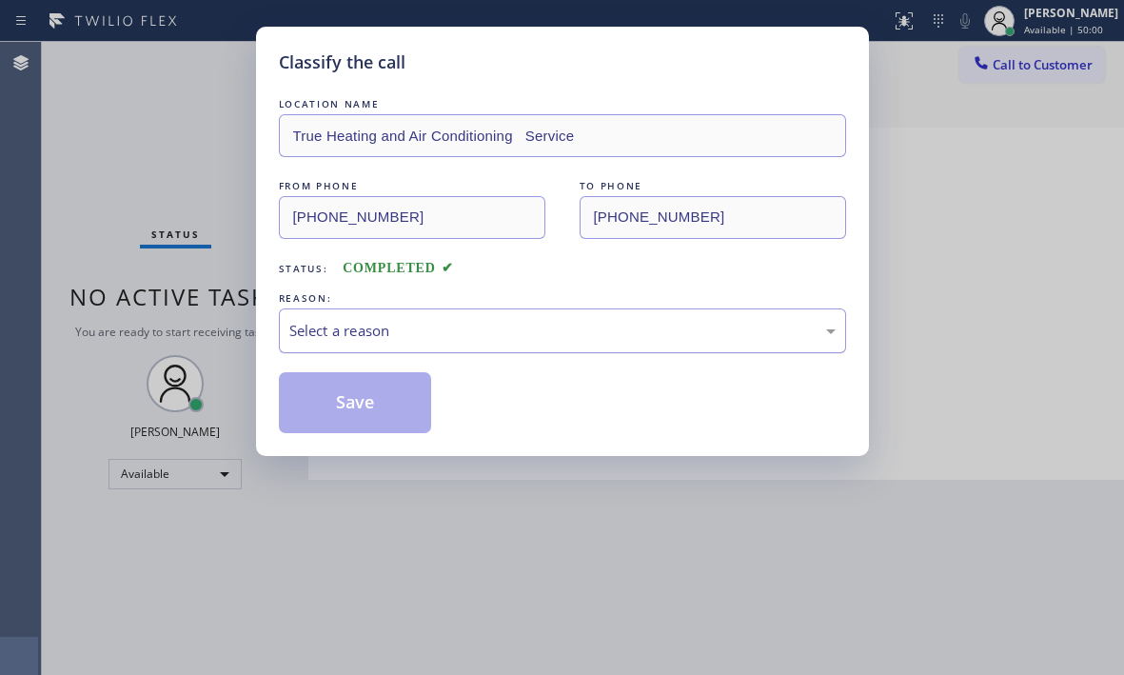
click at [573, 338] on div "Select a reason" at bounding box center [562, 331] width 546 height 22
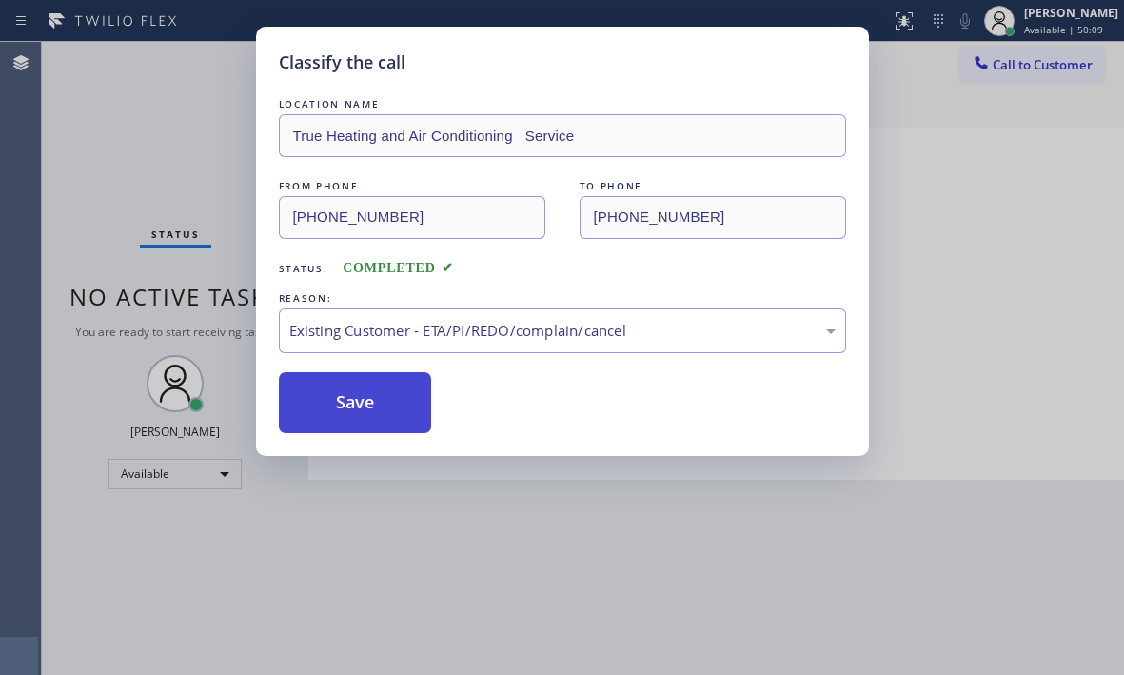
click at [366, 403] on button "Save" at bounding box center [355, 402] width 153 height 61
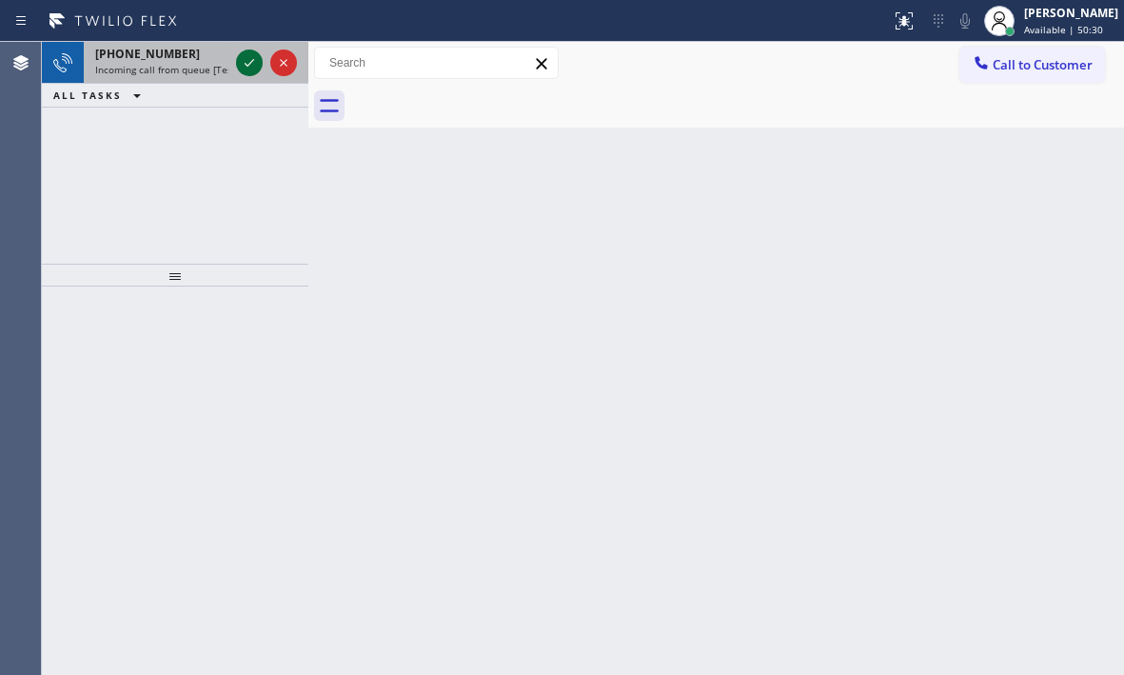
click at [242, 65] on icon at bounding box center [249, 62] width 23 height 23
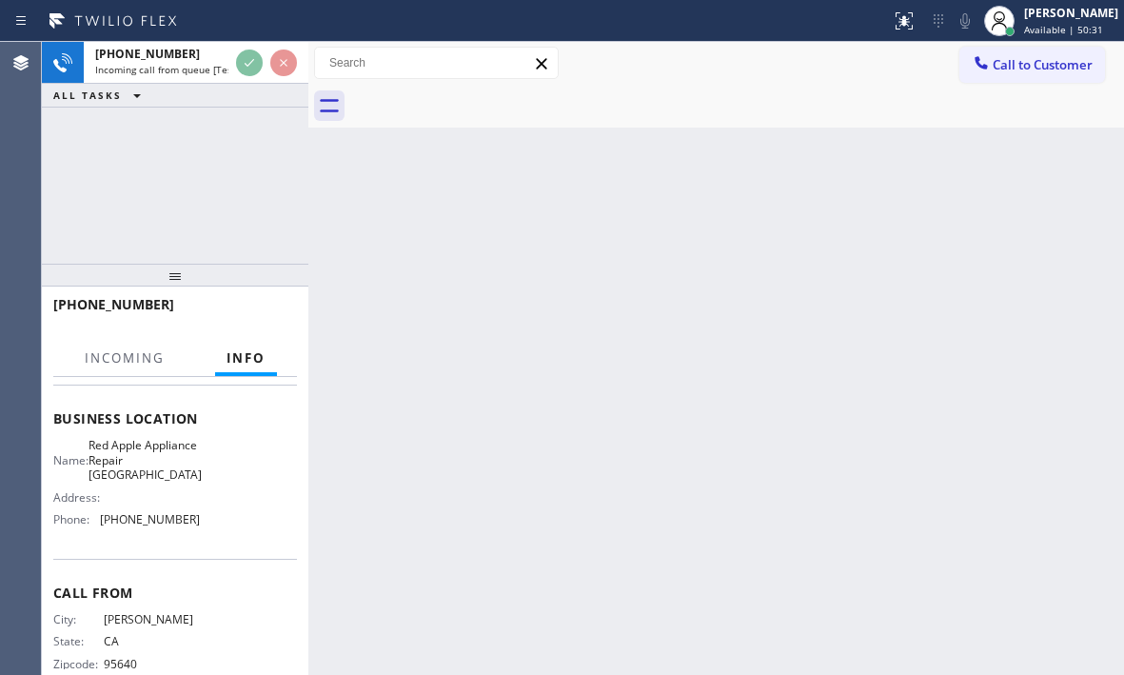
scroll to position [271, 0]
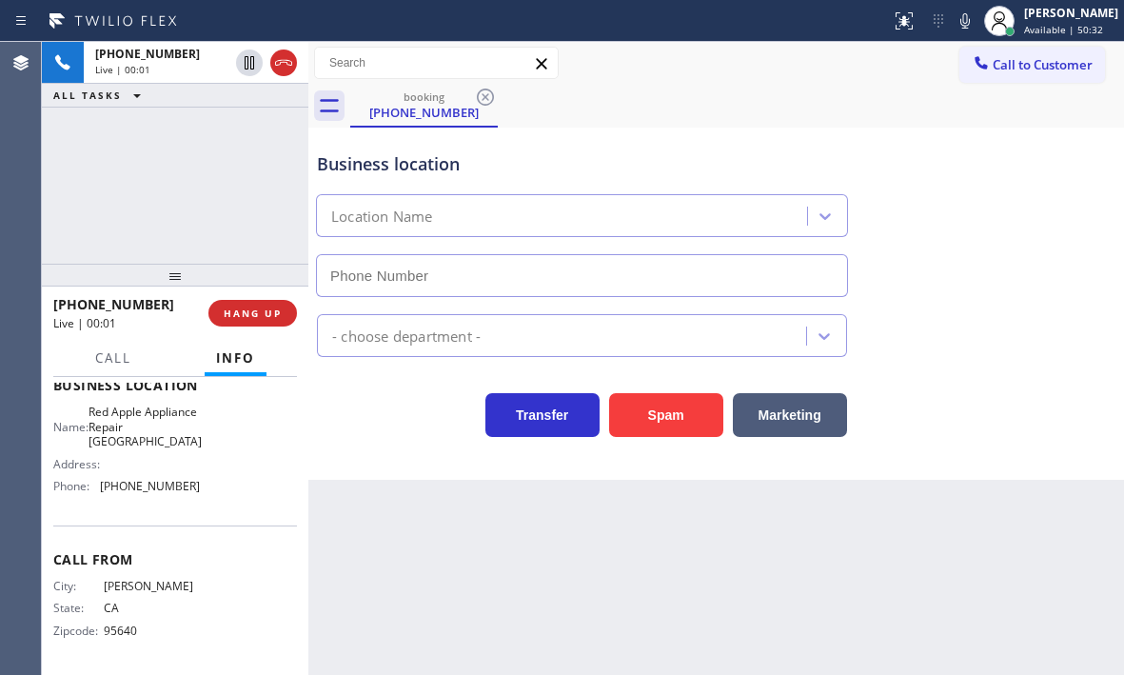
type input "[PHONE_NUMBER]"
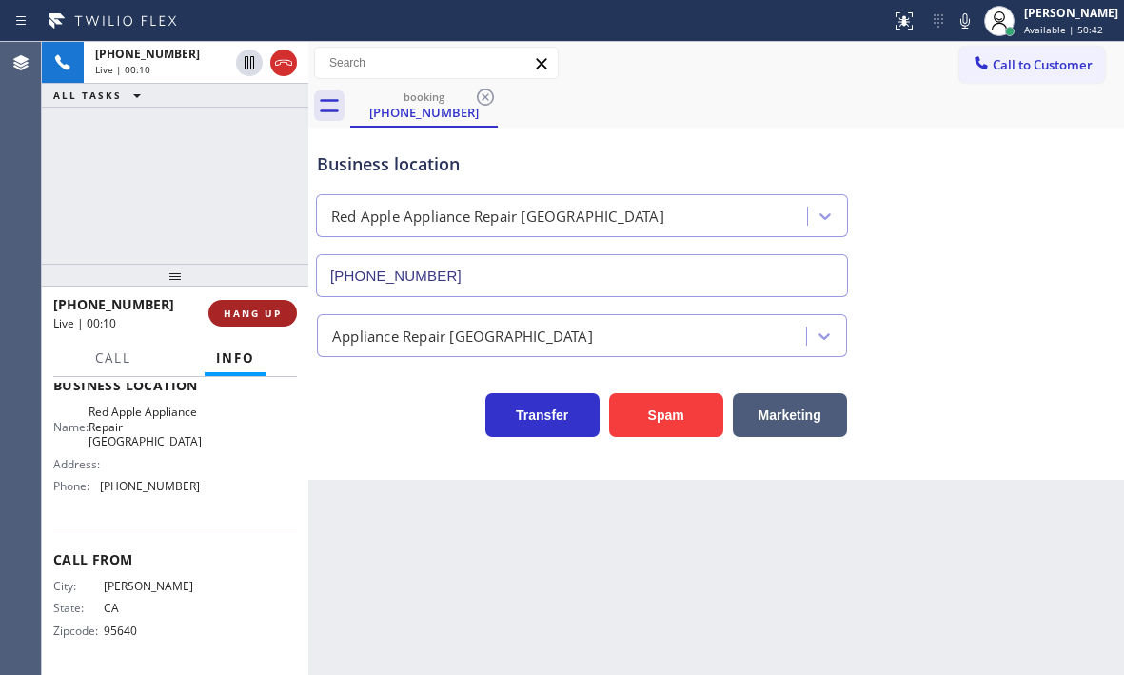
click at [245, 315] on span "HANG UP" at bounding box center [253, 312] width 58 height 13
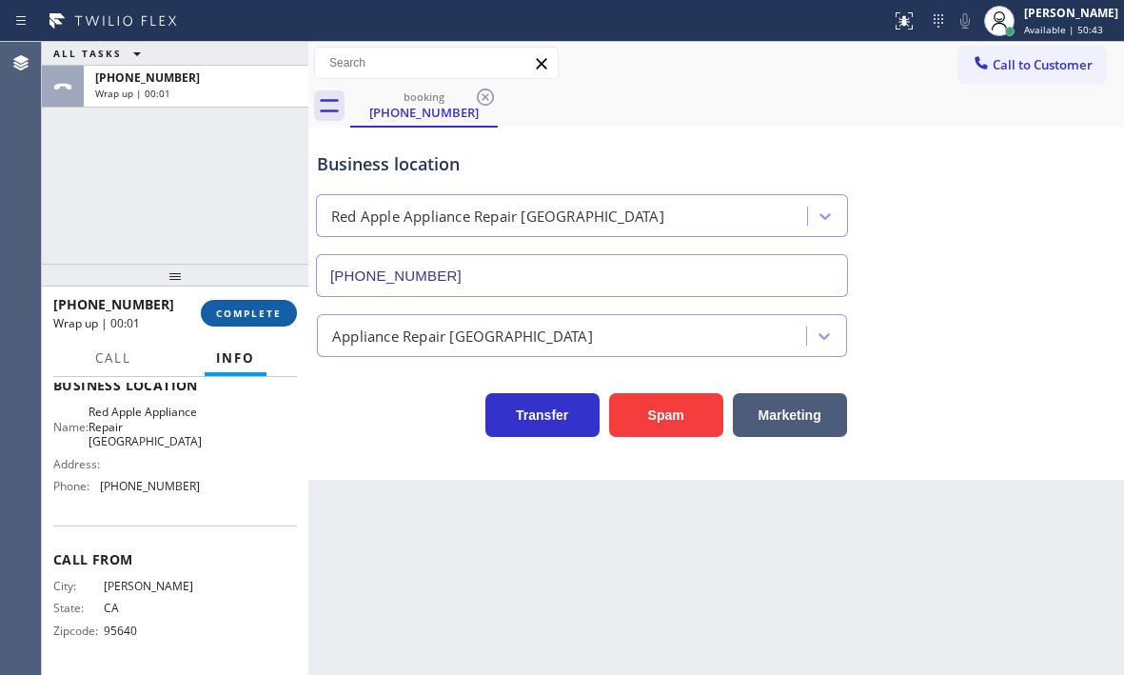
click at [245, 315] on span "COMPLETE" at bounding box center [249, 312] width 66 height 13
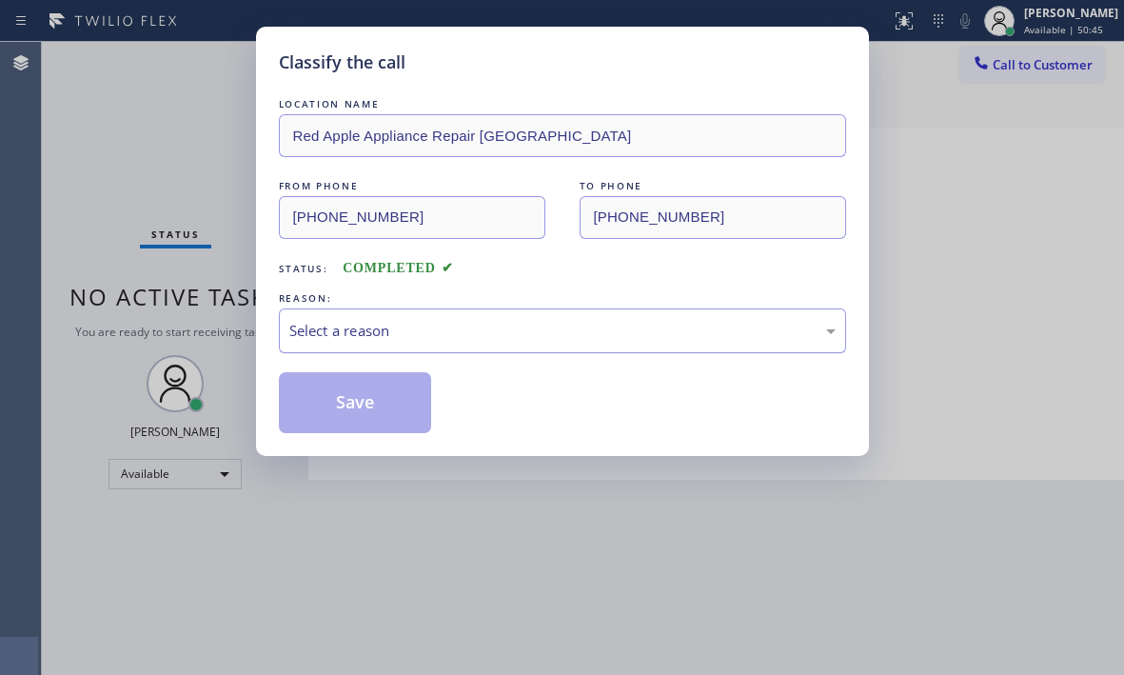
click at [363, 341] on div "Select a reason" at bounding box center [562, 331] width 546 height 22
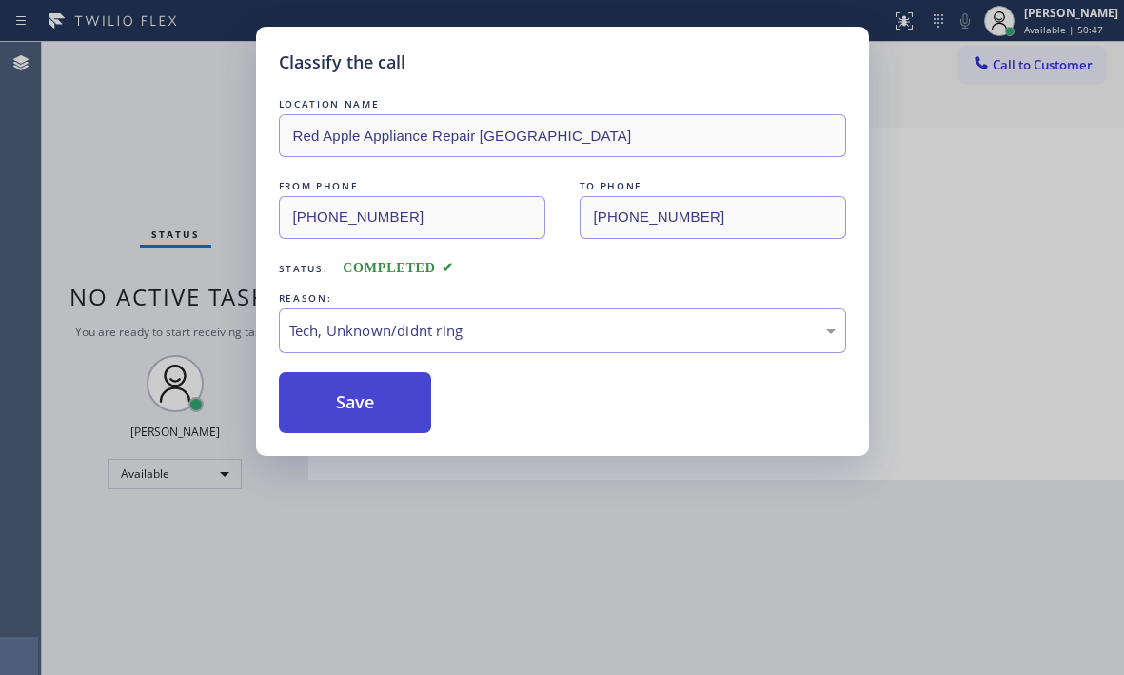
click at [346, 418] on button "Save" at bounding box center [355, 402] width 153 height 61
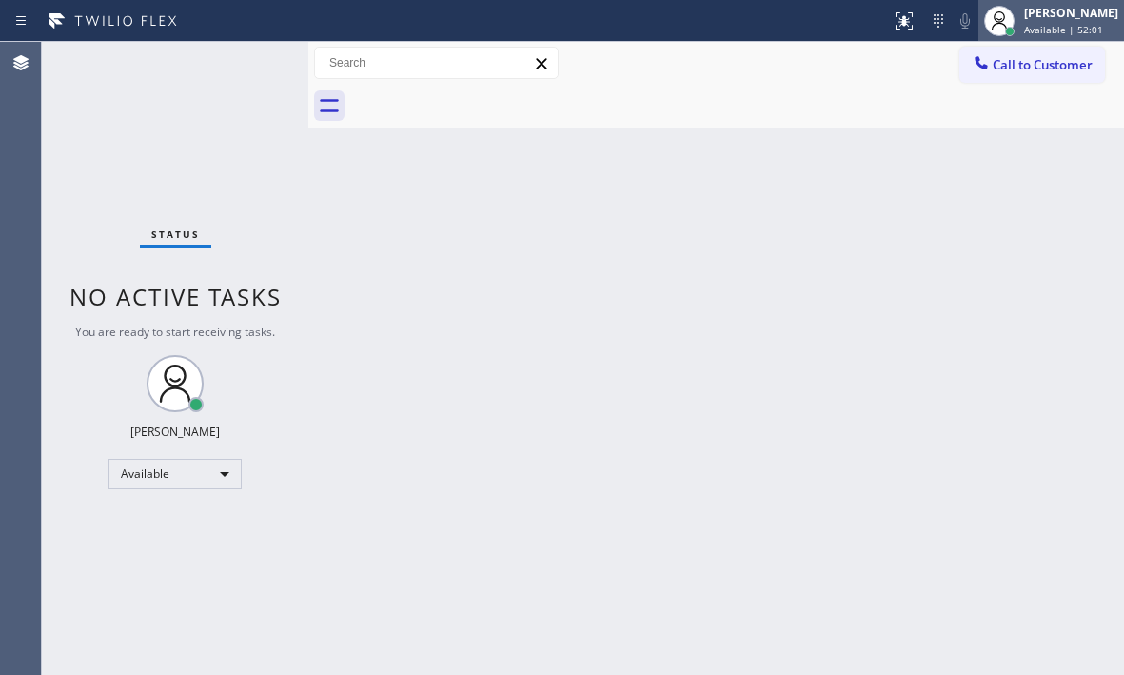
click at [1041, 31] on span "Available | 52:01" at bounding box center [1063, 29] width 79 height 13
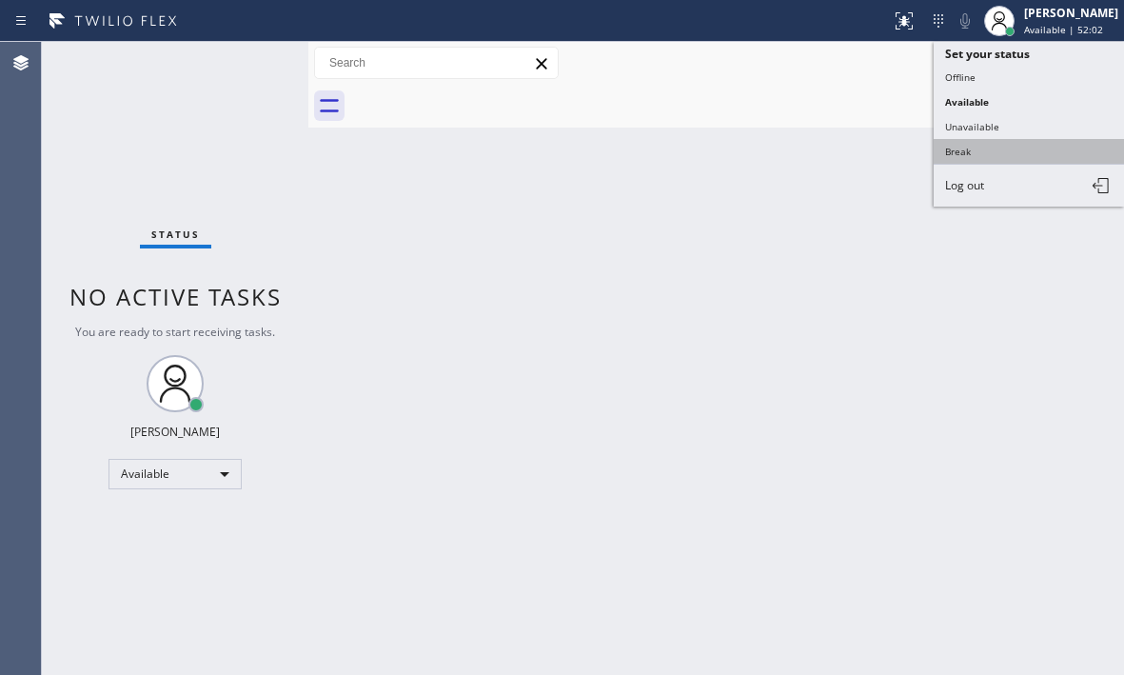
click at [974, 152] on button "Break" at bounding box center [1029, 151] width 190 height 25
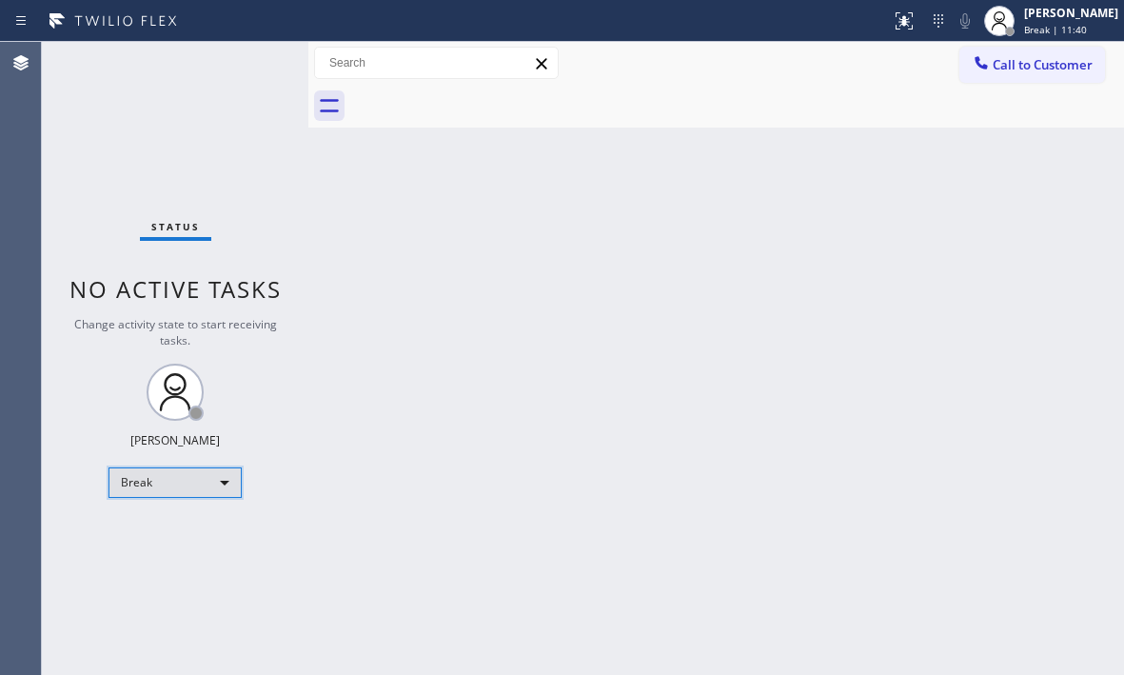
click at [190, 483] on div "Break" at bounding box center [174, 482] width 133 height 30
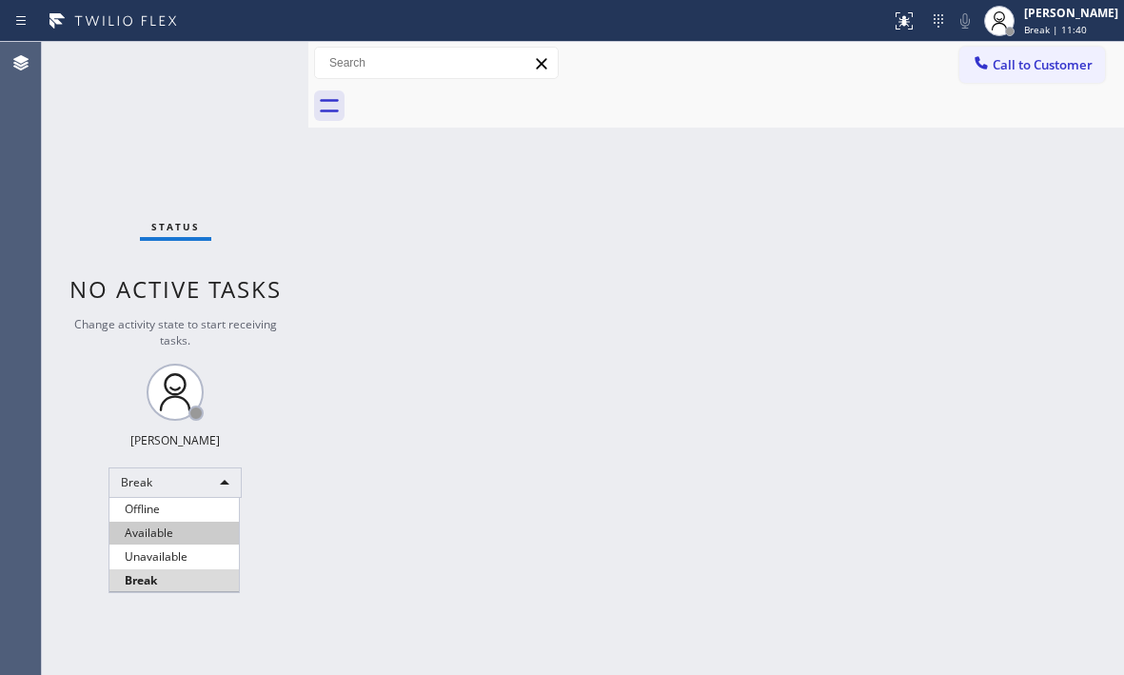
click at [179, 526] on li "Available" at bounding box center [173, 533] width 129 height 23
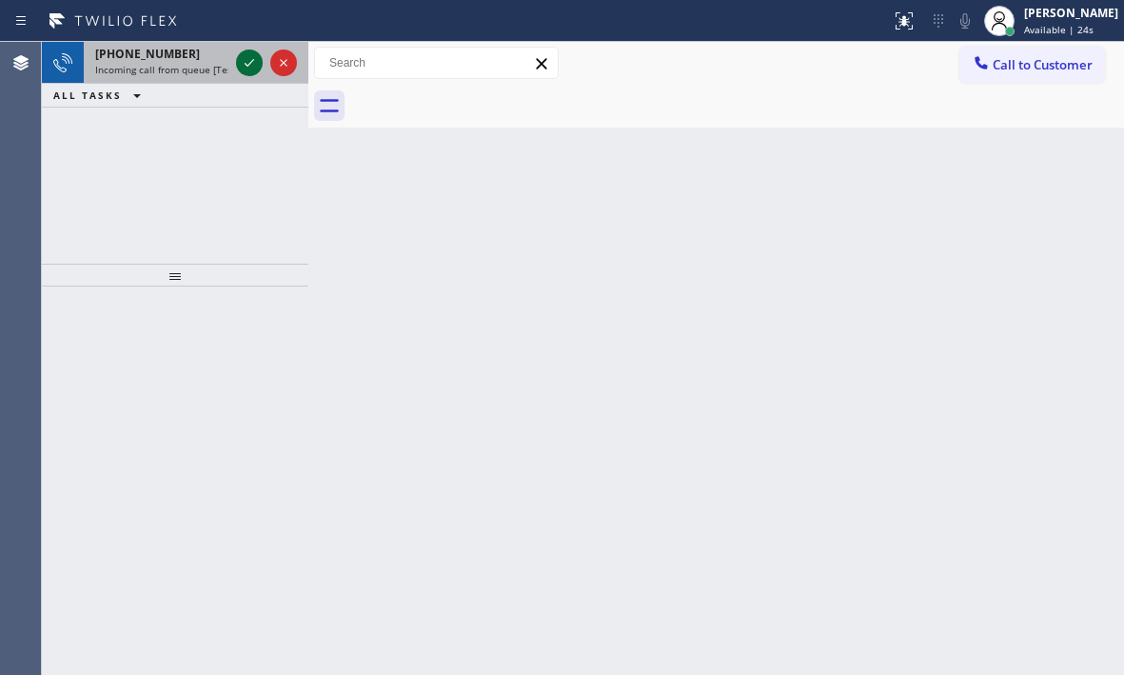
click at [258, 66] on icon at bounding box center [249, 62] width 23 height 23
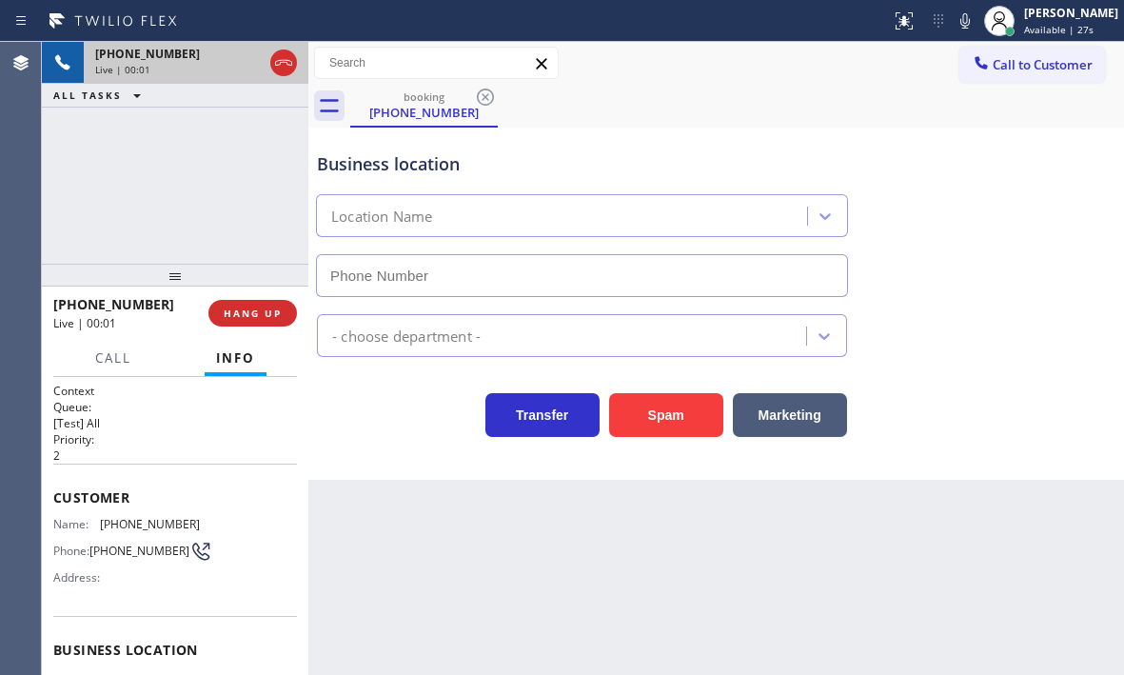
type input "[PHONE_NUMBER]"
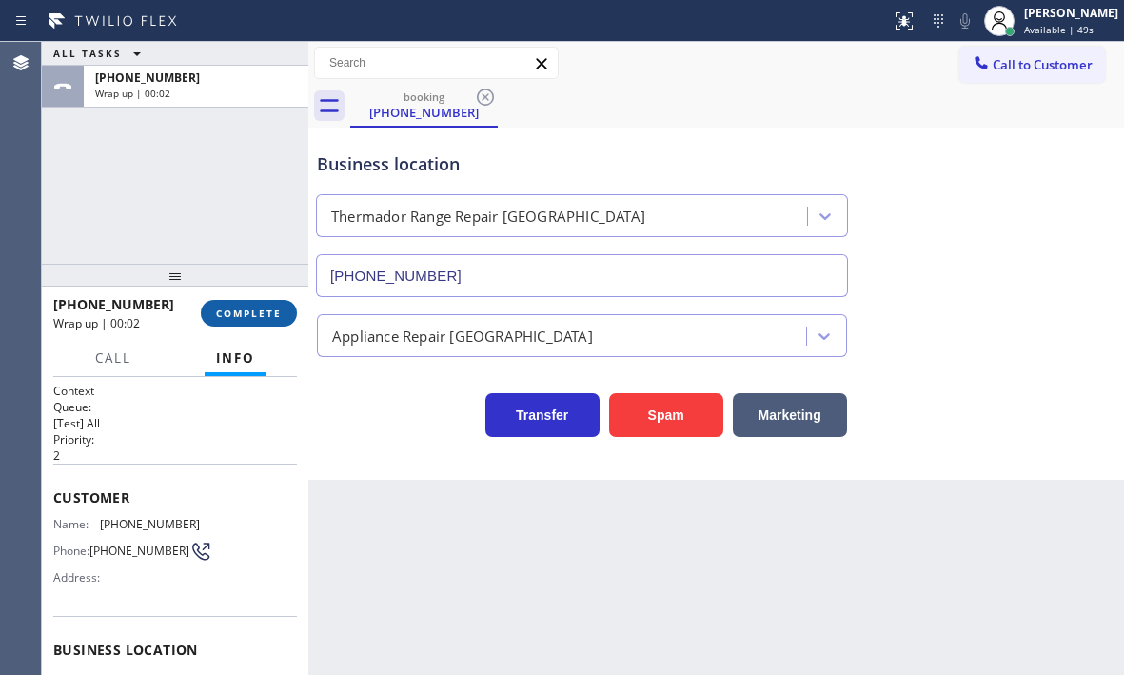
click at [249, 311] on span "COMPLETE" at bounding box center [249, 312] width 66 height 13
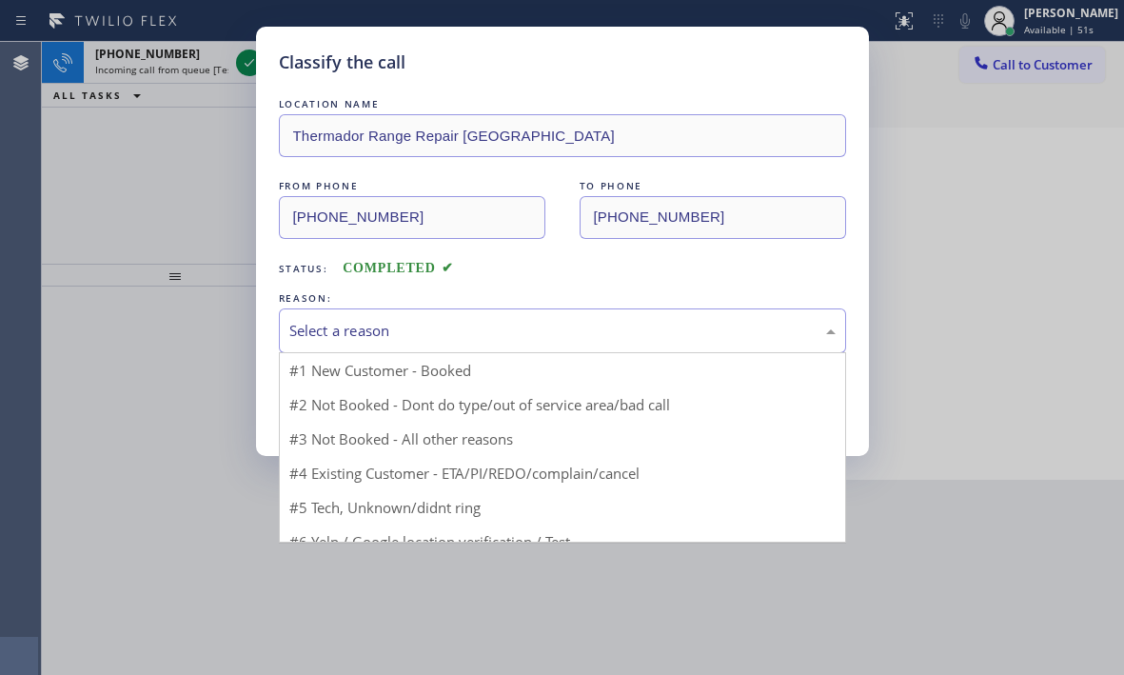
click at [374, 333] on div "Select a reason" at bounding box center [562, 331] width 546 height 22
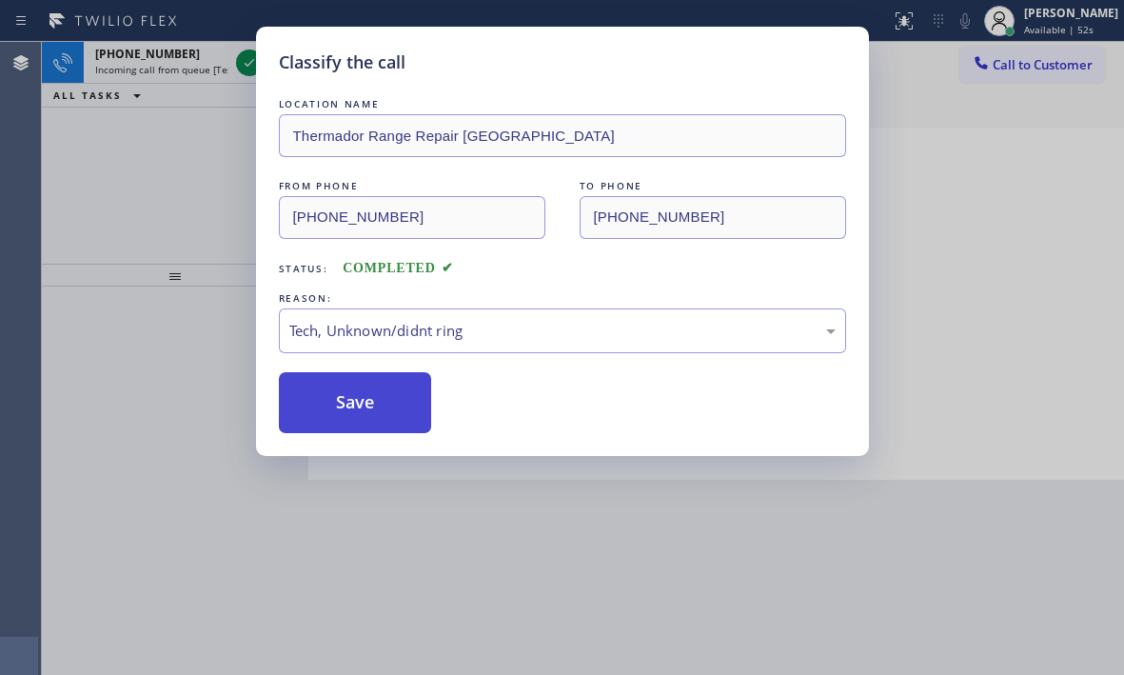
click at [332, 407] on button "Save" at bounding box center [355, 402] width 153 height 61
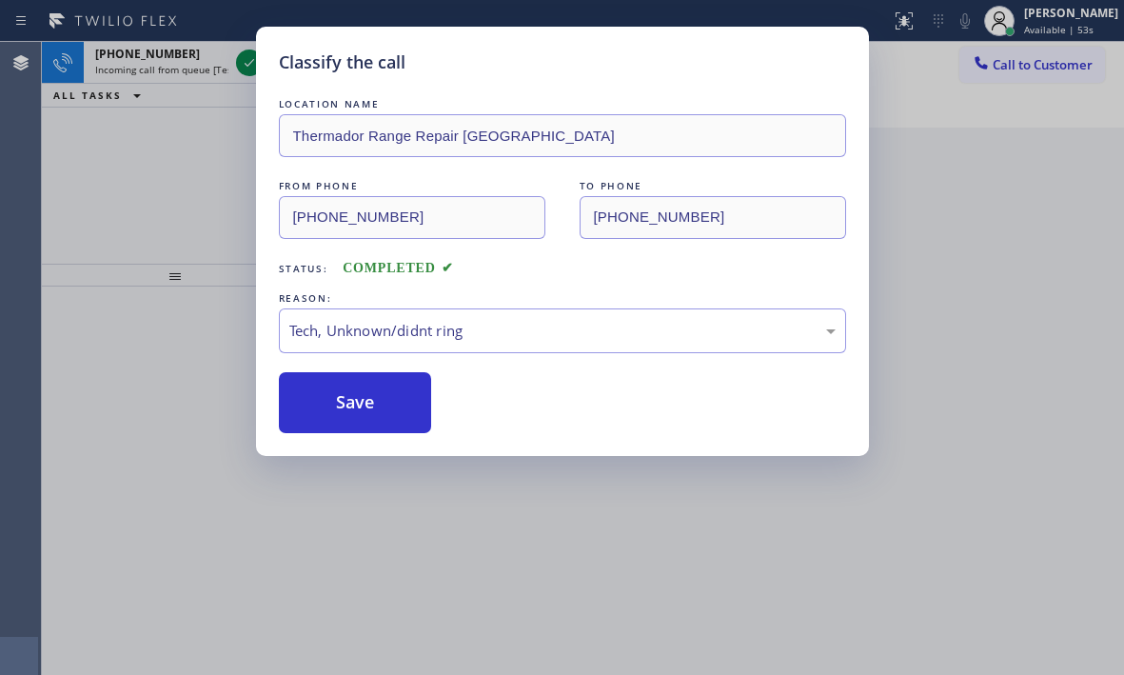
click at [241, 63] on div "Classify the call LOCATION NAME AR B2B SMS FROM PHONE [PHONE_NUMBER] TO PHONE […" at bounding box center [583, 358] width 1082 height 633
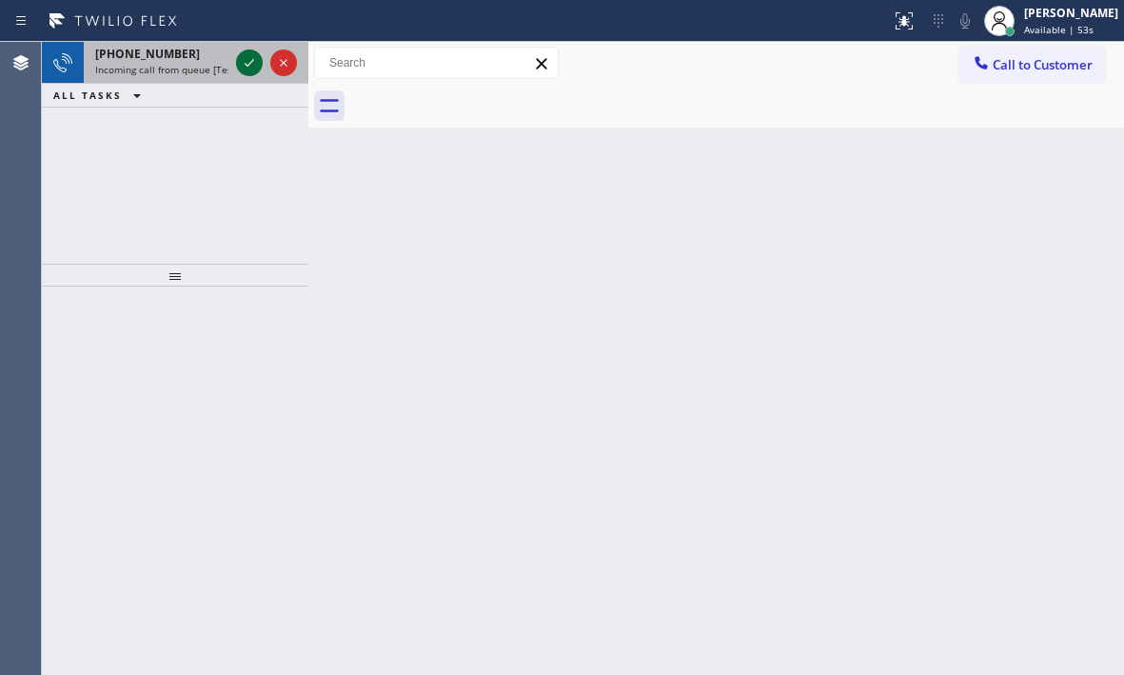
click at [244, 63] on icon at bounding box center [249, 62] width 23 height 23
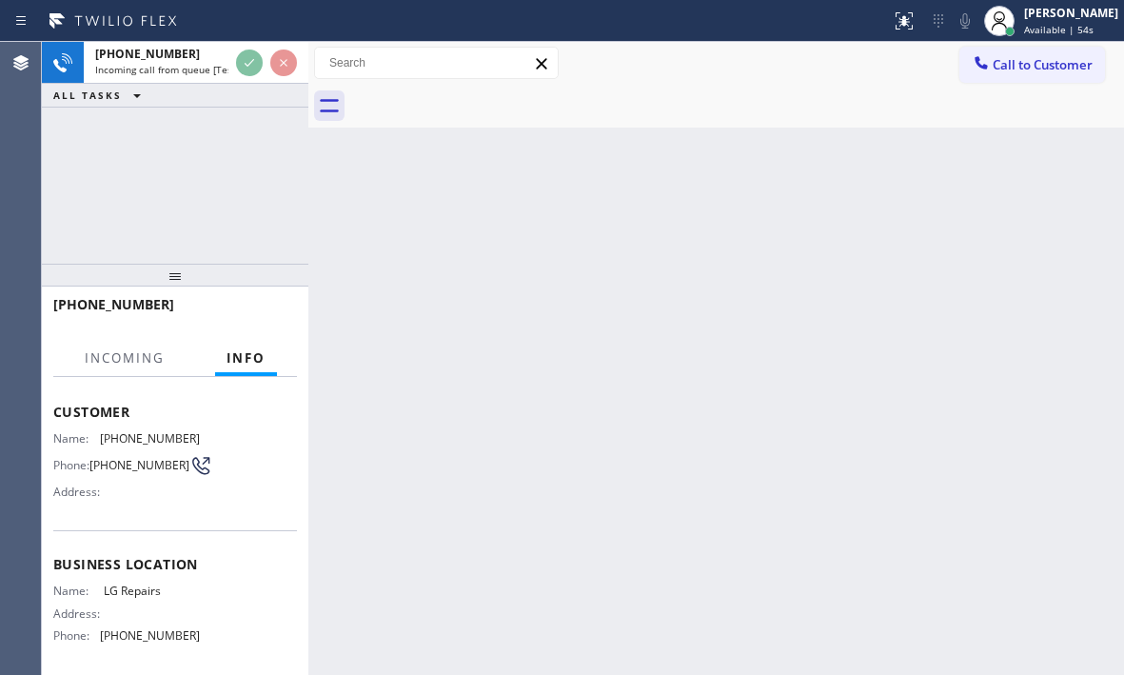
scroll to position [190, 0]
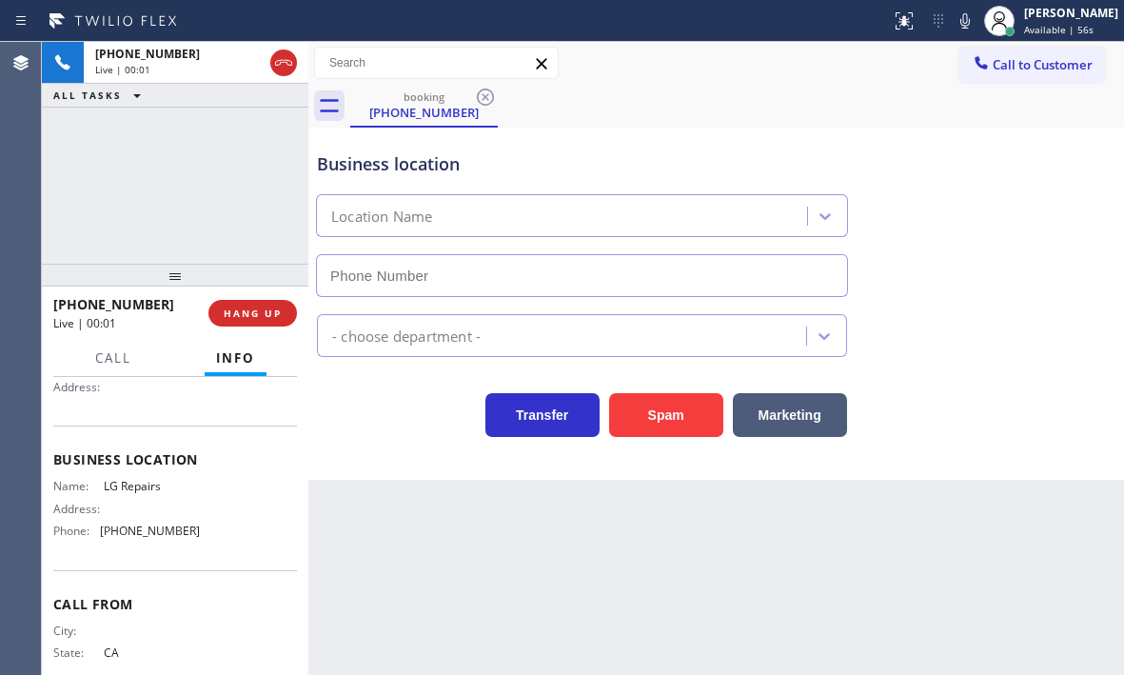
type input "[PHONE_NUMBER]"
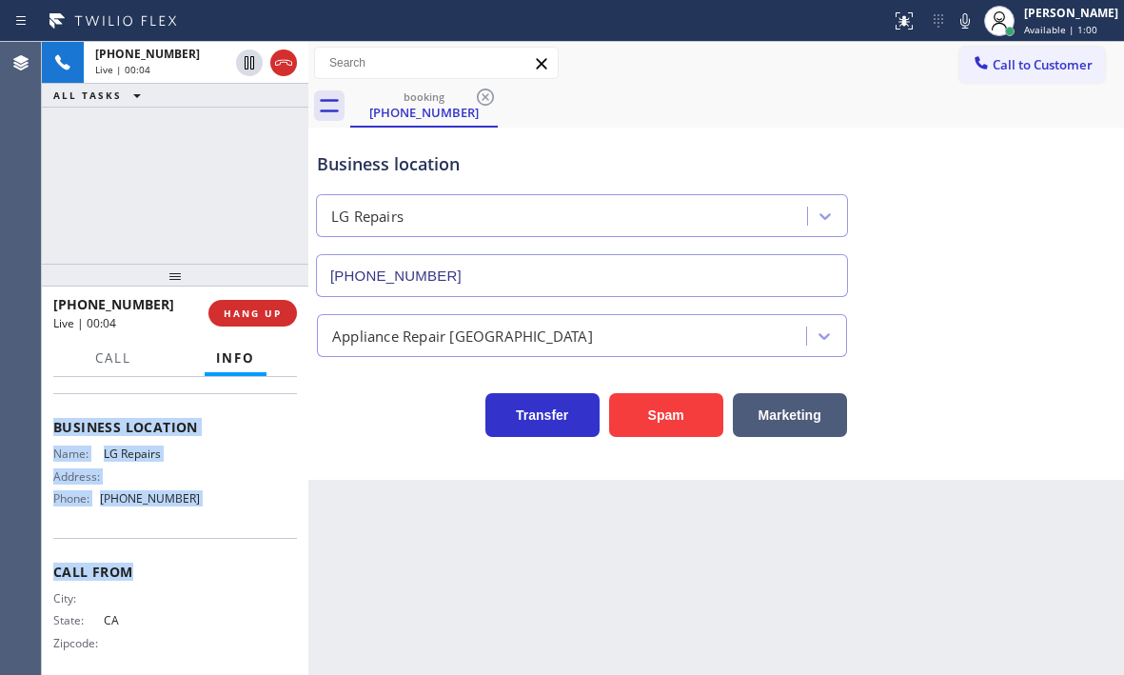
scroll to position [242, 0]
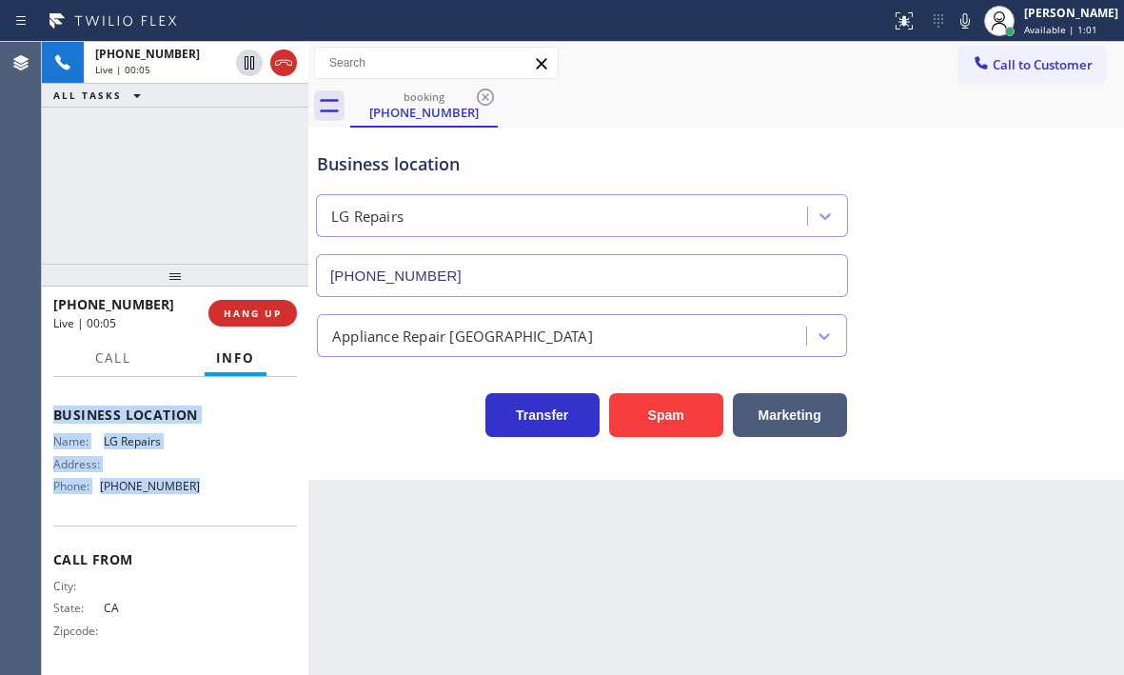
drag, startPoint x: 55, startPoint y: 492, endPoint x: 216, endPoint y: 500, distance: 161.0
click at [216, 500] on div "Context Queue: [Test] All Priority: 2 Customer Name: [PHONE_NUMBER] Phone: [PHO…" at bounding box center [175, 409] width 244 height 522
click at [249, 311] on span "HANG UP" at bounding box center [253, 312] width 58 height 13
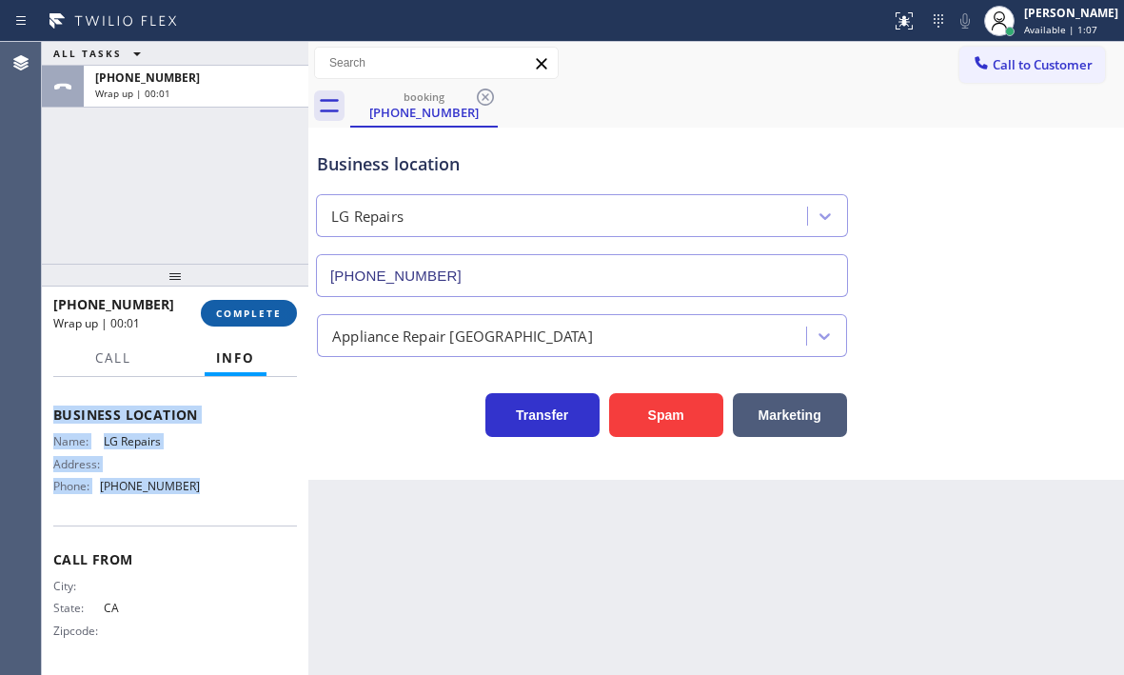
click at [249, 313] on span "COMPLETE" at bounding box center [249, 312] width 66 height 13
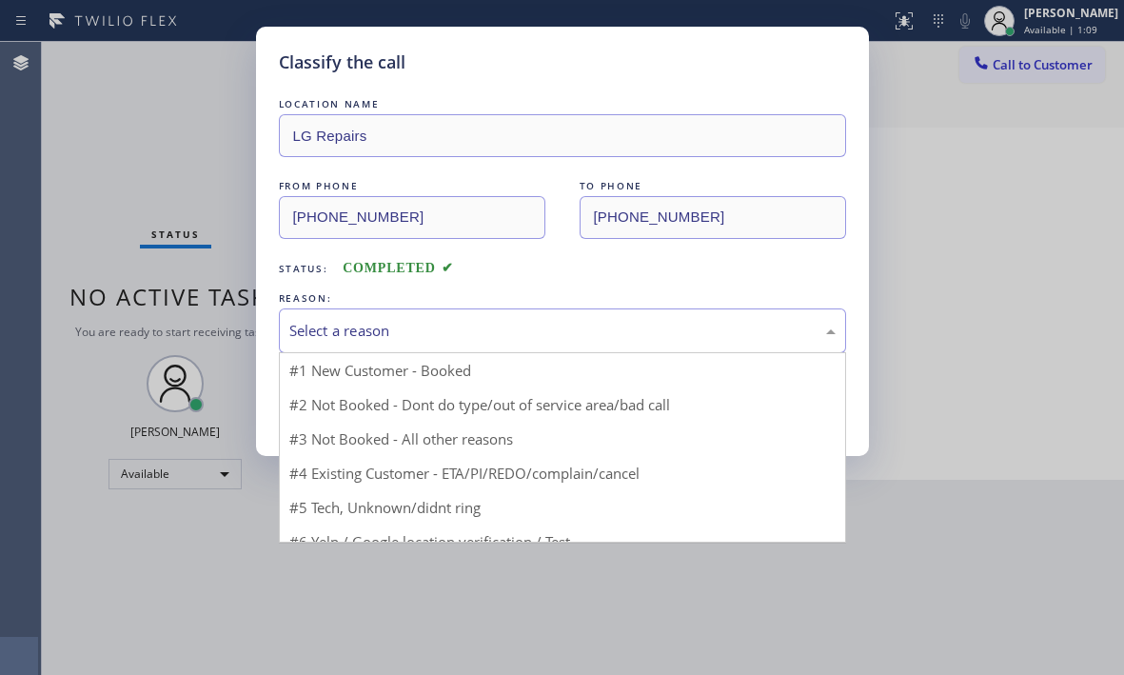
click at [395, 342] on div "Select a reason" at bounding box center [562, 330] width 567 height 45
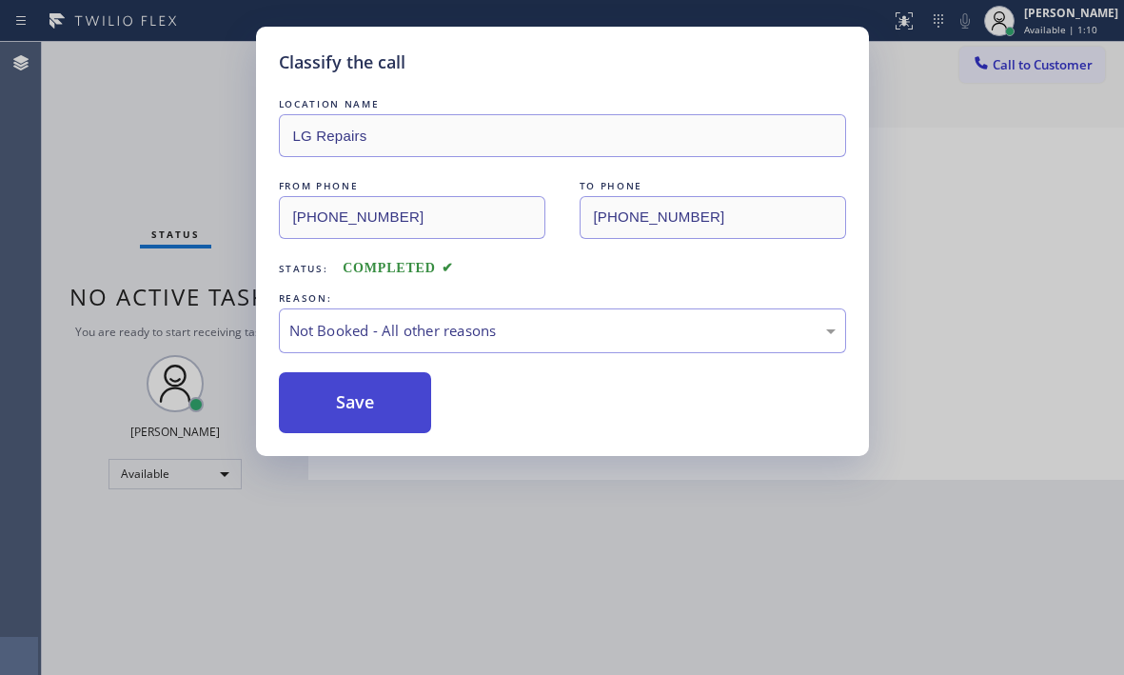
click at [359, 399] on button "Save" at bounding box center [355, 402] width 153 height 61
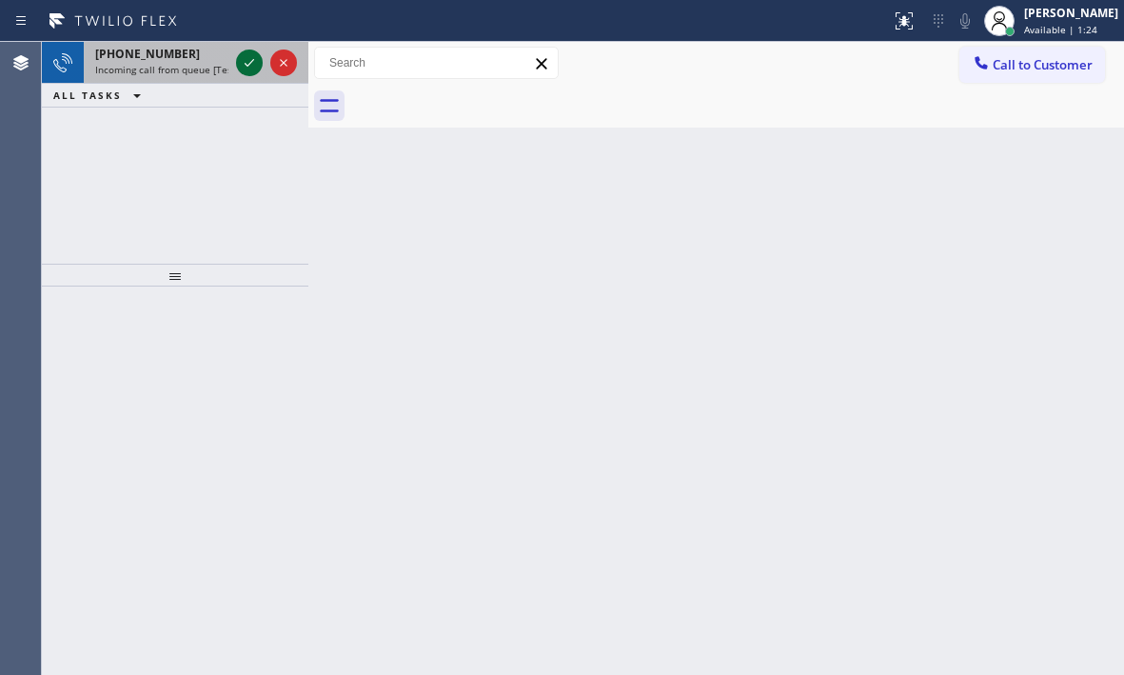
click at [240, 53] on icon at bounding box center [249, 62] width 23 height 23
click at [238, 49] on div at bounding box center [266, 63] width 69 height 42
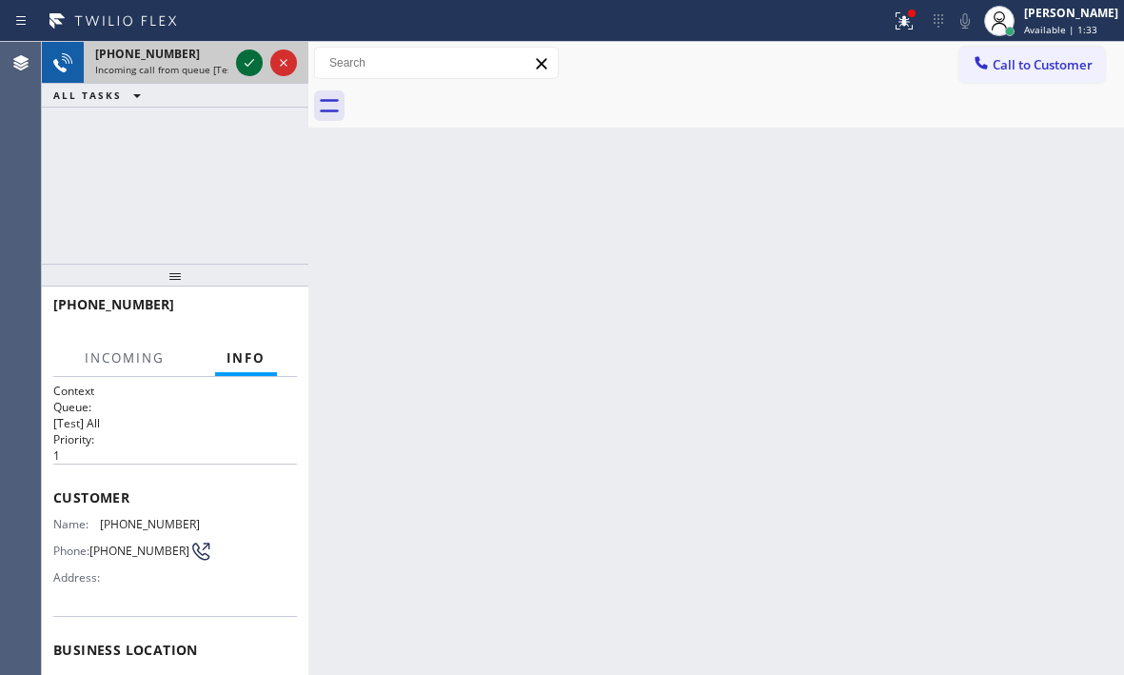
click at [236, 57] on div at bounding box center [249, 62] width 27 height 23
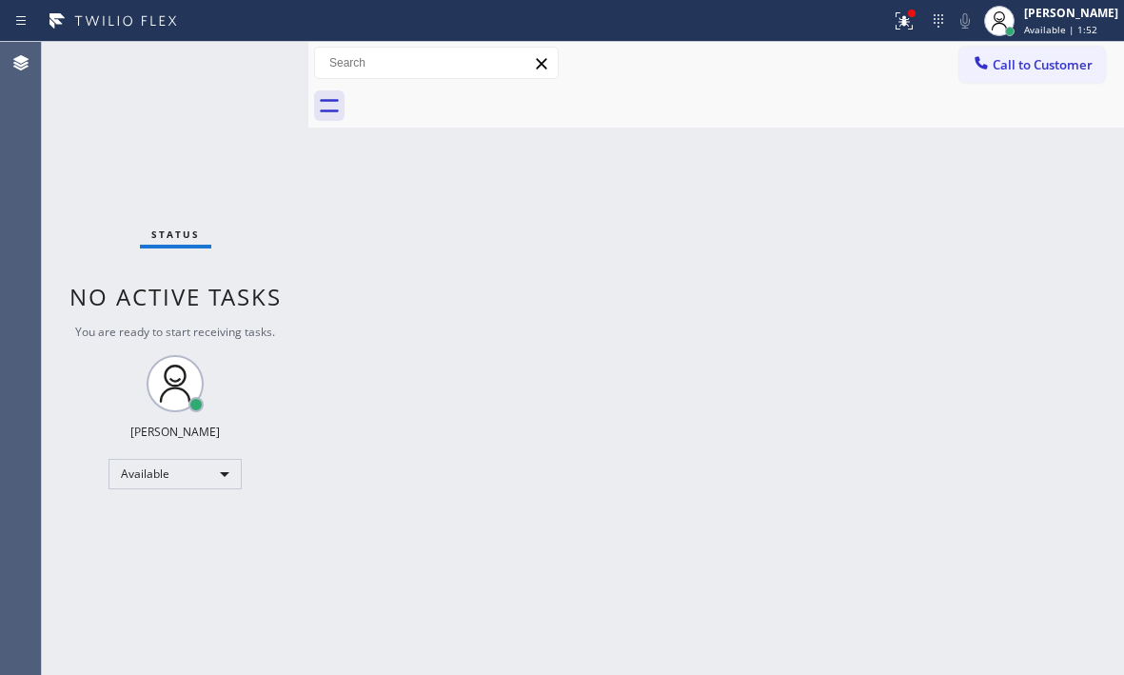
click at [378, 198] on div "Back to Dashboard Change Sender ID Customers Technicians Select a contact Outbo…" at bounding box center [716, 358] width 816 height 633
click at [893, 29] on icon at bounding box center [904, 21] width 23 height 23
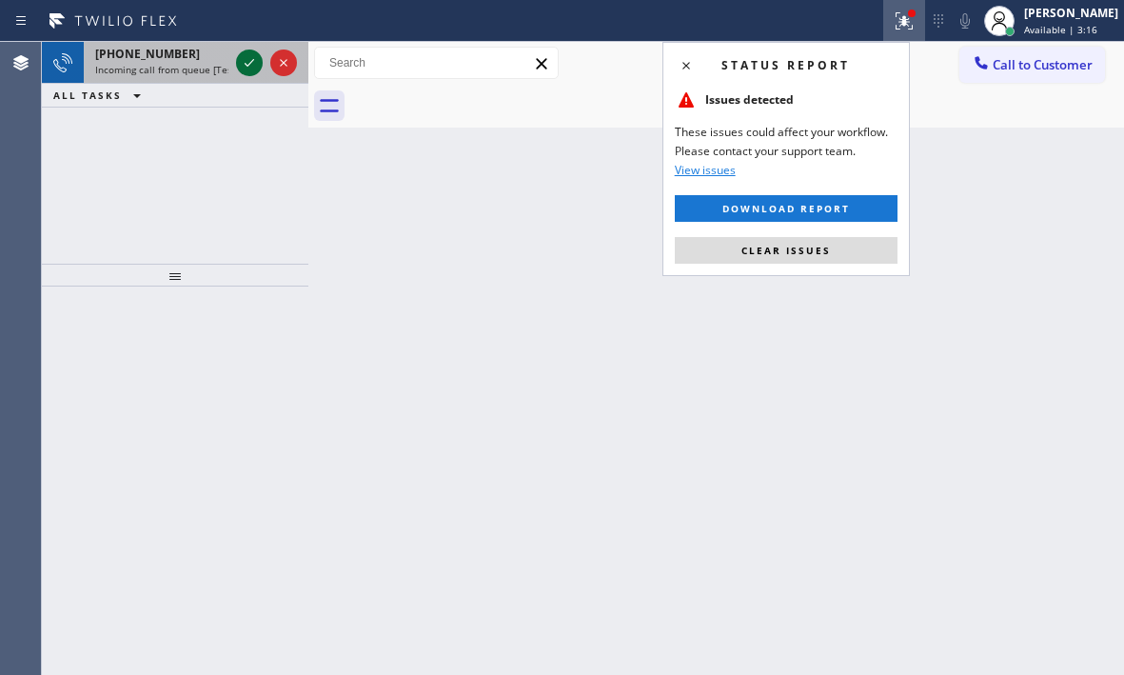
click at [244, 71] on icon at bounding box center [249, 62] width 23 height 23
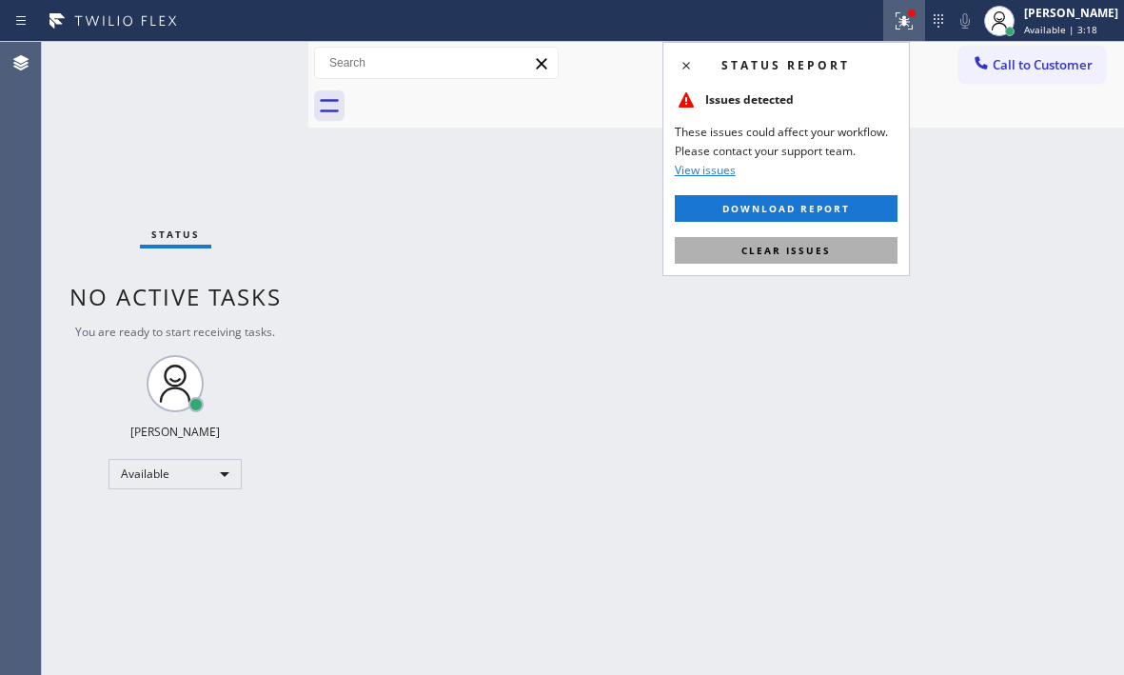
click at [778, 244] on span "Clear issues" at bounding box center [785, 250] width 89 height 13
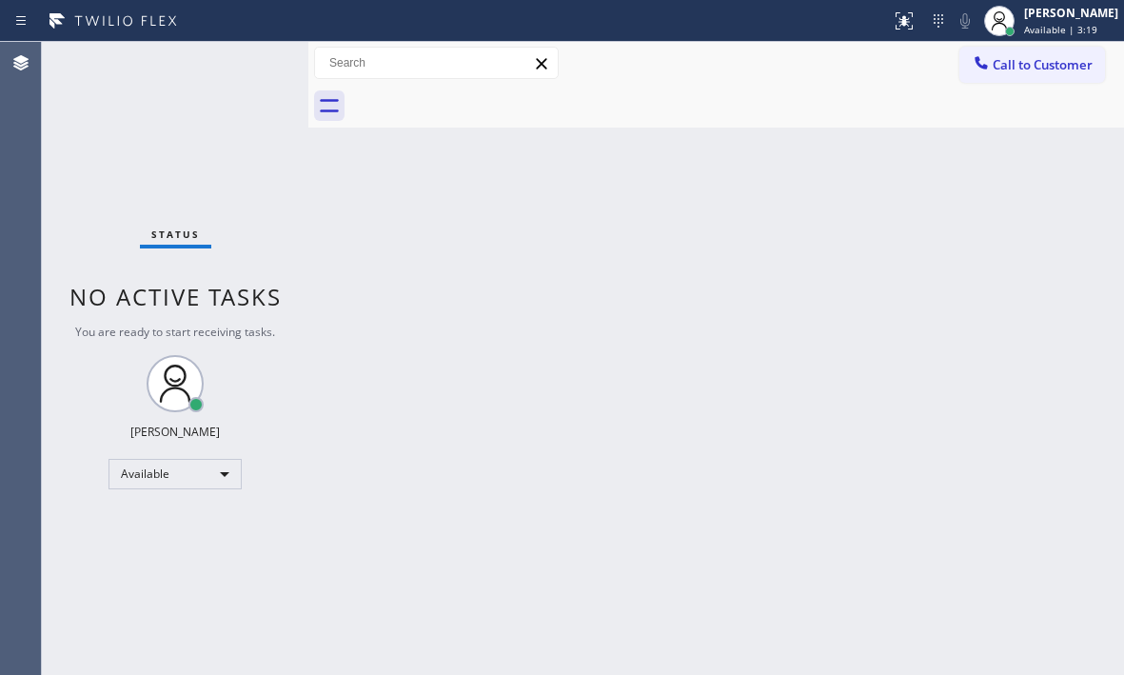
click at [222, 79] on div "Status No active tasks You are ready to start receiving tasks. [PERSON_NAME] Av…" at bounding box center [175, 358] width 266 height 633
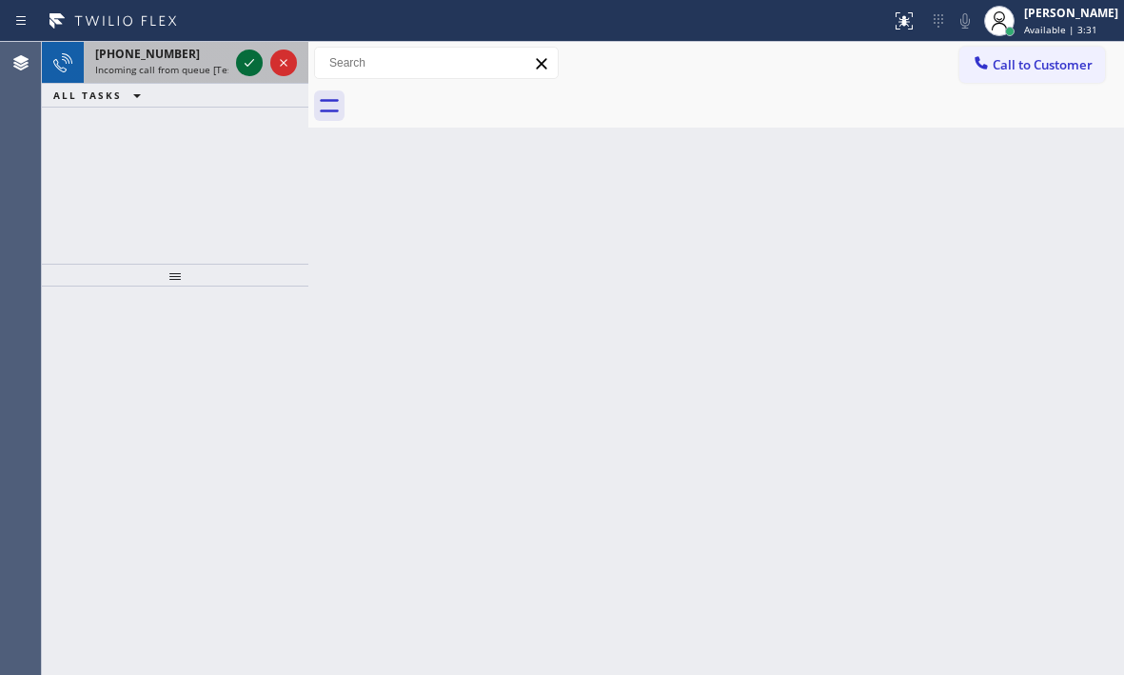
click at [248, 61] on icon at bounding box center [249, 62] width 23 height 23
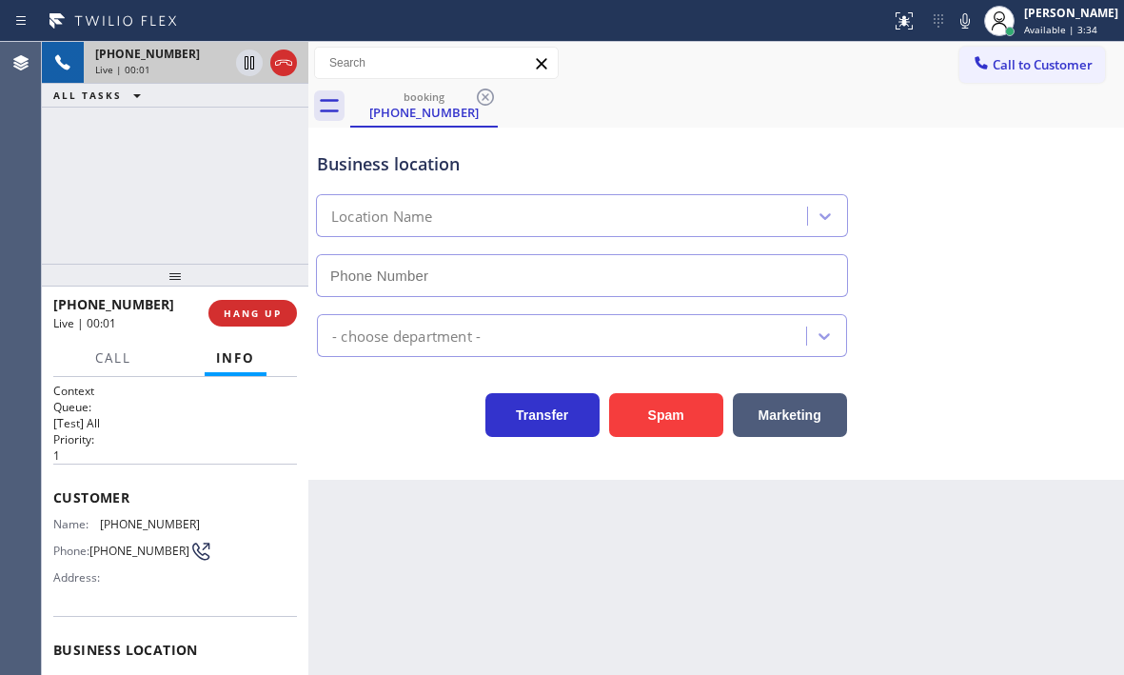
type input "[PHONE_NUMBER]"
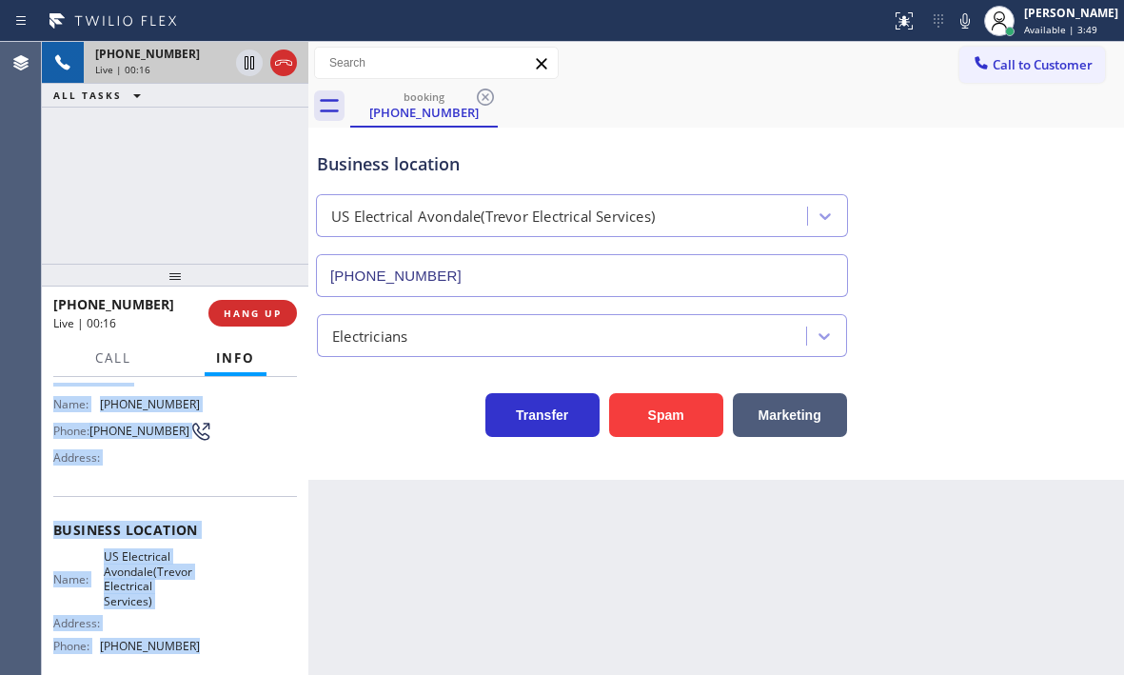
scroll to position [190, 0]
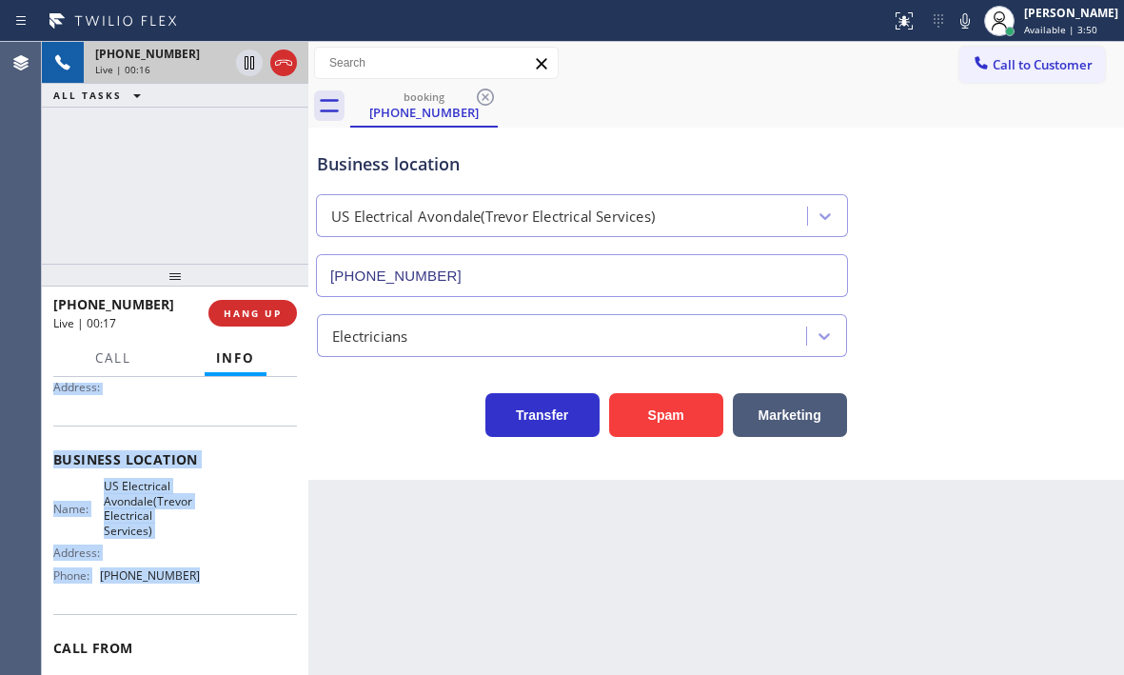
drag, startPoint x: 54, startPoint y: 497, endPoint x: 211, endPoint y: 595, distance: 185.1
click at [211, 595] on div "Context Queue: [Test] All Priority: 1 Customer Name: [PHONE_NUMBER] Phone: [PHO…" at bounding box center [175, 482] width 244 height 581
click at [245, 315] on span "HANG UP" at bounding box center [253, 312] width 58 height 13
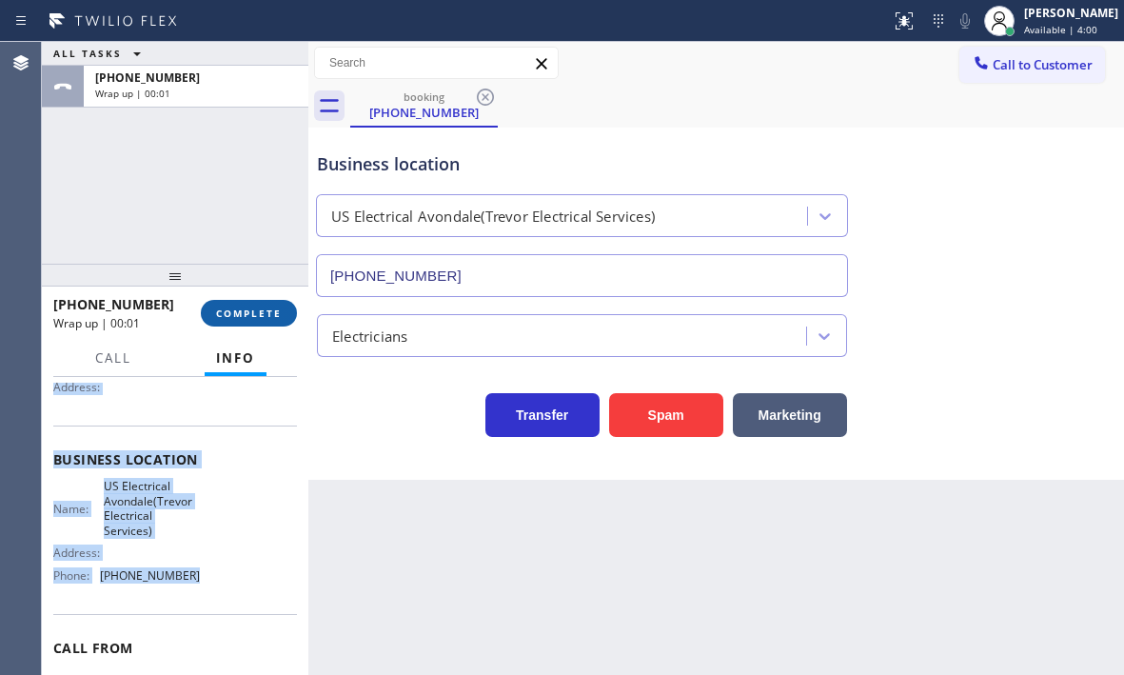
click at [245, 315] on span "COMPLETE" at bounding box center [249, 312] width 66 height 13
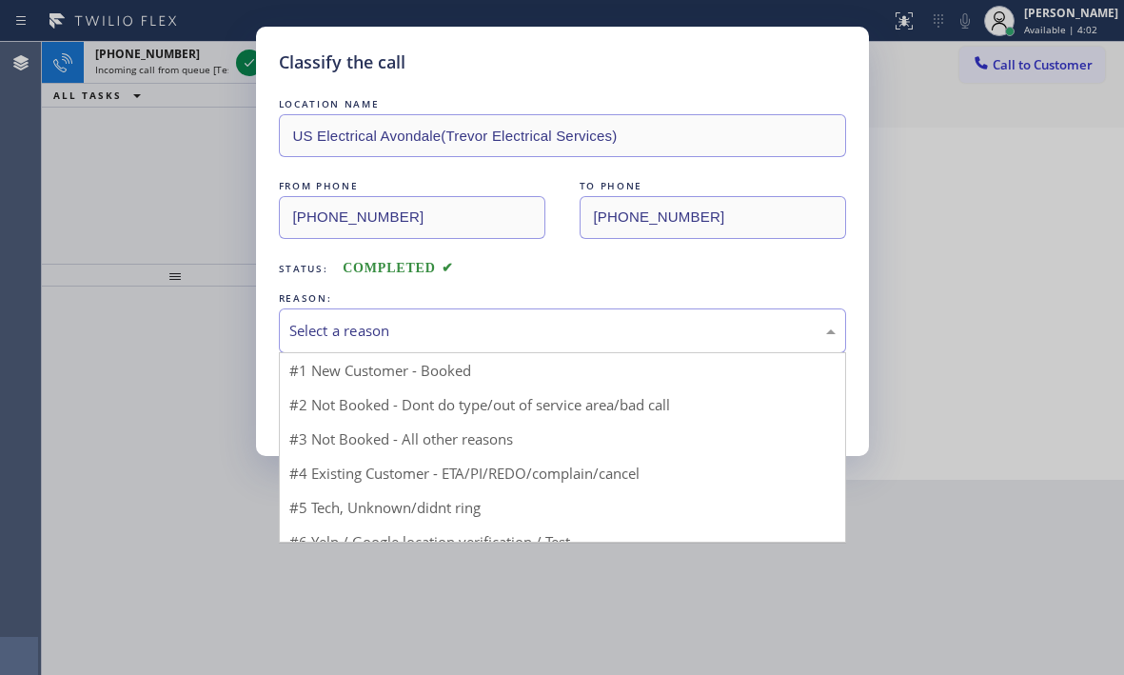
click at [369, 328] on div "Select a reason" at bounding box center [562, 331] width 546 height 22
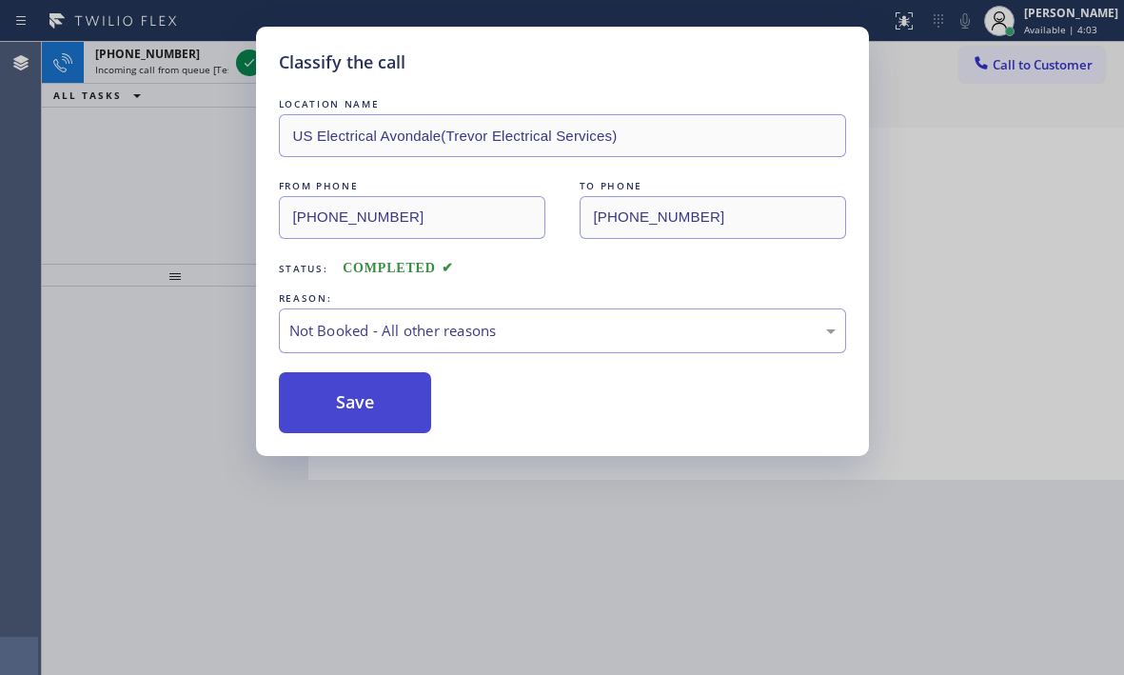
click at [334, 402] on button "Save" at bounding box center [355, 402] width 153 height 61
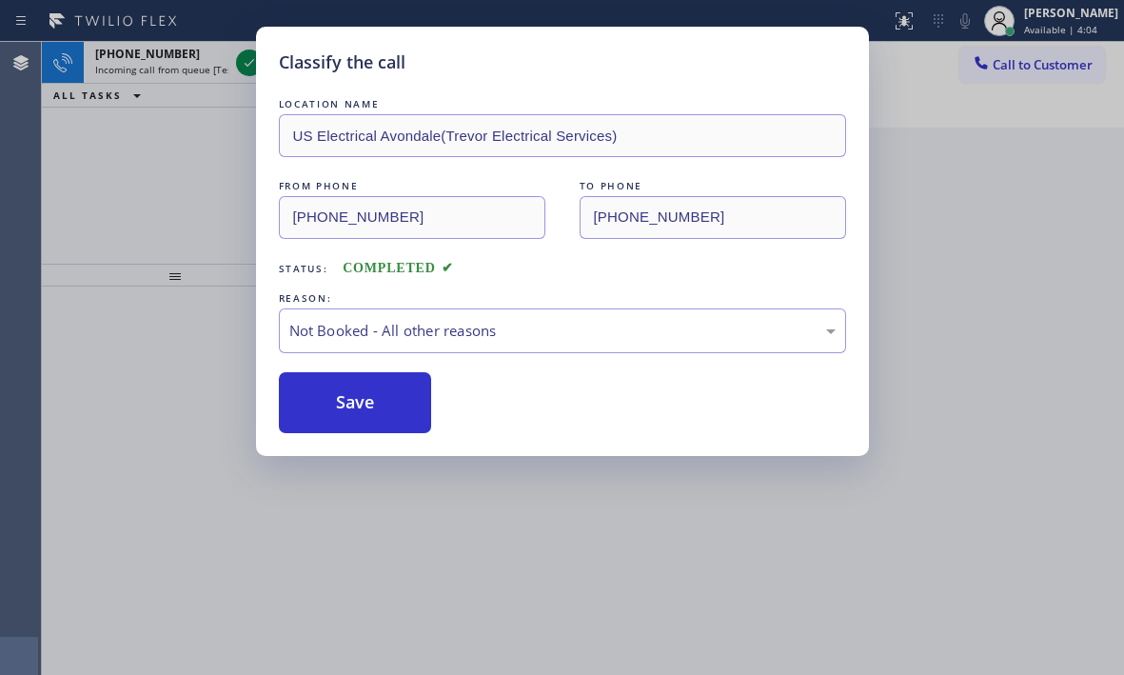
click at [246, 69] on div "Classify the call LOCATION NAME US Electrical Avondale(Trevor Electrical Servic…" at bounding box center [562, 337] width 1124 height 675
click at [246, 59] on div "Classify the call LOCATION NAME AR B2B SMS FROM PHONE [PHONE_NUMBER] TO PHONE […" at bounding box center [583, 358] width 1082 height 633
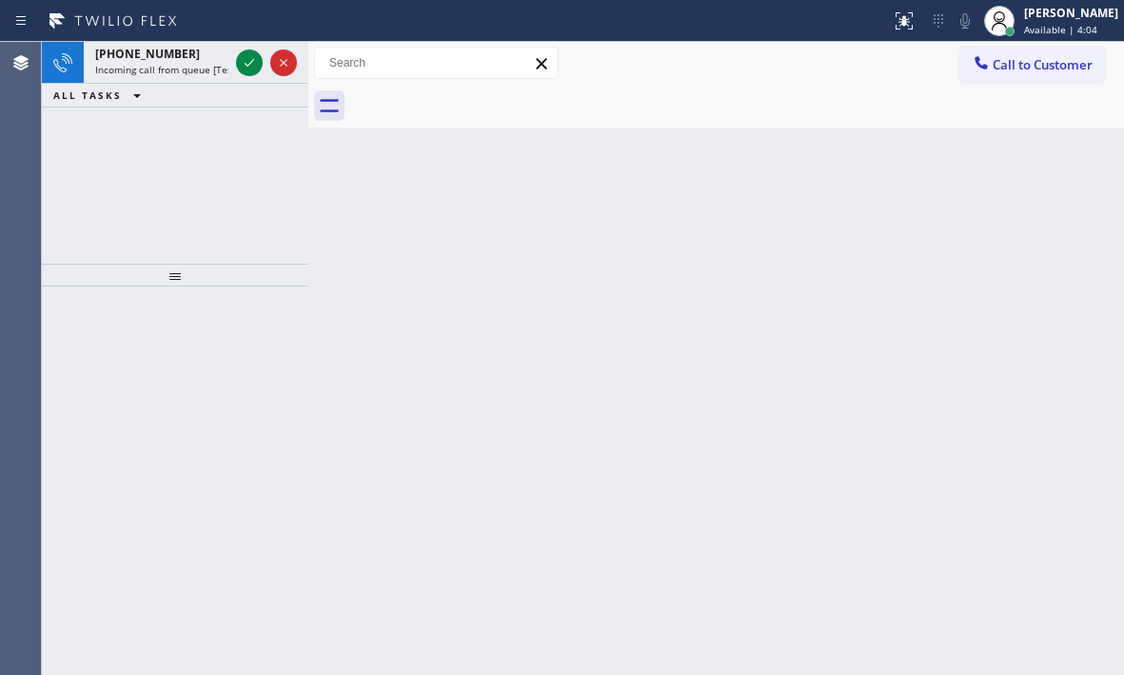
click at [246, 59] on icon at bounding box center [249, 62] width 23 height 23
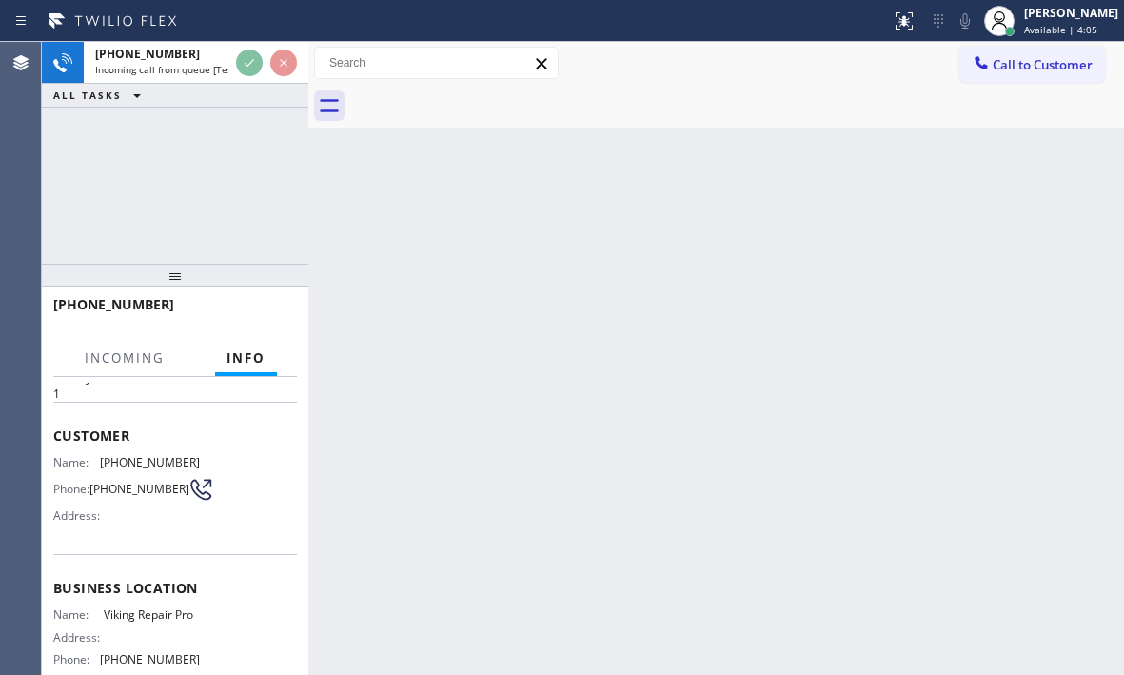
scroll to position [95, 0]
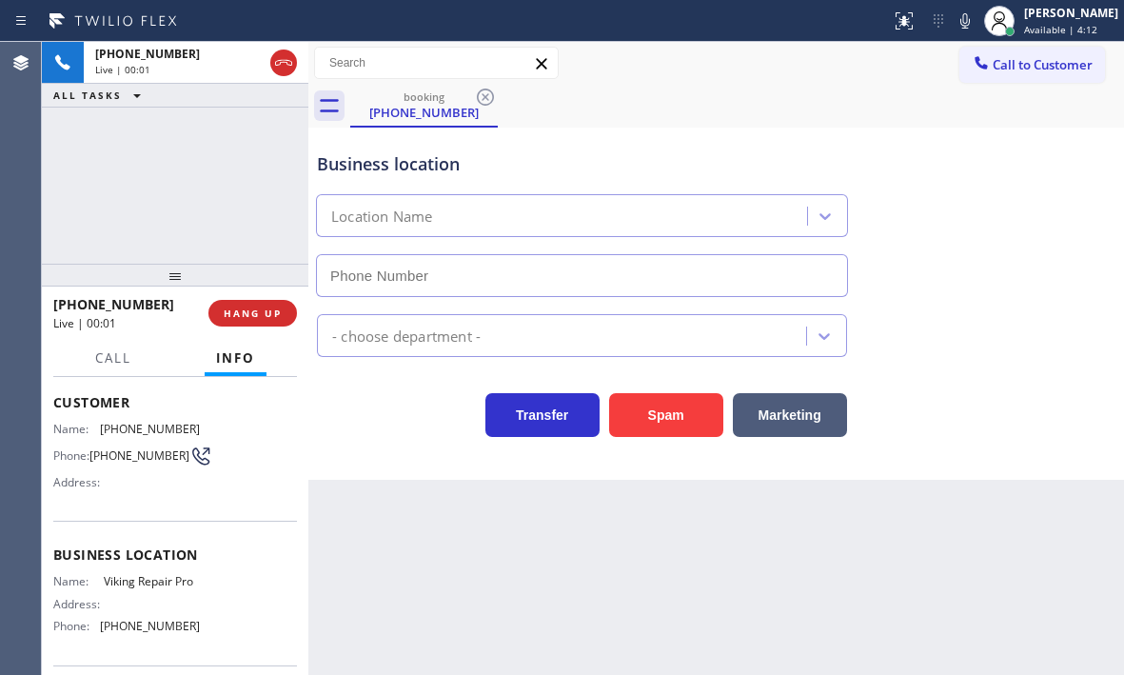
type input "[PHONE_NUMBER]"
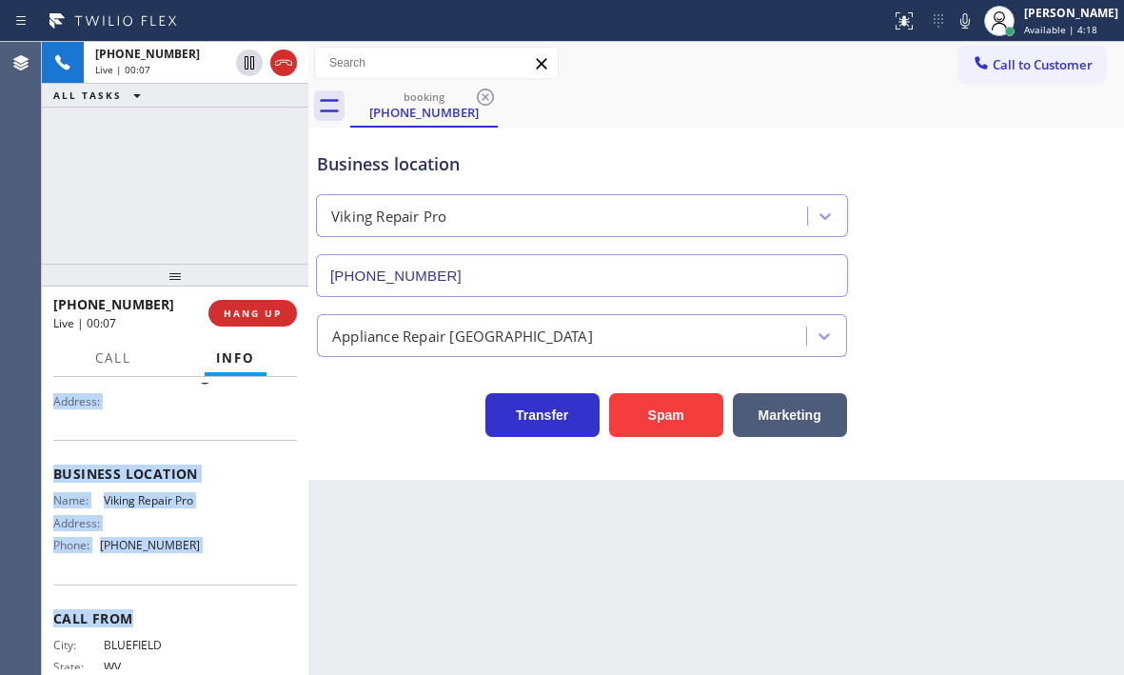
scroll to position [190, 0]
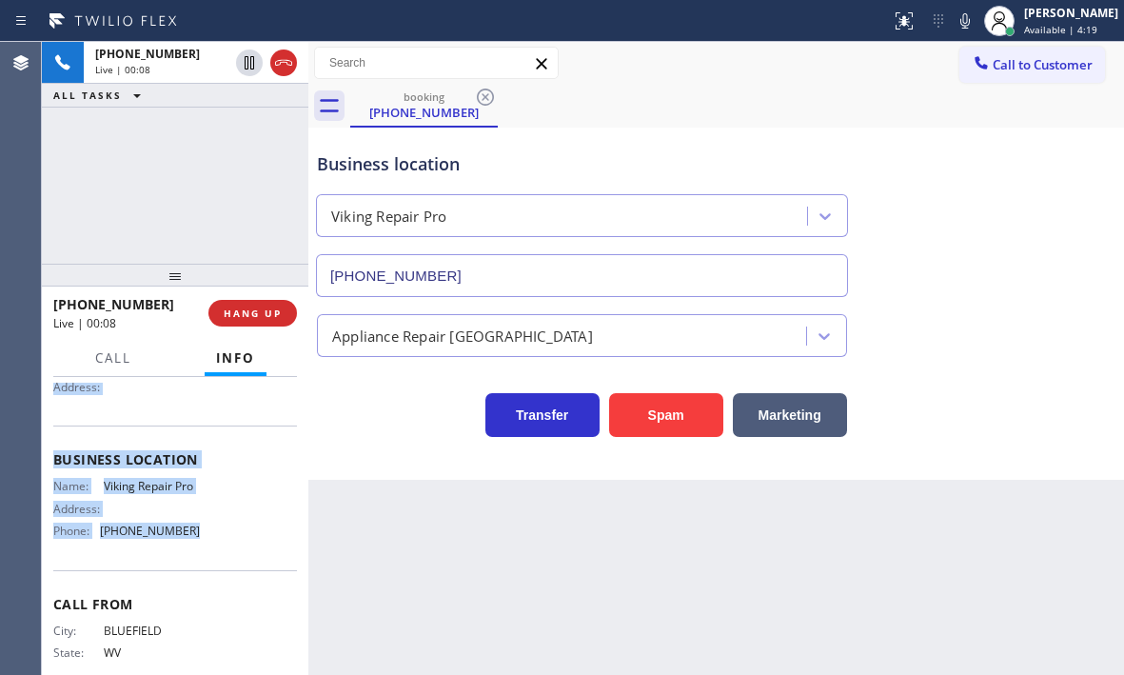
drag, startPoint x: 51, startPoint y: 494, endPoint x: 253, endPoint y: 443, distance: 208.0
click at [238, 572] on div "Context Queue: [Test] All Priority: 1 Customer Name: [PHONE_NUMBER] Phone: [PHO…" at bounding box center [175, 526] width 266 height 298
click at [267, 314] on span "HANG UP" at bounding box center [253, 312] width 58 height 13
click at [262, 311] on span "HANG UP" at bounding box center [253, 312] width 58 height 13
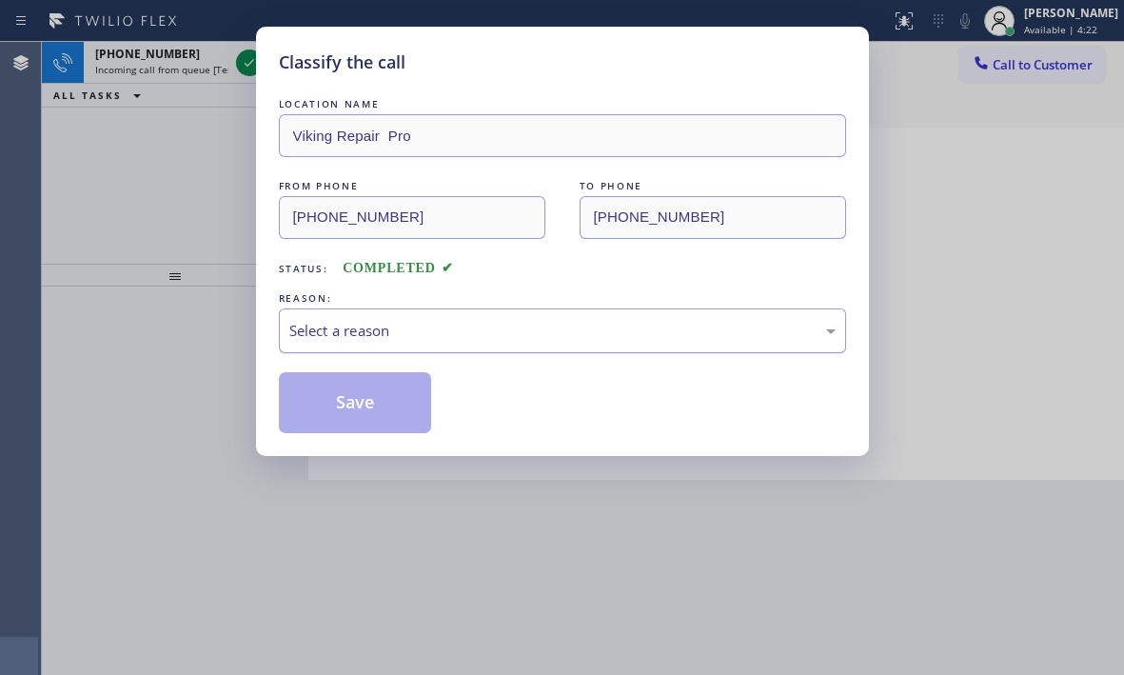
click at [511, 348] on div "Select a reason" at bounding box center [562, 330] width 567 height 45
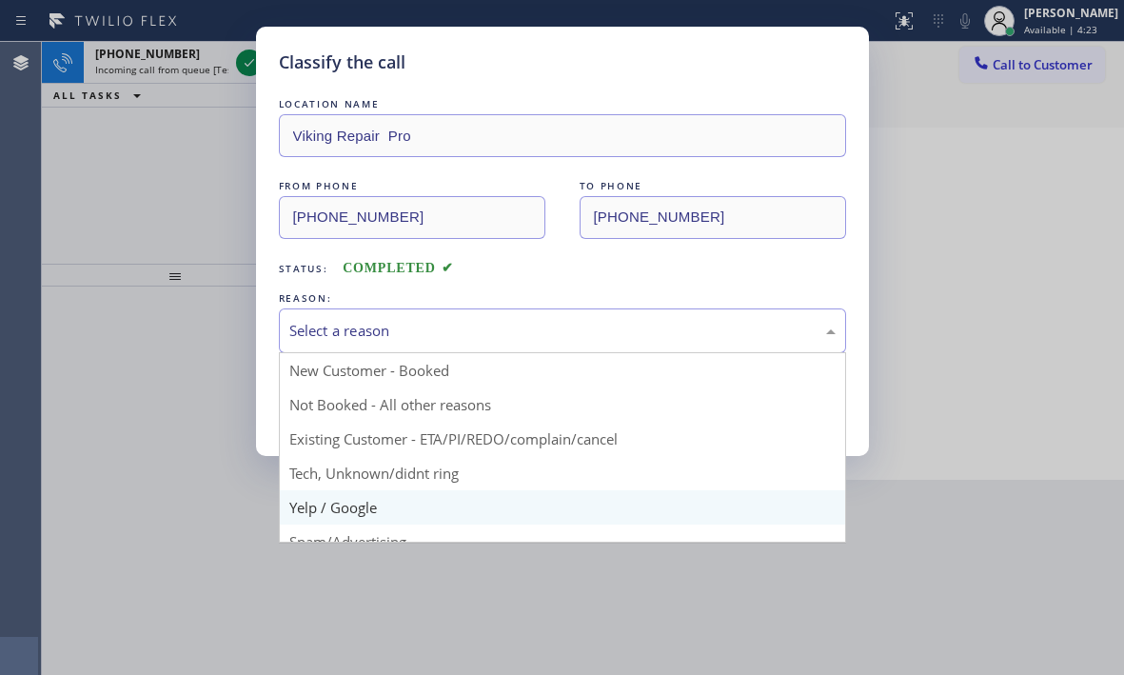
scroll to position [95, 0]
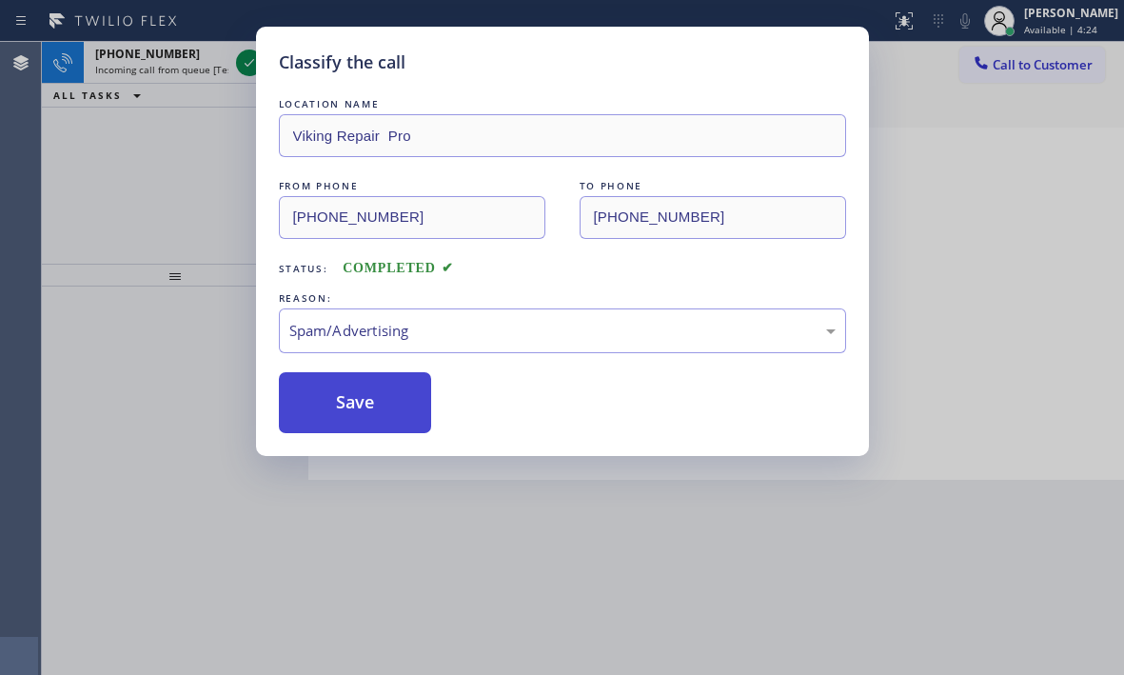
click at [355, 398] on button "Save" at bounding box center [355, 402] width 153 height 61
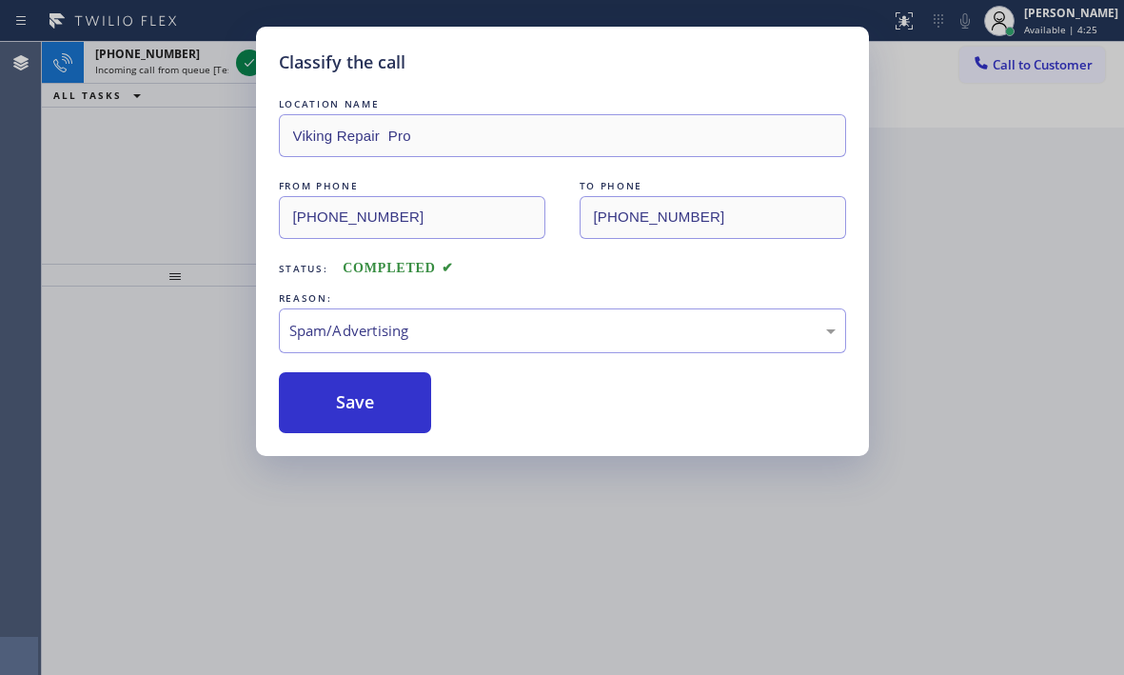
click at [246, 58] on div "Classify the call LOCATION NAME Viking Repair Pro FROM PHONE [PHONE_NUMBER] TO …" at bounding box center [562, 337] width 1124 height 675
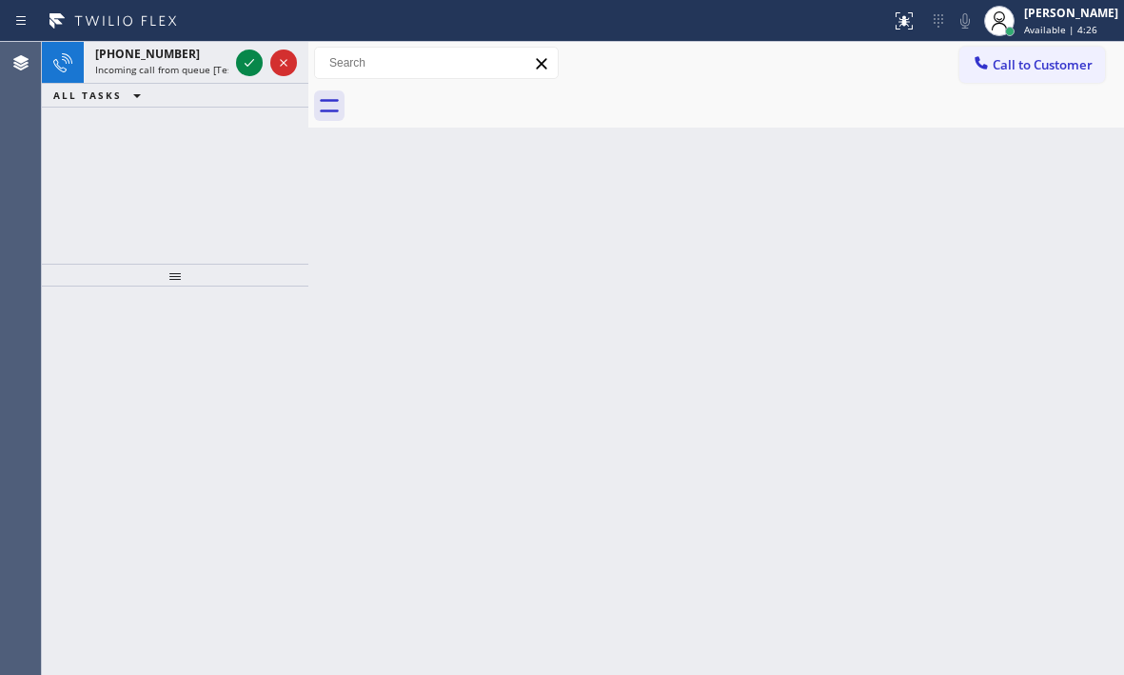
click at [246, 58] on icon at bounding box center [249, 62] width 23 height 23
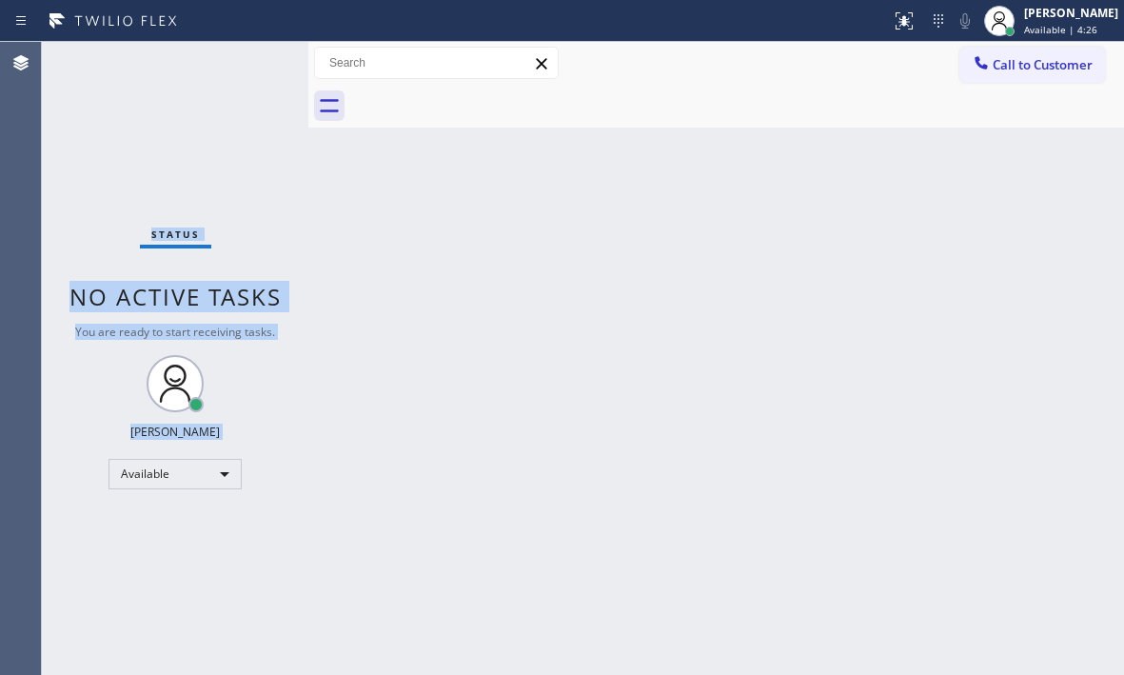
click at [246, 58] on div "Status No active tasks You are ready to start receiving tasks. [PERSON_NAME] Av…" at bounding box center [175, 358] width 266 height 633
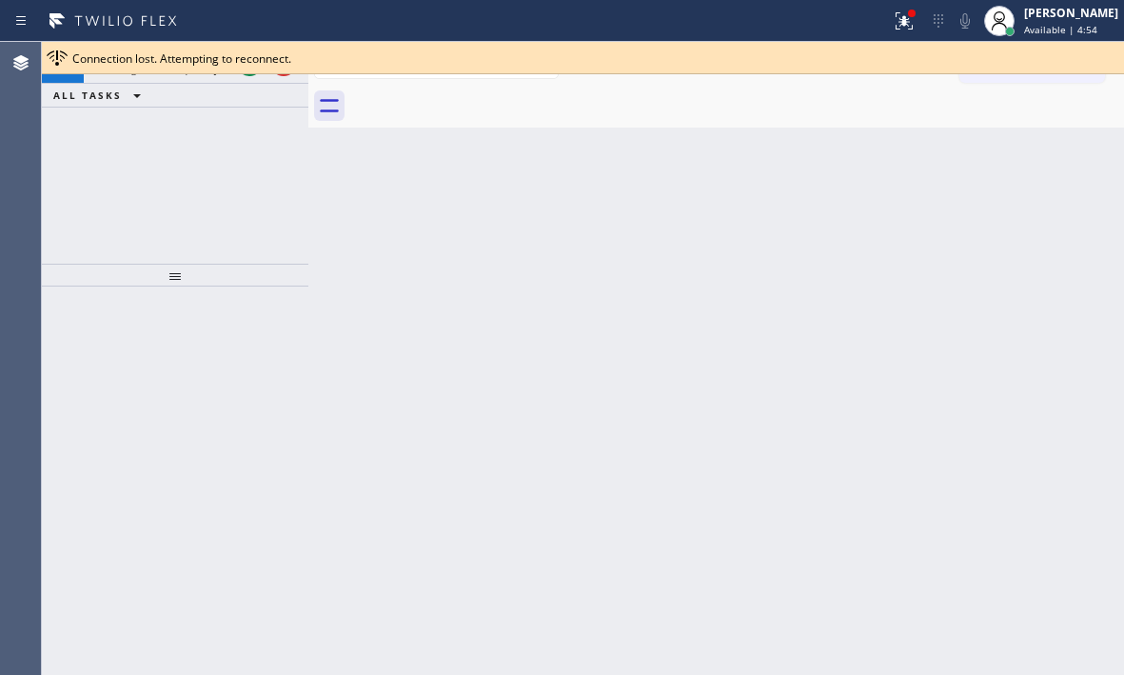
click at [223, 108] on div "[PHONE_NUMBER] Incoming call from queue [Test] All ALL TASKS ALL TASKS ACTIVE T…" at bounding box center [175, 153] width 266 height 222
click at [243, 76] on div at bounding box center [266, 63] width 69 height 42
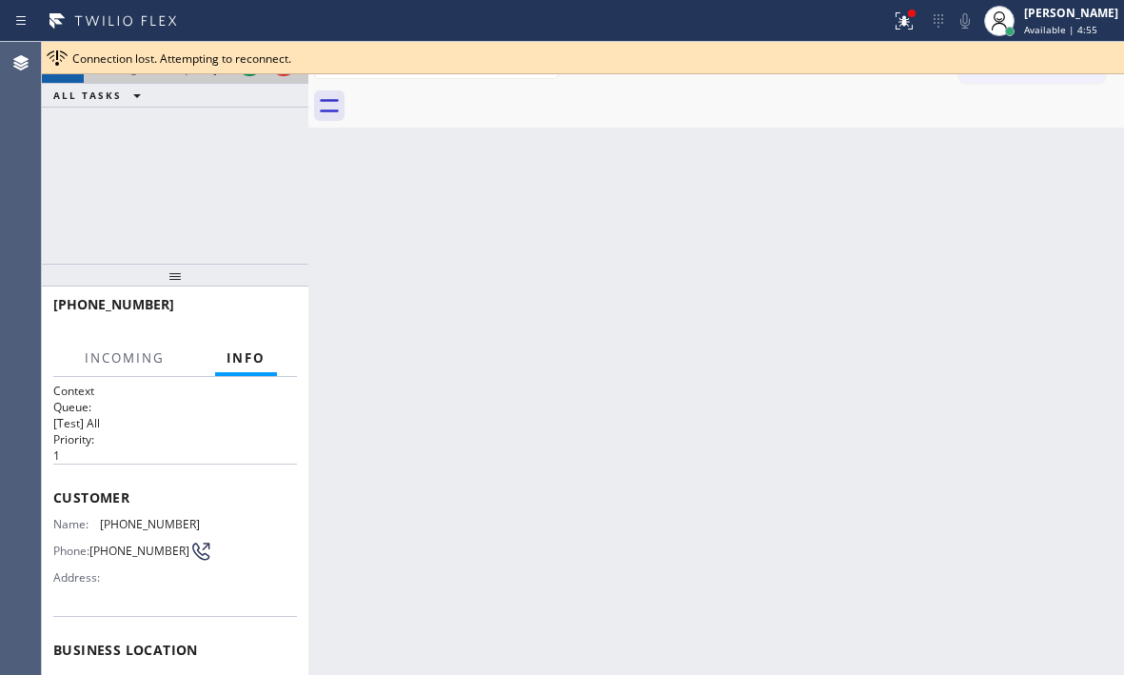
click at [246, 76] on div at bounding box center [266, 63] width 69 height 42
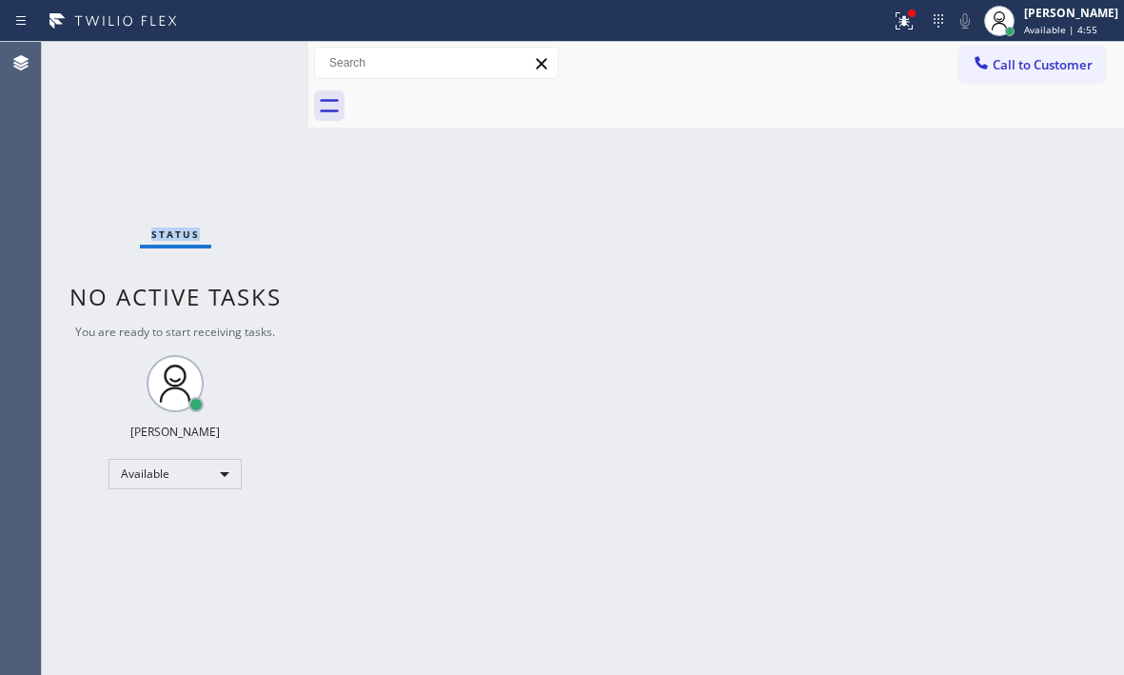
click at [246, 76] on div "Status No active tasks You are ready to start receiving tasks. [PERSON_NAME] Av…" at bounding box center [175, 358] width 266 height 633
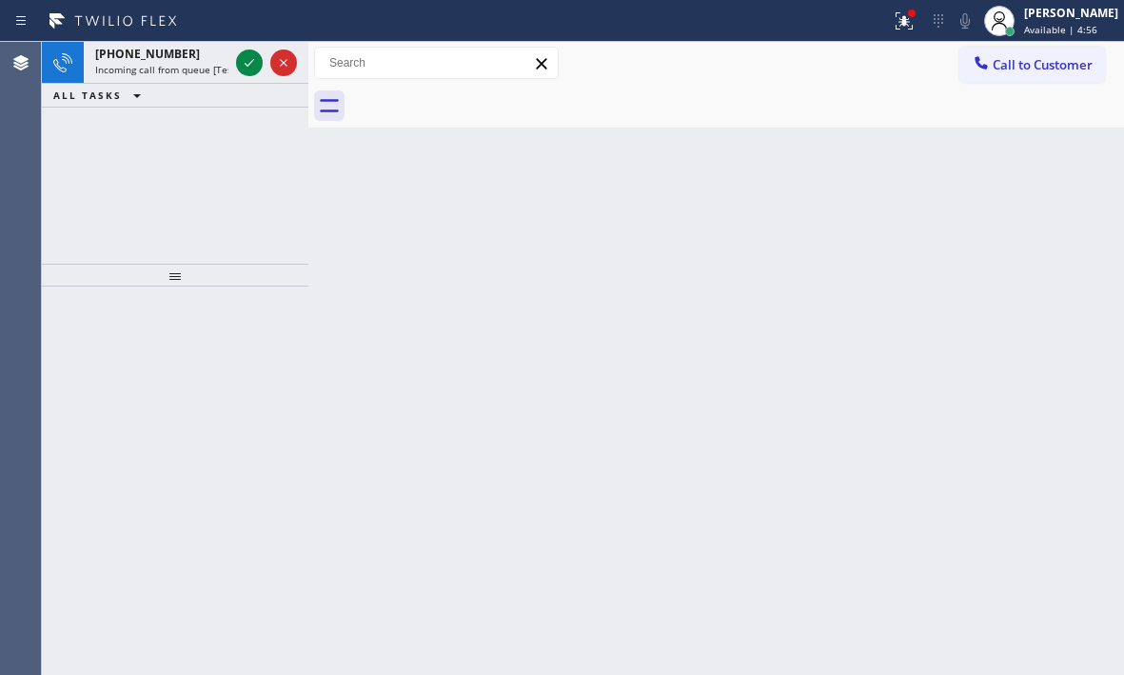
click at [246, 76] on div at bounding box center [266, 63] width 69 height 42
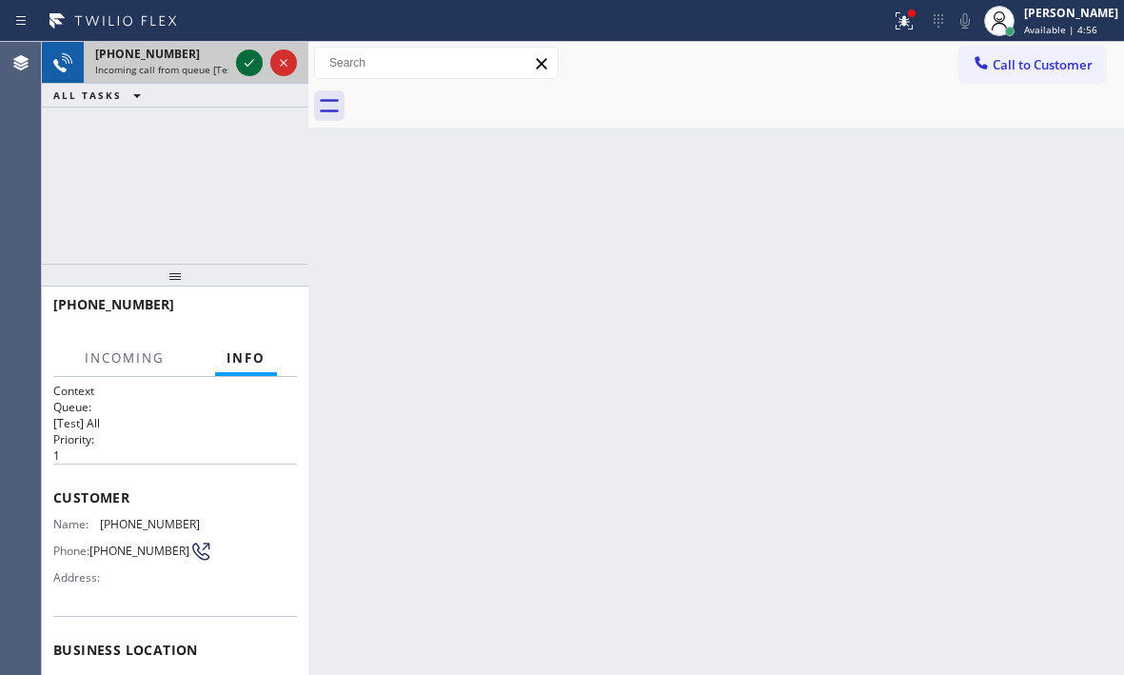
click at [248, 73] on icon at bounding box center [249, 62] width 23 height 23
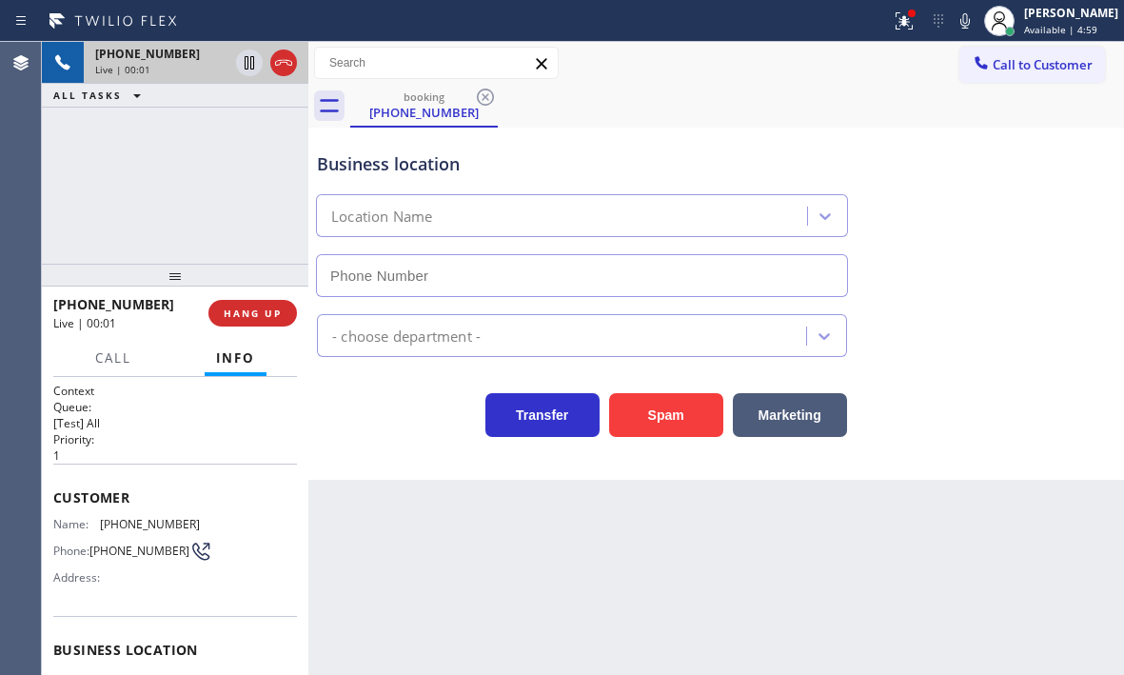
type input "[PHONE_NUMBER]"
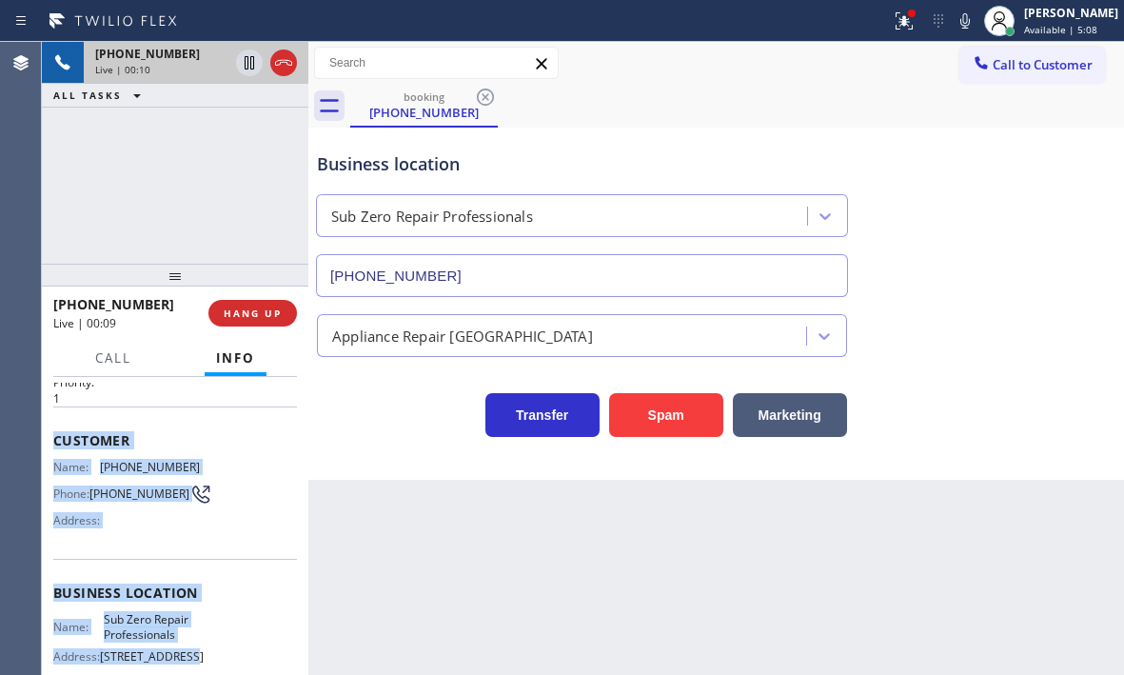
scroll to position [190, 0]
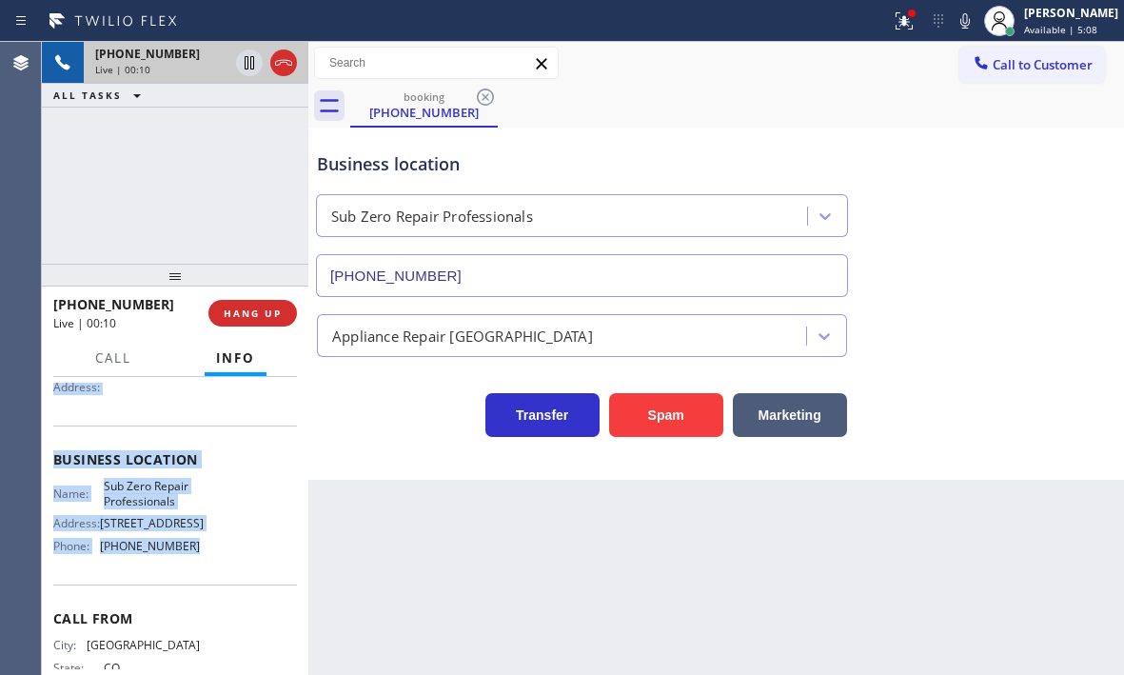
drag, startPoint x: 49, startPoint y: 494, endPoint x: 207, endPoint y: 563, distance: 172.6
click at [207, 563] on div "Context Queue: [Test] All Priority: 1 Customer Name: [PHONE_NUMBER] Phone: [PHO…" at bounding box center [175, 526] width 266 height 298
click at [248, 61] on icon at bounding box center [250, 62] width 10 height 13
click at [250, 61] on icon at bounding box center [249, 62] width 23 height 23
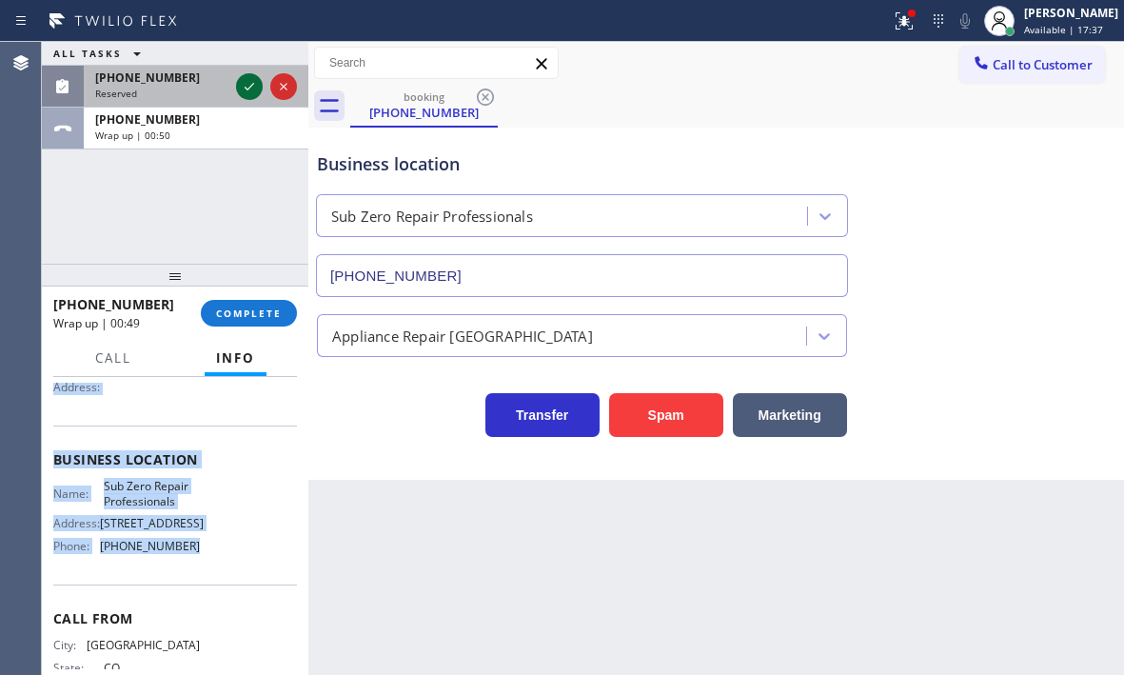
click at [250, 80] on icon at bounding box center [249, 86] width 23 height 23
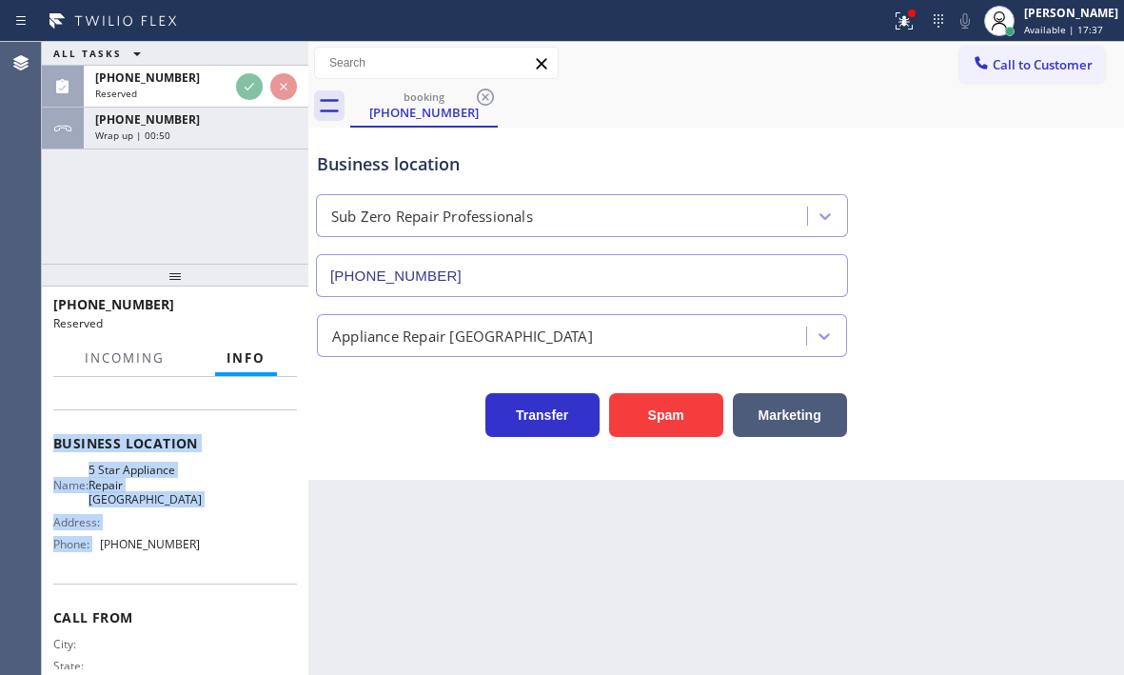
scroll to position [207, 0]
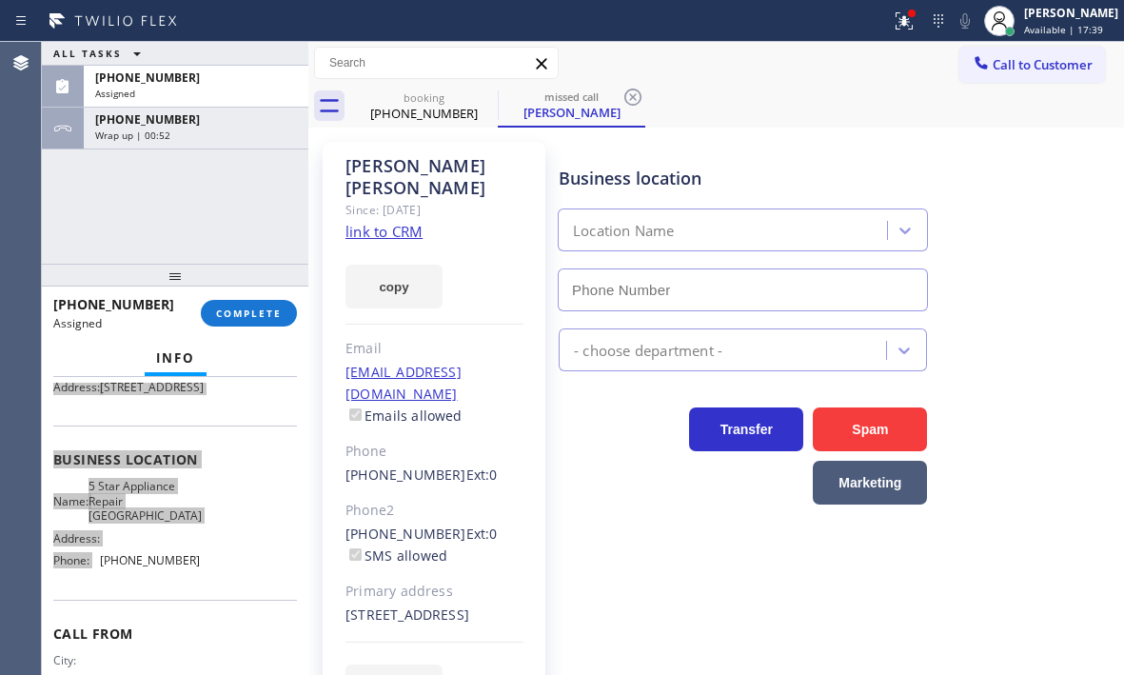
type input "[PHONE_NUMBER]"
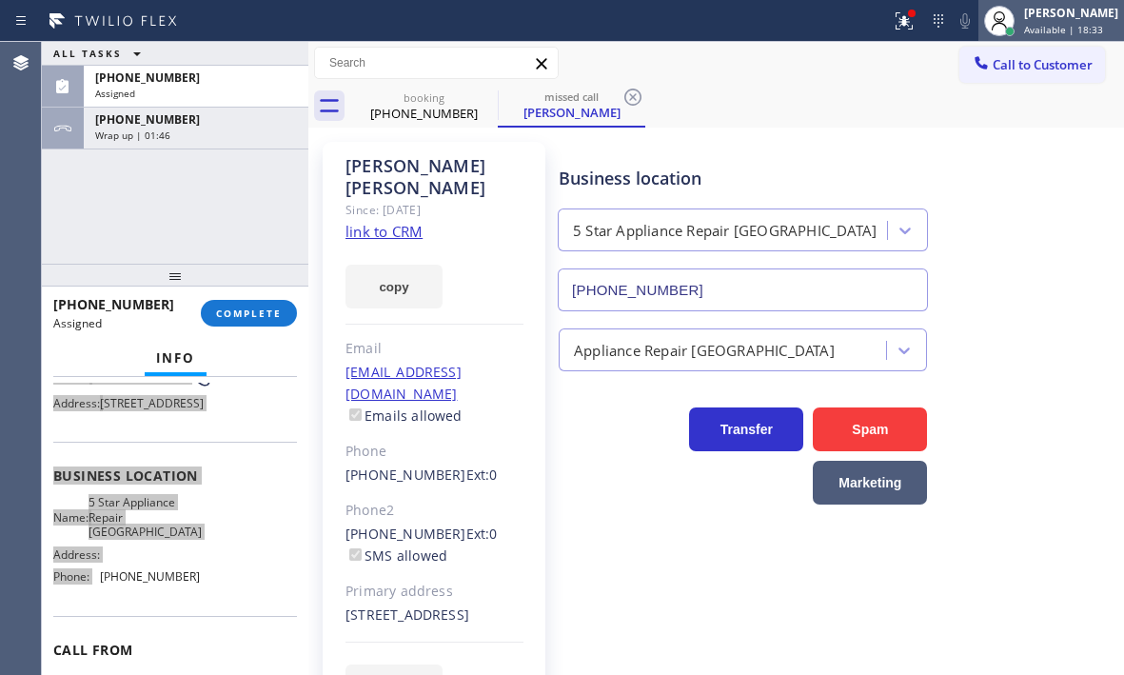
scroll to position [223, 0]
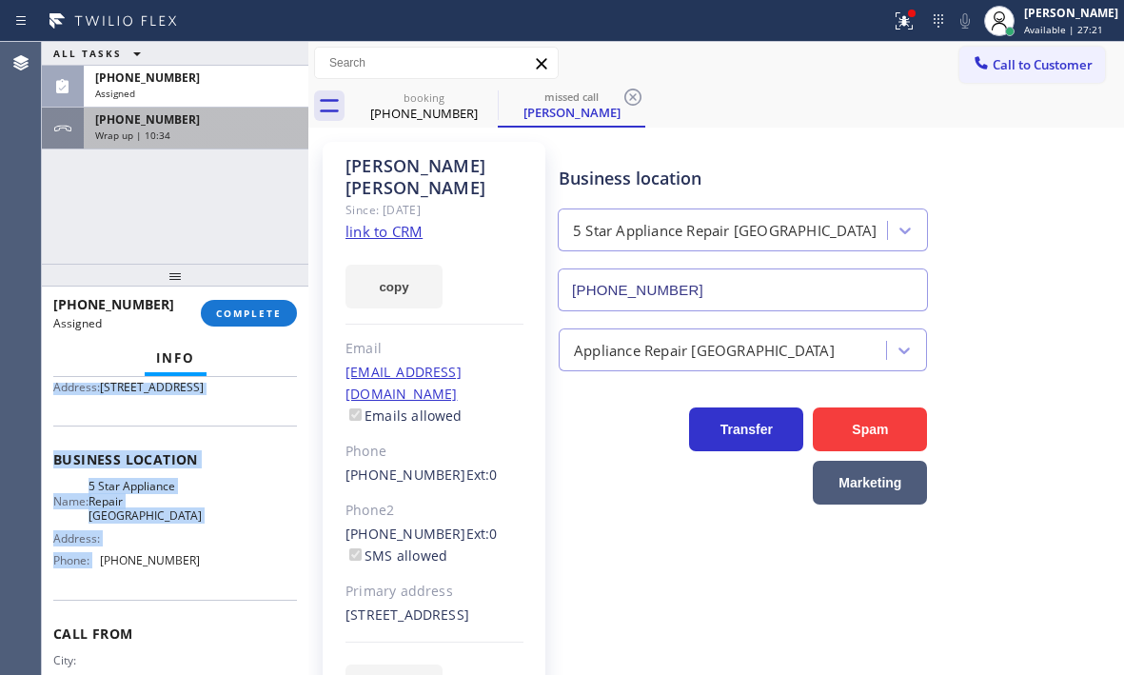
click at [219, 132] on div "Wrap up | 10:34" at bounding box center [196, 134] width 202 height 13
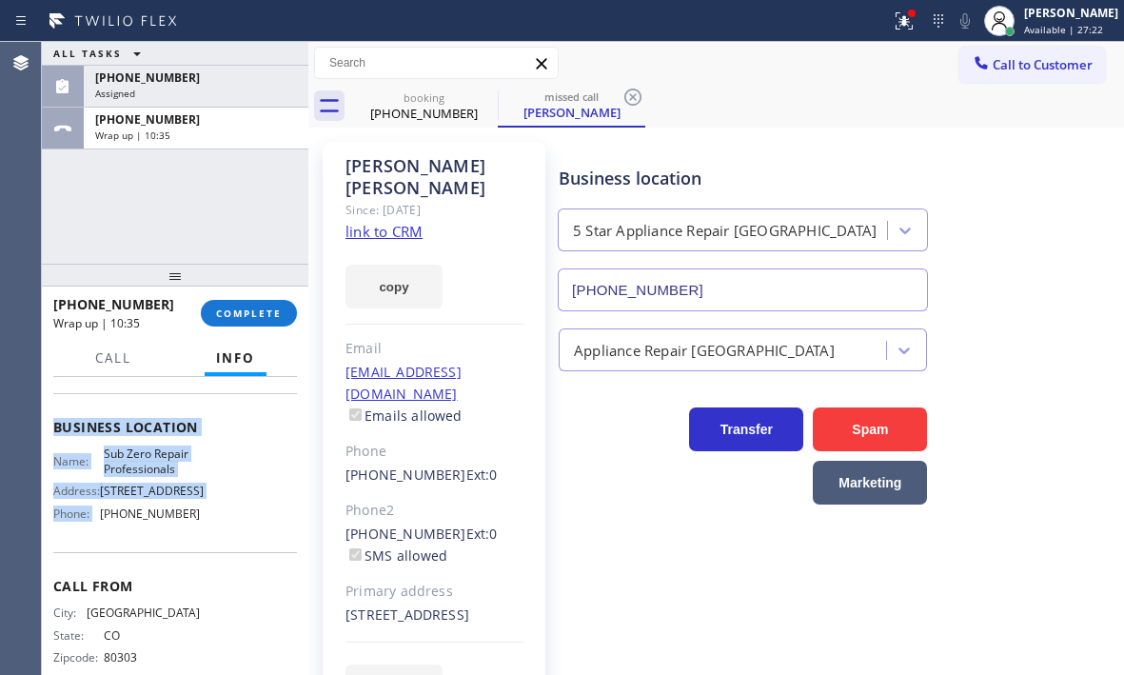
scroll to position [190, 0]
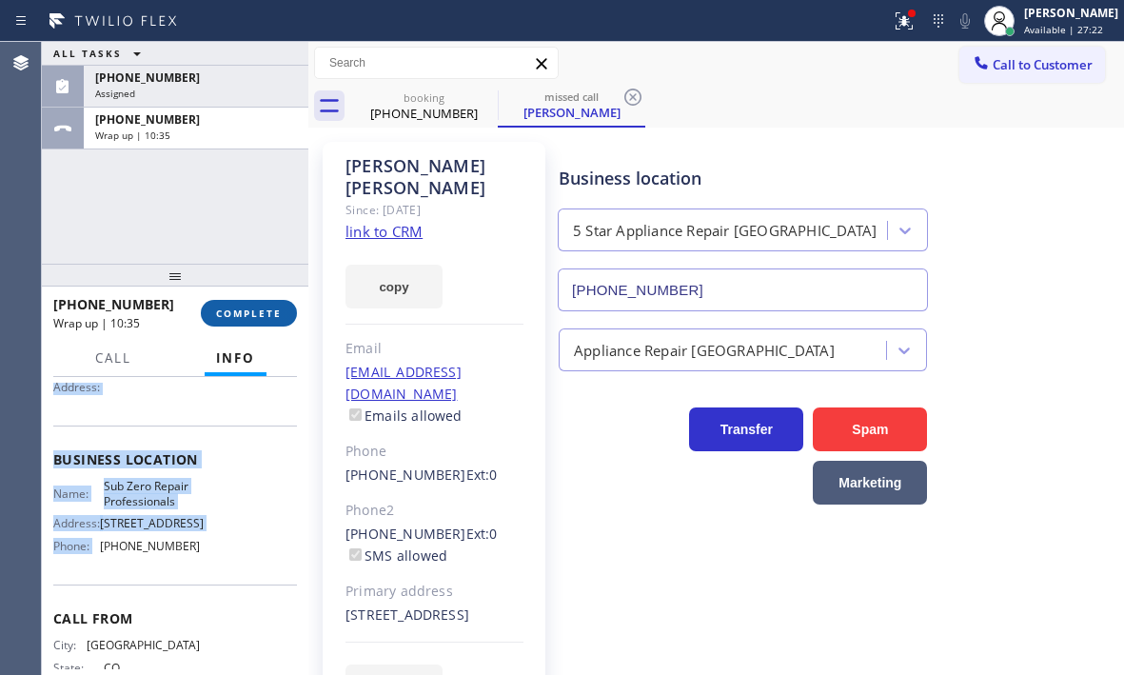
click at [258, 311] on span "COMPLETE" at bounding box center [249, 312] width 66 height 13
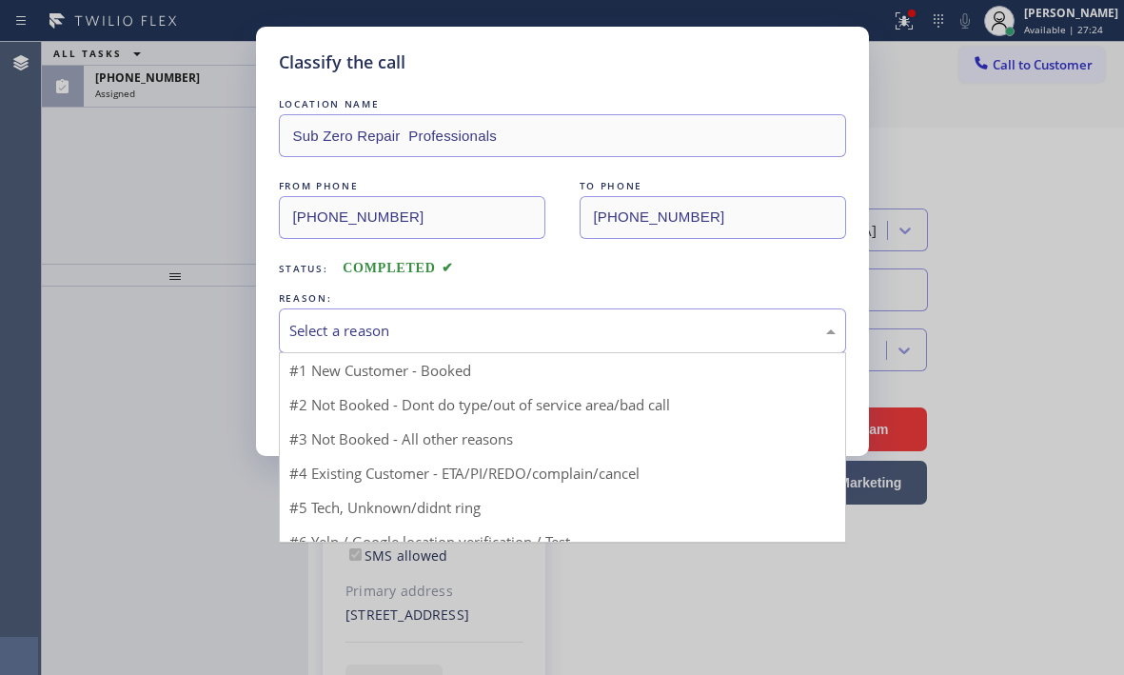
click at [495, 322] on div "Select a reason" at bounding box center [562, 331] width 546 height 22
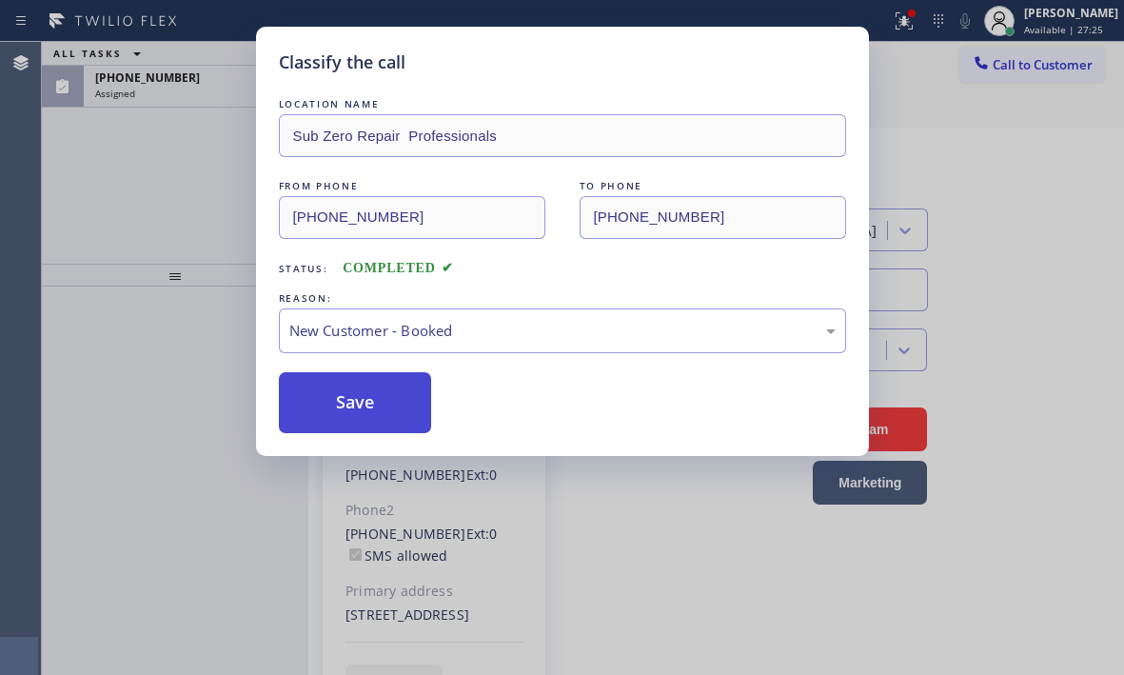
click at [329, 377] on button "Save" at bounding box center [355, 402] width 153 height 61
click at [340, 394] on button "Save" at bounding box center [355, 402] width 153 height 61
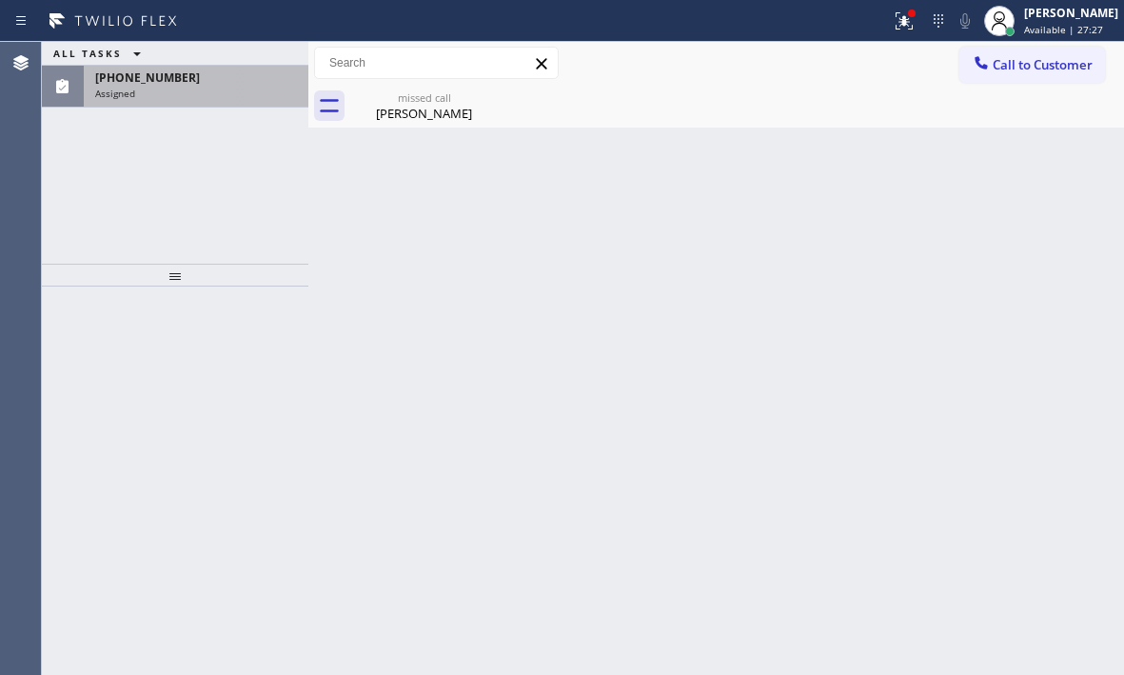
click at [164, 83] on span "[PHONE_NUMBER]" at bounding box center [147, 77] width 105 height 16
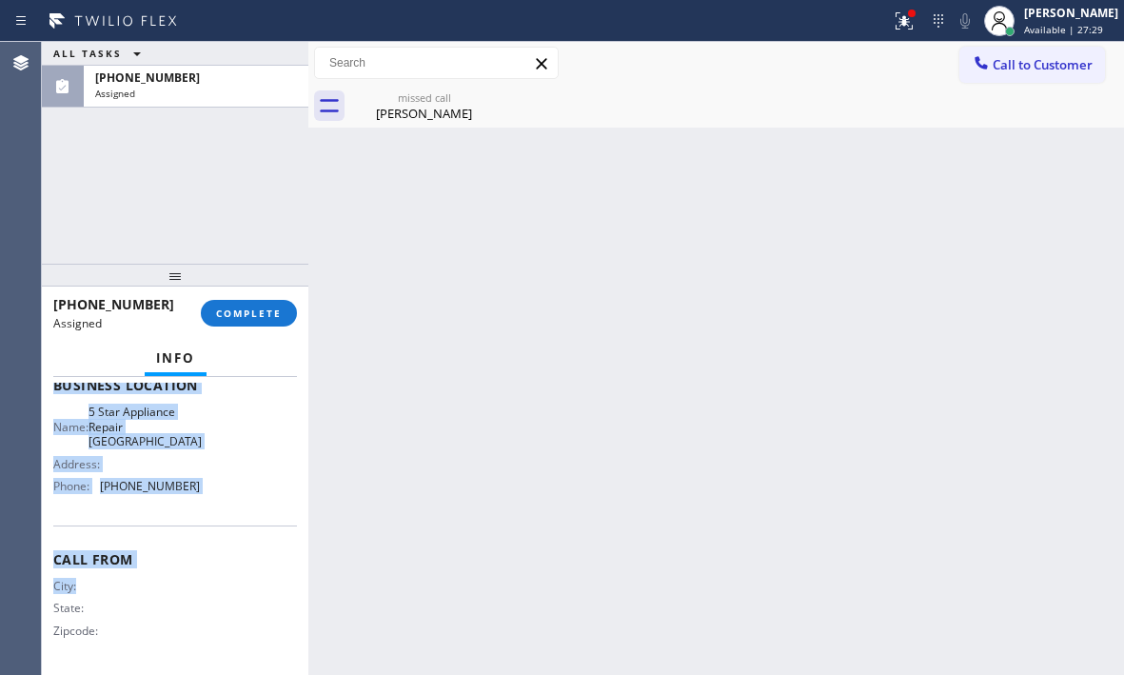
scroll to position [347, 0]
drag, startPoint x: 53, startPoint y: 525, endPoint x: 223, endPoint y: 517, distance: 169.6
click at [223, 517] on div "Context Queue: Appliance Repair High End Priority: 0 Task Age: [DEMOGRAPHIC_DAT…" at bounding box center [175, 377] width 244 height 583
click at [271, 304] on button "COMPLETE" at bounding box center [249, 313] width 96 height 27
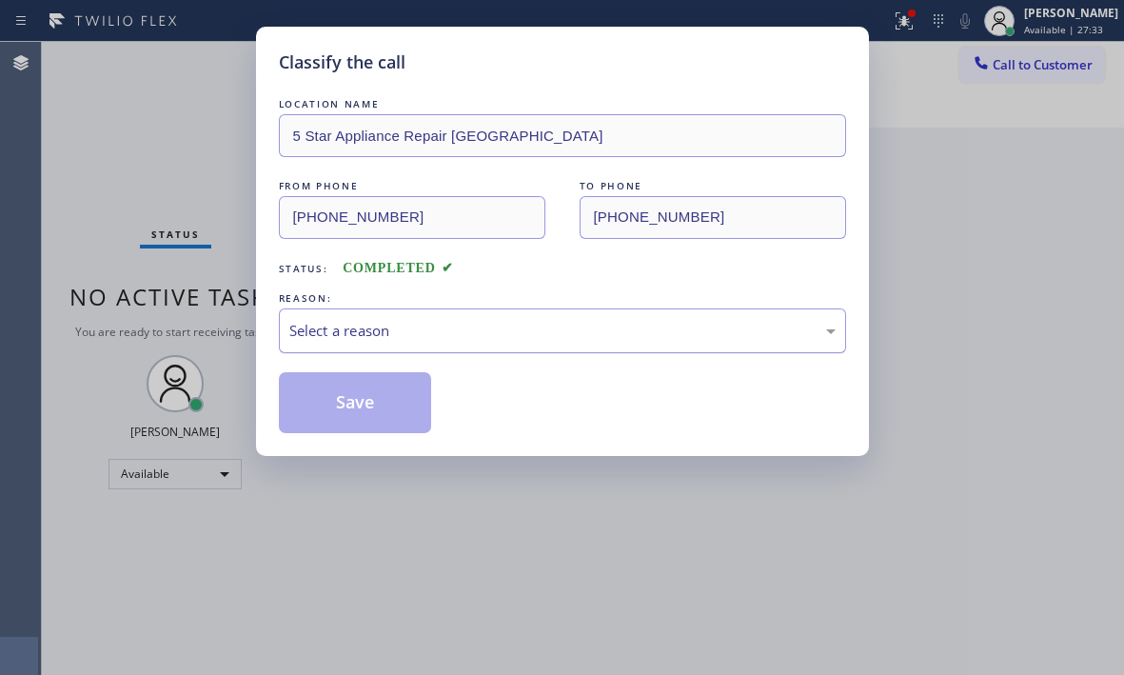
click at [532, 338] on div "Select a reason" at bounding box center [562, 331] width 546 height 22
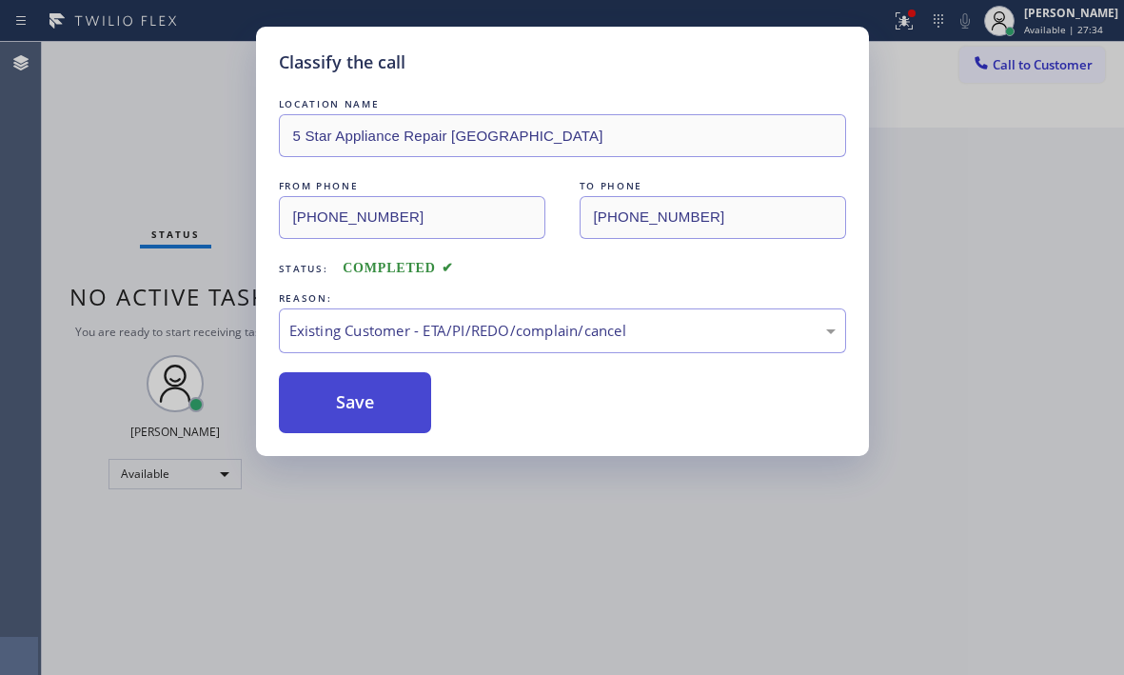
click at [358, 395] on button "Save" at bounding box center [355, 402] width 153 height 61
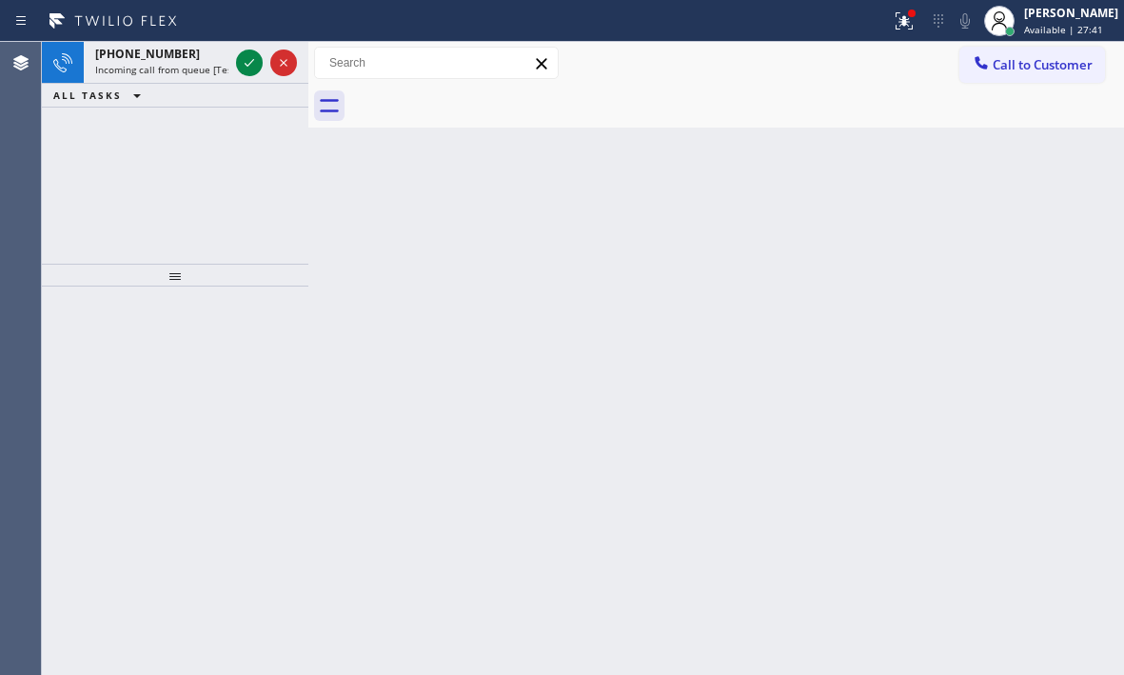
click at [420, 107] on div at bounding box center [737, 106] width 774 height 43
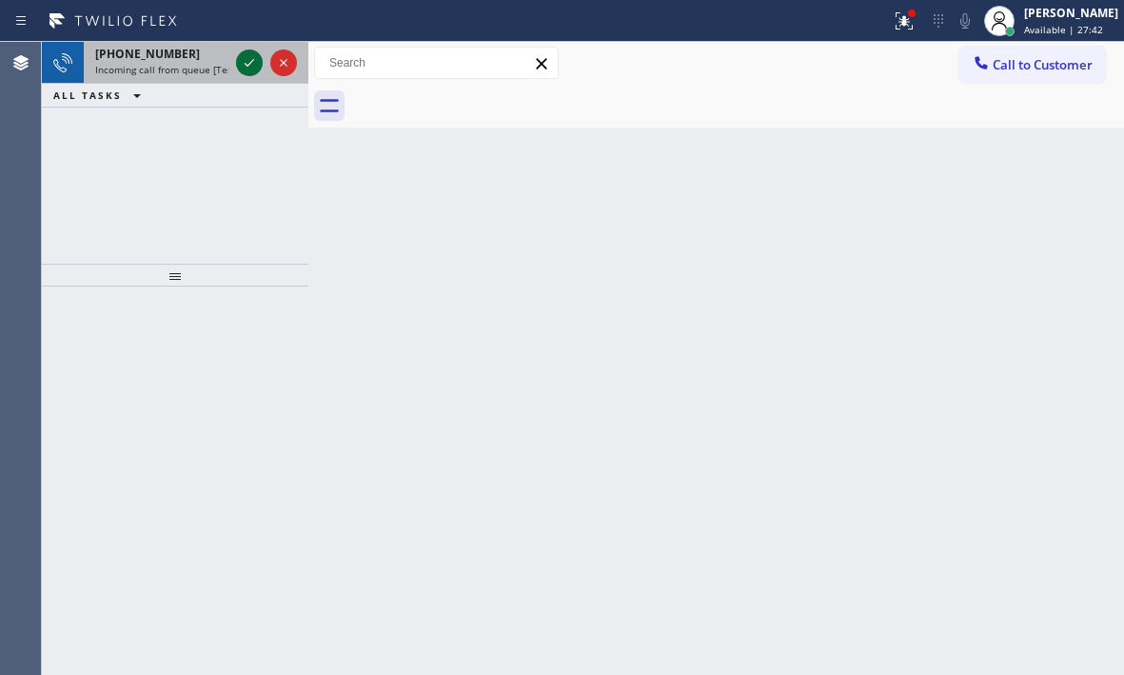
click at [246, 63] on icon at bounding box center [249, 62] width 23 height 23
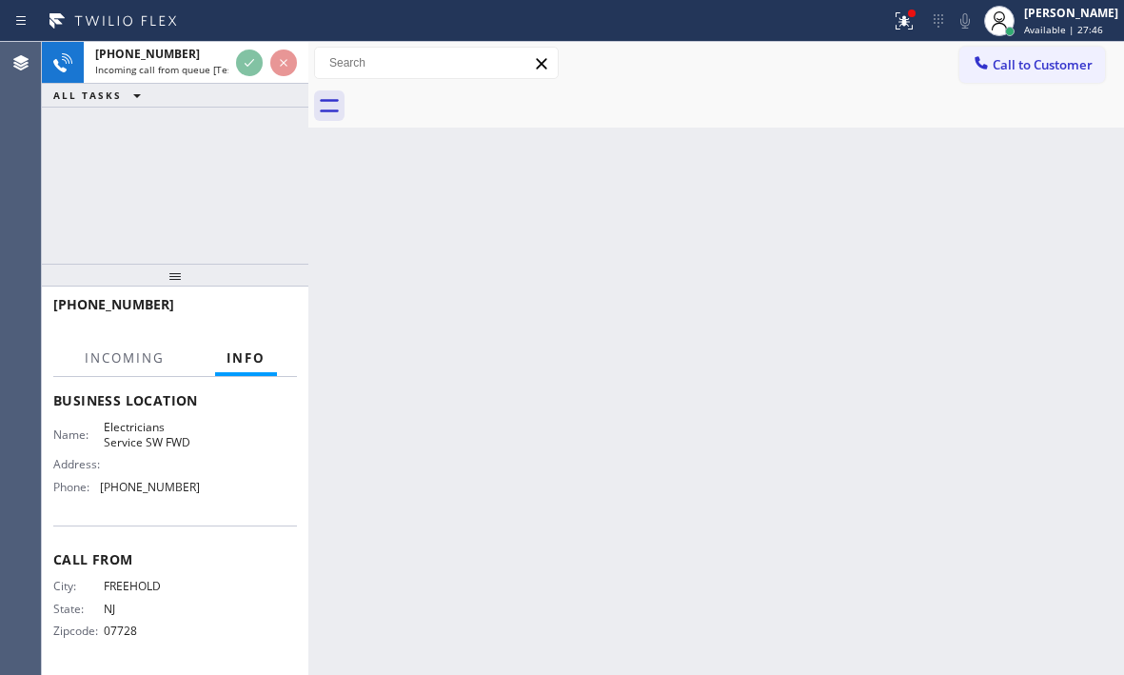
scroll to position [161, 0]
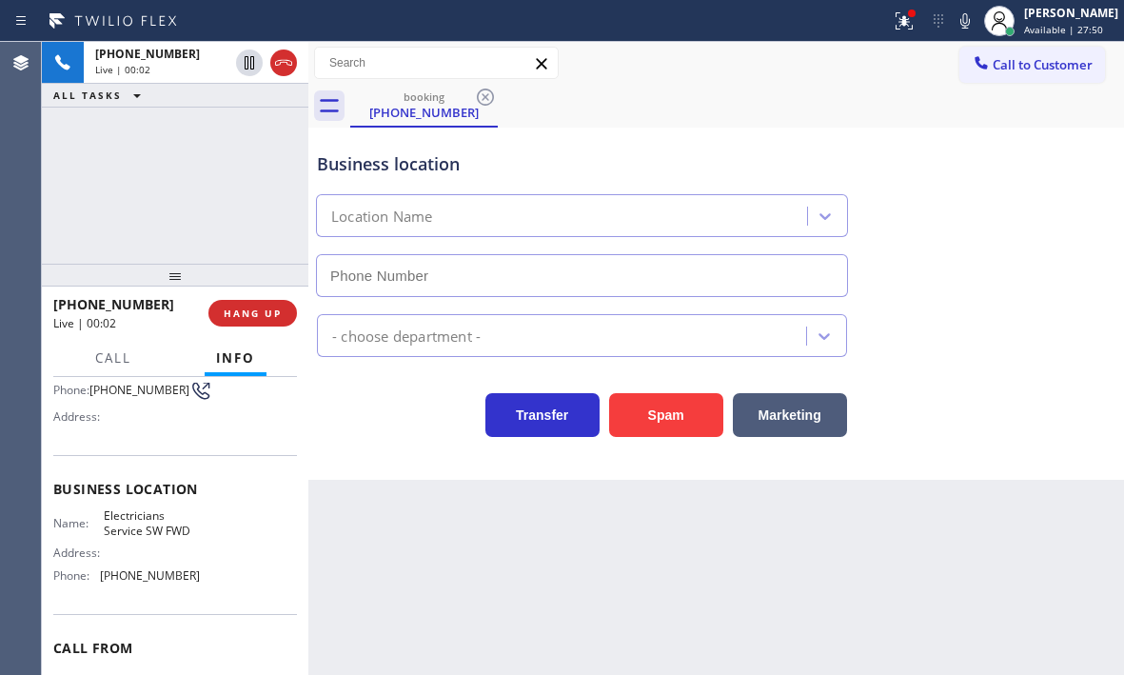
type input "[PHONE_NUMBER]"
click at [282, 312] on button "HANG UP" at bounding box center [252, 313] width 89 height 27
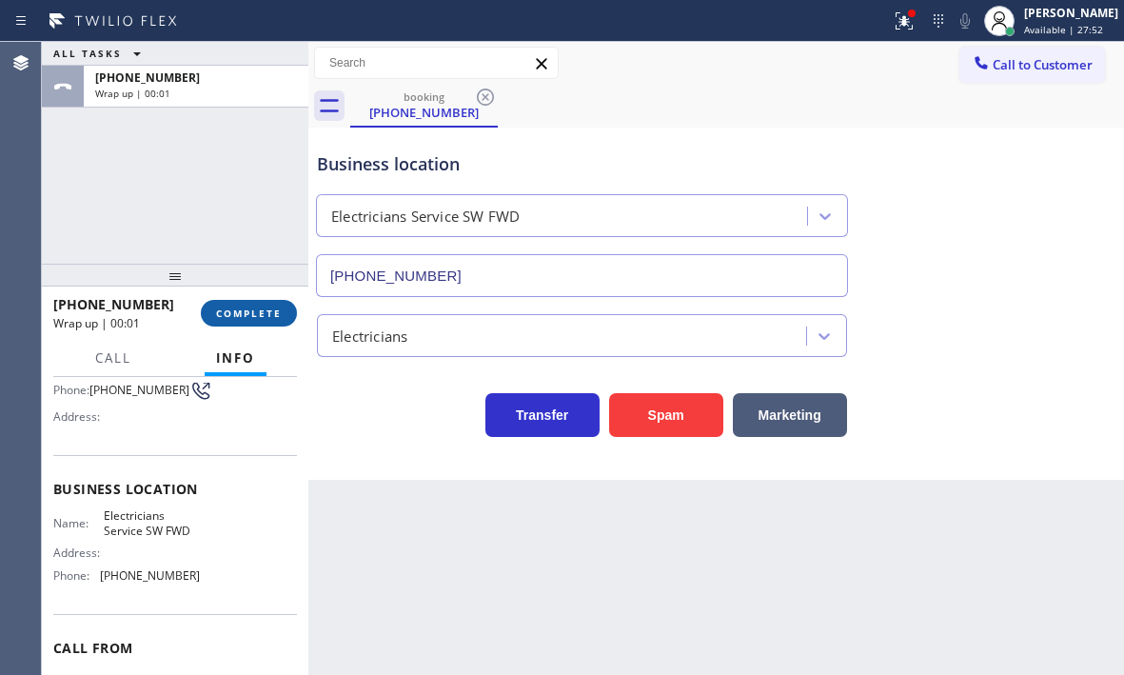
click at [257, 312] on span "COMPLETE" at bounding box center [249, 312] width 66 height 13
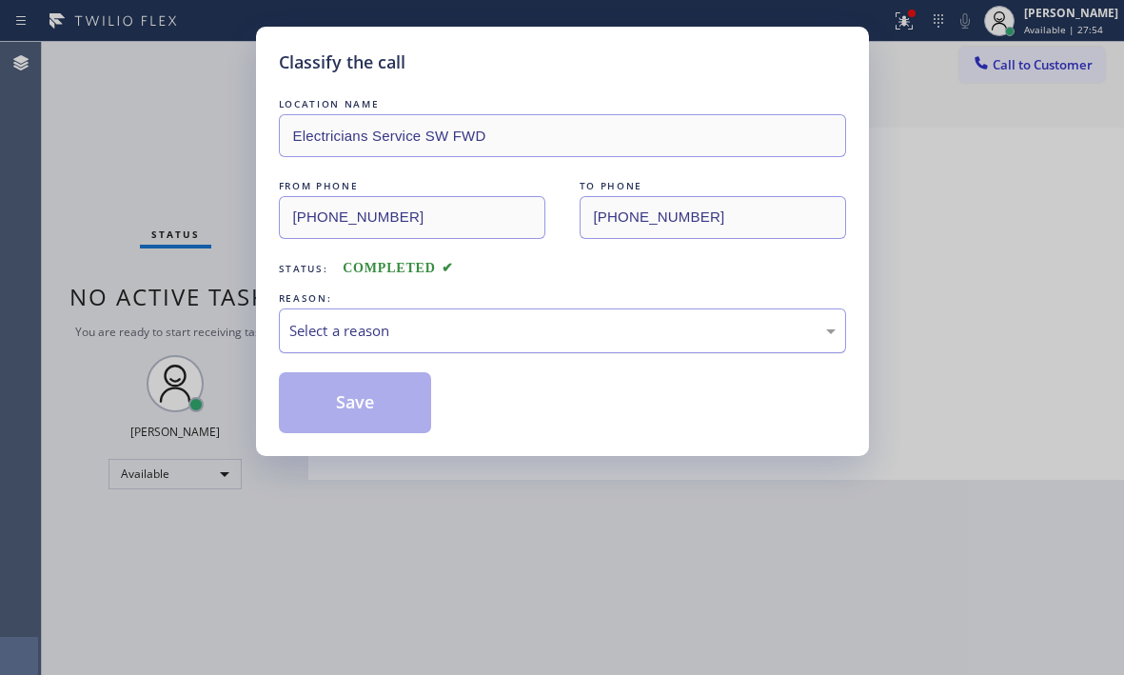
click at [458, 329] on div "Select a reason" at bounding box center [562, 331] width 546 height 22
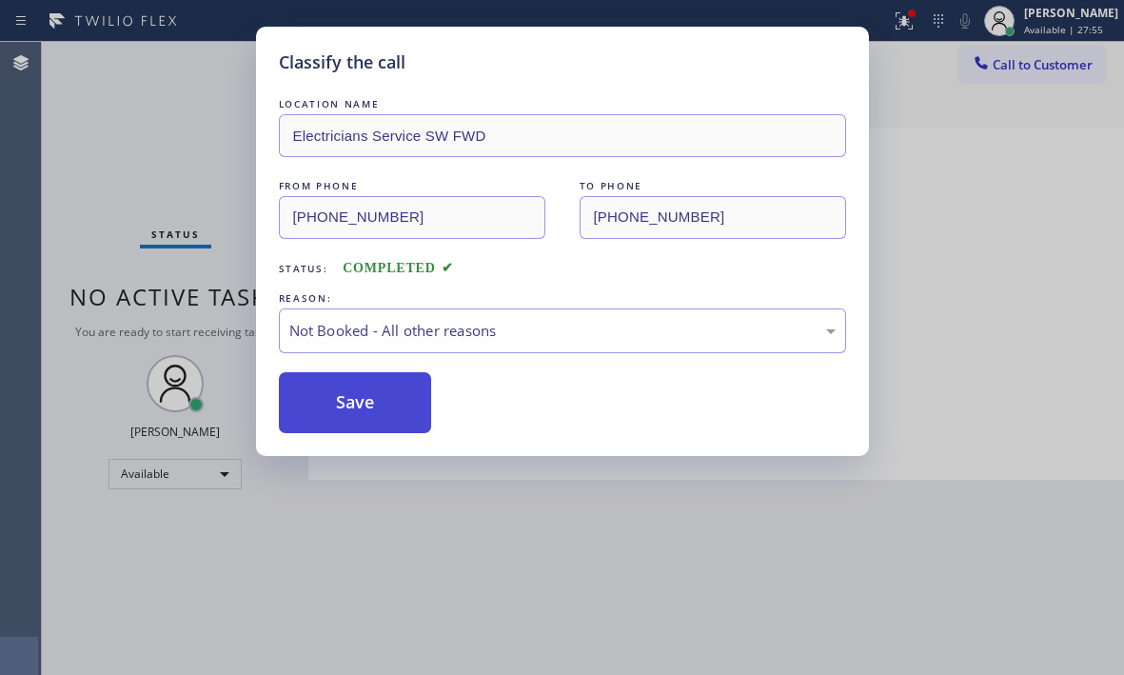
click at [333, 406] on button "Save" at bounding box center [355, 402] width 153 height 61
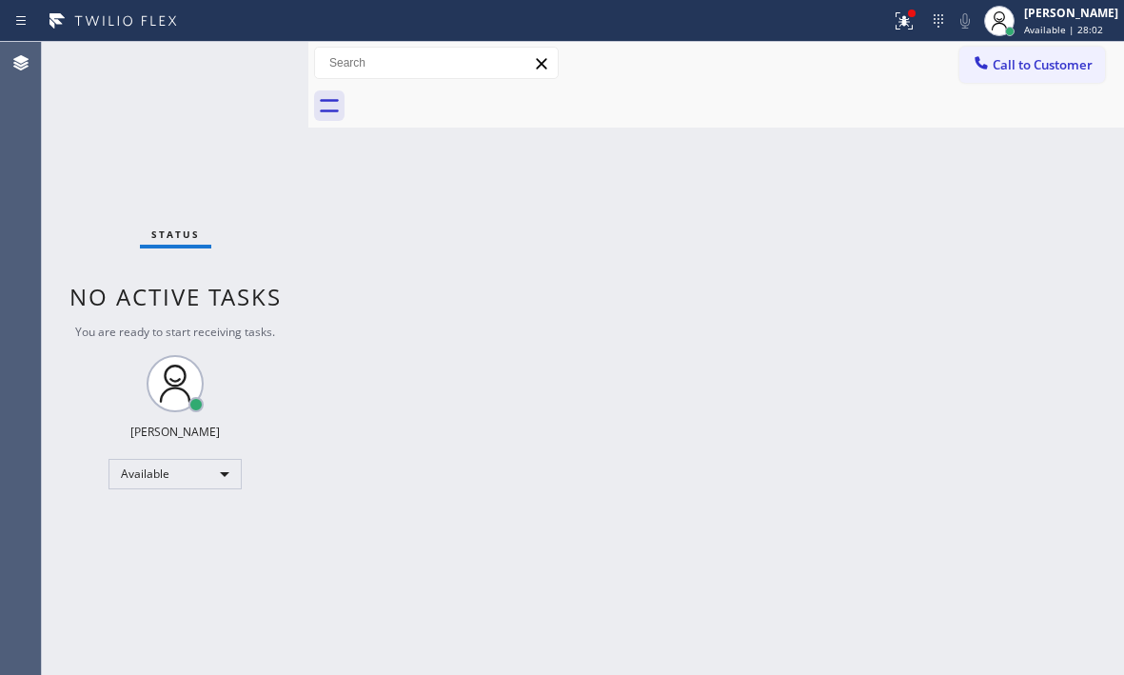
click at [246, 66] on div "Status No active tasks You are ready to start receiving tasks. [PERSON_NAME] Av…" at bounding box center [175, 358] width 266 height 633
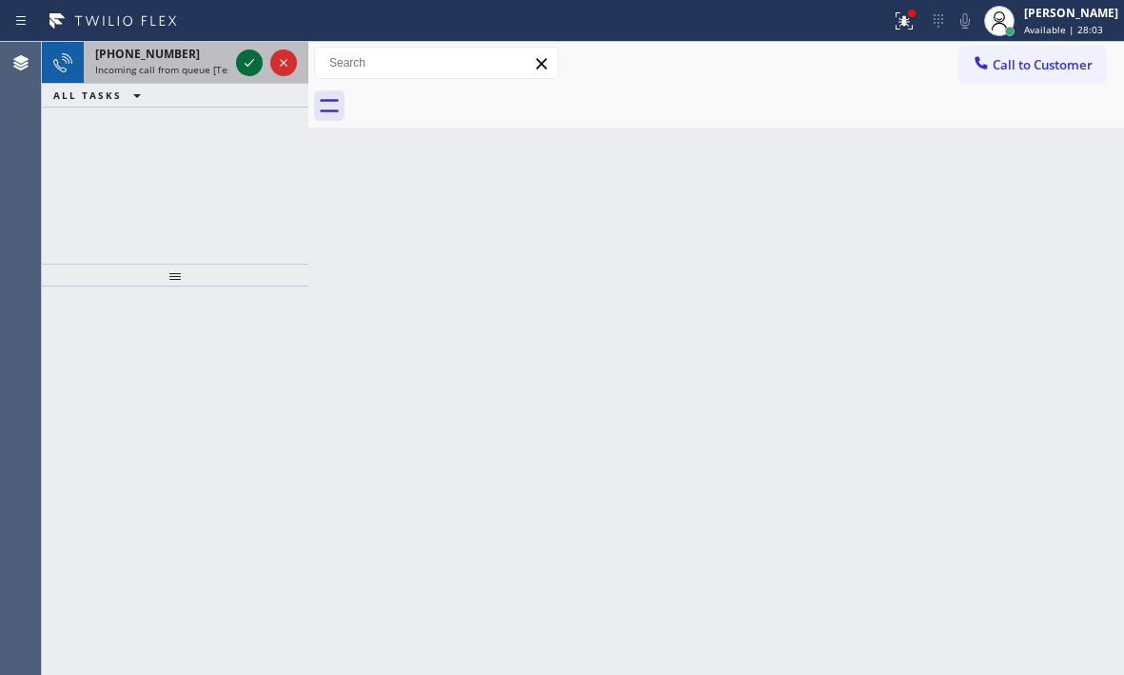
click at [246, 65] on icon at bounding box center [250, 63] width 10 height 8
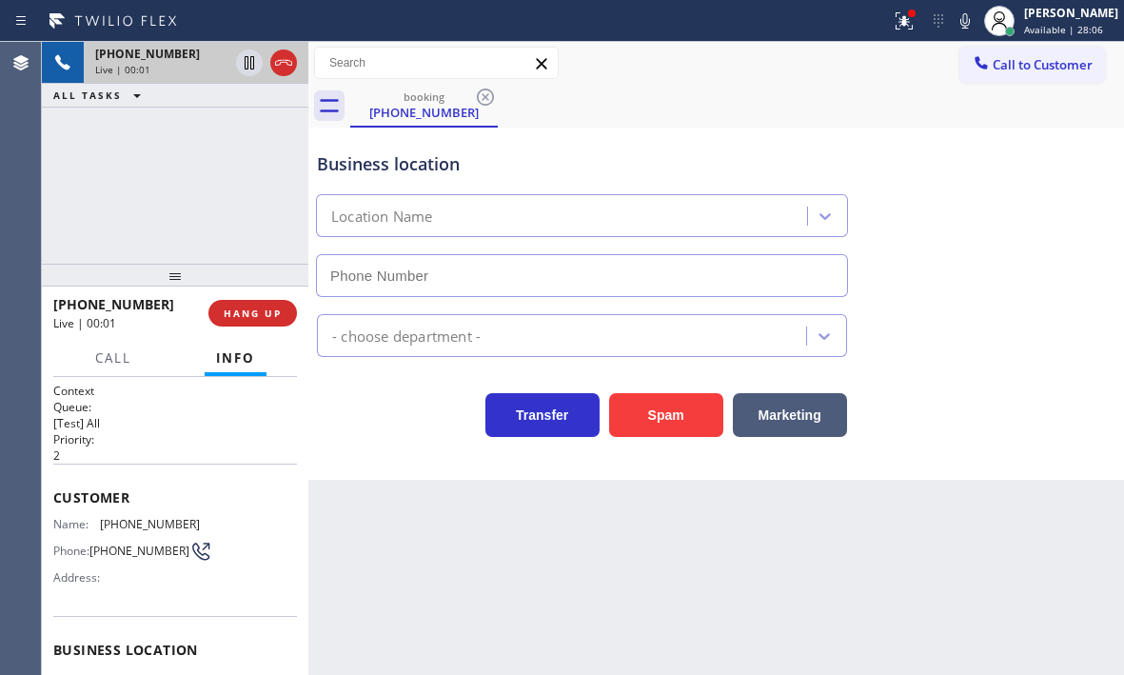
type input "[PHONE_NUMBER]"
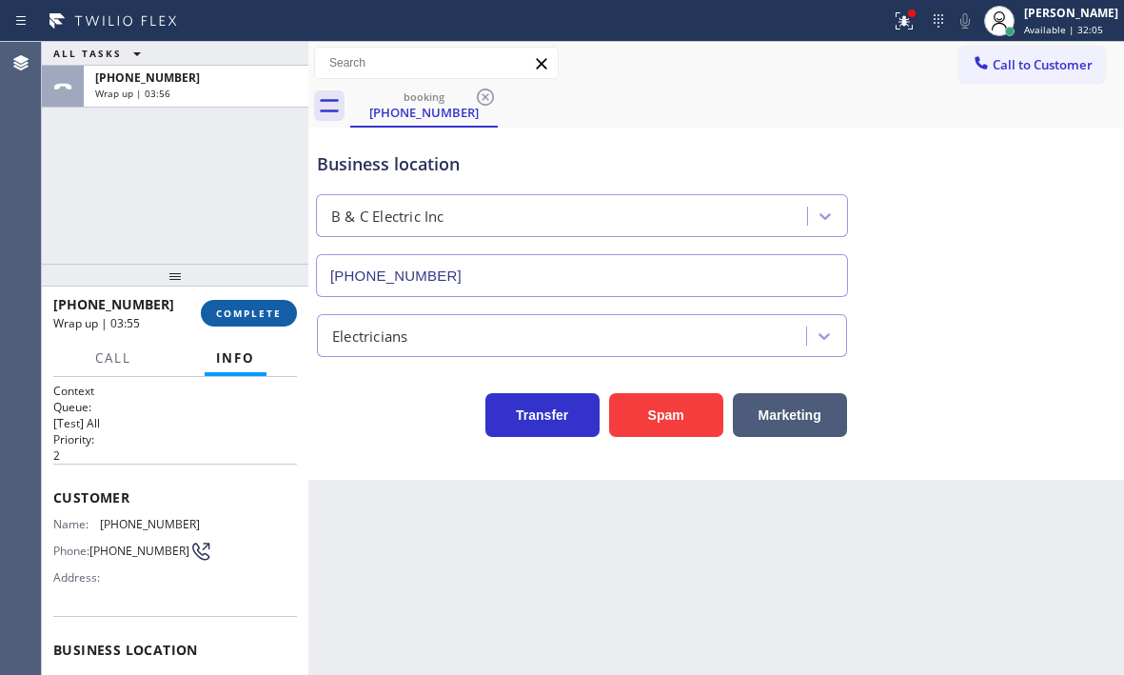
click at [233, 315] on span "COMPLETE" at bounding box center [249, 312] width 66 height 13
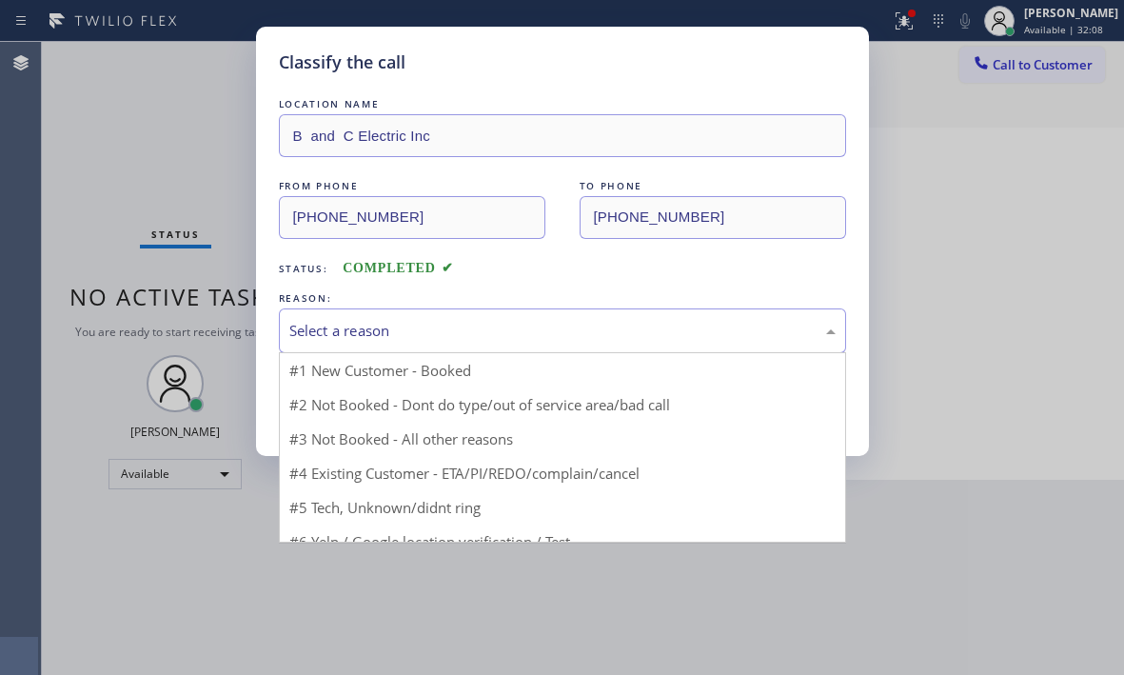
click at [560, 334] on div "Select a reason" at bounding box center [562, 331] width 546 height 22
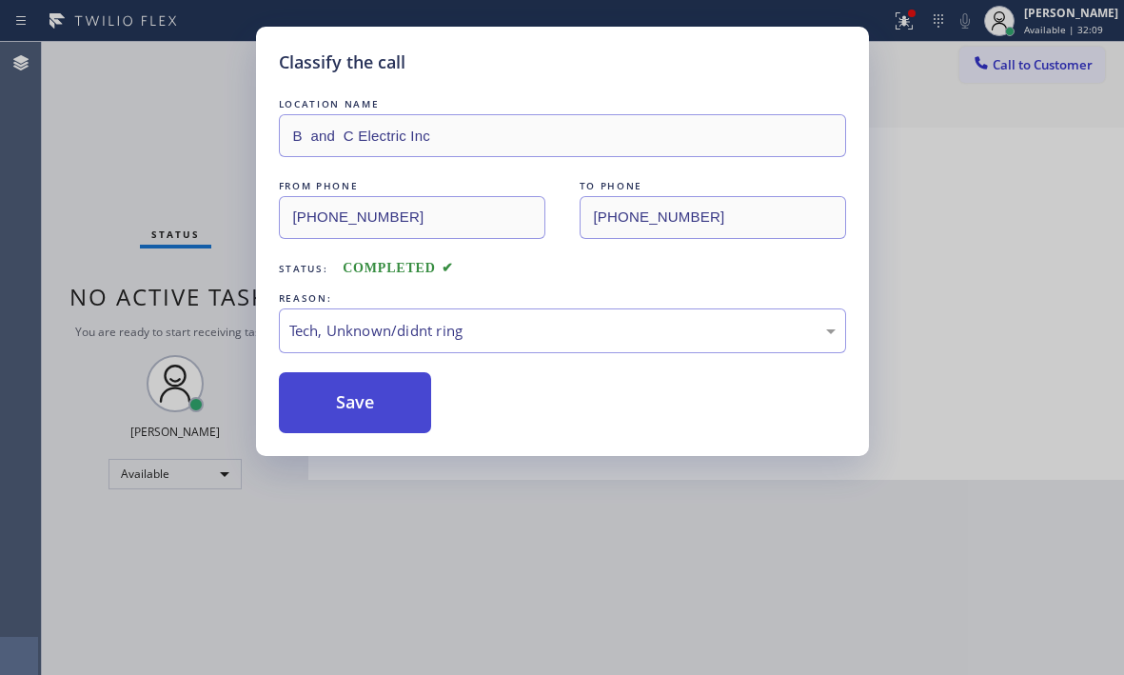
click at [357, 402] on button "Save" at bounding box center [355, 402] width 153 height 61
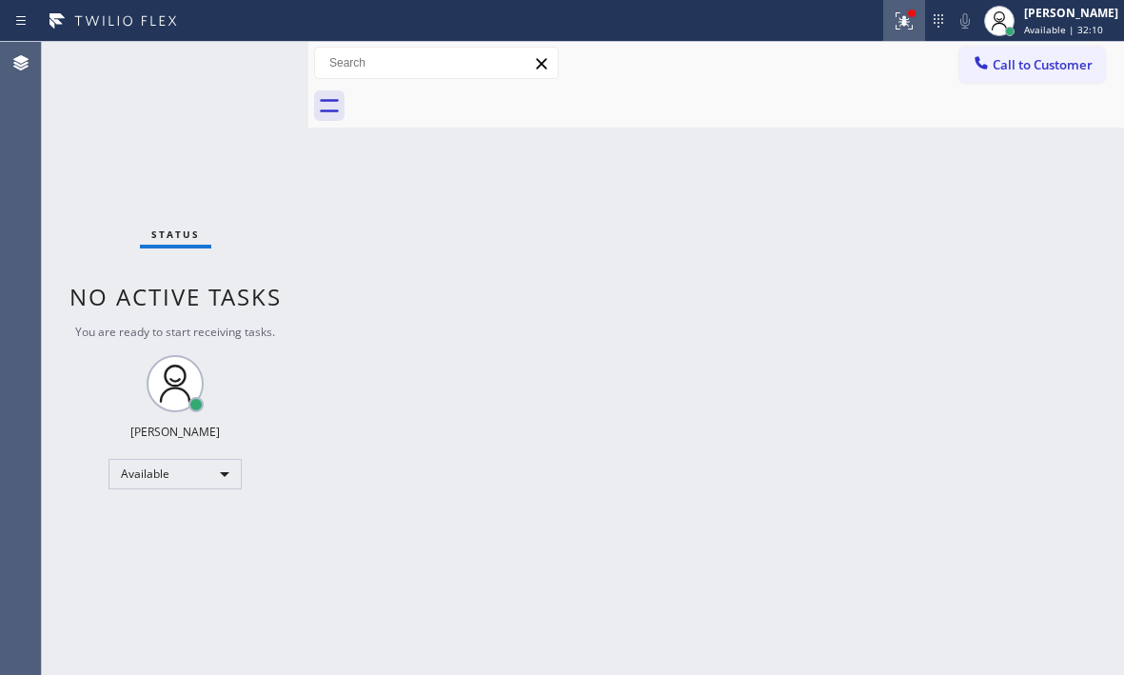
click at [895, 30] on icon at bounding box center [904, 21] width 23 height 23
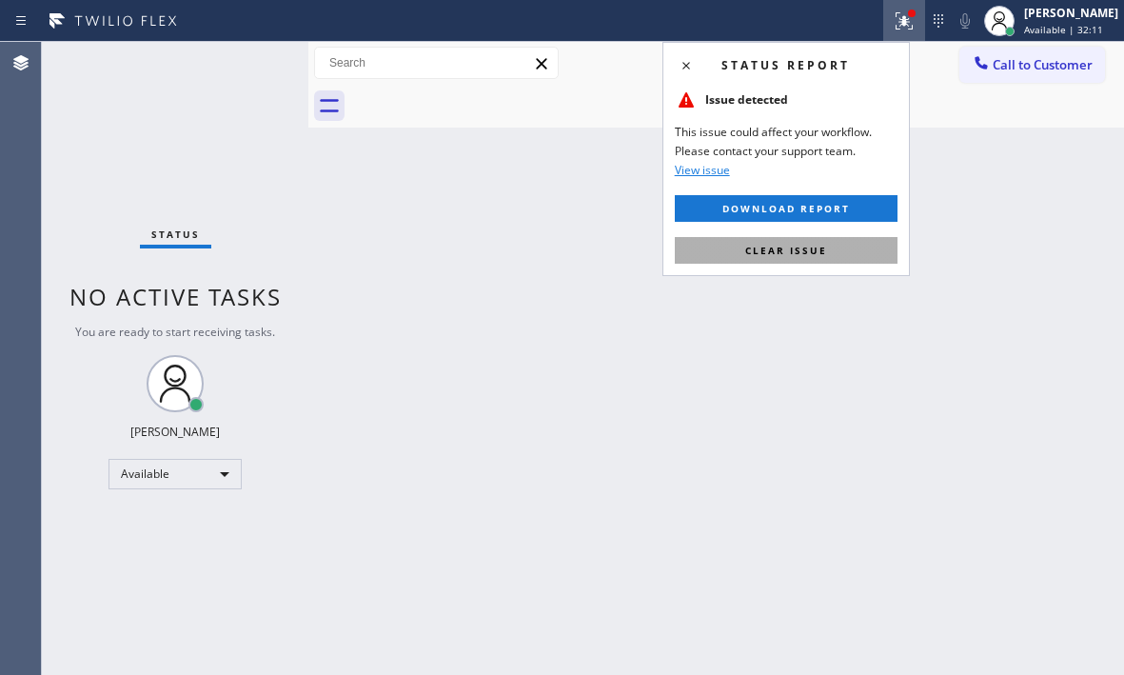
click at [763, 251] on span "Clear issue" at bounding box center [786, 250] width 82 height 13
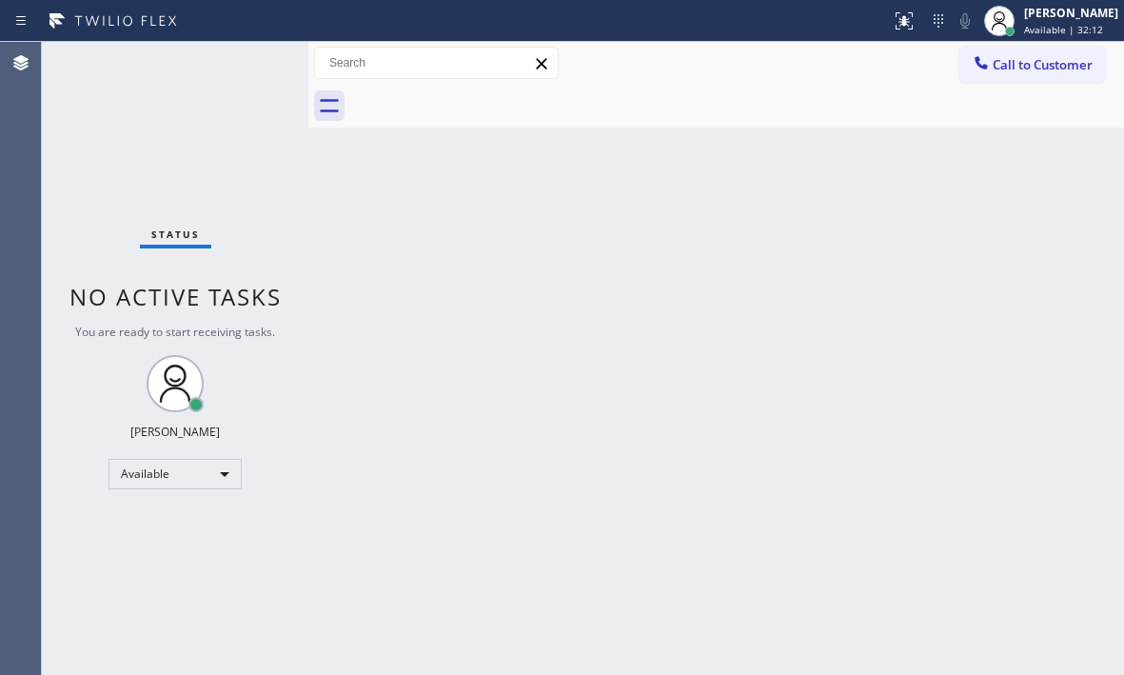
click at [426, 268] on div "Back to Dashboard Change Sender ID Customers Technicians Select a contact Outbo…" at bounding box center [716, 358] width 816 height 633
click at [635, 292] on div "Back to Dashboard Change Sender ID Customers Technicians Select a contact Outbo…" at bounding box center [716, 358] width 816 height 633
click at [736, 286] on div "Back to Dashboard Change Sender ID Customers Technicians Select a contact Outbo…" at bounding box center [716, 358] width 816 height 633
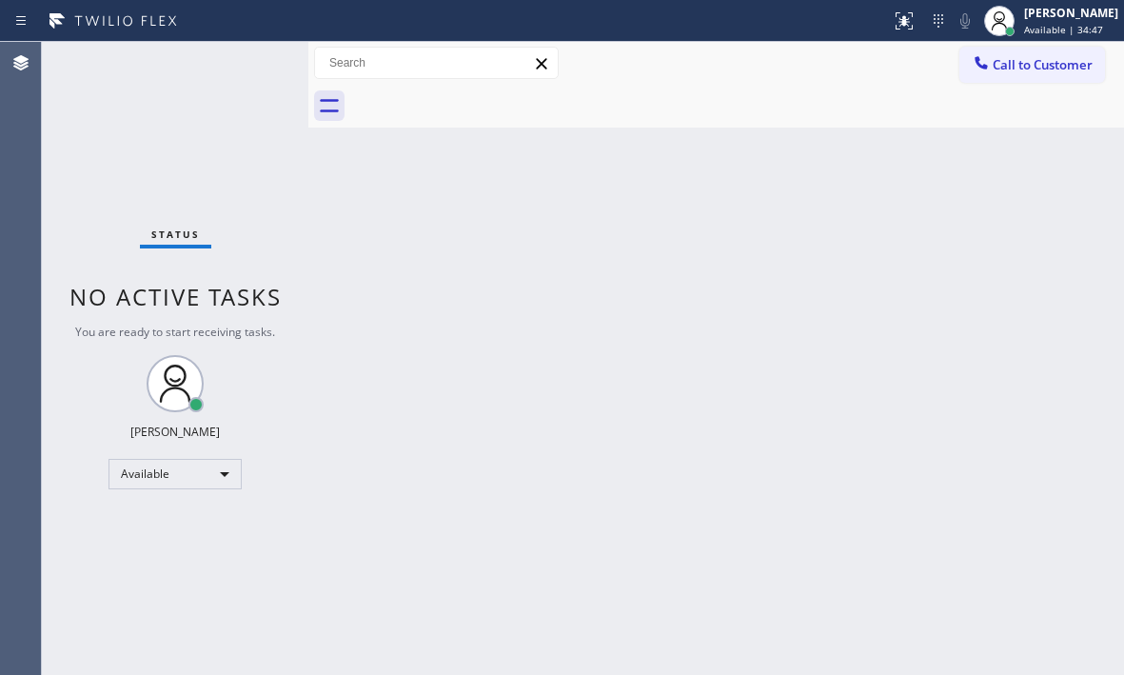
click at [736, 286] on div "Back to Dashboard Change Sender ID Customers Technicians Select a contact Outbo…" at bounding box center [716, 358] width 816 height 633
click at [453, 306] on div "Back to Dashboard Change Sender ID Customers Technicians Select a contact Outbo…" at bounding box center [716, 358] width 816 height 633
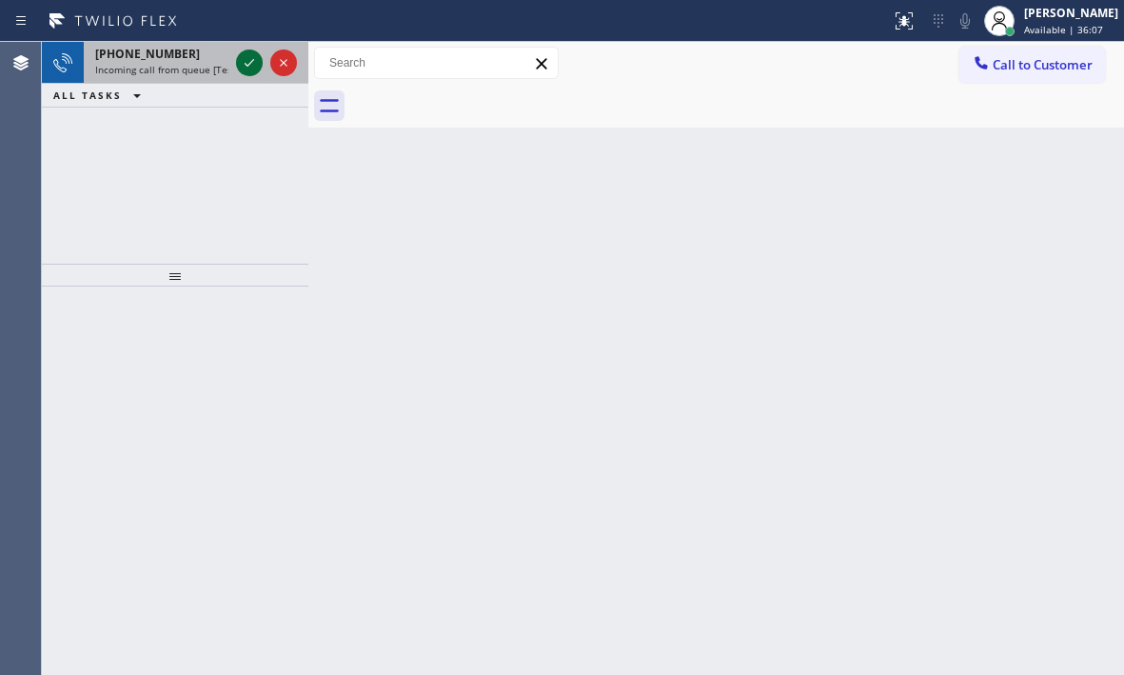
click at [246, 62] on icon at bounding box center [249, 62] width 23 height 23
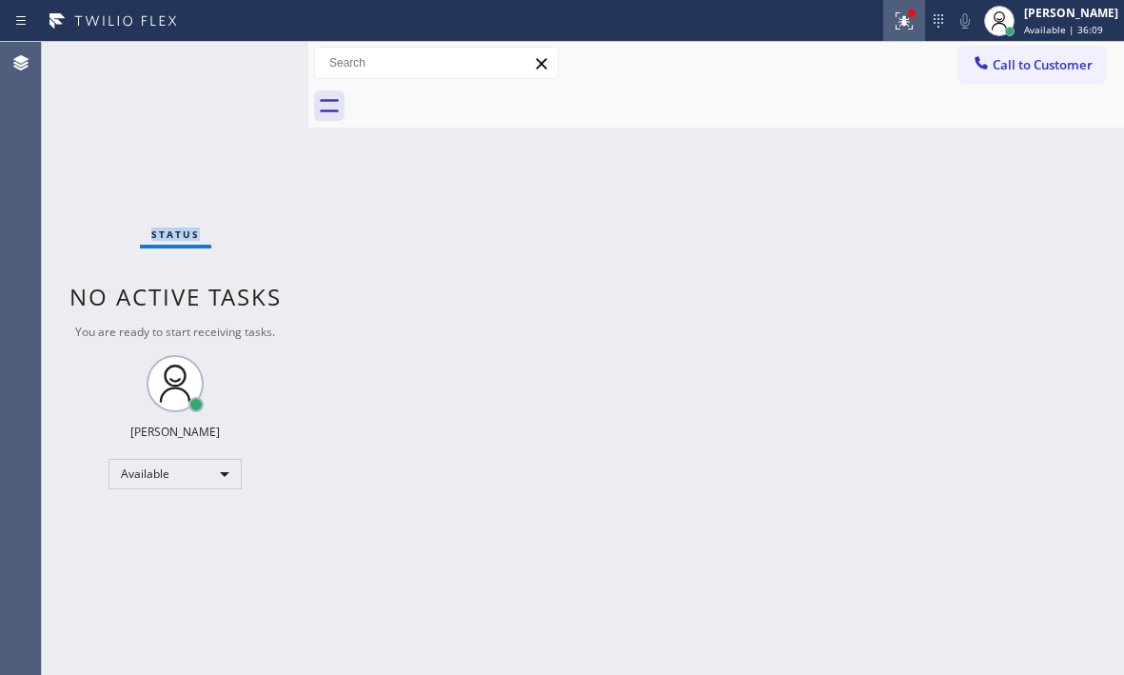
click at [893, 28] on icon at bounding box center [904, 21] width 23 height 23
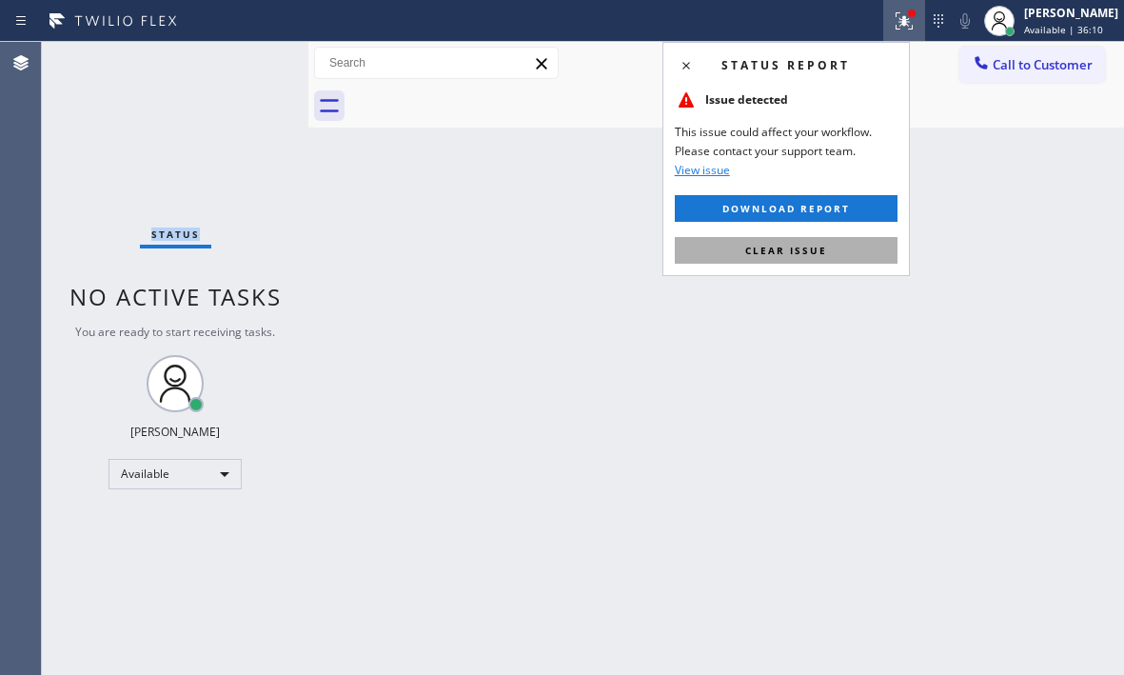
click at [811, 245] on span "Clear issue" at bounding box center [786, 250] width 82 height 13
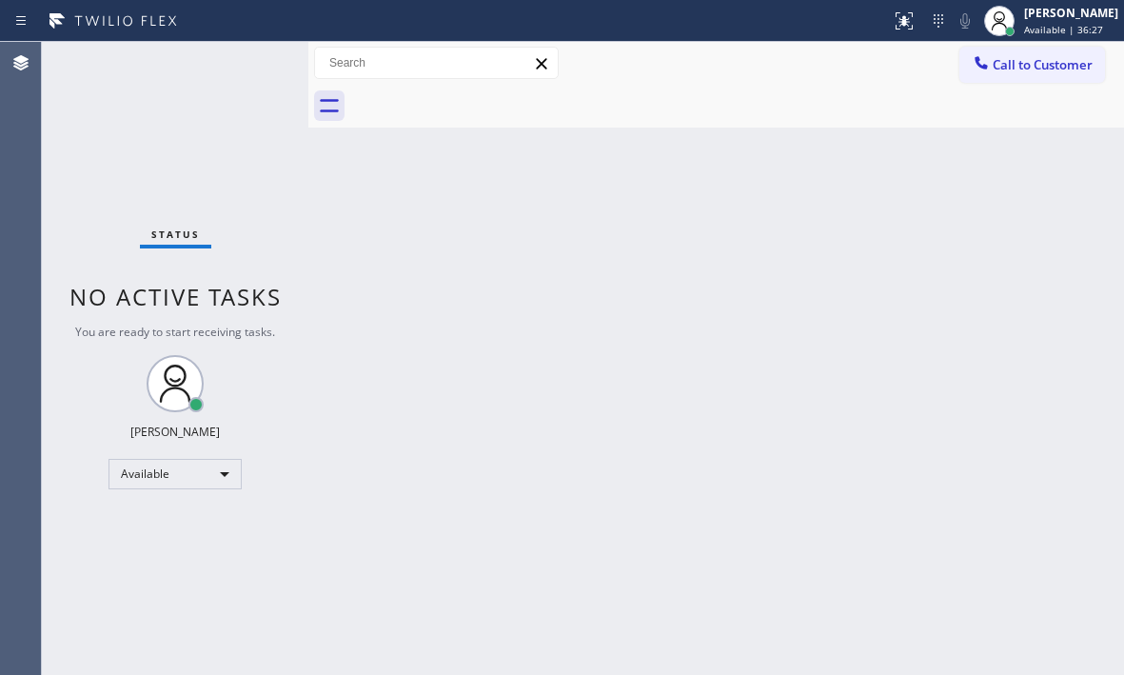
click at [554, 384] on div "Back to Dashboard Change Sender ID Customers Technicians Select a contact Outbo…" at bounding box center [716, 358] width 816 height 633
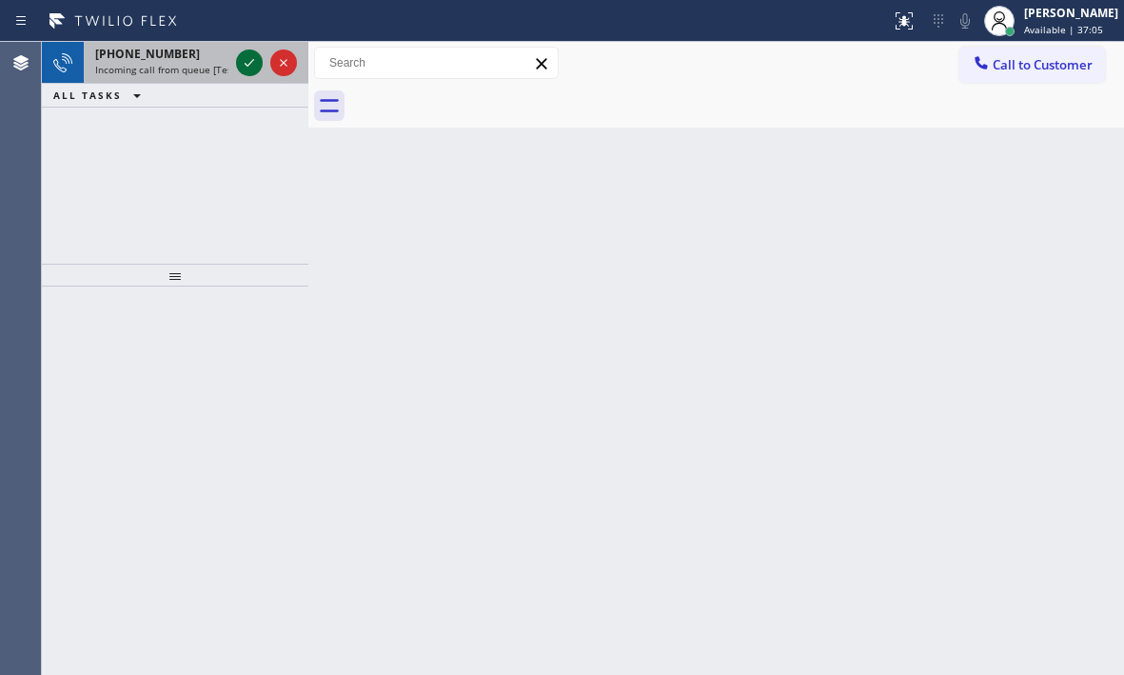
click at [251, 66] on icon at bounding box center [249, 62] width 23 height 23
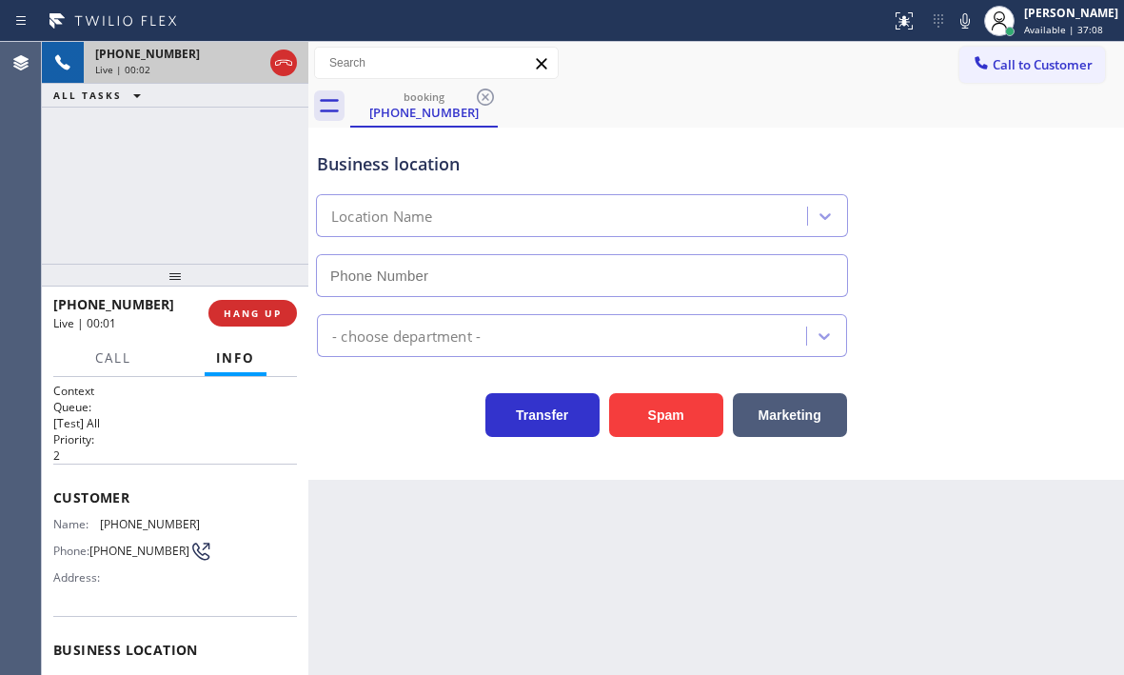
type input "[PHONE_NUMBER]"
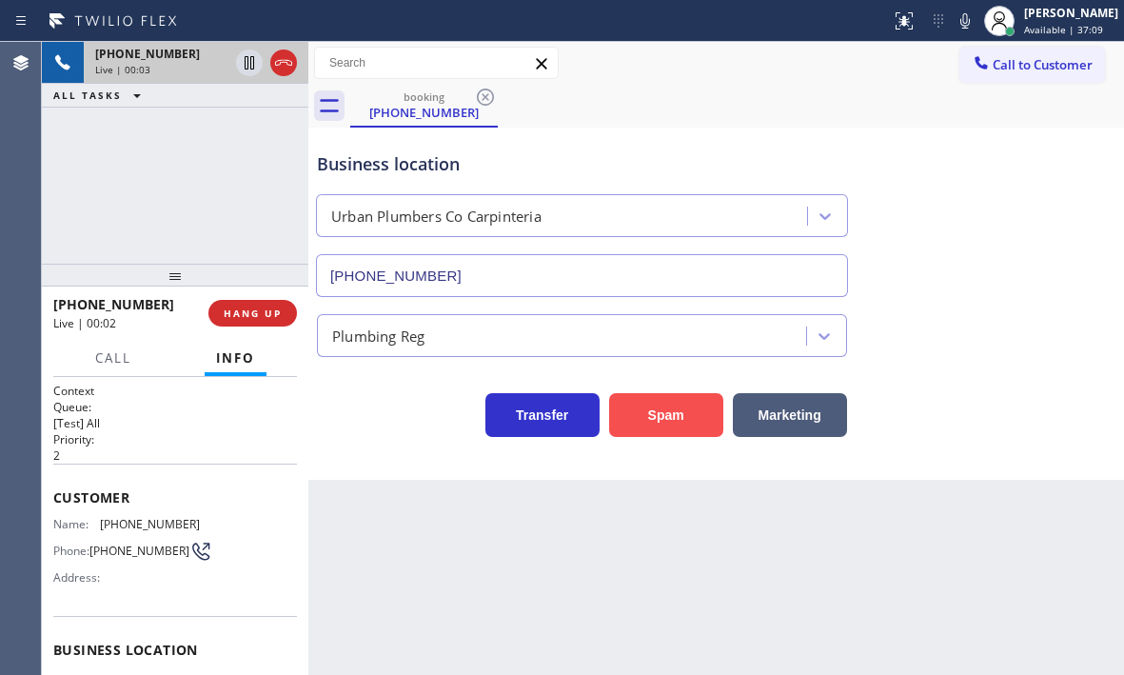
click at [663, 417] on button "Spam" at bounding box center [666, 415] width 114 height 44
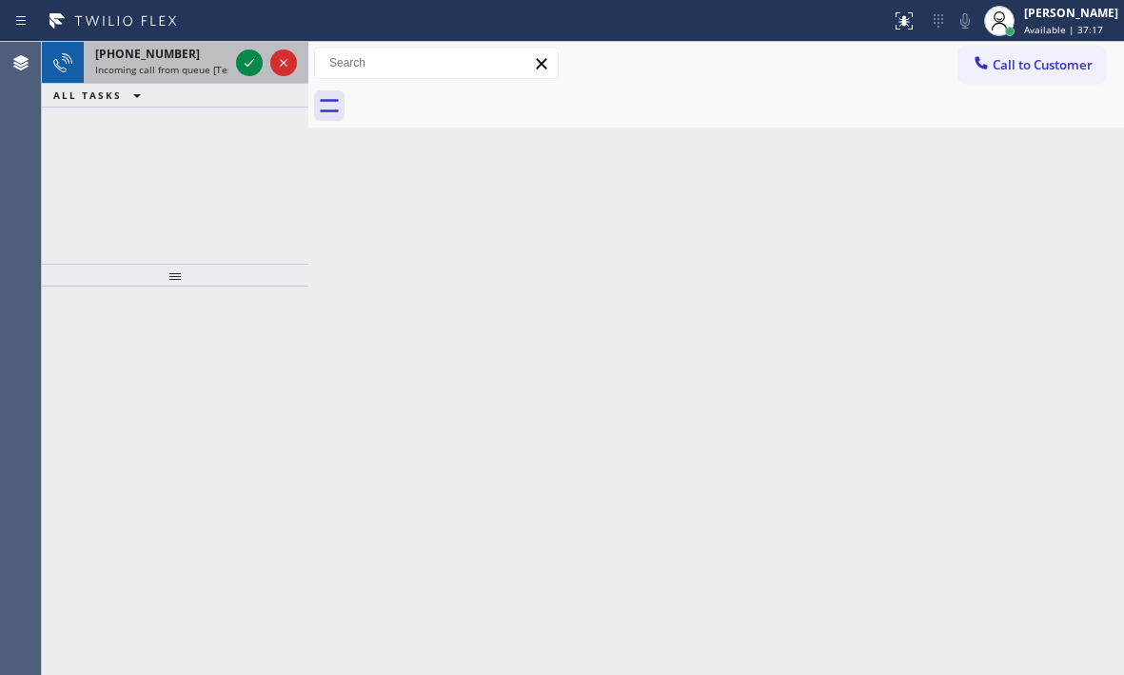
click at [234, 60] on div at bounding box center [266, 63] width 69 height 42
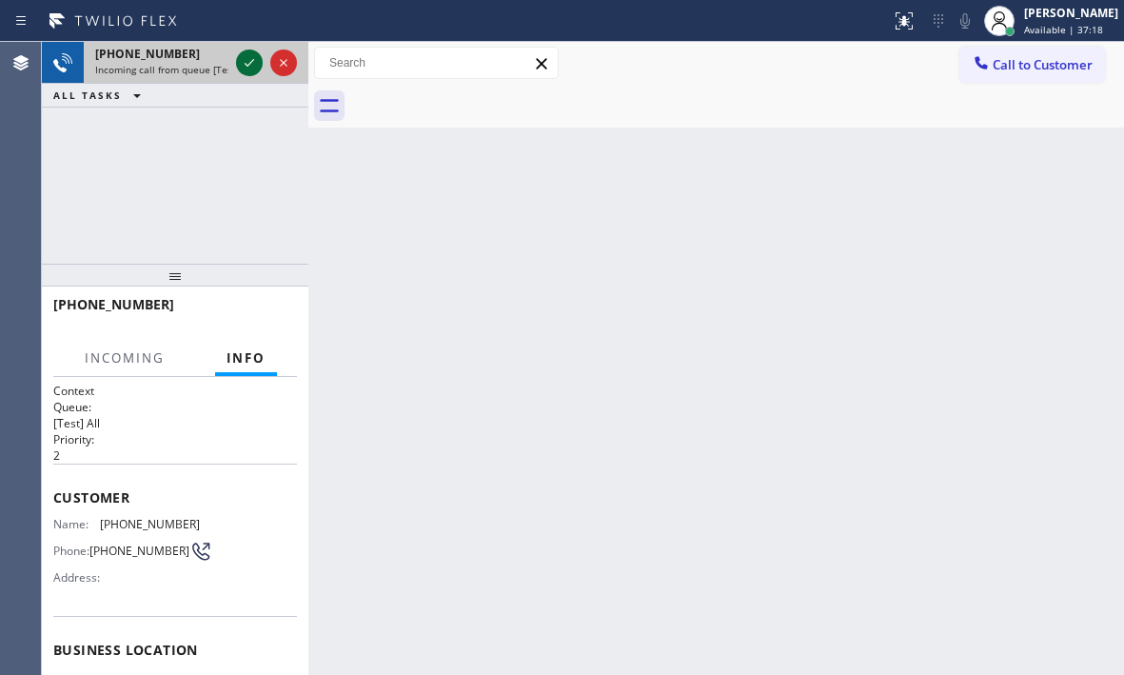
click at [237, 63] on div at bounding box center [249, 62] width 27 height 23
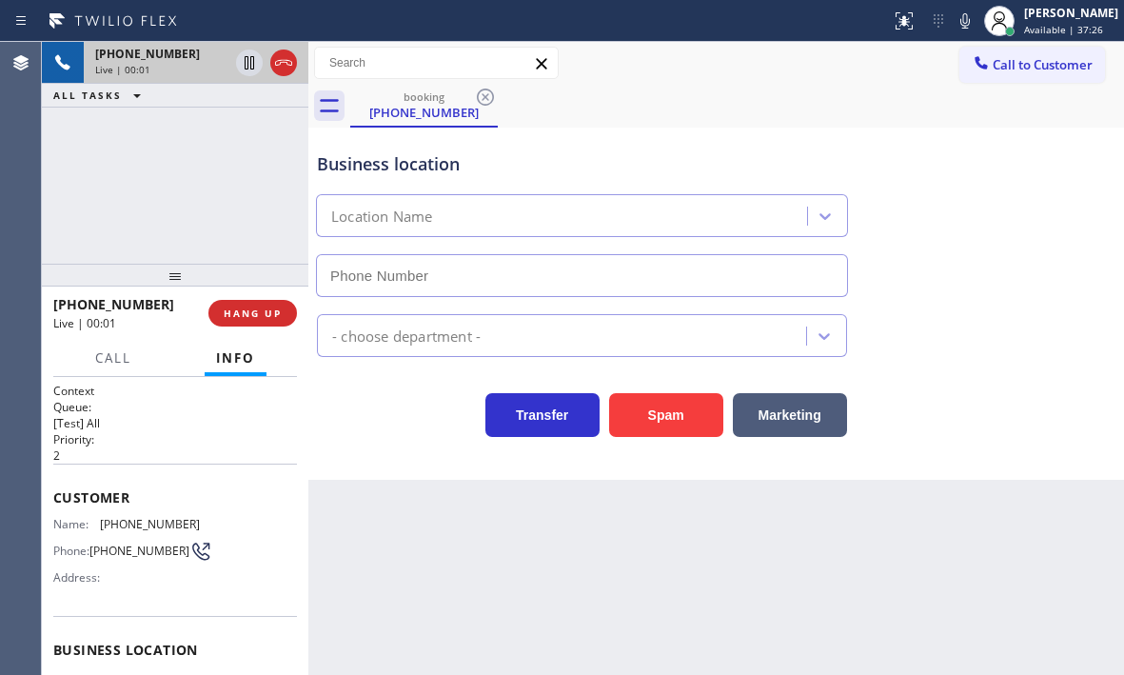
type input "[PHONE_NUMBER]"
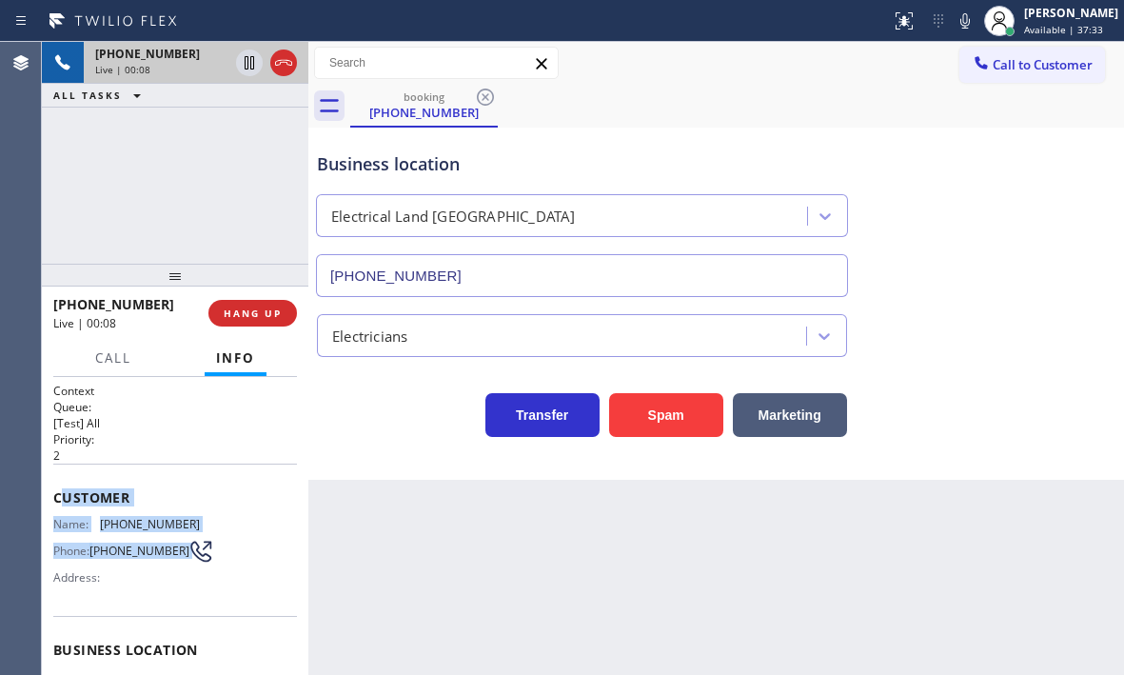
drag, startPoint x: 86, startPoint y: 510, endPoint x: 168, endPoint y: 562, distance: 98.0
click at [168, 562] on div "Customer Name: [PHONE_NUMBER] Phone: [PHONE_NUMBER] Address:" at bounding box center [175, 539] width 244 height 152
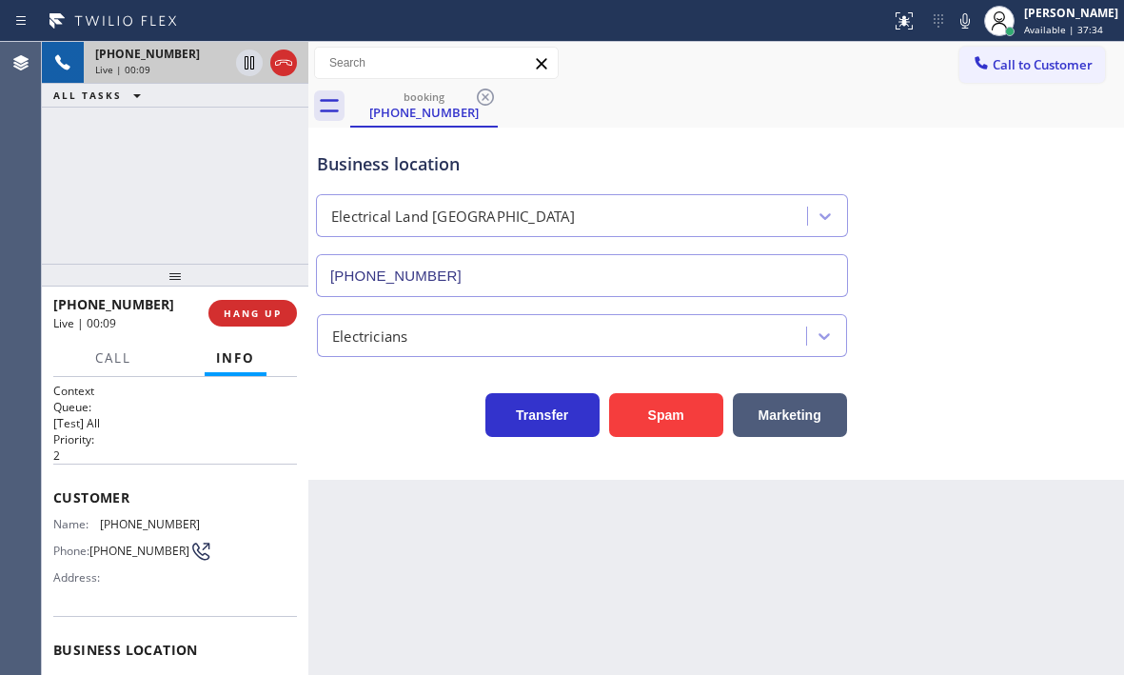
click at [167, 456] on p "2" at bounding box center [175, 455] width 244 height 16
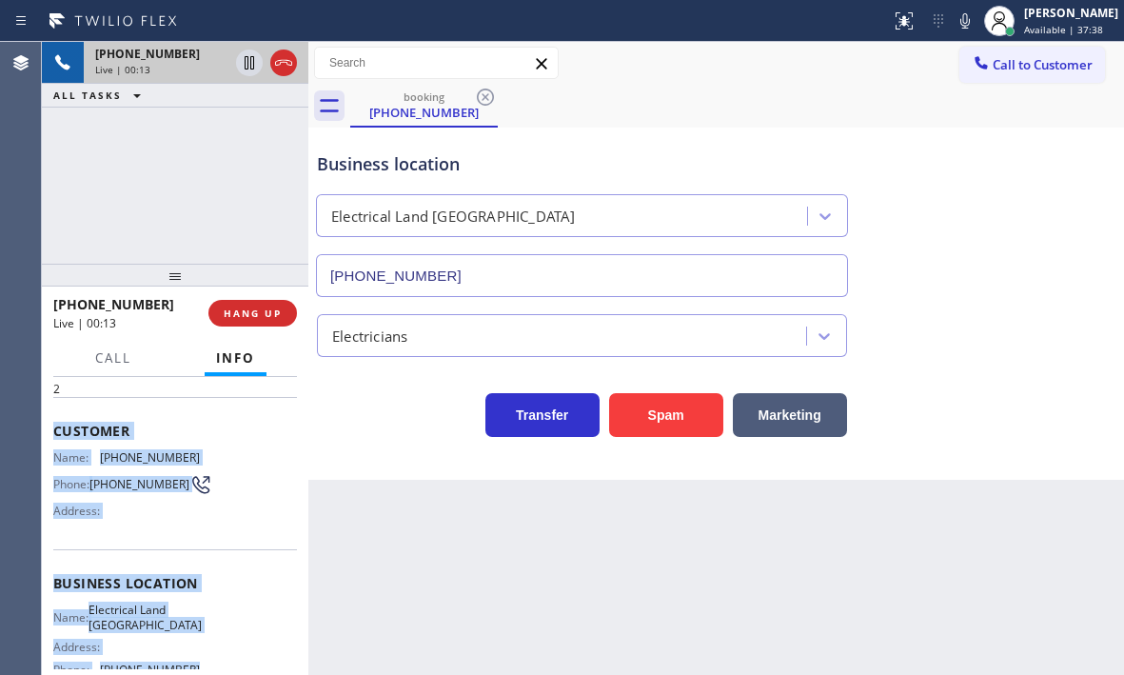
scroll to position [256, 0]
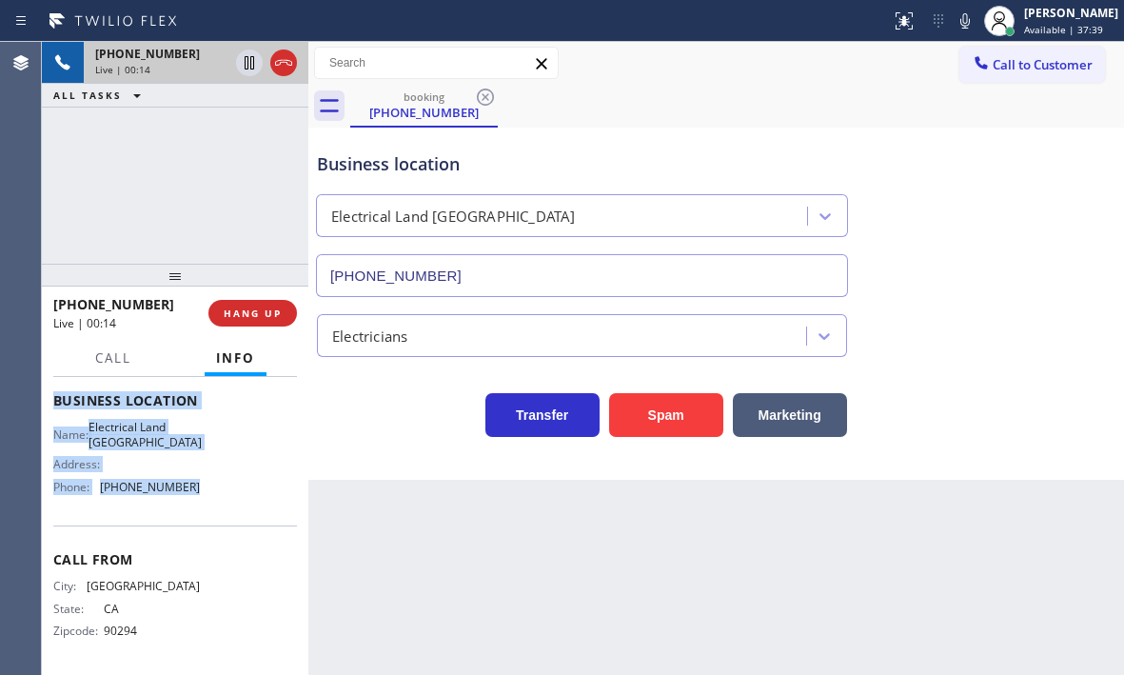
drag, startPoint x: 49, startPoint y: 494, endPoint x: 221, endPoint y: 504, distance: 171.6
click at [221, 504] on div "Context Queue: [Test] All Priority: 2 Customer Name: [PHONE_NUMBER] Phone: [PHO…" at bounding box center [175, 526] width 266 height 298
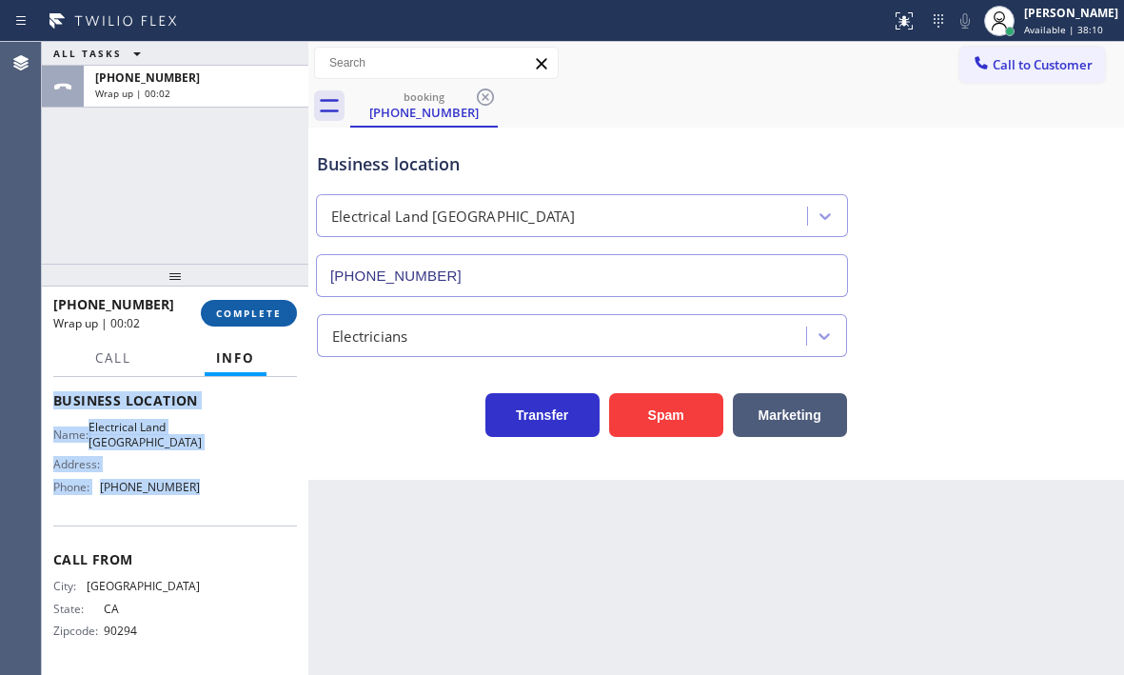
click at [246, 311] on span "COMPLETE" at bounding box center [249, 312] width 66 height 13
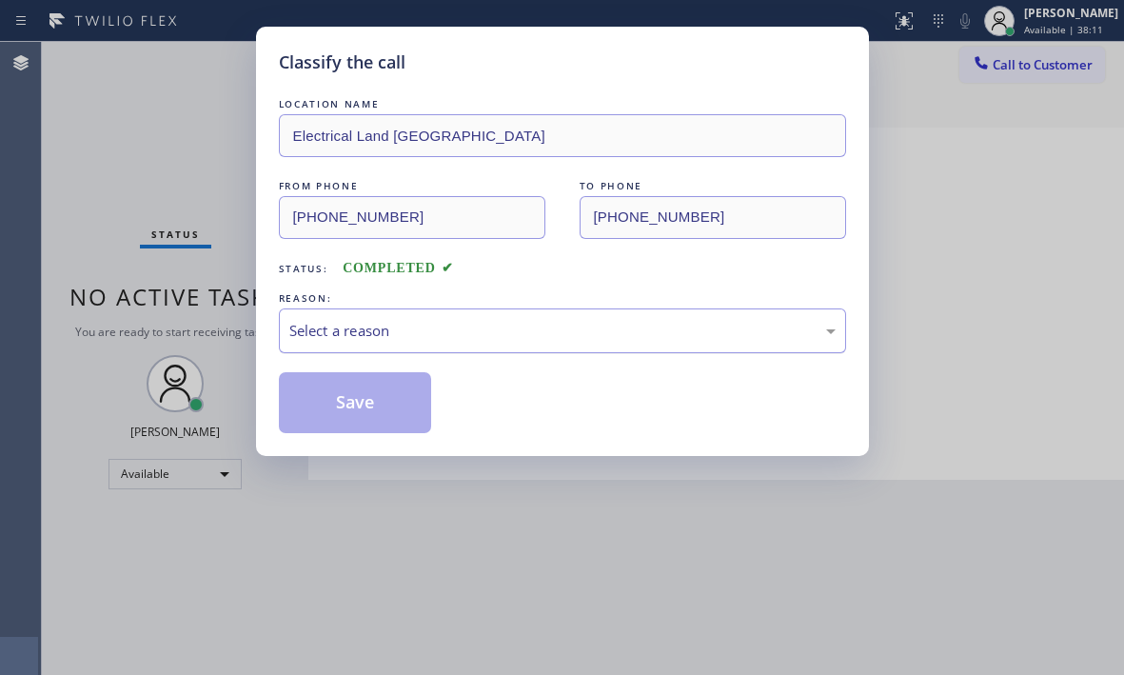
click at [443, 337] on div "Select a reason" at bounding box center [562, 331] width 546 height 22
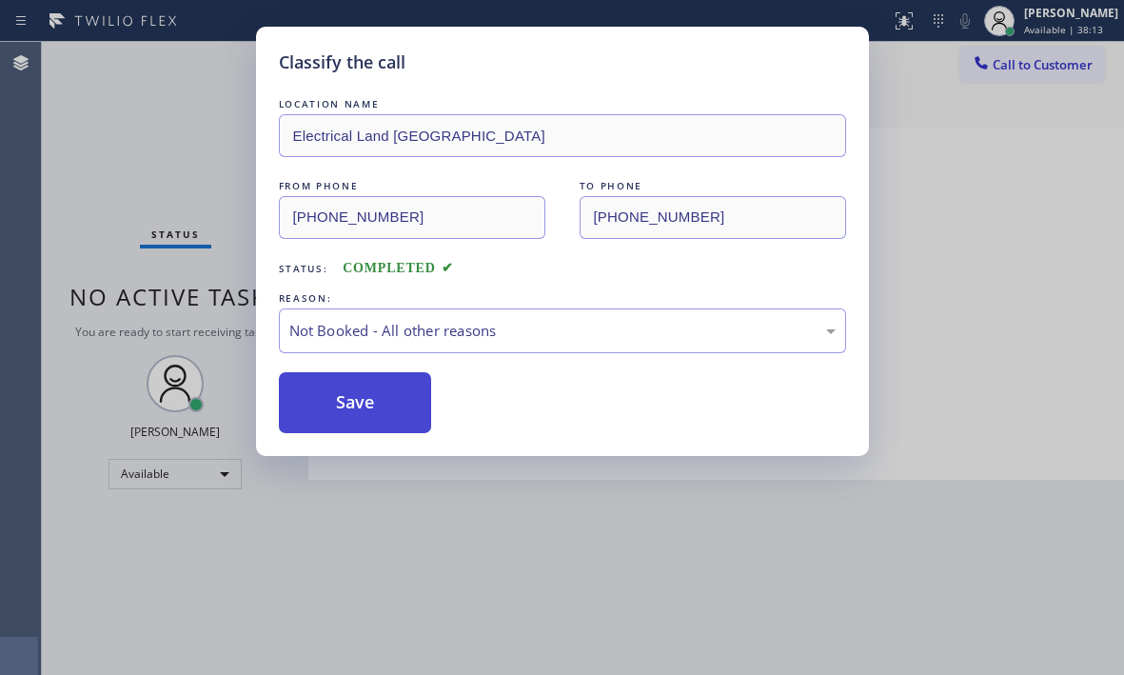
click at [325, 401] on button "Save" at bounding box center [355, 402] width 153 height 61
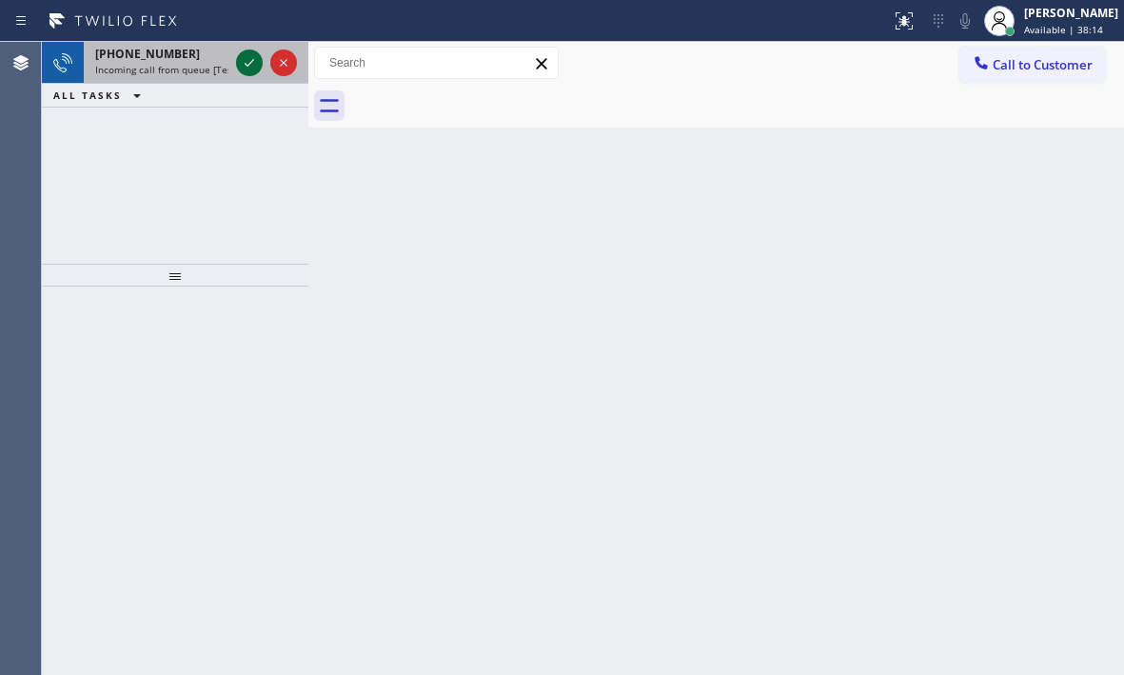
click at [261, 63] on div at bounding box center [249, 62] width 27 height 23
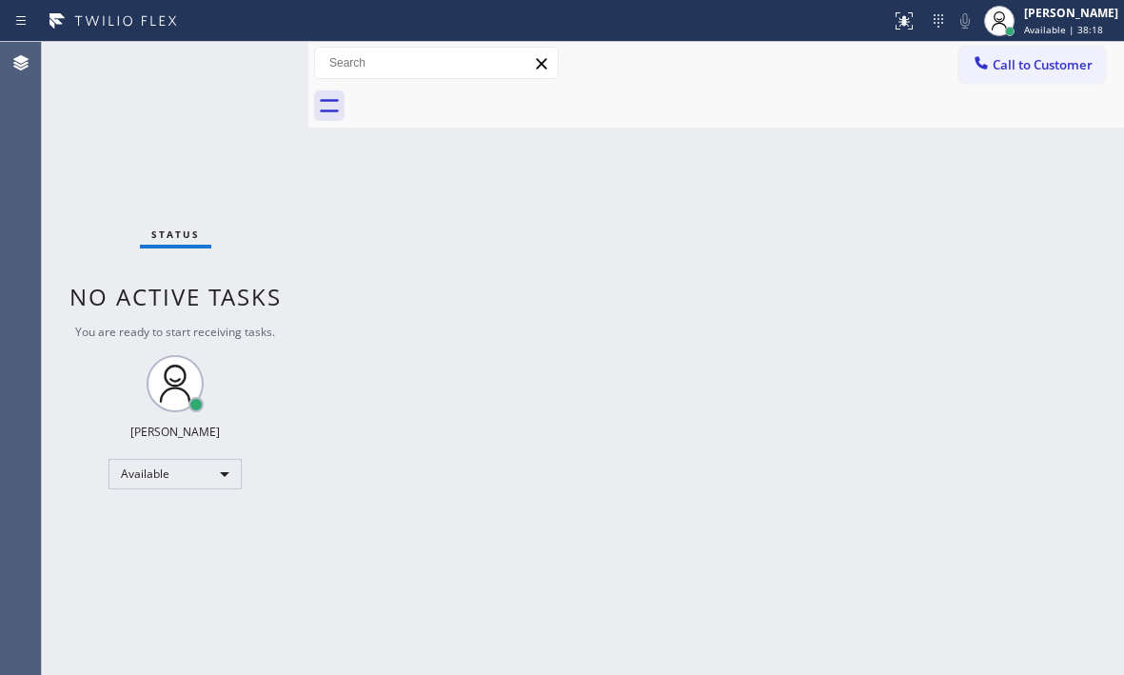
click at [610, 242] on div "Back to Dashboard Change Sender ID Customers Technicians Select a contact Outbo…" at bounding box center [716, 358] width 816 height 633
click at [334, 216] on div "Back to Dashboard Change Sender ID Customers Technicians Select a contact Outbo…" at bounding box center [716, 358] width 816 height 633
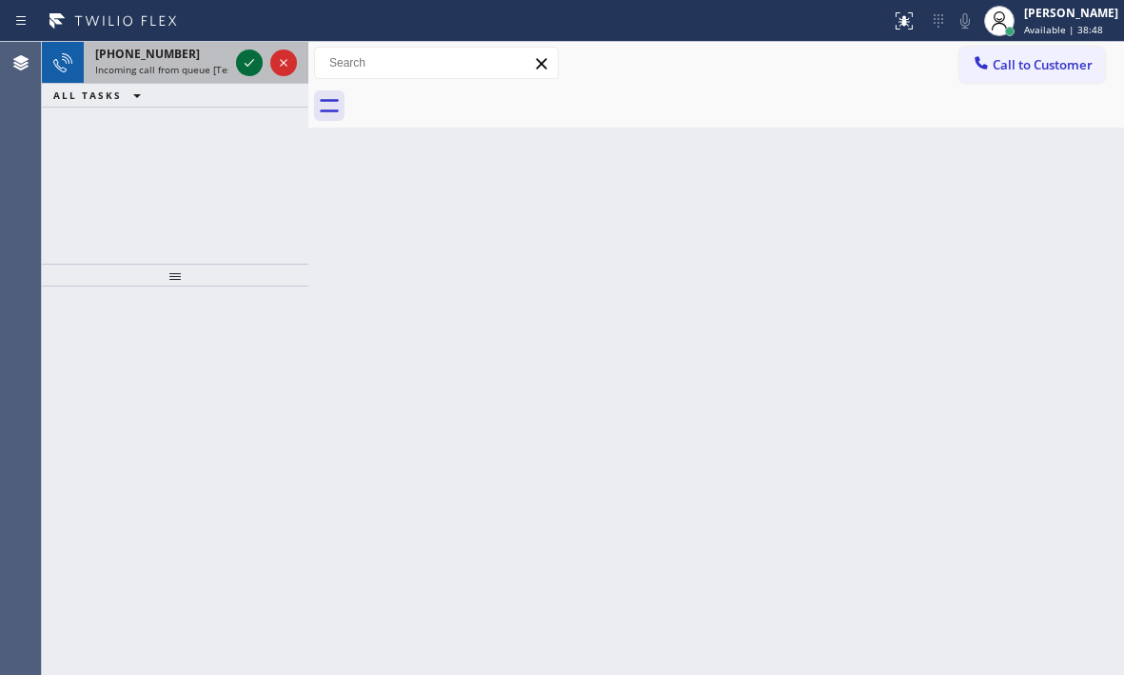
click at [250, 66] on icon at bounding box center [249, 62] width 23 height 23
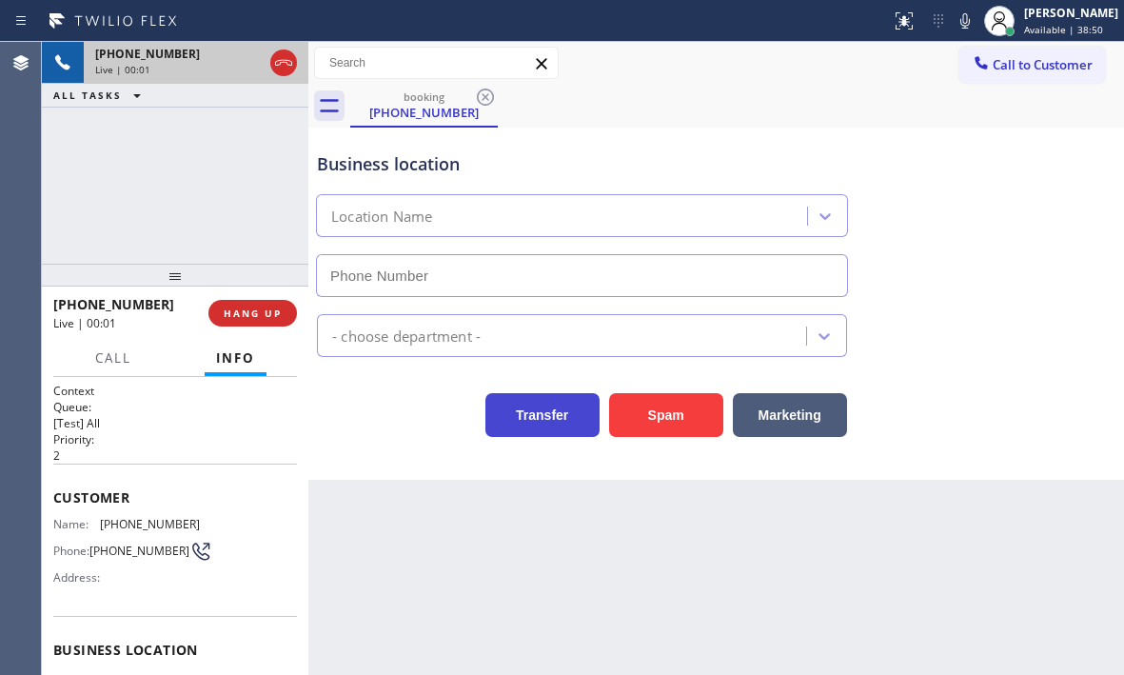
type input "[PHONE_NUMBER]"
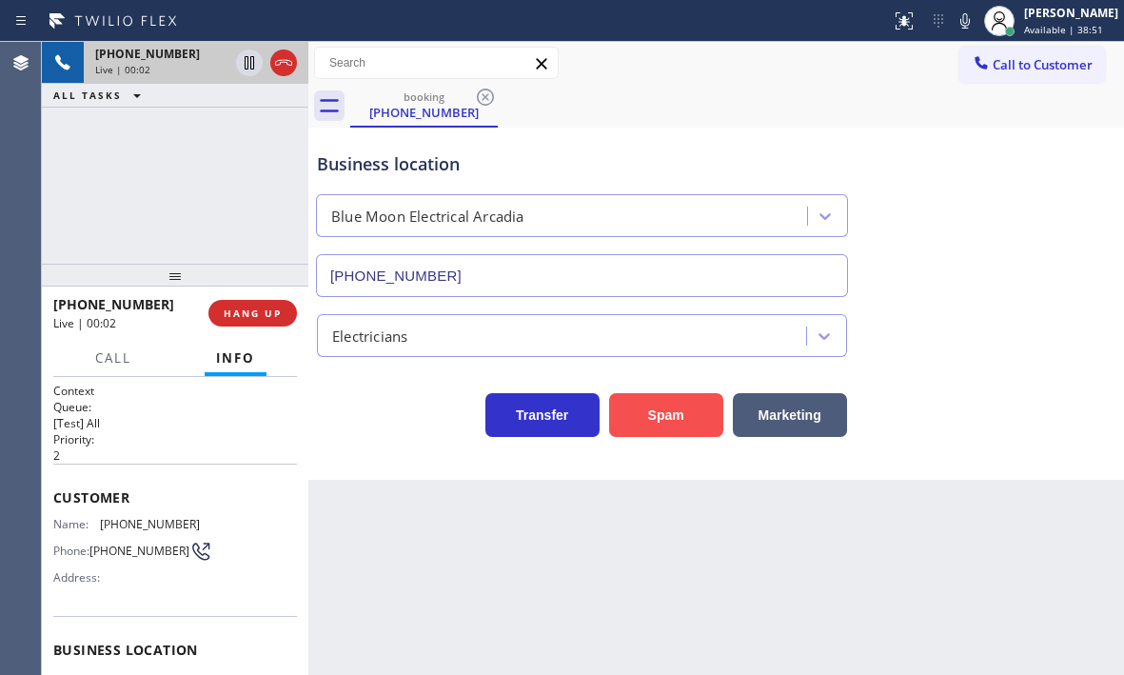
click at [681, 428] on button "Spam" at bounding box center [666, 415] width 114 height 44
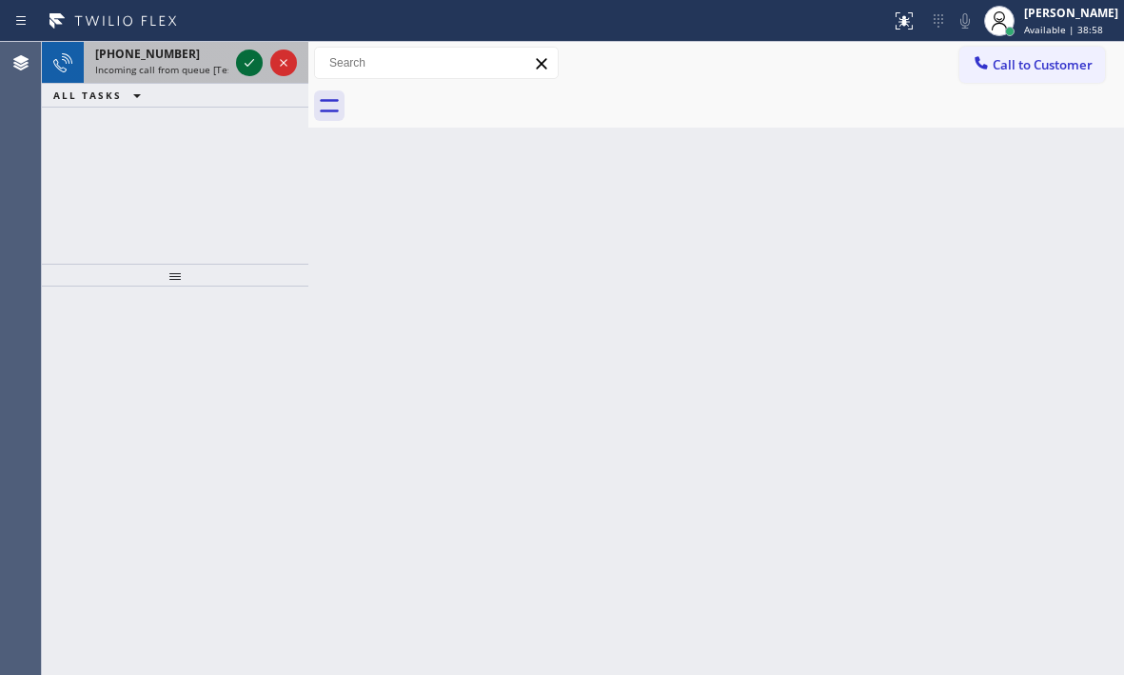
click at [247, 67] on icon at bounding box center [249, 62] width 23 height 23
click at [247, 70] on icon at bounding box center [249, 62] width 23 height 23
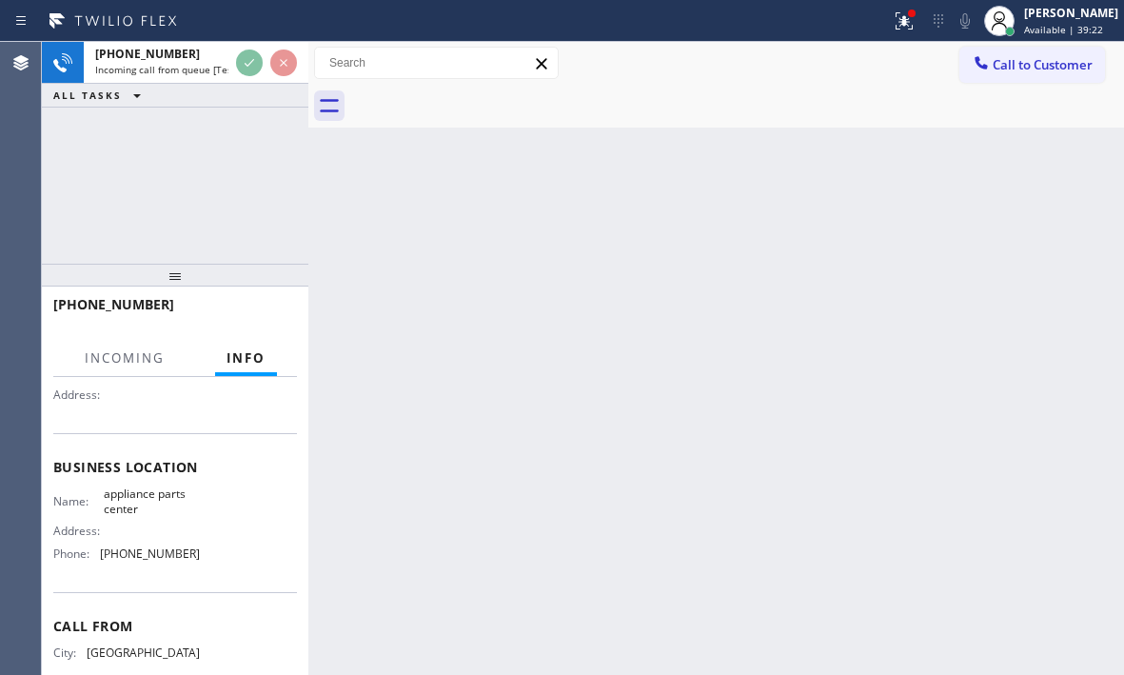
scroll to position [190, 0]
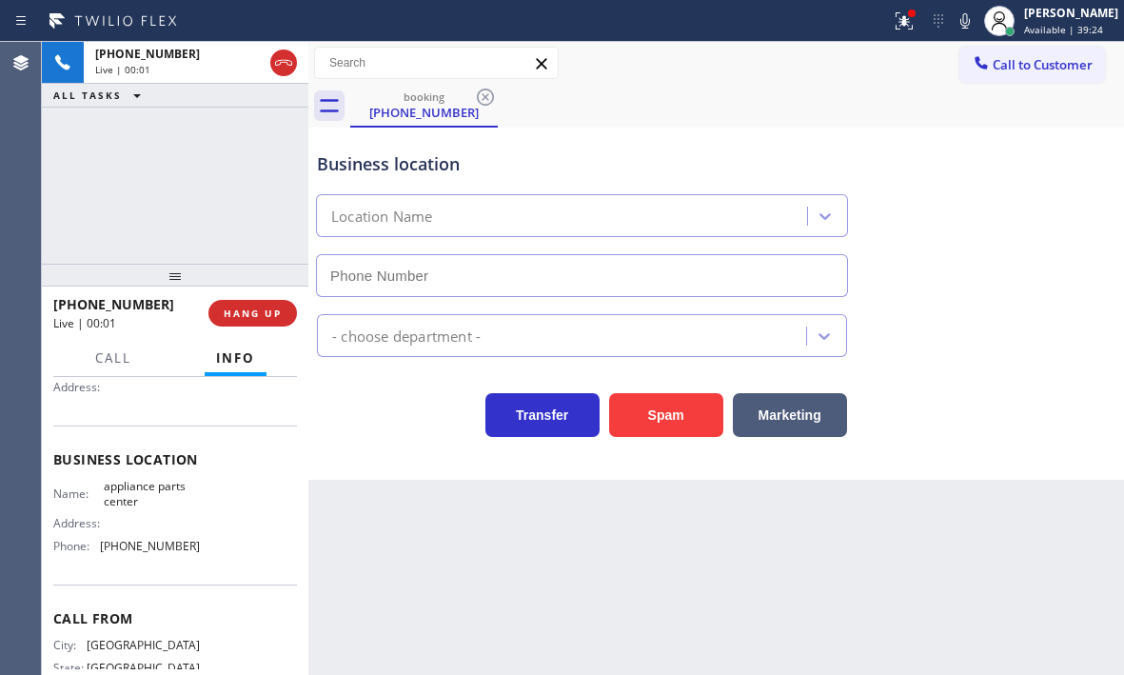
type input "[PHONE_NUMBER]"
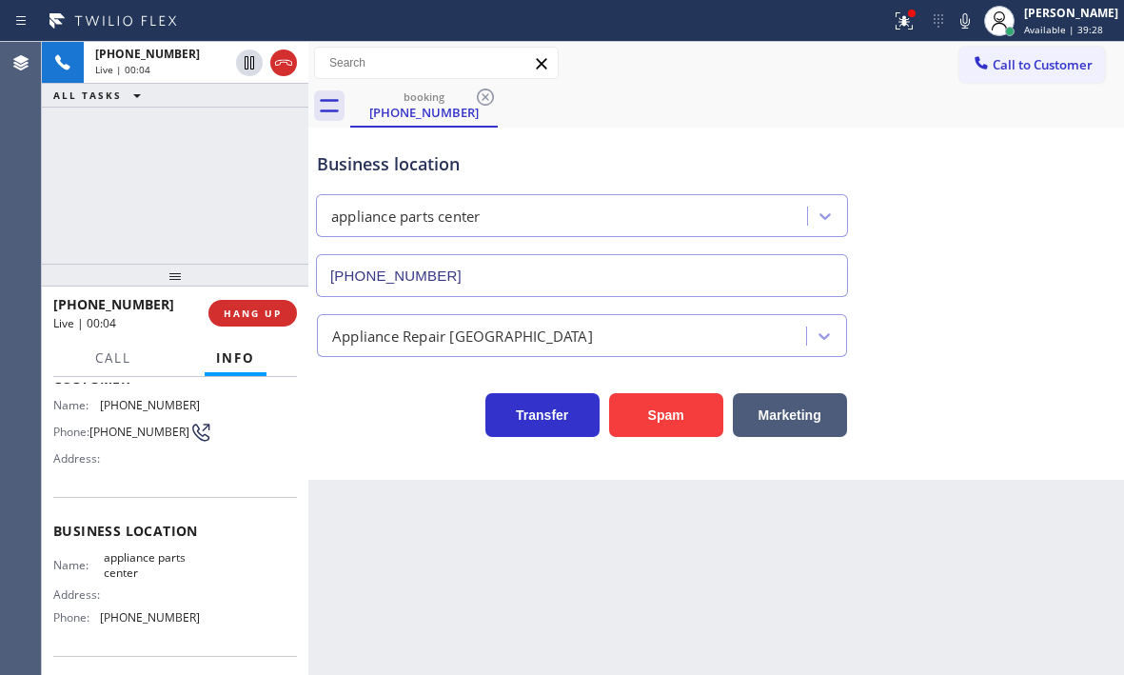
scroll to position [0, 0]
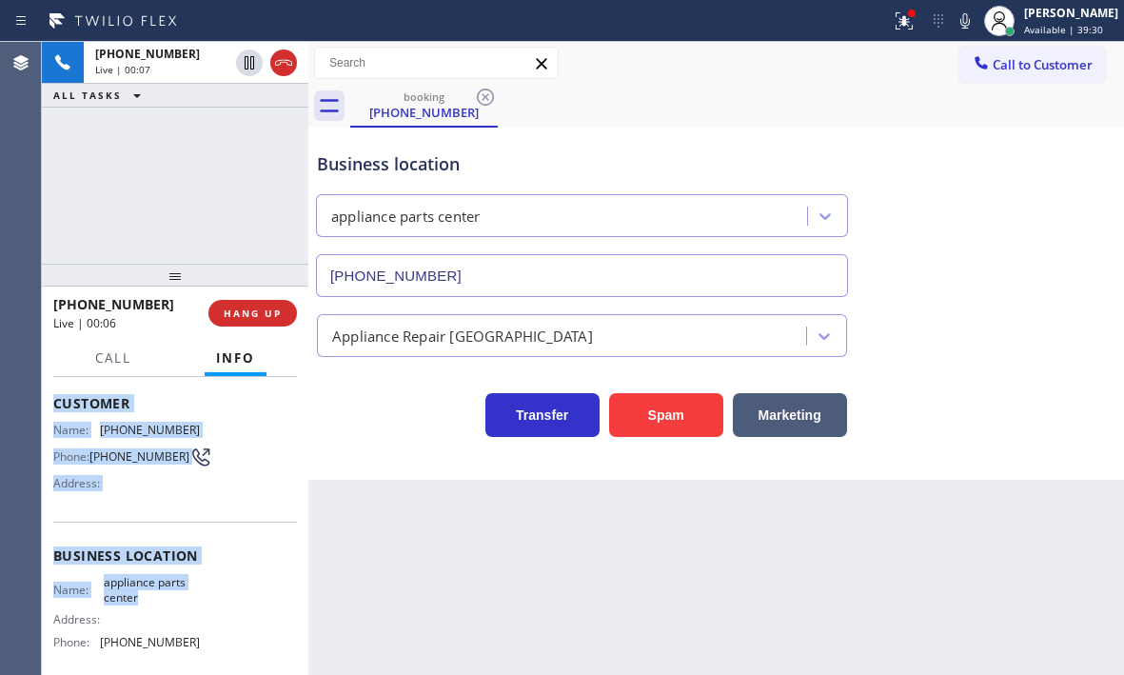
drag, startPoint x: 53, startPoint y: 496, endPoint x: 209, endPoint y: 565, distance: 170.8
click at [209, 597] on div "Context Queue: [Test] All Priority: 2 Customer Name: [PHONE_NUMBER] Phone: [PHO…" at bounding box center [175, 556] width 244 height 536
click at [246, 314] on span "HANG UP" at bounding box center [253, 312] width 58 height 13
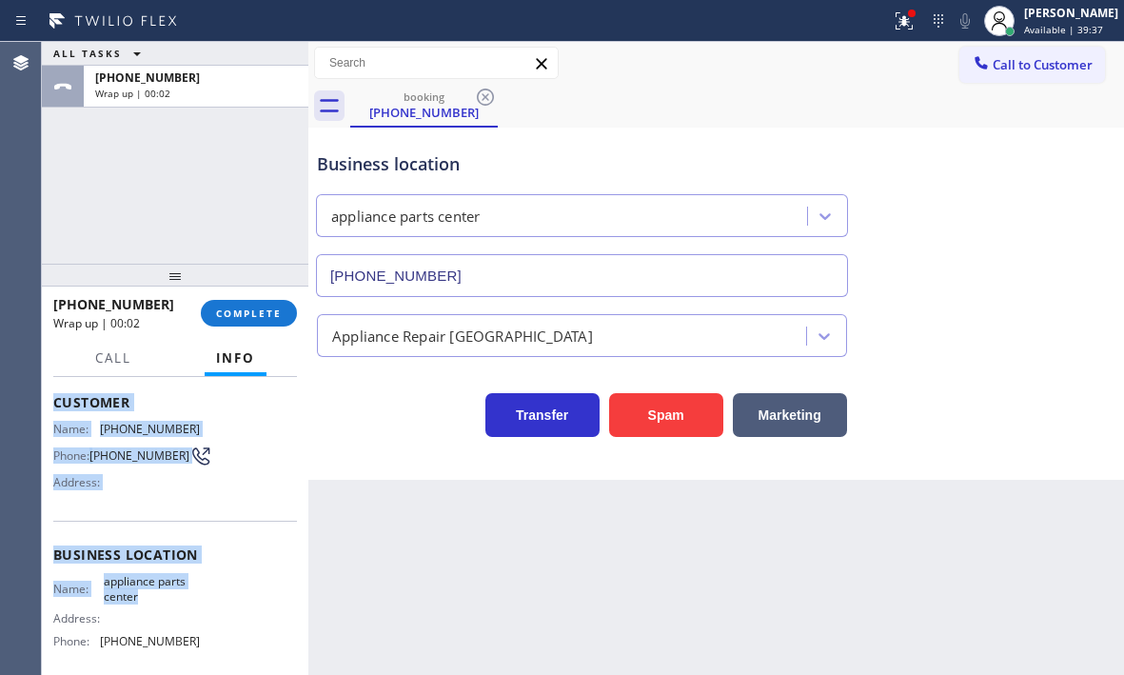
click at [252, 309] on span "COMPLETE" at bounding box center [249, 312] width 66 height 13
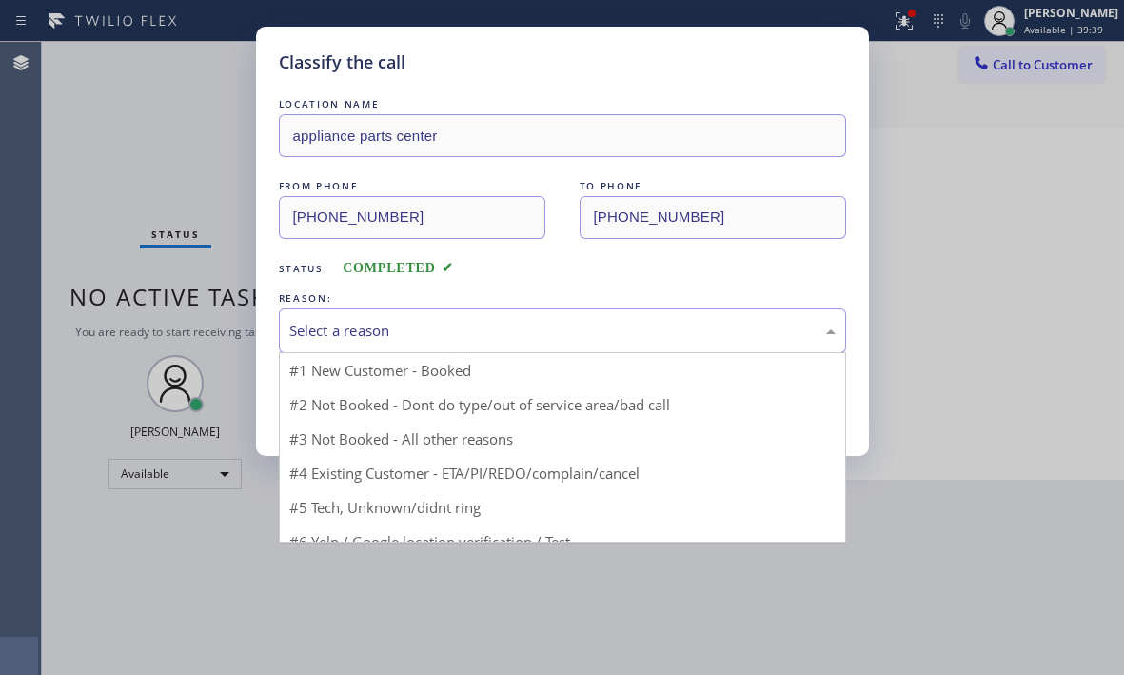
click at [483, 332] on div "Select a reason" at bounding box center [562, 331] width 546 height 22
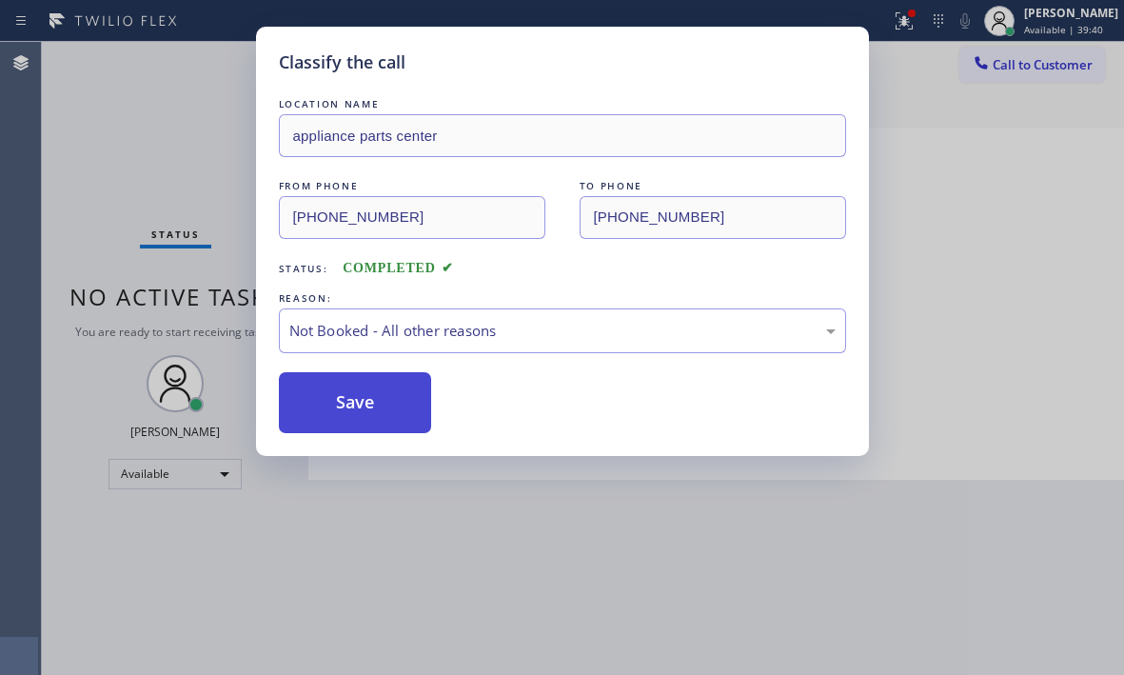
click at [344, 400] on button "Save" at bounding box center [355, 402] width 153 height 61
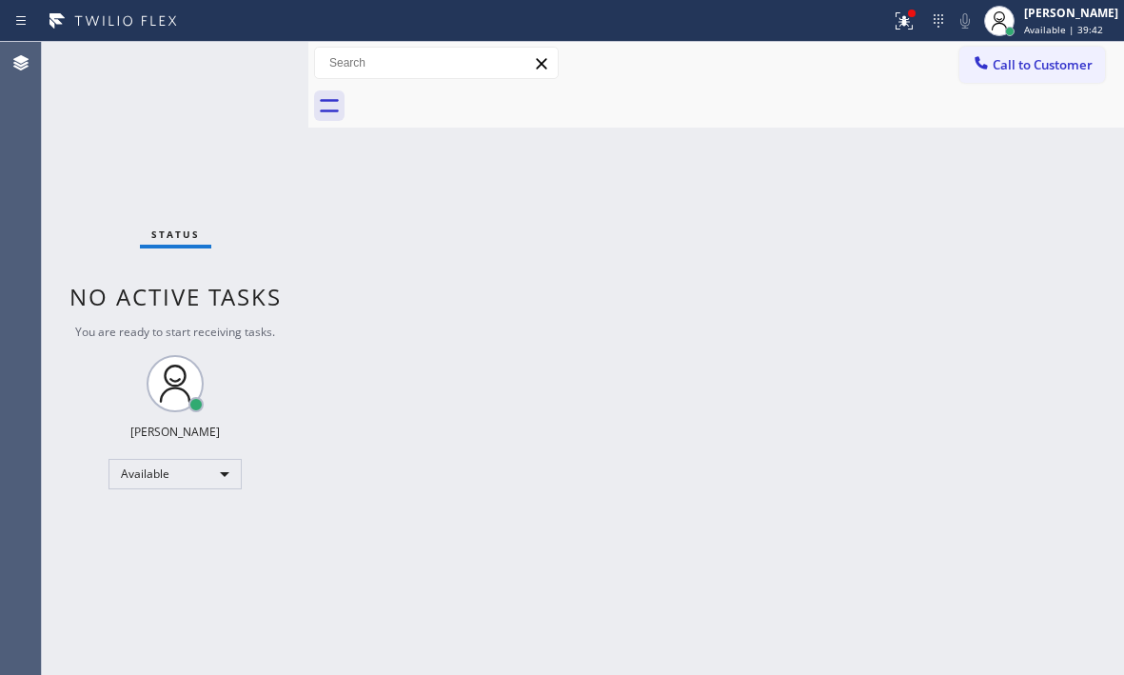
click at [893, 22] on icon at bounding box center [904, 21] width 23 height 23
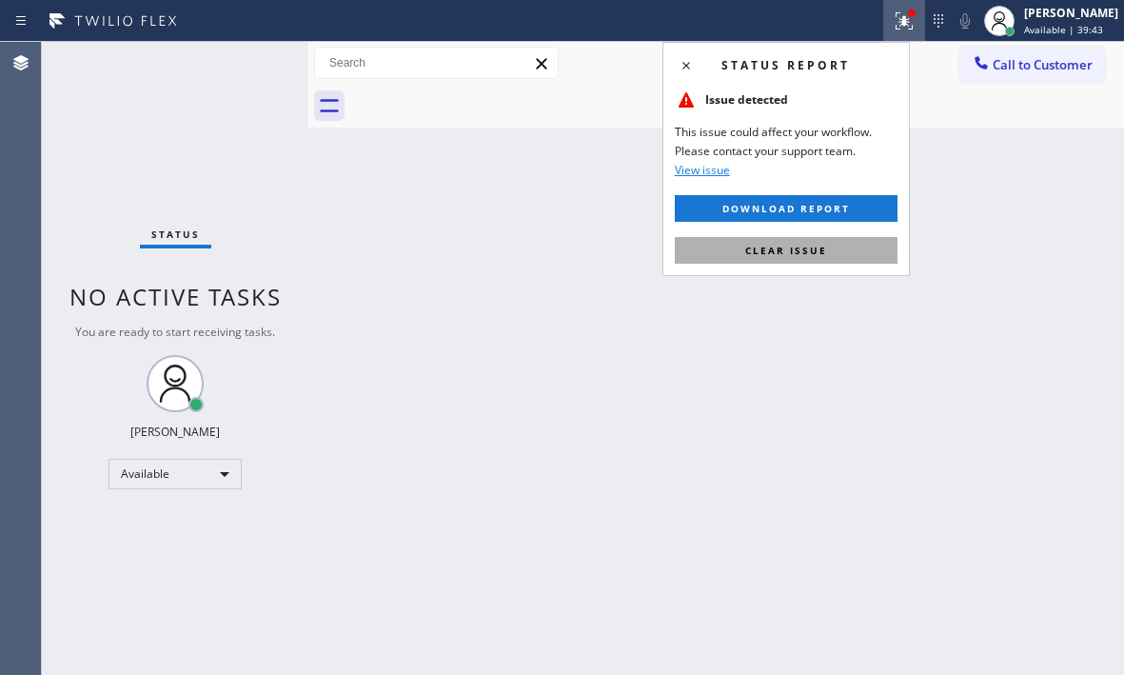
click at [811, 249] on span "Clear issue" at bounding box center [786, 250] width 82 height 13
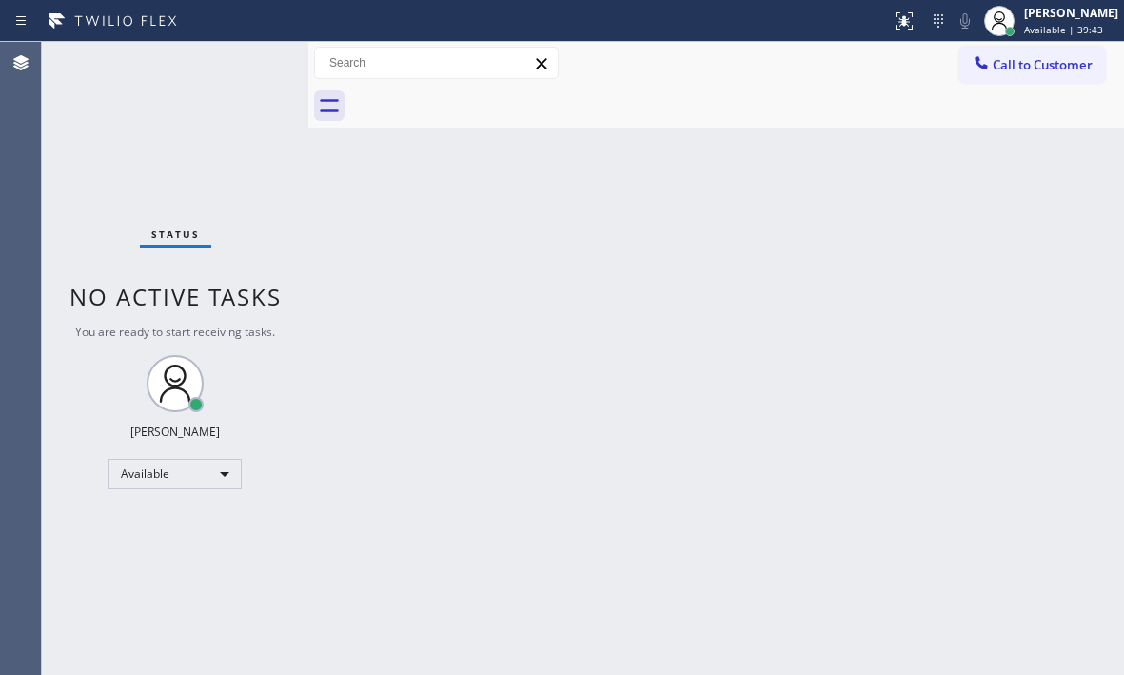
click at [977, 254] on div "Back to Dashboard Change Sender ID Customers Technicians Select a contact Outbo…" at bounding box center [716, 358] width 816 height 633
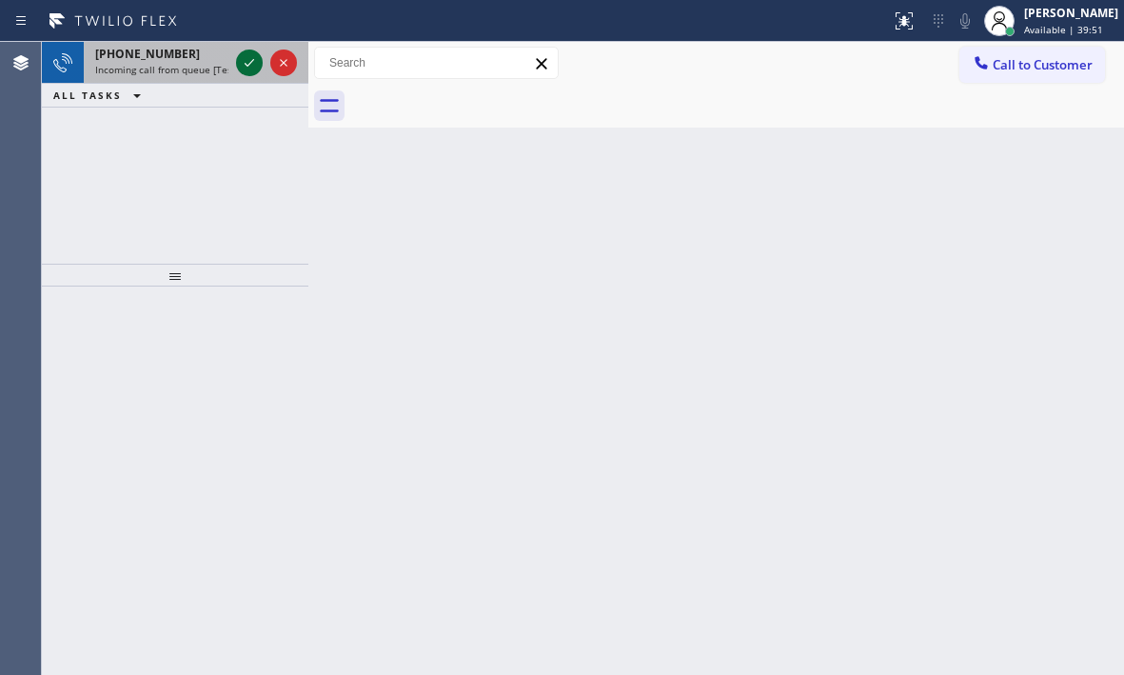
click at [252, 62] on icon at bounding box center [250, 63] width 10 height 8
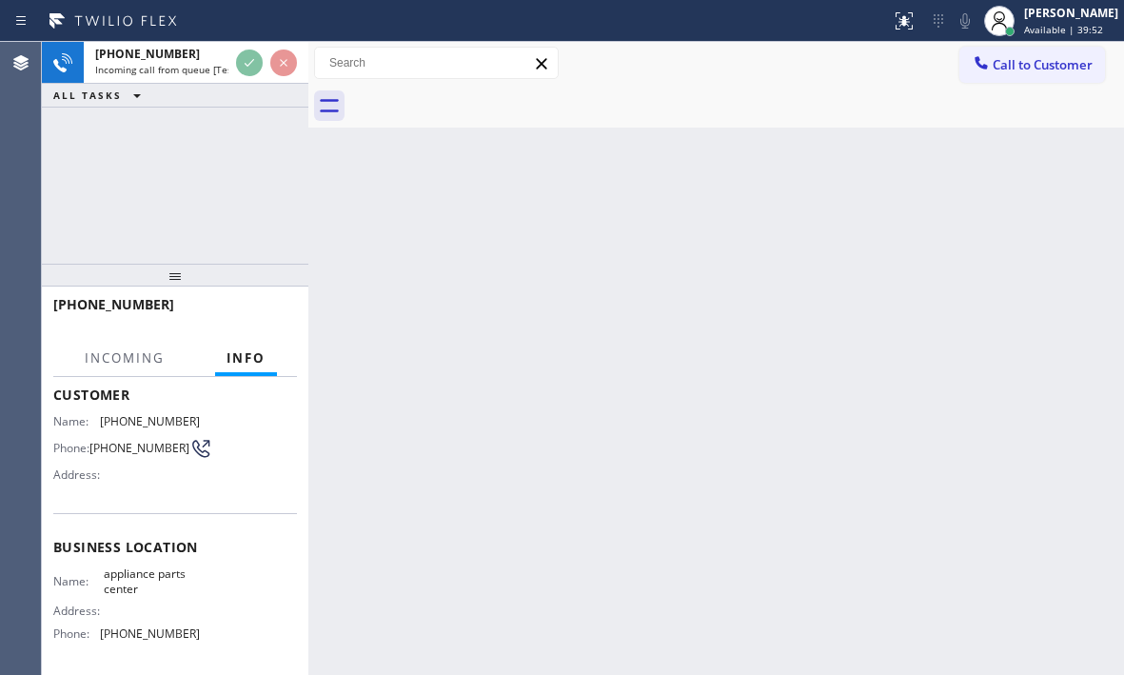
scroll to position [256, 0]
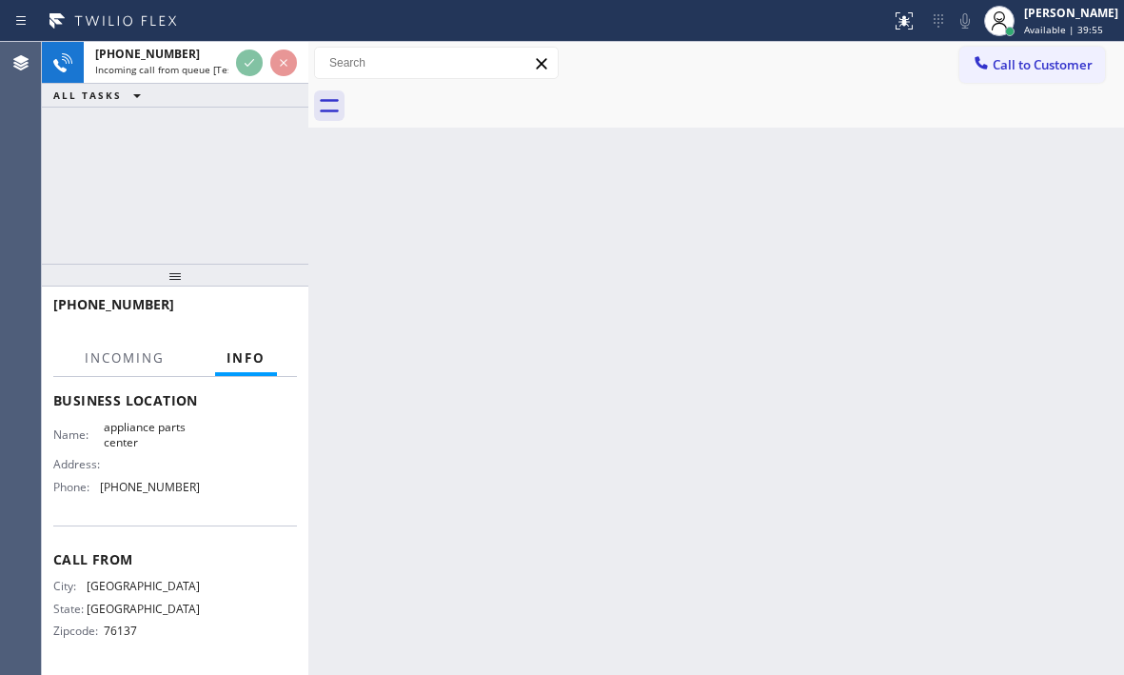
click at [547, 242] on div "Back to Dashboard Change Sender ID Customers Technicians Select a contact Outbo…" at bounding box center [716, 358] width 816 height 633
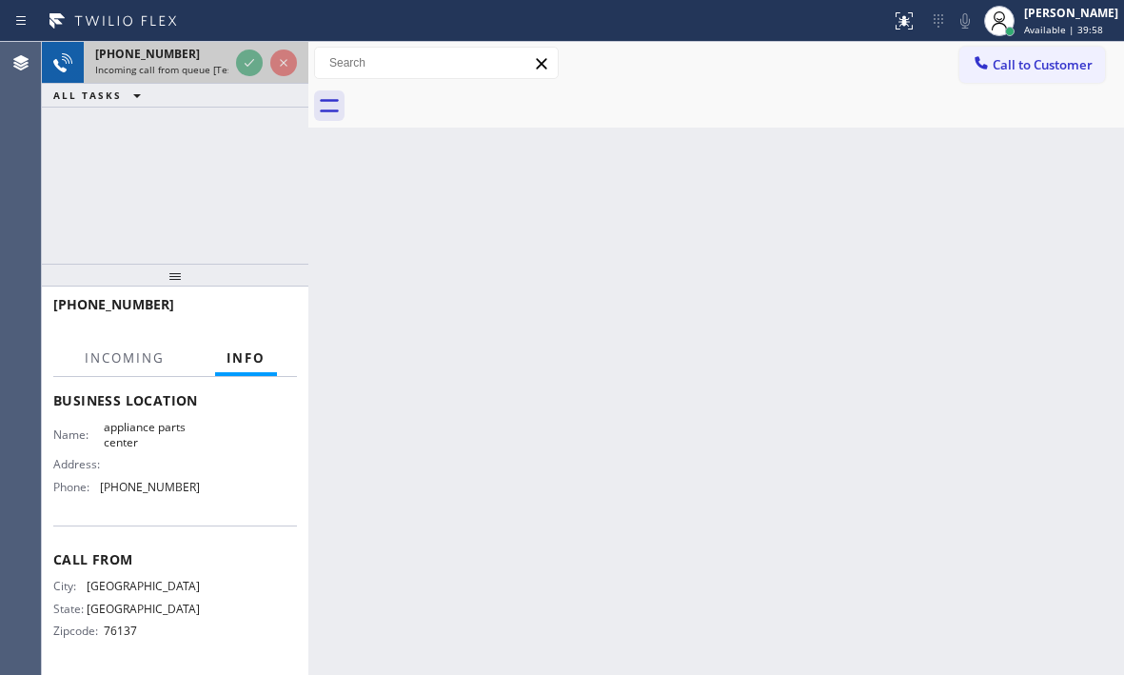
click at [186, 61] on div "[PHONE_NUMBER]" at bounding box center [161, 54] width 133 height 16
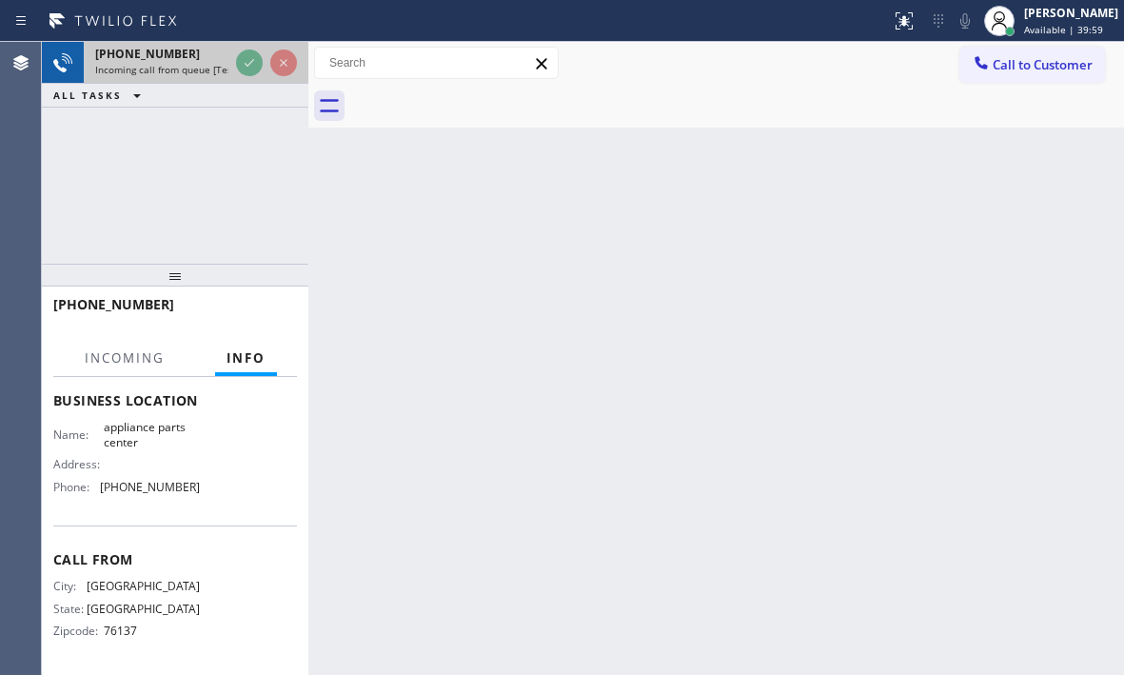
click at [186, 61] on div "[PHONE_NUMBER]" at bounding box center [161, 54] width 133 height 16
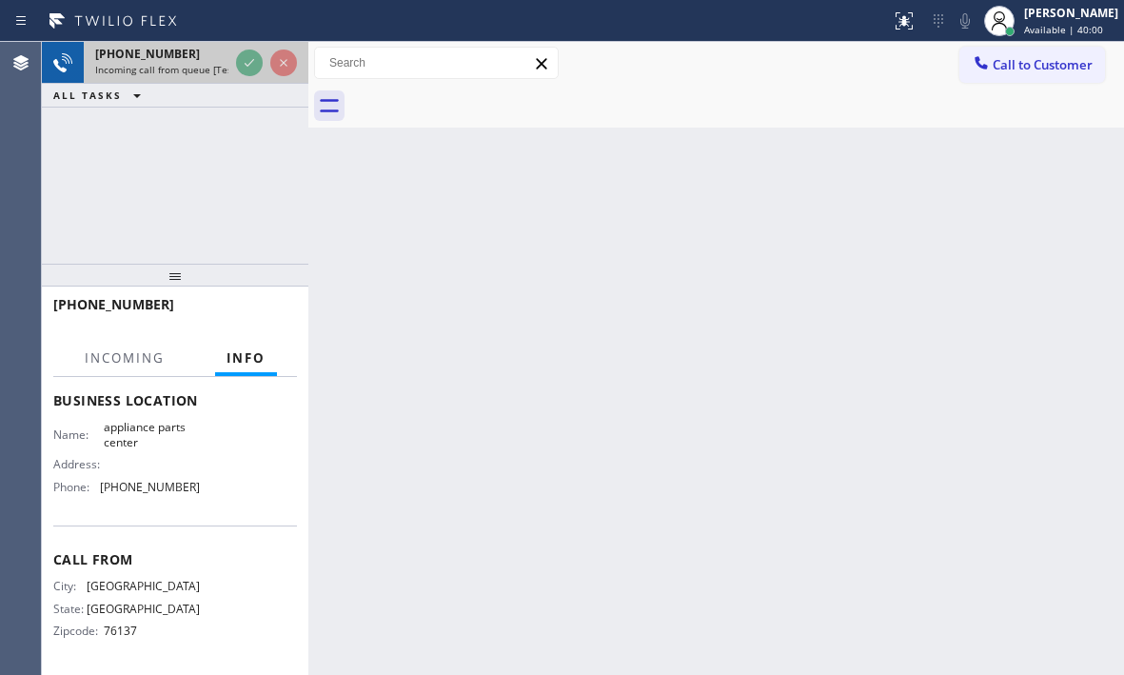
click at [186, 61] on div "[PHONE_NUMBER]" at bounding box center [161, 54] width 133 height 16
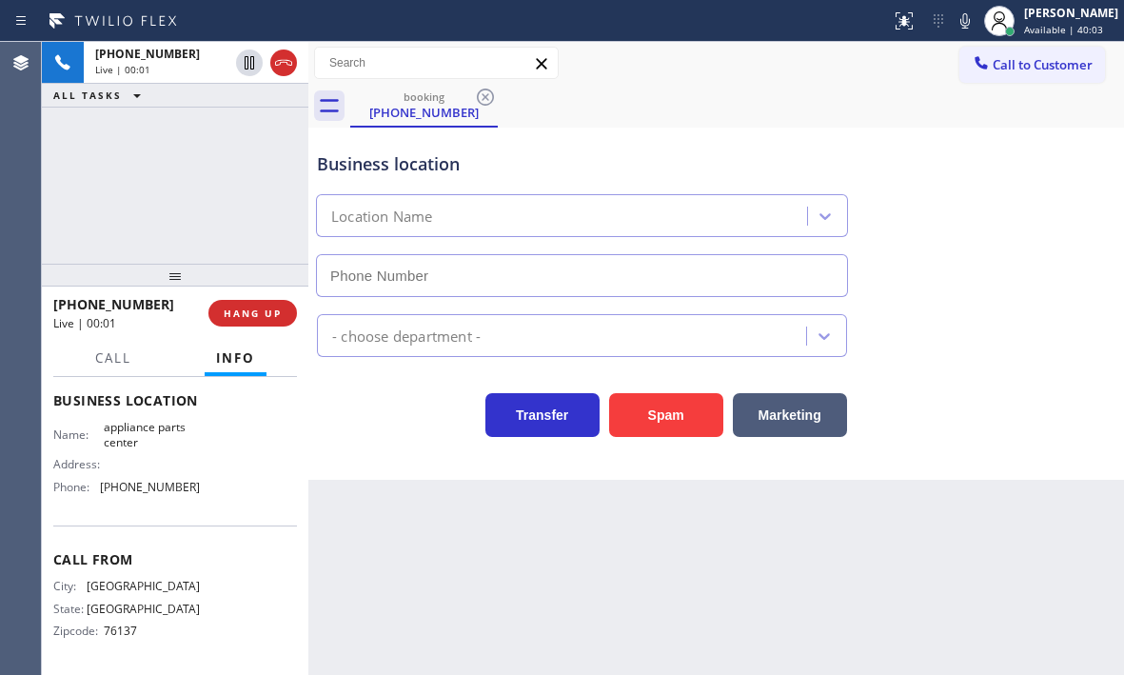
type input "[PHONE_NUMBER]"
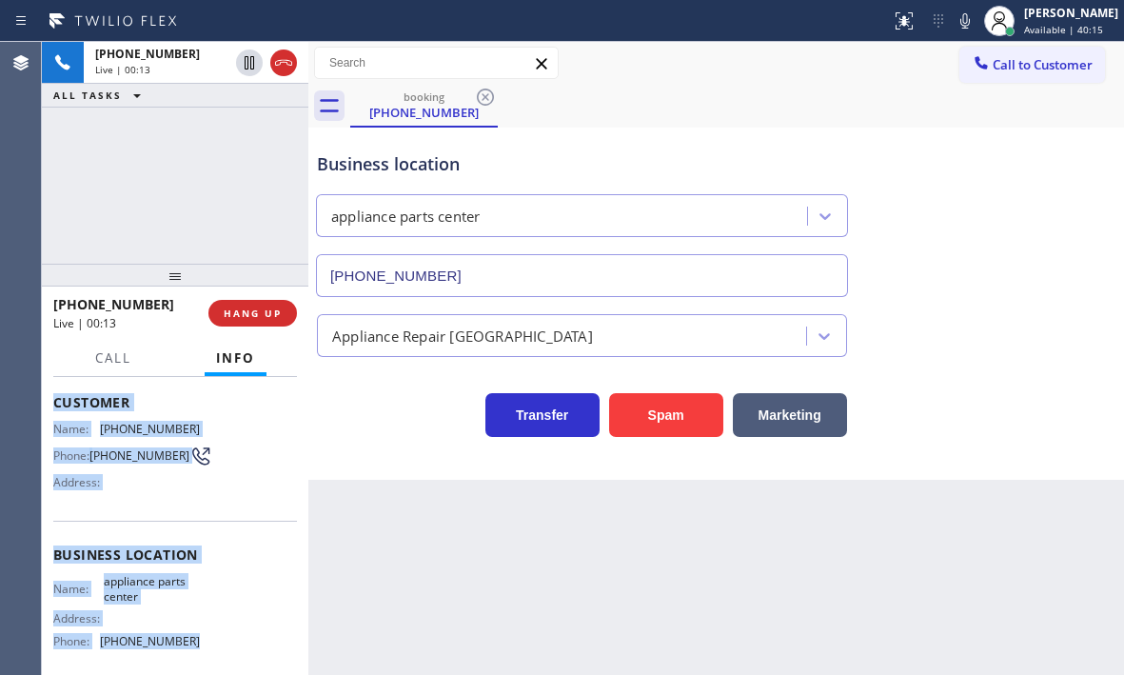
scroll to position [190, 0]
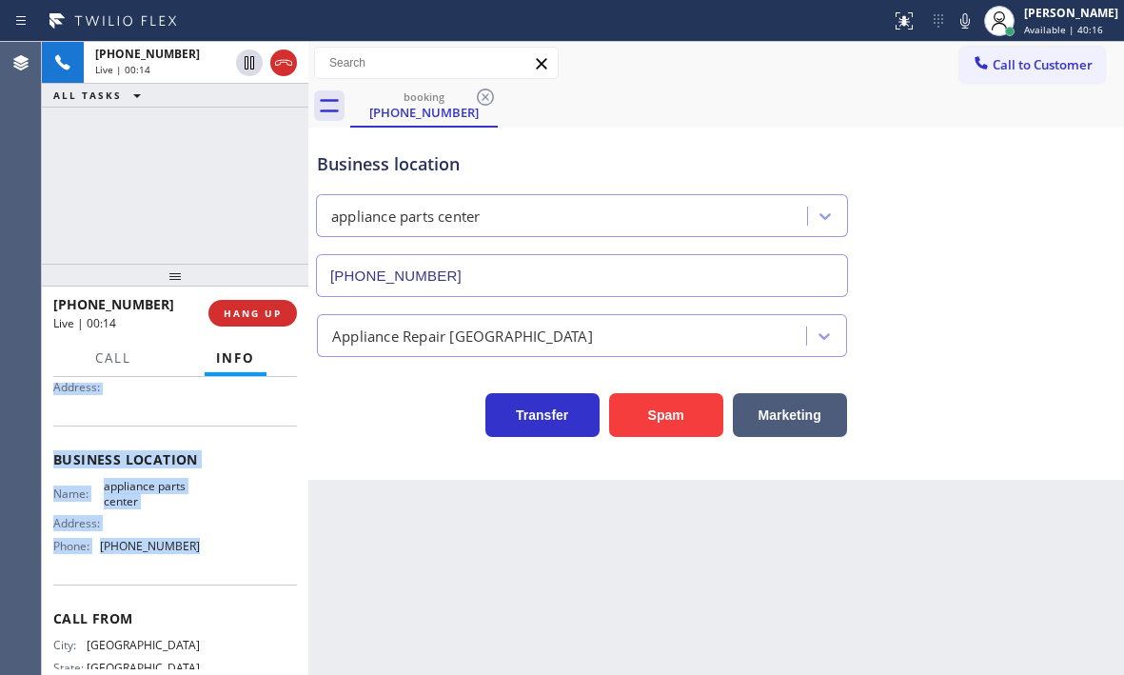
drag, startPoint x: 51, startPoint y: 491, endPoint x: 206, endPoint y: 573, distance: 174.6
click at [206, 573] on div "Context Queue: [Test] All Priority: 2 Customer Name: [PHONE_NUMBER] Phone: [PHO…" at bounding box center [175, 526] width 266 height 298
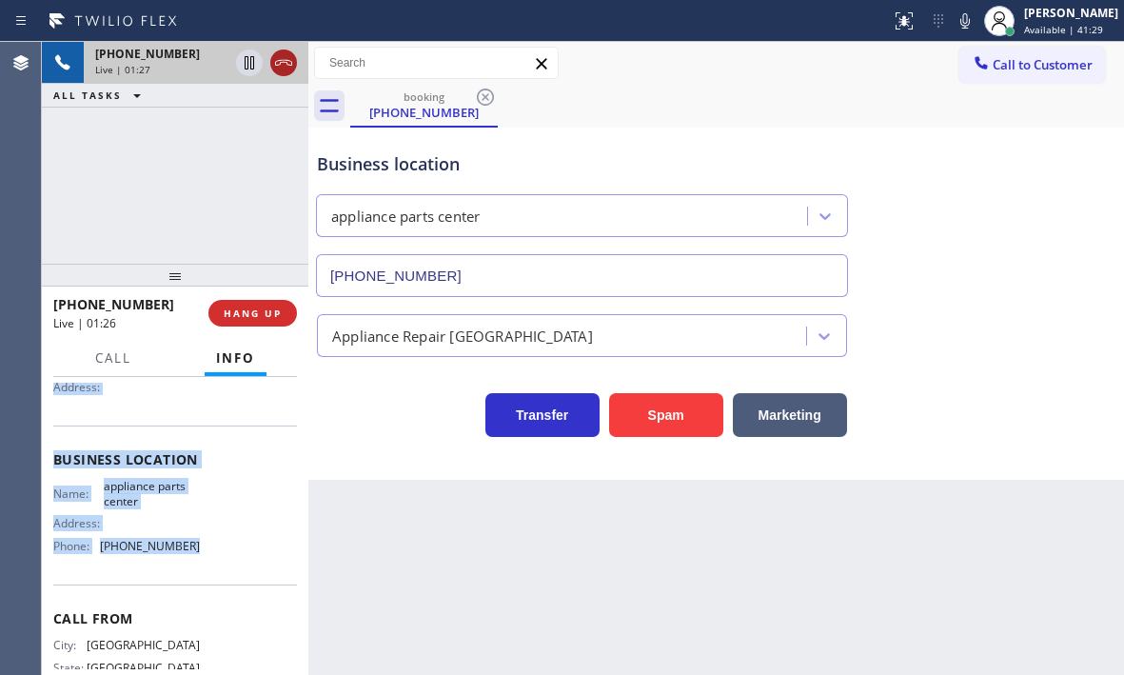
click at [284, 63] on icon at bounding box center [283, 62] width 23 height 23
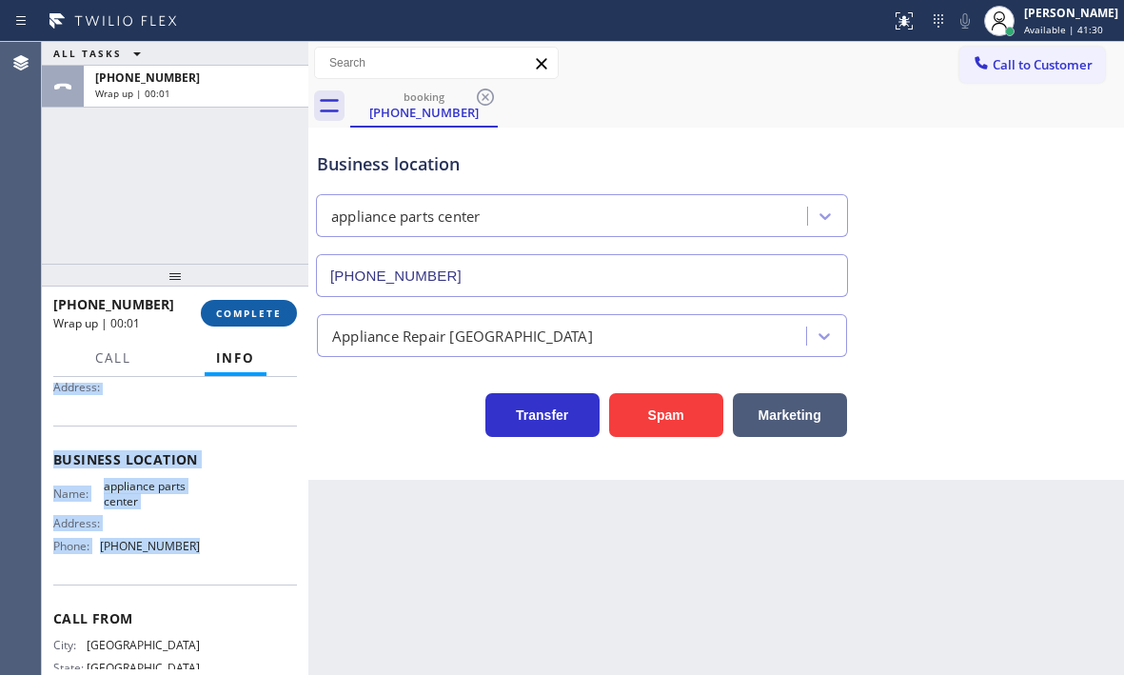
click at [260, 318] on span "COMPLETE" at bounding box center [249, 312] width 66 height 13
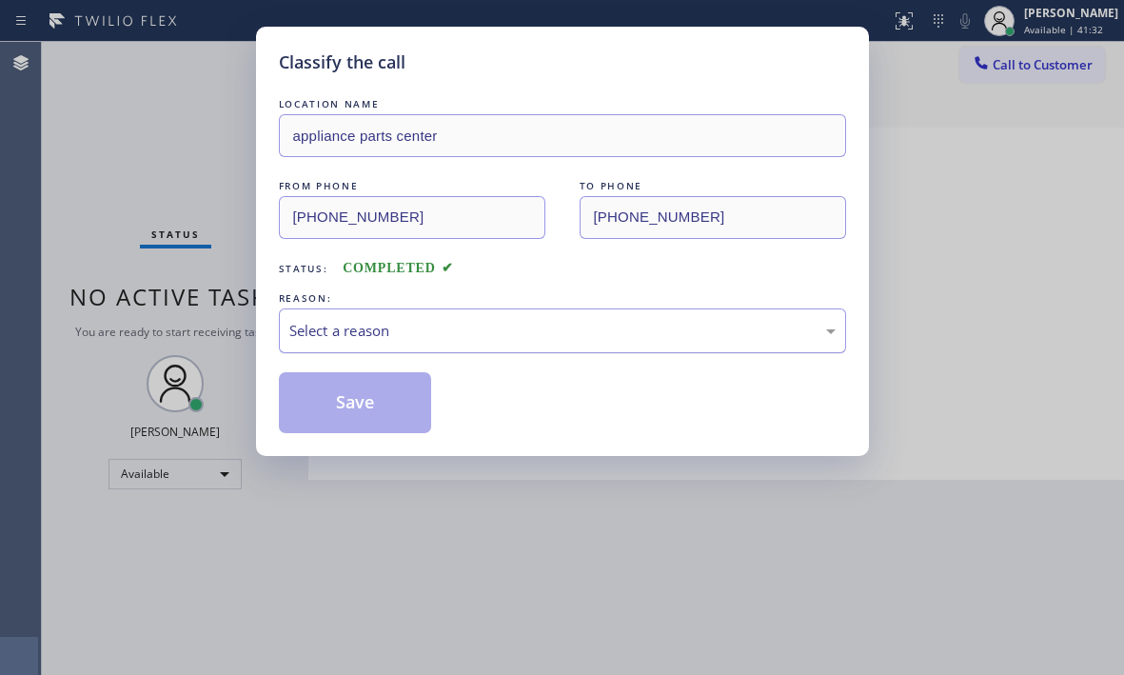
click at [459, 325] on div "Select a reason" at bounding box center [562, 331] width 546 height 22
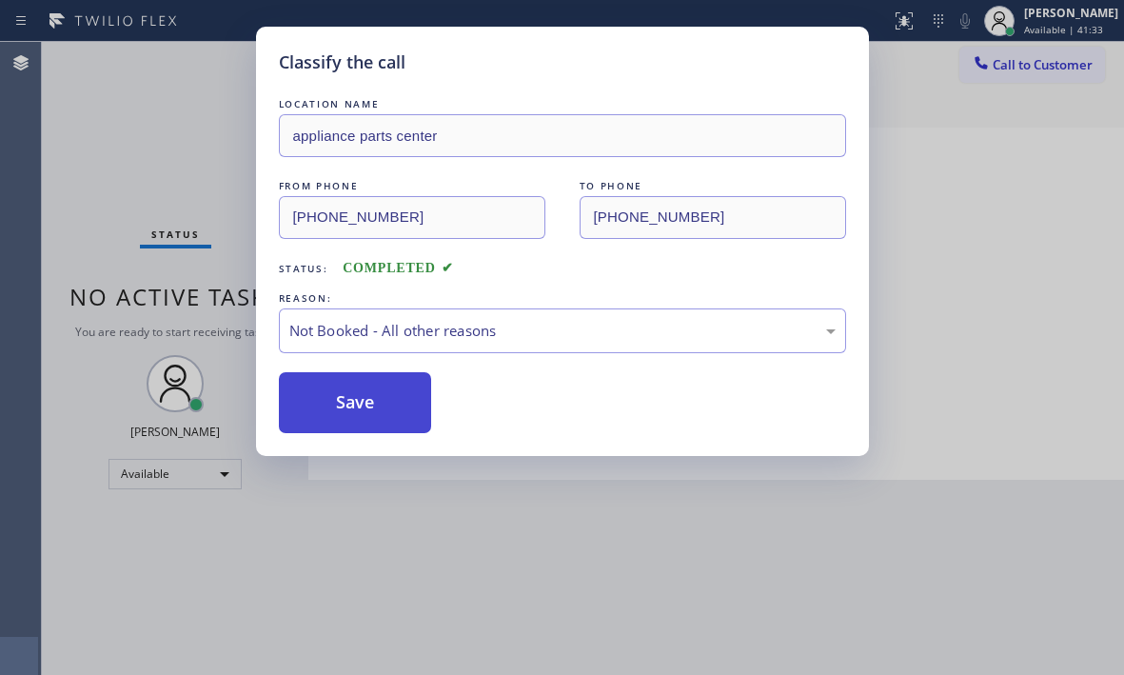
click at [313, 402] on button "Save" at bounding box center [355, 402] width 153 height 61
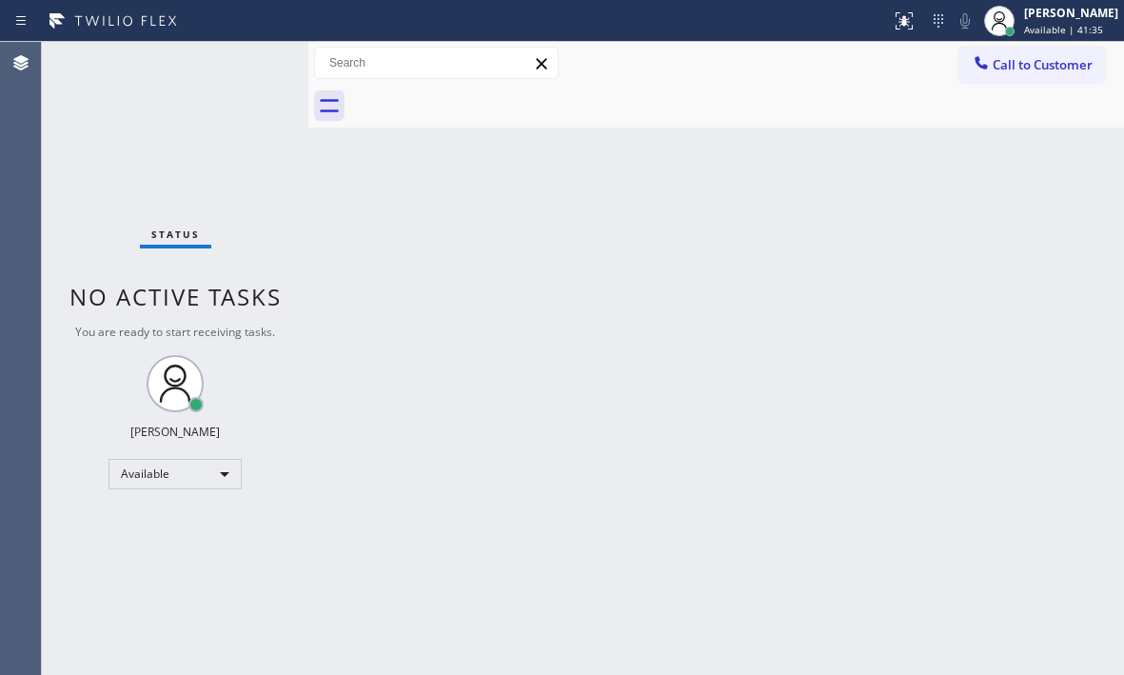
click at [657, 432] on div "Back to Dashboard Change Sender ID Customers Technicians Select a contact Outbo…" at bounding box center [716, 358] width 816 height 633
click at [1042, 31] on span "Available | 42:05" at bounding box center [1063, 29] width 79 height 13
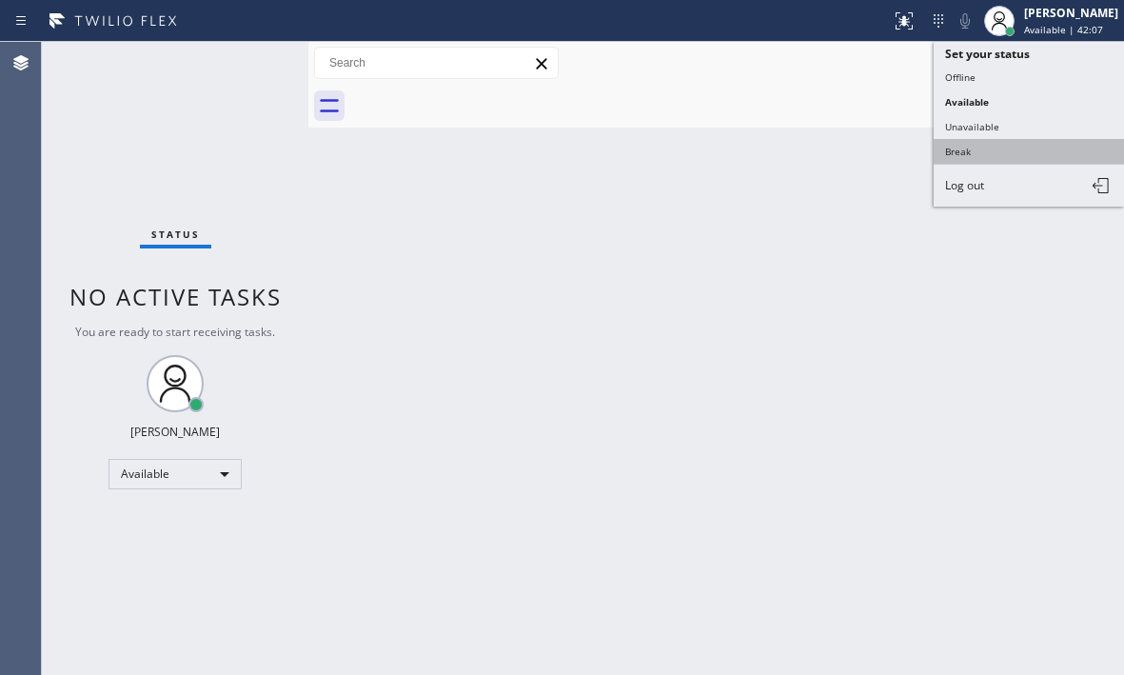
click at [981, 153] on button "Break" at bounding box center [1029, 151] width 190 height 25
